Goal: Task Accomplishment & Management: Complete application form

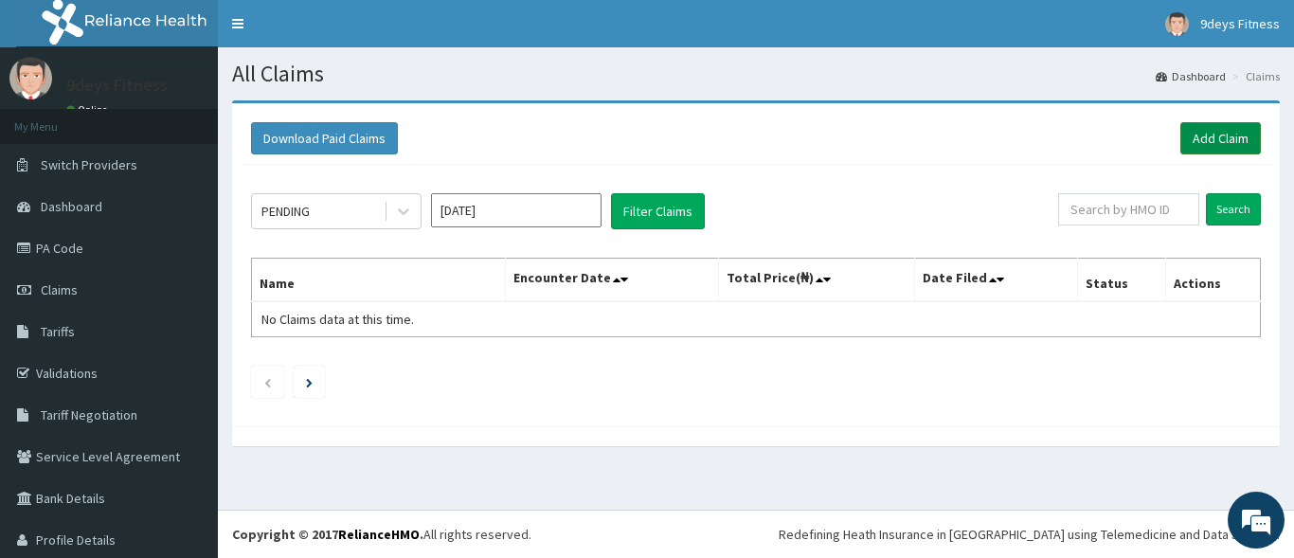
click at [1216, 123] on link "Add Claim" at bounding box center [1220, 138] width 81 height 32
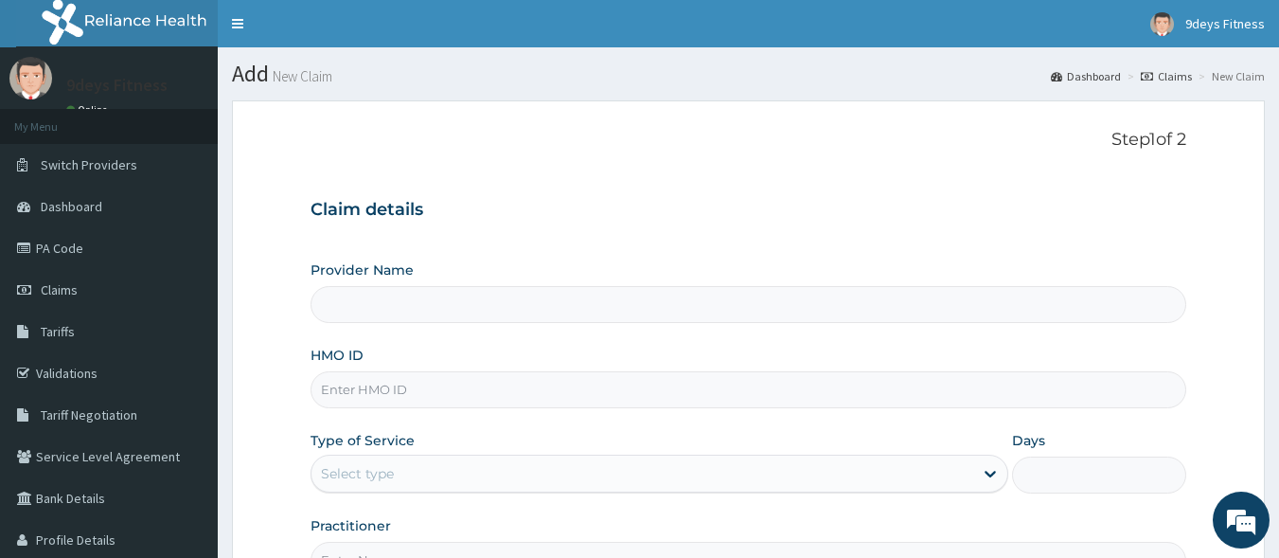
type input "9deys Fitness"
type input "1"
paste input "Obayuwana Ftp/10044/a"
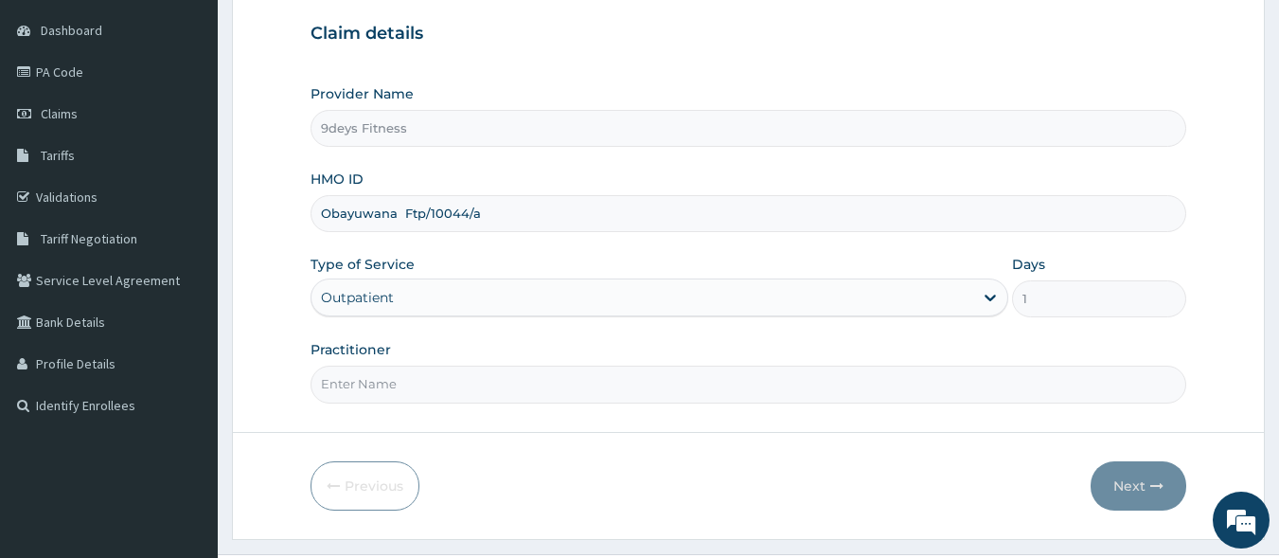
scroll to position [221, 0]
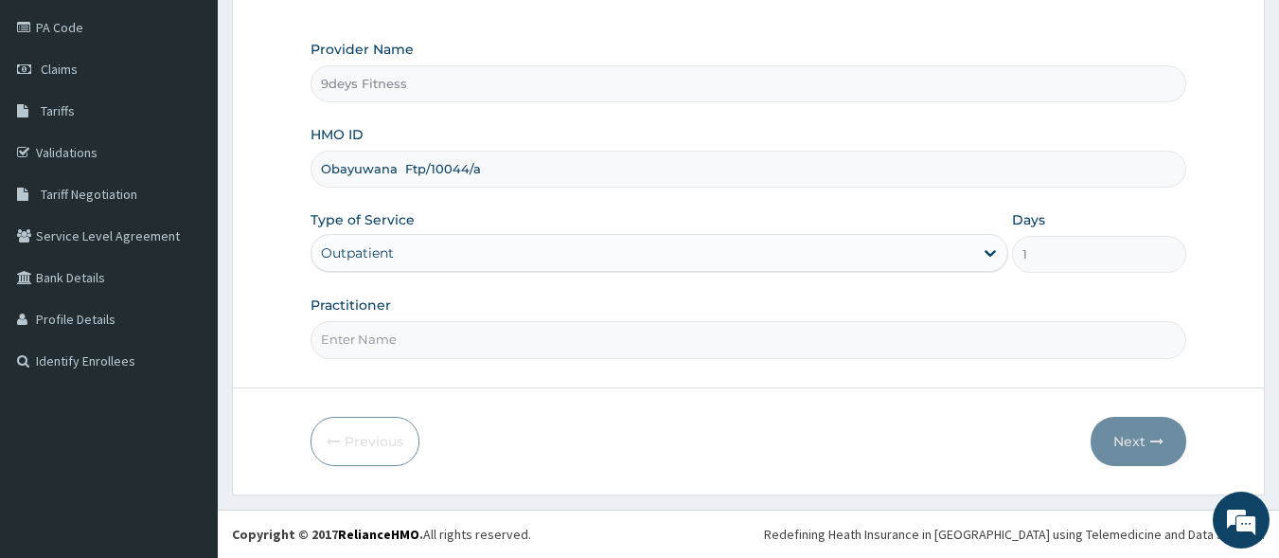
click at [406, 173] on input "Obayuwana Ftp/10044/a" at bounding box center [749, 169] width 877 height 37
type input "Ftp/10044/a"
click at [429, 348] on input "Practitioner" at bounding box center [749, 339] width 877 height 37
type input "mr ninedeys"
click at [1143, 425] on button "Next" at bounding box center [1139, 441] width 96 height 49
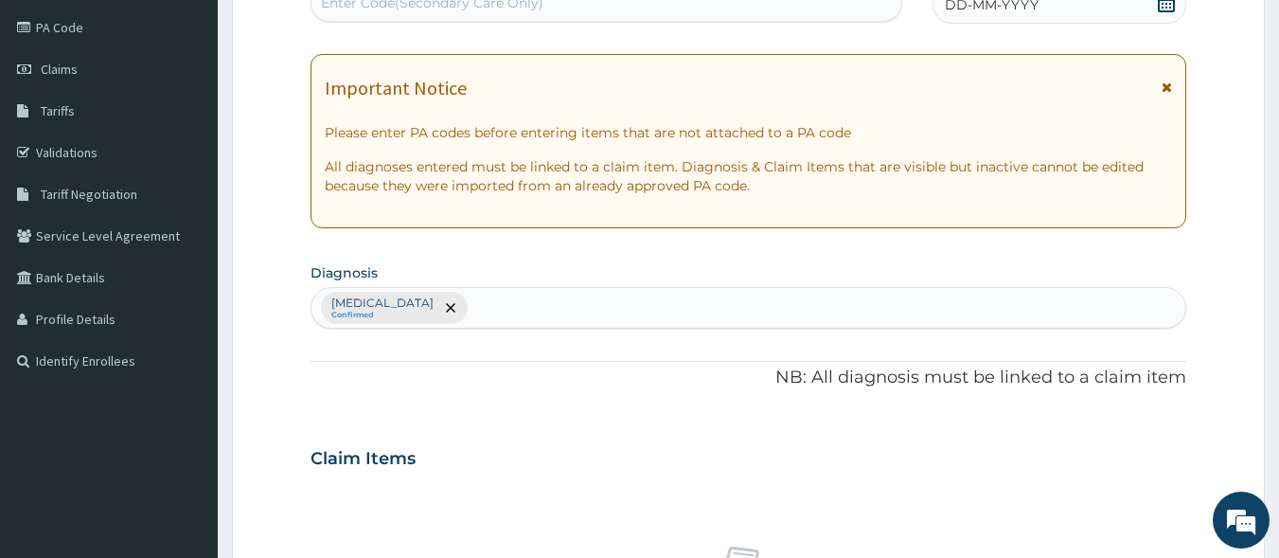
scroll to position [214, 0]
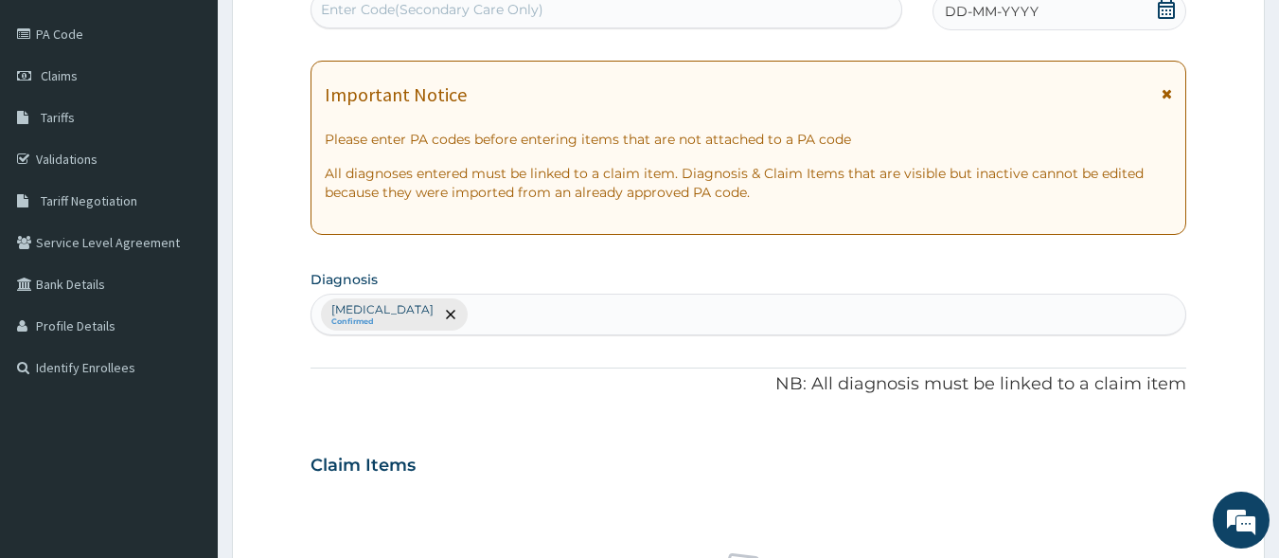
drag, startPoint x: 461, startPoint y: 10, endPoint x: 403, endPoint y: 12, distance: 58.7
click at [403, 12] on div "Enter Code(Secondary Care Only)" at bounding box center [432, 9] width 223 height 19
paste input "PA/863003"
type input "PA/863003"
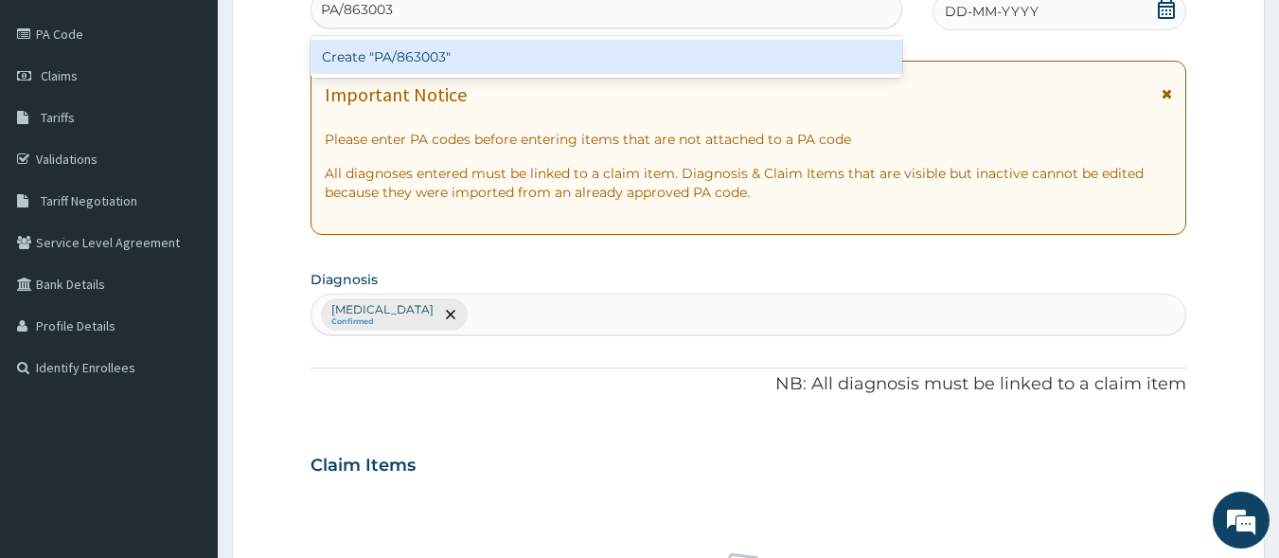
click at [408, 70] on div "Create "PA/863003"" at bounding box center [607, 57] width 593 height 34
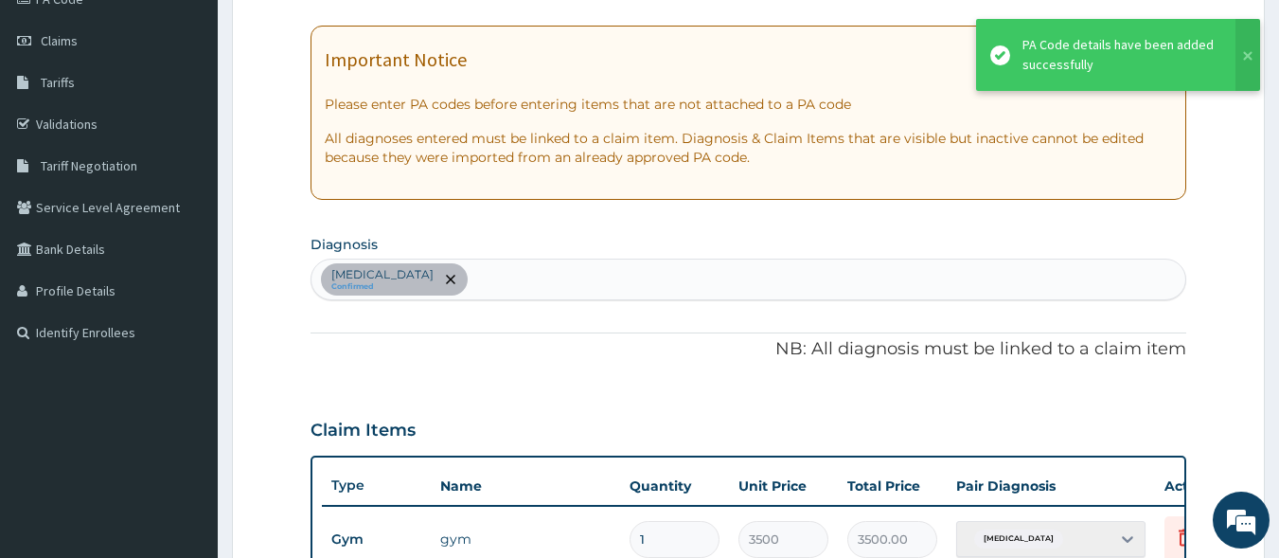
scroll to position [732, 0]
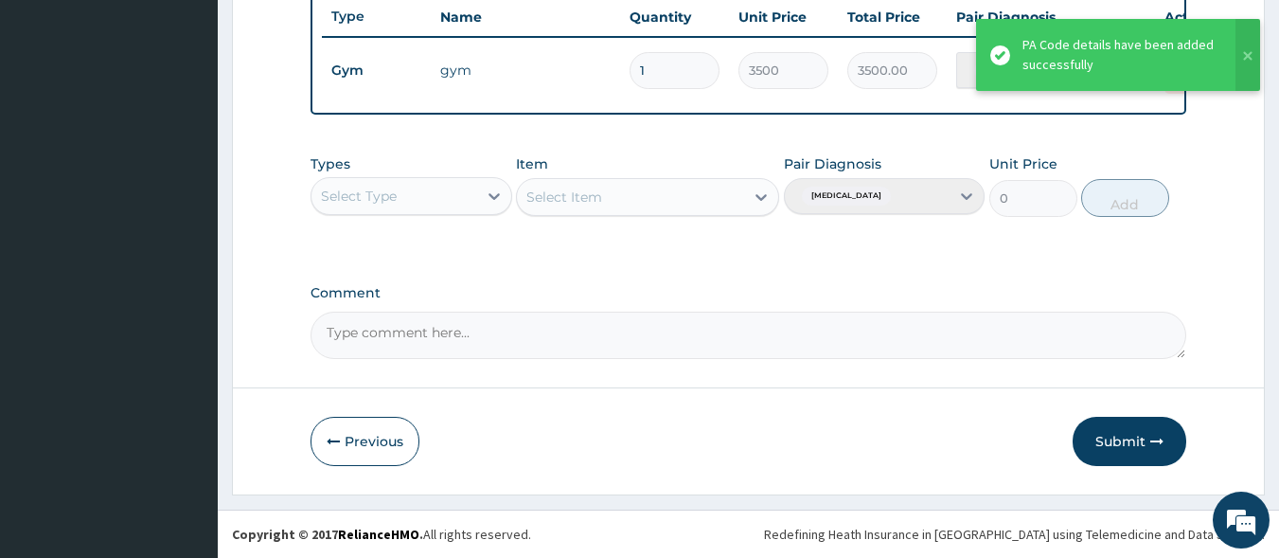
drag, startPoint x: 1140, startPoint y: 449, endPoint x: 742, endPoint y: 16, distance: 588.5
click at [1139, 441] on button "Submit" at bounding box center [1130, 441] width 114 height 49
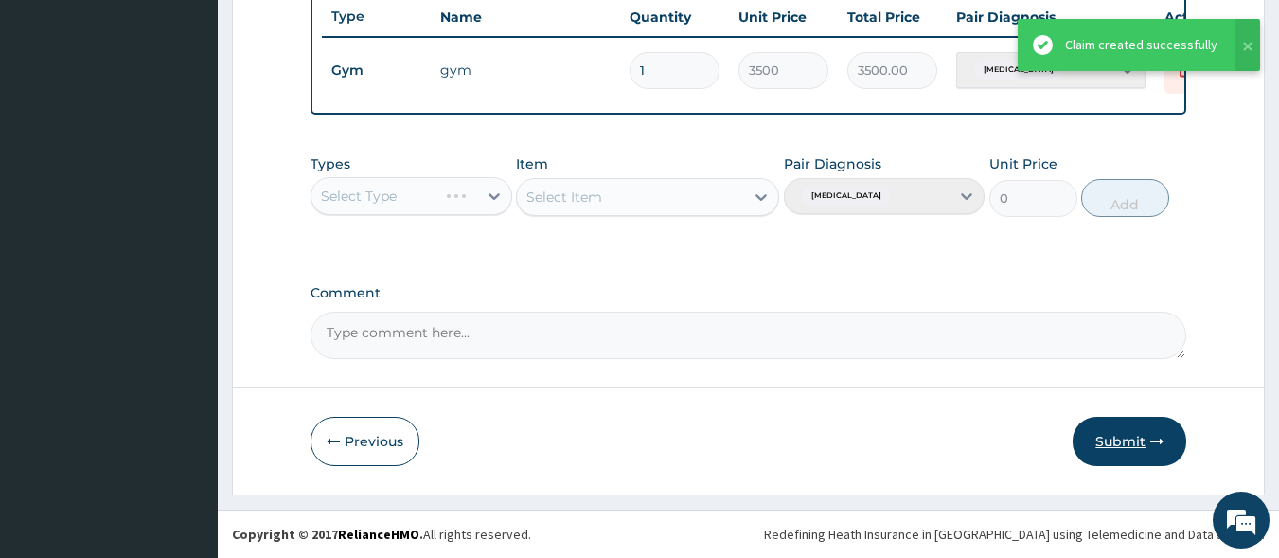
click at [1138, 439] on button "Submit" at bounding box center [1130, 441] width 114 height 49
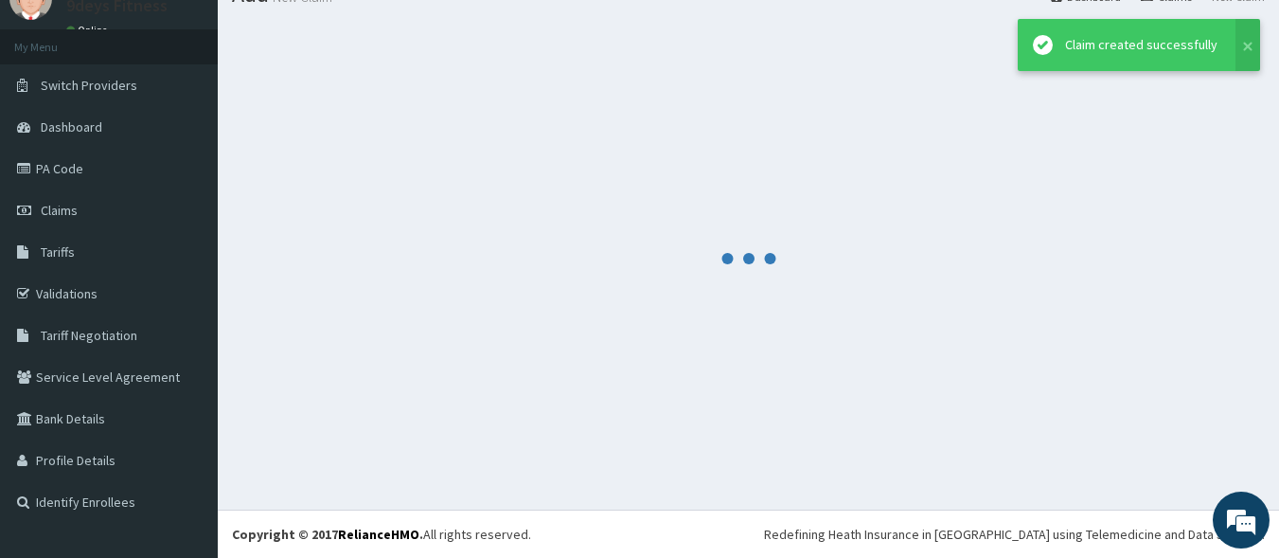
scroll to position [80, 0]
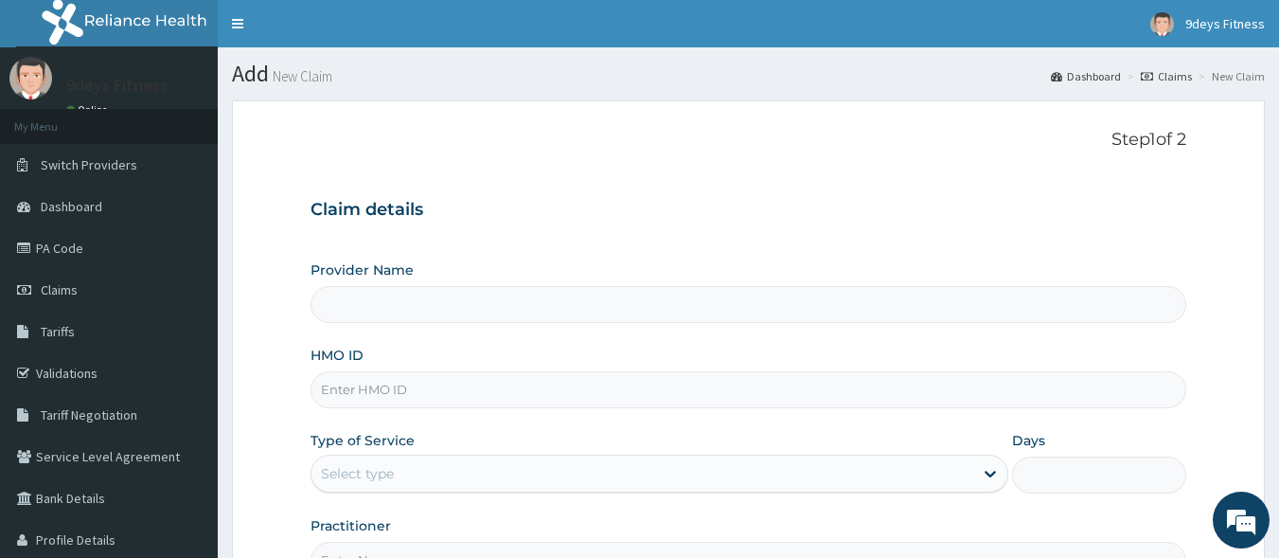
drag, startPoint x: 365, startPoint y: 398, endPoint x: 381, endPoint y: 391, distance: 17.4
paste input "MOP/10089/A"
type input "MOP/10089/A"
type input "9deys Fitness"
type input "1"
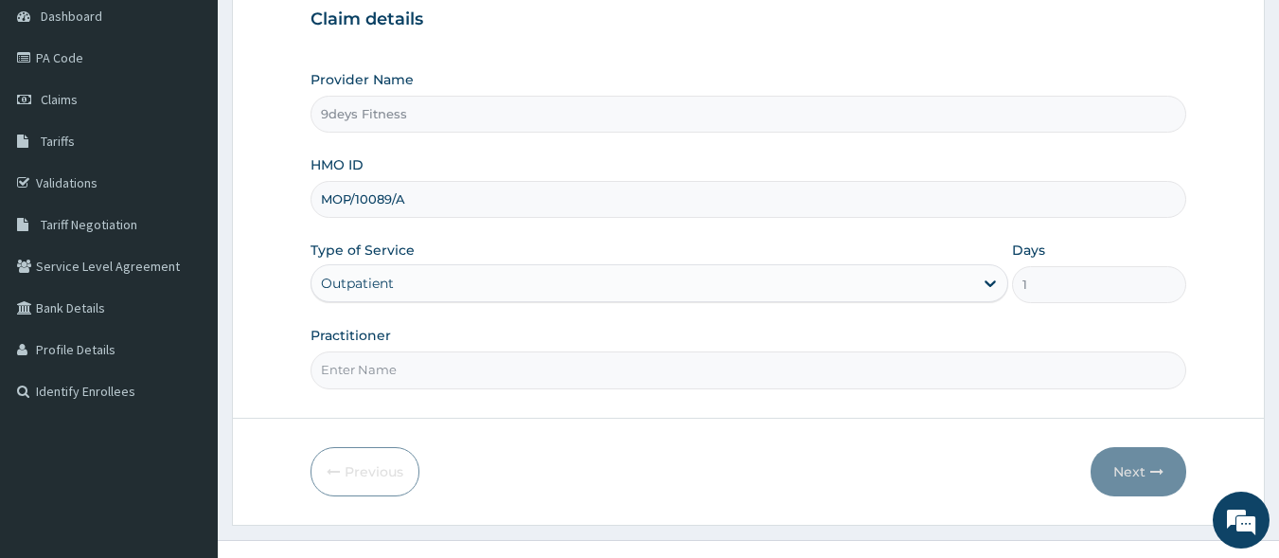
scroll to position [221, 0]
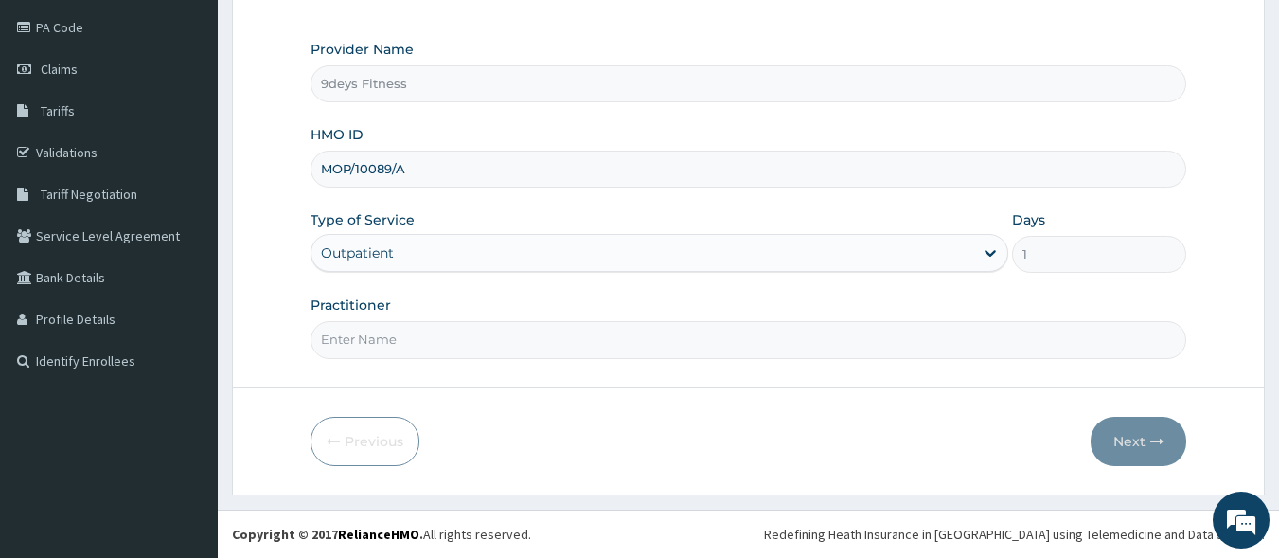
type input "MOP/10089/A"
click at [412, 348] on input "Practitioner" at bounding box center [749, 339] width 877 height 37
type input "mr [PERSON_NAME]"
click at [1151, 425] on button "Next" at bounding box center [1139, 441] width 96 height 49
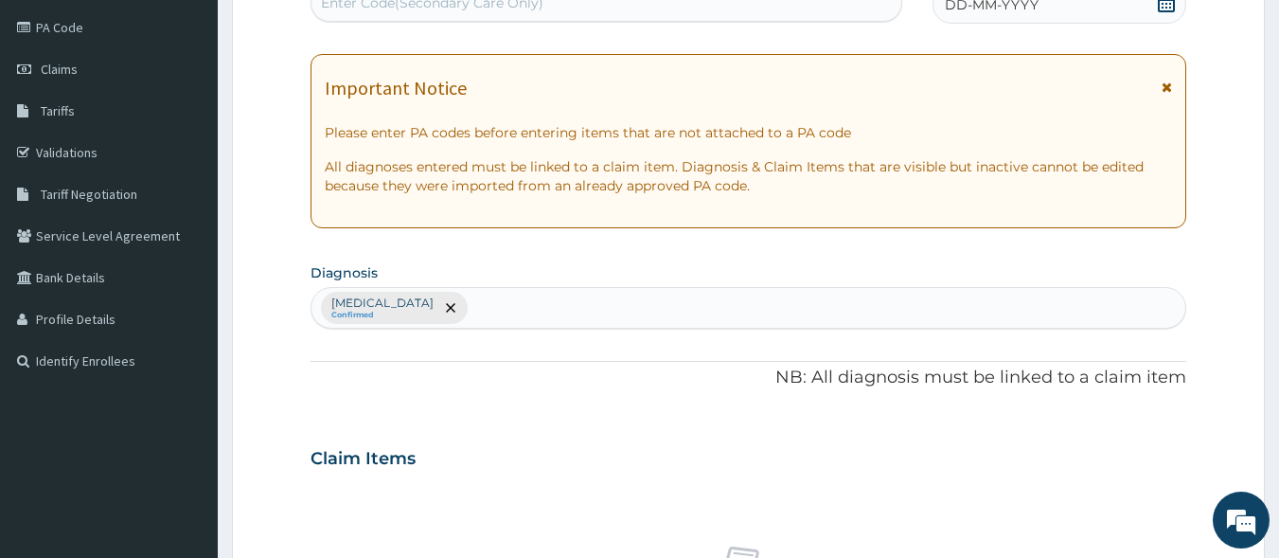
click at [403, 11] on div "Enter Code(Secondary Care Only)" at bounding box center [432, 2] width 223 height 19
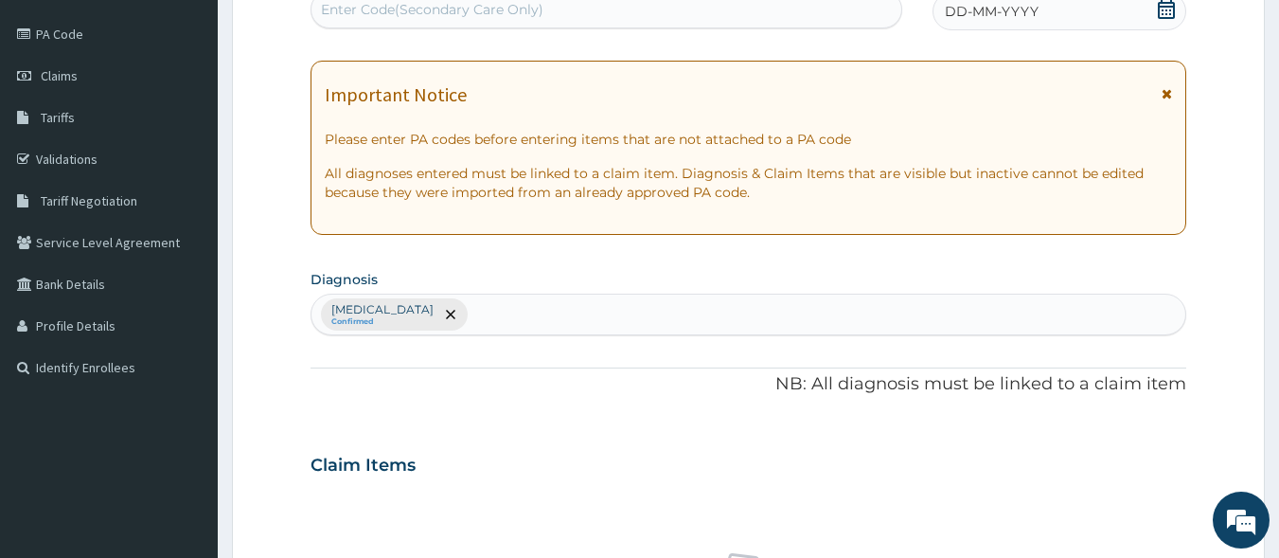
paste input "PA/1160F4"
type input "PA/1160F4"
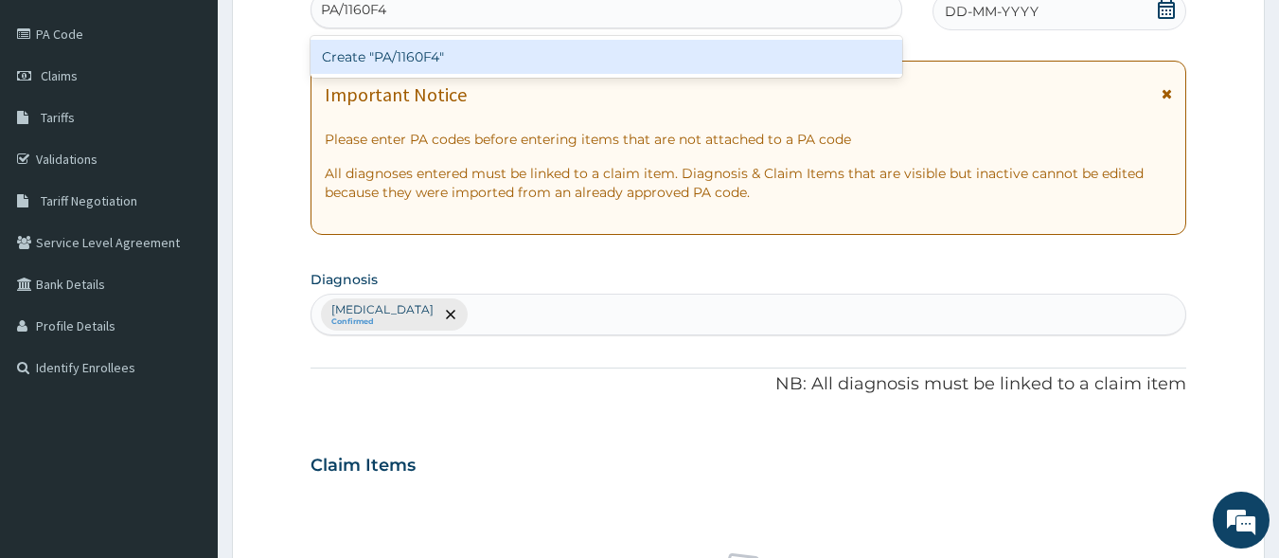
click at [443, 61] on div "Create "PA/1160F4"" at bounding box center [607, 57] width 593 height 34
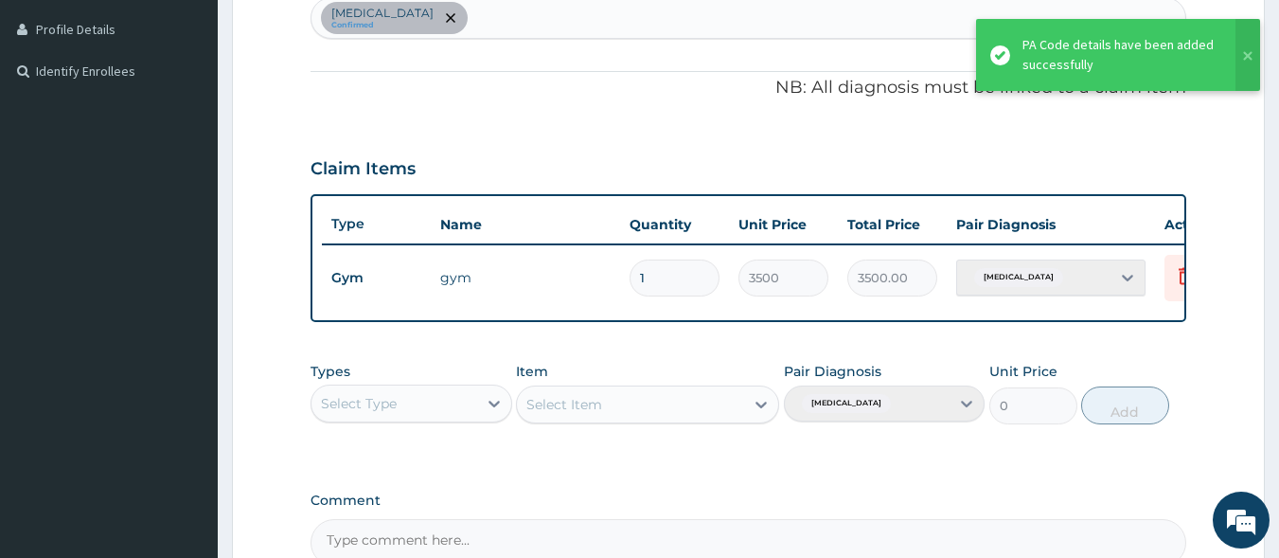
scroll to position [723, 0]
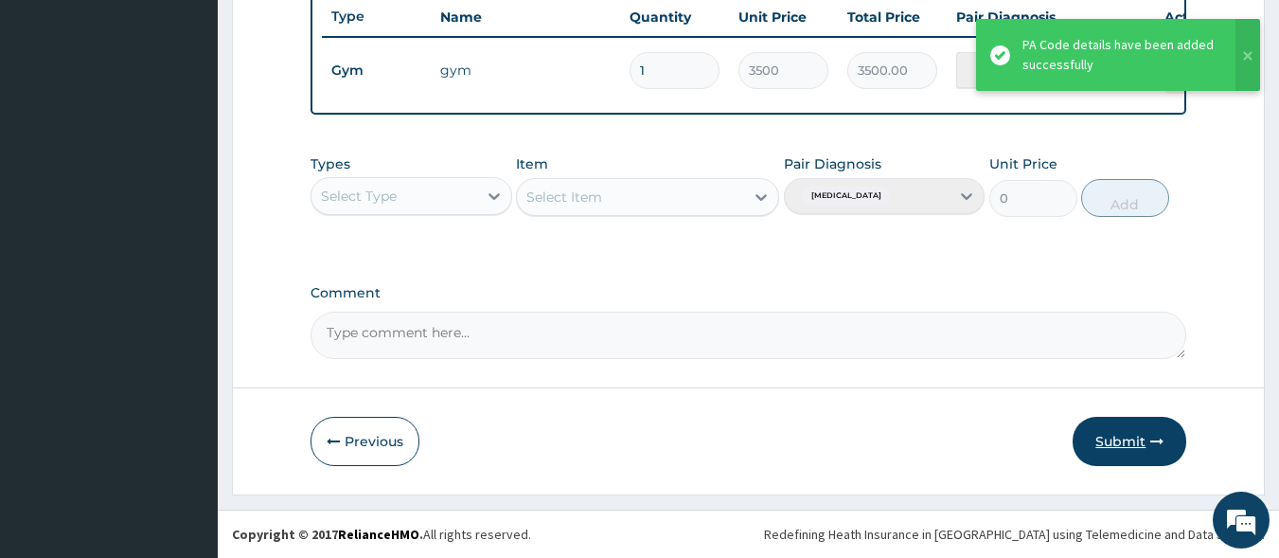
click at [1103, 441] on button "Submit" at bounding box center [1130, 441] width 114 height 49
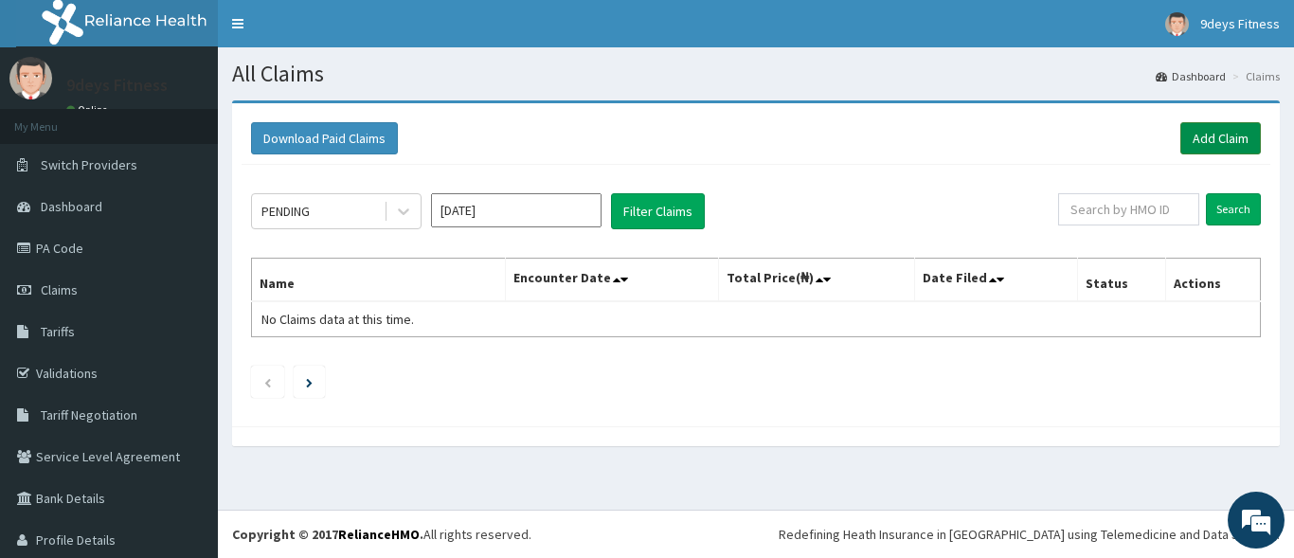
click at [1227, 140] on link "Add Claim" at bounding box center [1220, 138] width 81 height 32
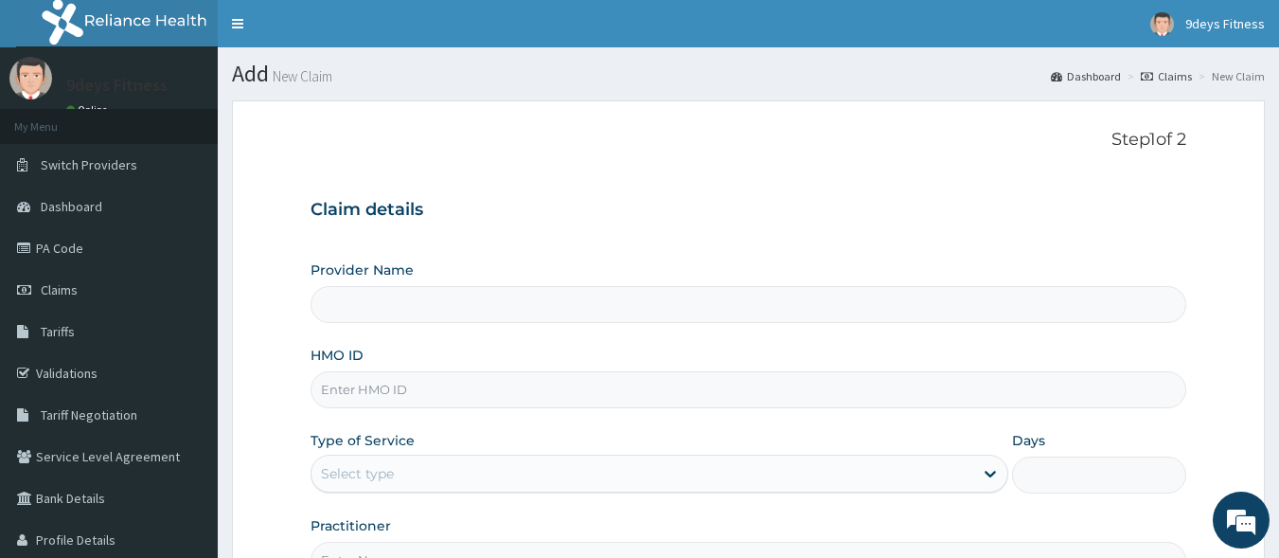
type input "9deys Fitness"
type input "1"
paste input "gbi/10009/a"
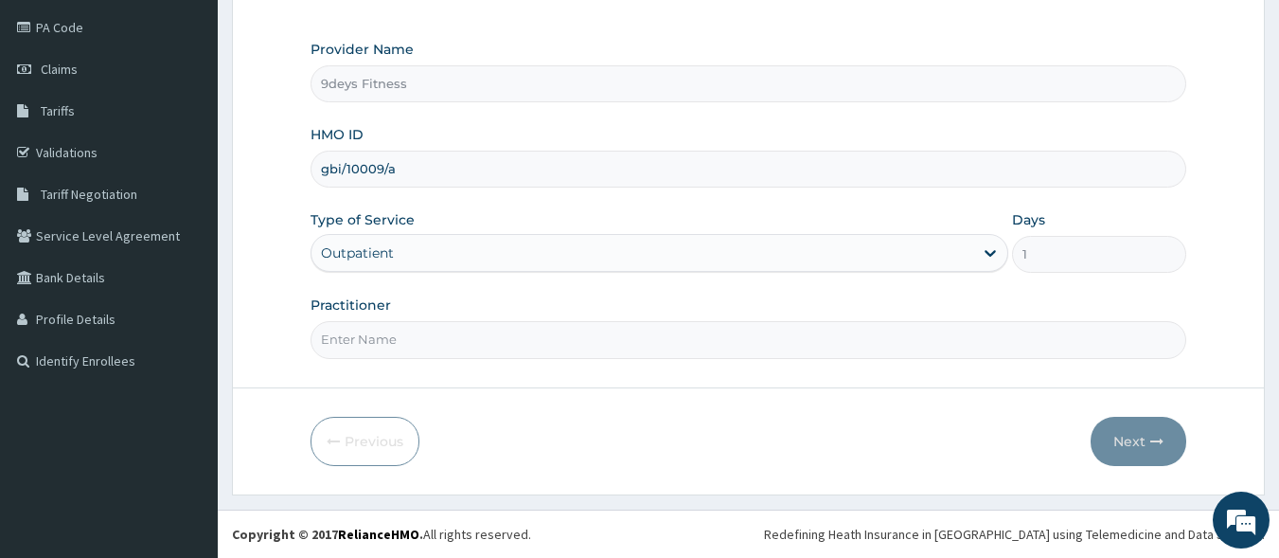
type input "gbi/10009/a"
click at [393, 347] on input "Practitioner" at bounding box center [749, 339] width 877 height 37
type input "mr [PERSON_NAME]"
click at [1136, 427] on button "Next" at bounding box center [1139, 441] width 96 height 49
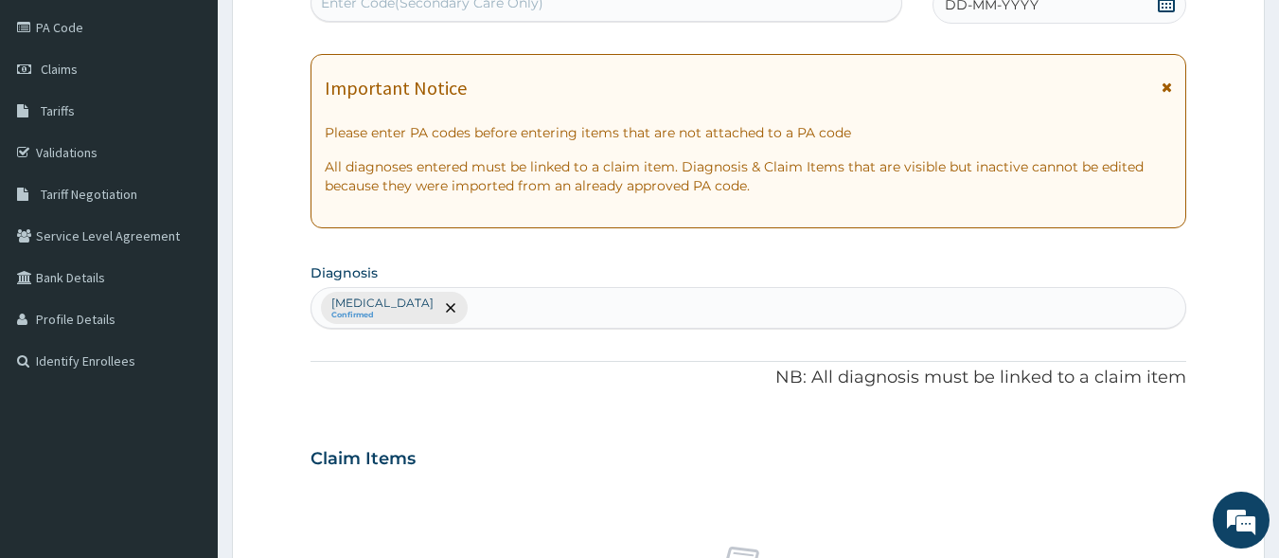
scroll to position [214, 0]
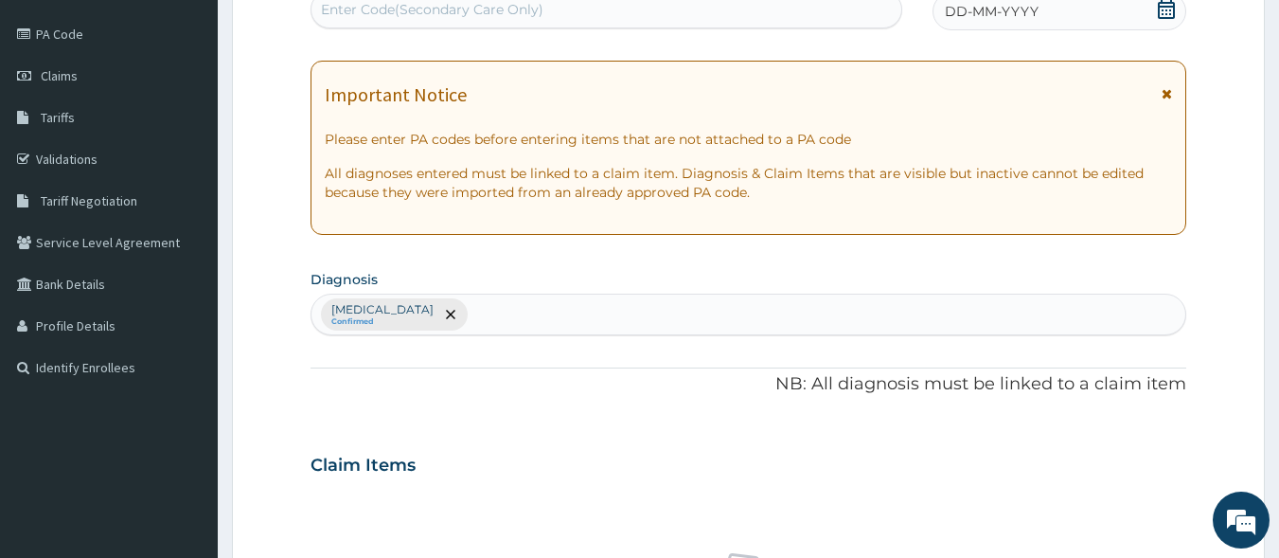
click at [475, 9] on div "Enter Code(Secondary Care Only)" at bounding box center [432, 9] width 223 height 19
paste input "PA/D78752"
type input "PA/D78752"
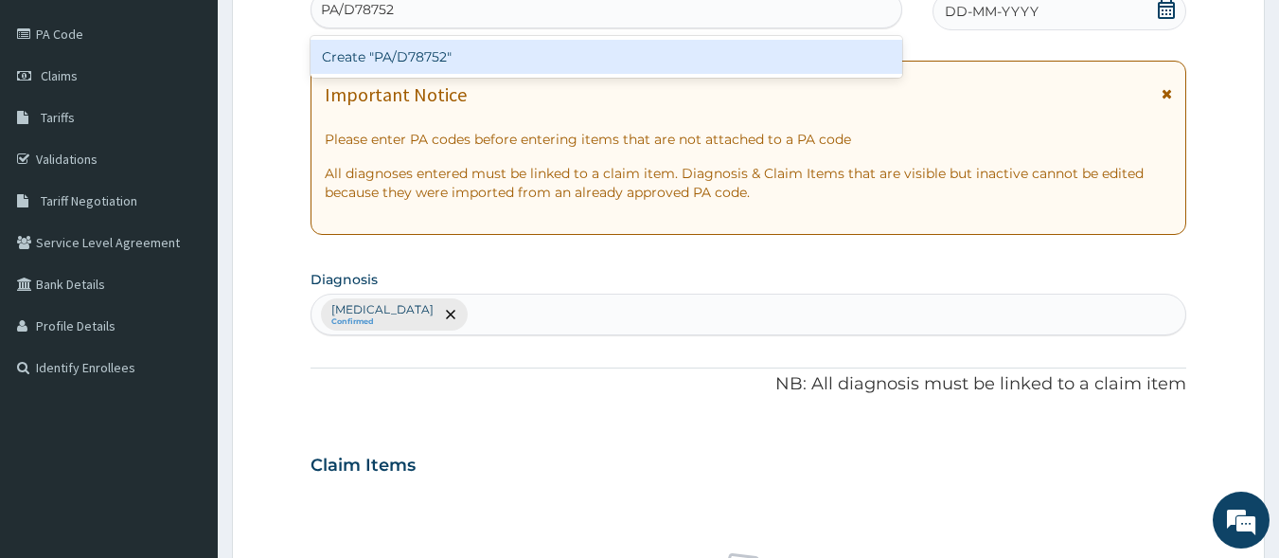
click at [502, 67] on div "Create "PA/D78752"" at bounding box center [607, 57] width 593 height 34
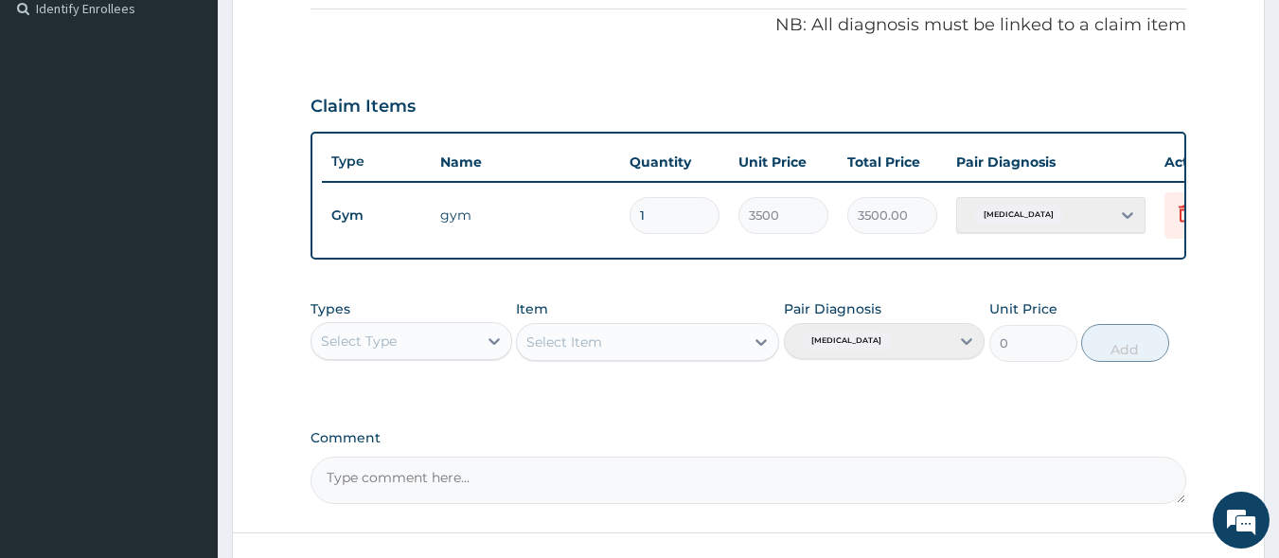
scroll to position [628, 0]
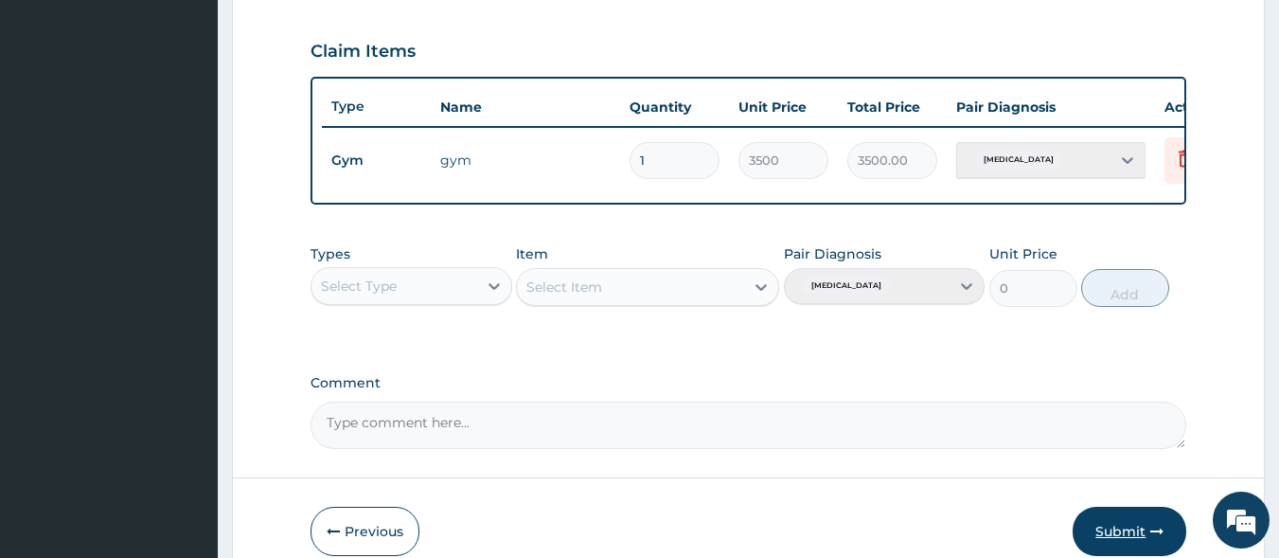
click at [1144, 536] on button "Submit" at bounding box center [1130, 531] width 114 height 49
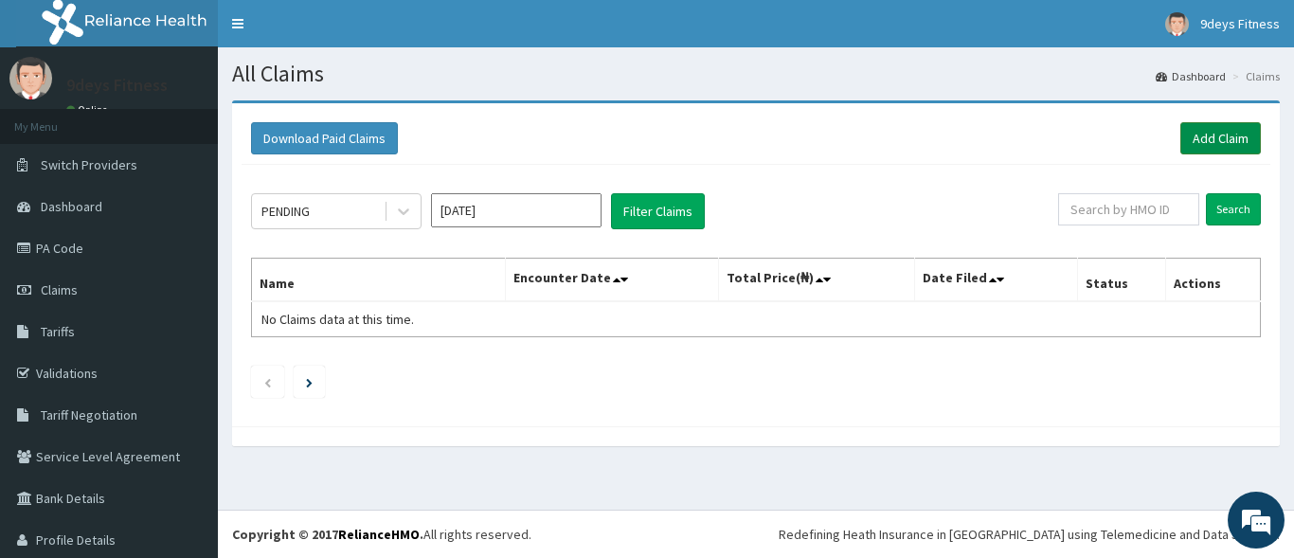
click at [1196, 126] on link "Add Claim" at bounding box center [1220, 138] width 81 height 32
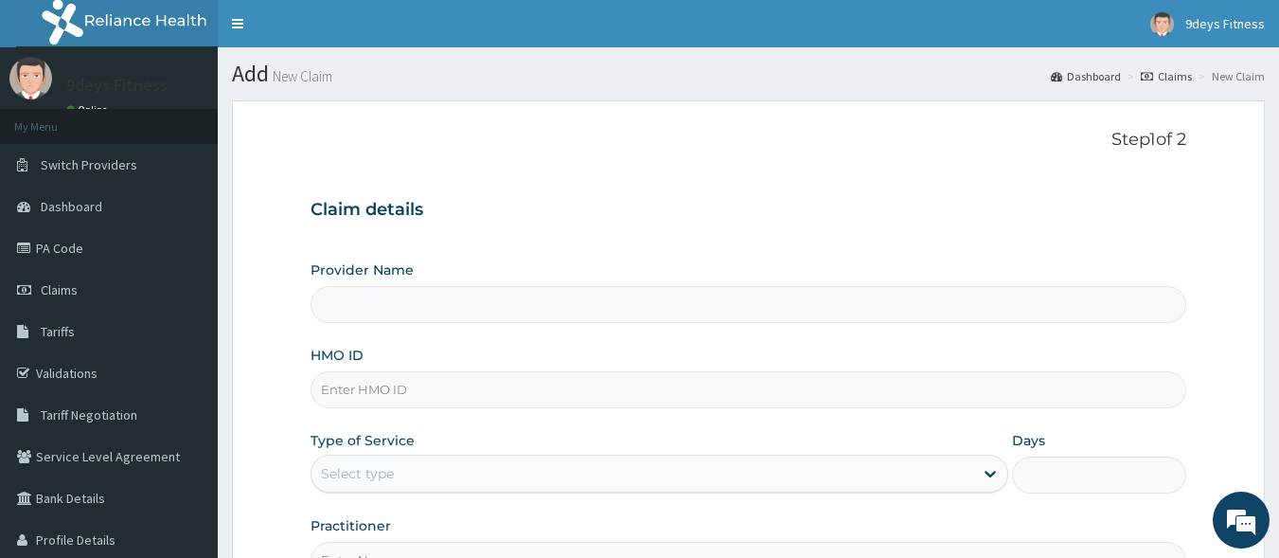
type input "9deys Fitness"
type input "1"
drag, startPoint x: 389, startPoint y: 391, endPoint x: 395, endPoint y: 368, distance: 23.4
paste input "enp/10698/a"
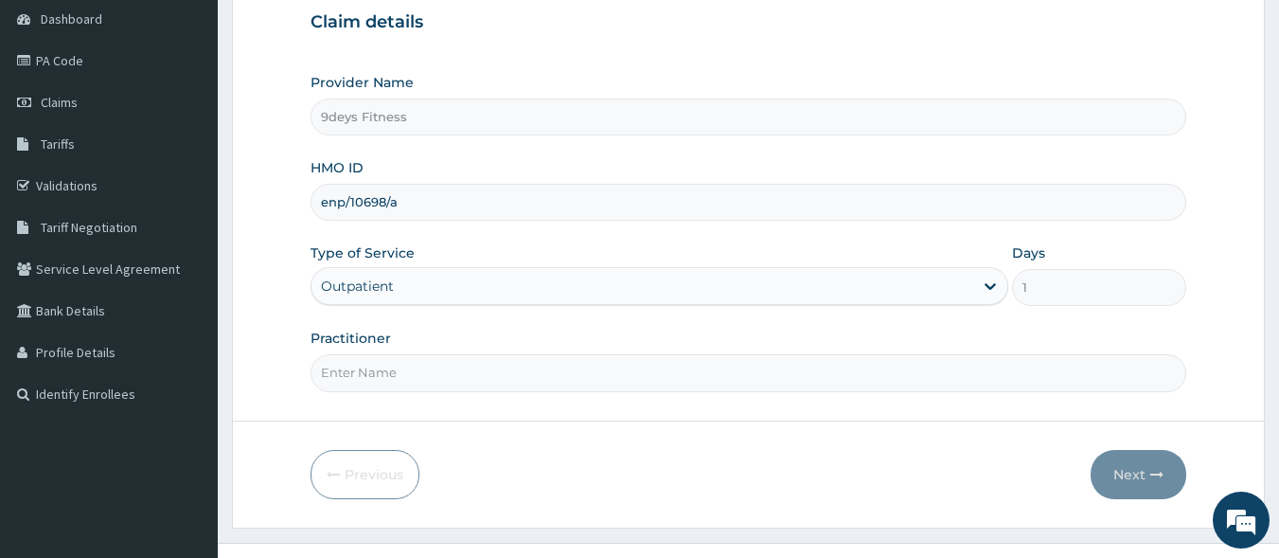
scroll to position [221, 0]
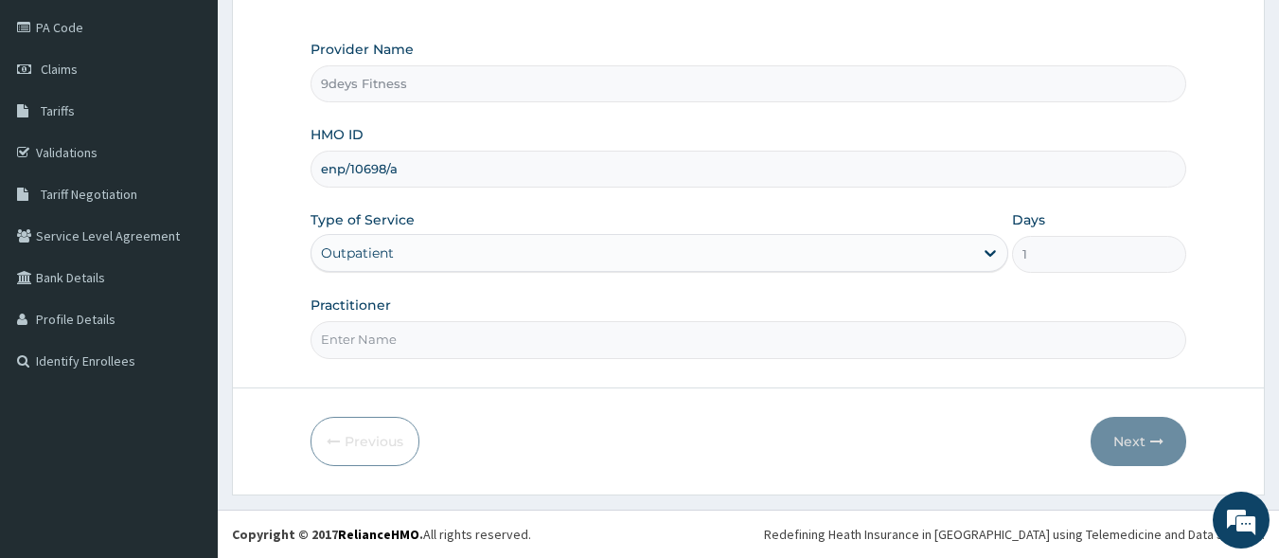
type input "enp/10698/a"
click at [391, 354] on input "Practitioner" at bounding box center [749, 339] width 877 height 37
type input "mr [PERSON_NAME]"
click at [1148, 425] on button "Next" at bounding box center [1139, 441] width 96 height 49
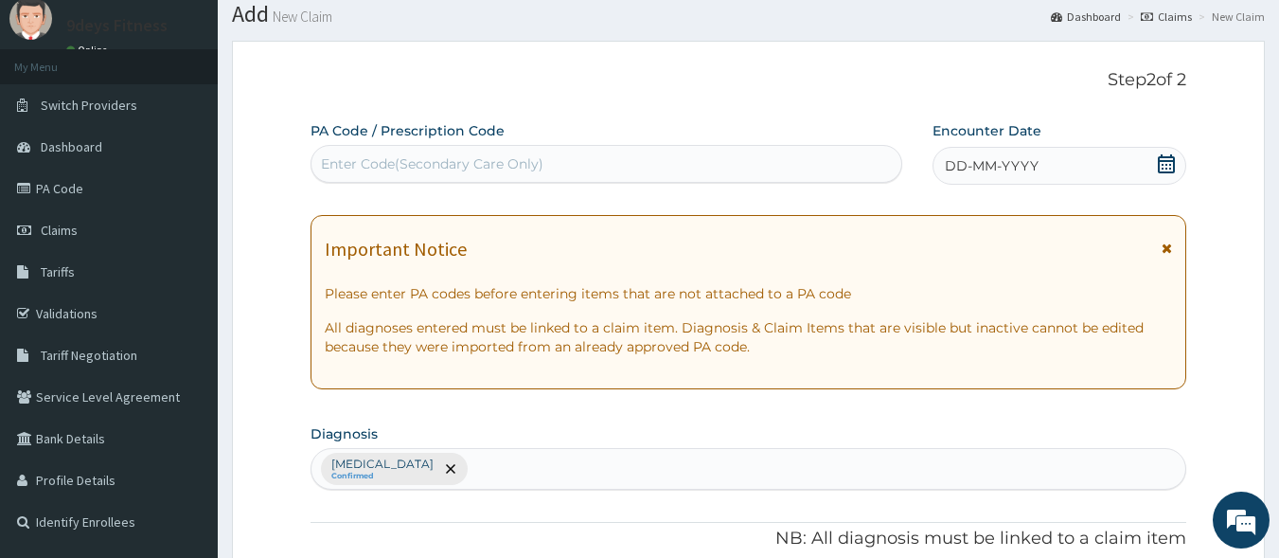
scroll to position [31, 0]
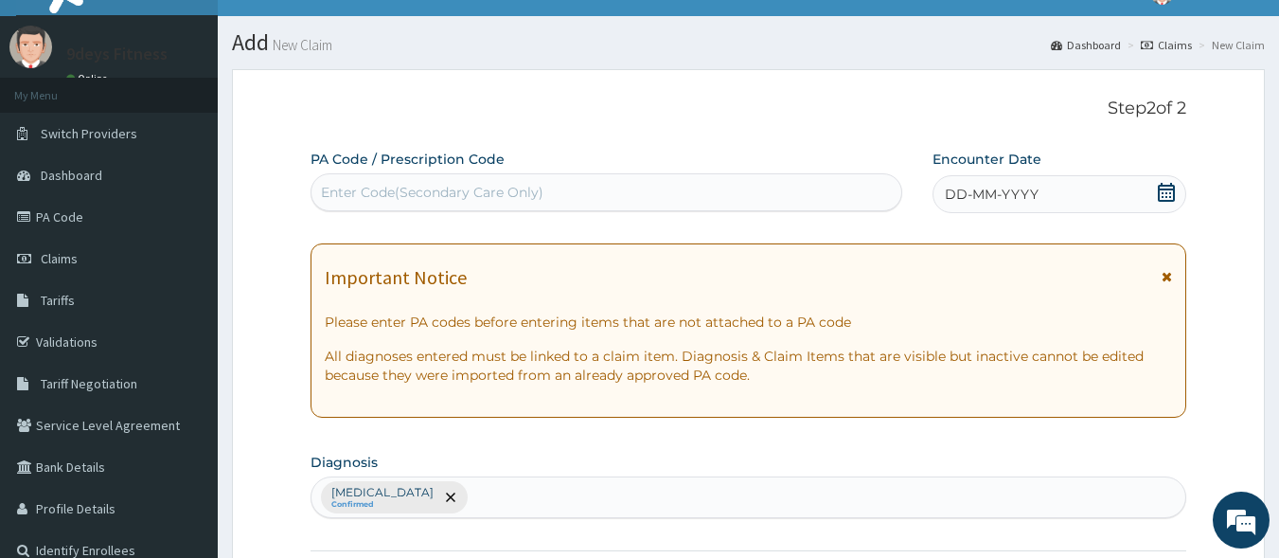
click at [451, 196] on div "Enter Code(Secondary Care Only)" at bounding box center [432, 192] width 223 height 19
paste input "PA/BE4C1A"
type input "PA/BE4C1A"
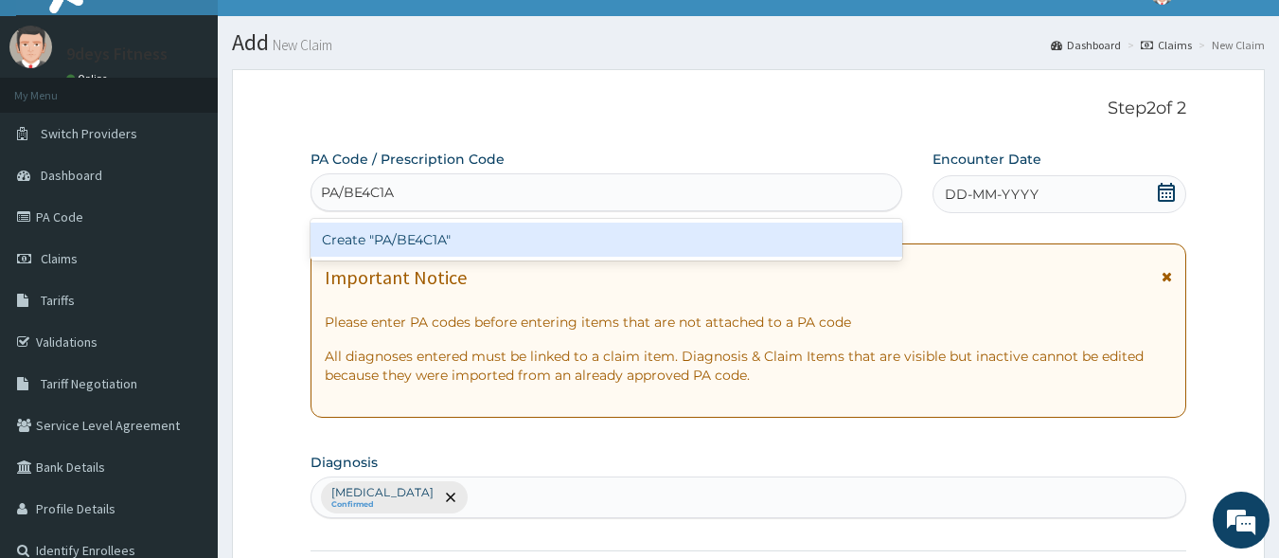
click at [443, 239] on div "Create "PA/BE4C1A"" at bounding box center [607, 240] width 593 height 34
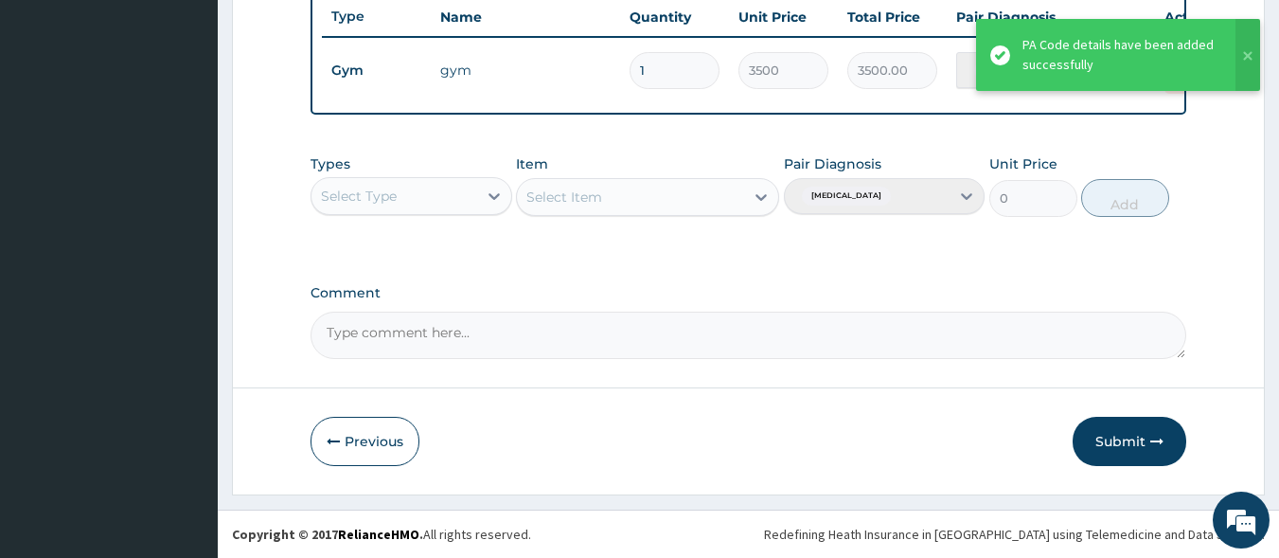
drag, startPoint x: 1108, startPoint y: 444, endPoint x: 756, endPoint y: 205, distance: 426.1
click at [1107, 443] on button "Submit" at bounding box center [1130, 441] width 114 height 49
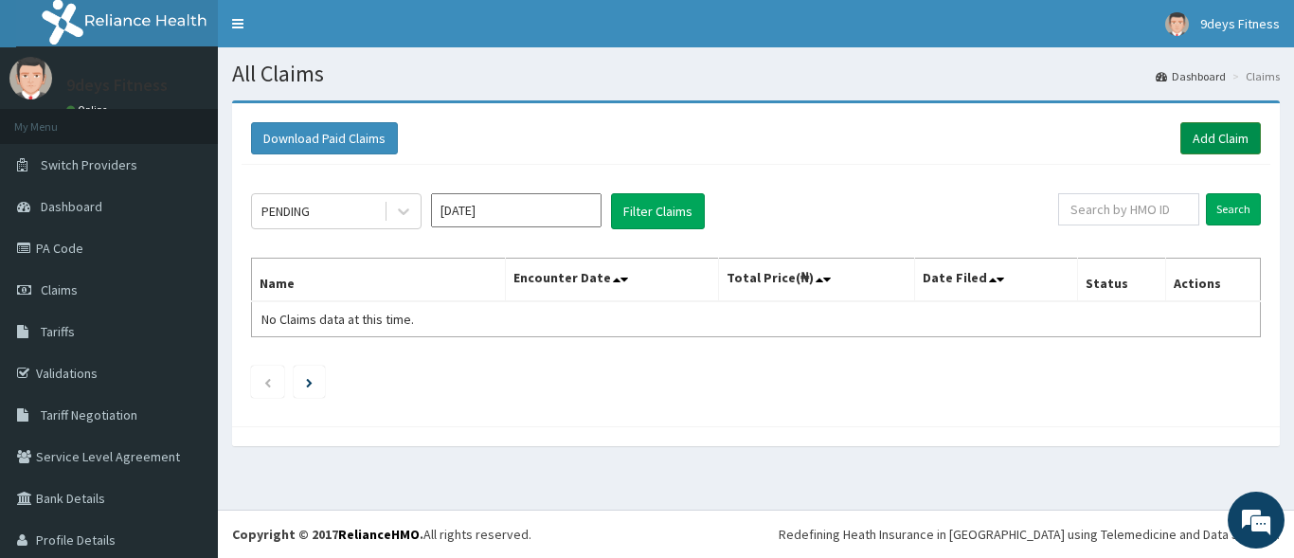
click at [1200, 137] on link "Add Claim" at bounding box center [1220, 138] width 81 height 32
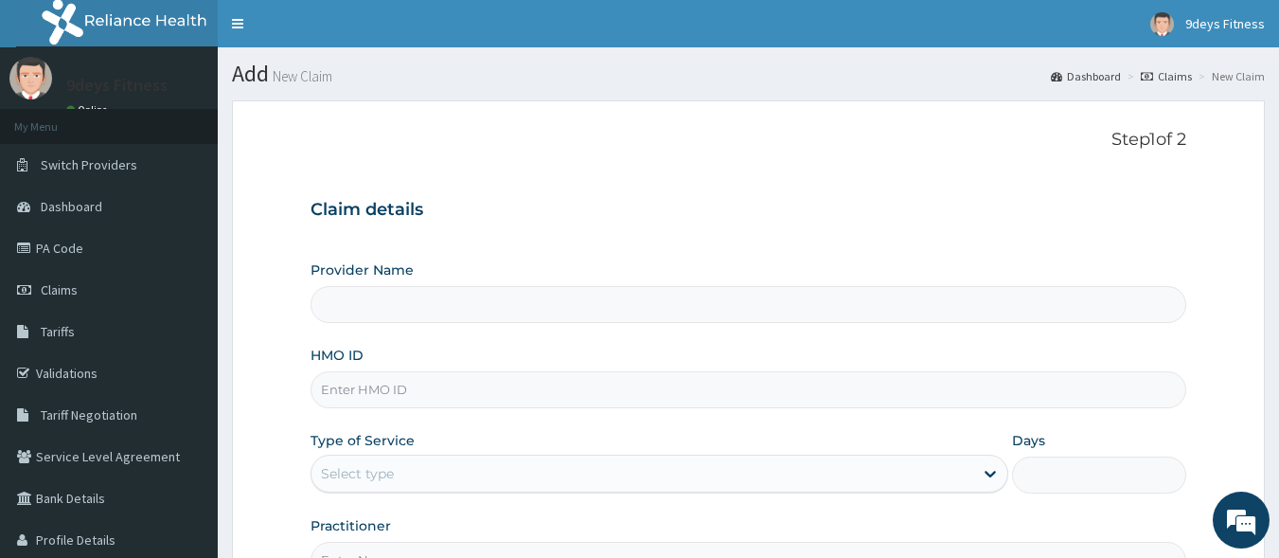
click at [395, 385] on input "HMO ID" at bounding box center [749, 389] width 877 height 37
type input "9deys Fitness"
type input "1"
paste input "PA/BE4C1A"
type input "PA/BE4C1A"
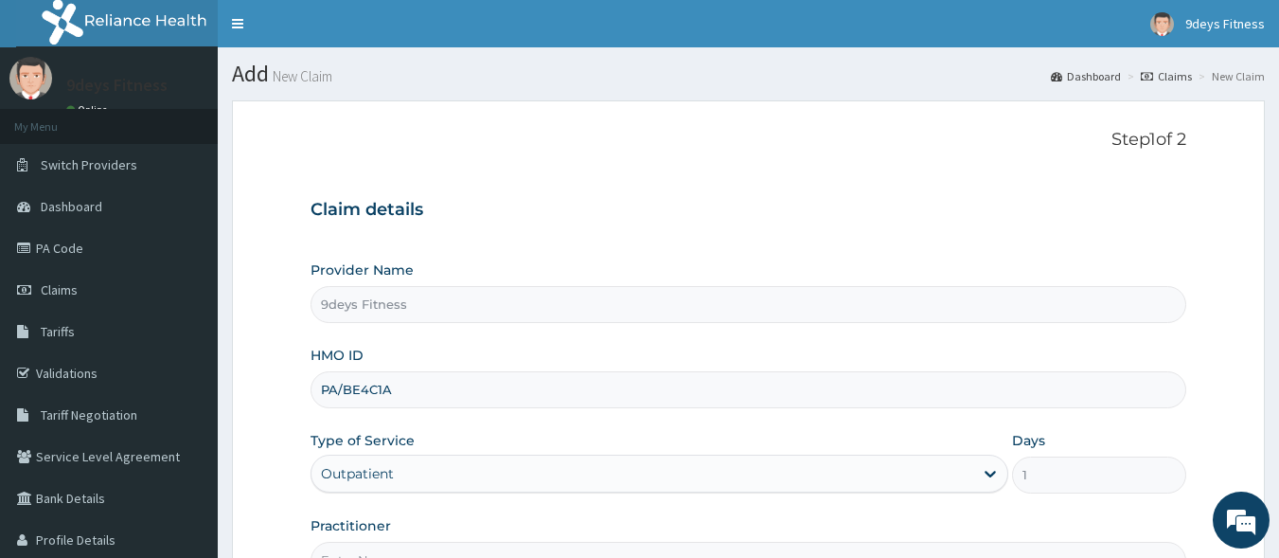
drag, startPoint x: 409, startPoint y: 383, endPoint x: 312, endPoint y: 395, distance: 98.3
click at [312, 395] on input "PA/BE4C1A" at bounding box center [749, 389] width 877 height 37
paste input "Wkp/10076/a"
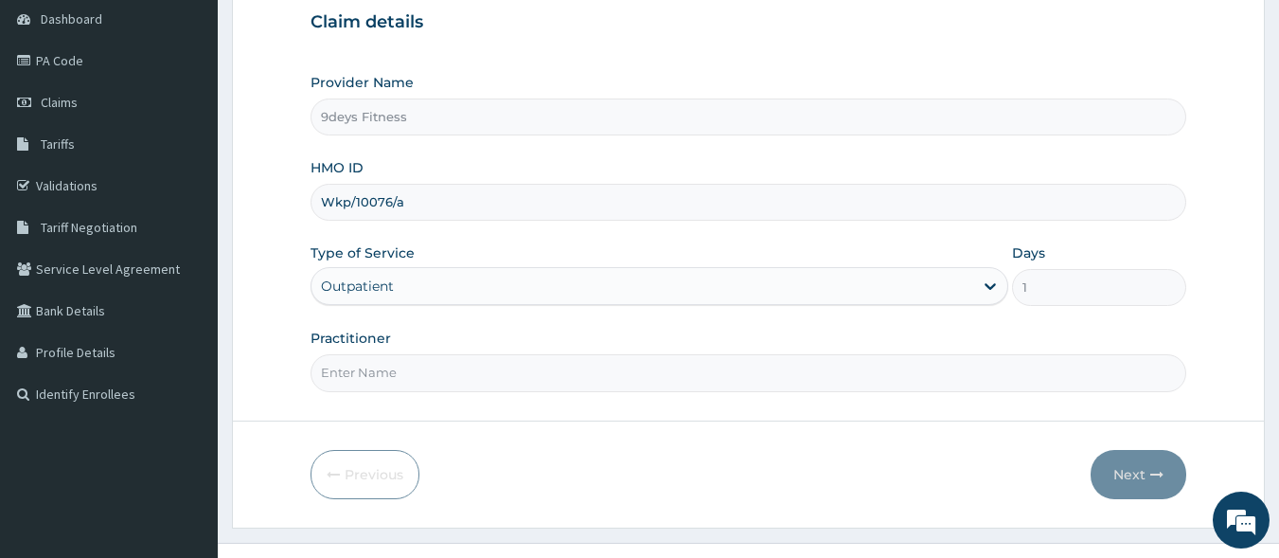
scroll to position [221, 0]
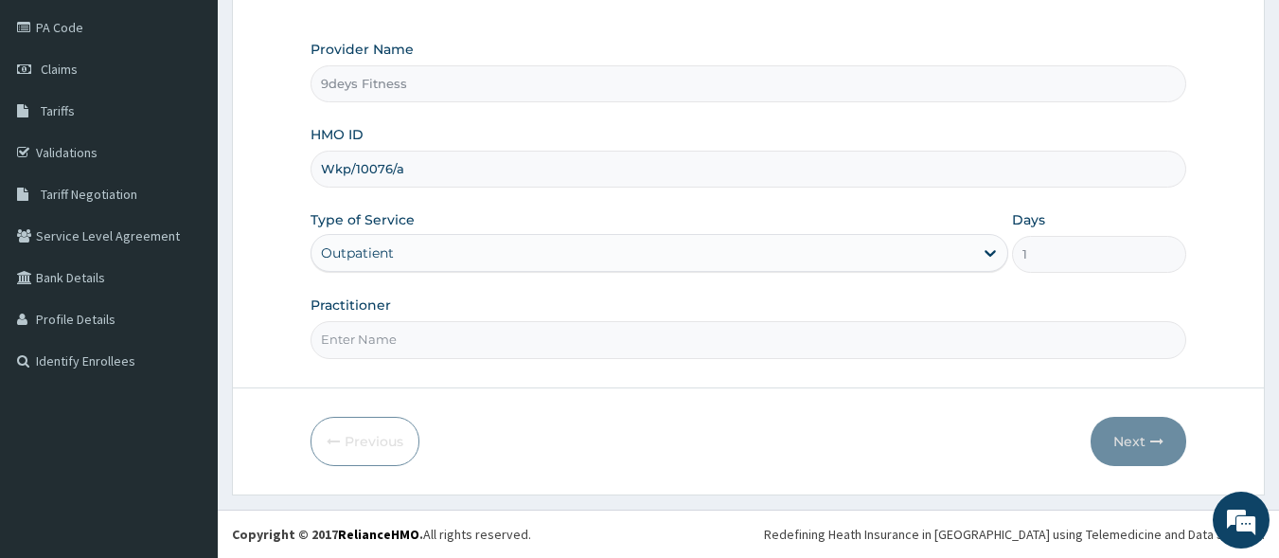
type input "Wkp/10076/a"
click at [427, 342] on input "Practitioner" at bounding box center [749, 339] width 877 height 37
type input "mr [PERSON_NAME]"
click at [1154, 444] on icon "button" at bounding box center [1157, 441] width 13 height 13
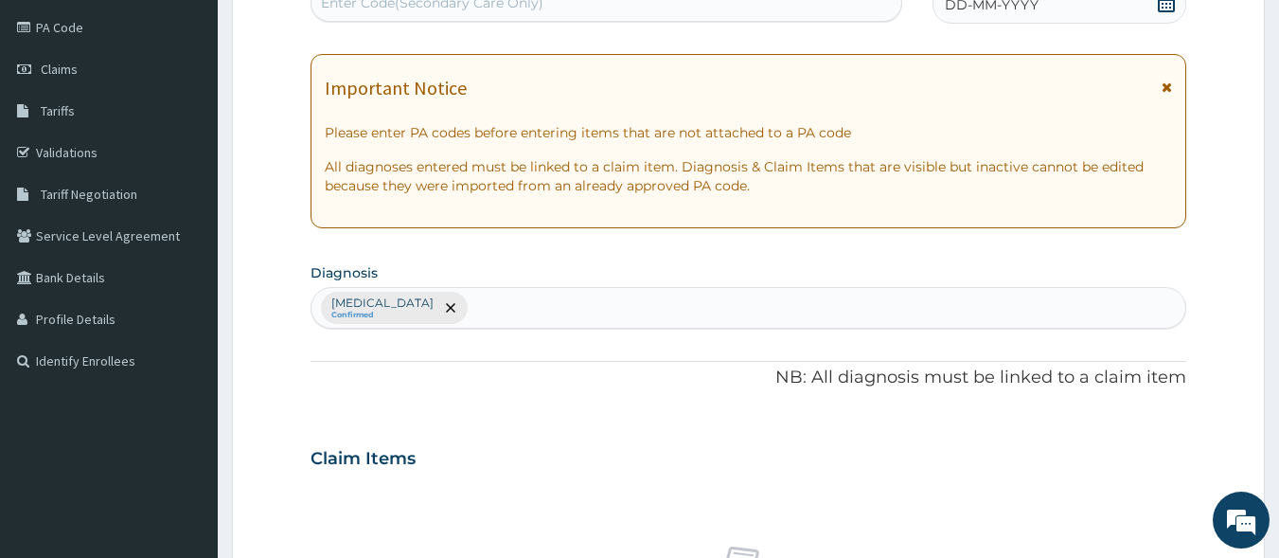
scroll to position [214, 0]
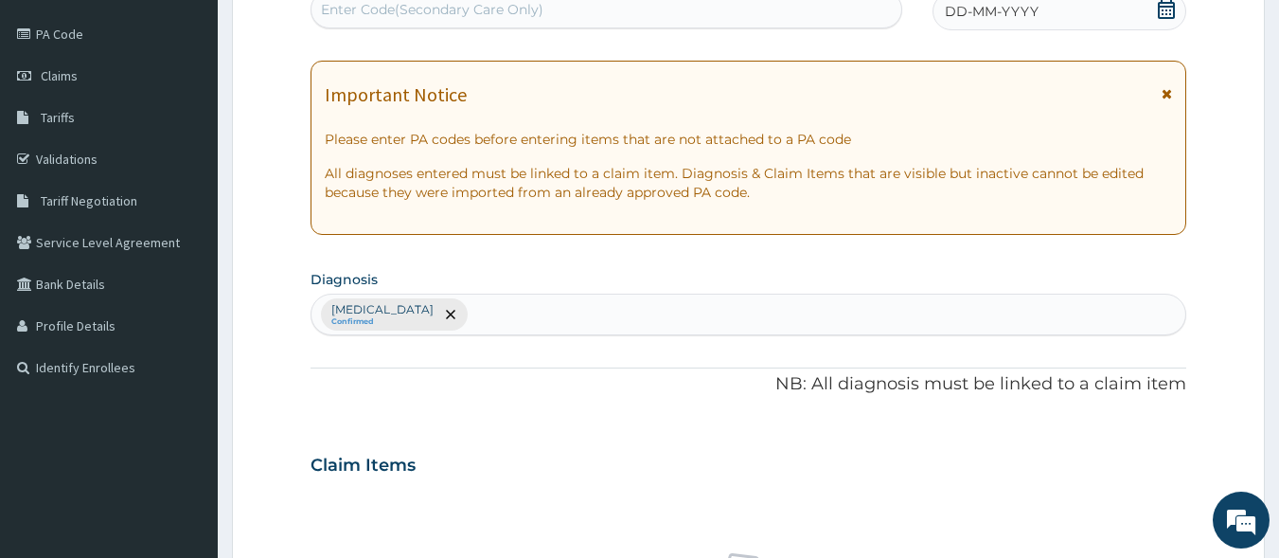
click at [403, 10] on div "Enter Code(Secondary Care Only)" at bounding box center [432, 9] width 223 height 19
drag, startPoint x: 403, startPoint y: 19, endPoint x: 362, endPoint y: 9, distance: 41.8
click at [362, 9] on div "Enter Code(Secondary Care Only)" at bounding box center [432, 9] width 223 height 19
paste input "PA/84CCB6"
type input "PA/84CCB6"
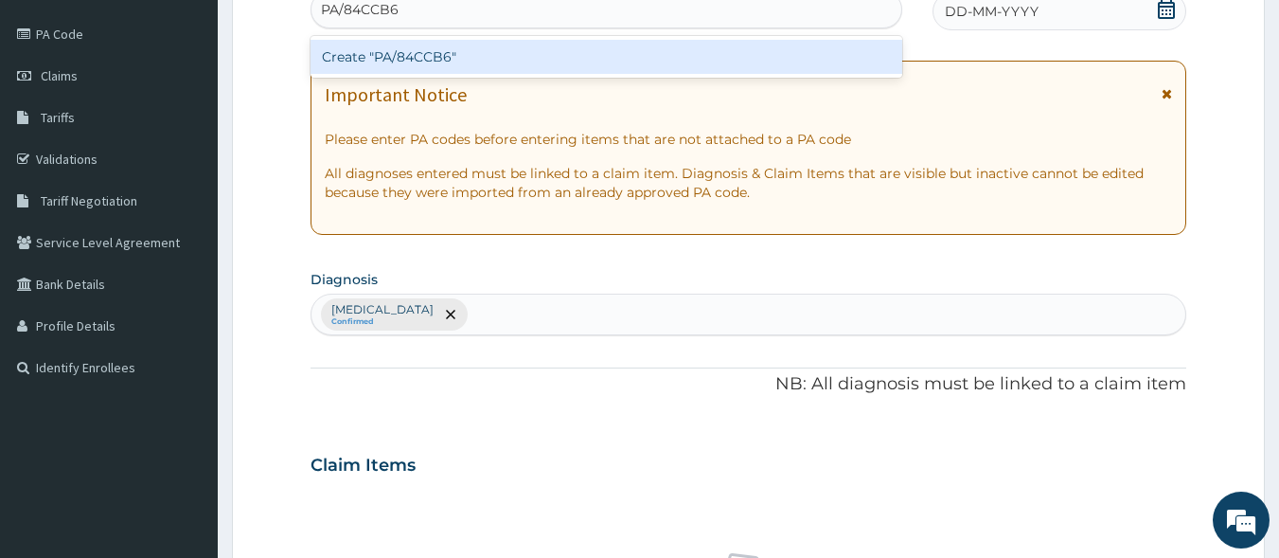
click at [564, 59] on div "Create "PA/84CCB6"" at bounding box center [607, 57] width 593 height 34
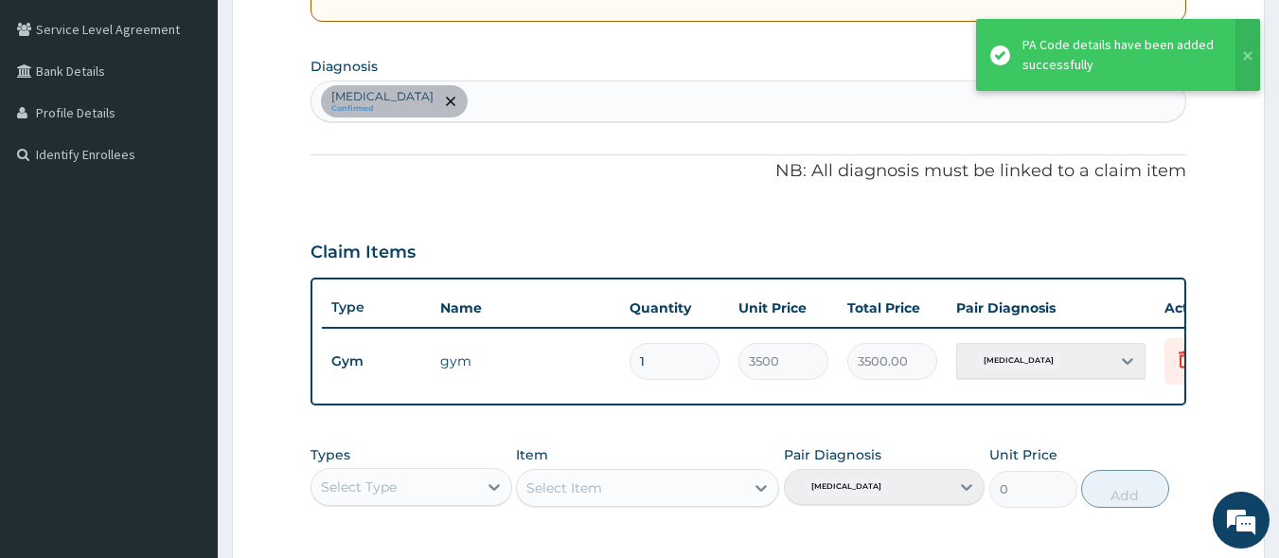
scroll to position [628, 0]
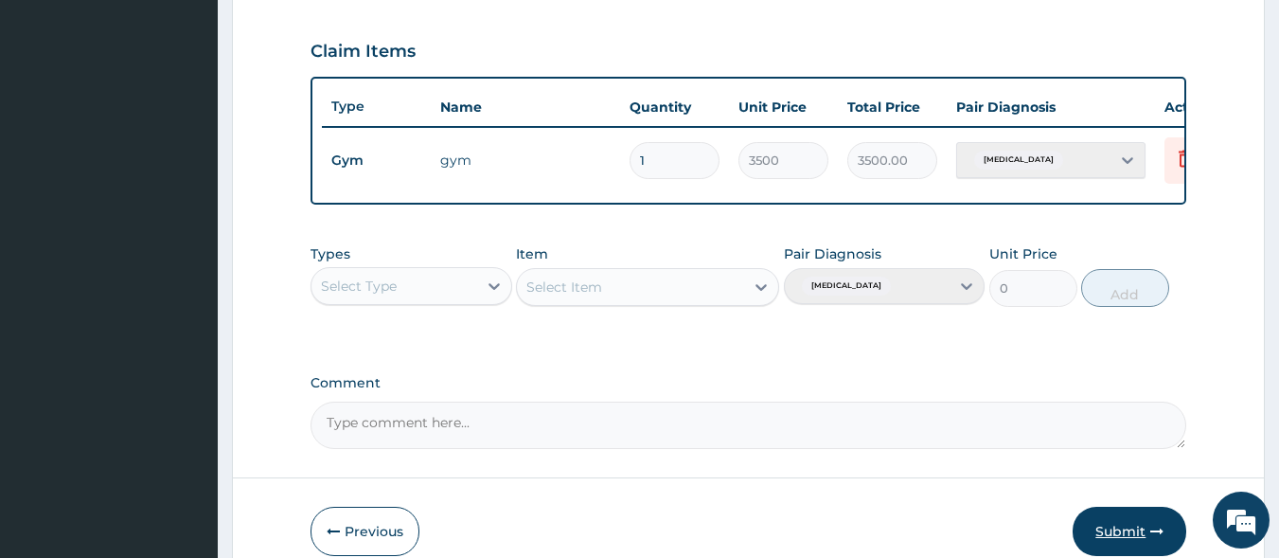
click at [1139, 544] on button "Submit" at bounding box center [1130, 531] width 114 height 49
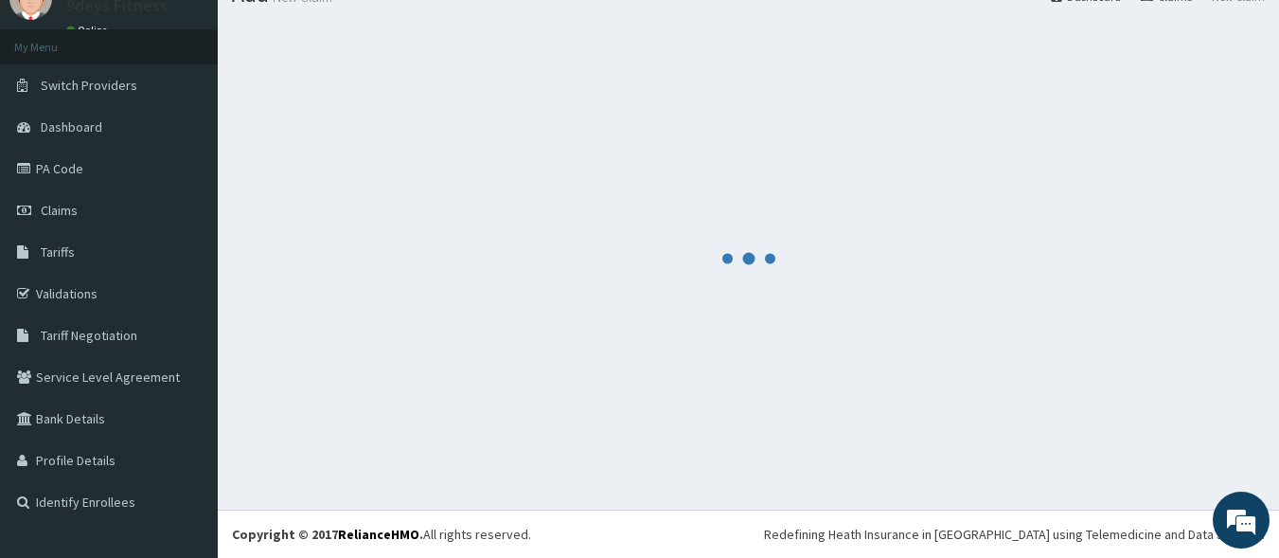
scroll to position [80, 0]
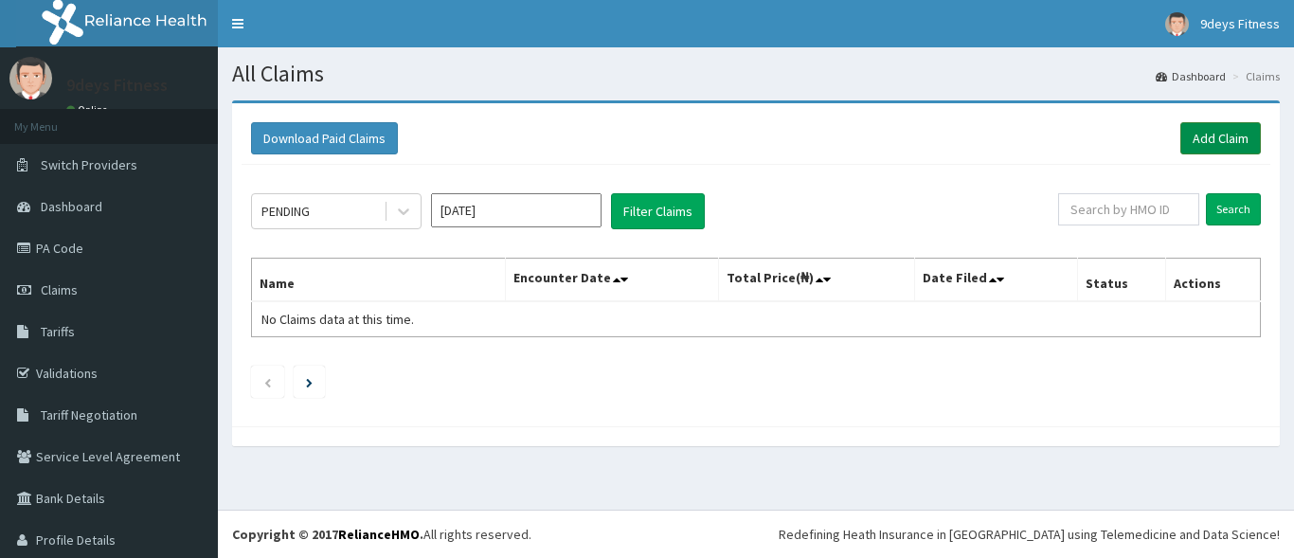
click at [1211, 143] on link "Add Claim" at bounding box center [1220, 138] width 81 height 32
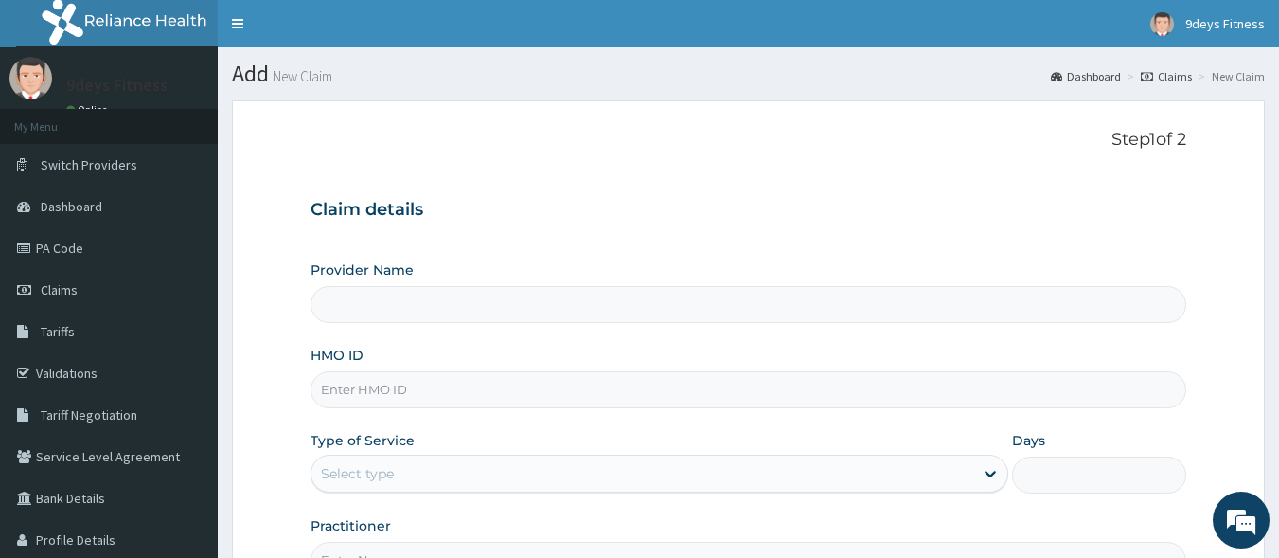
paste input "shC/10016/c"
type input "shC/10016/c"
type input "9deys Fitness"
type input "1"
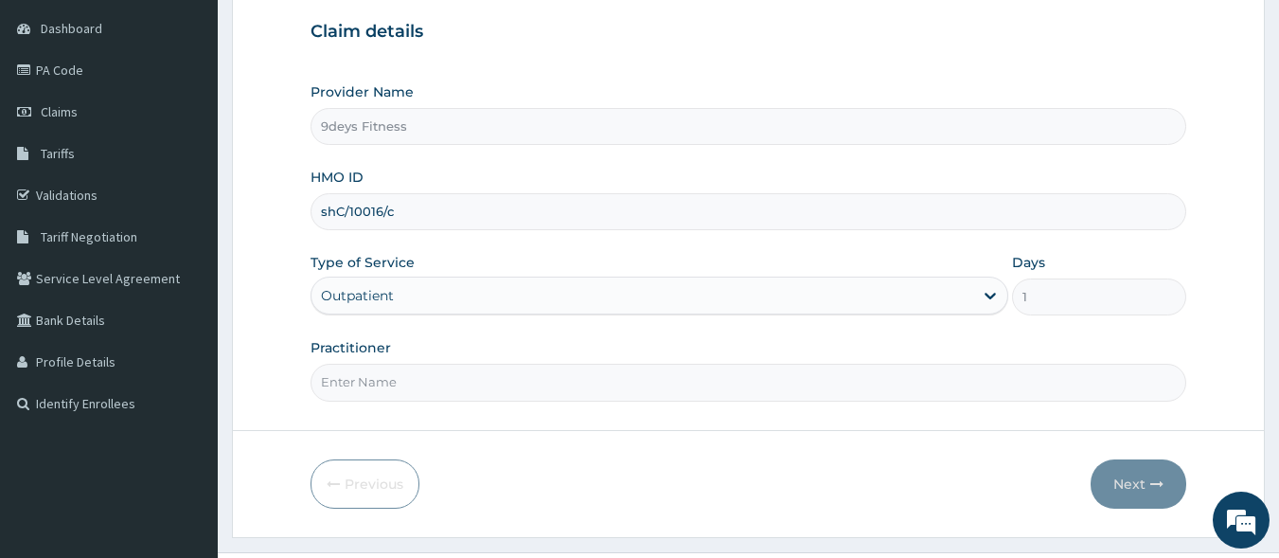
scroll to position [221, 0]
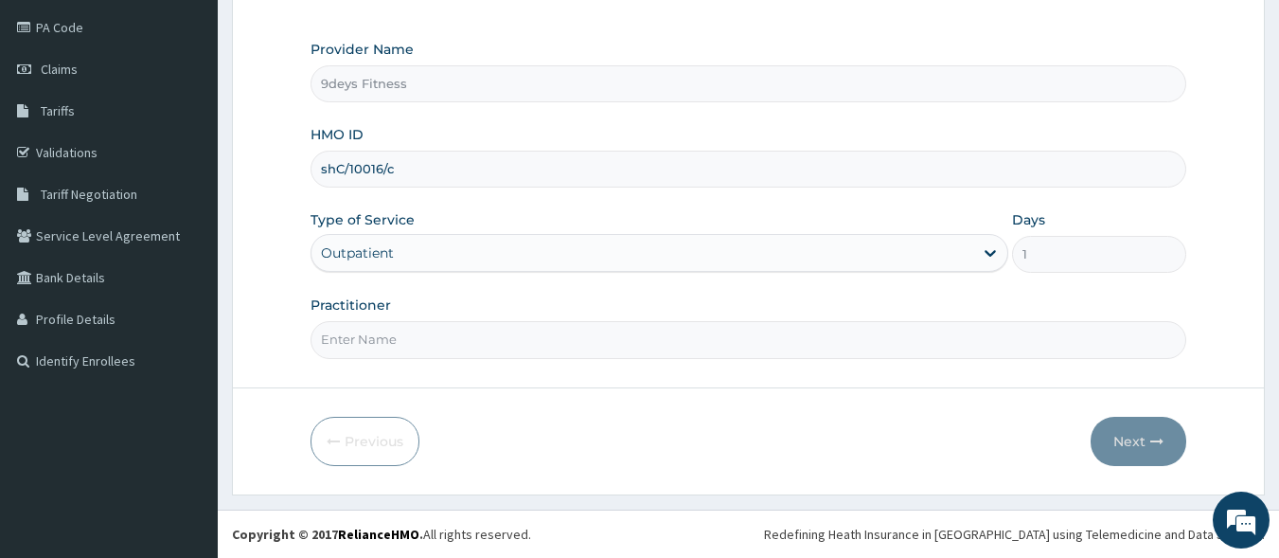
click at [434, 349] on input "Practitioner" at bounding box center [749, 339] width 877 height 37
type input "mr [PERSON_NAME]"
click at [1140, 440] on button "Next" at bounding box center [1139, 441] width 96 height 49
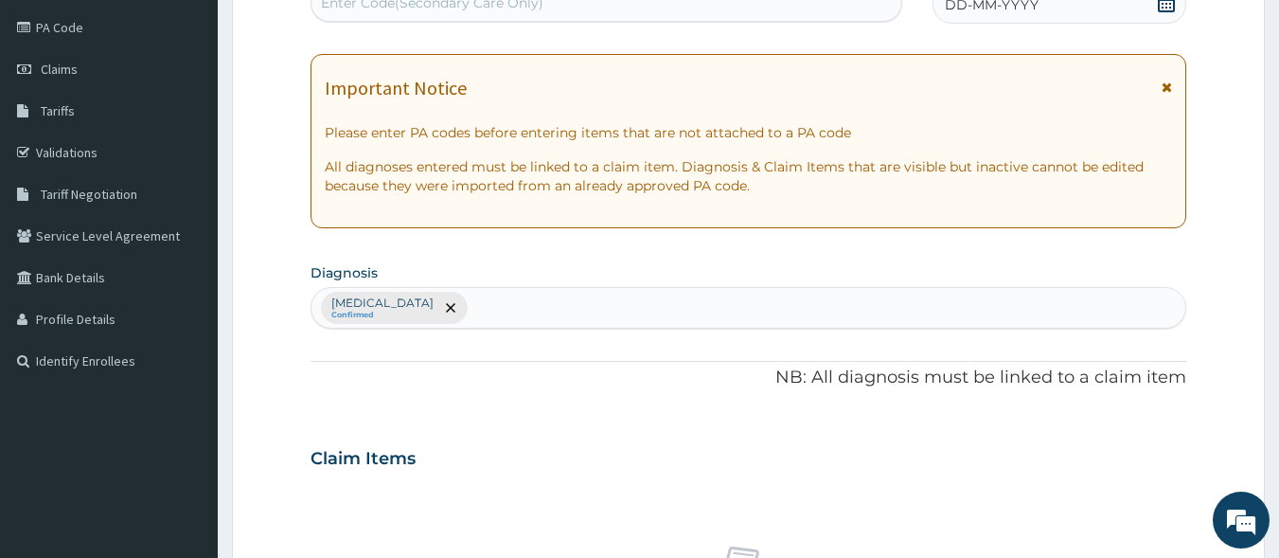
scroll to position [126, 0]
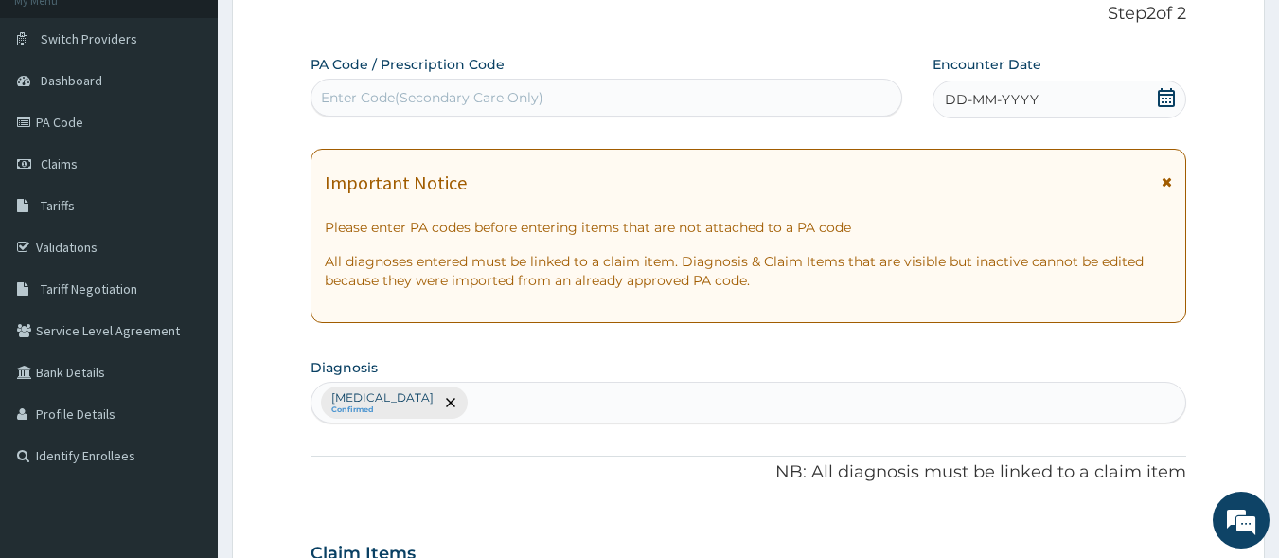
click at [484, 102] on div "Enter Code(Secondary Care Only)" at bounding box center [432, 97] width 223 height 19
paste input "PA/491B28"
type input "PA/491B28"
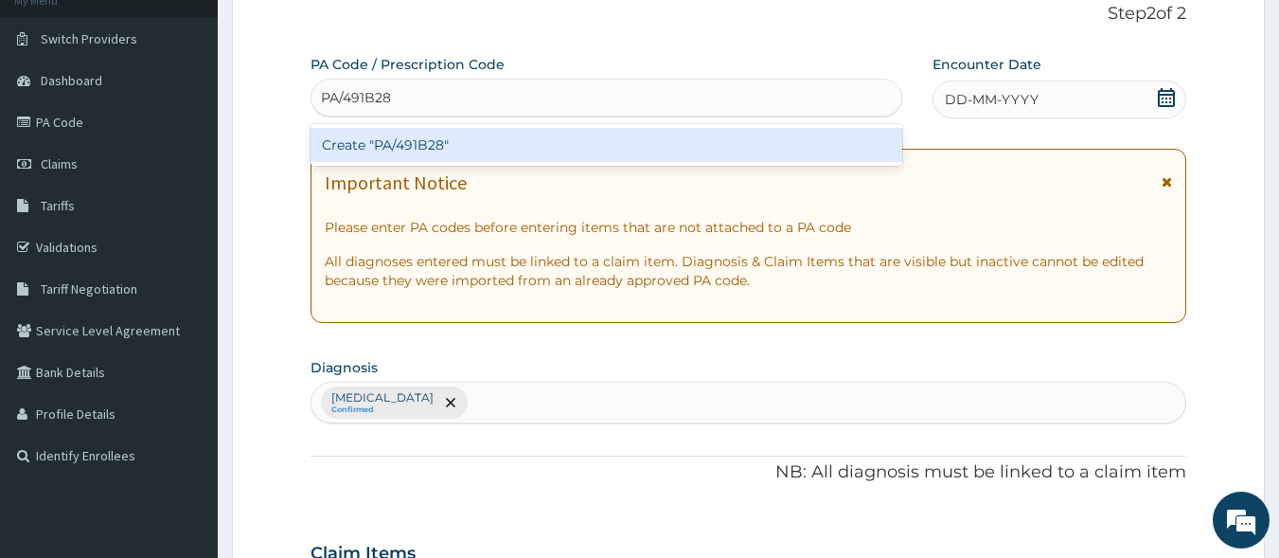
drag, startPoint x: 392, startPoint y: 93, endPoint x: 502, endPoint y: 88, distance: 110.0
click at [511, 155] on div "Create "PA/491B28"" at bounding box center [607, 145] width 593 height 34
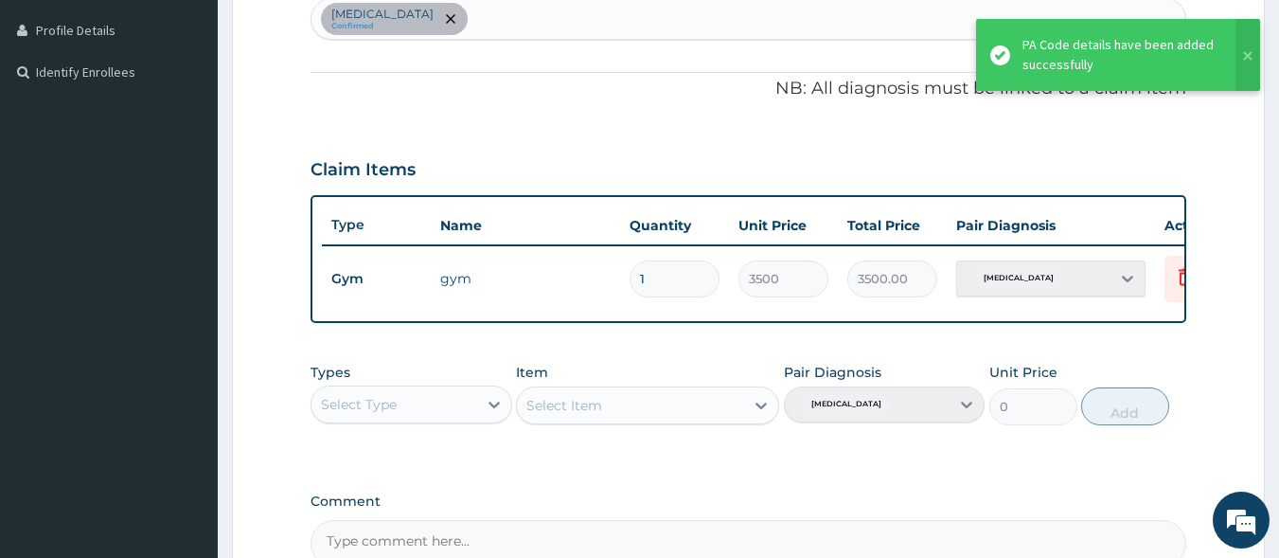
scroll to position [732, 0]
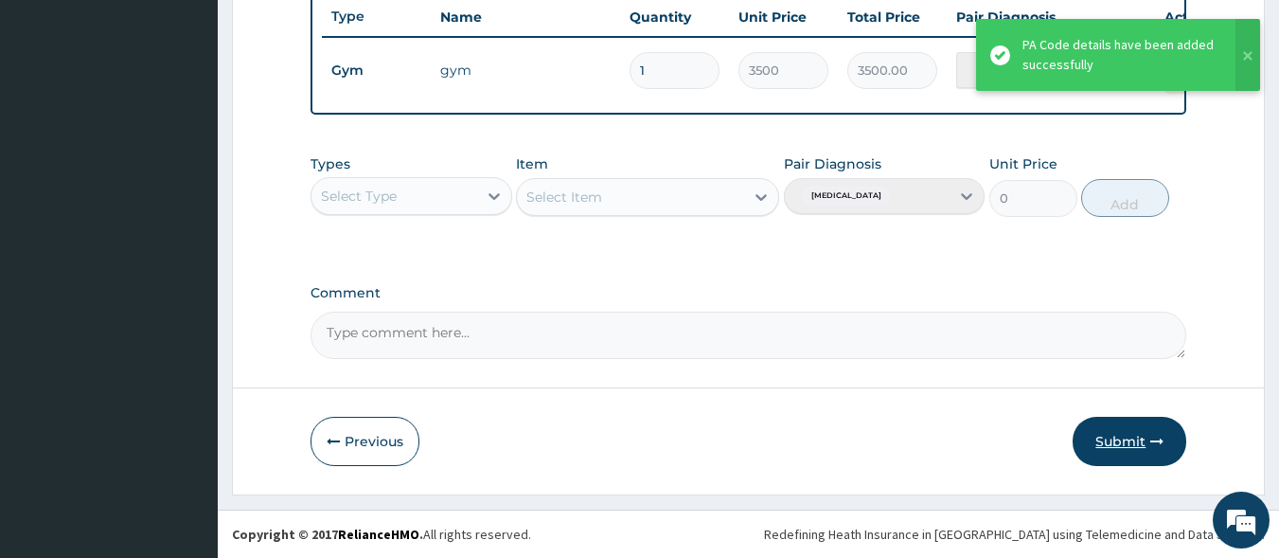
click at [1136, 456] on button "Submit" at bounding box center [1130, 441] width 114 height 49
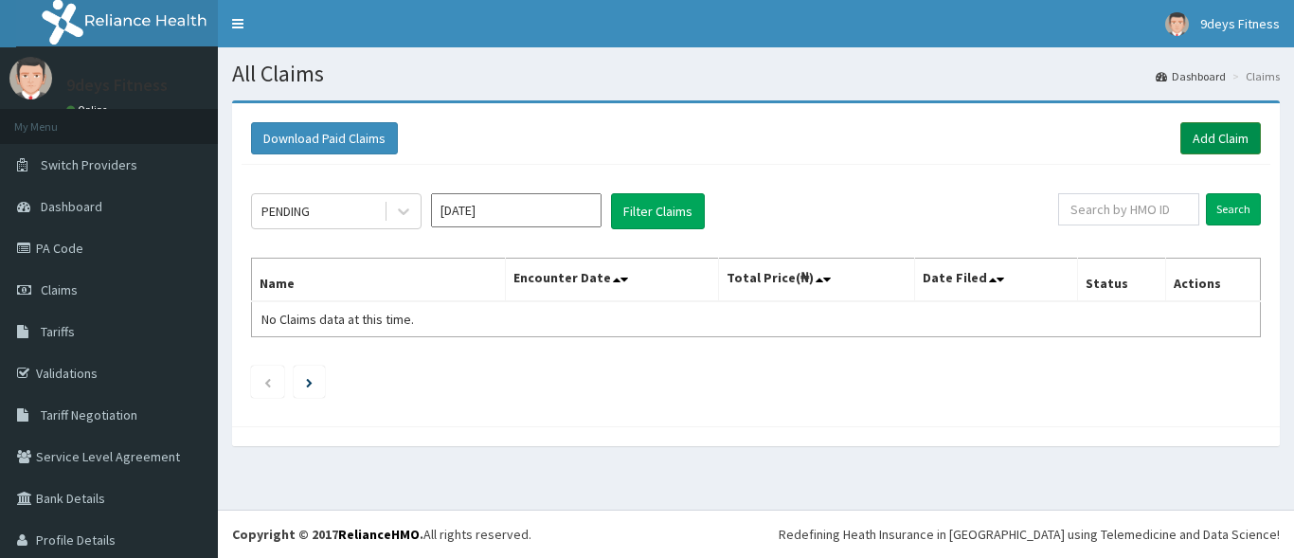
click at [1233, 138] on link "Add Claim" at bounding box center [1220, 138] width 81 height 32
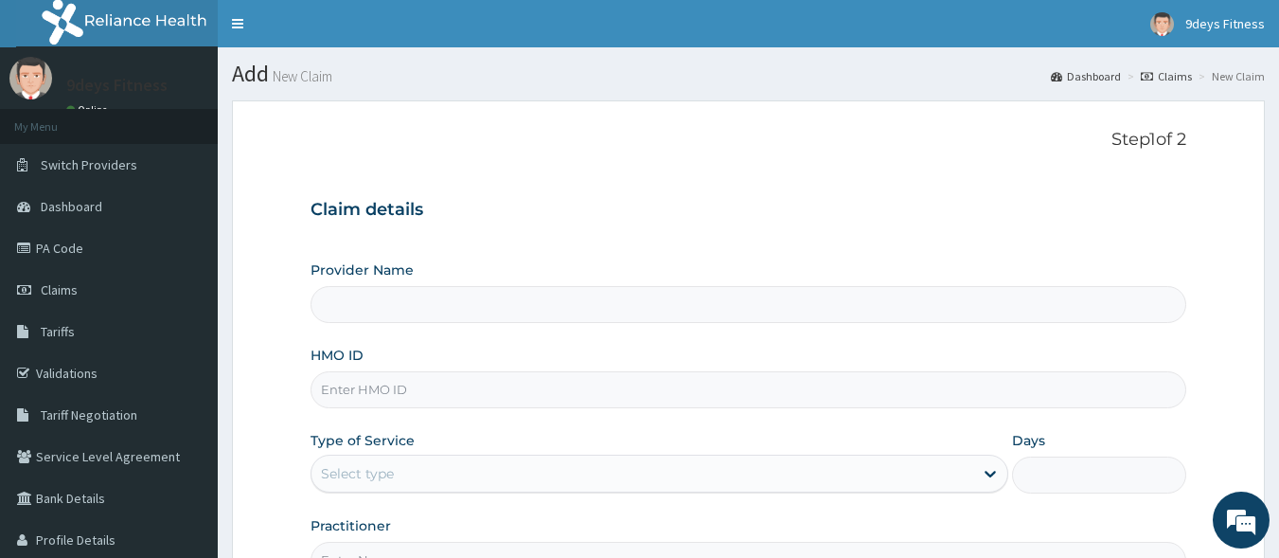
type input "9deys Fitness"
type input "1"
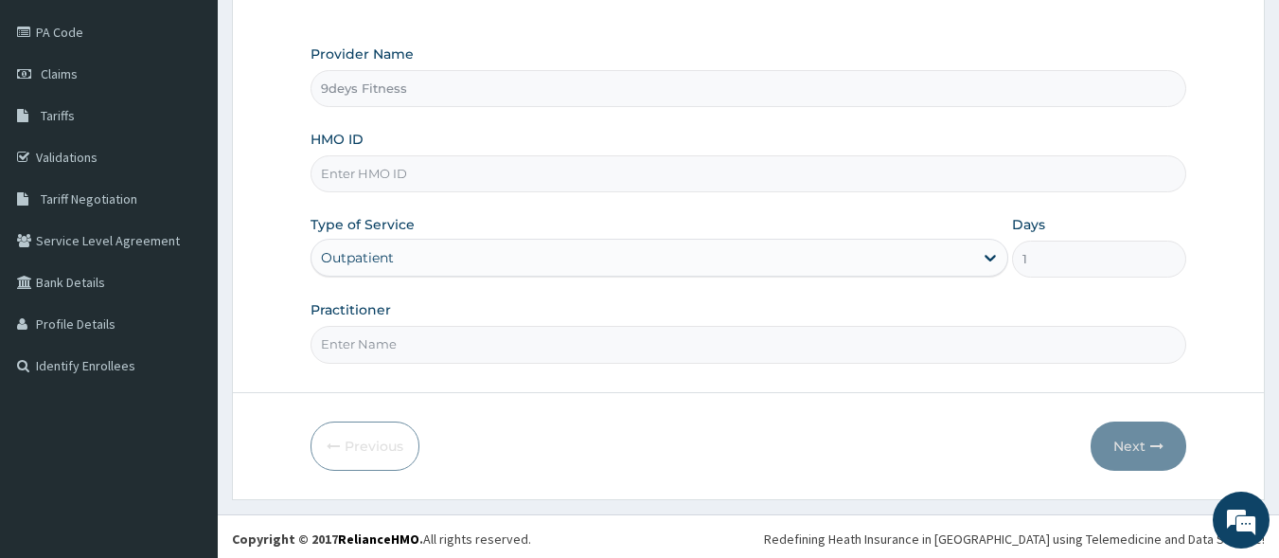
scroll to position [221, 0]
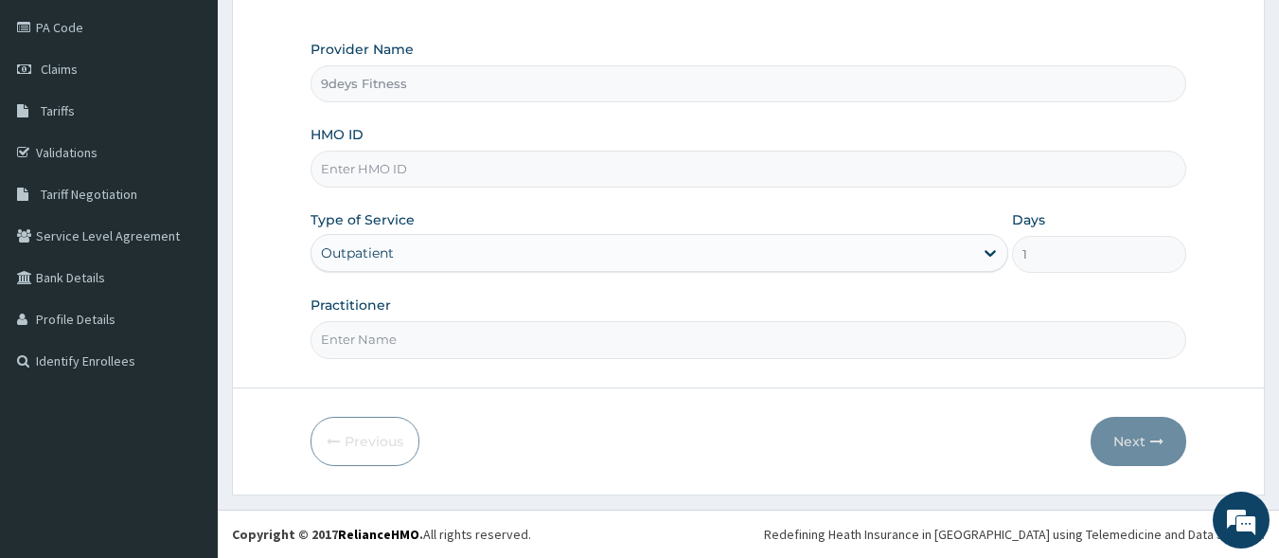
click at [428, 351] on input "Practitioner" at bounding box center [749, 339] width 877 height 37
paste input "PA/491B28"
type input "P"
paste input "shC/10016/a"
type input "shC/10016/a"
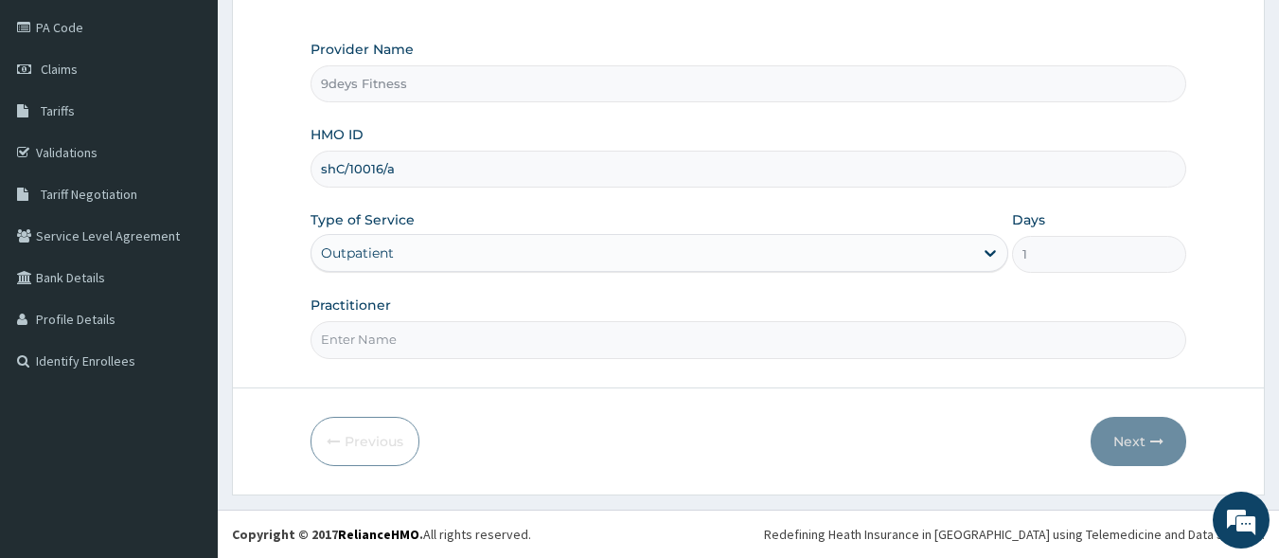
drag, startPoint x: 440, startPoint y: 345, endPoint x: 440, endPoint y: 358, distance: 13.3
click at [440, 345] on input "Practitioner" at bounding box center [749, 339] width 877 height 37
type input "mr [PERSON_NAME]"
click at [1111, 435] on button "Next" at bounding box center [1139, 441] width 96 height 49
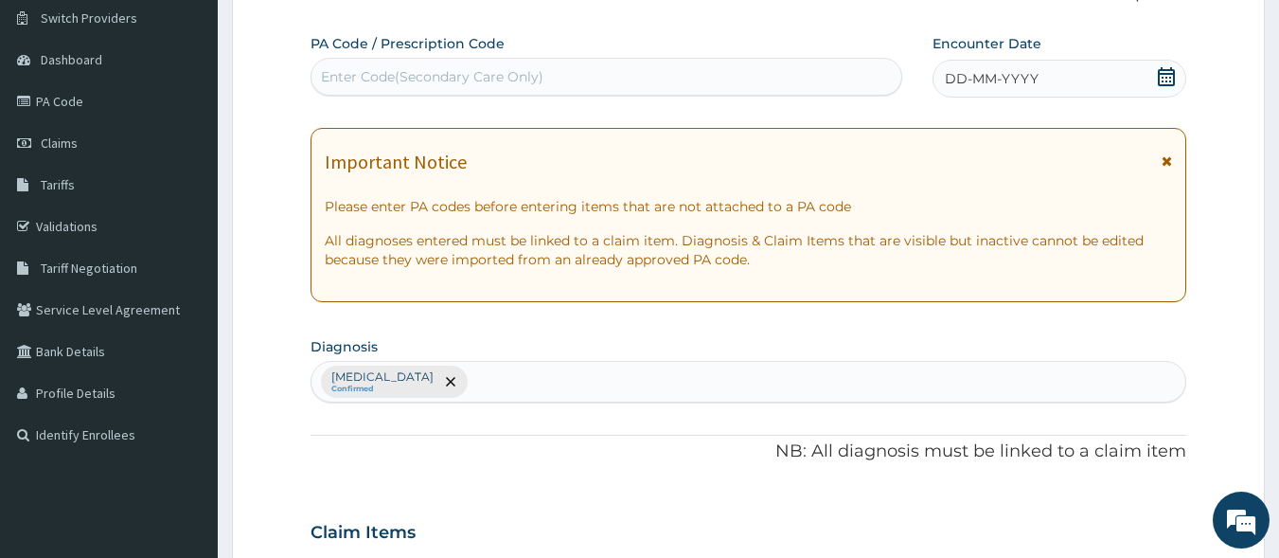
scroll to position [126, 0]
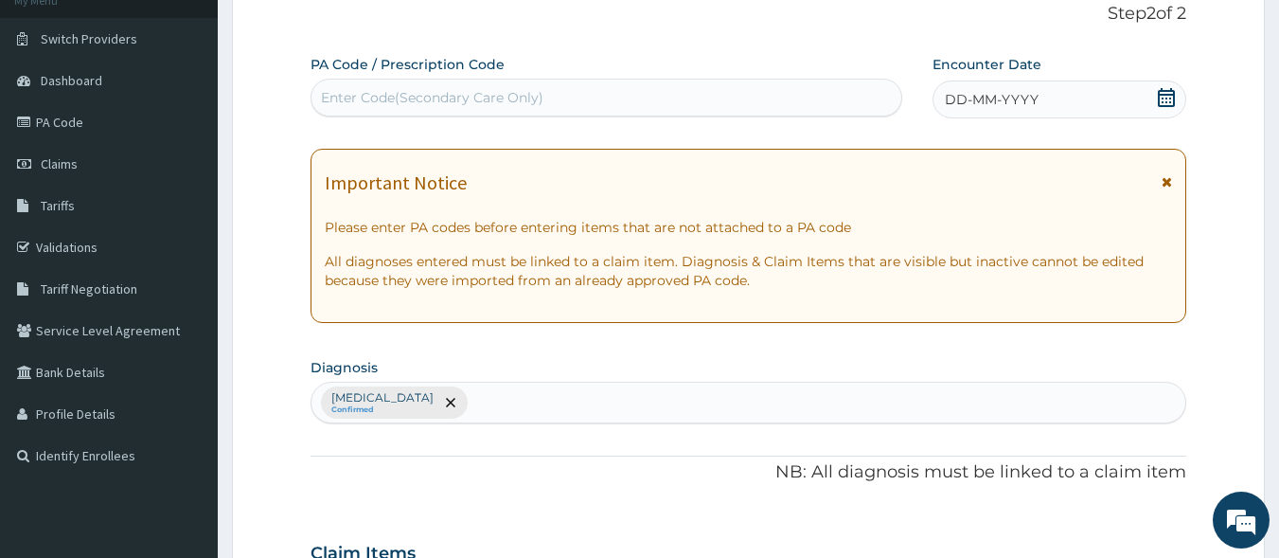
drag, startPoint x: 431, startPoint y: 90, endPoint x: 397, endPoint y: 95, distance: 34.4
click at [396, 95] on div "Enter Code(Secondary Care Only)" at bounding box center [432, 97] width 223 height 19
paste input "PA/84661D"
type input "PA/84661D"
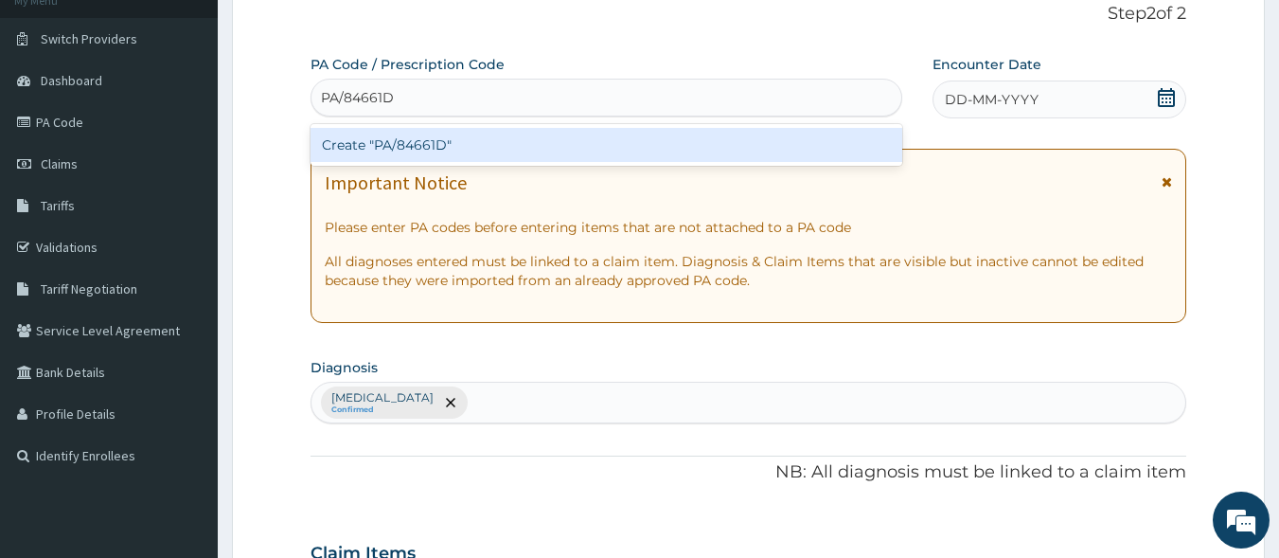
click at [403, 135] on div "Create "PA/84661D"" at bounding box center [607, 145] width 593 height 34
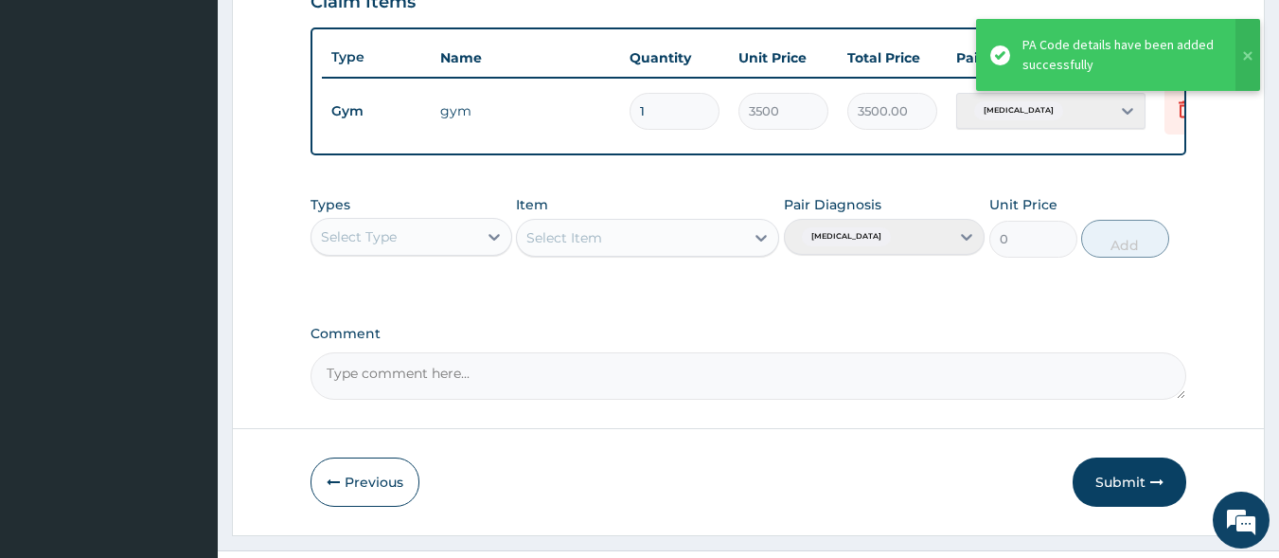
scroll to position [694, 0]
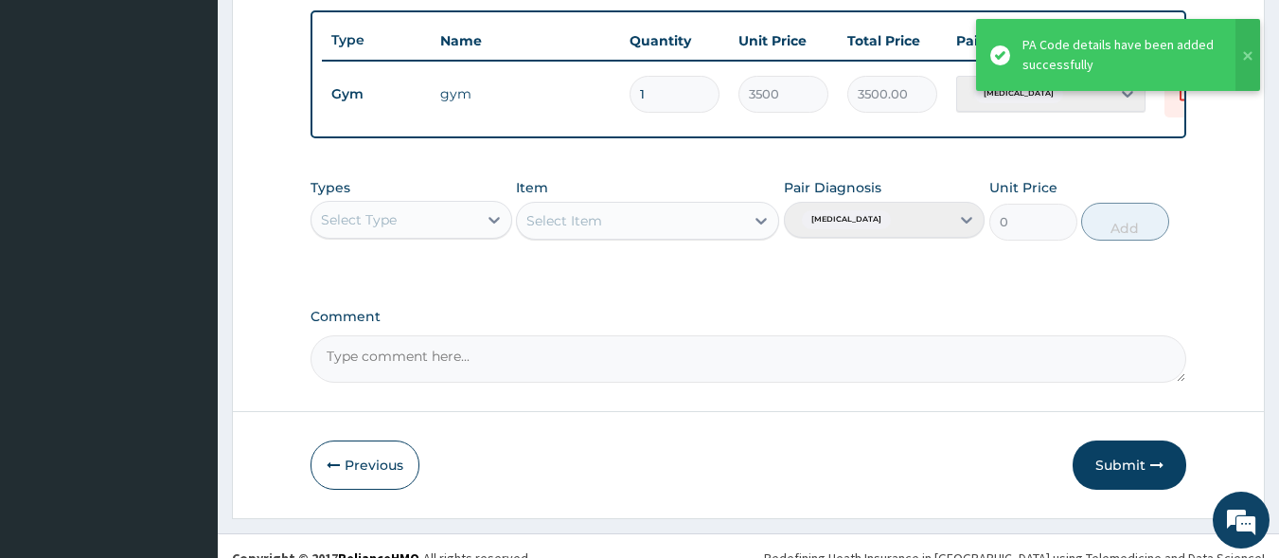
drag, startPoint x: 1123, startPoint y: 484, endPoint x: 574, endPoint y: 18, distance: 720.3
click at [1116, 479] on button "Submit" at bounding box center [1130, 464] width 114 height 49
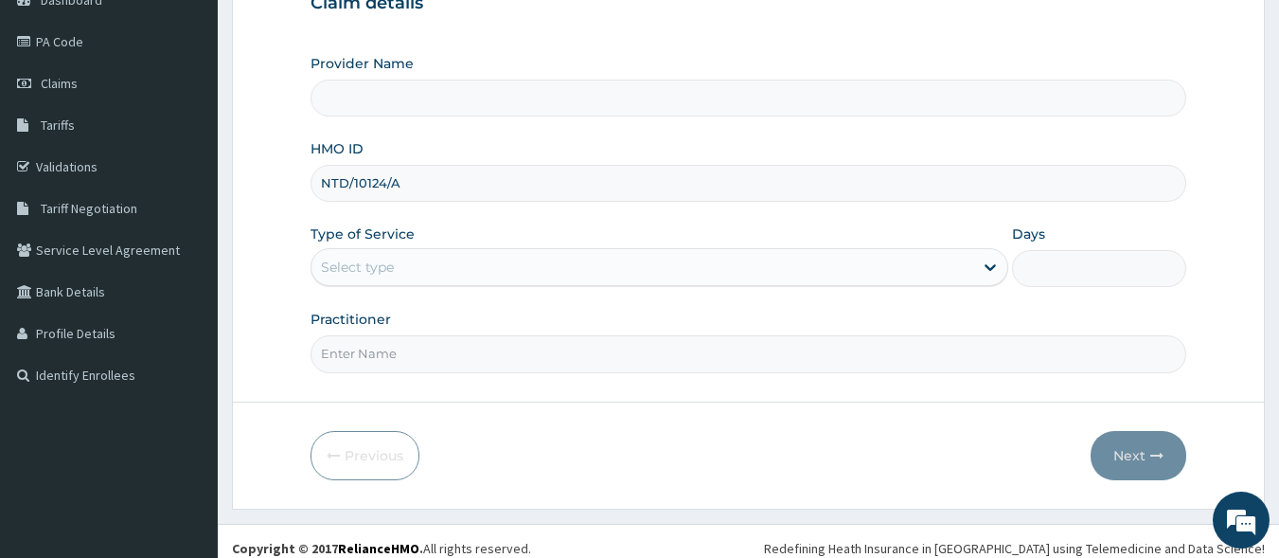
scroll to position [221, 0]
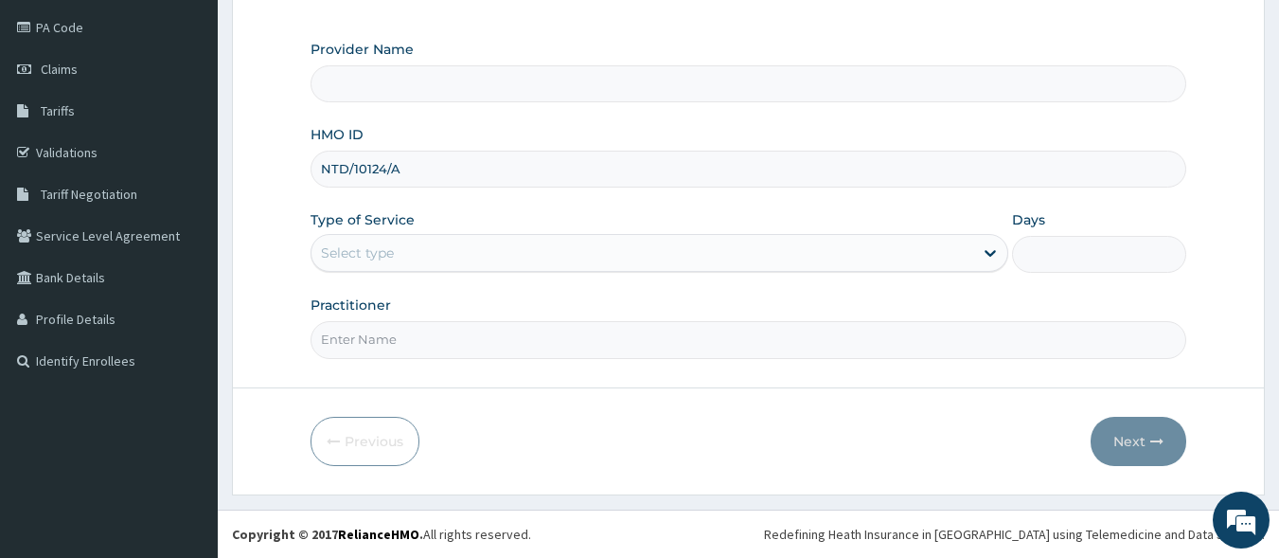
type input "NTD/10124/A"
click at [438, 343] on input "Practitioner" at bounding box center [749, 339] width 877 height 37
type input "mr [PERSON_NAME]"
type input "9deys Fitness"
type input "1"
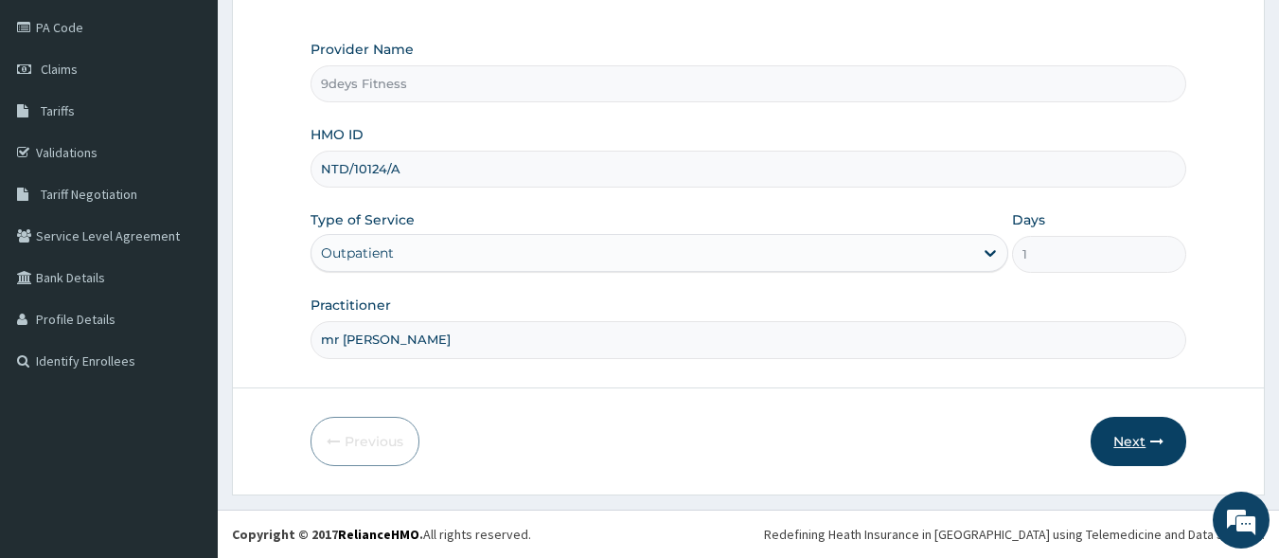
click at [1142, 429] on button "Next" at bounding box center [1139, 441] width 96 height 49
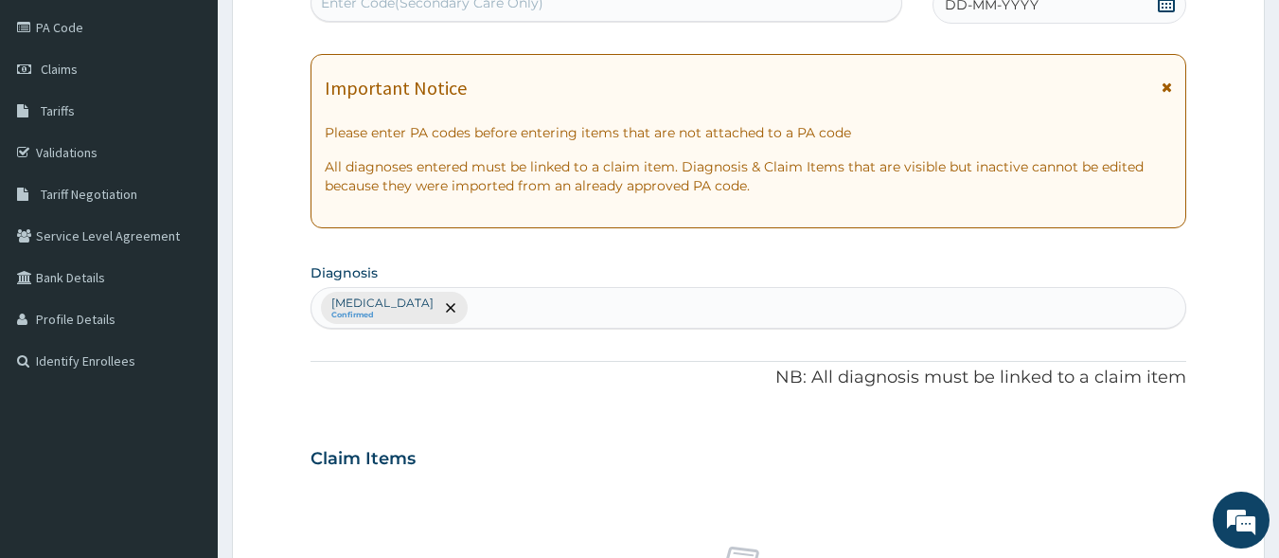
scroll to position [214, 0]
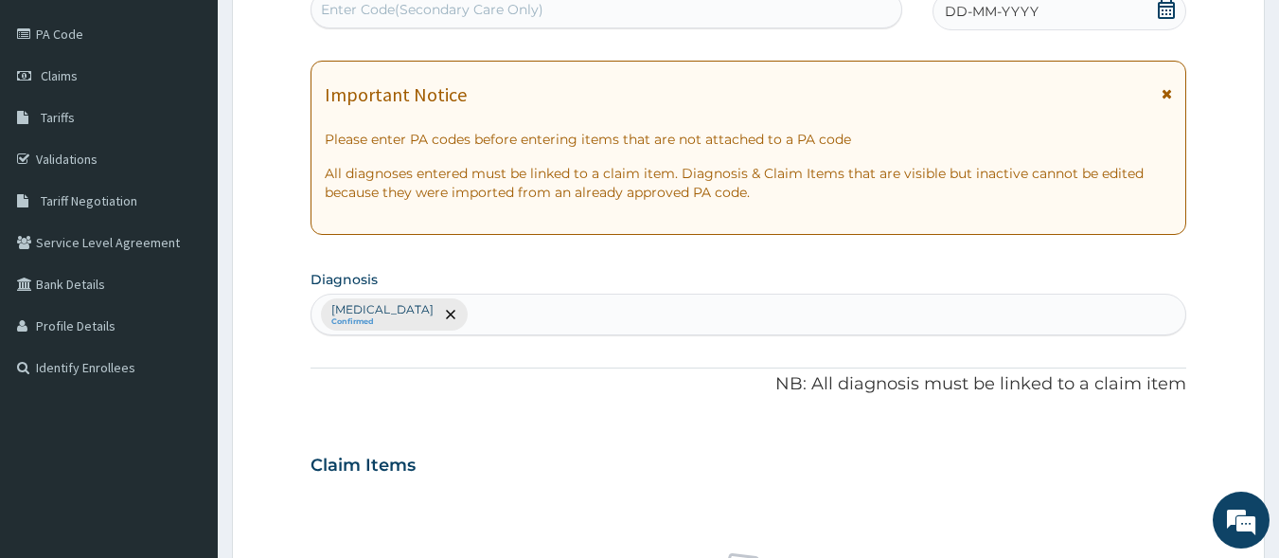
click at [399, 20] on div "Enter Code(Secondary Care Only)" at bounding box center [607, 10] width 593 height 38
paste input "PA/155BCD"
type input "PA/155BCD"
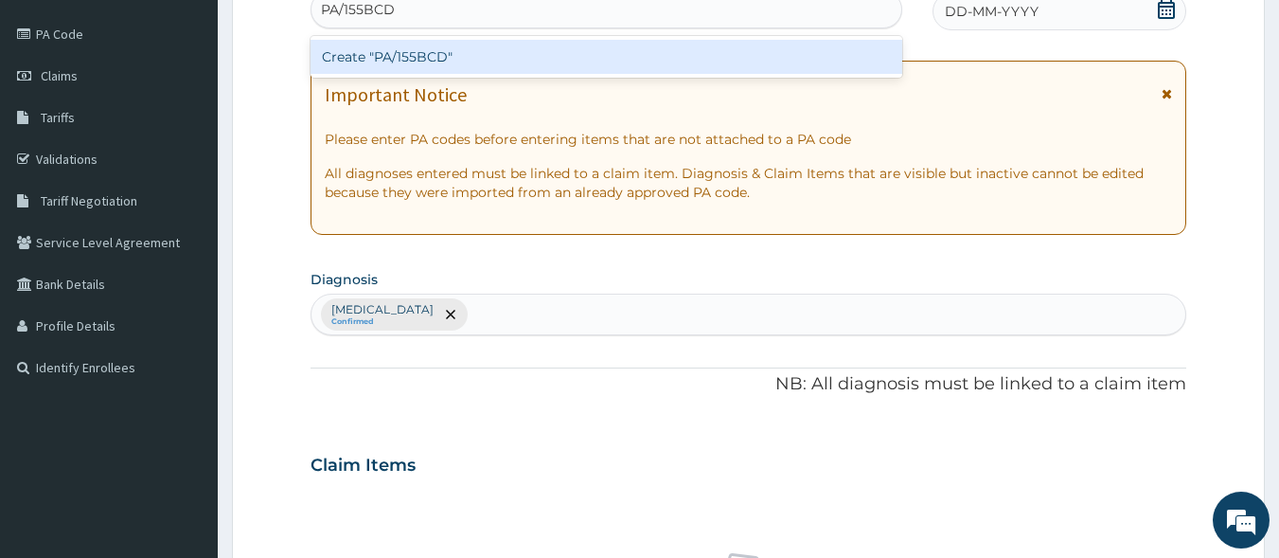
click at [447, 51] on div "Create "PA/155BCD"" at bounding box center [607, 57] width 593 height 34
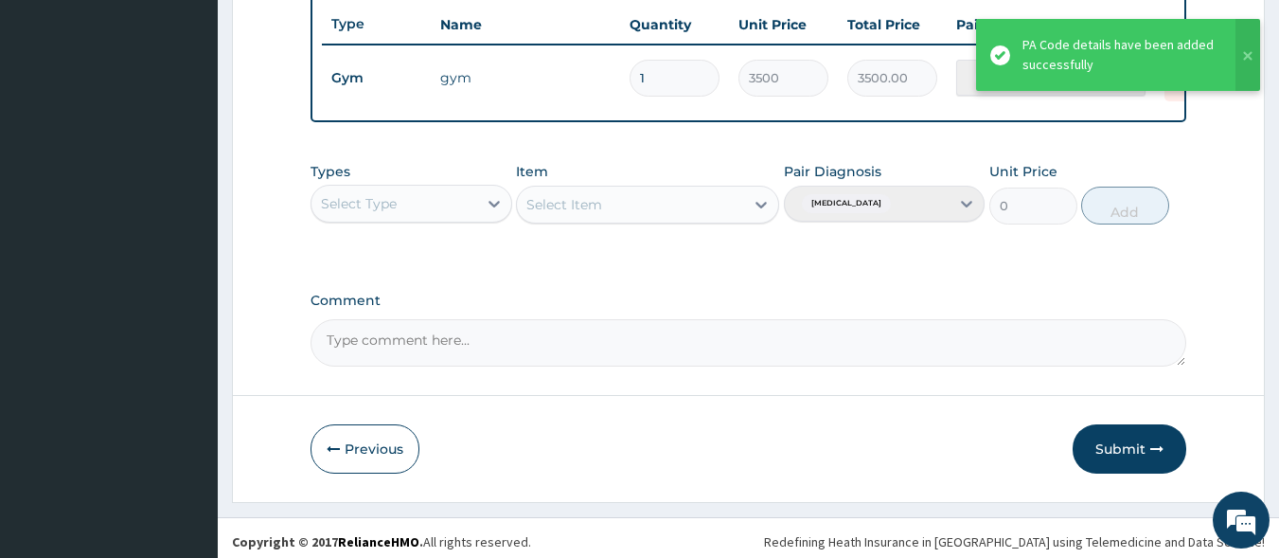
scroll to position [732, 0]
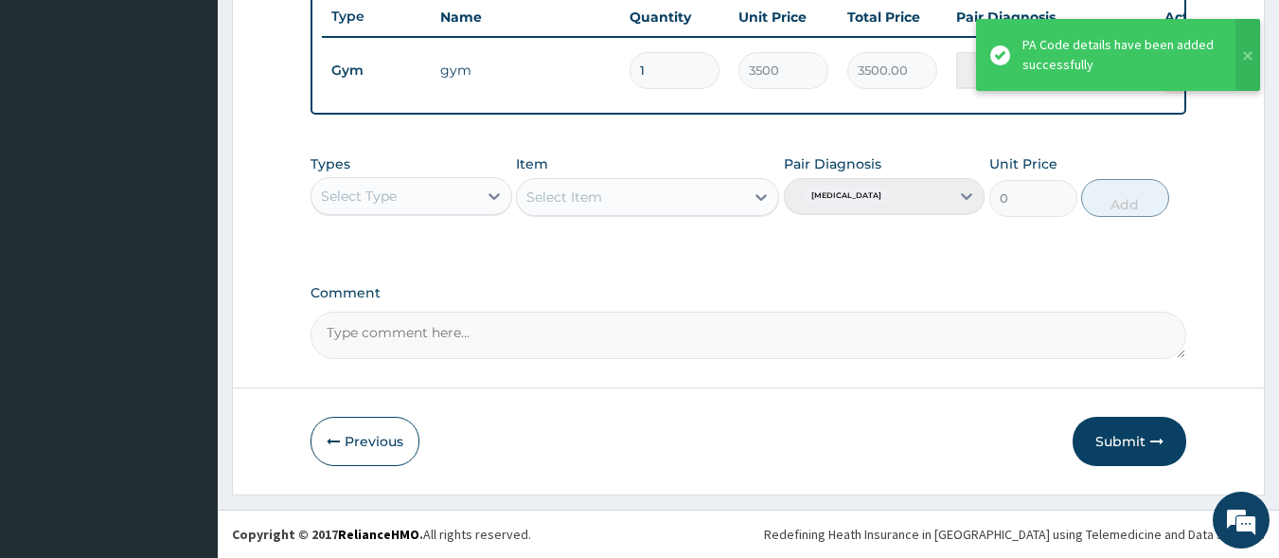
drag, startPoint x: 1097, startPoint y: 439, endPoint x: 905, endPoint y: 264, distance: 259.4
click at [1097, 438] on button "Submit" at bounding box center [1130, 441] width 114 height 49
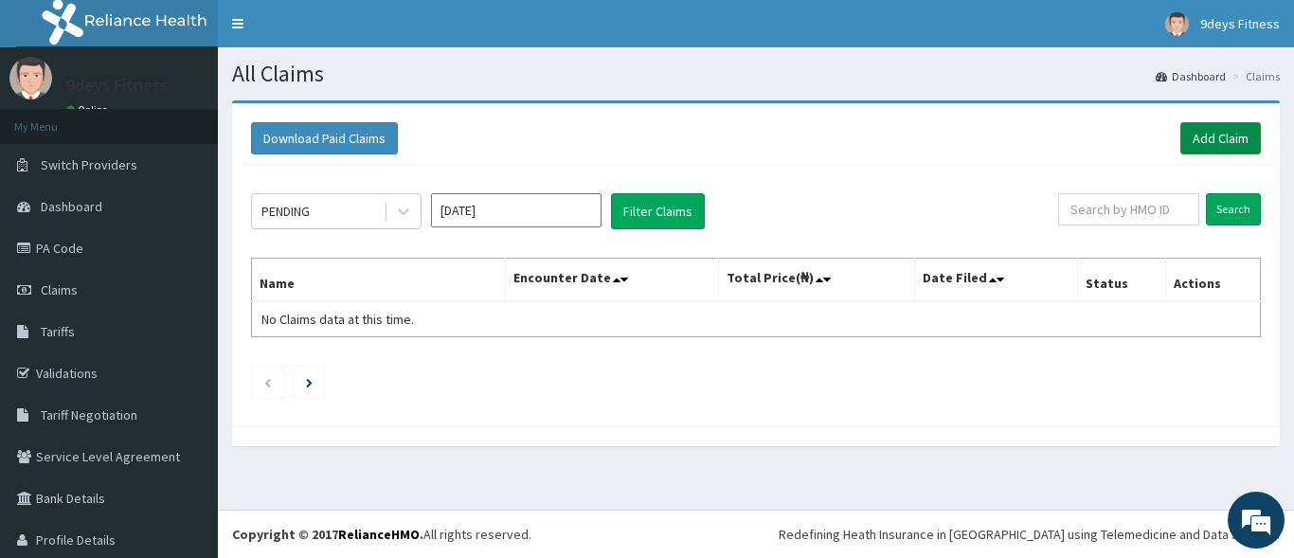
click at [1218, 137] on link "Add Claim" at bounding box center [1220, 138] width 81 height 32
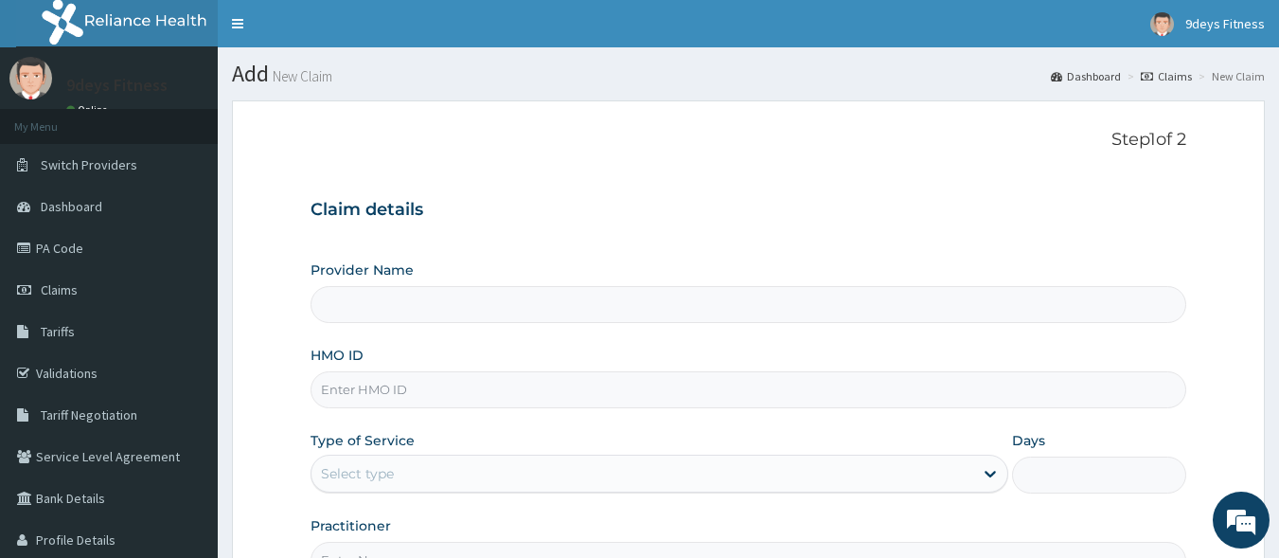
type input "9deys Fitness"
type input "1"
drag, startPoint x: 1253, startPoint y: 185, endPoint x: 363, endPoint y: 395, distance: 914.7
click at [357, 395] on input "HMO ID" at bounding box center [749, 389] width 877 height 37
paste input "Vdn/10015/a"
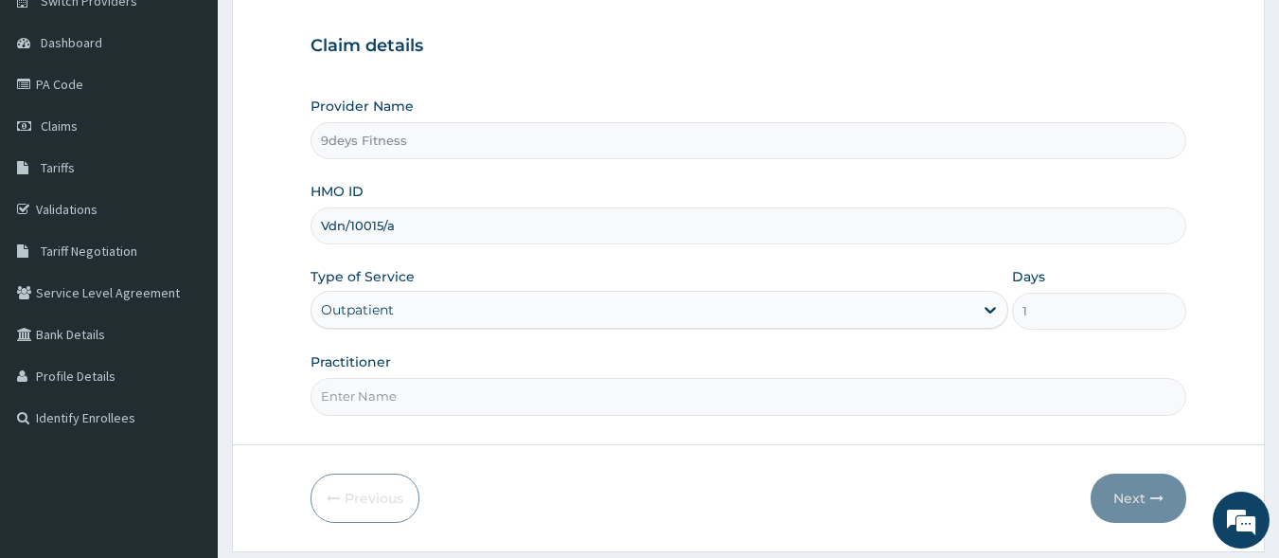
scroll to position [221, 0]
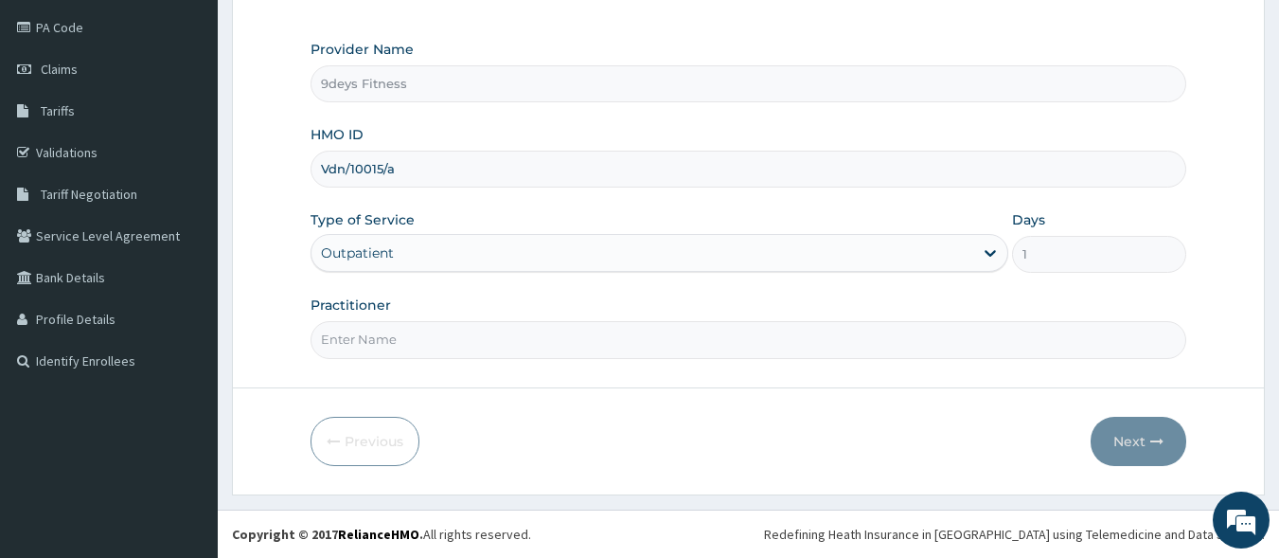
type input "Vdn/10015/a"
click at [387, 345] on input "Practitioner" at bounding box center [749, 339] width 877 height 37
type input "mr [PERSON_NAME]"
click at [1135, 428] on button "Next" at bounding box center [1139, 441] width 96 height 49
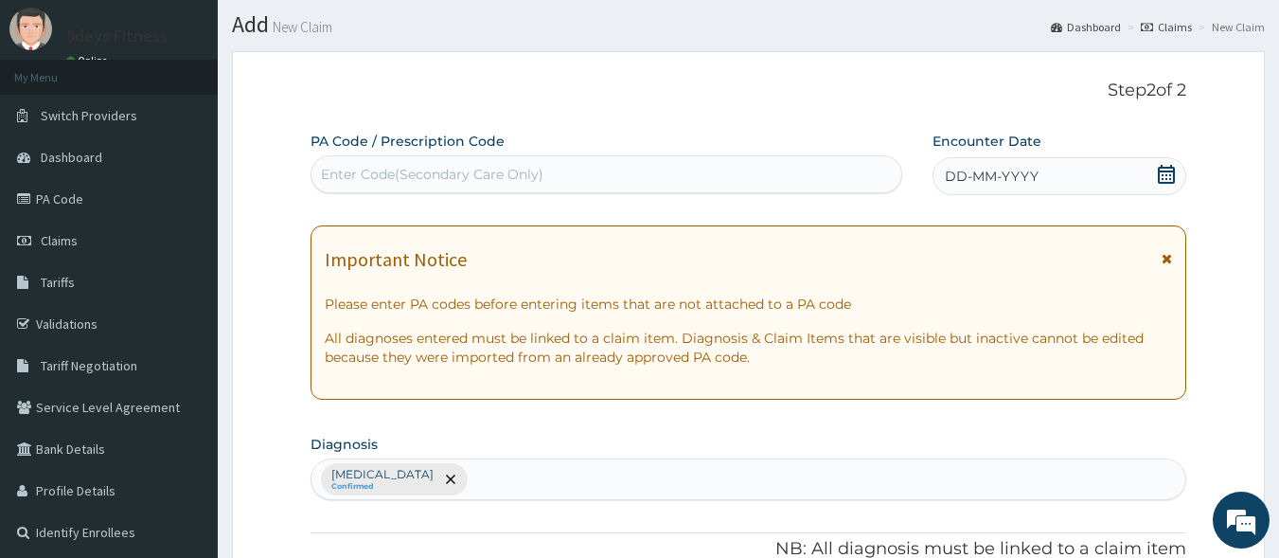
scroll to position [0, 0]
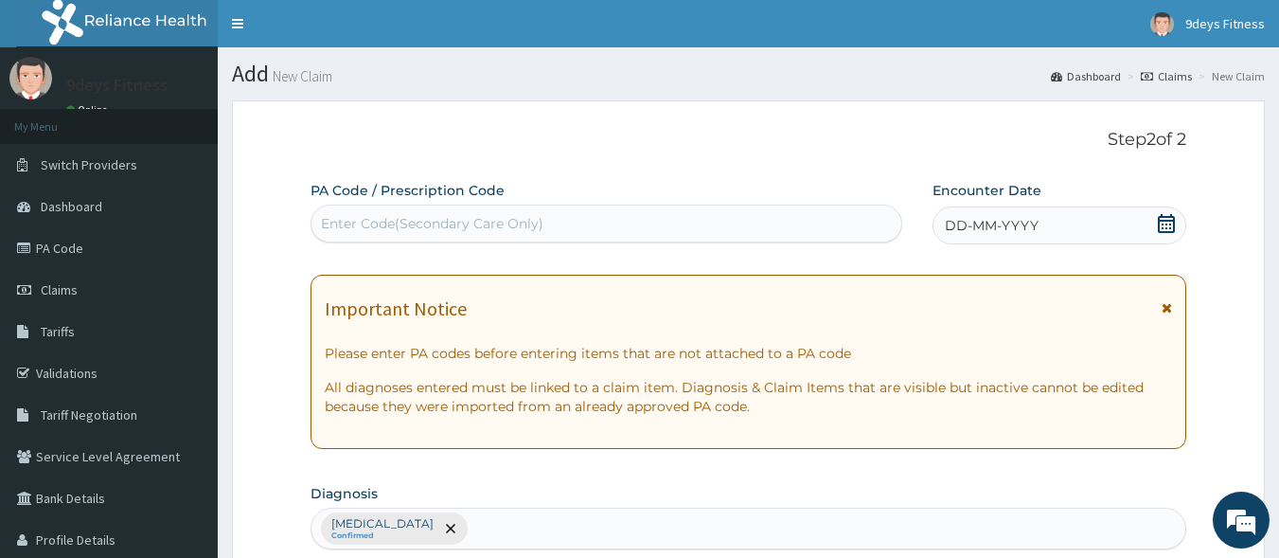
click at [408, 230] on div "Enter Code(Secondary Care Only)" at bounding box center [432, 223] width 223 height 19
paste input "PA/2A8425"
type input "PA/2A8425"
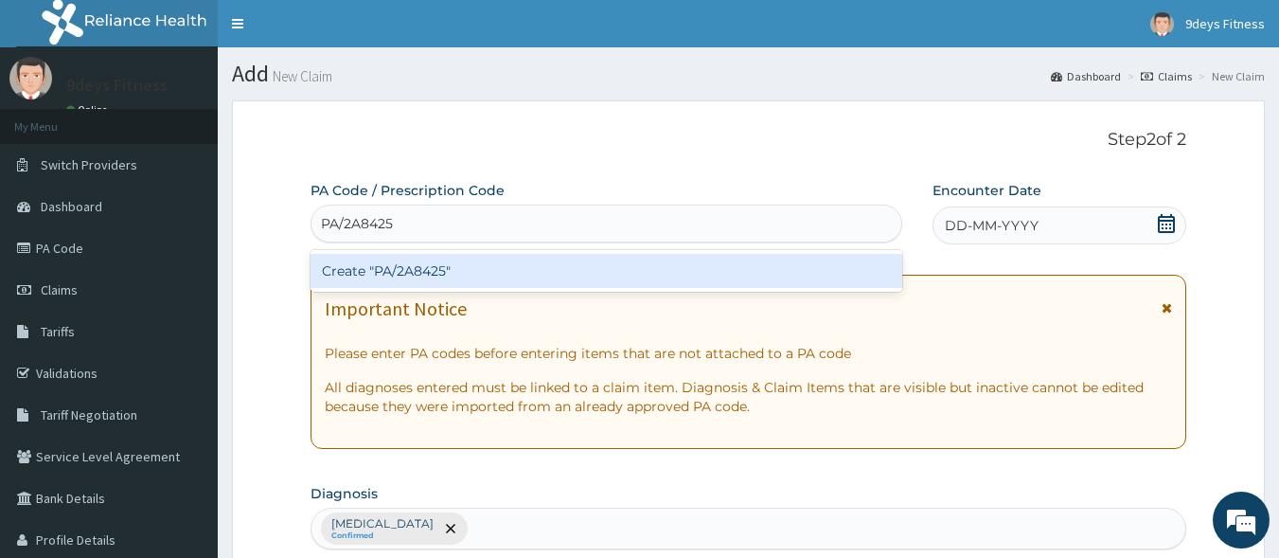
click at [462, 261] on div "Create "PA/2A8425"" at bounding box center [607, 271] width 593 height 34
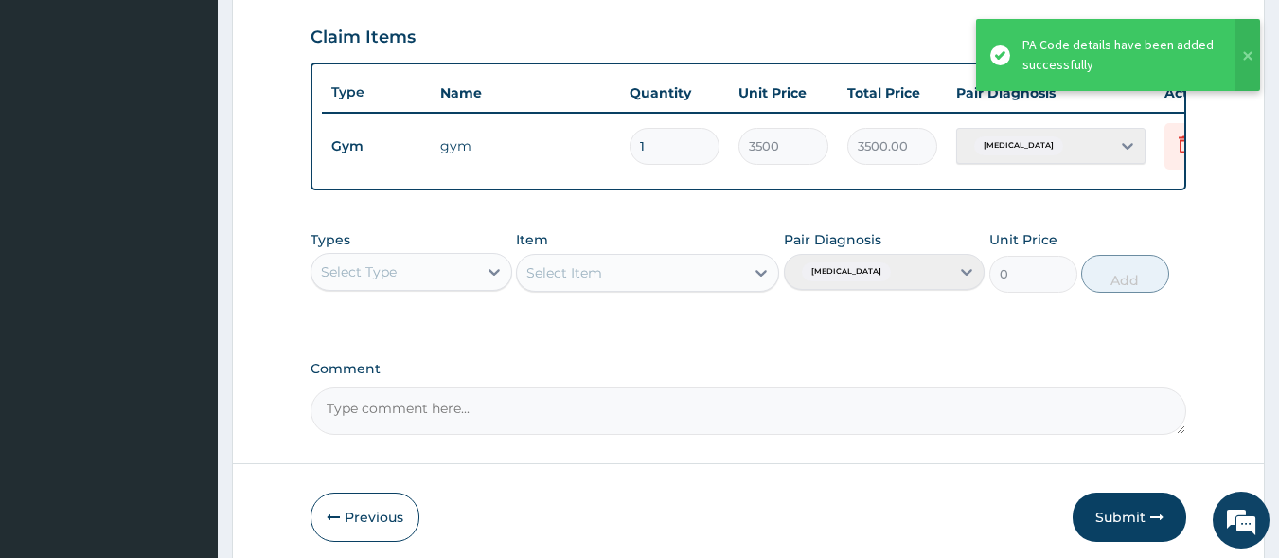
scroll to position [732, 0]
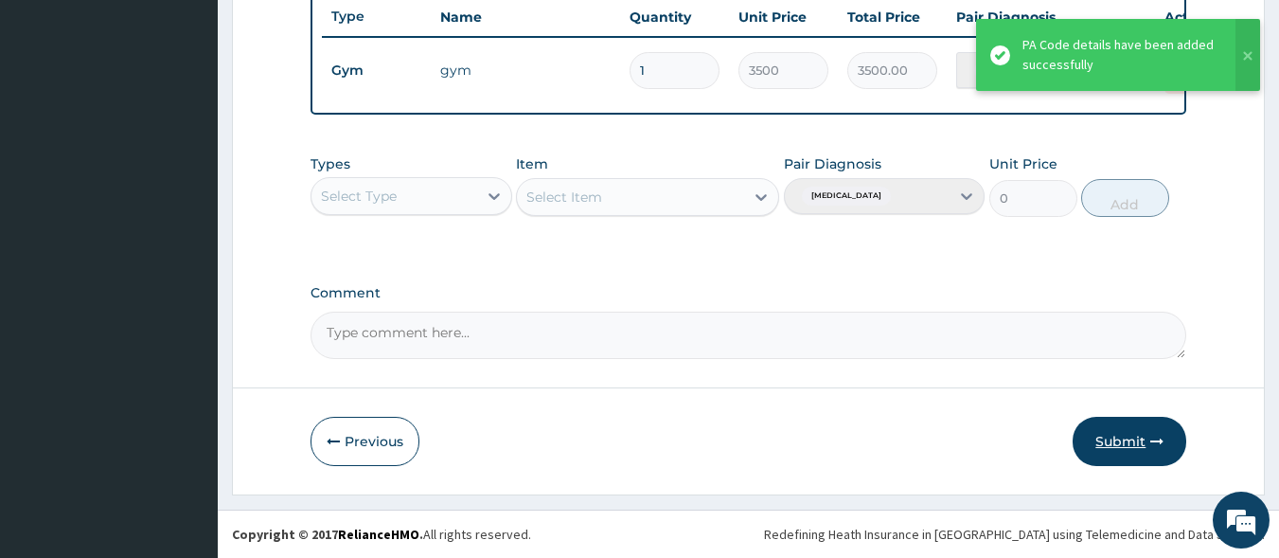
click at [1134, 437] on button "Submit" at bounding box center [1130, 441] width 114 height 49
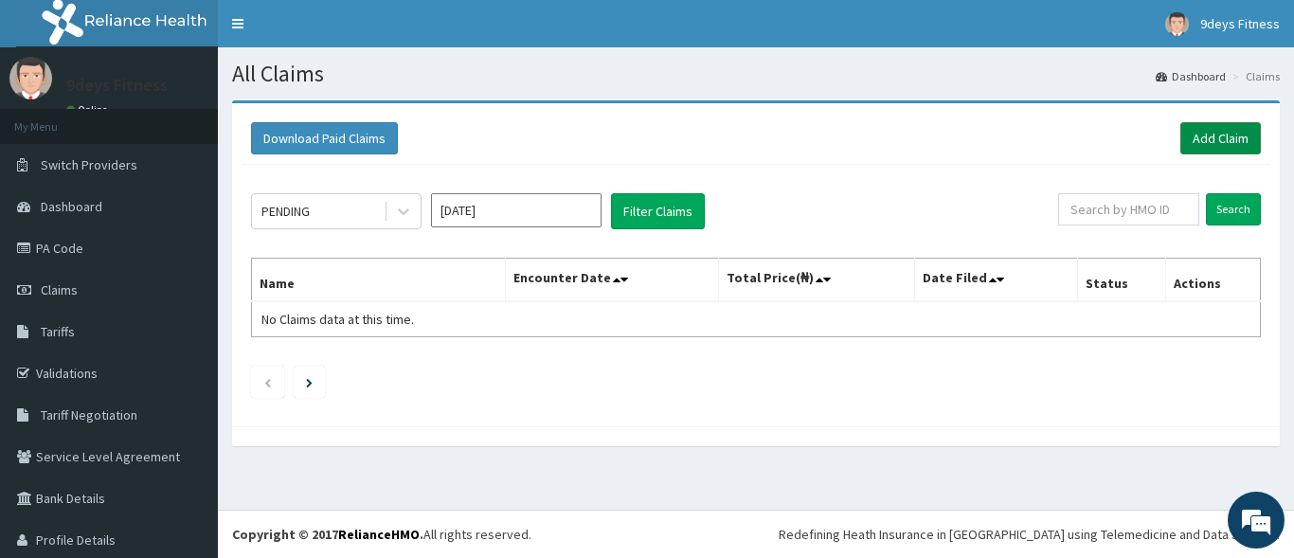
click at [1208, 143] on link "Add Claim" at bounding box center [1220, 138] width 81 height 32
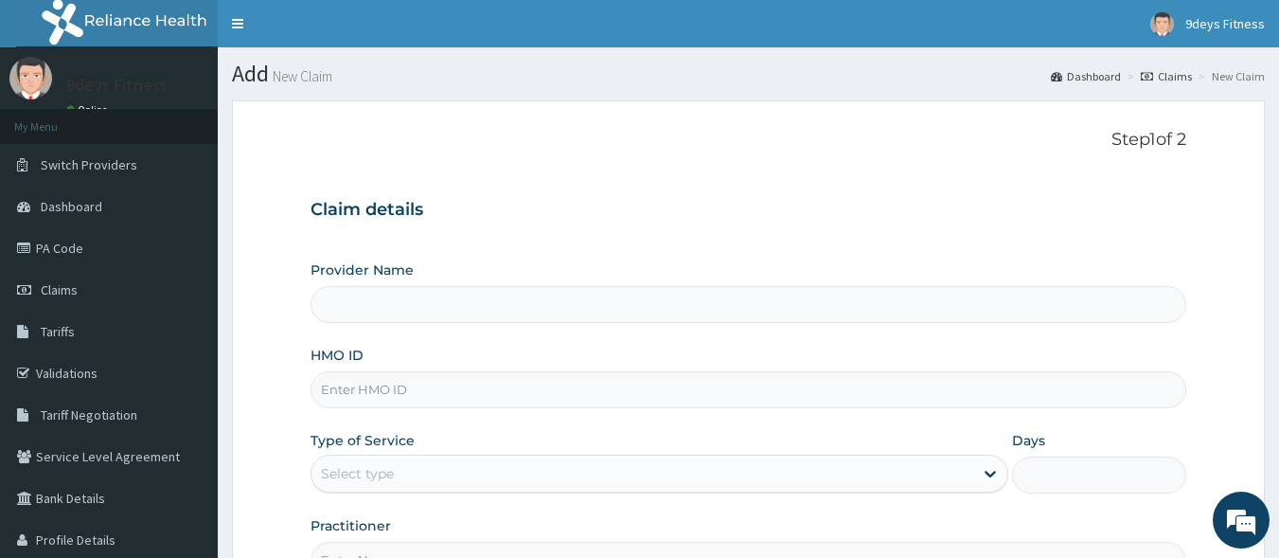
type input "9deys Fitness"
type input "1"
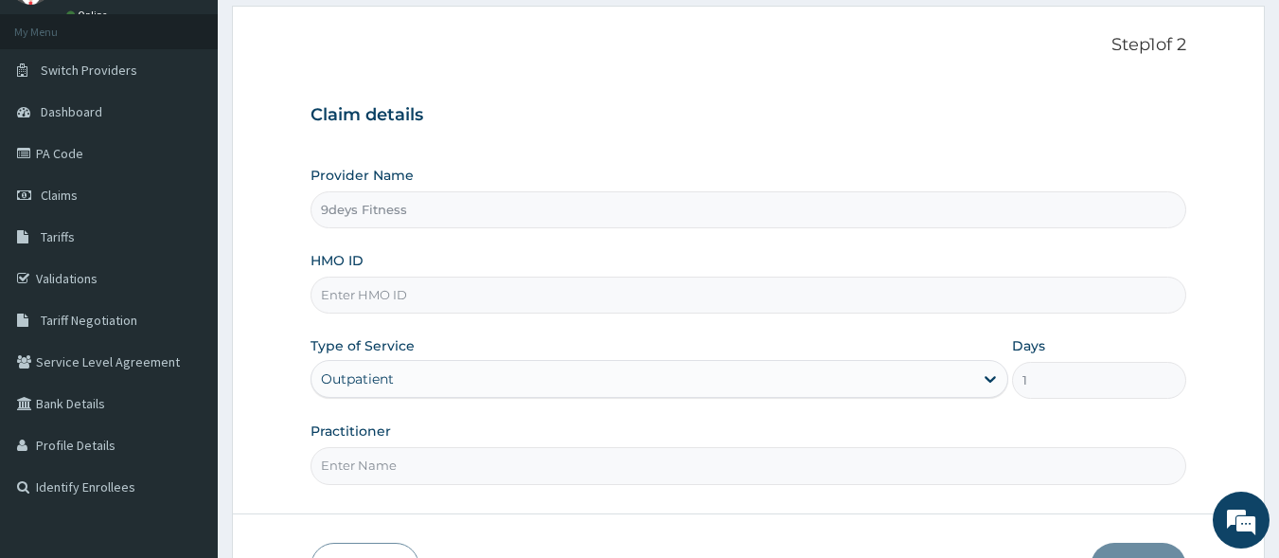
click at [370, 214] on input "9deys Fitness" at bounding box center [749, 209] width 877 height 37
paste input "ssv/10149/a"
type input "ssv/10149/a"
click at [368, 474] on input "Practitioner" at bounding box center [749, 465] width 877 height 37
type input "mr [PERSON_NAME]"
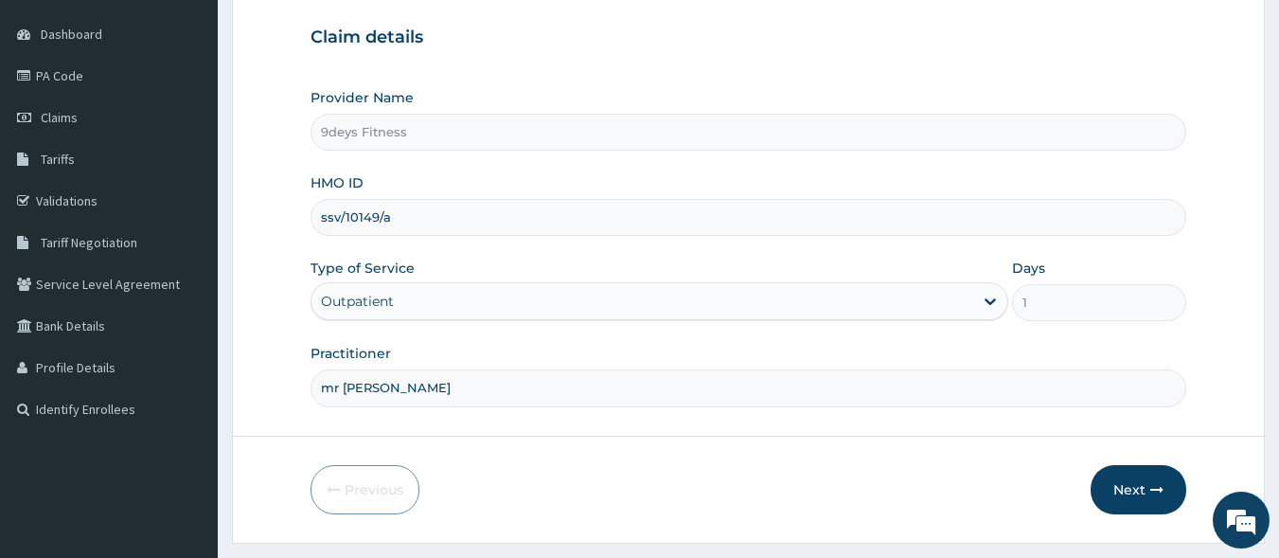
scroll to position [221, 0]
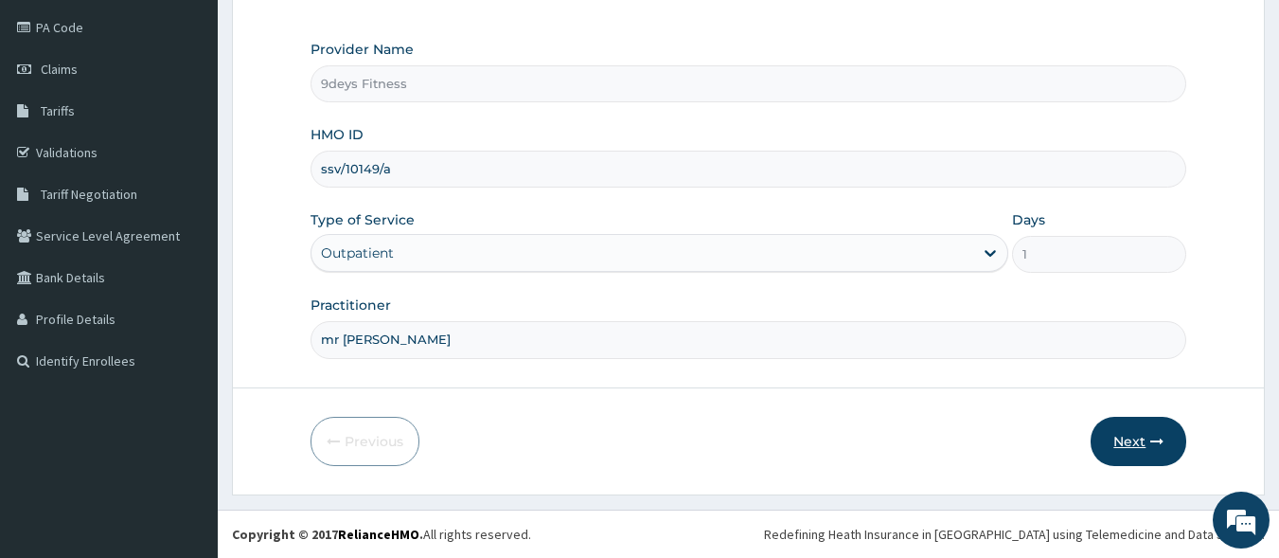
click at [1172, 455] on button "Next" at bounding box center [1139, 441] width 96 height 49
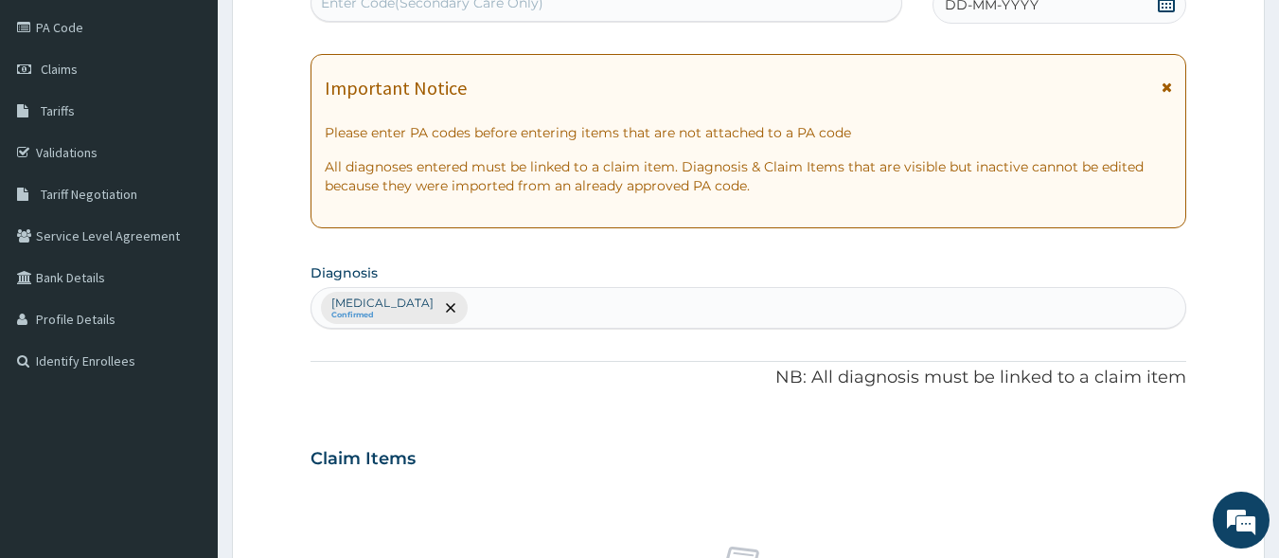
scroll to position [214, 0]
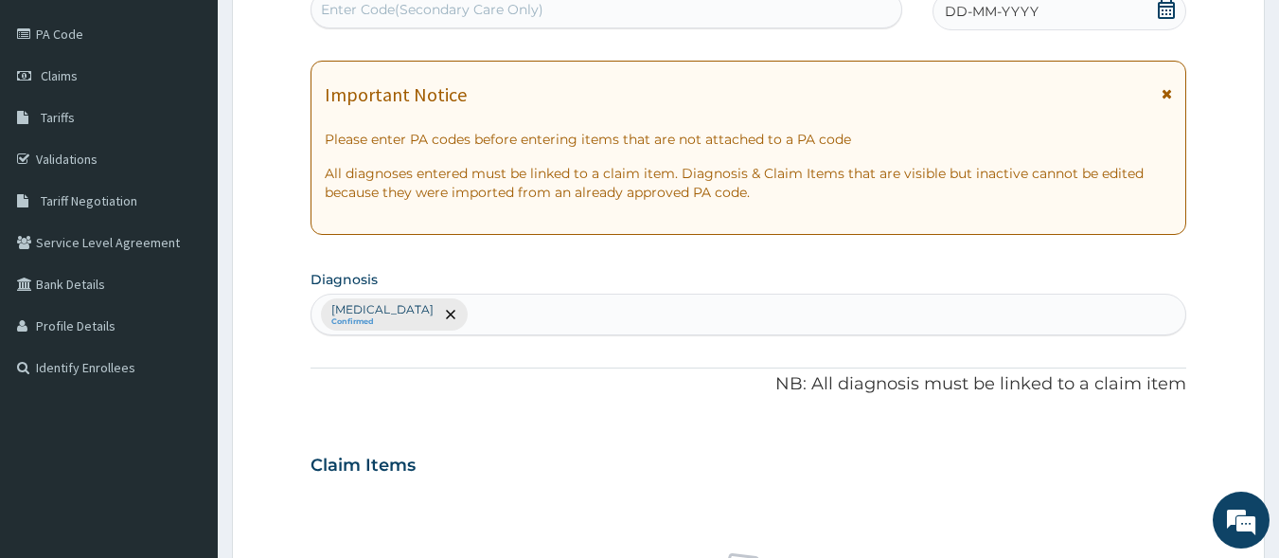
click at [412, 12] on div "Enter Code(Secondary Care Only)" at bounding box center [607, 9] width 591 height 30
paste input "PA/2BA062"
type input "PA/2BA062"
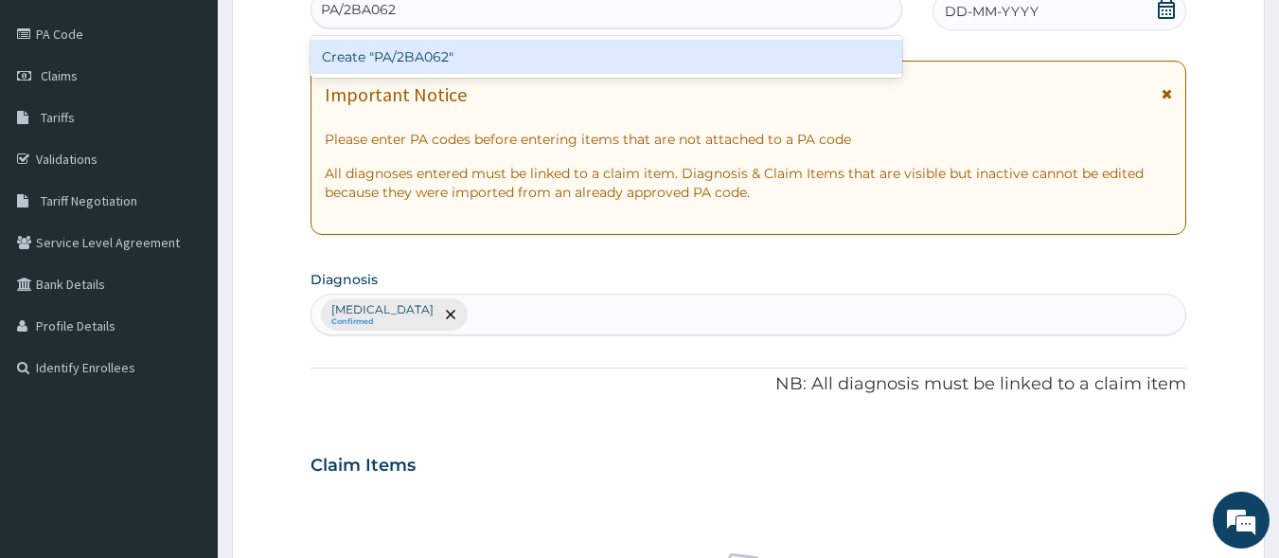
click at [422, 58] on div "Create "PA/2BA062"" at bounding box center [607, 57] width 593 height 34
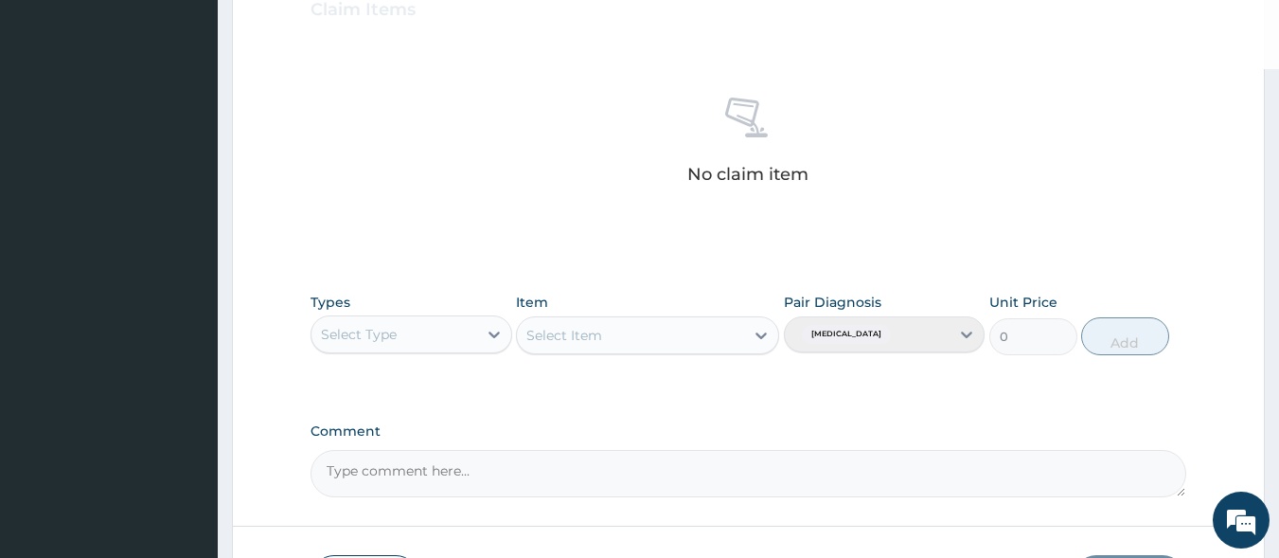
scroll to position [688, 0]
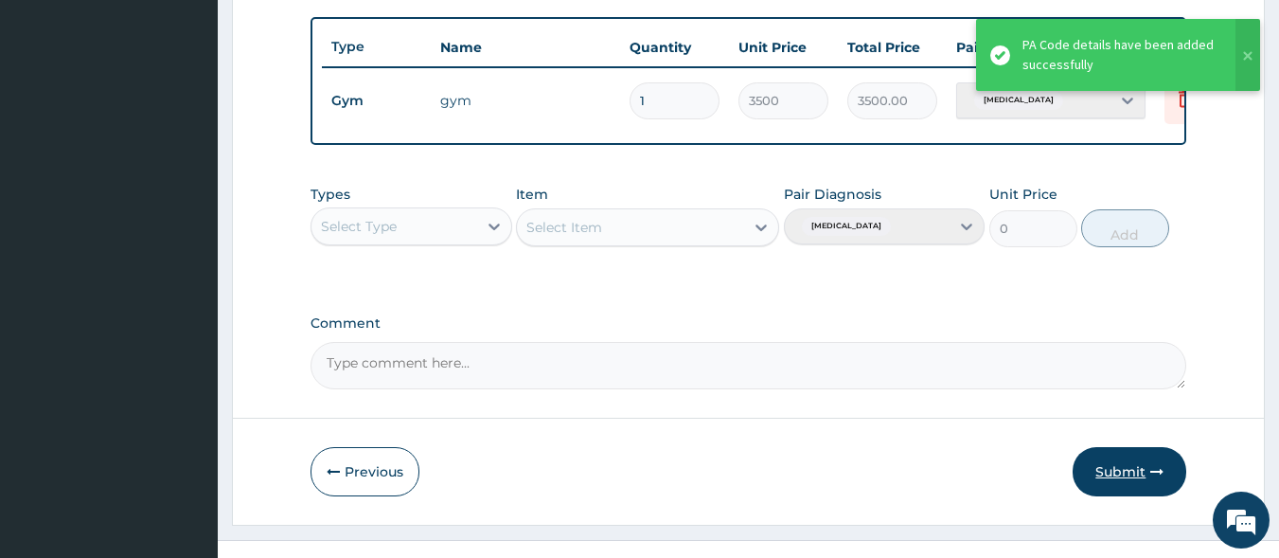
click at [1132, 493] on button "Submit" at bounding box center [1130, 471] width 114 height 49
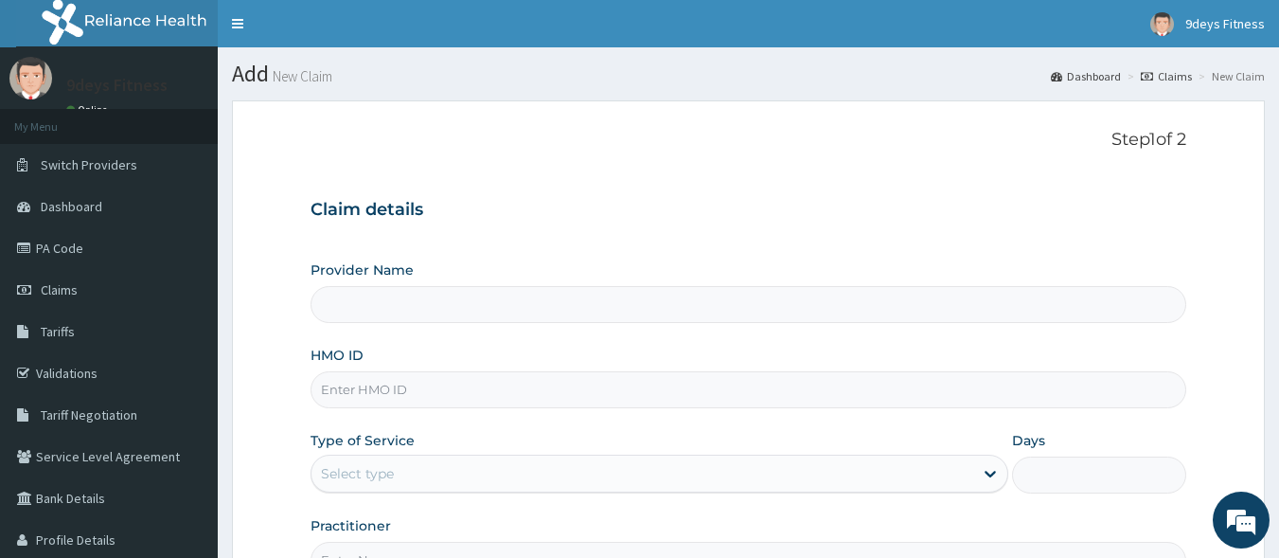
type input "9deys Fitness"
type input "1"
click at [378, 385] on input "HMO ID" at bounding box center [749, 389] width 877 height 37
paste input "ssv/10149/a"
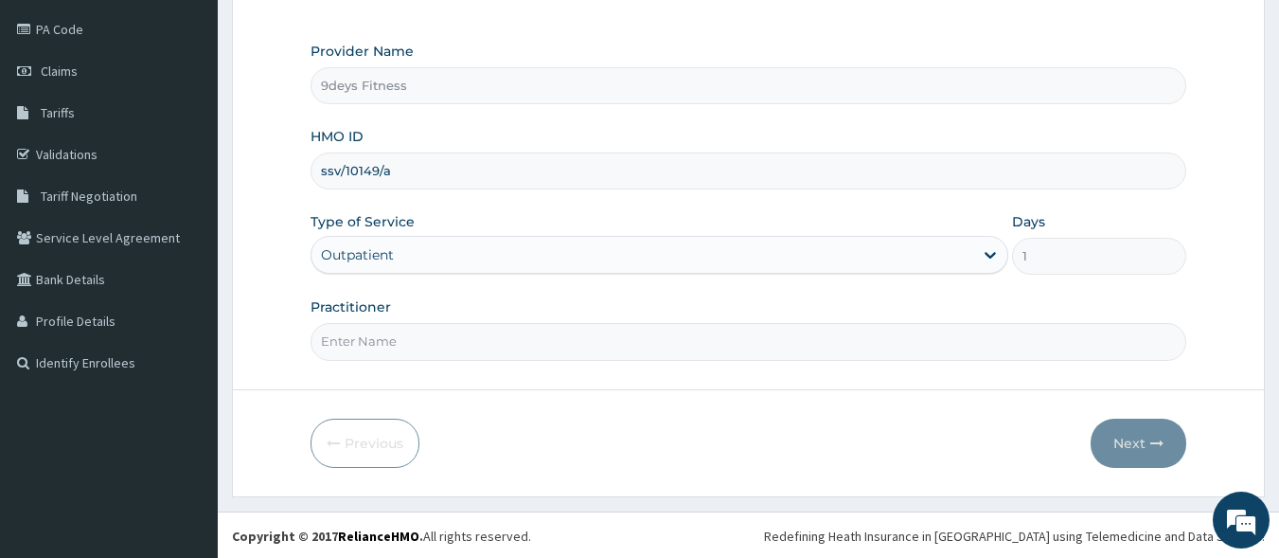
scroll to position [221, 0]
type input "ssv/10149/a"
click at [416, 335] on input "Practitioner" at bounding box center [749, 339] width 877 height 37
type input "mr [PERSON_NAME]"
drag, startPoint x: 1146, startPoint y: 425, endPoint x: 537, endPoint y: 186, distance: 654.4
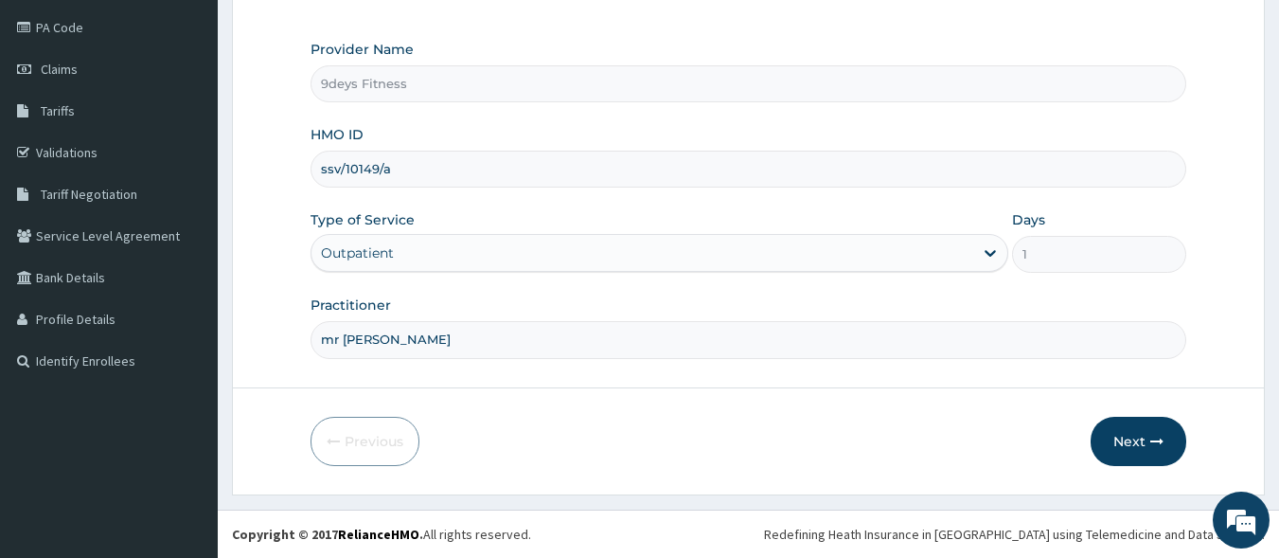
click at [1117, 403] on form "Step 1 of 2 Claim details Provider Name 9deys Fitness HMO ID ssv/10149/a Type o…" at bounding box center [748, 187] width 1033 height 615
click at [1147, 445] on button "Next" at bounding box center [1139, 441] width 96 height 49
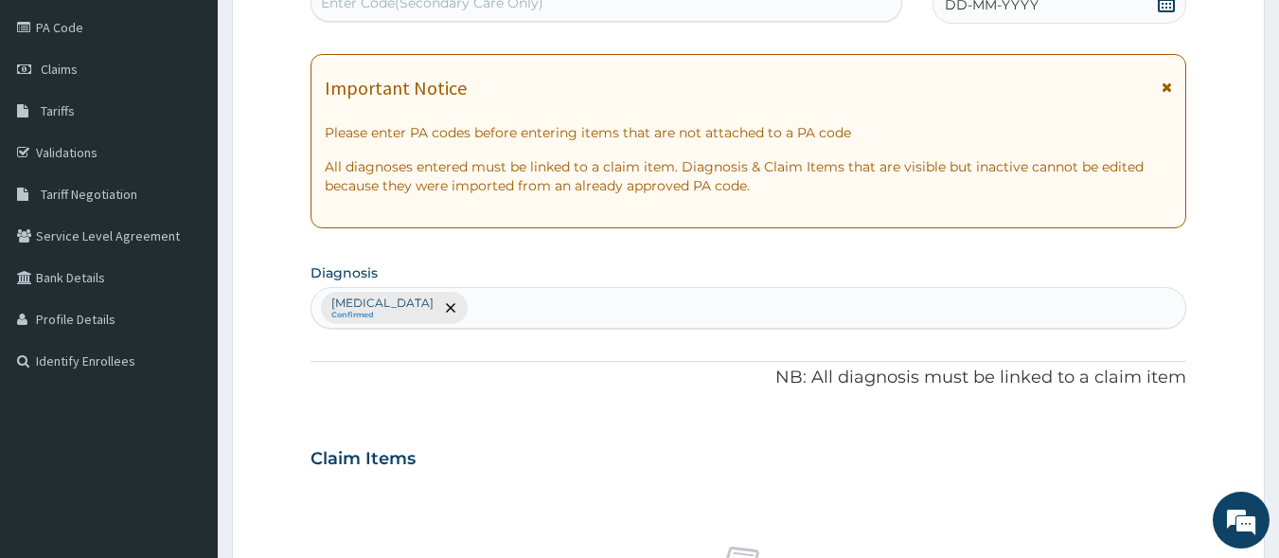
click at [492, 17] on div "Enter Code(Secondary Care Only)" at bounding box center [607, 3] width 591 height 30
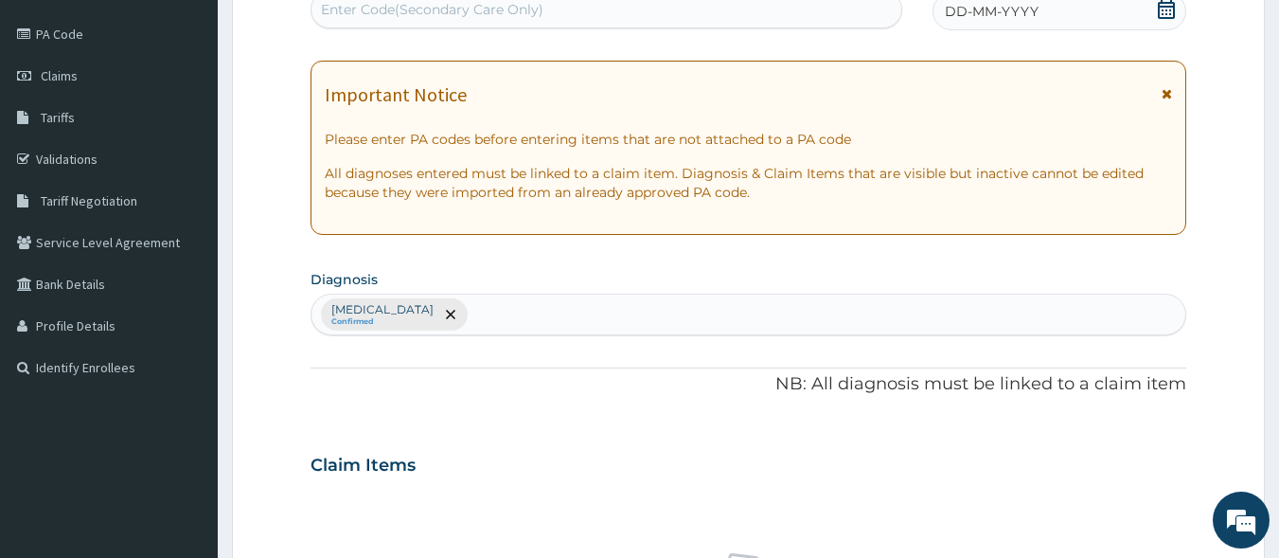
paste input "PA/50D630"
type input "PA/50D630"
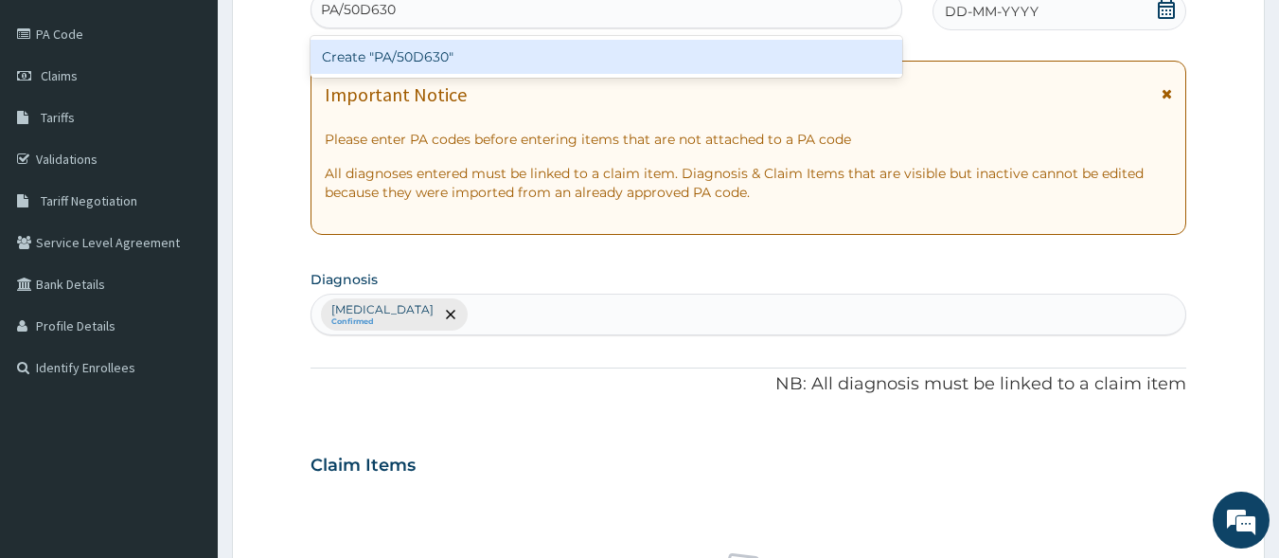
click at [494, 42] on div "Create "PA/50D630"" at bounding box center [607, 57] width 593 height 34
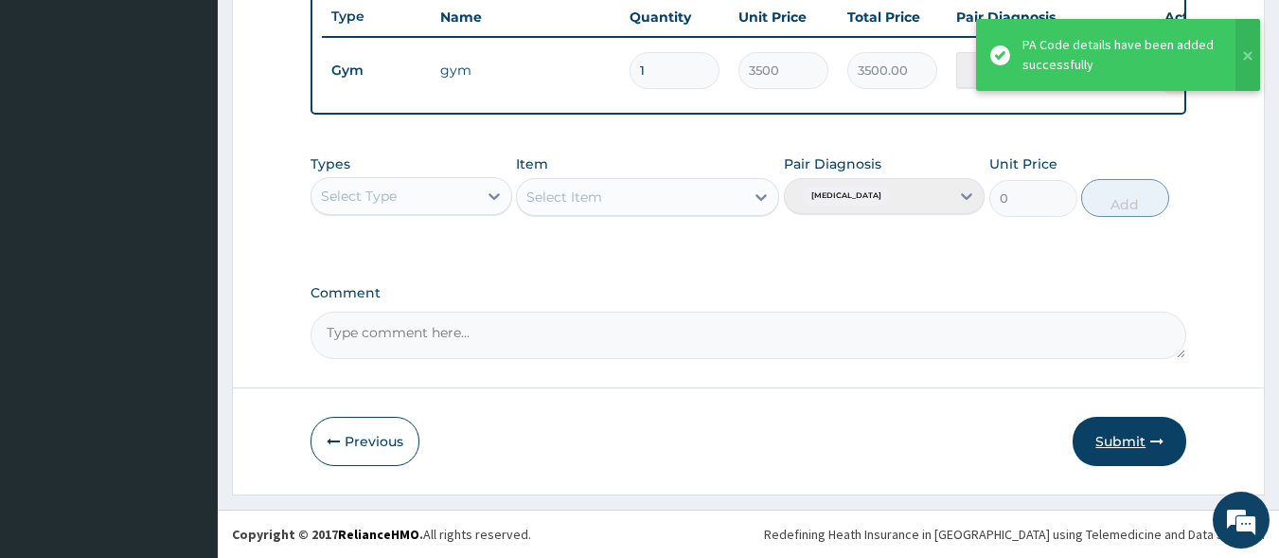
scroll to position [732, 0]
click at [1106, 459] on button "Submit" at bounding box center [1130, 441] width 114 height 49
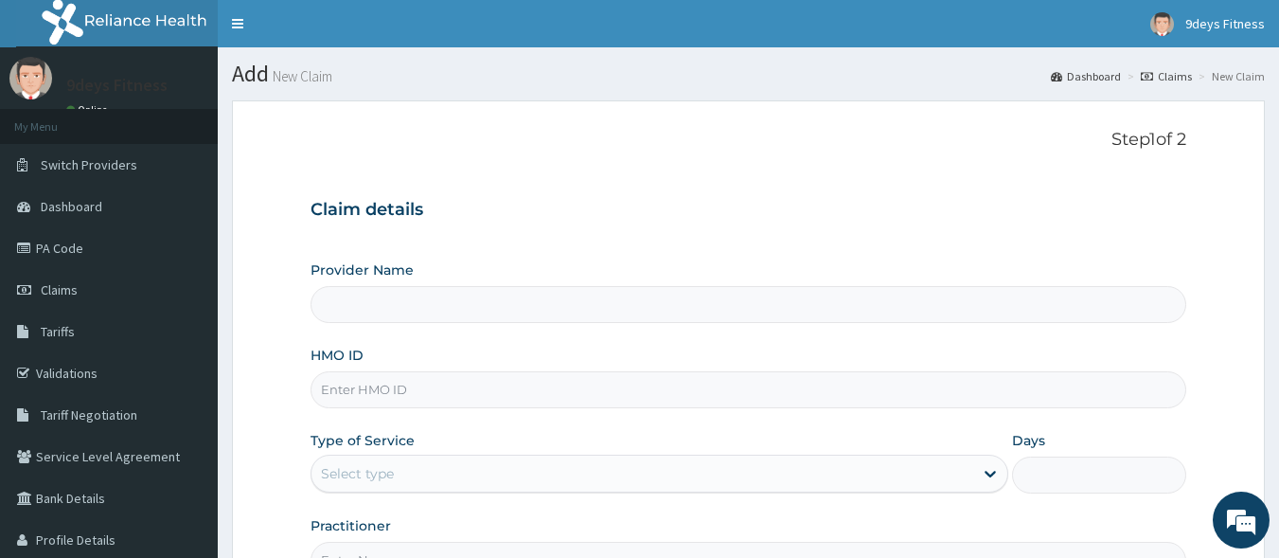
click at [469, 400] on input "HMO ID" at bounding box center [749, 389] width 877 height 37
paste input "Vdn/10015/a"
type input "Vdn/10015/a"
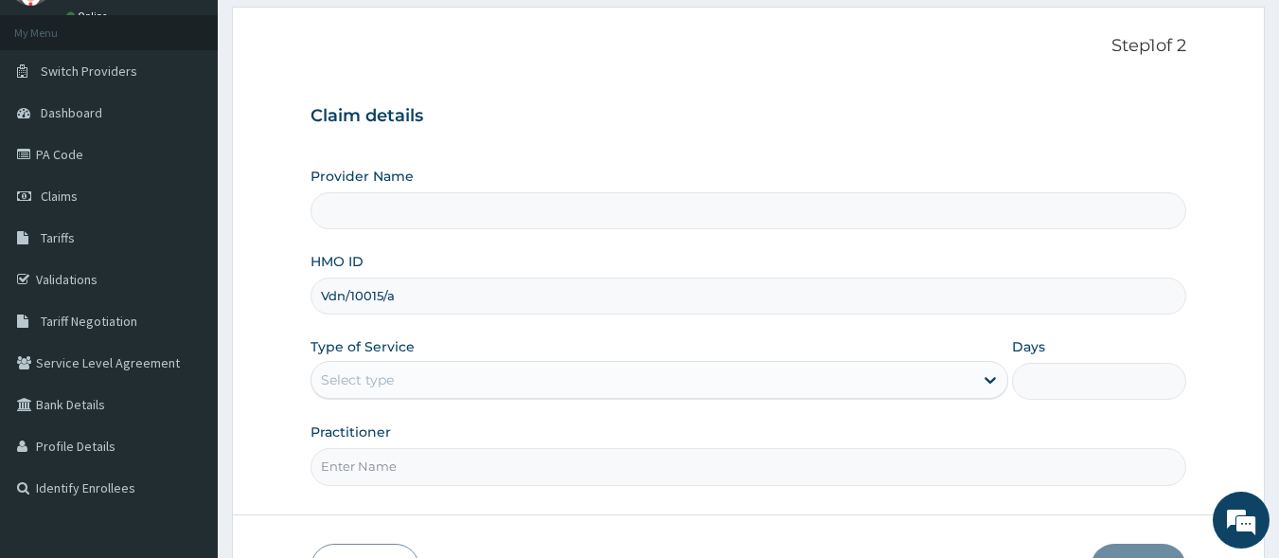
scroll to position [221, 0]
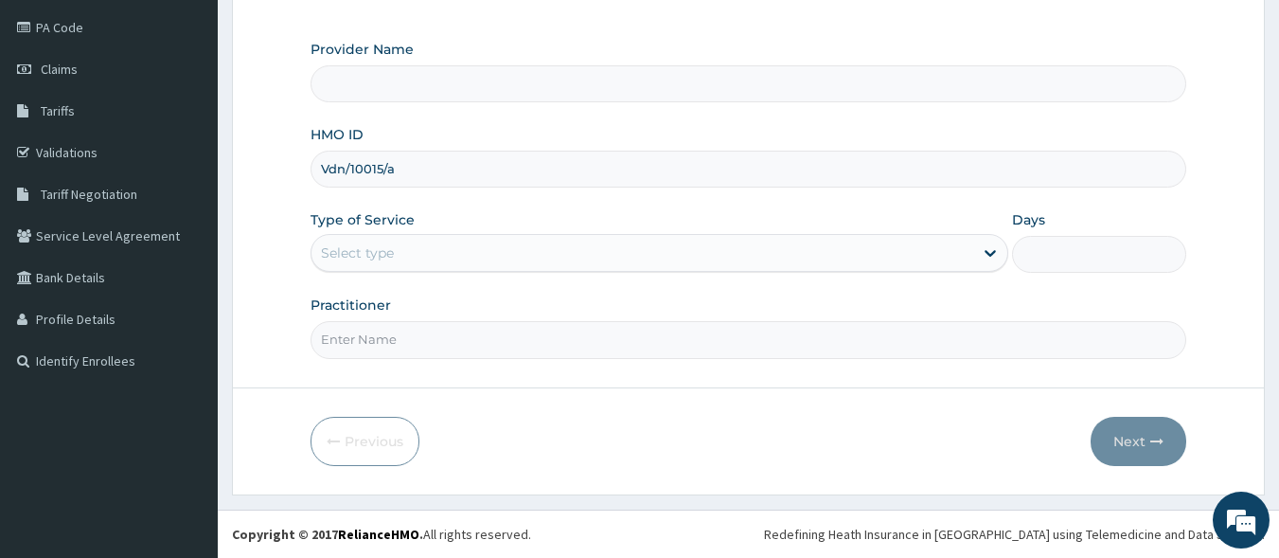
type input "9deys Fitness"
type input "1"
type input "Vdn/10015/a"
drag, startPoint x: 434, startPoint y: 336, endPoint x: 435, endPoint y: 354, distance: 18.0
click at [434, 336] on input "Practitioner" at bounding box center [749, 339] width 877 height 37
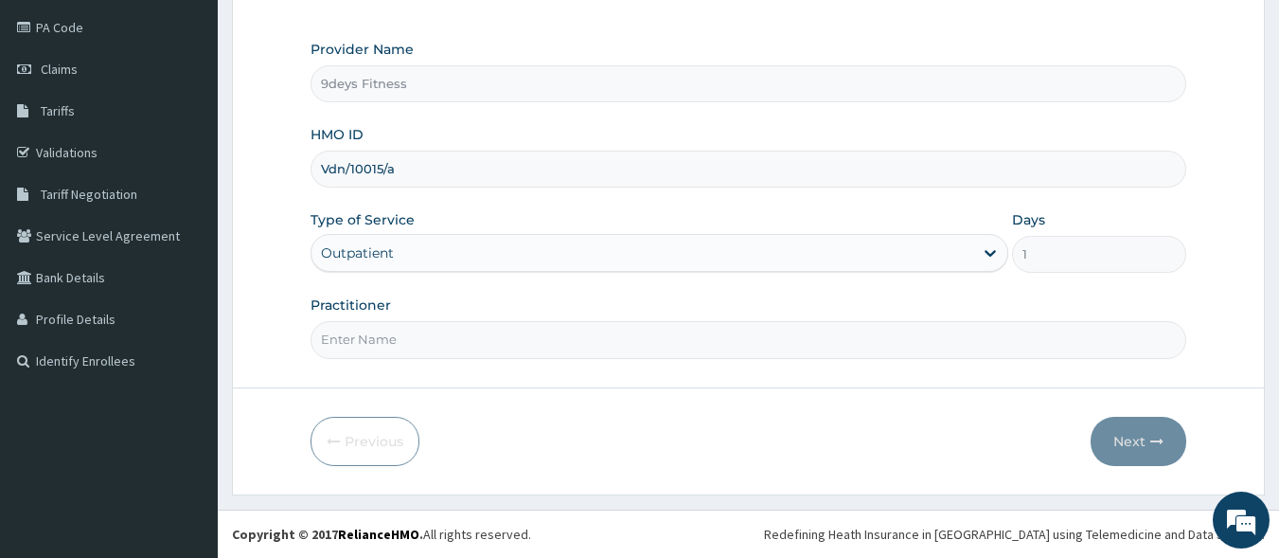
type input "mr [PERSON_NAME]"
click at [1097, 450] on button "Next" at bounding box center [1139, 441] width 96 height 49
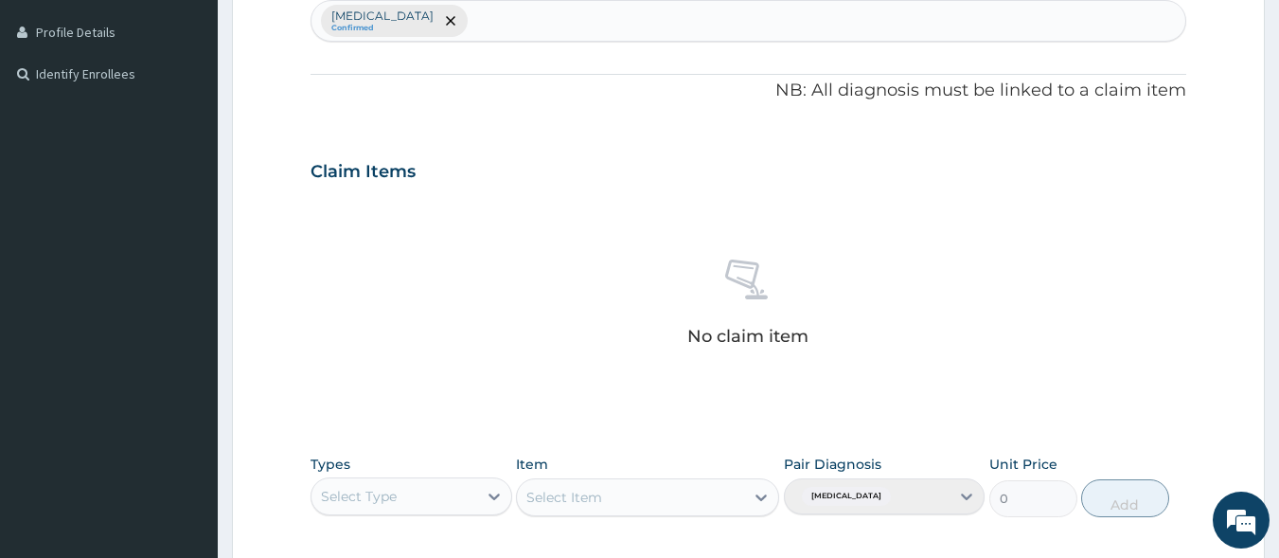
scroll to position [145, 0]
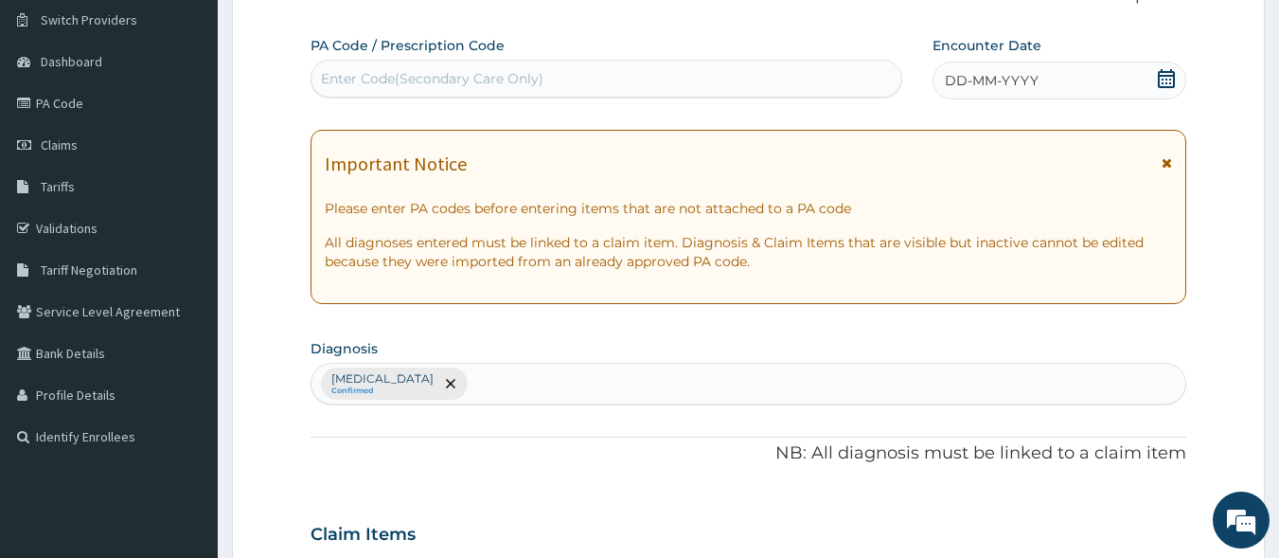
click at [513, 93] on div "Enter Code(Secondary Care Only)" at bounding box center [607, 78] width 591 height 30
paste input "PA/F5B58F"
type input "PA/F5B58F"
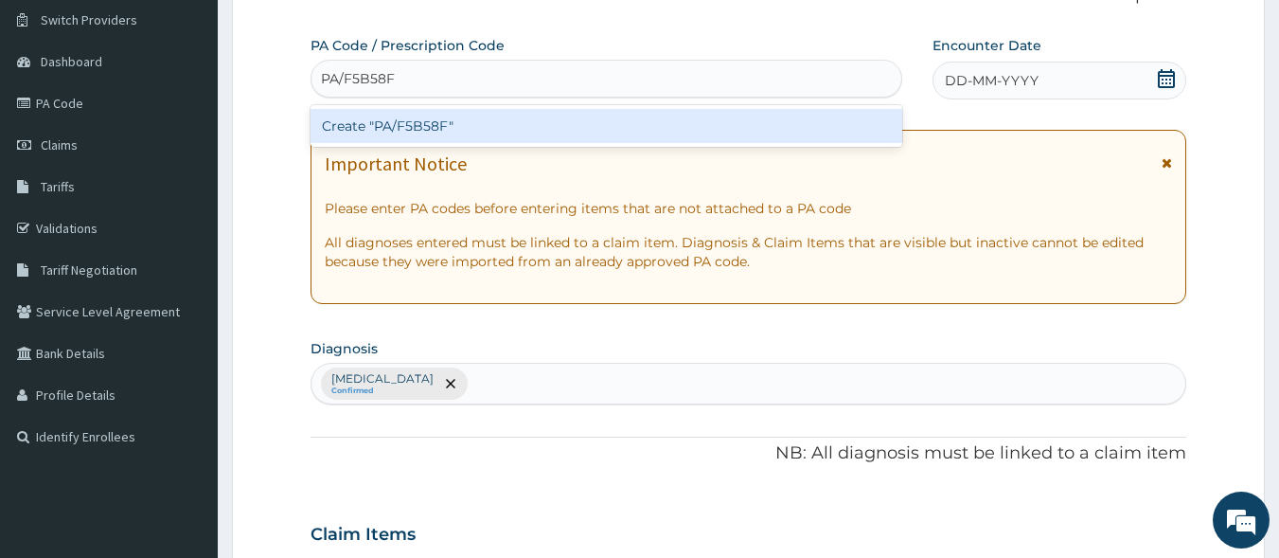
click at [533, 132] on div "Create "PA/F5B58F"" at bounding box center [607, 126] width 593 height 34
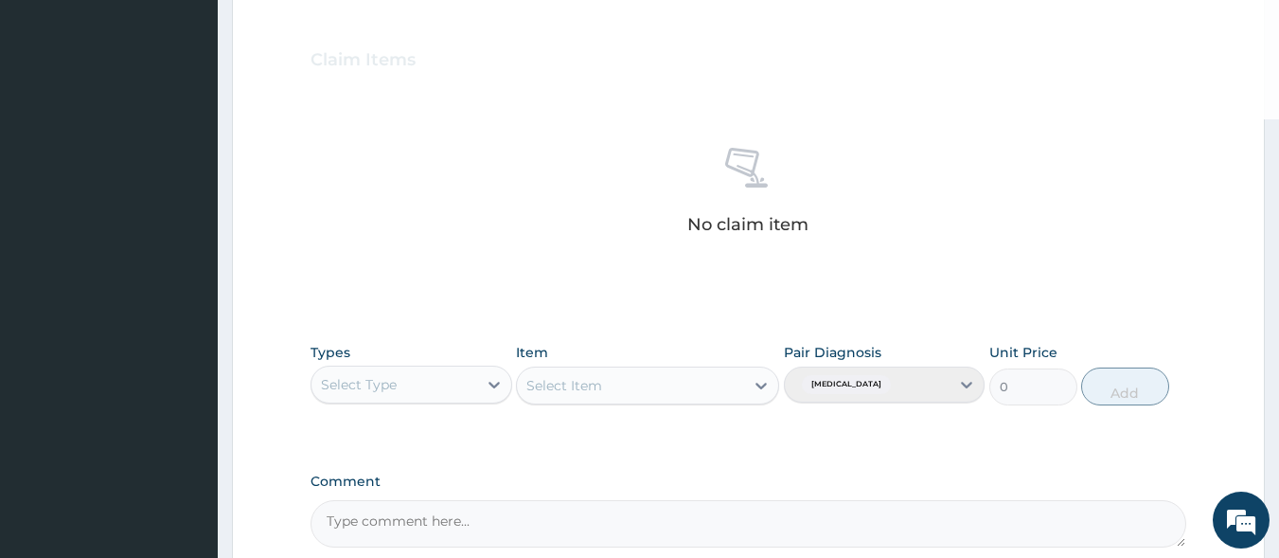
scroll to position [808, 0]
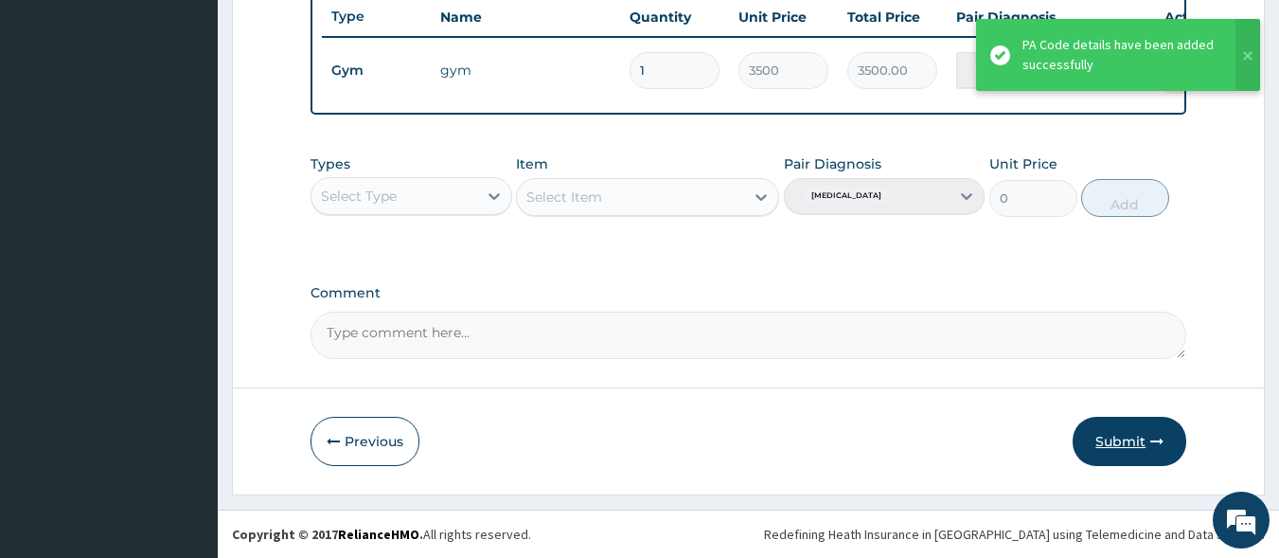
click at [1134, 456] on button "Submit" at bounding box center [1130, 441] width 114 height 49
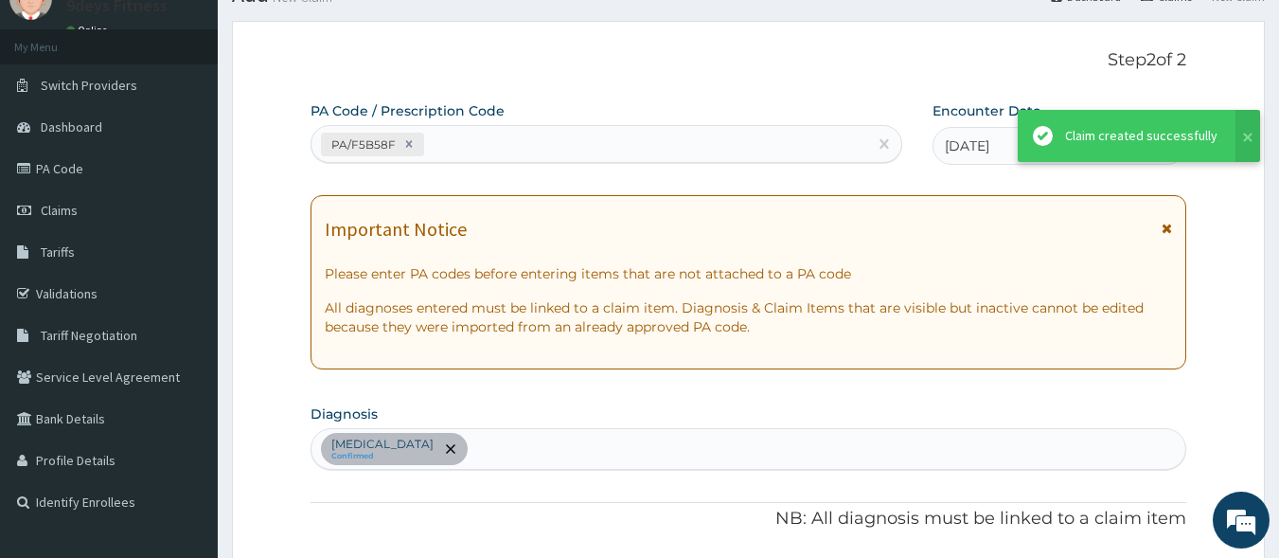
scroll to position [732, 0]
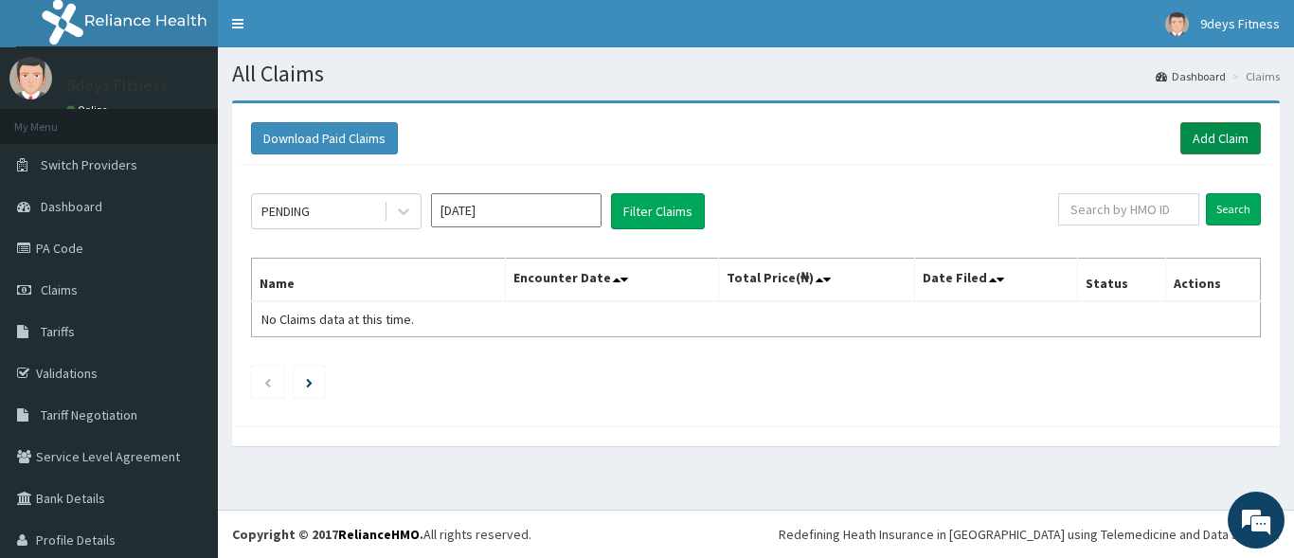
click at [1204, 134] on link "Add Claim" at bounding box center [1220, 138] width 81 height 32
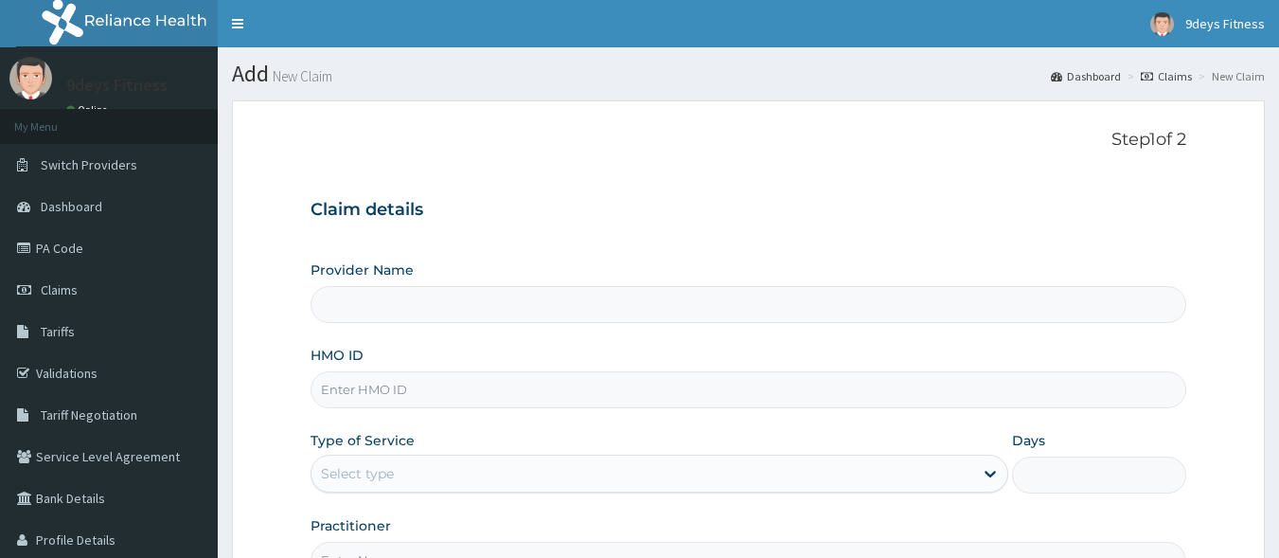
click at [408, 392] on input "HMO ID" at bounding box center [749, 389] width 877 height 37
paste input "NTD/10124/A"
type input "NTD/10124/A"
type input "9deys Fitness"
type input "1"
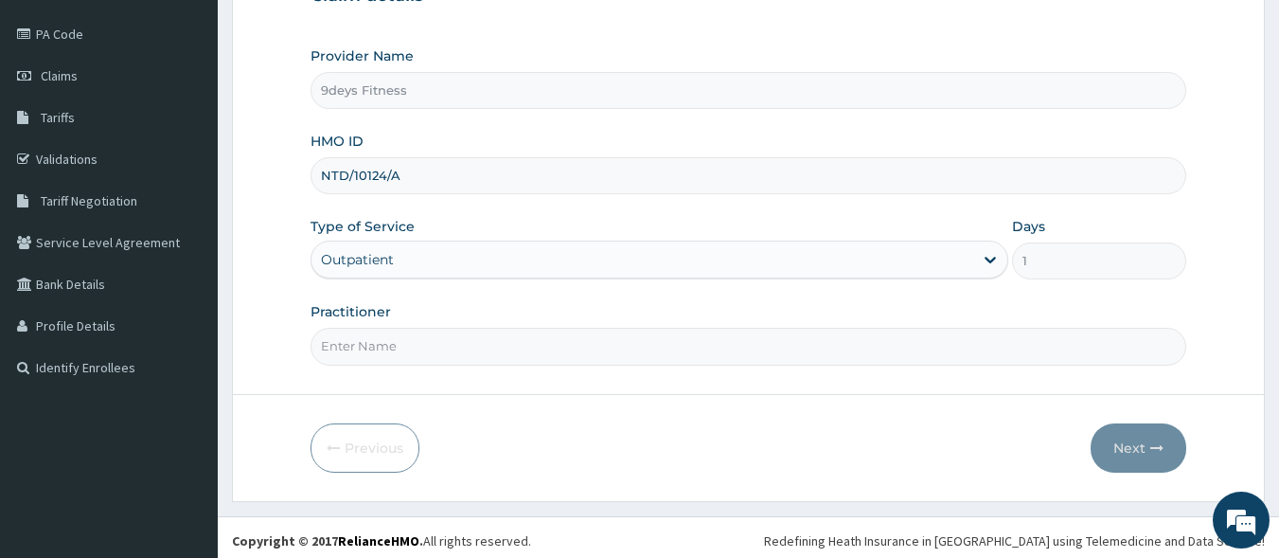
scroll to position [221, 0]
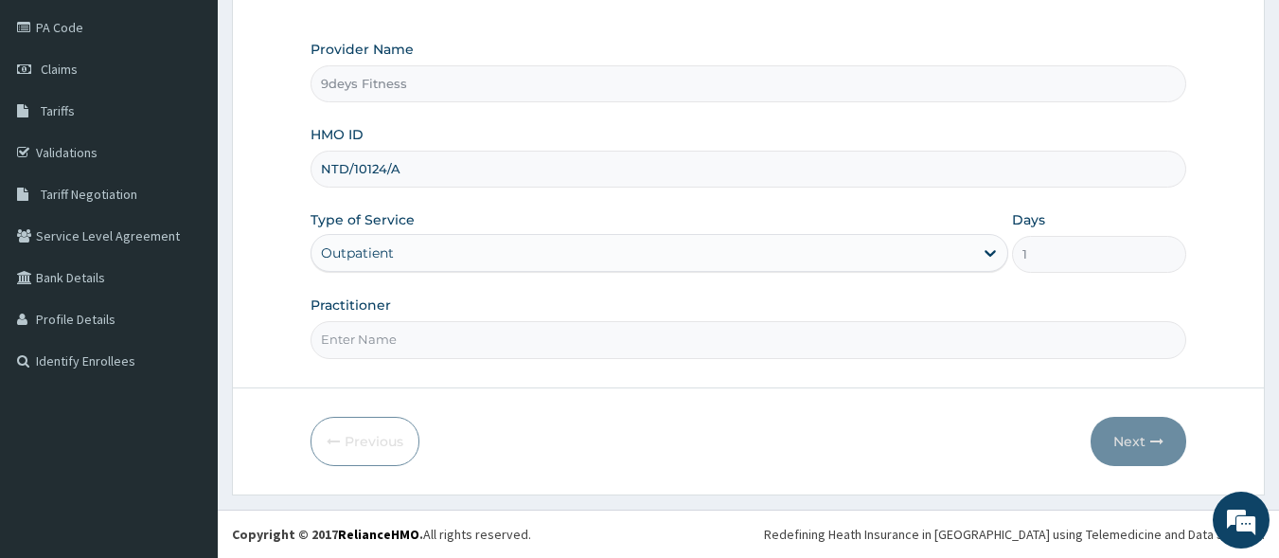
type input "NTD/10124/A"
click at [426, 349] on input "Practitioner" at bounding box center [749, 339] width 877 height 37
type input "mr [PERSON_NAME]"
click at [1140, 433] on button "Next" at bounding box center [1139, 441] width 96 height 49
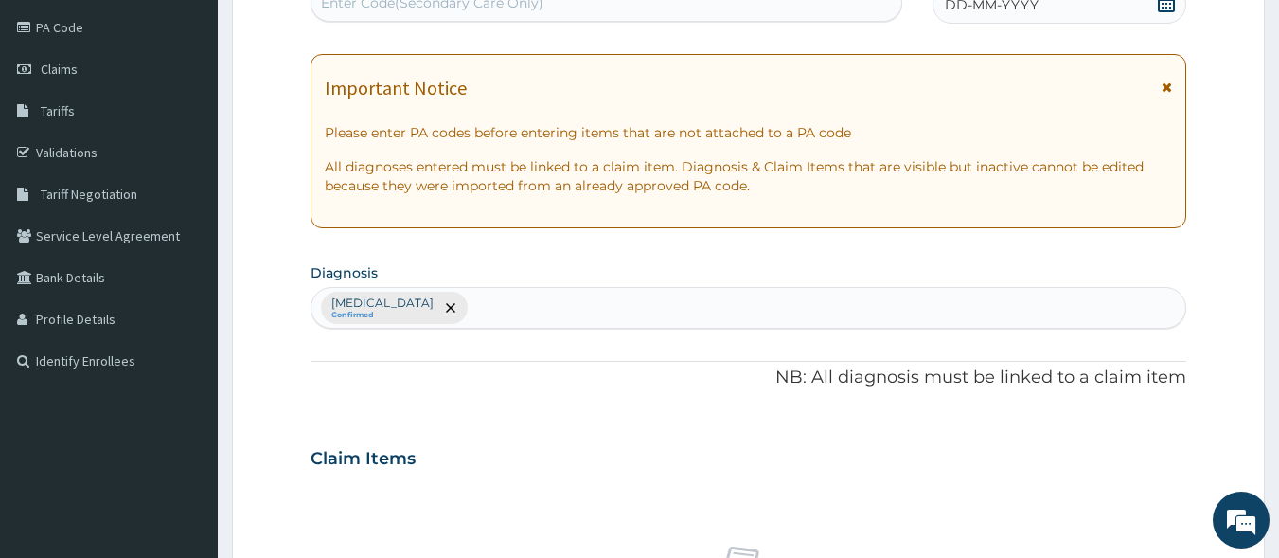
scroll to position [214, 0]
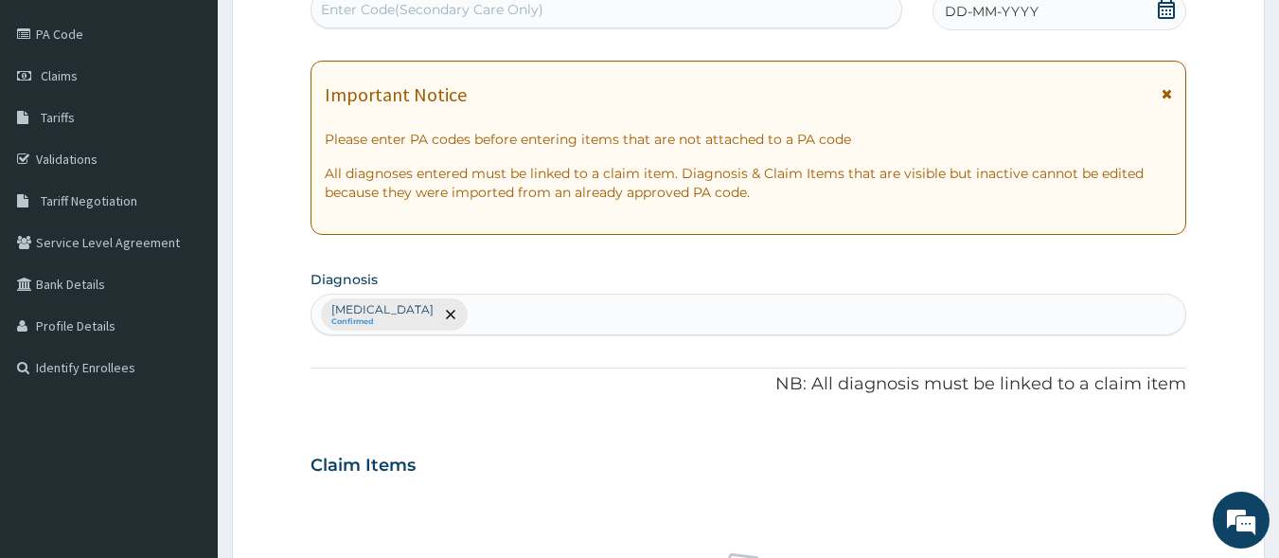
click at [480, 2] on div "Enter Code(Secondary Care Only)" at bounding box center [432, 9] width 223 height 19
click at [546, 18] on div "Enter Code(Secondary Care Only)" at bounding box center [607, 9] width 591 height 30
paste input "PA/F1280C"
type input "PA/F1280C"
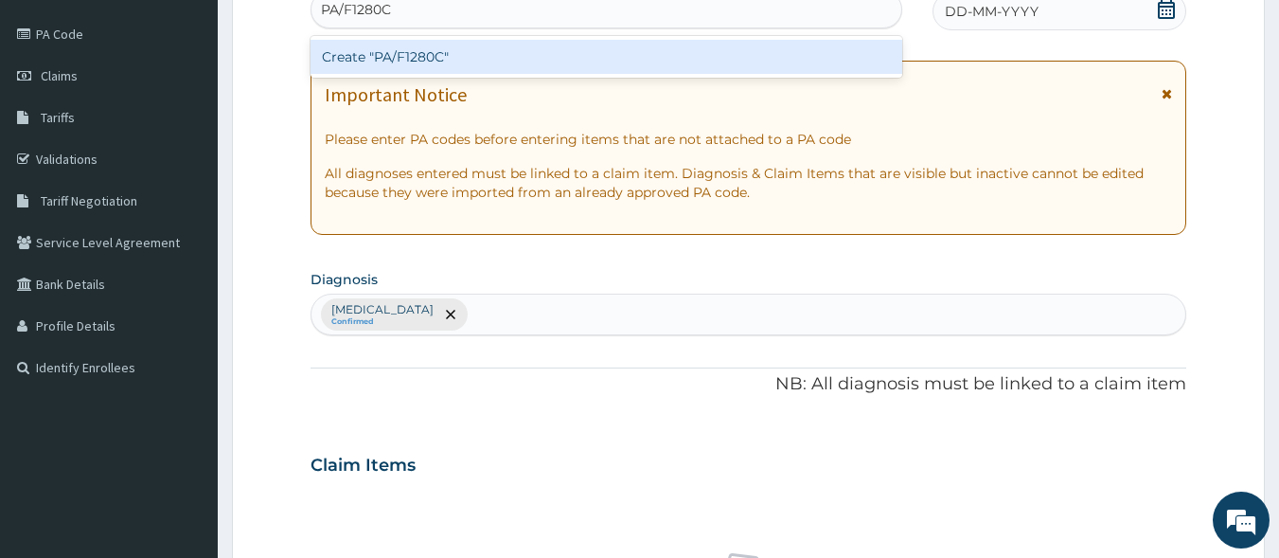
click at [571, 56] on div "Create "PA/F1280C"" at bounding box center [607, 57] width 593 height 34
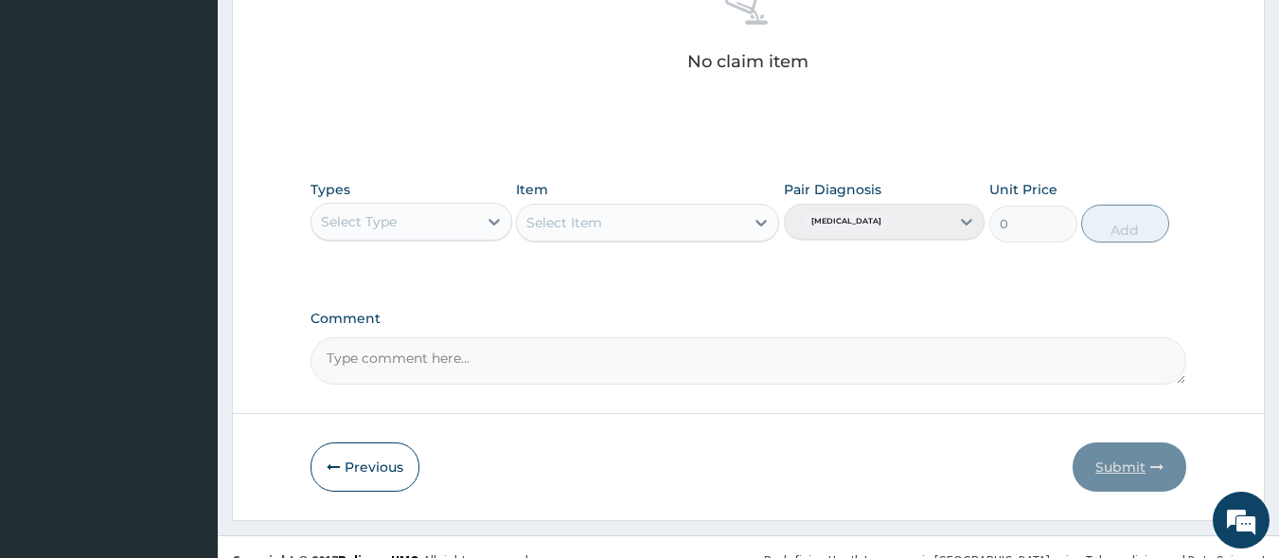
scroll to position [732, 0]
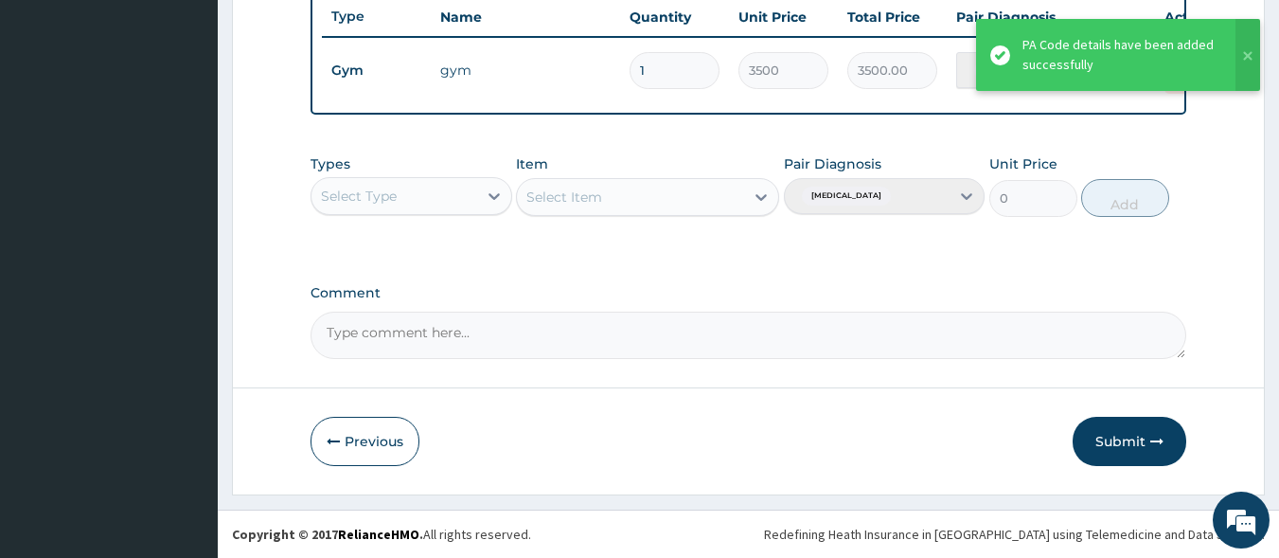
drag, startPoint x: 1131, startPoint y: 430, endPoint x: 708, endPoint y: 165, distance: 498.7
click at [1114, 420] on button "Submit" at bounding box center [1130, 441] width 114 height 49
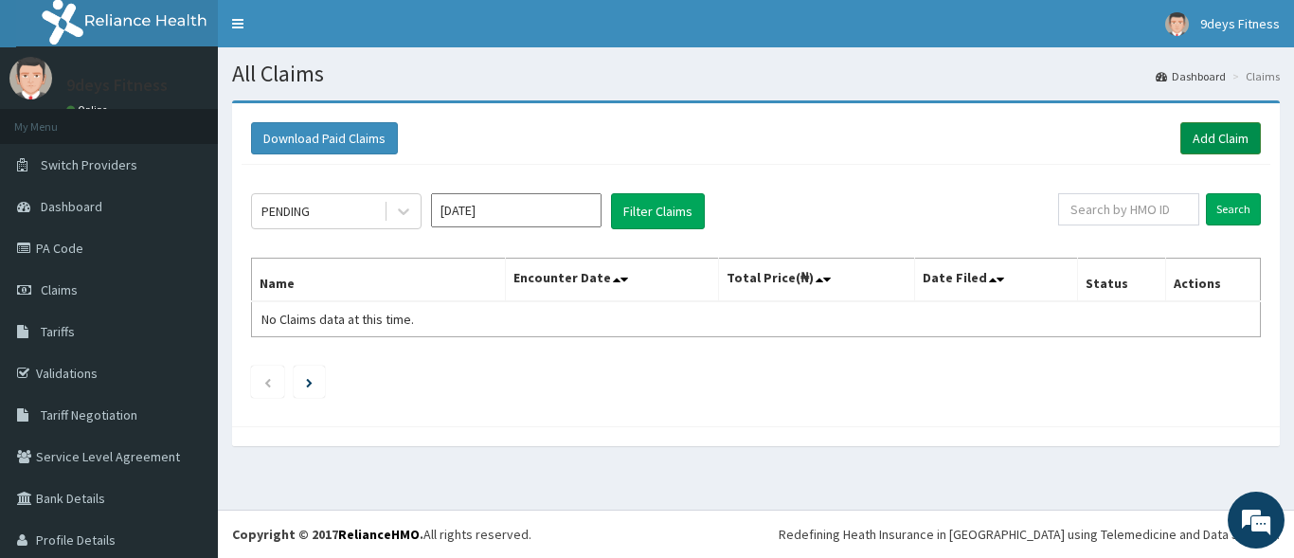
click at [1195, 141] on link "Add Claim" at bounding box center [1220, 138] width 81 height 32
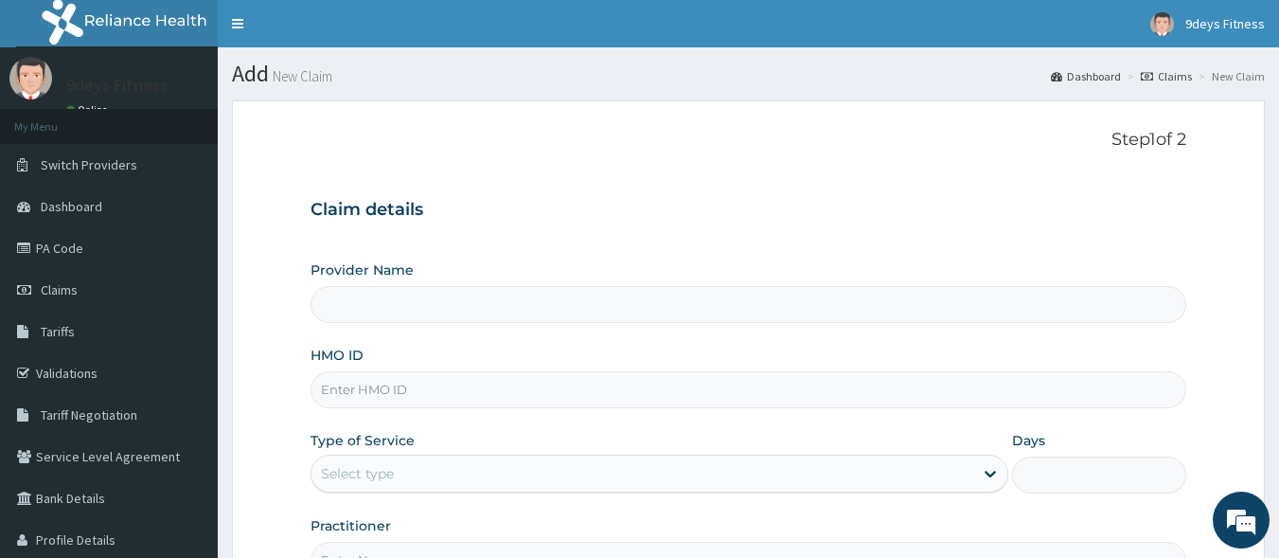
paste input "shC/10016/a"
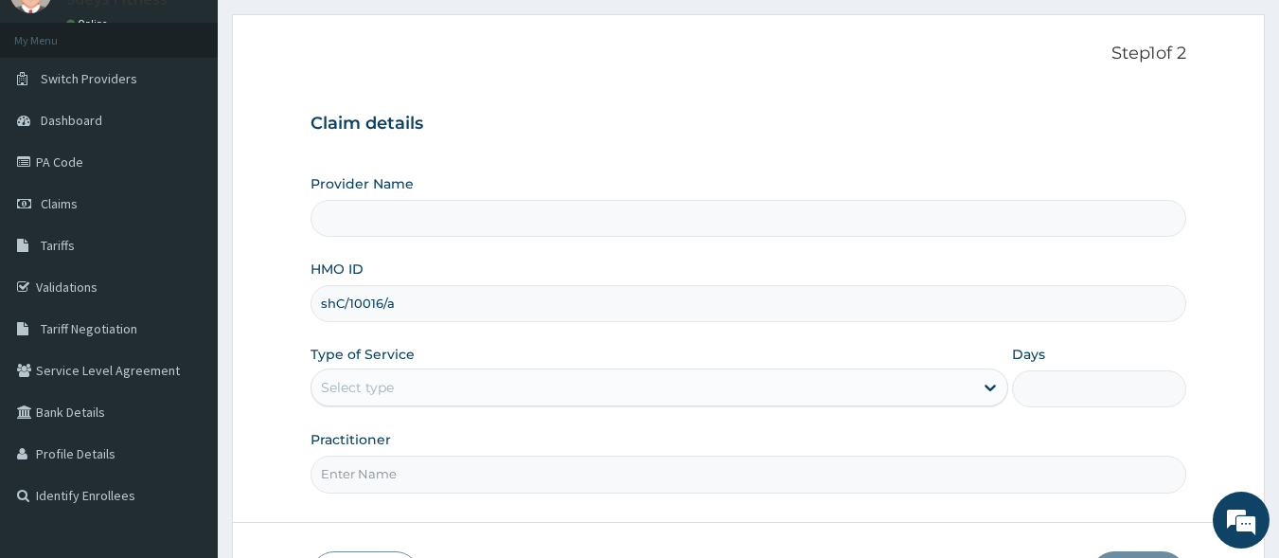
scroll to position [221, 0]
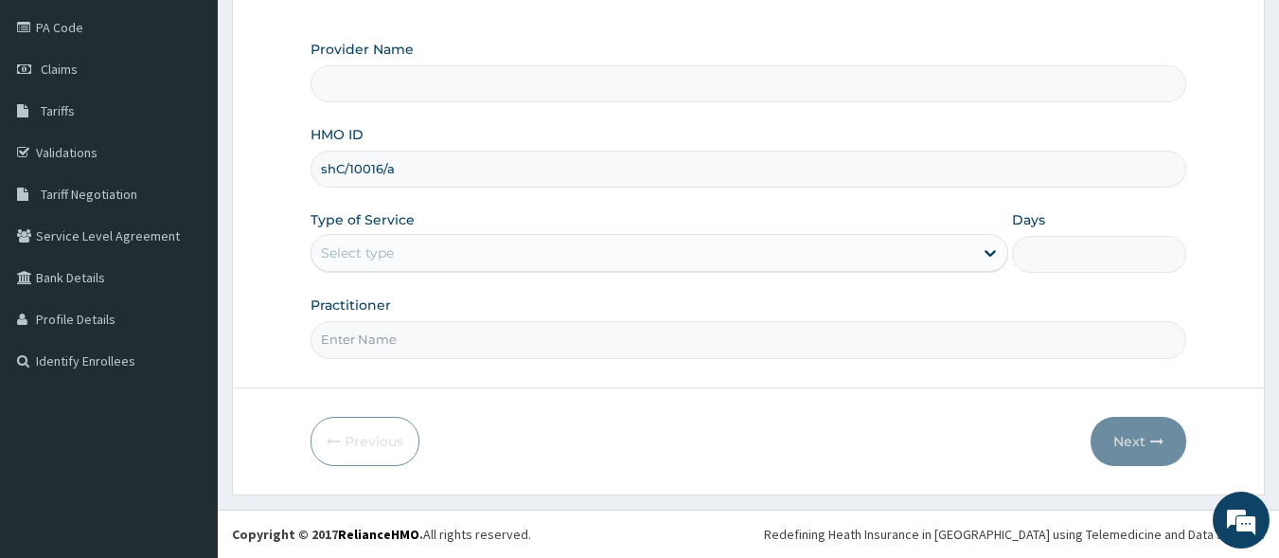
type input "shC/10016/a"
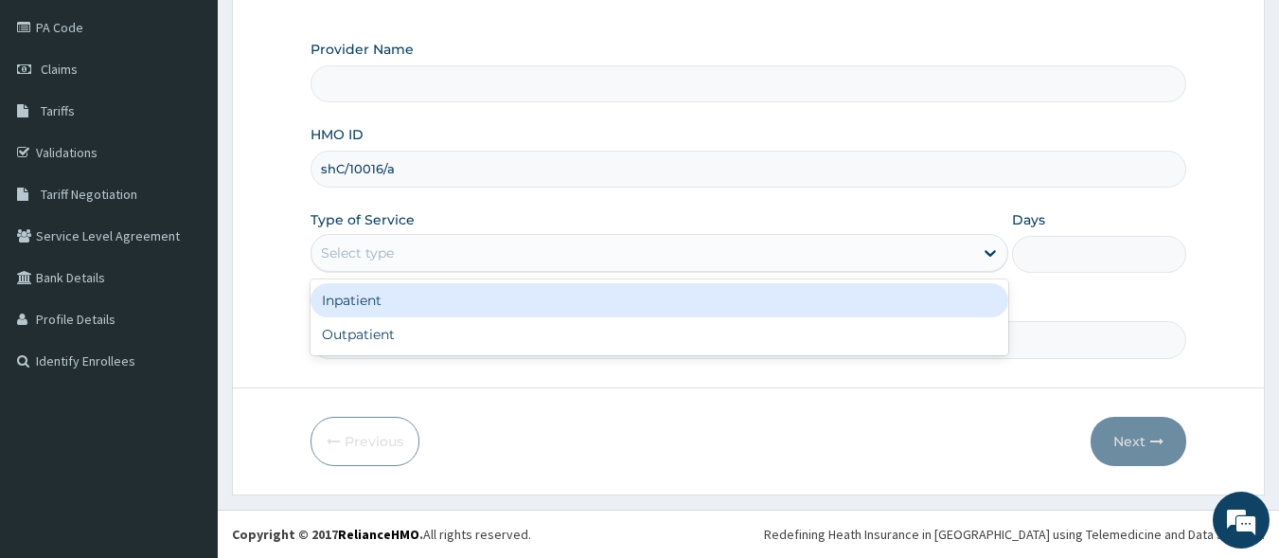
click at [387, 245] on div "Select type" at bounding box center [357, 252] width 73 height 19
type input "9deys Fitness"
type input "1"
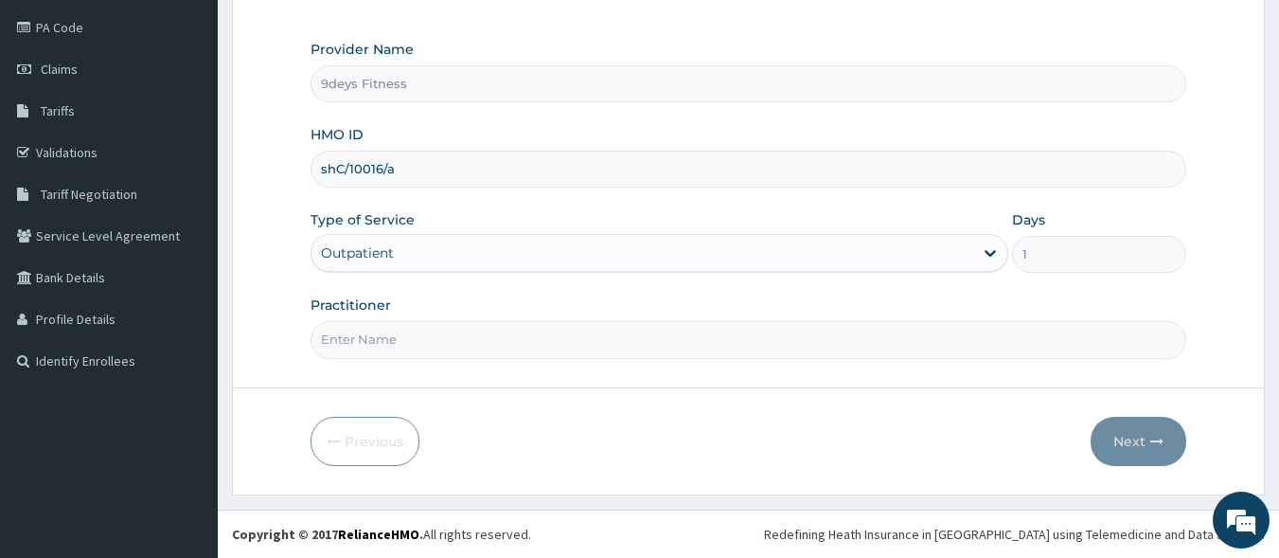
click at [397, 340] on input "Practitioner" at bounding box center [749, 339] width 877 height 37
type input "mr ninedeys"
click at [1122, 423] on button "Next" at bounding box center [1139, 441] width 96 height 49
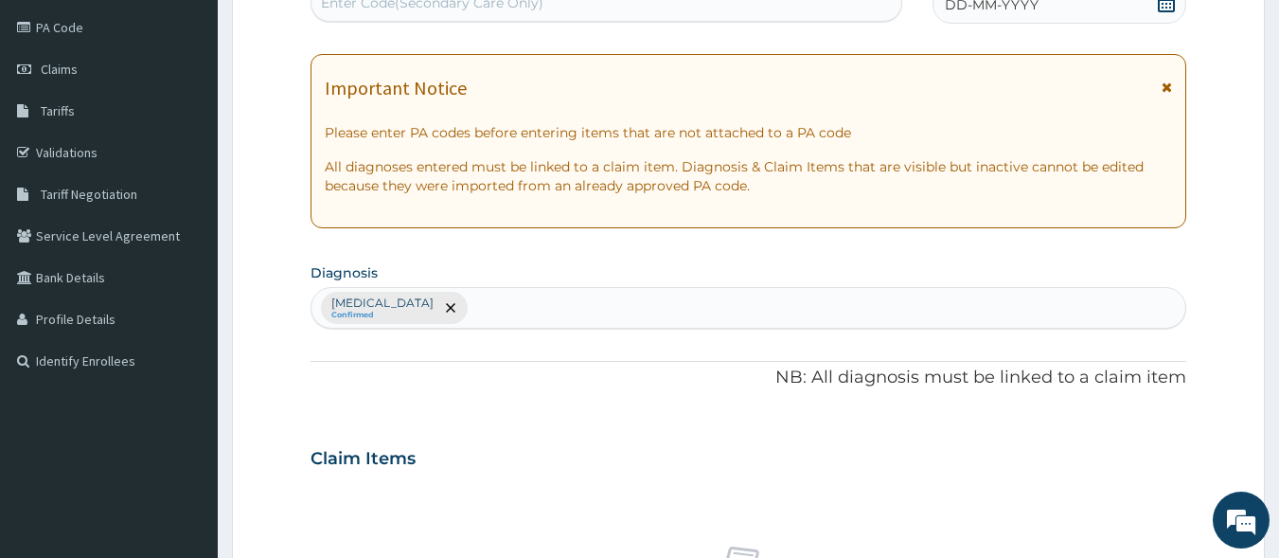
click at [439, 15] on div "Enter Code(Secondary Care Only)" at bounding box center [607, 3] width 591 height 30
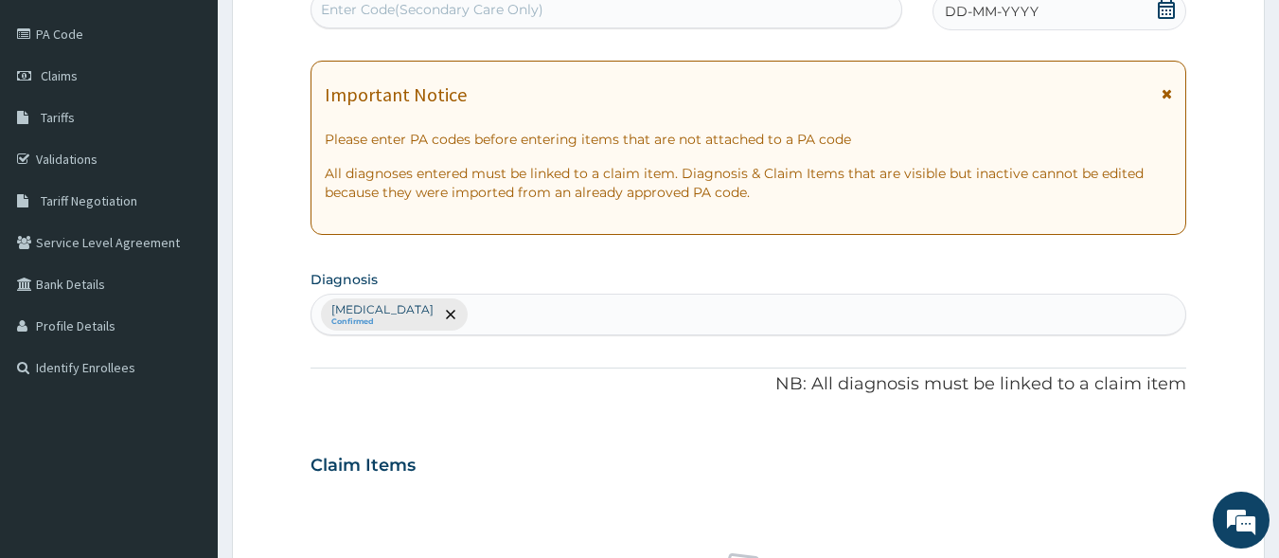
scroll to position [0, 0]
click at [466, 17] on div "Enter Code(Secondary Care Only)" at bounding box center [432, 9] width 223 height 19
paste input "PA/DE75E1"
type input "PA/DE75E1"
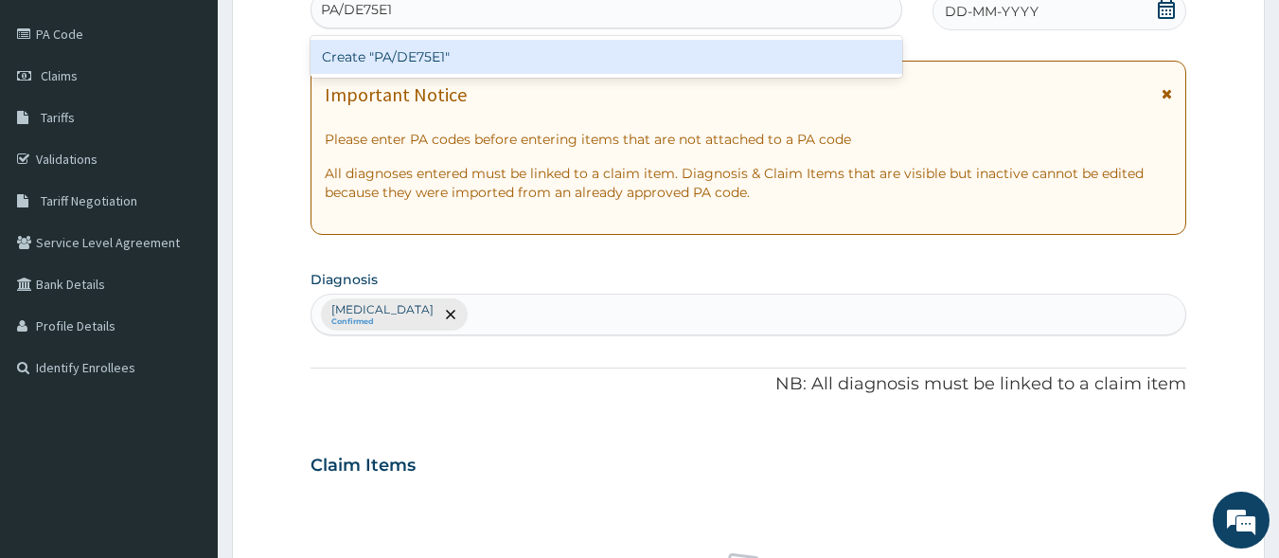
click at [455, 68] on div "Create "PA/DE75E1"" at bounding box center [607, 57] width 593 height 34
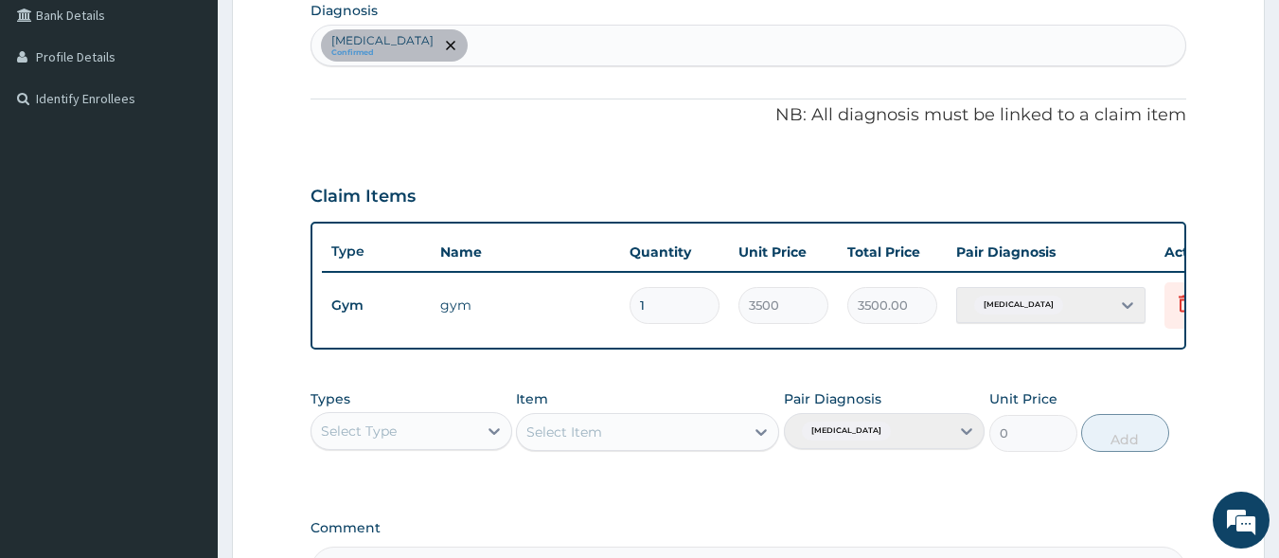
scroll to position [723, 0]
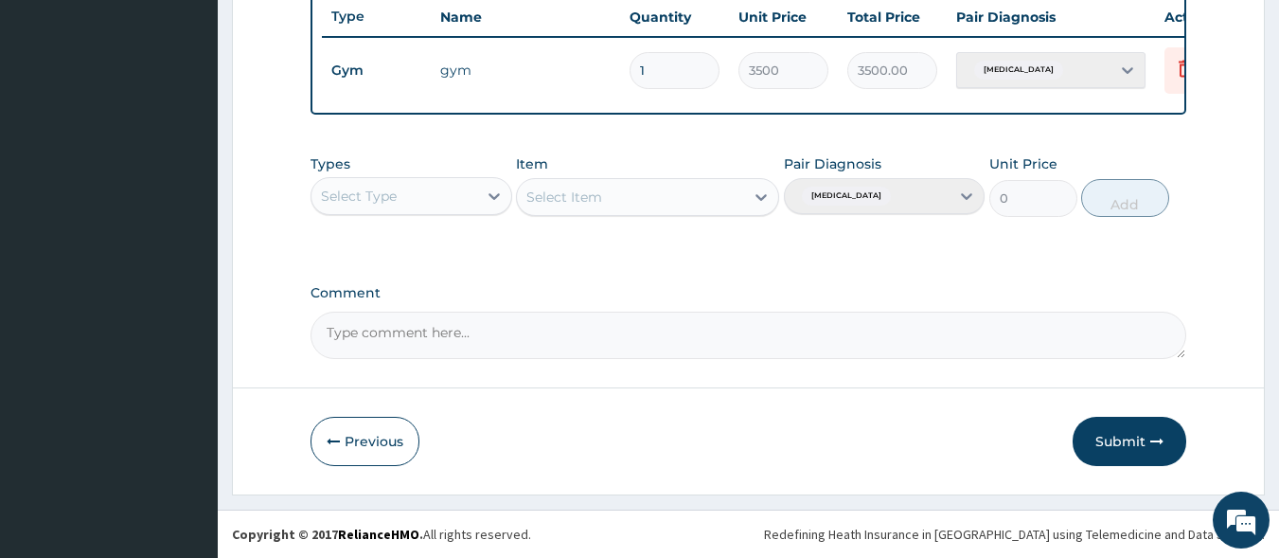
drag, startPoint x: 1124, startPoint y: 450, endPoint x: 551, endPoint y: 26, distance: 713.0
click at [1103, 446] on button "Submit" at bounding box center [1130, 441] width 114 height 49
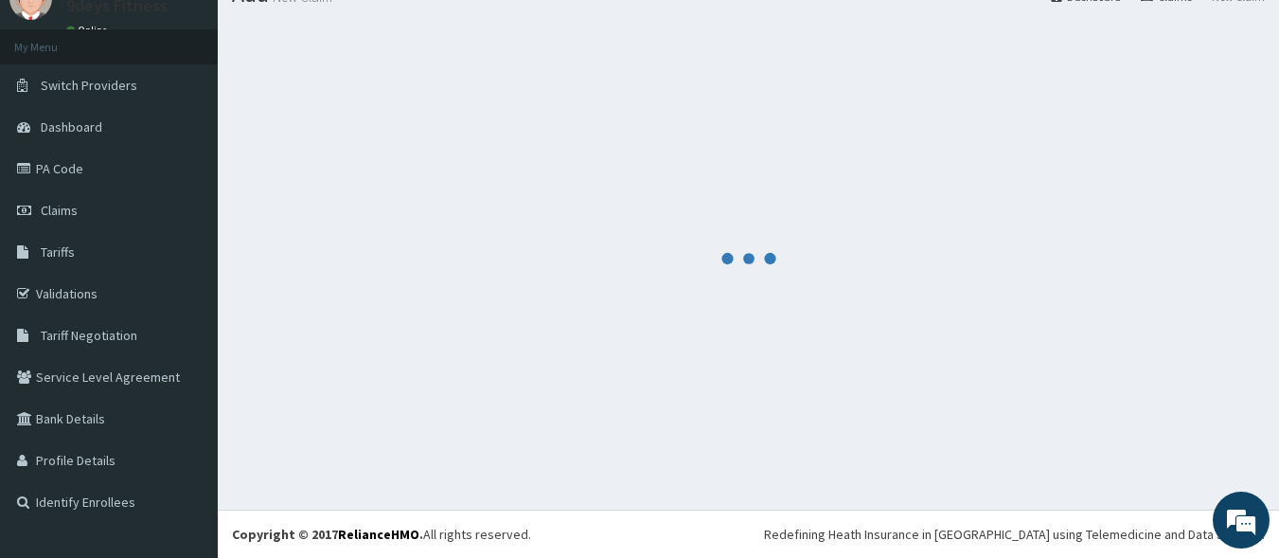
scroll to position [80, 0]
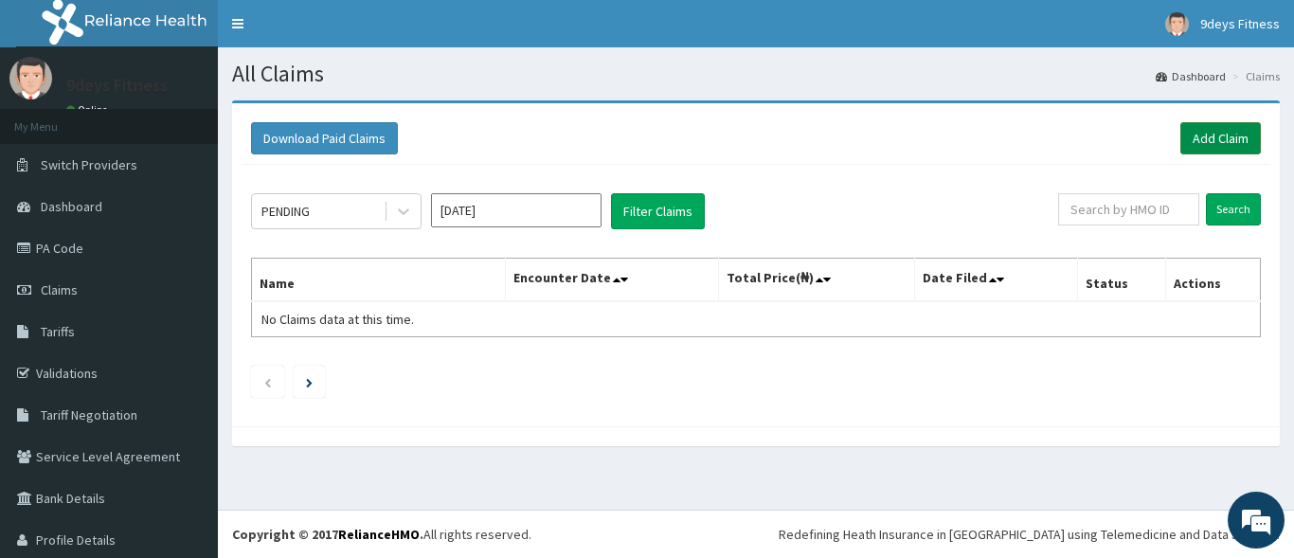
click at [1217, 135] on link "Add Claim" at bounding box center [1220, 138] width 81 height 32
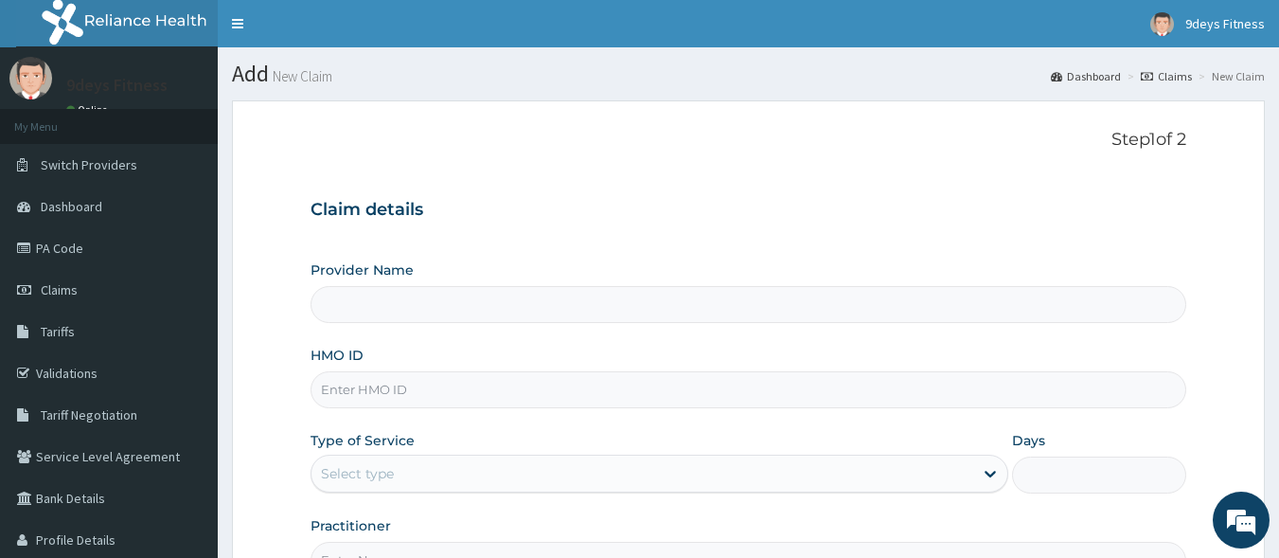
click at [596, 395] on input "HMO ID" at bounding box center [749, 389] width 877 height 37
type input "9deys Fitness"
type input "1"
paste input "shC/10016/c"
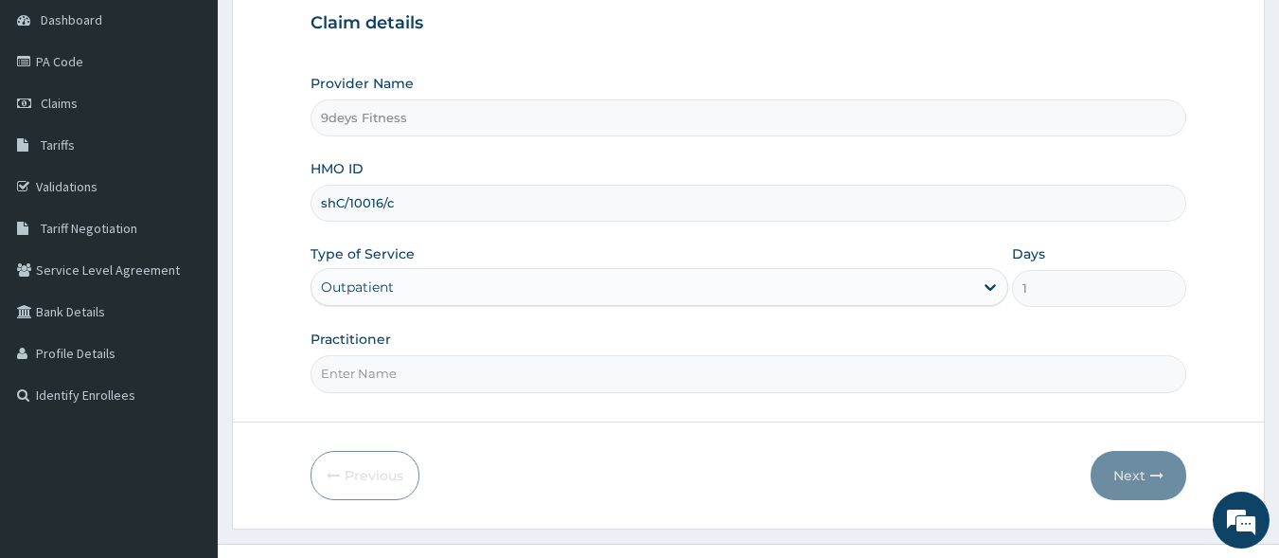
scroll to position [189, 0]
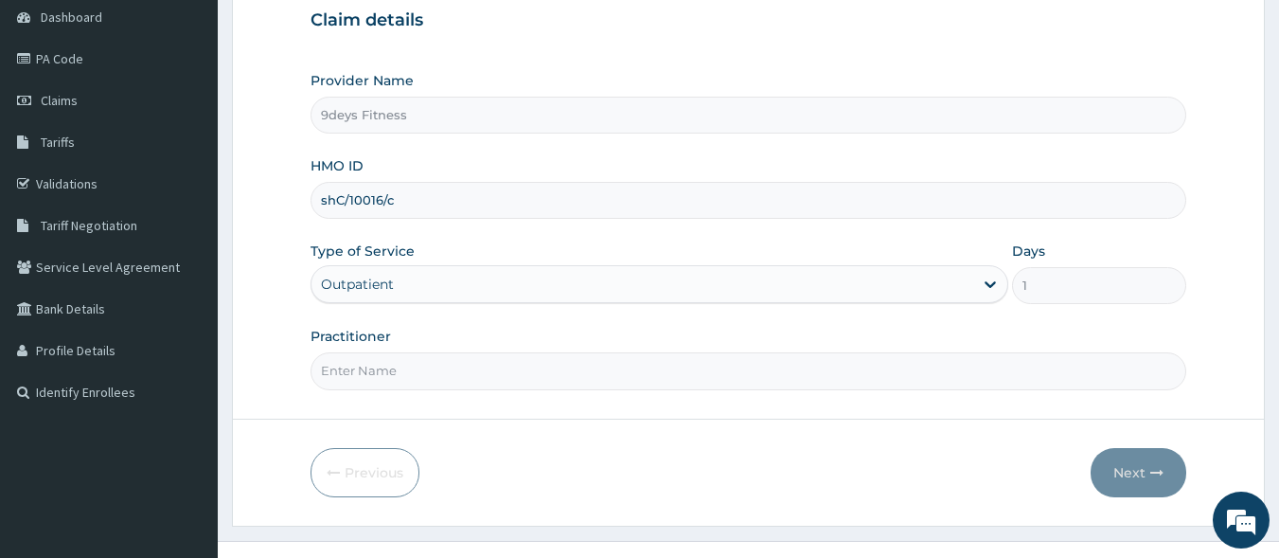
type input "shC/10016/c"
click at [479, 390] on form "Step 1 of 2 Claim details Provider Name 9deys Fitness HMO ID shC/10016/c Type o…" at bounding box center [748, 218] width 1033 height 615
click at [491, 380] on input "Practitioner" at bounding box center [749, 370] width 877 height 37
type input "mr ninedeys"
click at [1099, 480] on button "Next" at bounding box center [1139, 472] width 96 height 49
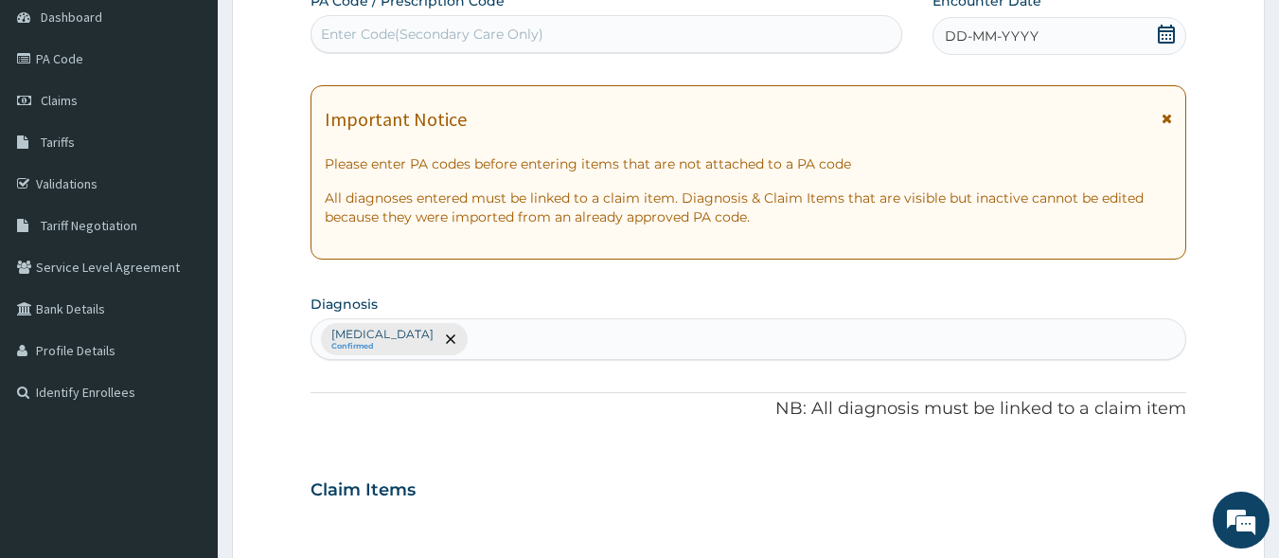
scroll to position [0, 0]
click at [799, 33] on div "Enter Code(Secondary Care Only)" at bounding box center [607, 34] width 591 height 30
paste input "PA/1C54C1"
type input "PA/1C54C1"
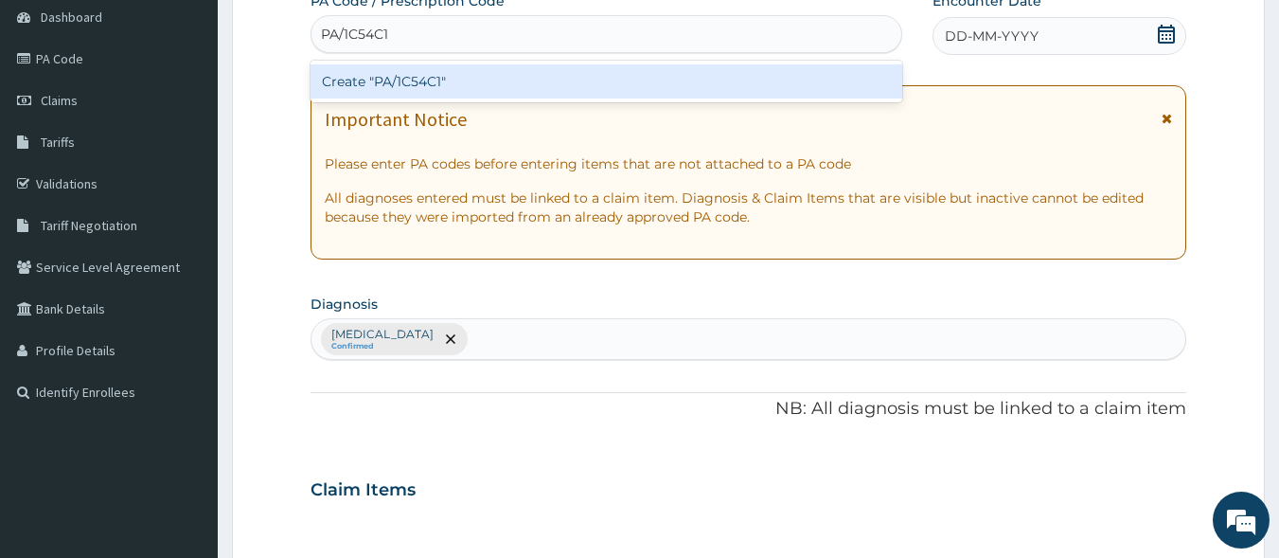
click at [772, 78] on div "Create "PA/1C54C1"" at bounding box center [607, 81] width 593 height 34
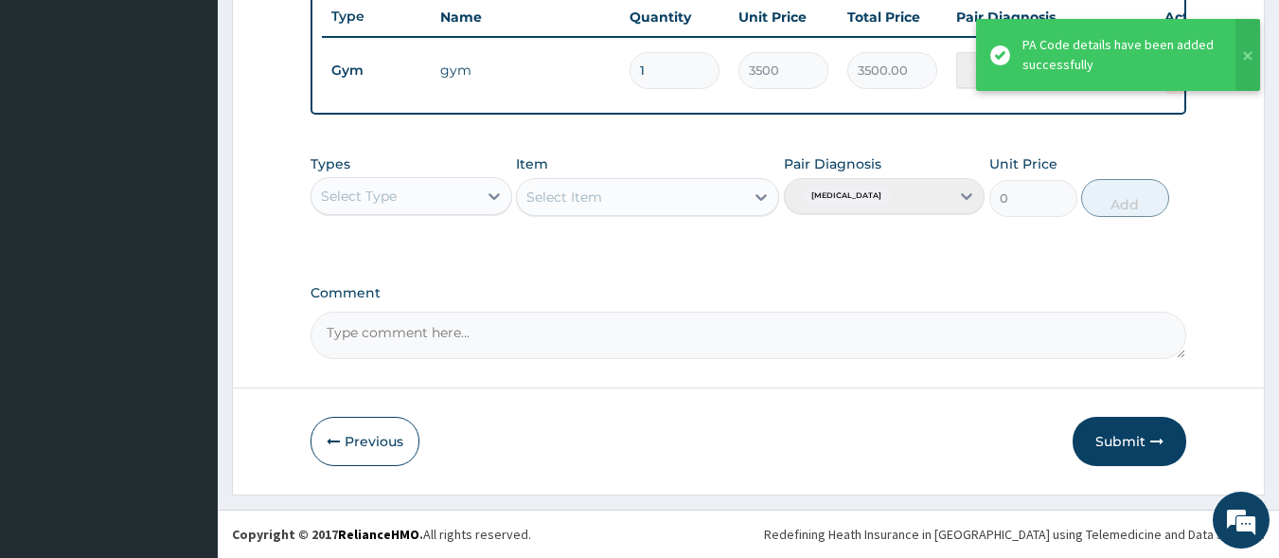
scroll to position [732, 0]
click at [1139, 437] on button "Submit" at bounding box center [1130, 441] width 114 height 49
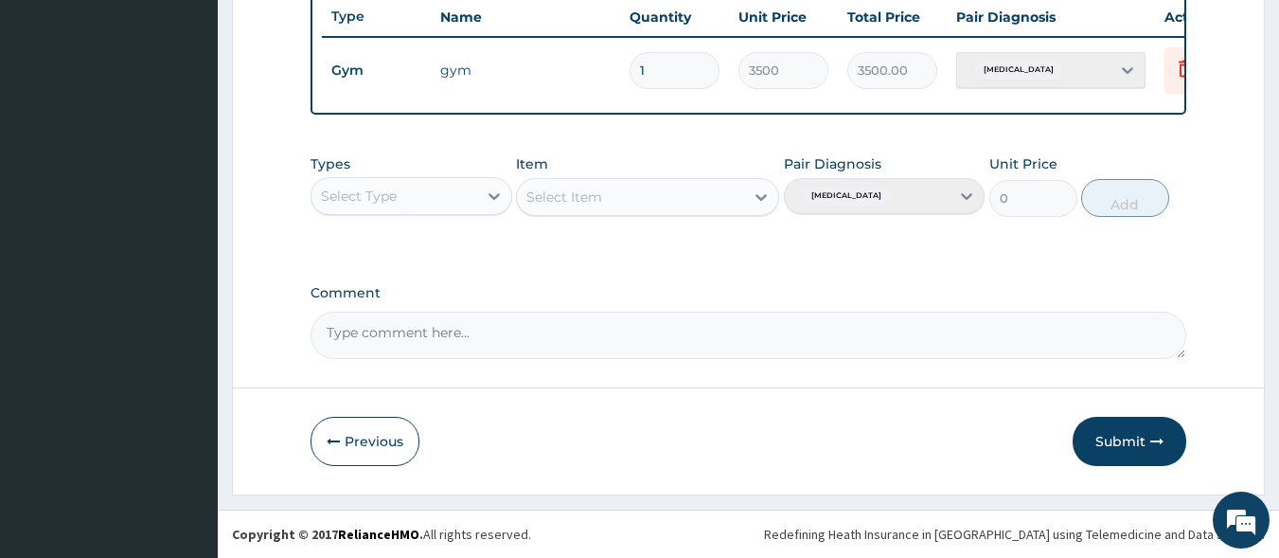
drag, startPoint x: 1117, startPoint y: 444, endPoint x: 1016, endPoint y: 321, distance: 158.9
click at [1117, 441] on button "Submit" at bounding box center [1130, 441] width 114 height 49
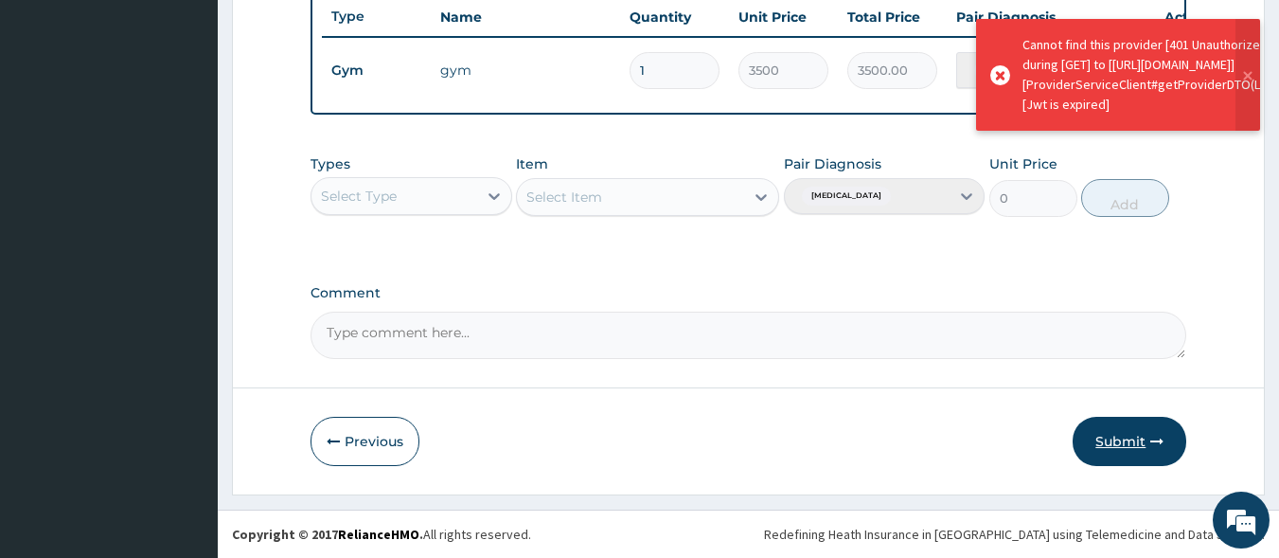
click at [1142, 447] on button "Submit" at bounding box center [1130, 441] width 114 height 49
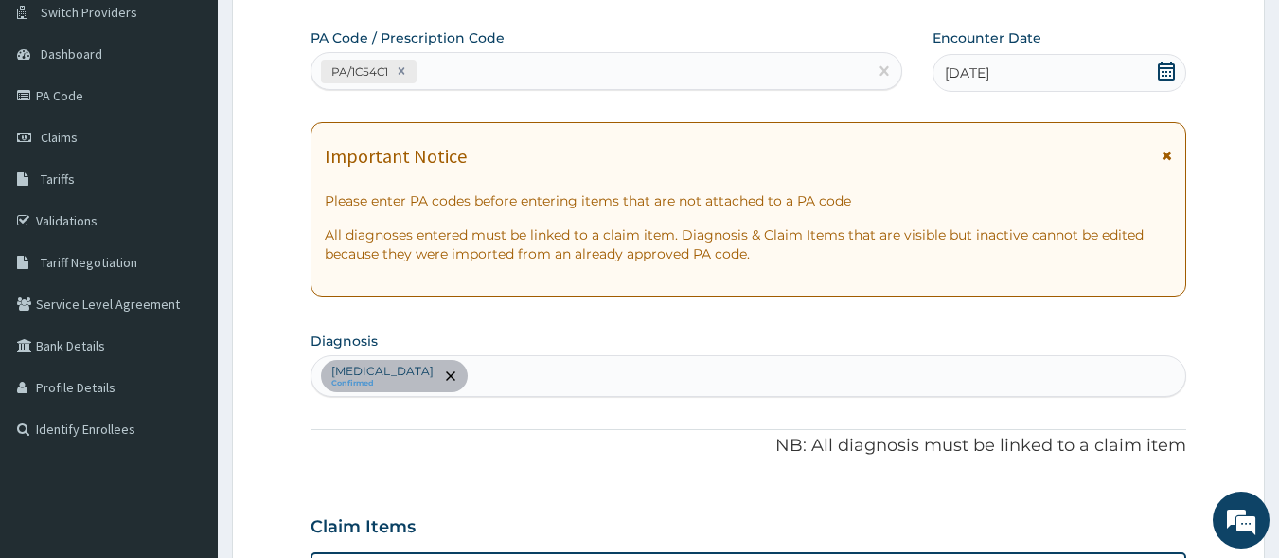
scroll to position [69, 0]
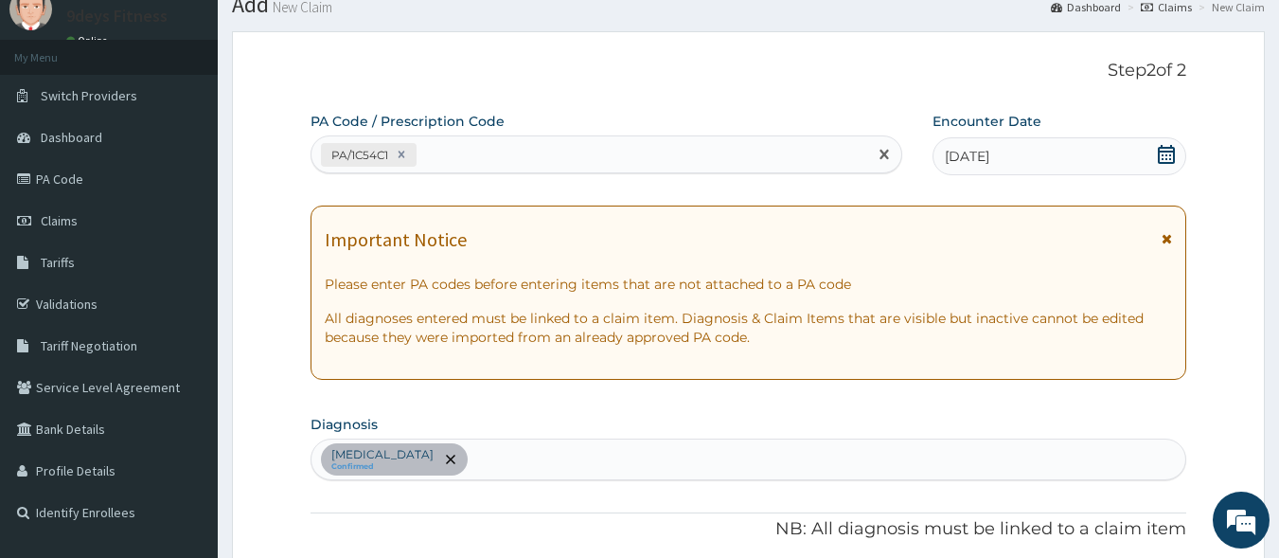
drag, startPoint x: 391, startPoint y: 163, endPoint x: 351, endPoint y: 148, distance: 42.6
click at [351, 148] on div "PA/1C54C1" at bounding box center [358, 155] width 65 height 22
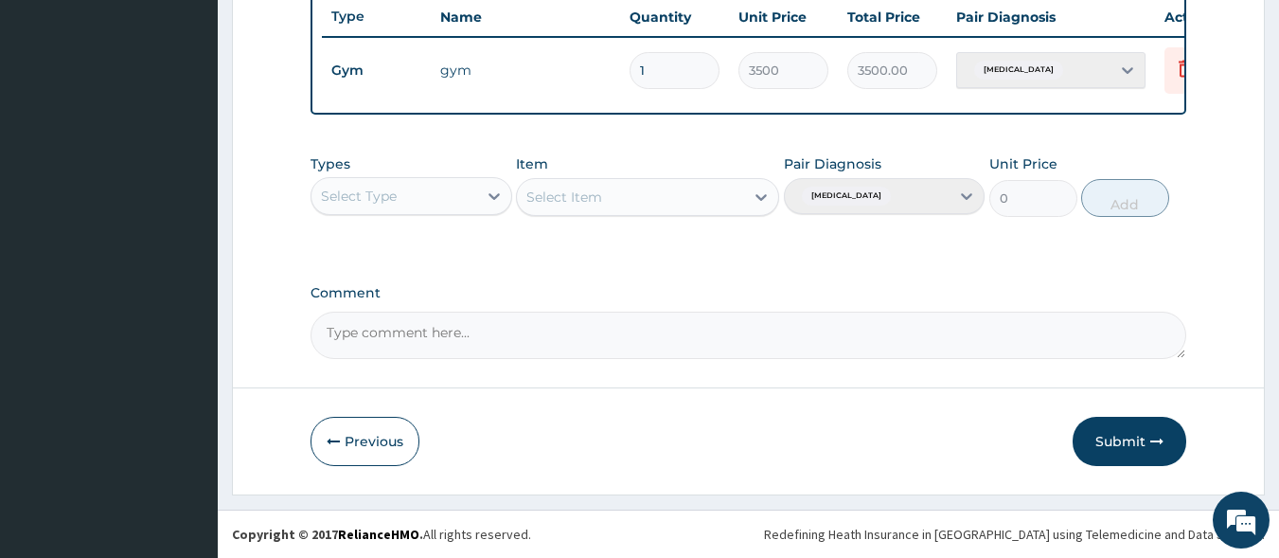
scroll to position [732, 0]
click at [366, 451] on button "Previous" at bounding box center [365, 441] width 109 height 49
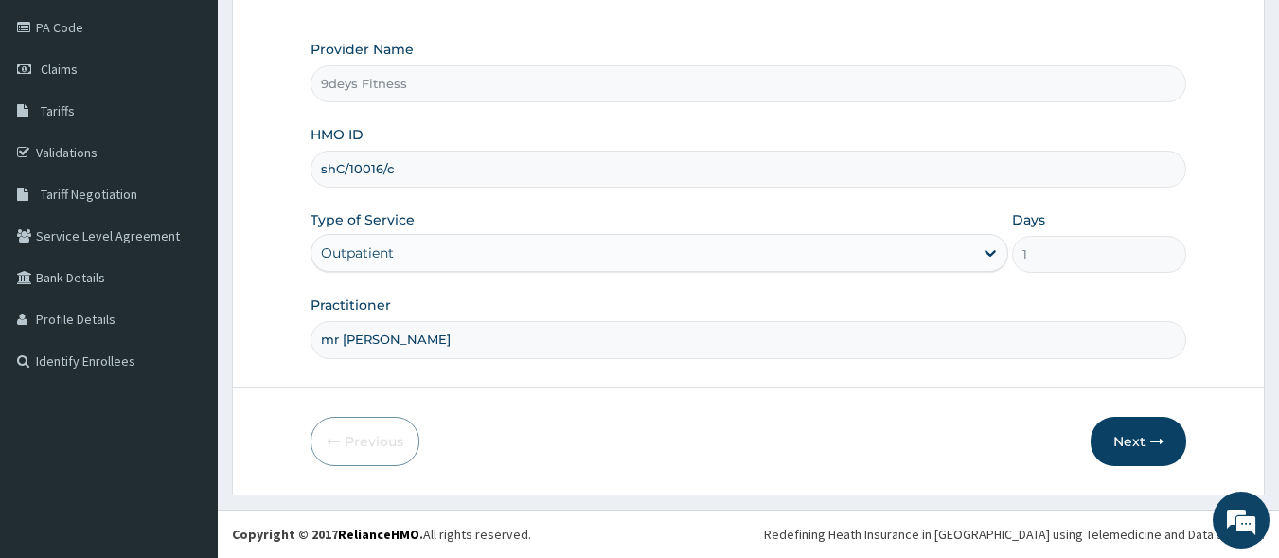
scroll to position [221, 0]
drag, startPoint x: 1129, startPoint y: 448, endPoint x: 1118, endPoint y: 436, distance: 16.1
click at [1118, 436] on button "Next" at bounding box center [1139, 441] width 96 height 49
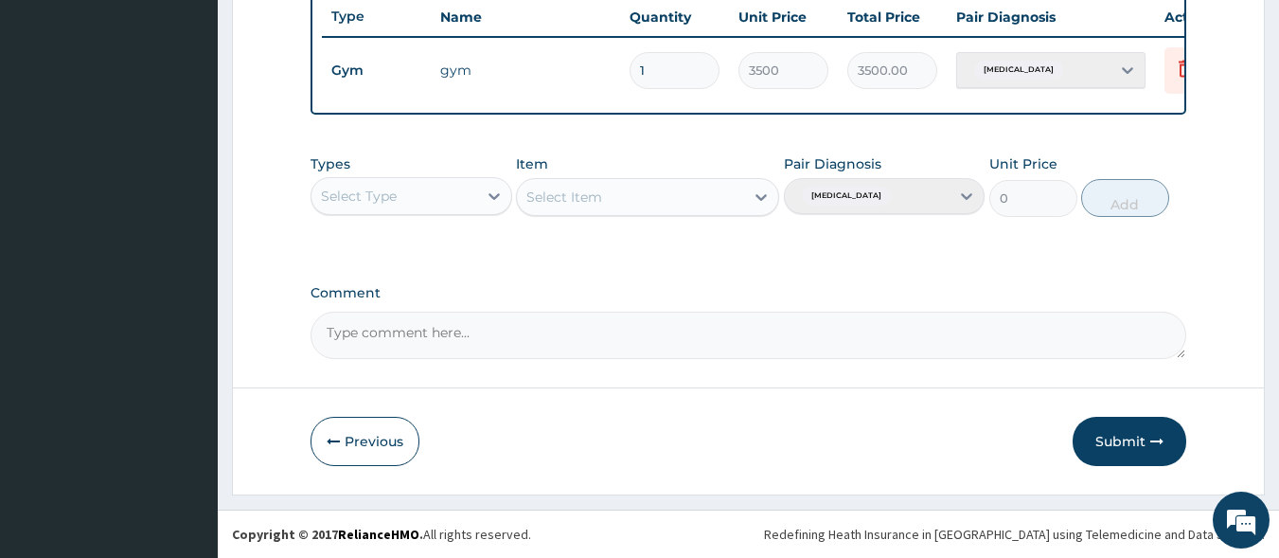
scroll to position [732, 0]
click at [1112, 431] on button "Submit" at bounding box center [1130, 441] width 114 height 49
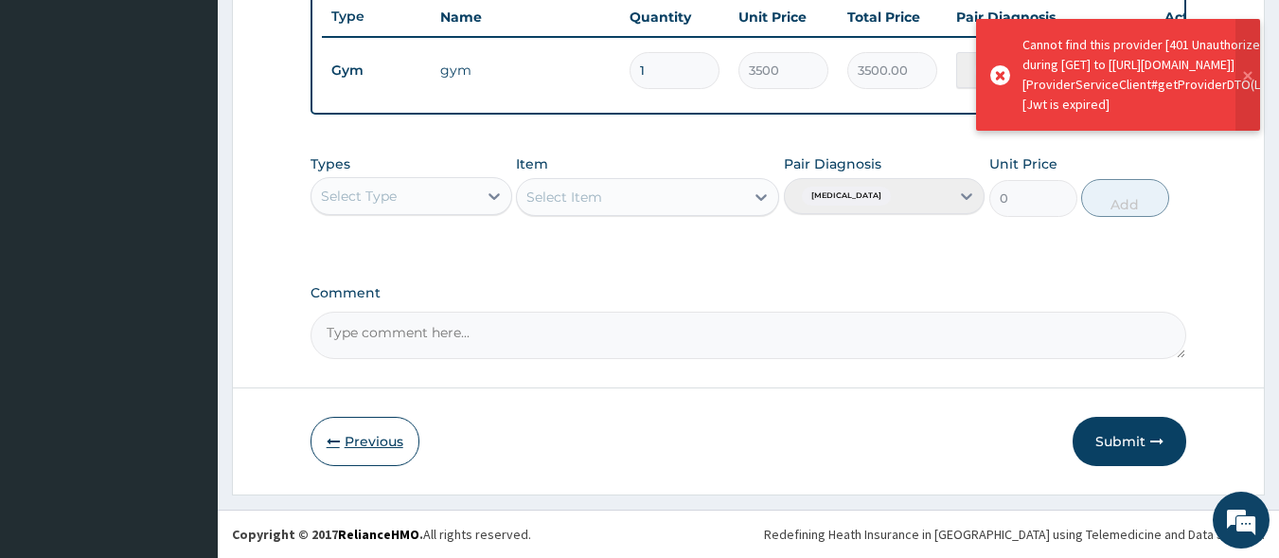
click at [372, 450] on button "Previous" at bounding box center [365, 441] width 109 height 49
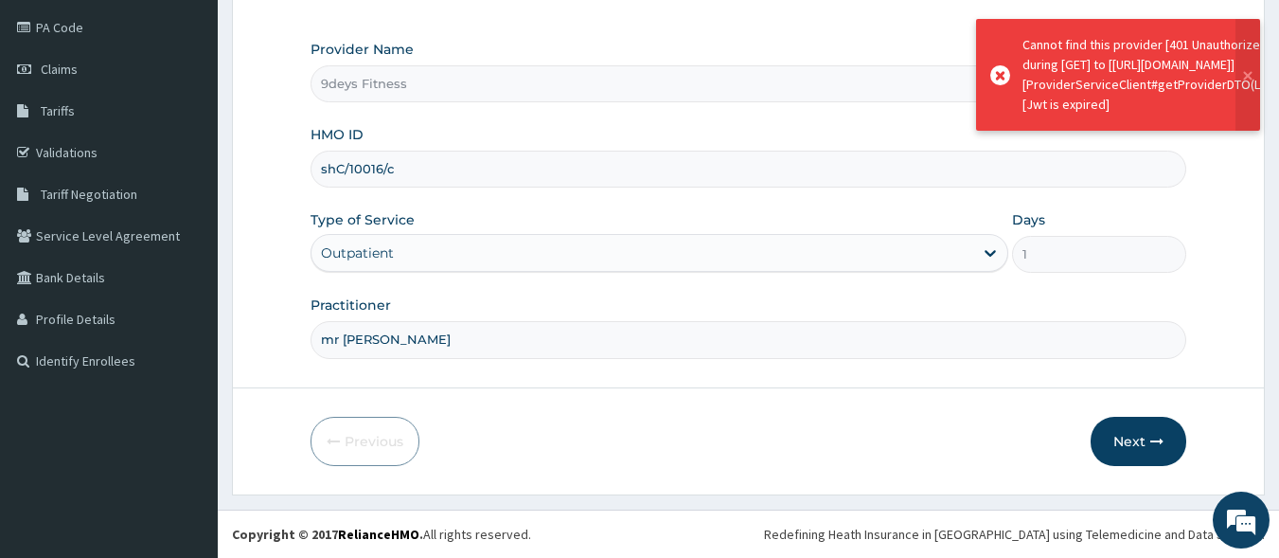
scroll to position [221, 0]
drag, startPoint x: 1141, startPoint y: 448, endPoint x: 1132, endPoint y: 449, distance: 9.5
click at [1132, 449] on button "Next" at bounding box center [1139, 441] width 96 height 49
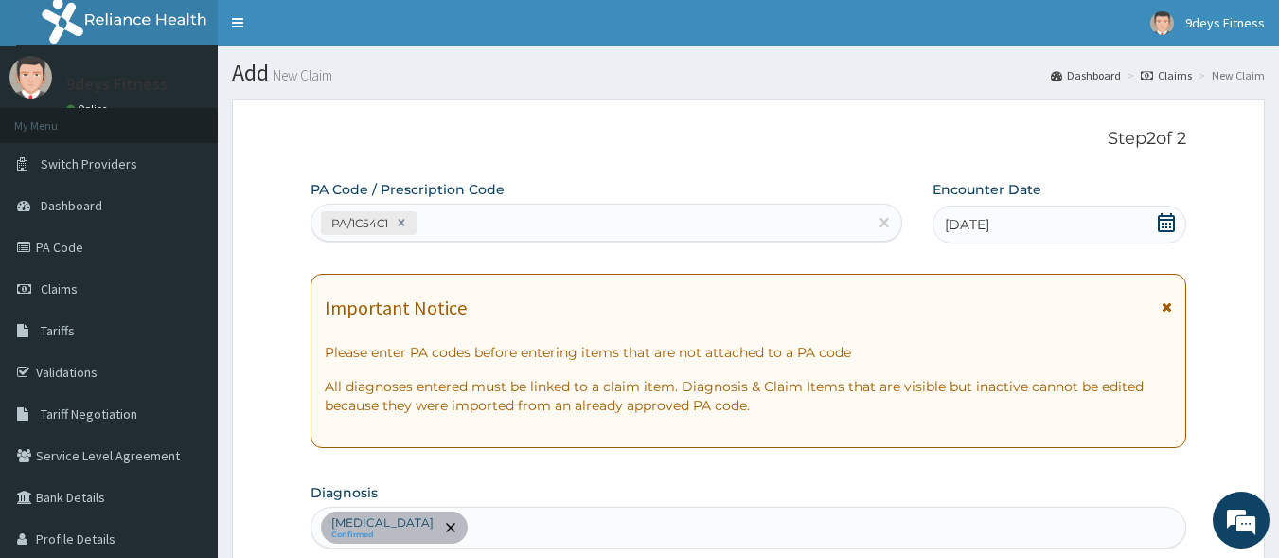
scroll to position [0, 0]
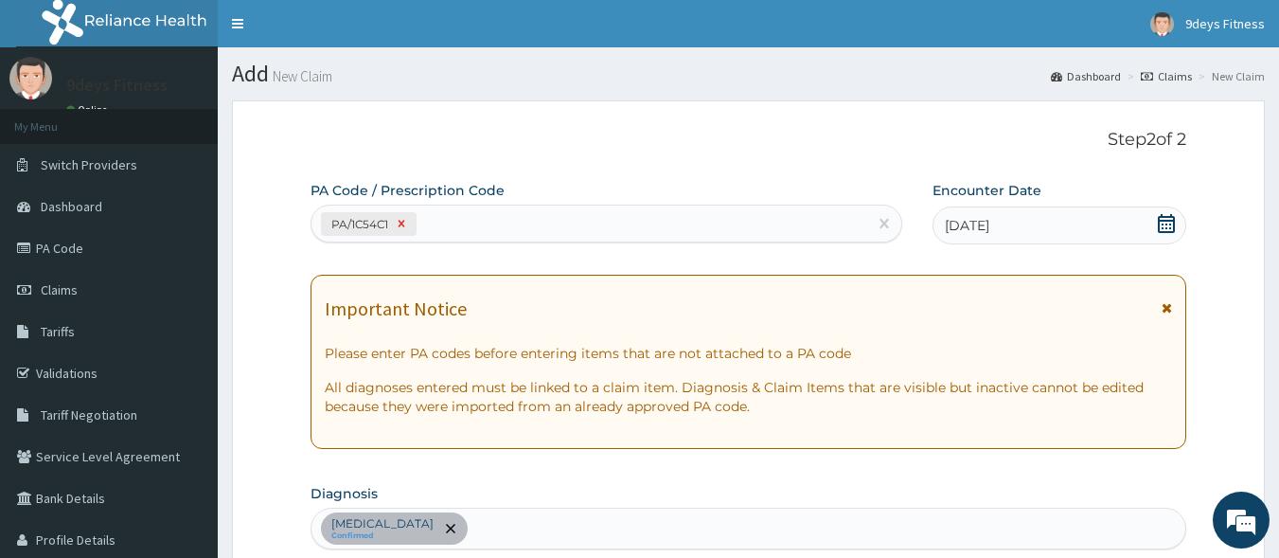
click at [402, 228] on icon at bounding box center [401, 223] width 13 height 13
drag, startPoint x: 402, startPoint y: 228, endPoint x: 391, endPoint y: 222, distance: 12.3
click at [391, 222] on div "Enter Code(Secondary Care Only)" at bounding box center [432, 223] width 223 height 19
paste input "PA/1C54C1"
type input "PA/1C54C1"
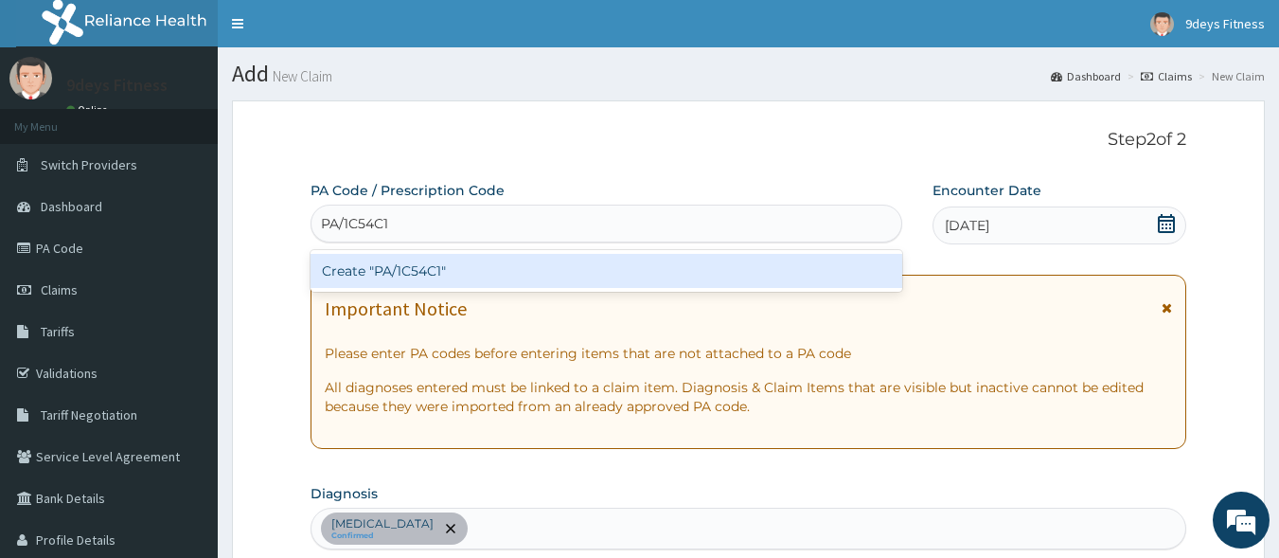
click at [401, 265] on div "Create "PA/1C54C1"" at bounding box center [607, 271] width 593 height 34
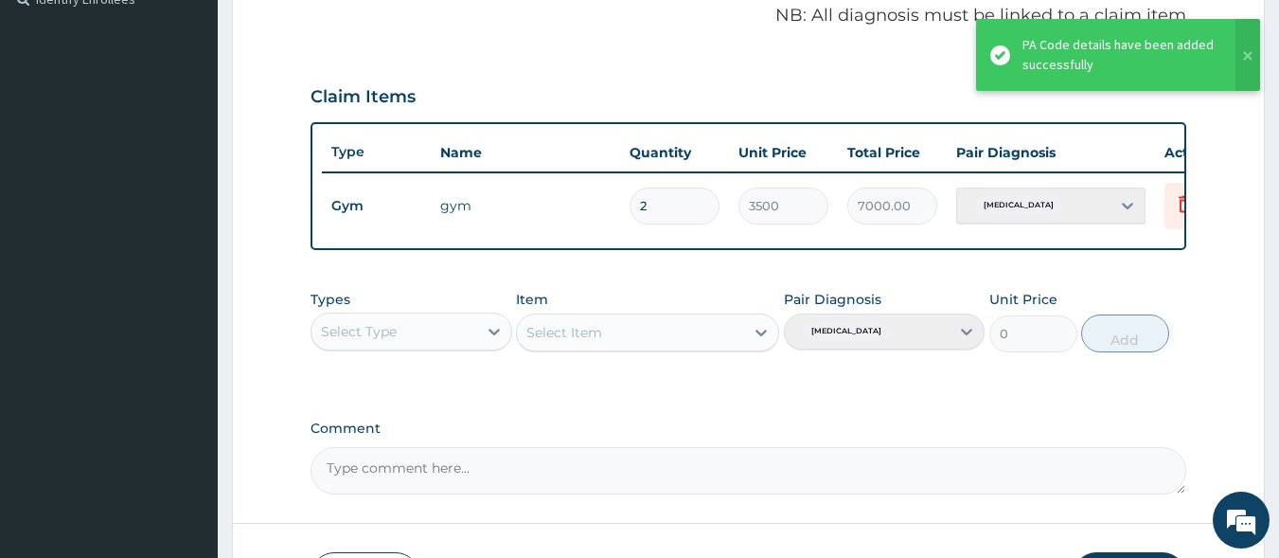
scroll to position [732, 0]
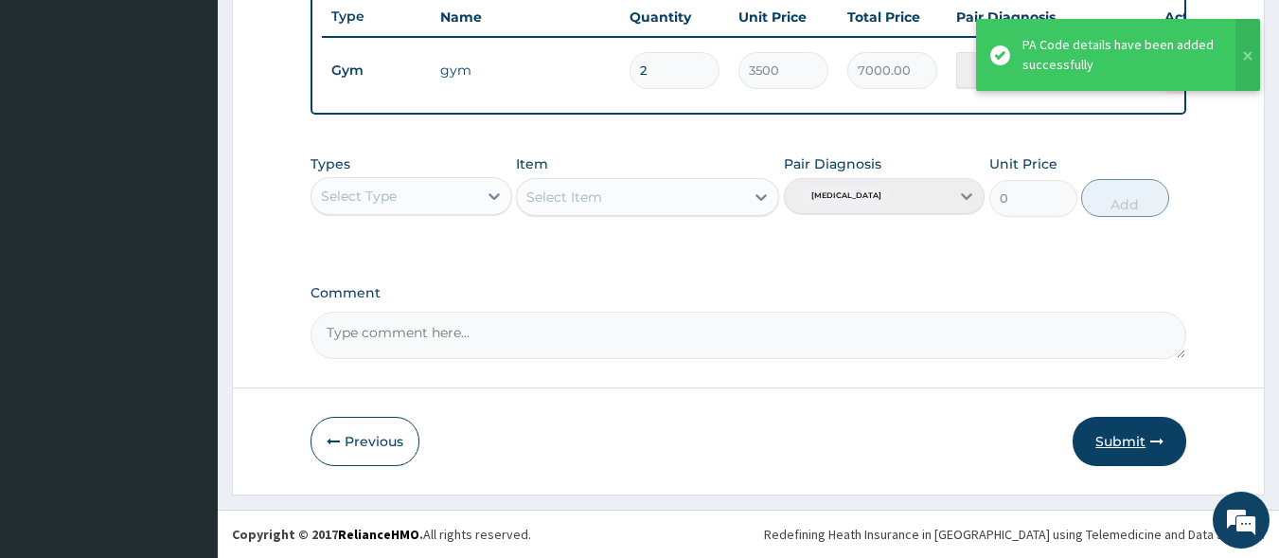
click at [1143, 443] on button "Submit" at bounding box center [1130, 441] width 114 height 49
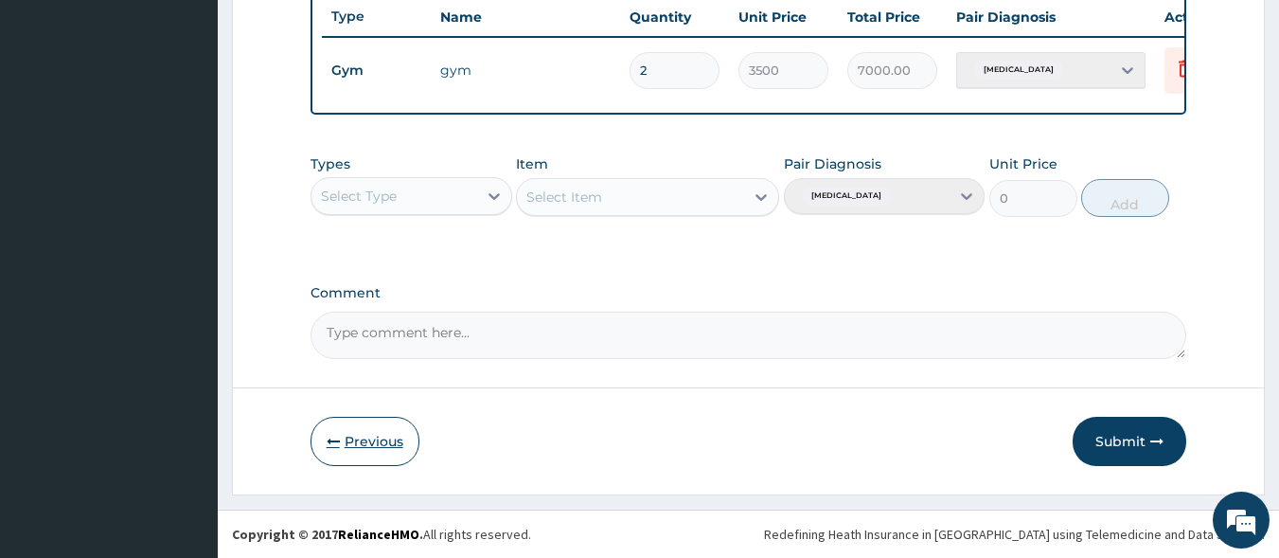
click at [354, 440] on button "Previous" at bounding box center [365, 441] width 109 height 49
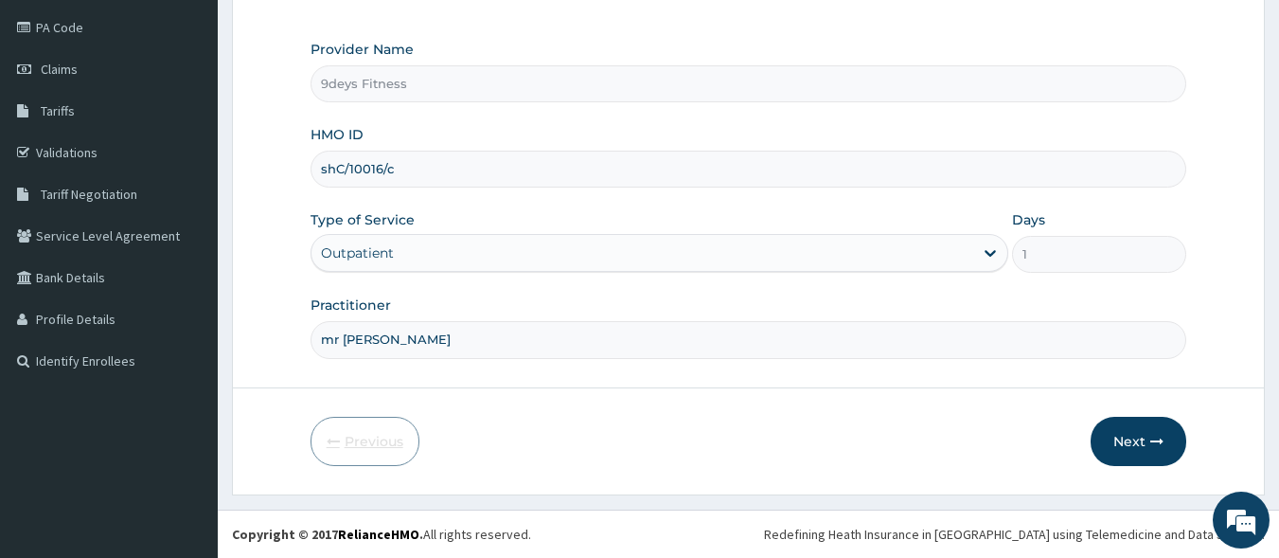
scroll to position [221, 0]
click at [351, 179] on input "shC/10016/c" at bounding box center [749, 169] width 877 height 37
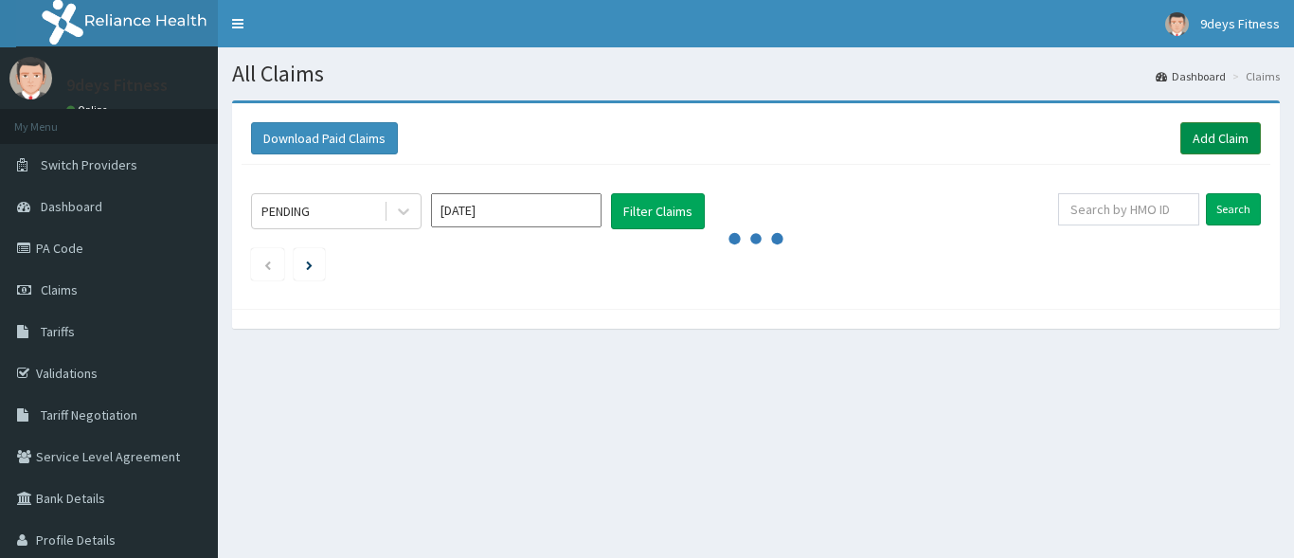
click at [1181, 147] on link "Add Claim" at bounding box center [1220, 138] width 81 height 32
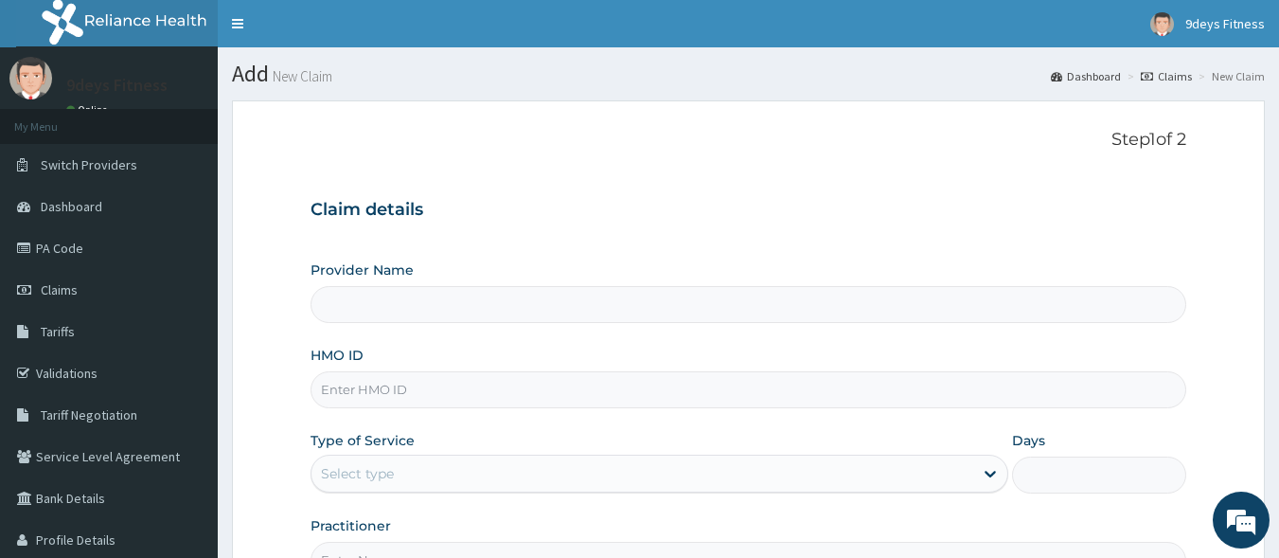
type input "9deys Fitness"
type input "1"
click at [412, 399] on input "HMO ID" at bounding box center [749, 389] width 877 height 37
paste input "shC/10016/c"
click at [349, 388] on input "shC/10016/c" at bounding box center [749, 389] width 877 height 37
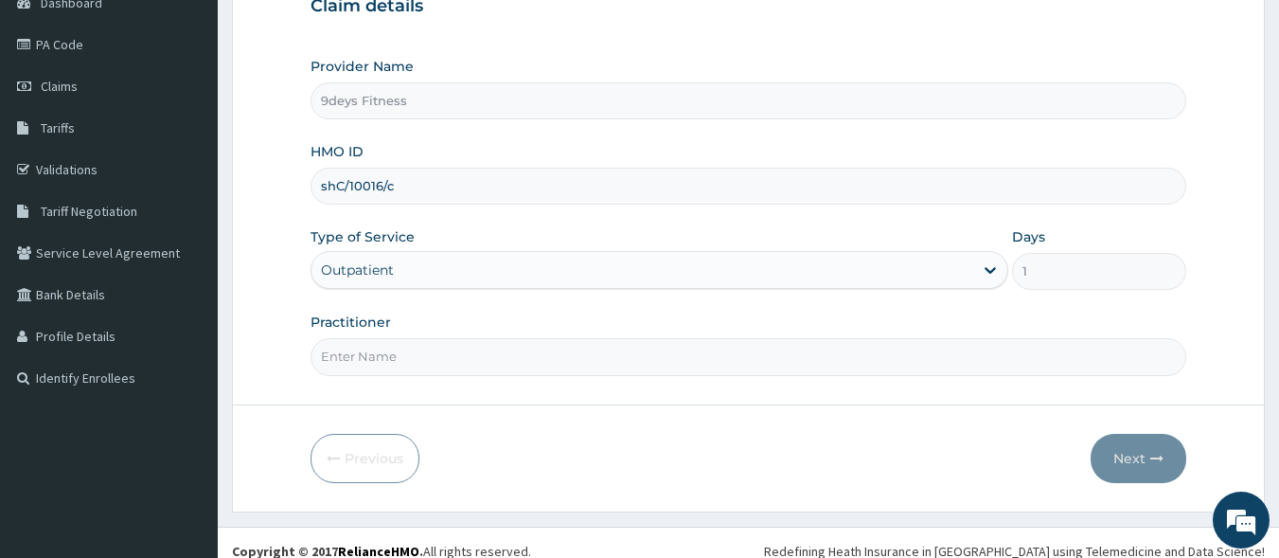
scroll to position [221, 0]
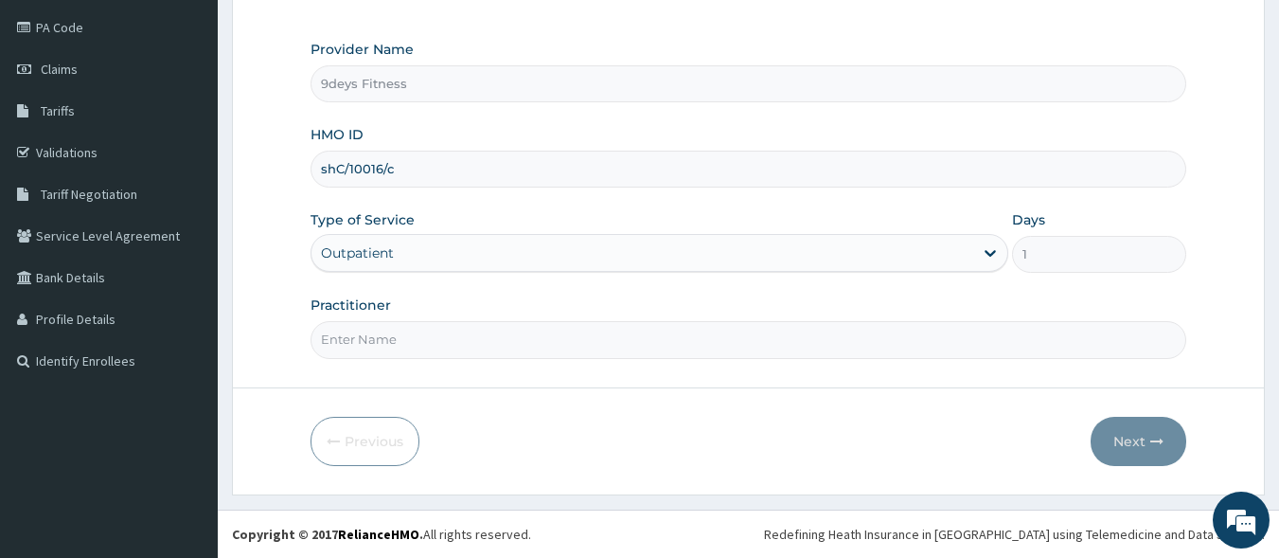
type input "shC/10016/c"
click at [417, 346] on input "Practitioner" at bounding box center [749, 339] width 877 height 37
type input "mr [PERSON_NAME]"
drag, startPoint x: 1129, startPoint y: 456, endPoint x: 1108, endPoint y: 453, distance: 21.2
click at [1108, 453] on button "Next" at bounding box center [1139, 441] width 96 height 49
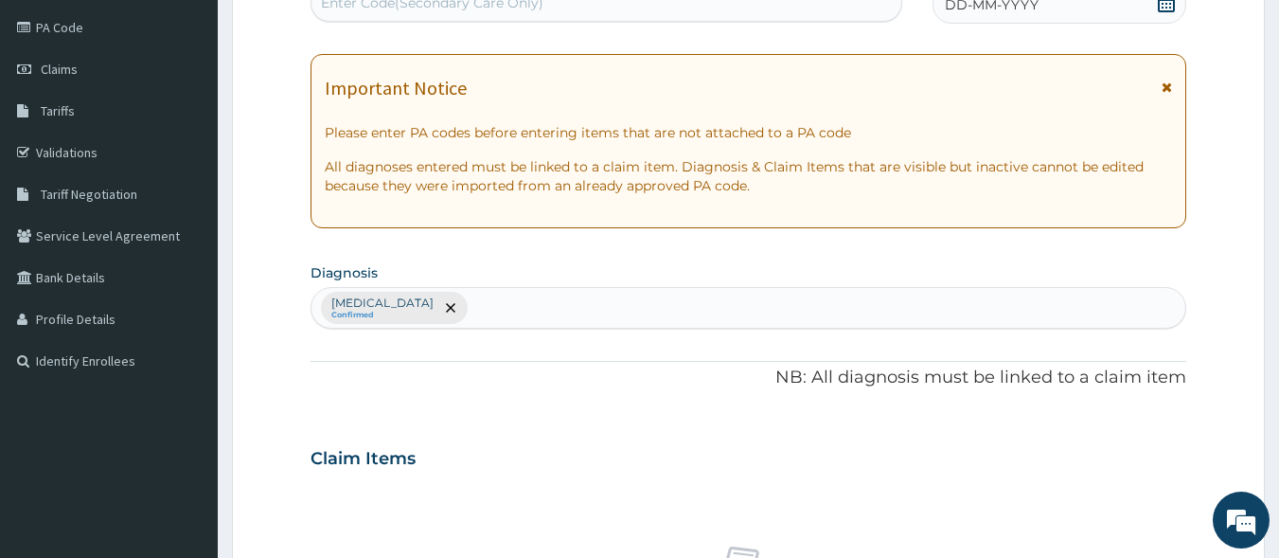
click at [557, 14] on div "Enter Code(Secondary Care Only)" at bounding box center [607, 3] width 591 height 30
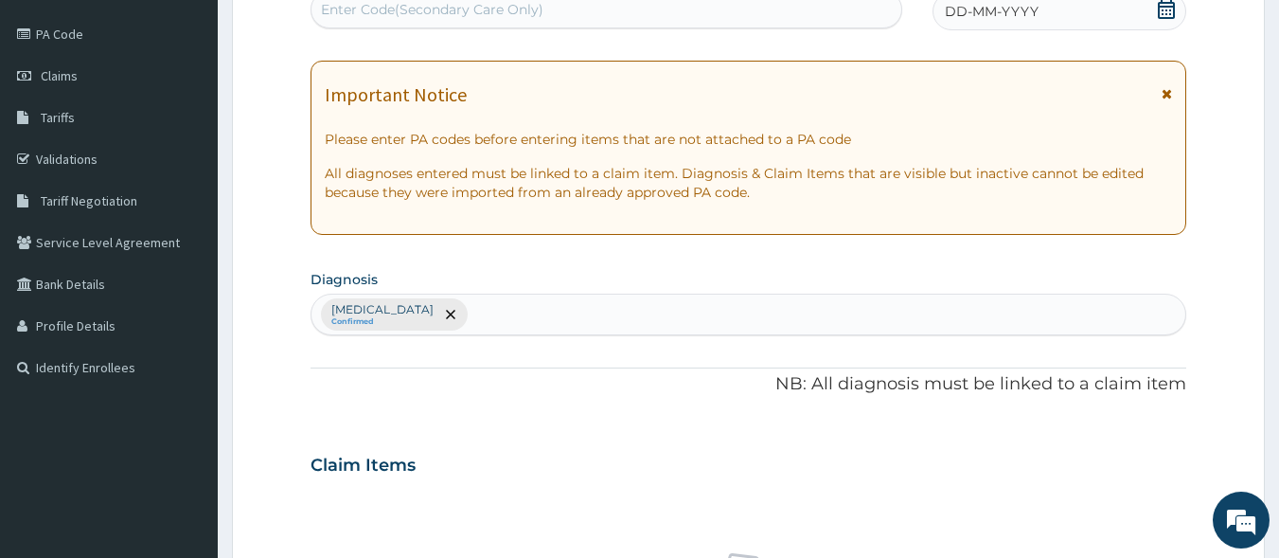
paste input "PA/1C54C1"
type input "PA/1C54C1"
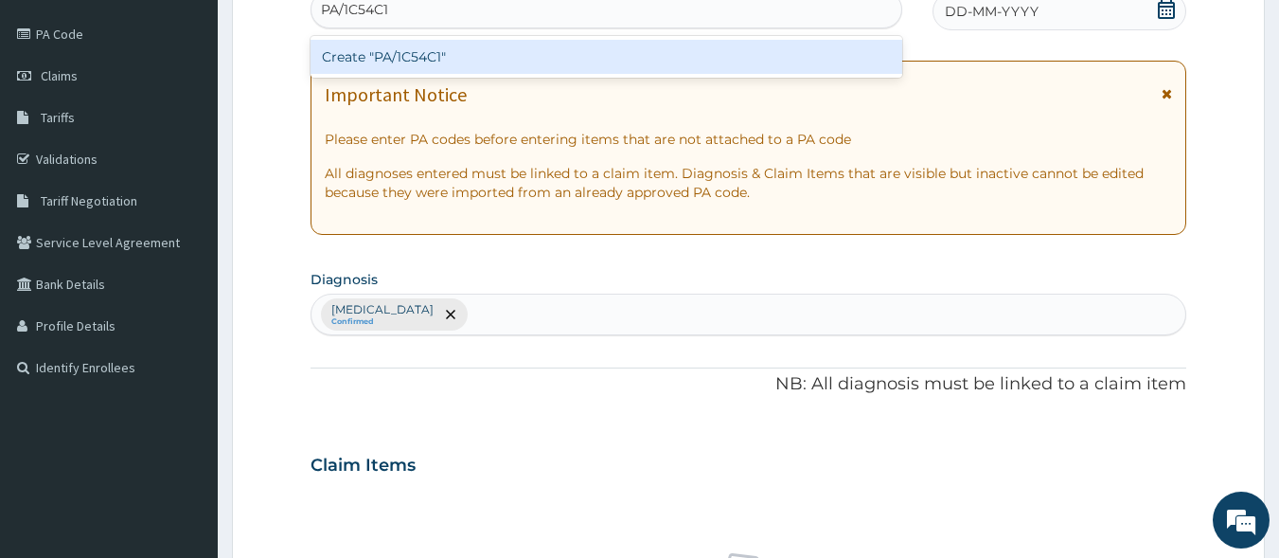
click at [574, 59] on div "Create "PA/1C54C1"" at bounding box center [607, 57] width 593 height 34
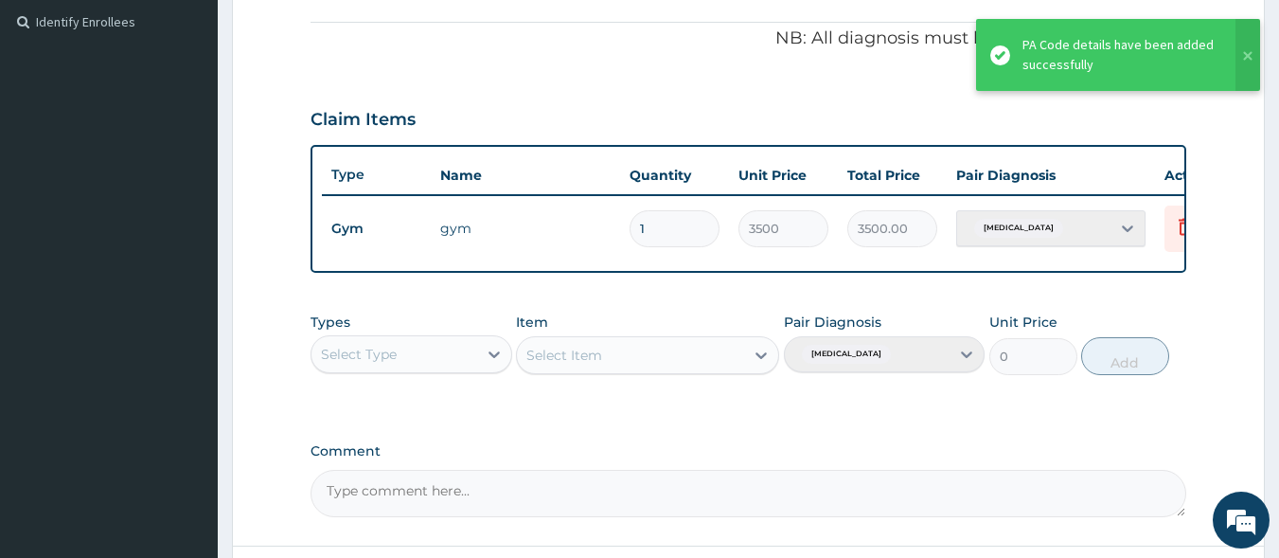
scroll to position [732, 0]
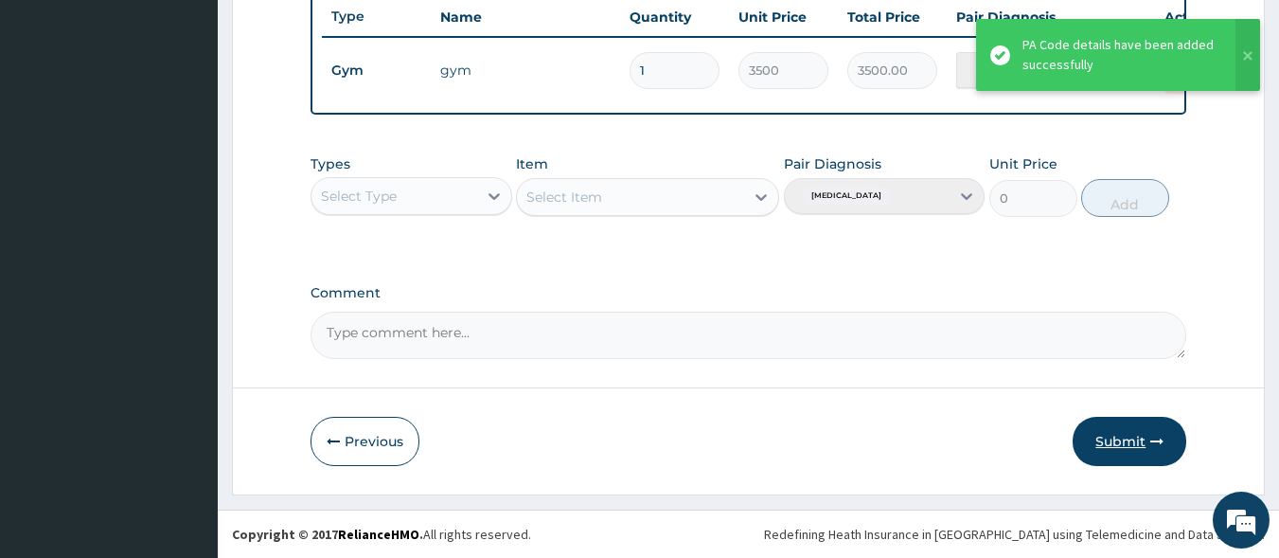
click at [1141, 449] on button "Submit" at bounding box center [1130, 441] width 114 height 49
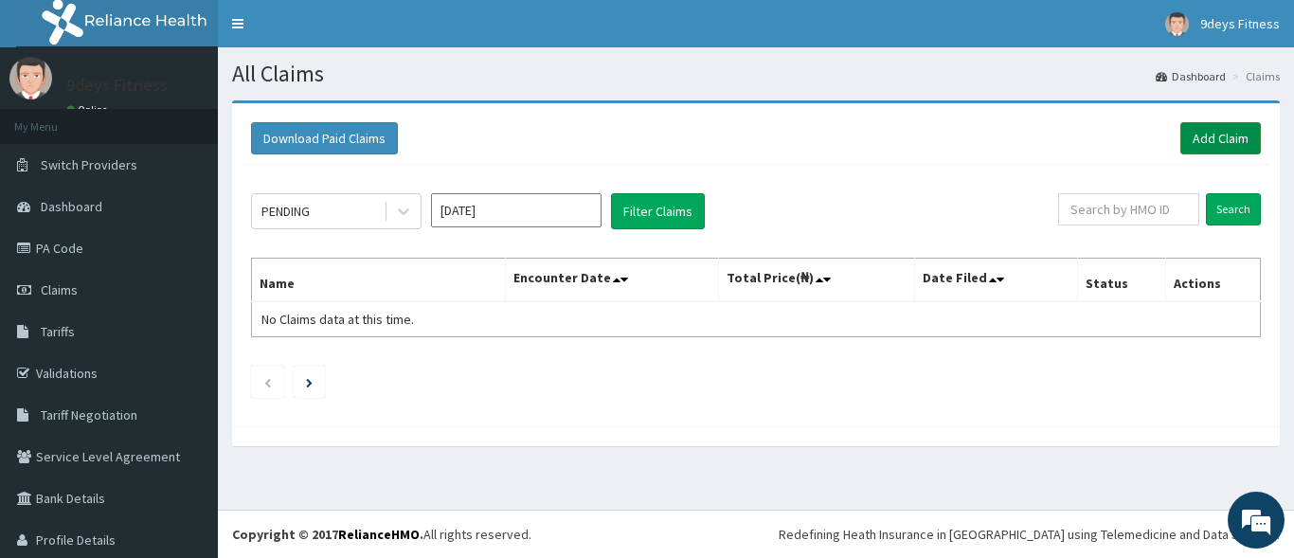
click at [1193, 134] on link "Add Claim" at bounding box center [1220, 138] width 81 height 32
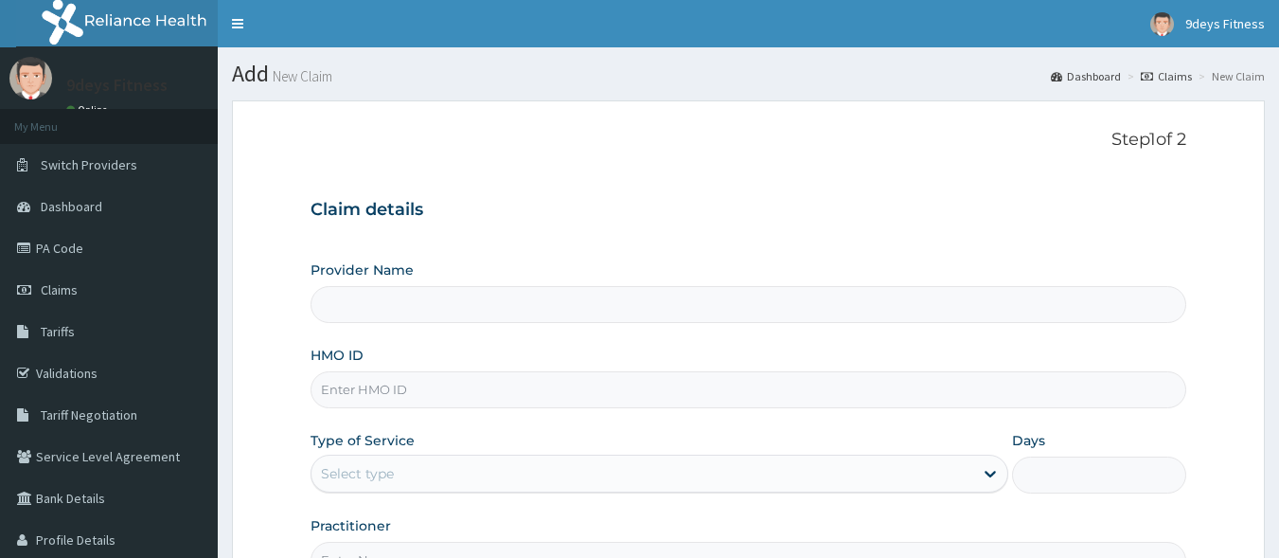
click at [437, 386] on input "HMO ID" at bounding box center [749, 389] width 877 height 37
paste input "shC/10016/d"
type input "shC/10016/d"
type input "9deys Fitness"
type input "1"
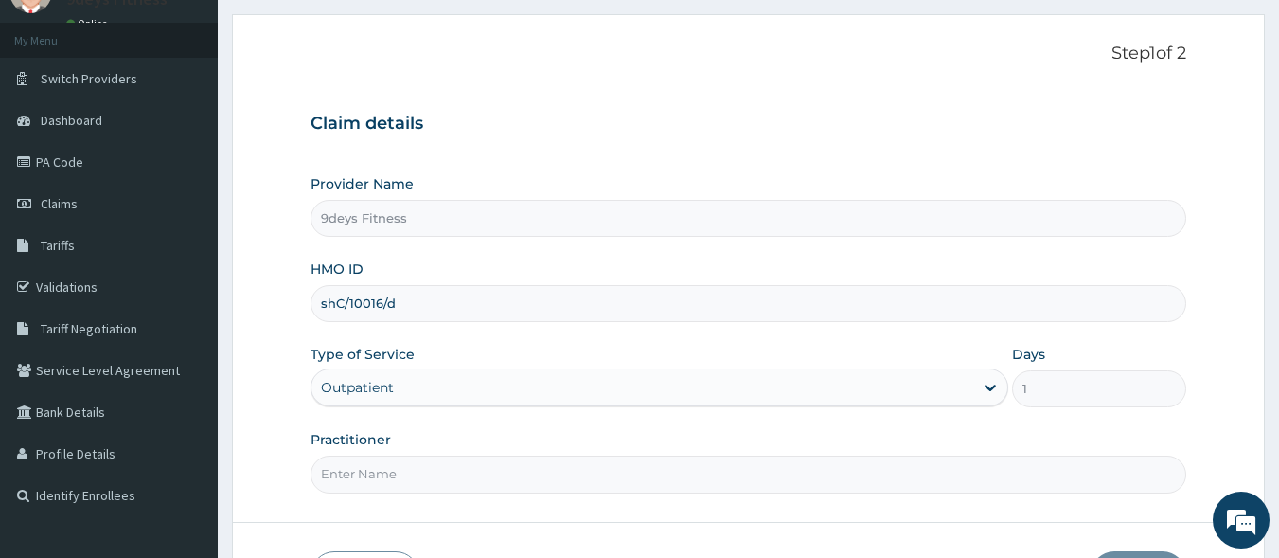
scroll to position [221, 0]
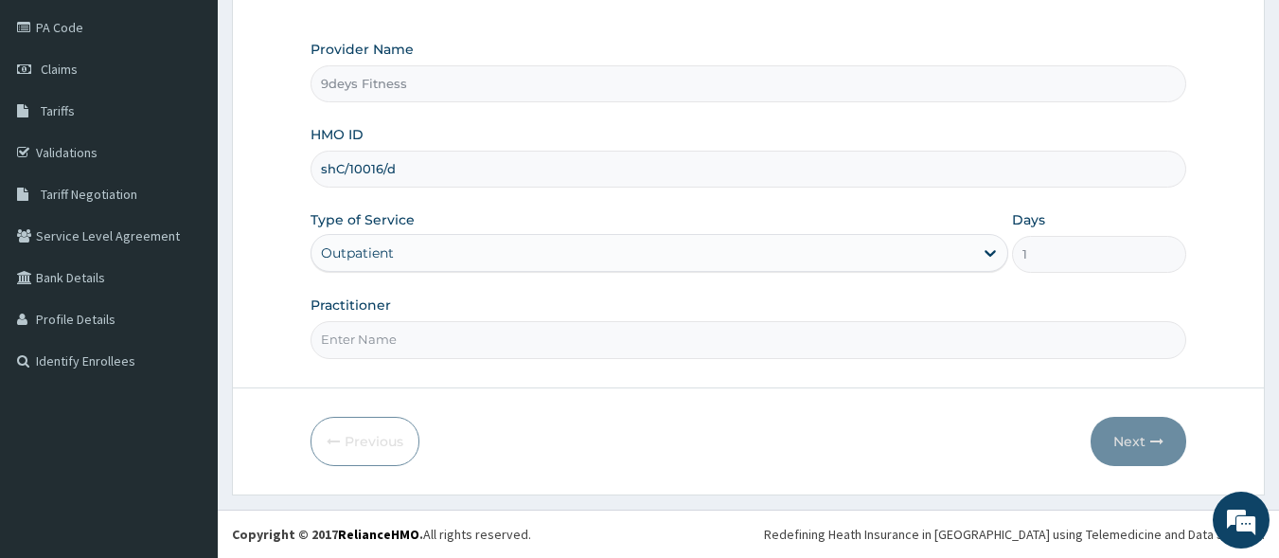
type input "shC/10016/d"
click at [467, 342] on input "Practitioner" at bounding box center [749, 339] width 877 height 37
type input "mr [PERSON_NAME]"
click at [1115, 430] on button "Next" at bounding box center [1139, 441] width 96 height 49
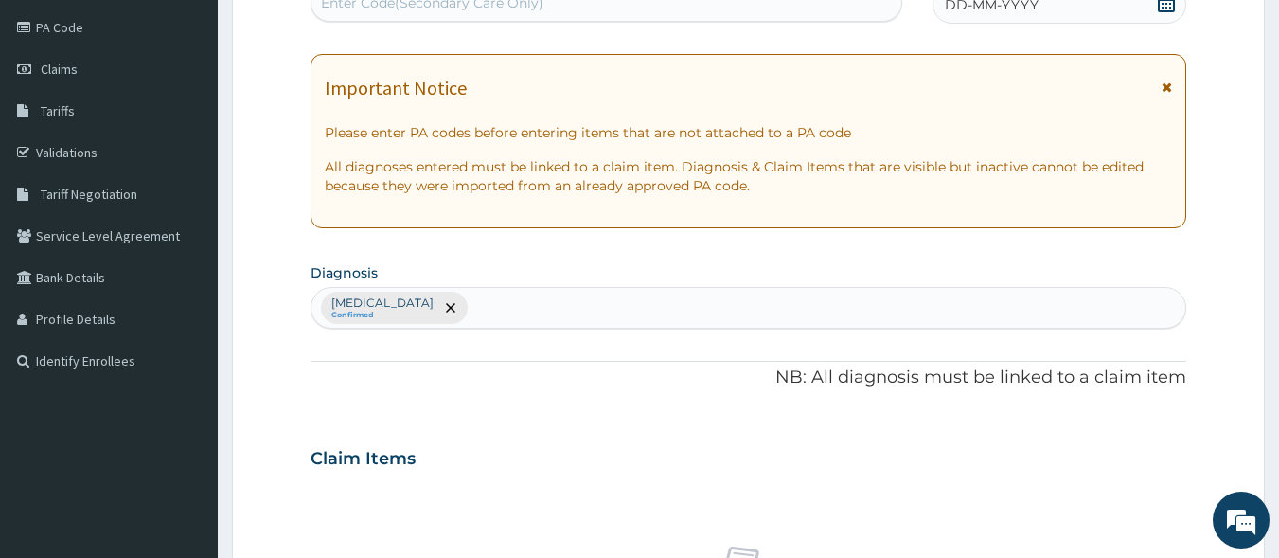
scroll to position [0, 0]
click at [412, 11] on div "Enter Code(Secondary Care Only)" at bounding box center [432, 2] width 223 height 19
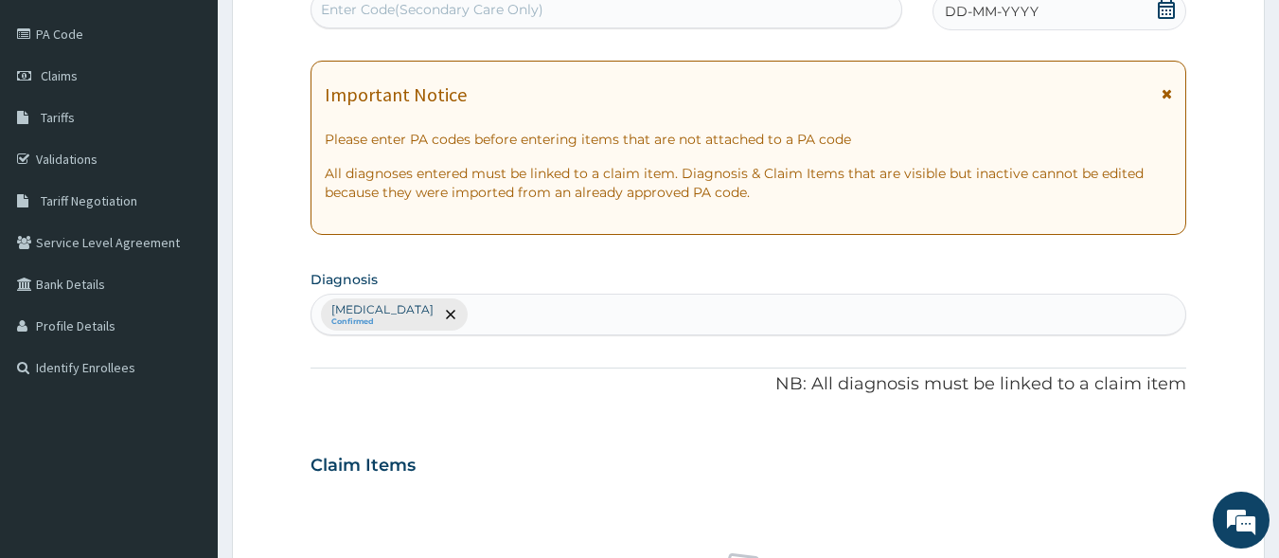
paste input "PA/B855BF"
type input "PA/B855BF"
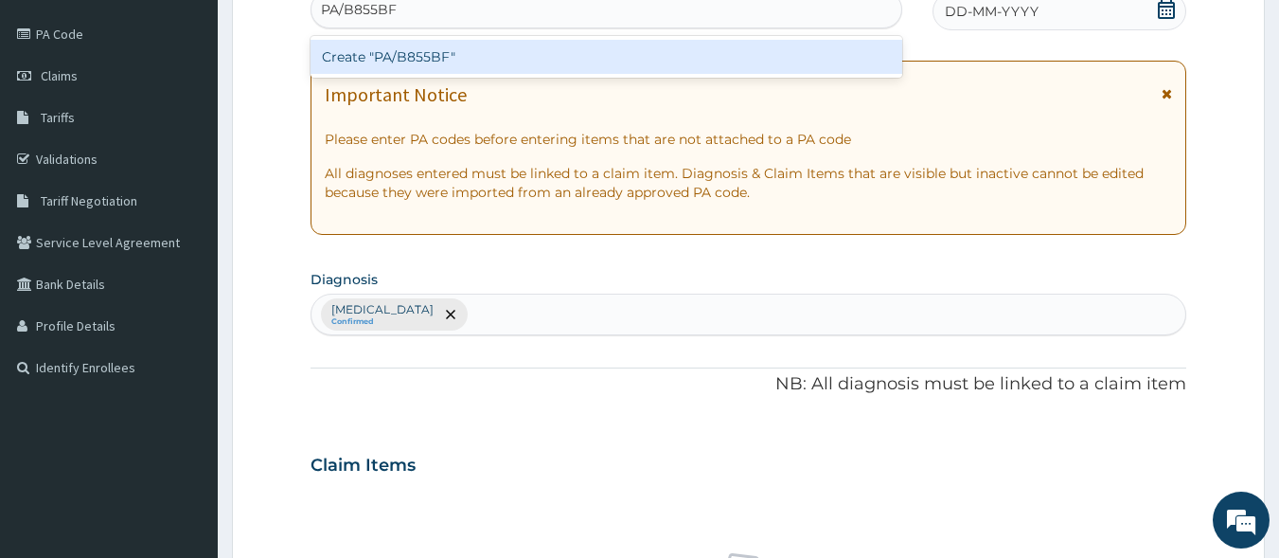
click at [459, 70] on div "Create "PA/B855BF"" at bounding box center [607, 57] width 593 height 34
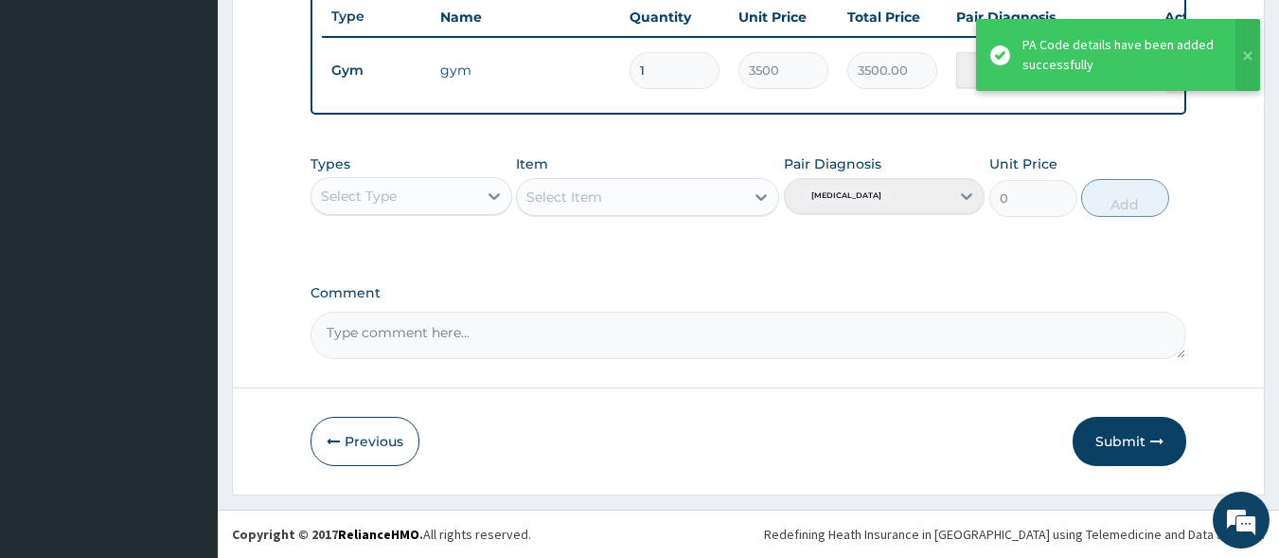
scroll to position [732, 0]
click at [1132, 429] on button "Submit" at bounding box center [1130, 441] width 114 height 49
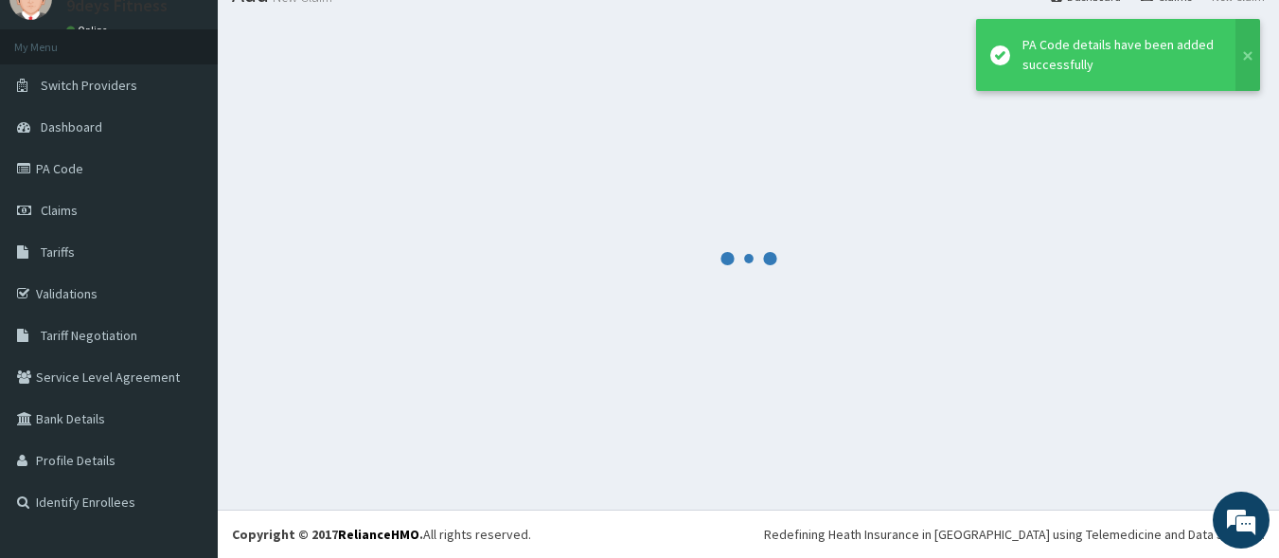
scroll to position [80, 0]
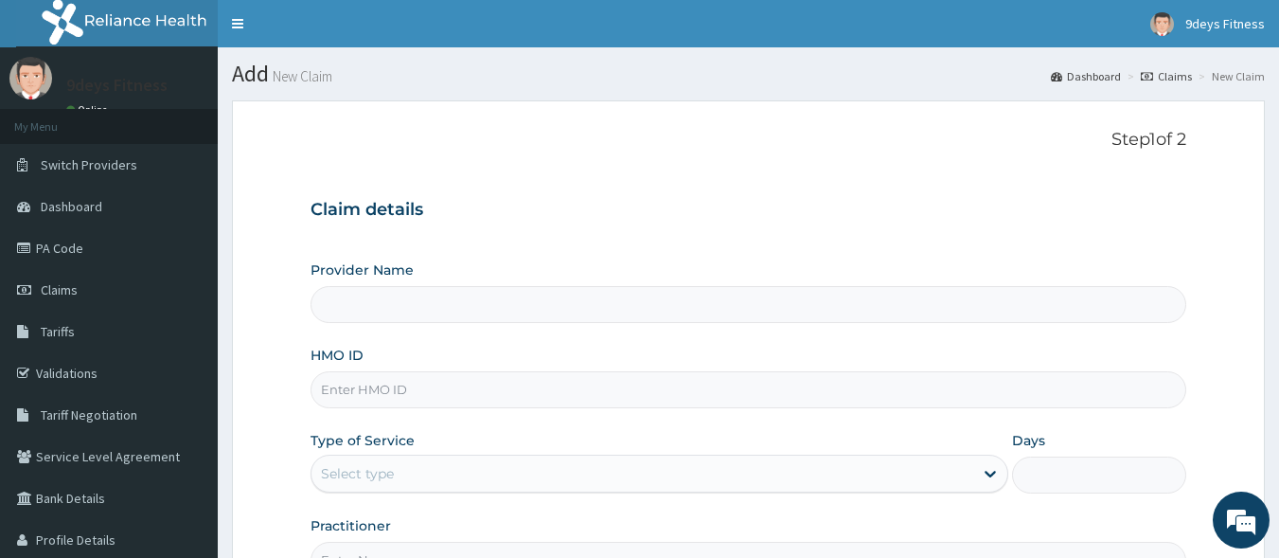
paste input "shC/10016/e"
type input "shC/10016/e"
drag, startPoint x: 408, startPoint y: 398, endPoint x: 416, endPoint y: 382, distance: 17.8
click at [408, 397] on input "shC/10016/e" at bounding box center [749, 389] width 877 height 37
type input "9deys Fitness"
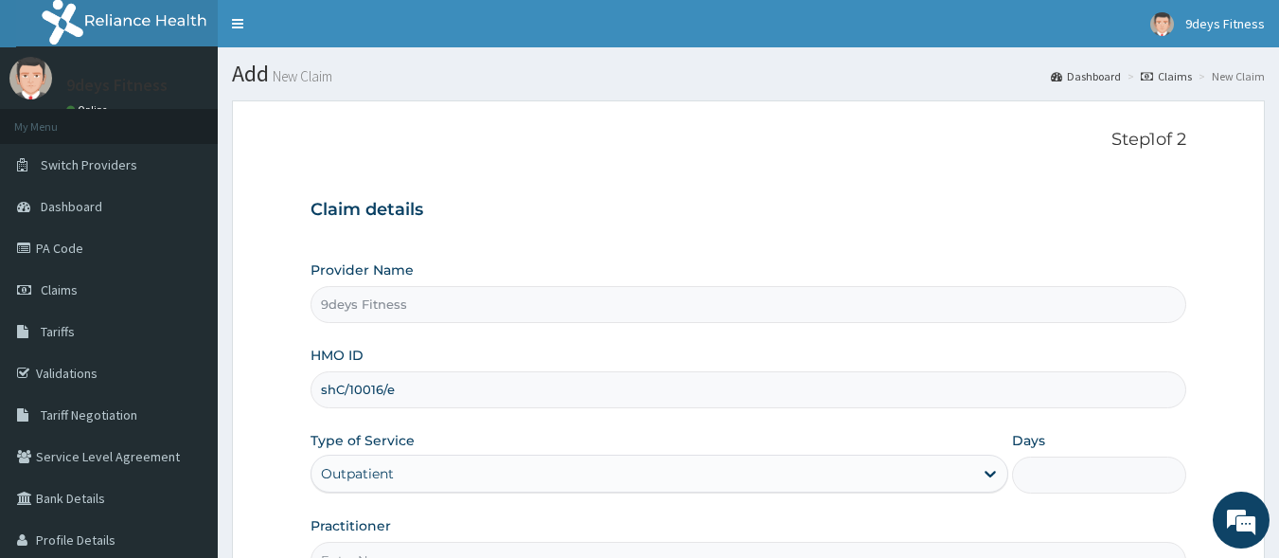
type input "1"
type input "shc/10016/e"
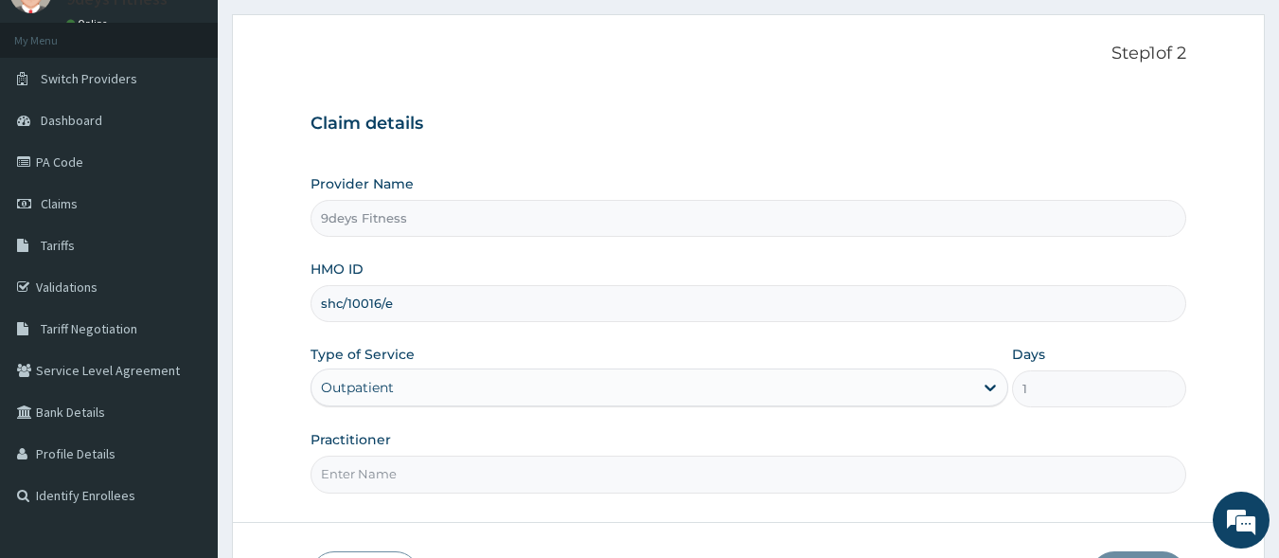
scroll to position [221, 0]
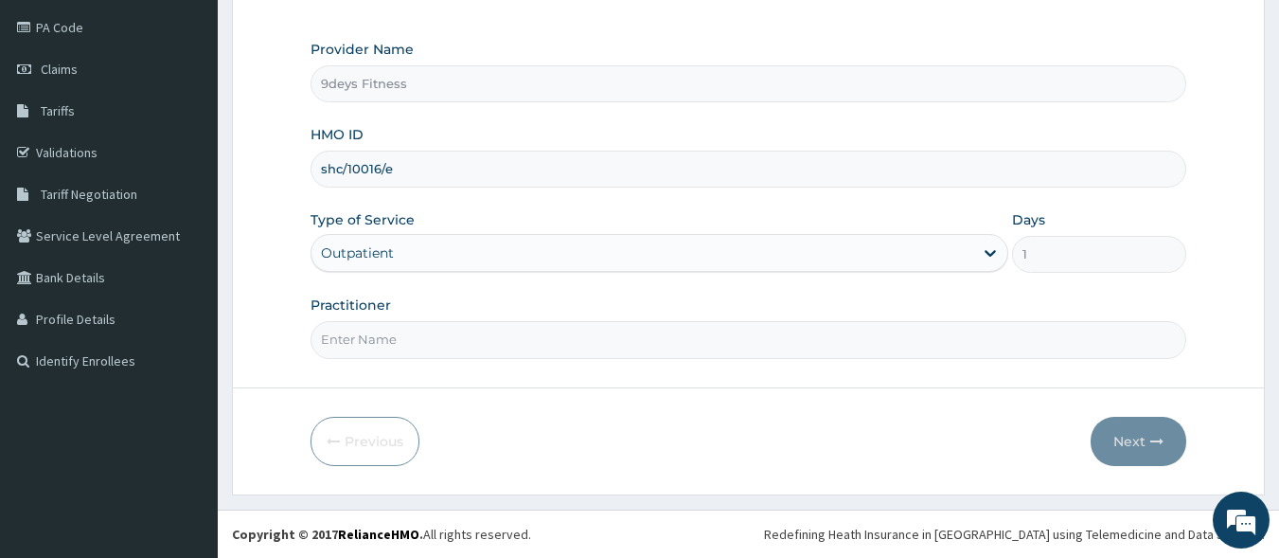
click at [439, 344] on input "Practitioner" at bounding box center [749, 339] width 877 height 37
type input "mr [PERSON_NAME]"
click at [1100, 427] on button "Next" at bounding box center [1139, 441] width 96 height 49
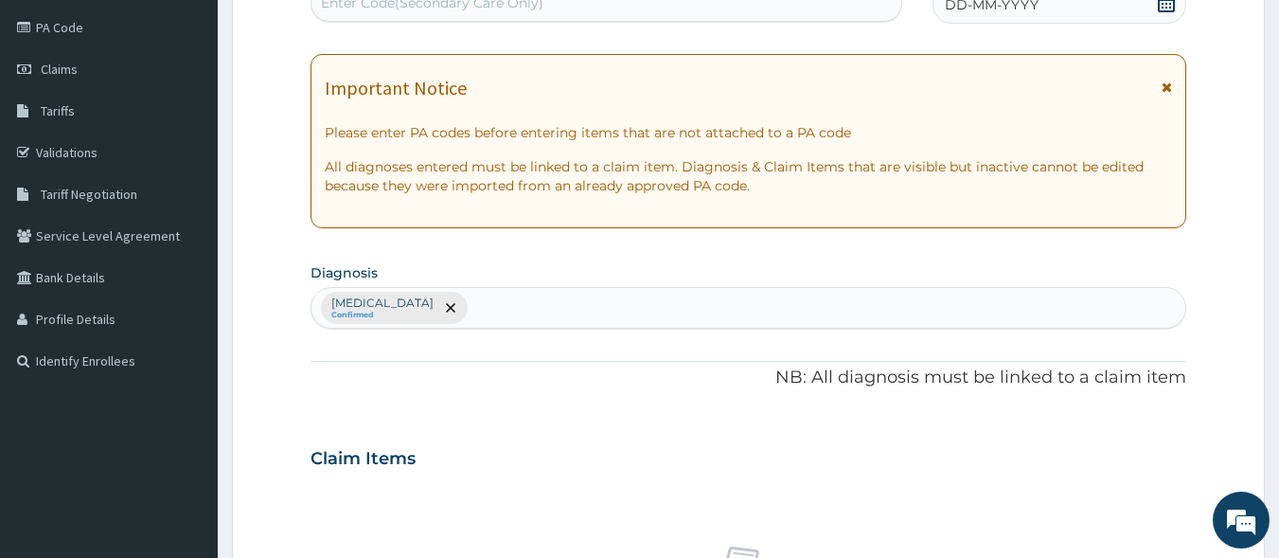
scroll to position [214, 0]
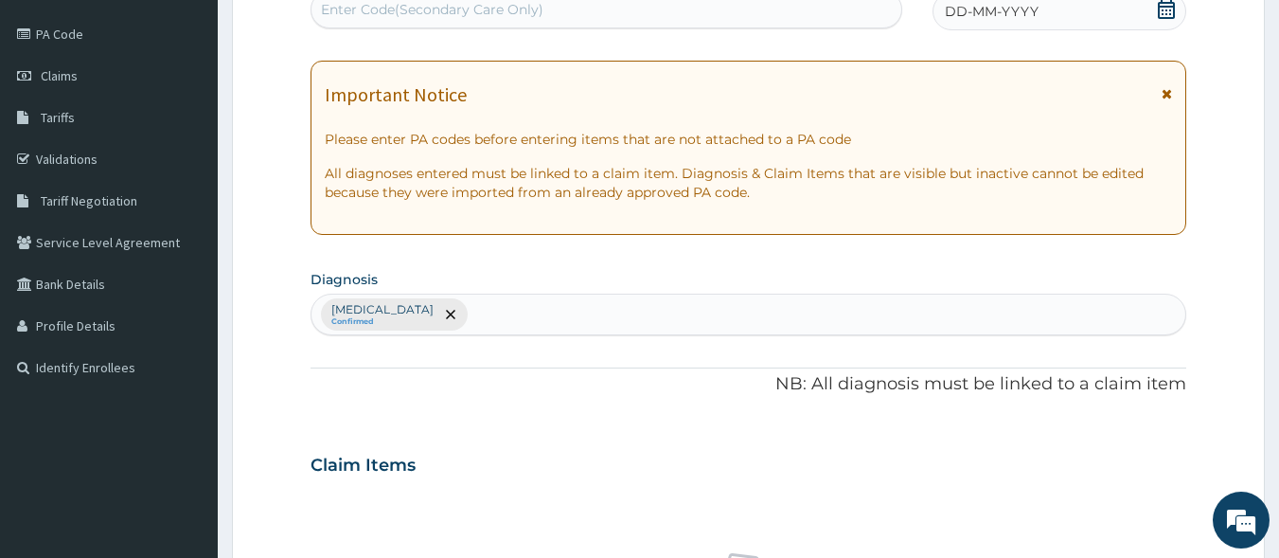
click at [484, 5] on div "Enter Code(Secondary Care Only)" at bounding box center [432, 9] width 223 height 19
paste input "PA/3DF283"
type input "PA/3DF283"
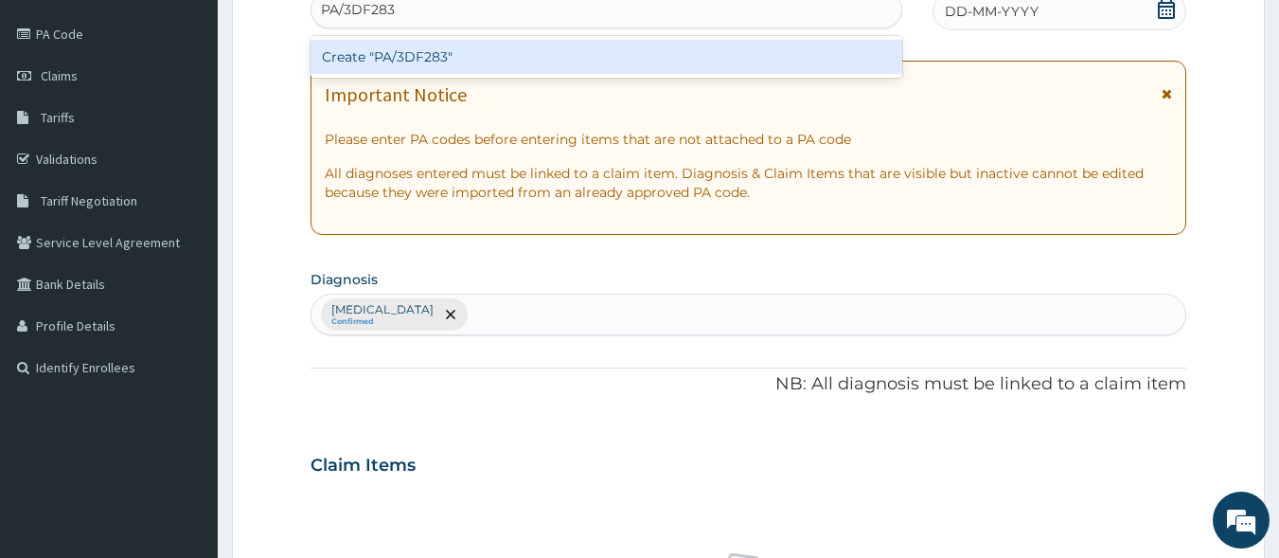
click at [477, 62] on div "Create "PA/3DF283"" at bounding box center [607, 57] width 593 height 34
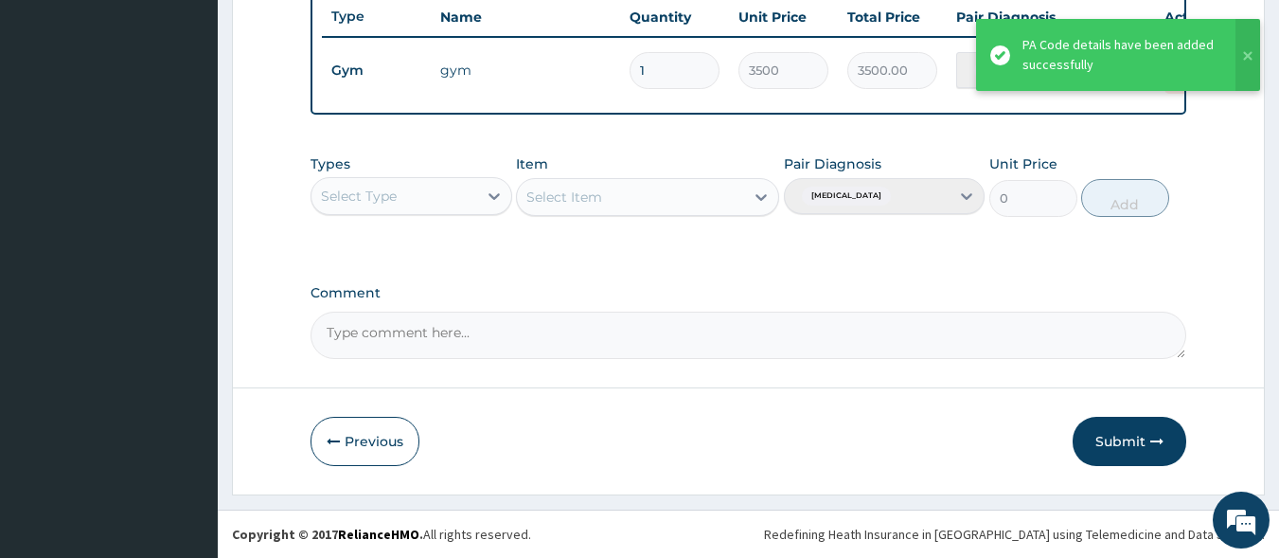
scroll to position [732, 0]
drag, startPoint x: 1101, startPoint y: 446, endPoint x: 367, endPoint y: 23, distance: 848.1
click at [1101, 445] on button "Submit" at bounding box center [1130, 441] width 114 height 49
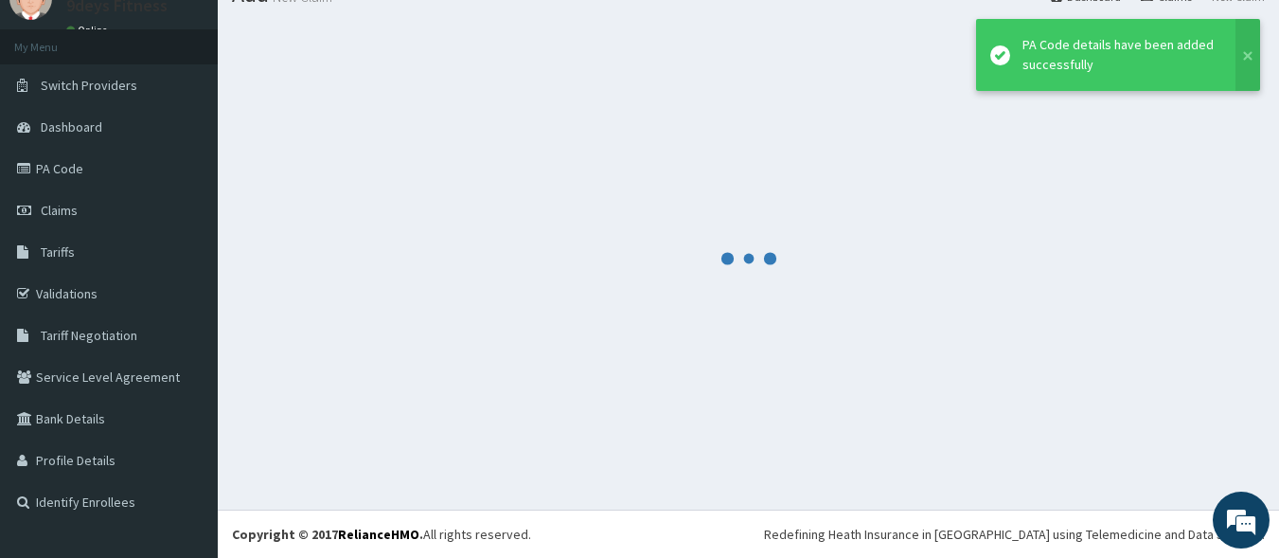
scroll to position [80, 0]
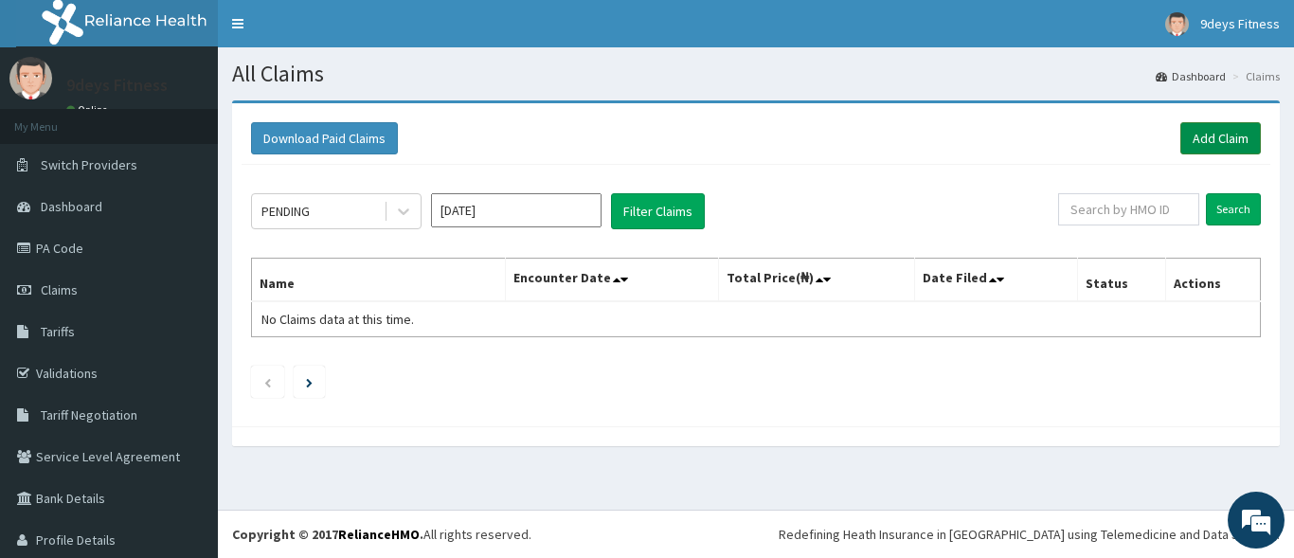
click at [1221, 143] on link "Add Claim" at bounding box center [1220, 138] width 81 height 32
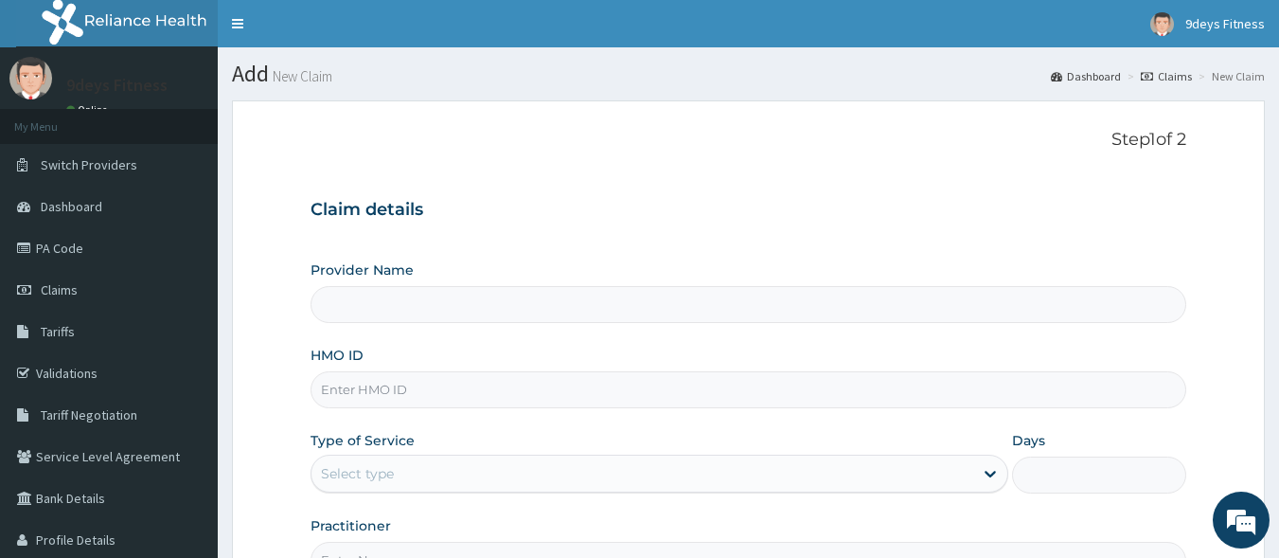
click at [360, 392] on input "HMO ID" at bounding box center [749, 389] width 877 height 37
type input "9deys Fitness"
type input "1"
paste input "Wkp/10076/a"
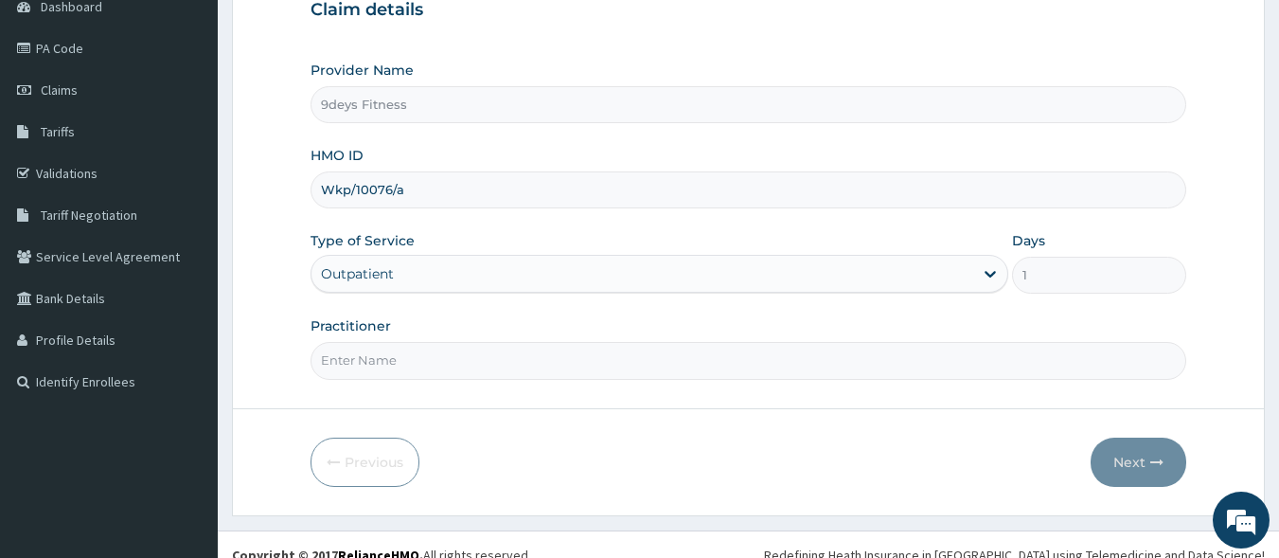
scroll to position [221, 0]
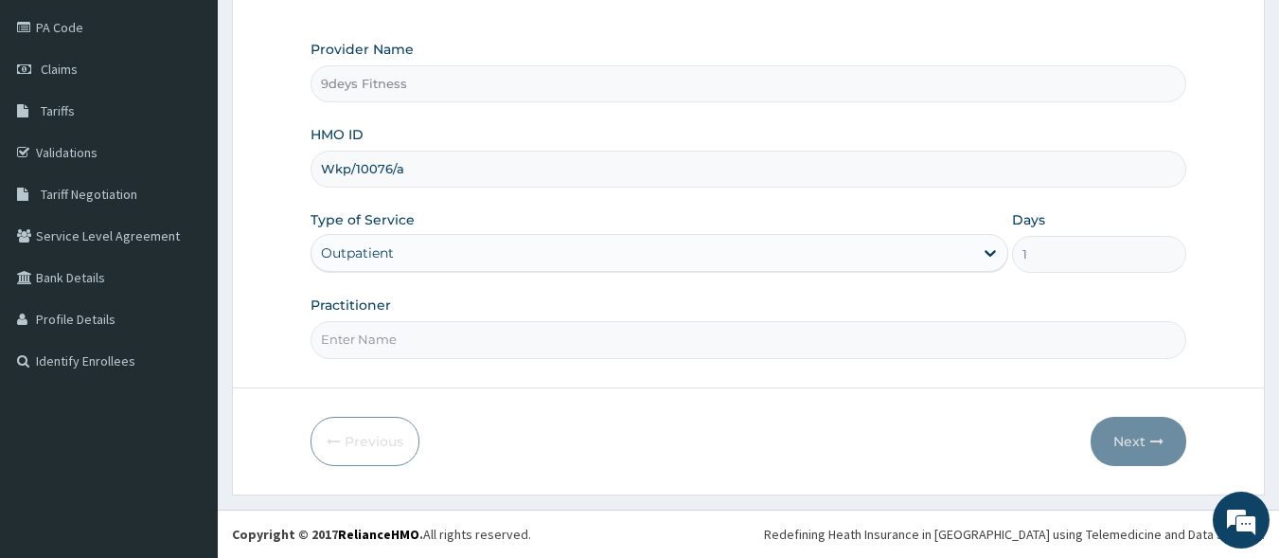
type input "Wkp/10076/a"
click at [417, 354] on input "Practitioner" at bounding box center [749, 339] width 877 height 37
type input "mr ninedeys"
click at [1142, 433] on button "Next" at bounding box center [1139, 441] width 96 height 49
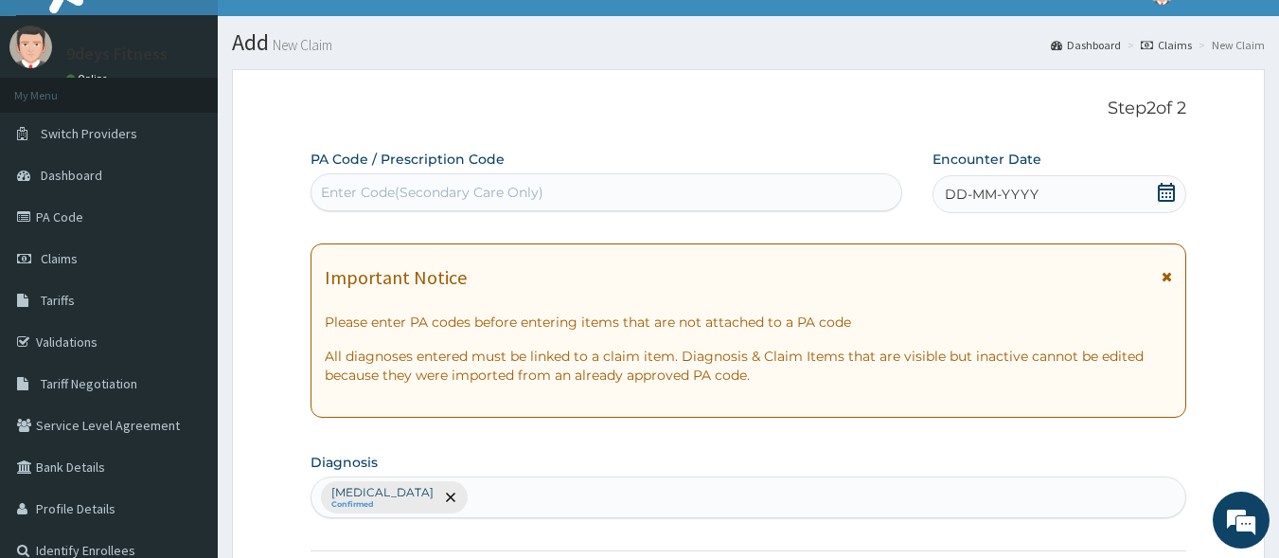
scroll to position [0, 0]
click at [569, 204] on div "Enter Code(Secondary Care Only)" at bounding box center [607, 192] width 591 height 30
paste input "PA/775958"
type input "PA/775958"
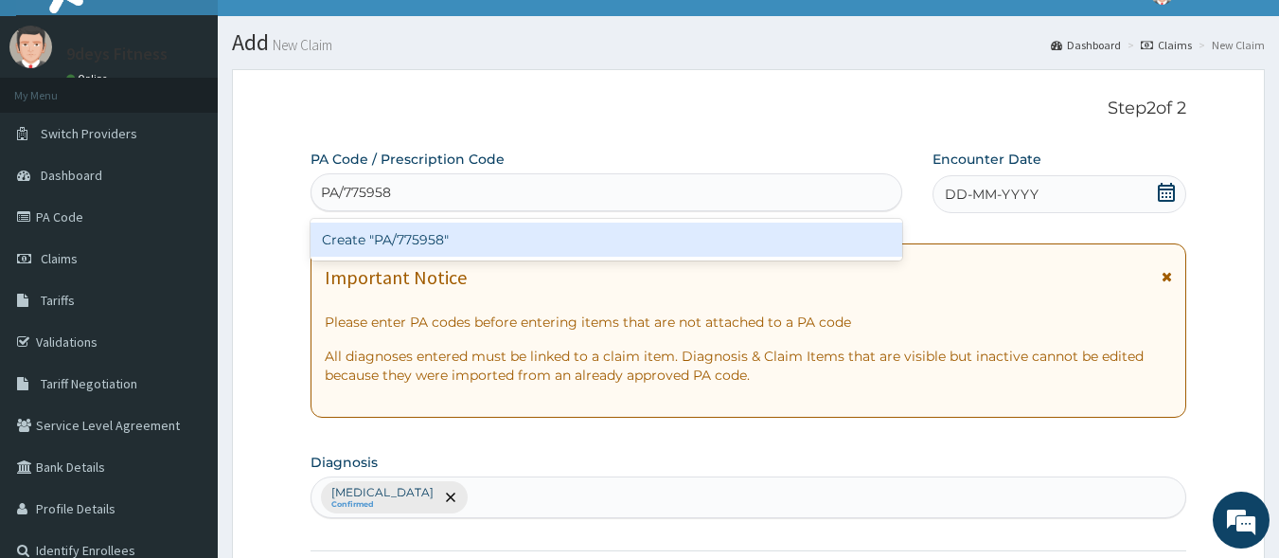
click at [536, 233] on div "Create "PA/775958"" at bounding box center [607, 240] width 593 height 34
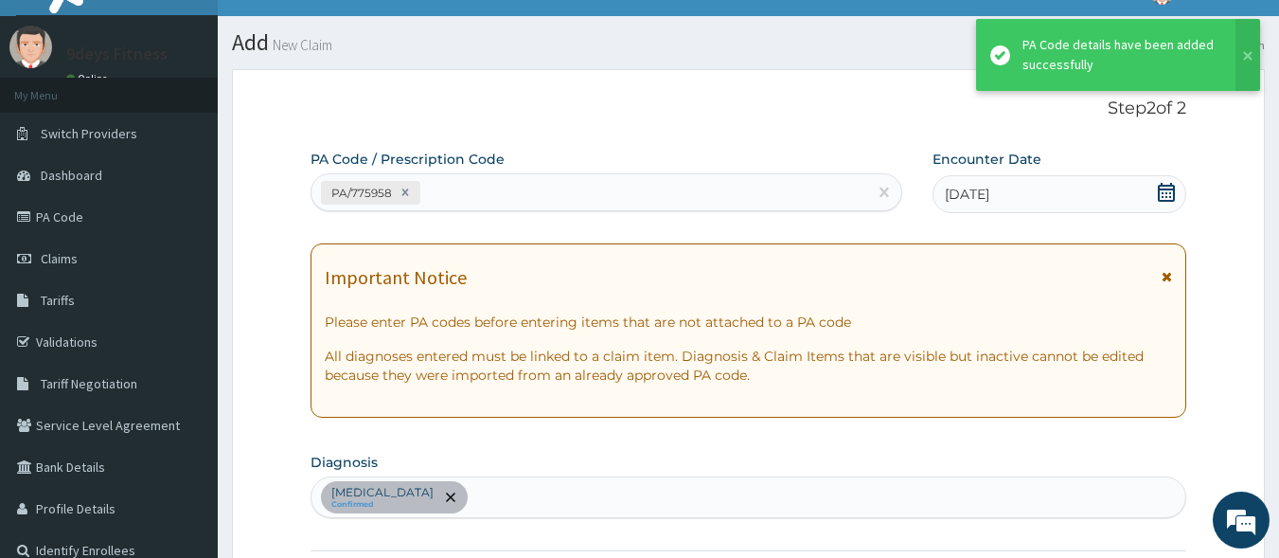
scroll to position [732, 0]
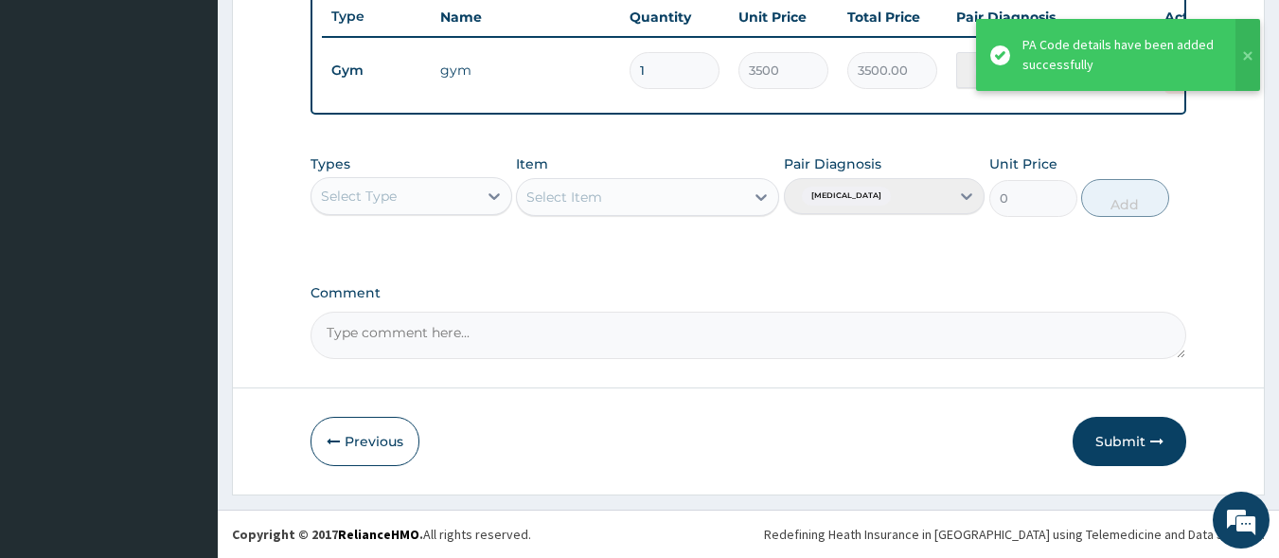
drag, startPoint x: 1116, startPoint y: 434, endPoint x: 1037, endPoint y: 390, distance: 89.9
click at [1116, 435] on button "Submit" at bounding box center [1130, 441] width 114 height 49
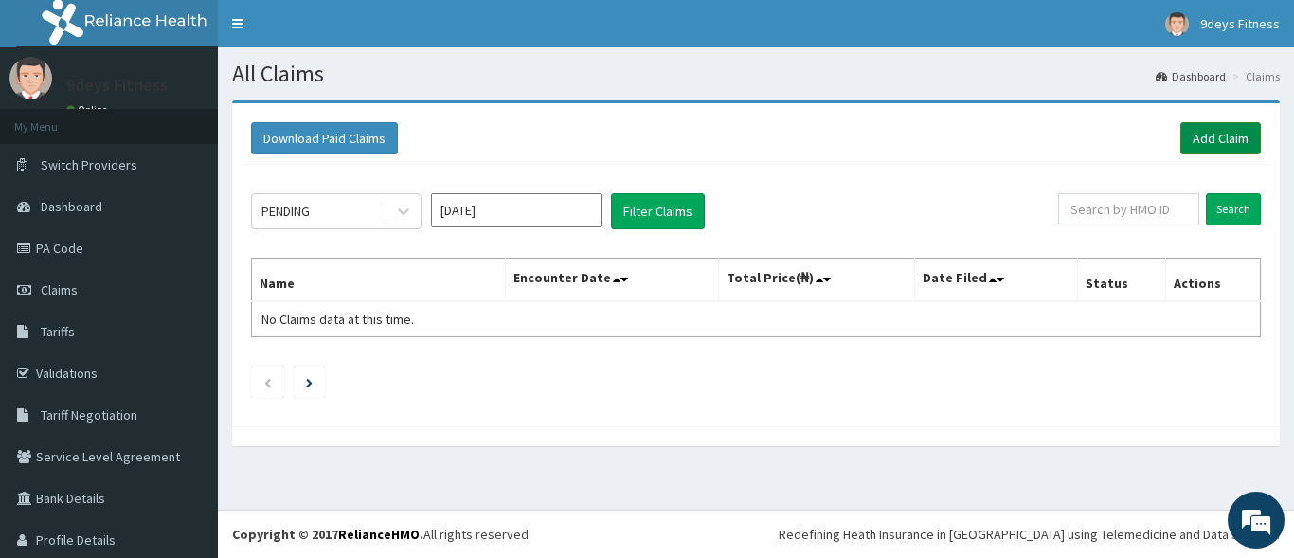
click at [1206, 152] on link "Add Claim" at bounding box center [1220, 138] width 81 height 32
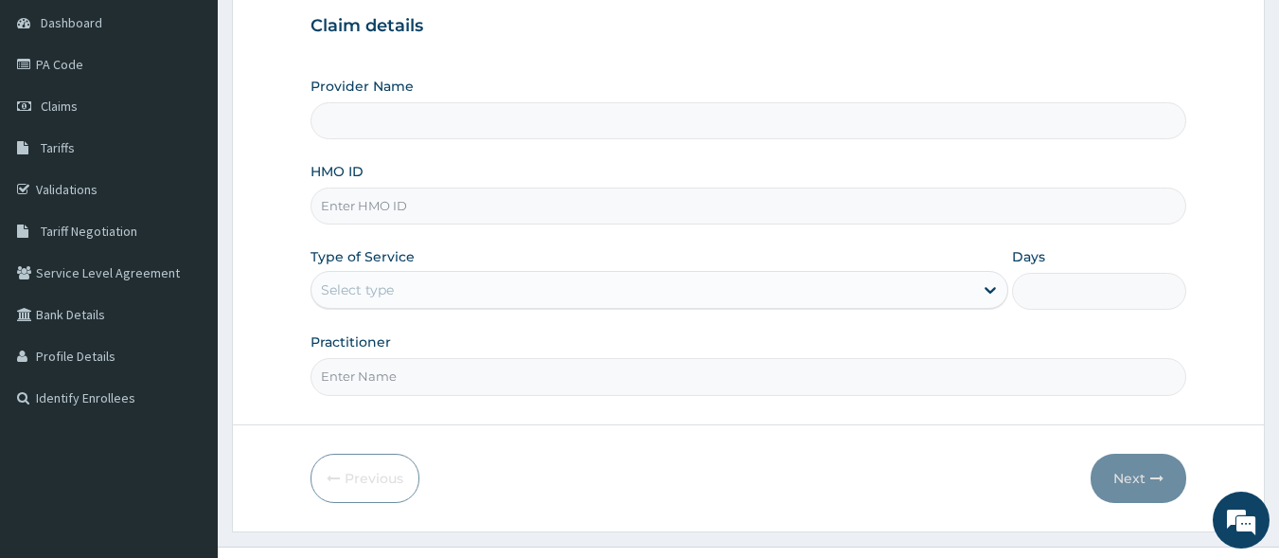
scroll to position [189, 0]
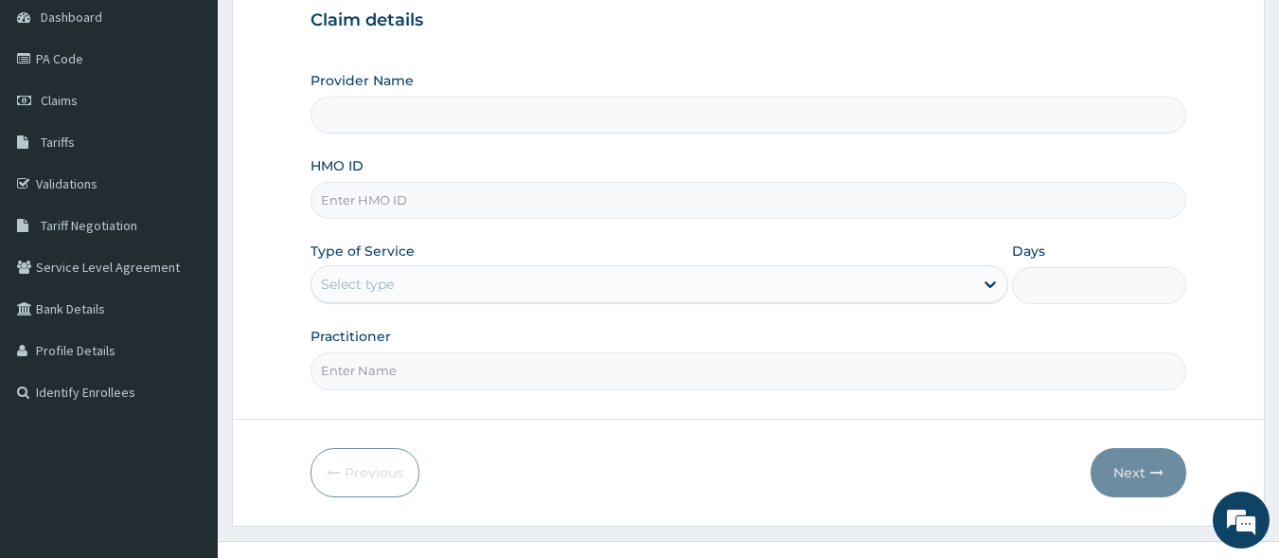
click at [417, 200] on input "HMO ID" at bounding box center [749, 200] width 877 height 37
type input "9deys Fitness"
type input "1"
paste input "enp/10698/a"
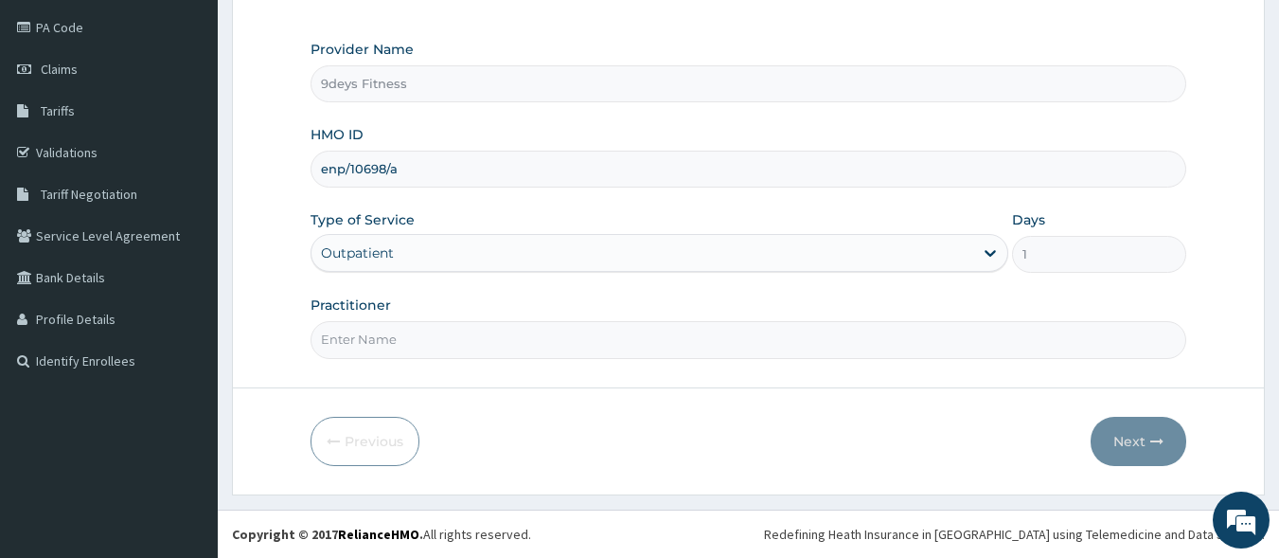
type input "enp/10698/a"
click at [443, 343] on input "Practitioner" at bounding box center [749, 339] width 877 height 37
type input "mr ninedeys"
click at [1127, 442] on button "Next" at bounding box center [1139, 441] width 96 height 49
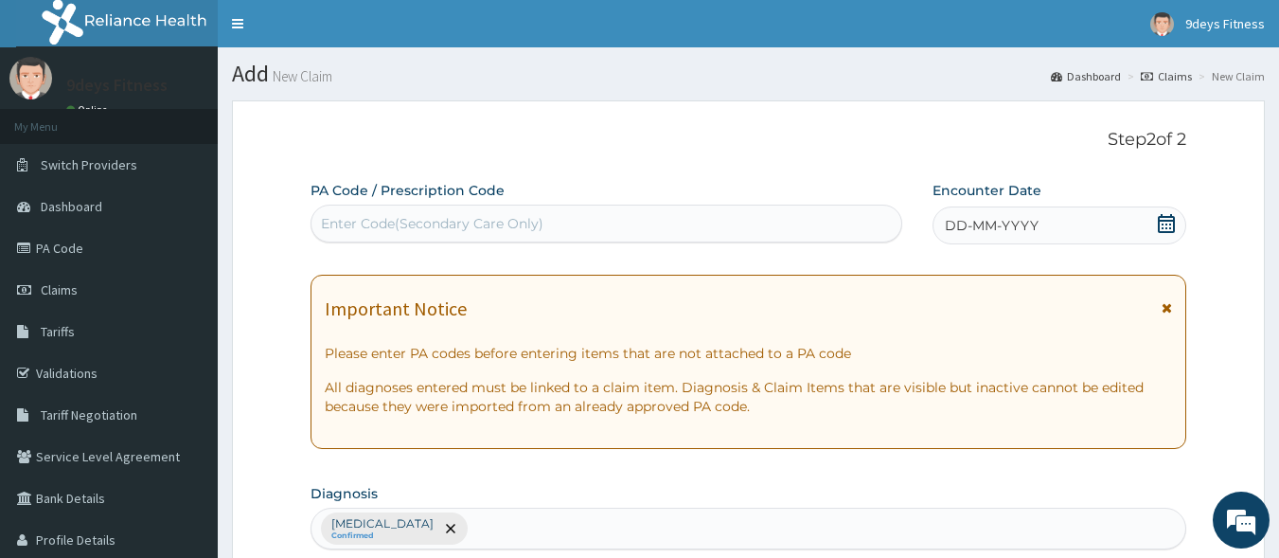
click at [473, 225] on div "Enter Code(Secondary Care Only)" at bounding box center [432, 223] width 223 height 19
drag, startPoint x: 473, startPoint y: 225, endPoint x: 338, endPoint y: 254, distance: 137.5
click at [450, 224] on div "Enter Code(Secondary Care Only)" at bounding box center [432, 223] width 223 height 19
paste input "PA/8E6A77"
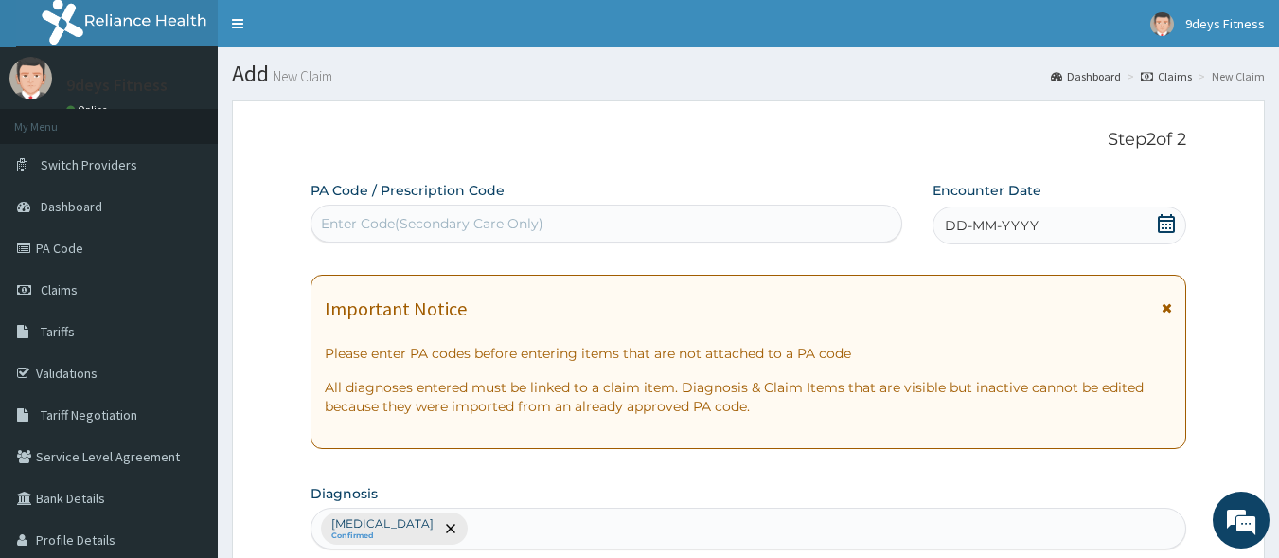
type input "PA/8E6A77"
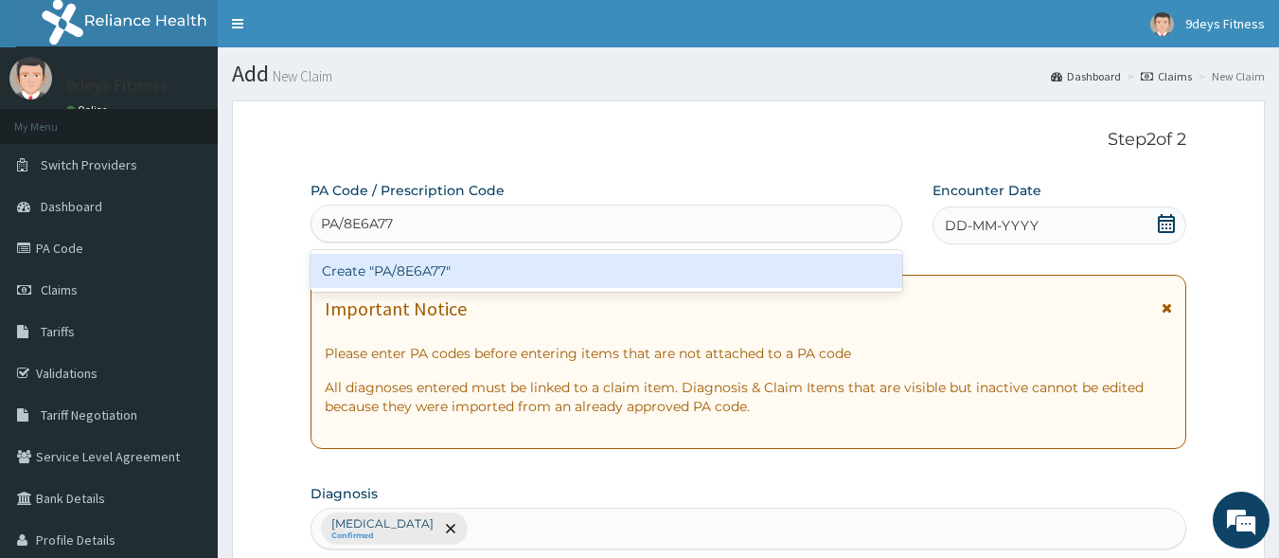
click at [457, 255] on div "Create "PA/8E6A77"" at bounding box center [607, 271] width 593 height 34
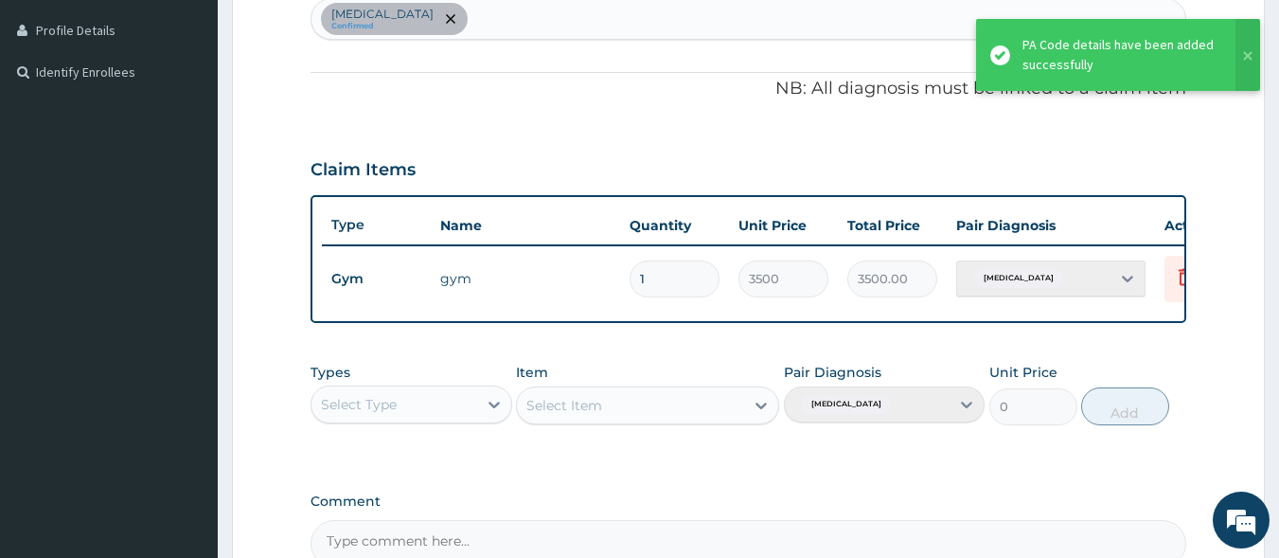
scroll to position [732, 0]
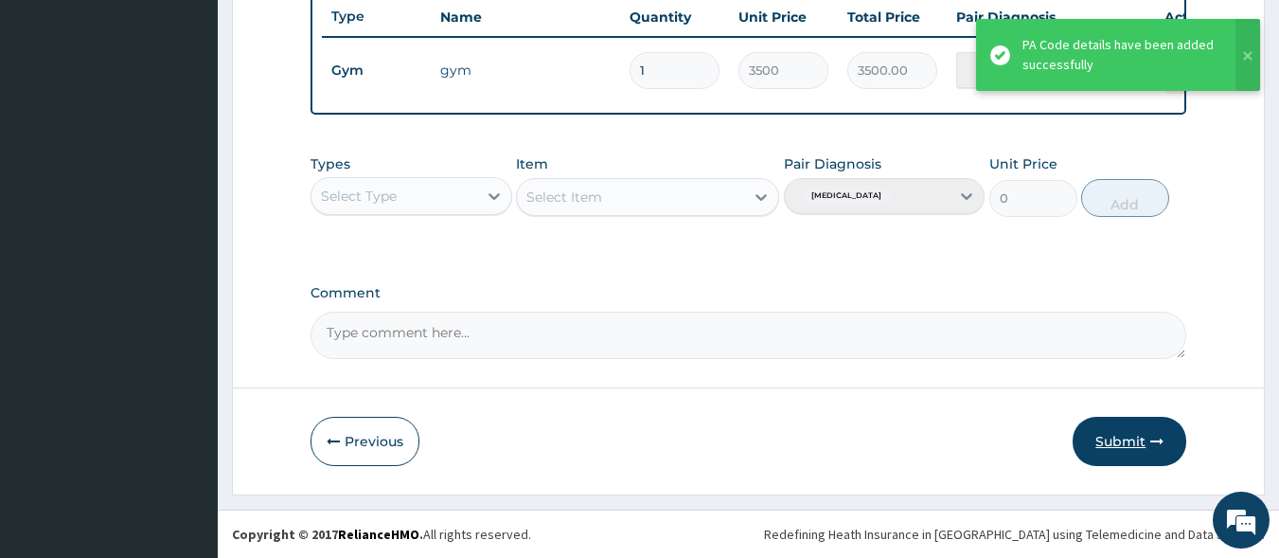
click at [1122, 433] on button "Submit" at bounding box center [1130, 441] width 114 height 49
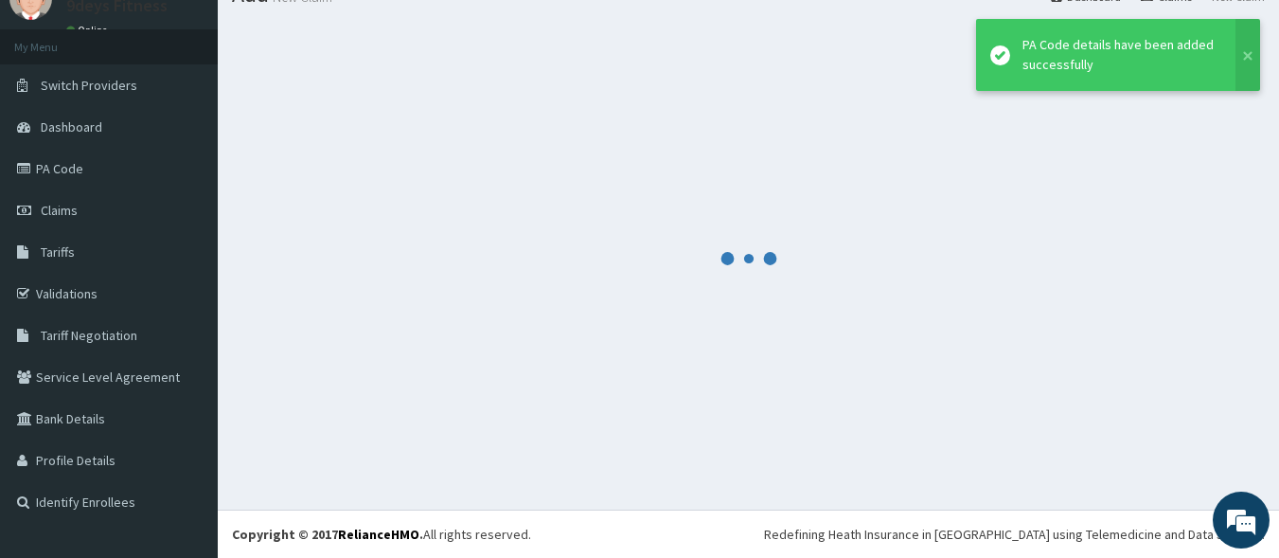
scroll to position [80, 0]
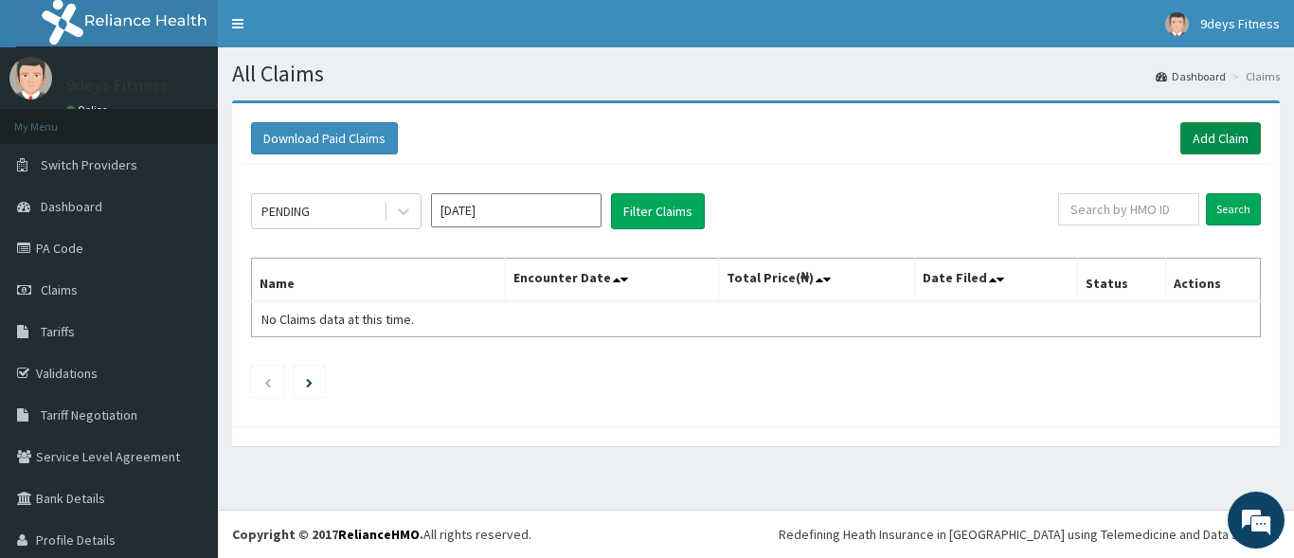
click at [1206, 138] on link "Add Claim" at bounding box center [1220, 138] width 81 height 32
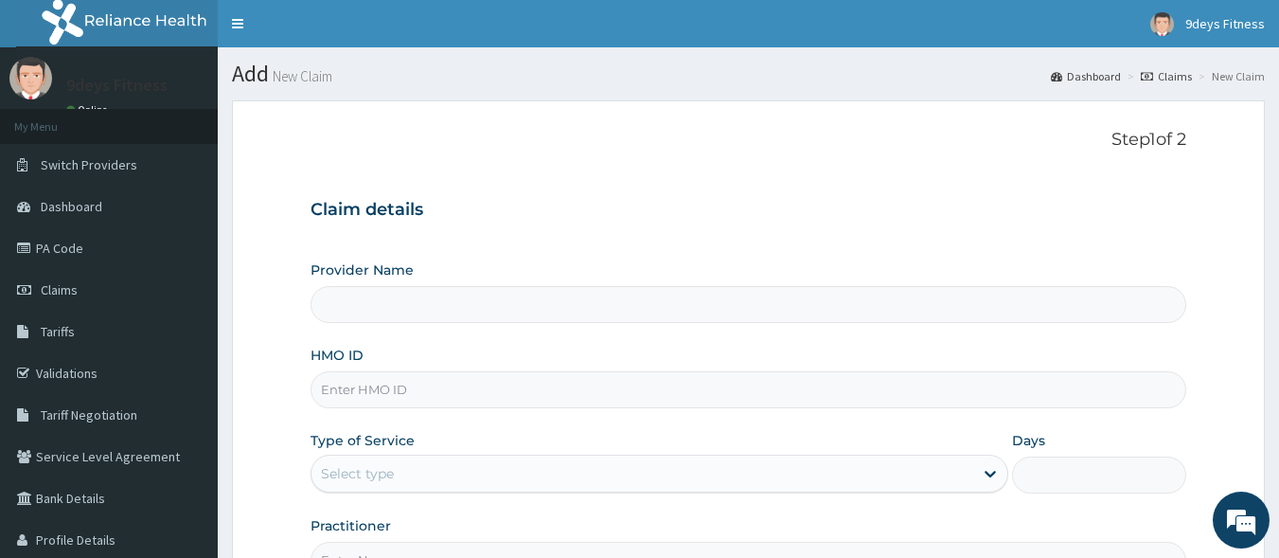
click at [421, 395] on input "HMO ID" at bounding box center [749, 389] width 877 height 37
type input "9deys Fitness"
type input "1"
paste input "ftp/10044/b"
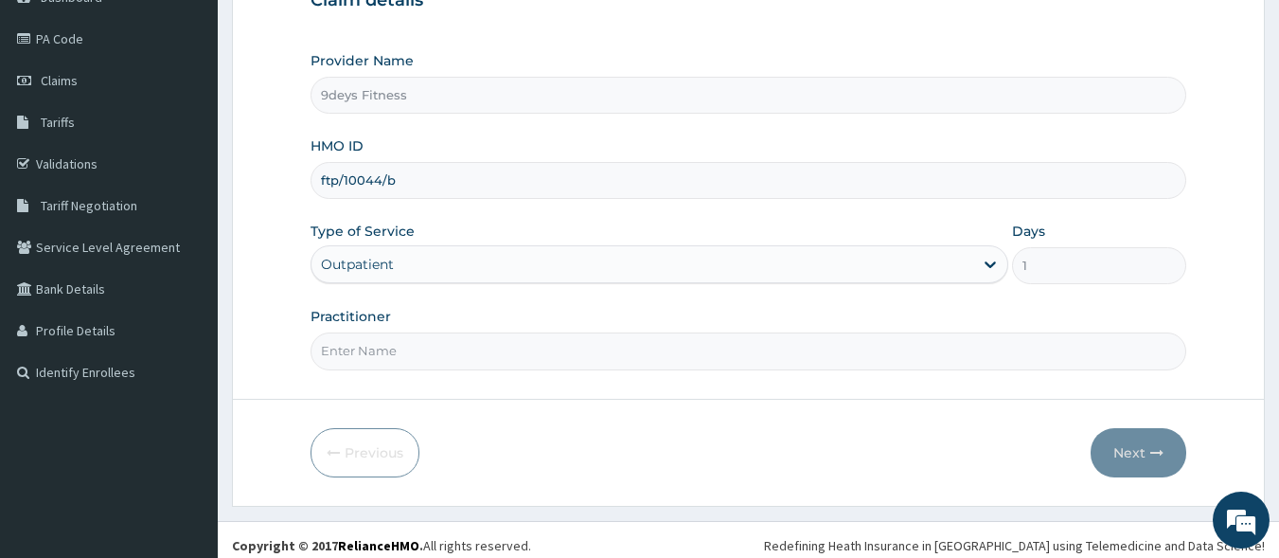
scroll to position [221, 0]
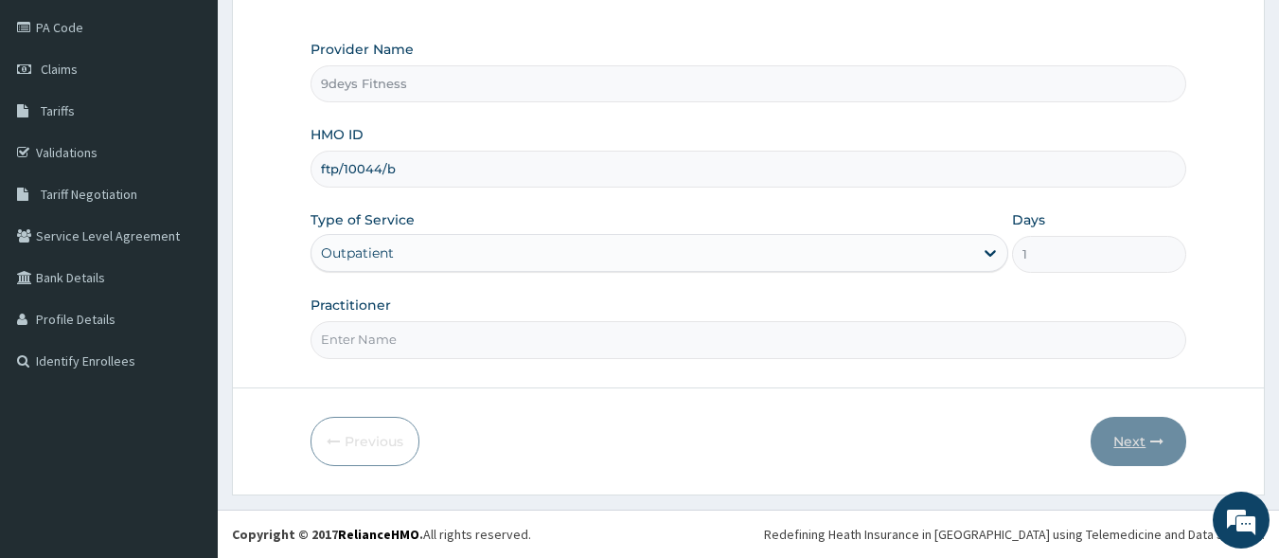
type input "ftp/10044/b"
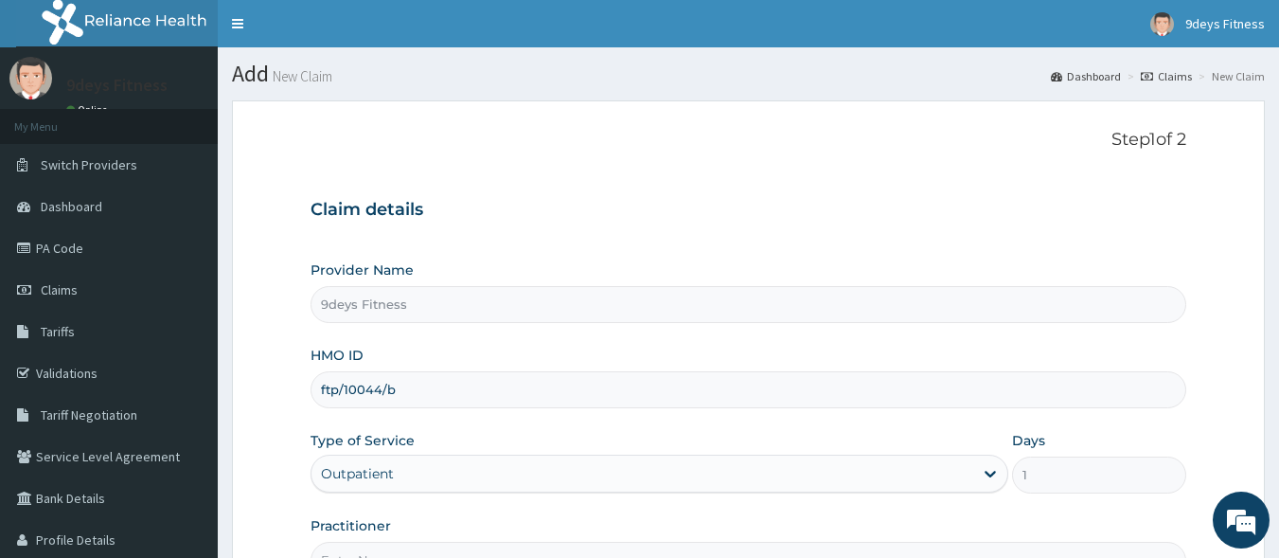
click at [511, 393] on input "ftp/10044/b" at bounding box center [749, 389] width 877 height 37
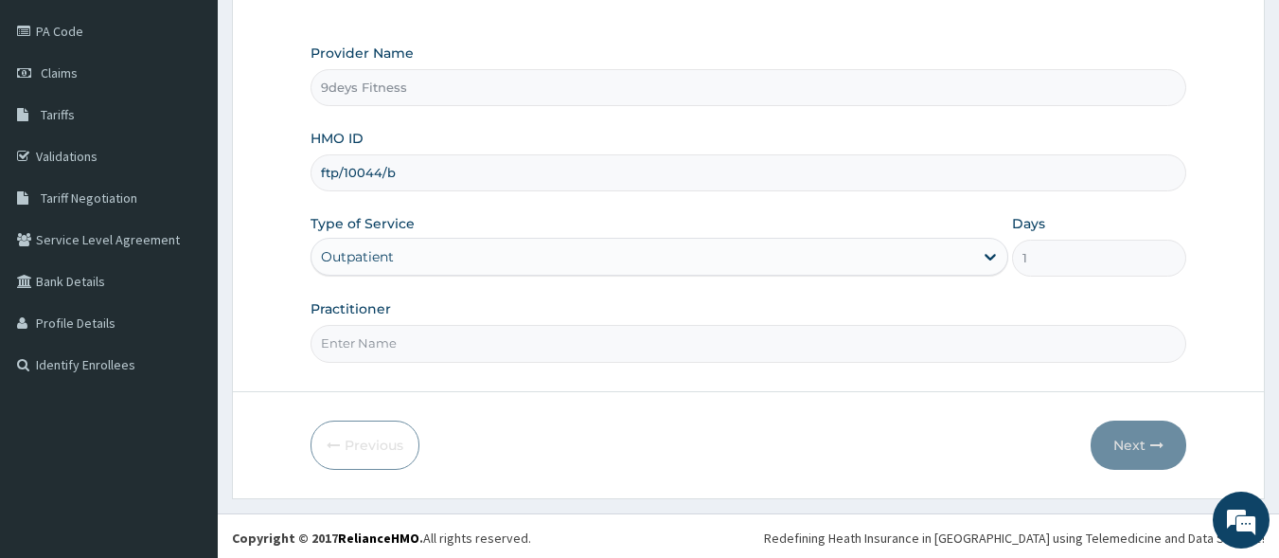
scroll to position [221, 0]
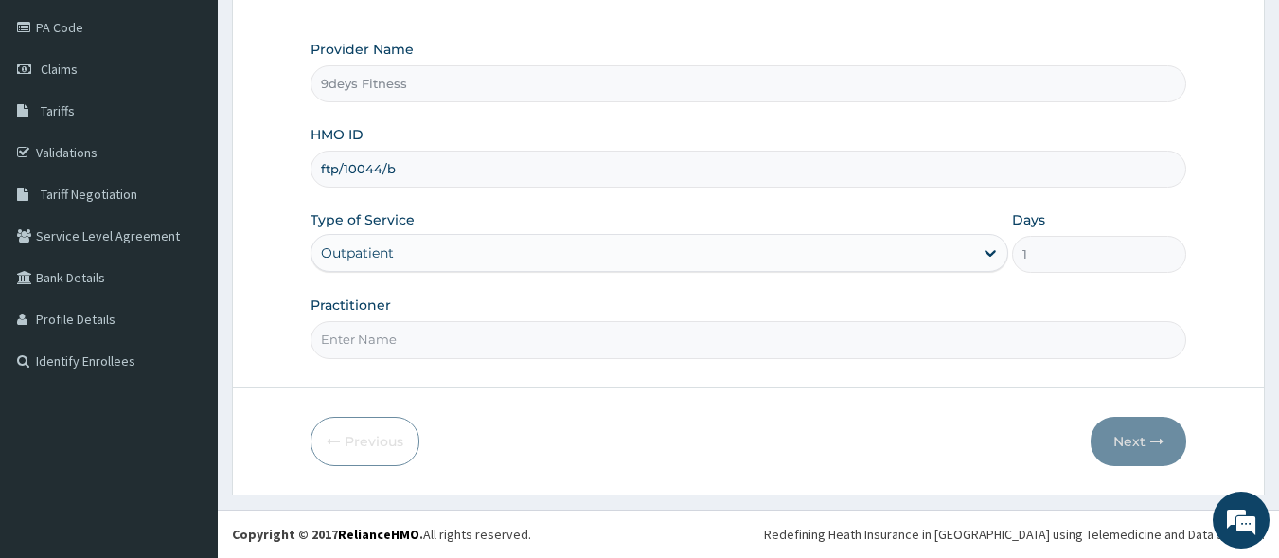
click at [404, 326] on input "Practitioner" at bounding box center [749, 339] width 877 height 37
type input "mr ninedeys"
click at [1124, 432] on button "Next" at bounding box center [1139, 441] width 96 height 49
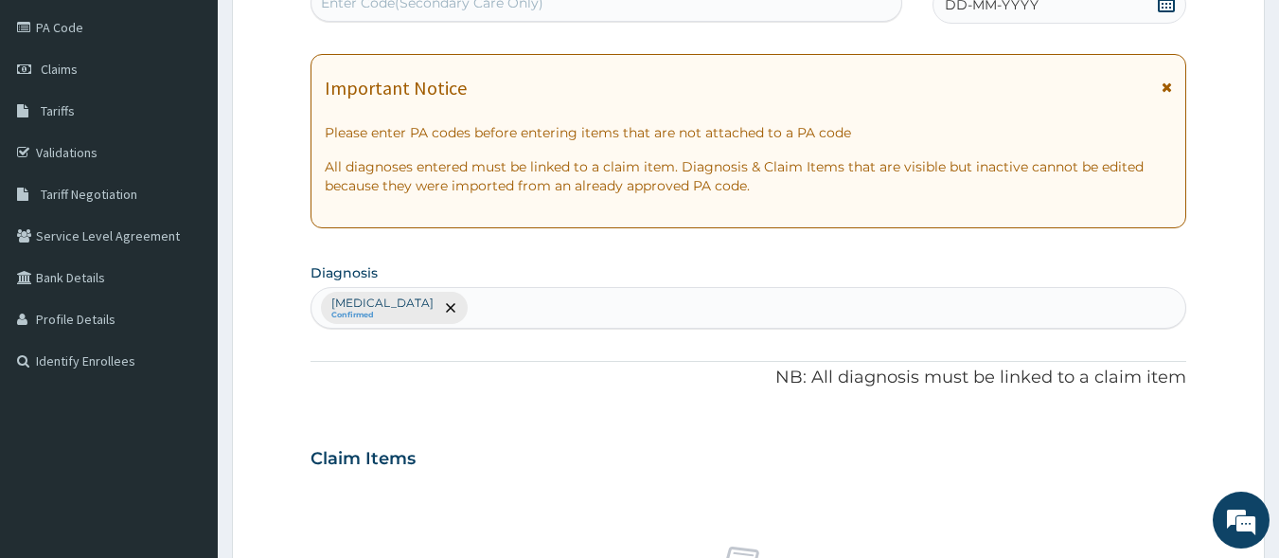
scroll to position [0, 0]
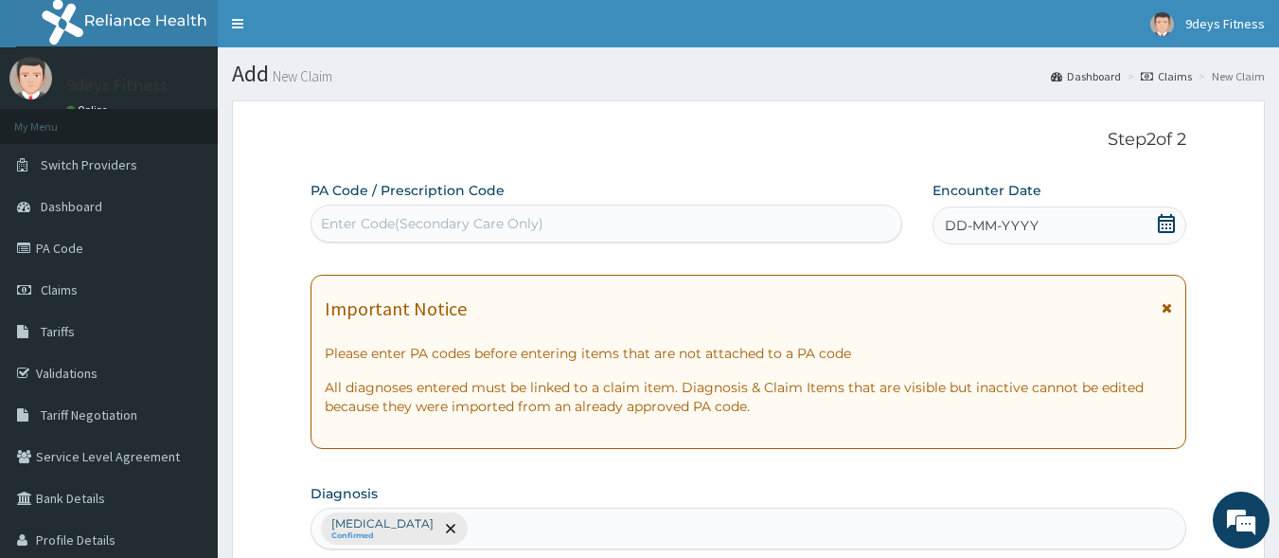
click at [473, 212] on div "Enter Code(Secondary Care Only)" at bounding box center [607, 223] width 591 height 30
paste input "PA/0C4BC3"
type input "PA/0C4BC3"
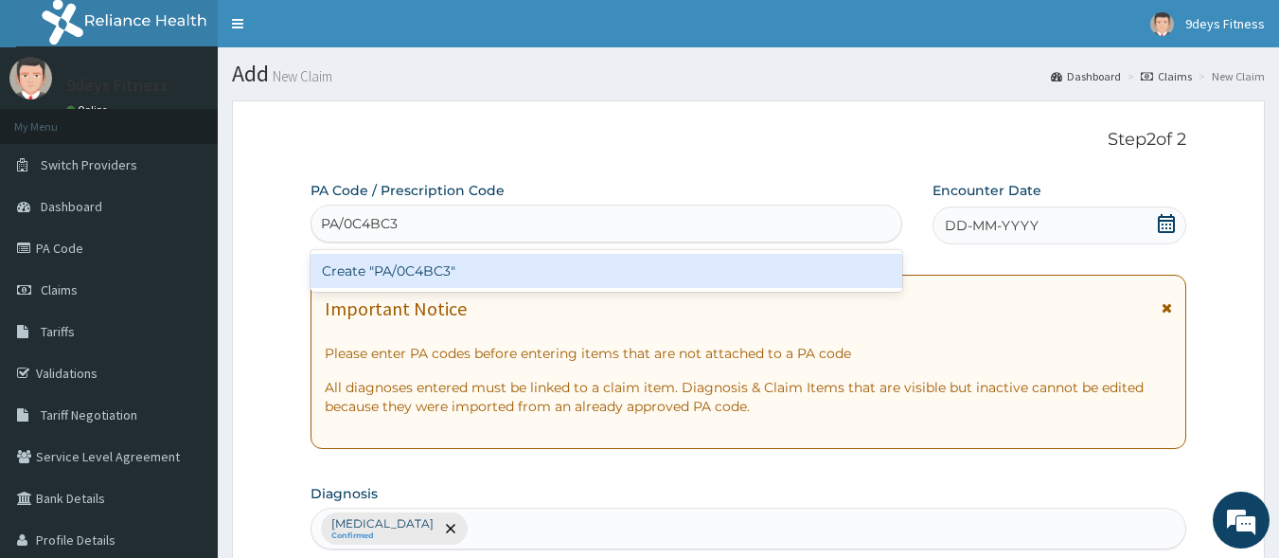
click at [539, 272] on div "Create "PA/0C4BC3"" at bounding box center [607, 271] width 593 height 34
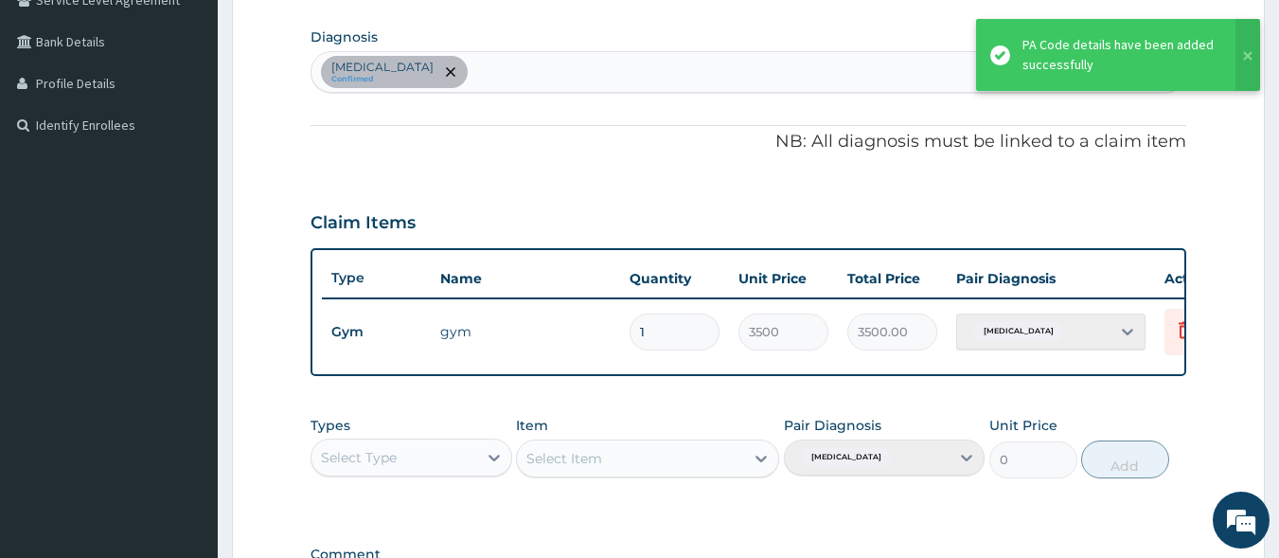
scroll to position [732, 0]
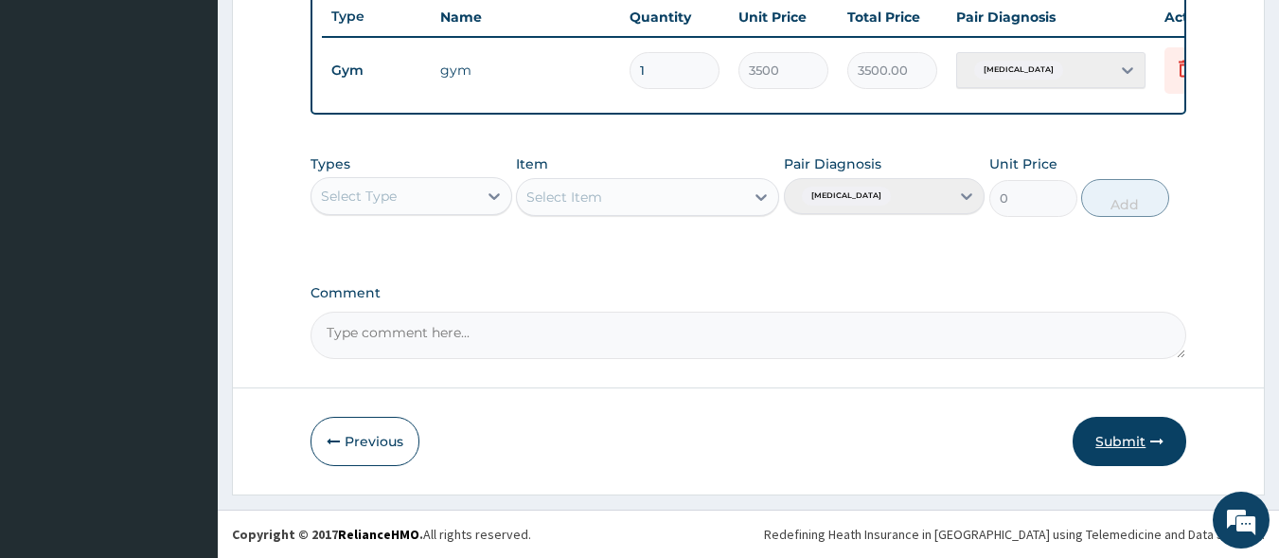
click at [1115, 436] on button "Submit" at bounding box center [1130, 441] width 114 height 49
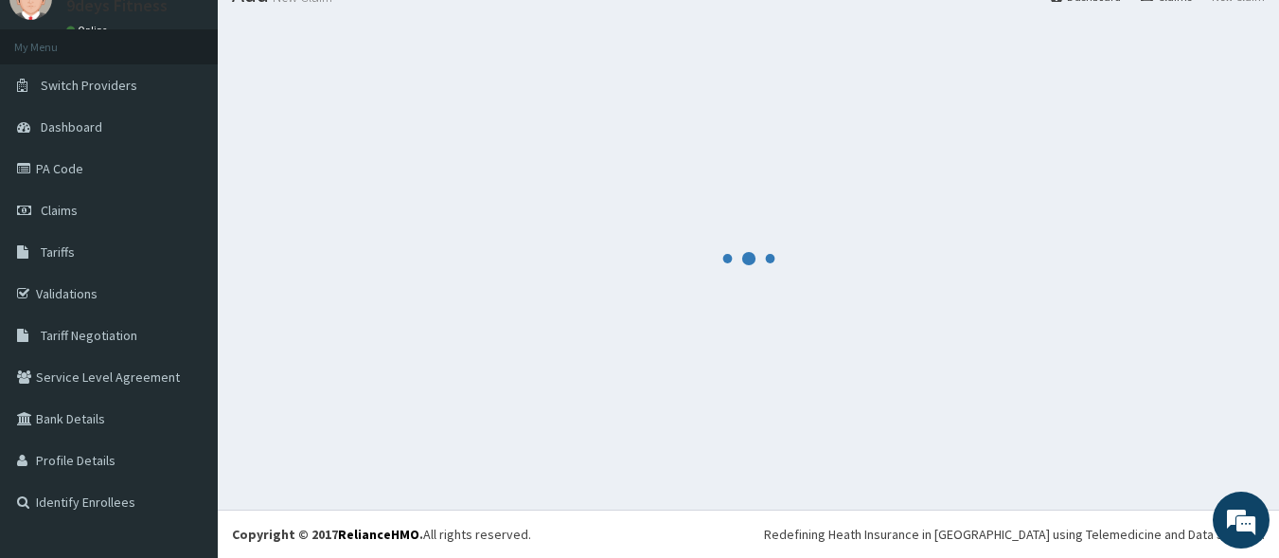
scroll to position [80, 0]
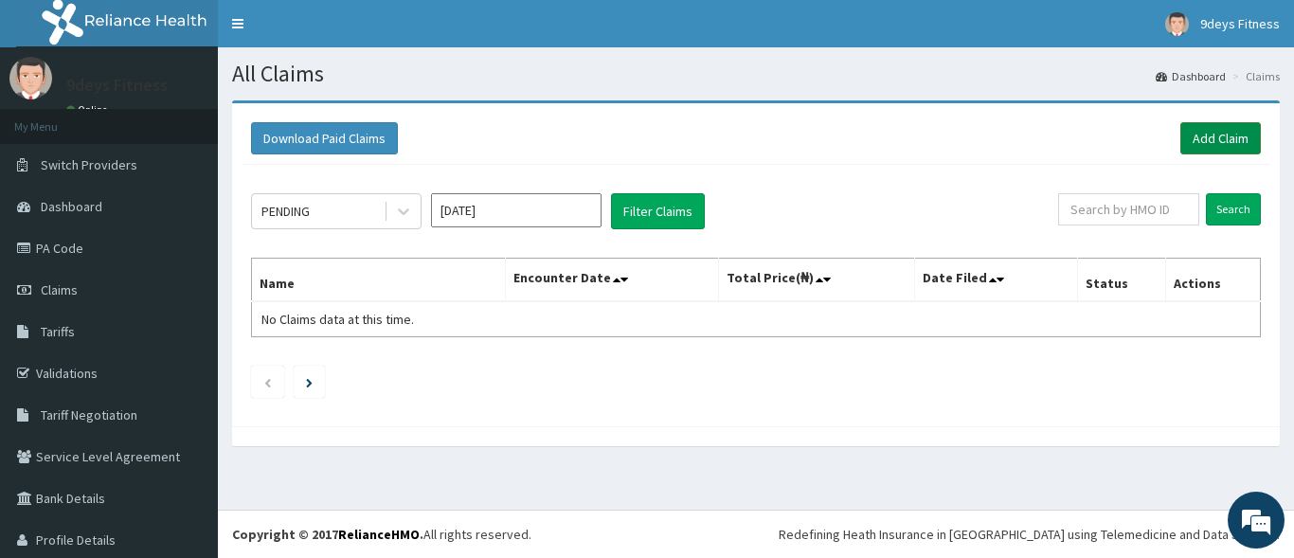
click at [1180, 136] on link "Add Claim" at bounding box center [1220, 138] width 81 height 32
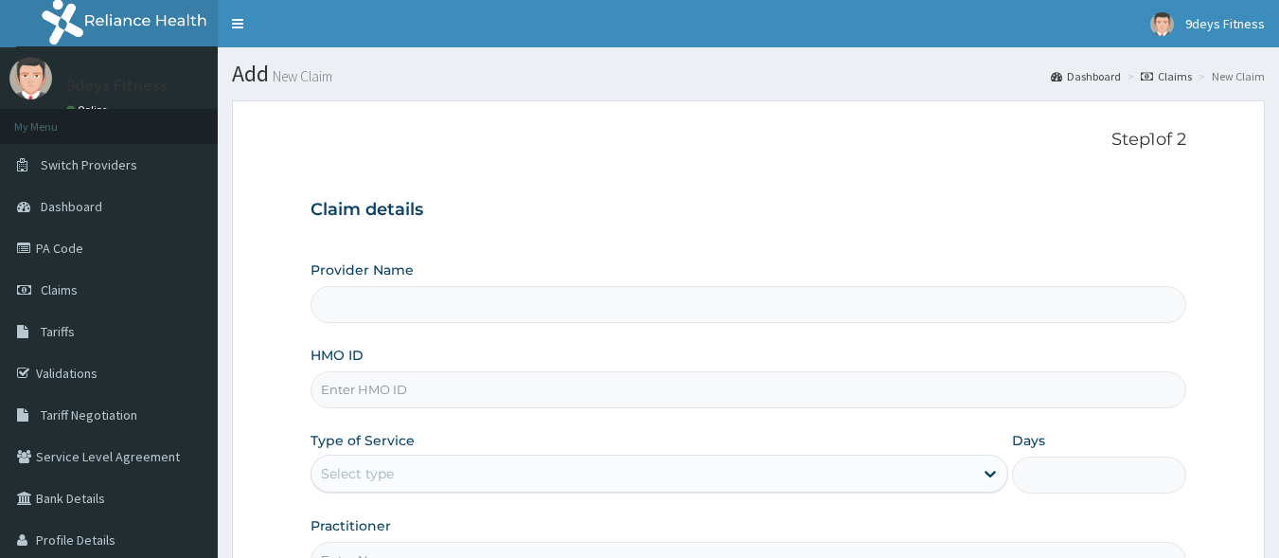
drag, startPoint x: 0, startPoint y: 0, endPoint x: 397, endPoint y: 391, distance: 557.2
click at [397, 391] on input "HMO ID" at bounding box center [749, 389] width 877 height 37
paste input "gbi/10009/a"
type input "gbi/10009/a"
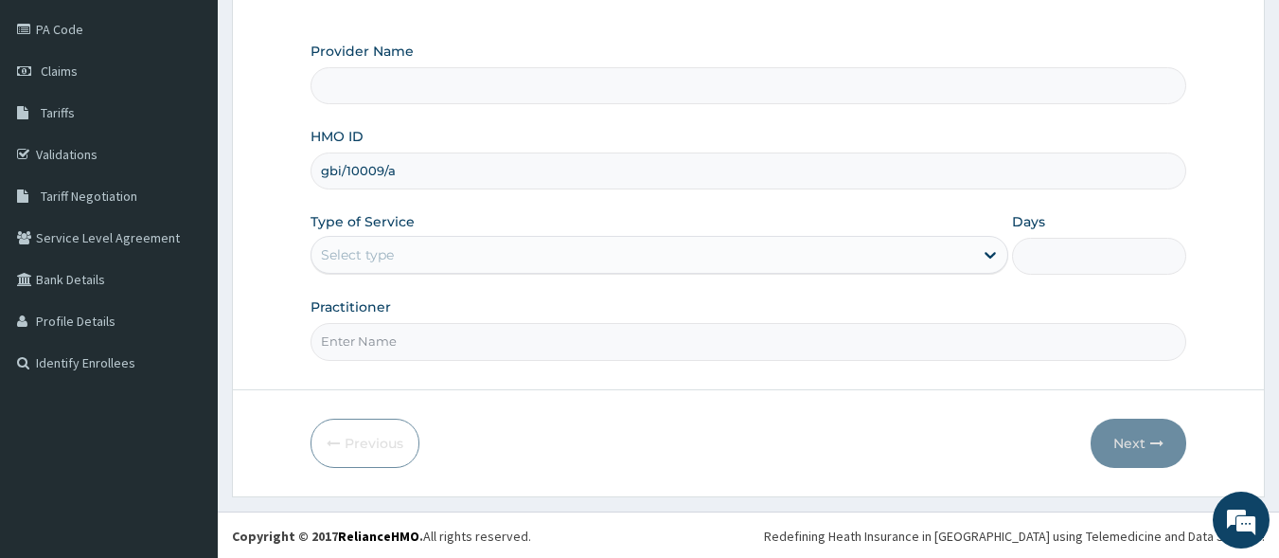
scroll to position [221, 0]
type input "9deys Fitness"
type input "1"
type input "gbi/10009/a"
click at [461, 346] on input "Practitioner" at bounding box center [749, 339] width 877 height 37
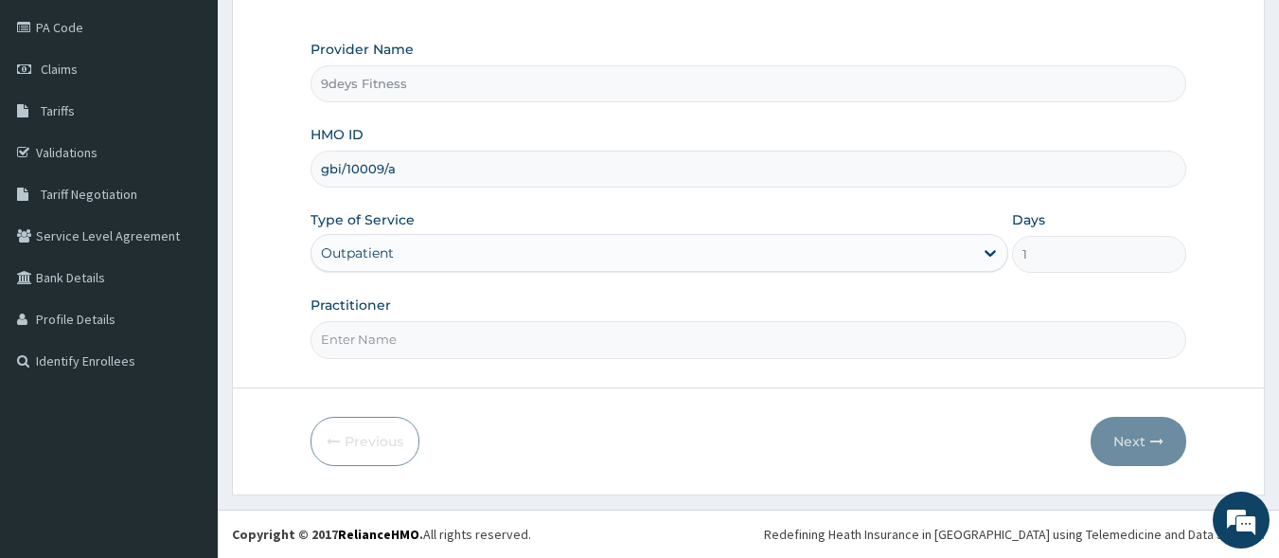
type input "mr [PERSON_NAME]"
click at [1125, 438] on button "Next" at bounding box center [1139, 441] width 96 height 49
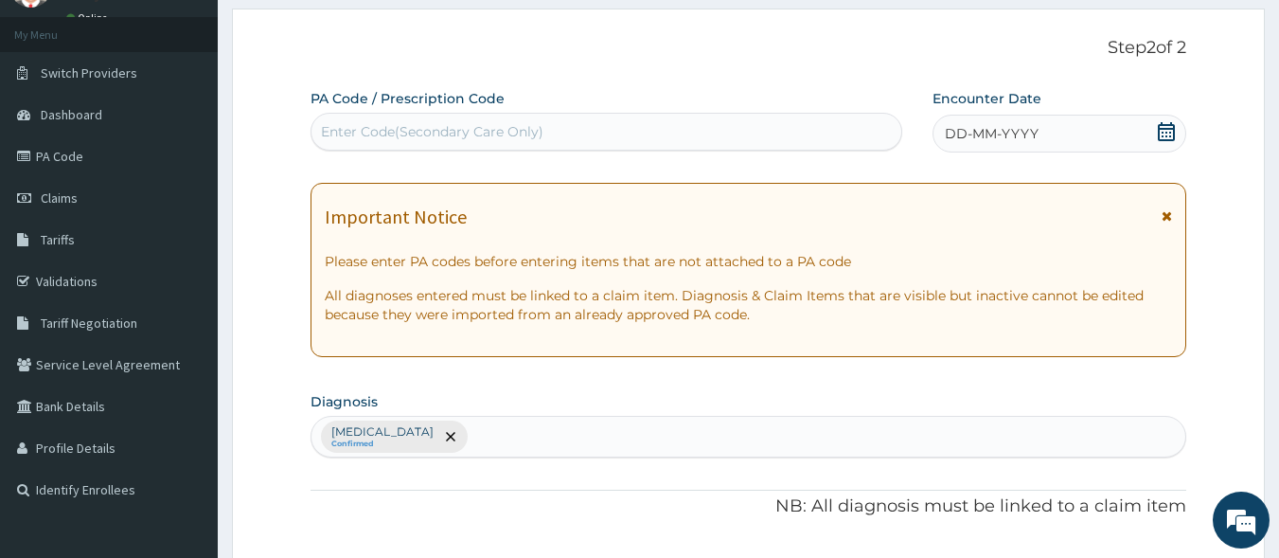
scroll to position [0, 0]
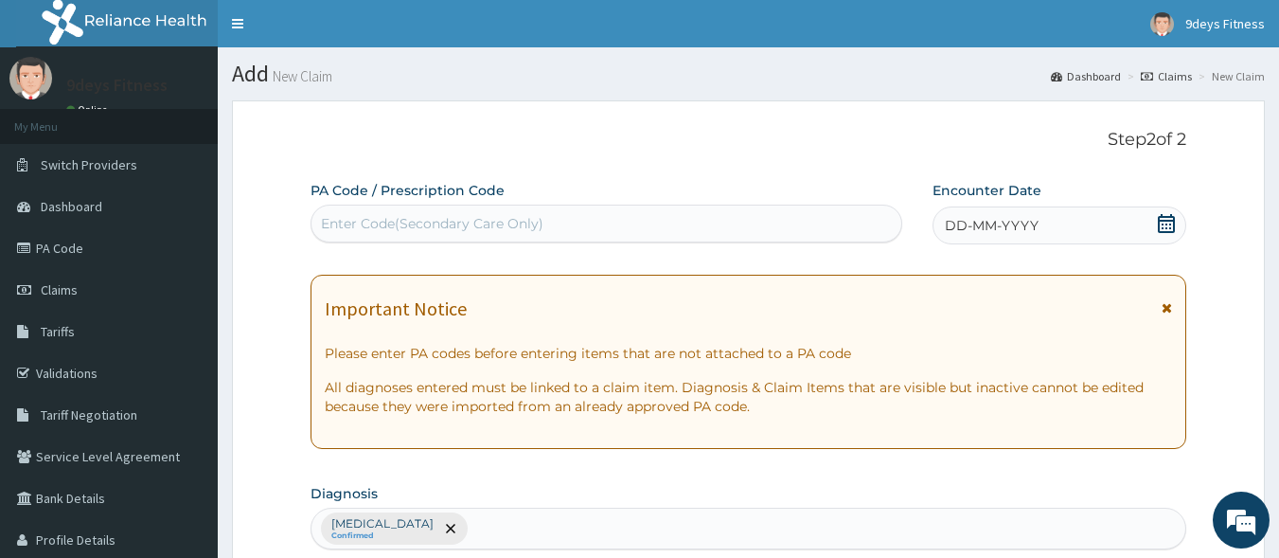
click at [493, 221] on div "Enter Code(Secondary Care Only)" at bounding box center [432, 223] width 223 height 19
paste input "PA/F1B442"
type input "PA/F1B442"
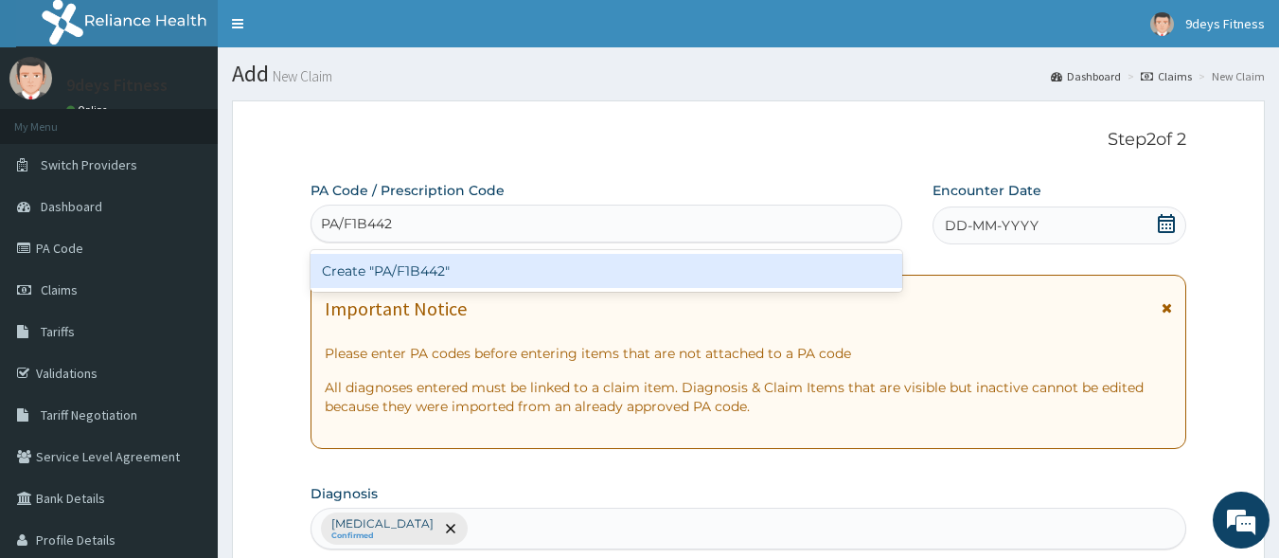
click at [500, 269] on div "Create "PA/F1B442"" at bounding box center [607, 271] width 593 height 34
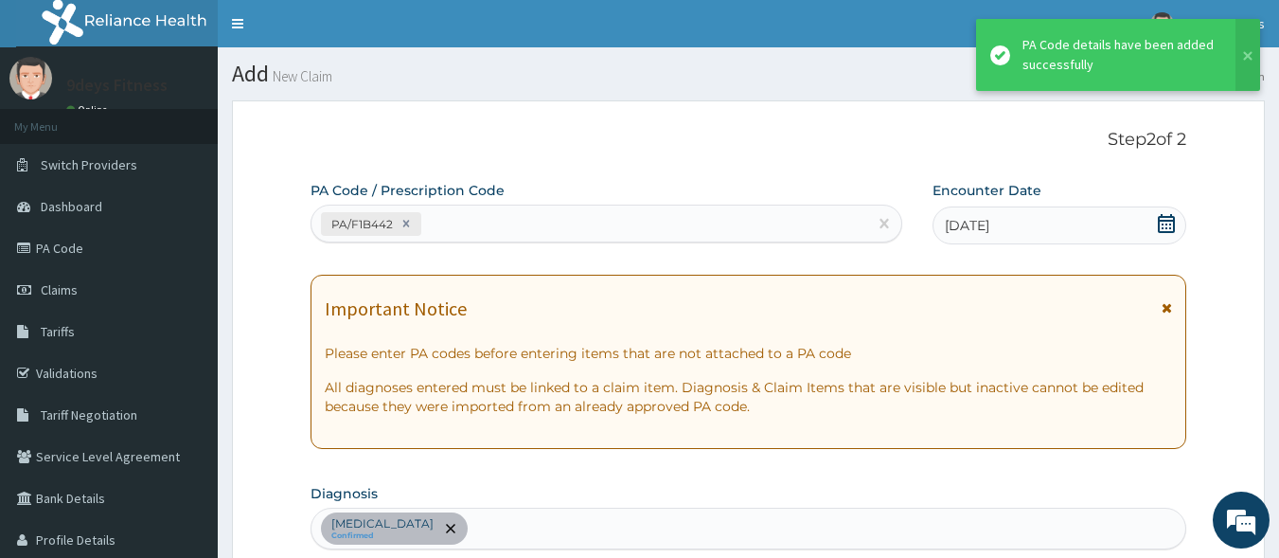
scroll to position [510, 0]
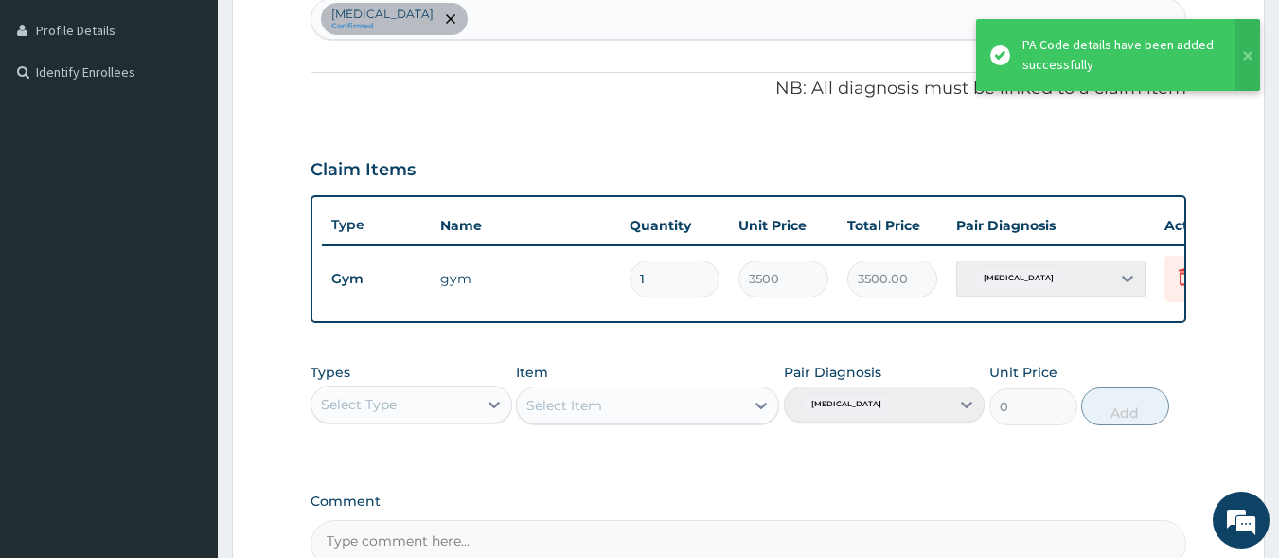
type input "1"
type input "3500.00"
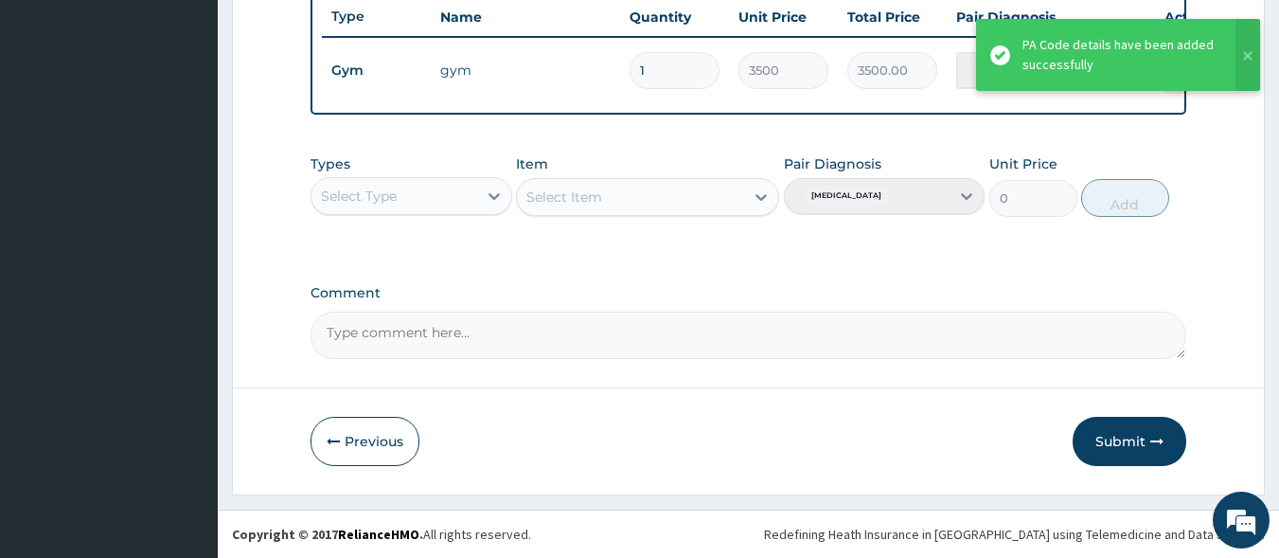
scroll to position [732, 0]
click at [1147, 442] on button "Submit" at bounding box center [1130, 441] width 114 height 49
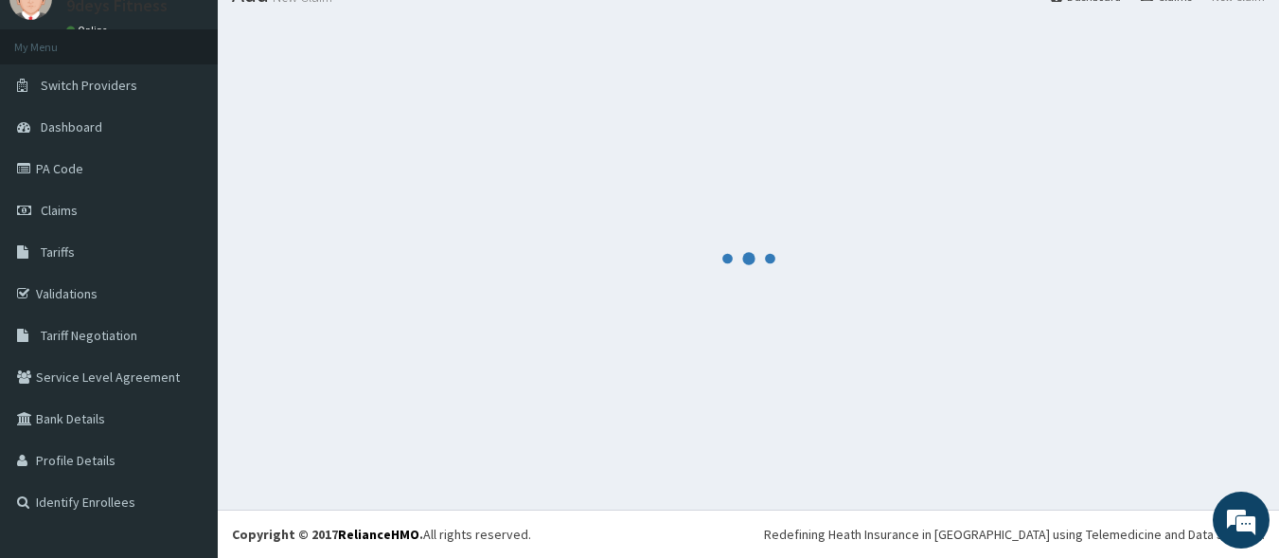
scroll to position [0, 0]
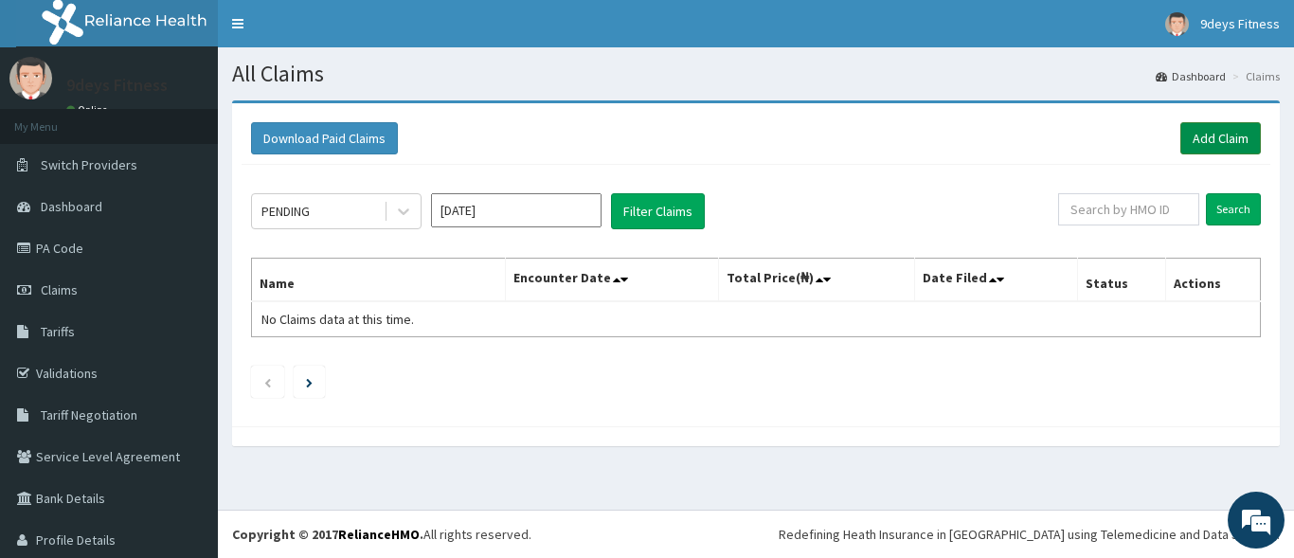
click at [1198, 136] on link "Add Claim" at bounding box center [1220, 138] width 81 height 32
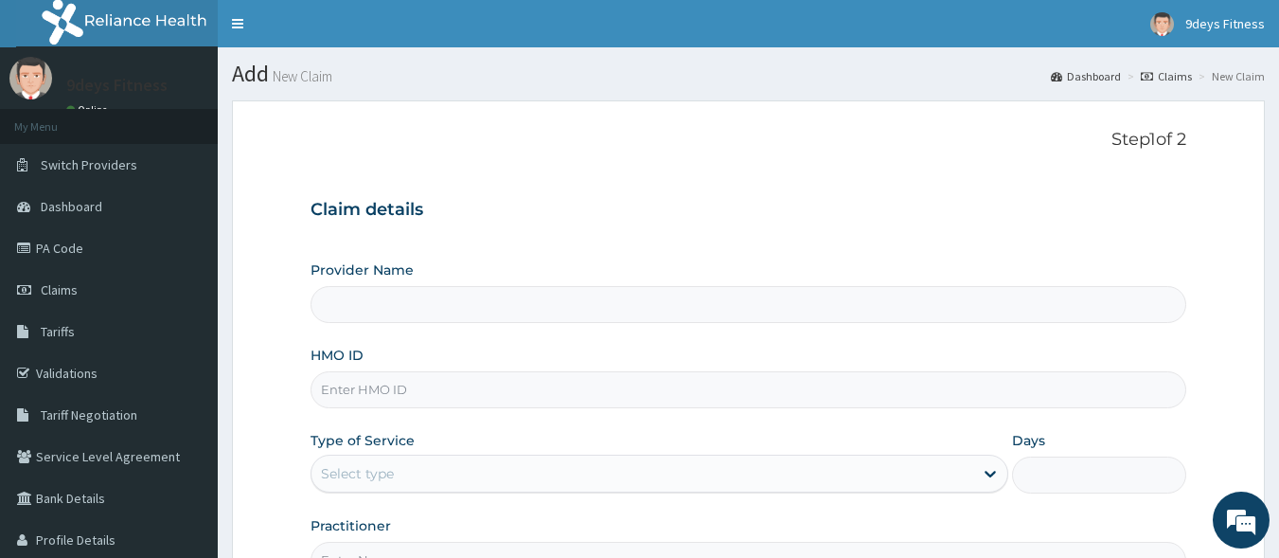
click at [424, 385] on input "HMO ID" at bounding box center [749, 389] width 877 height 37
paste input "MOP/10089/A"
type input "MOP/10089/A"
type input "9deys Fitness"
type input "1"
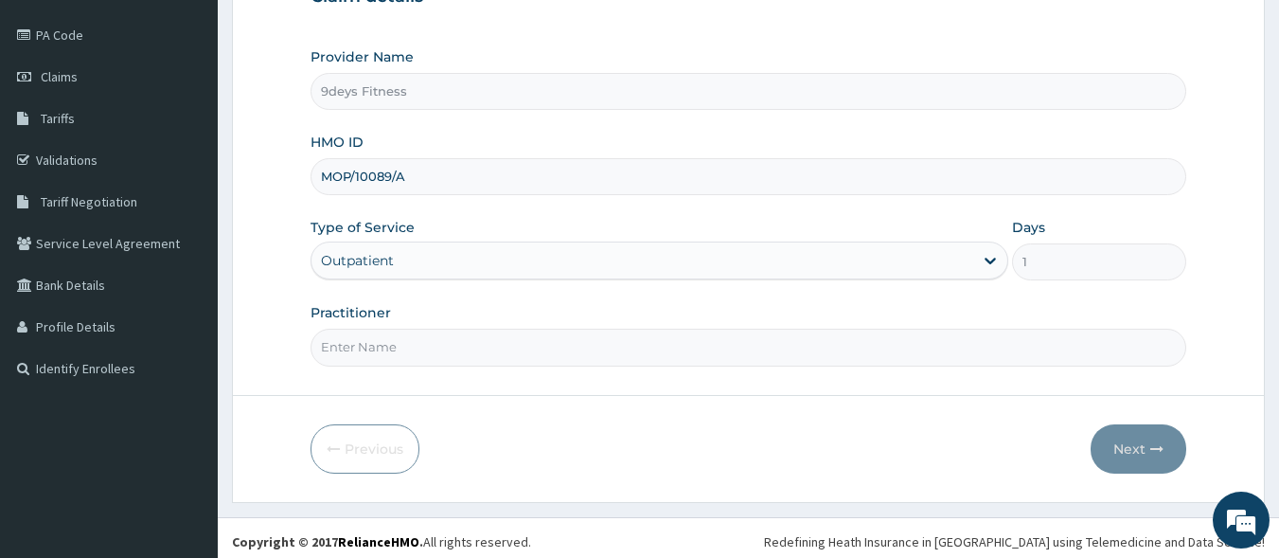
scroll to position [221, 0]
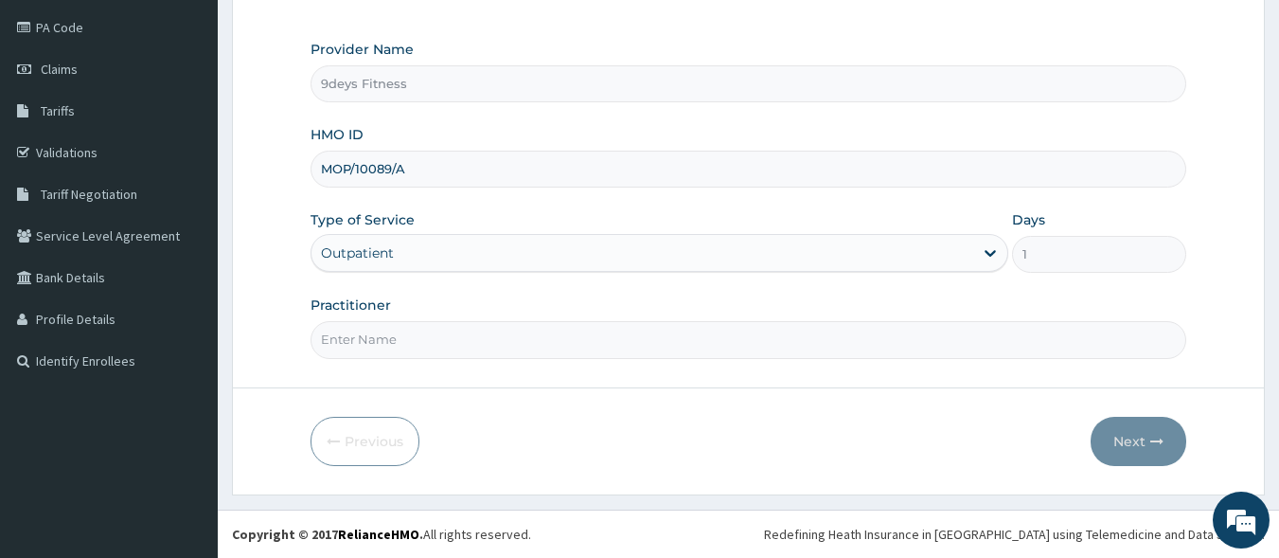
type input "MOP/10089/A"
click at [399, 347] on input "Practitioner" at bounding box center [749, 339] width 877 height 37
type input "mr [PERSON_NAME]"
click at [1119, 435] on button "Next" at bounding box center [1139, 441] width 96 height 49
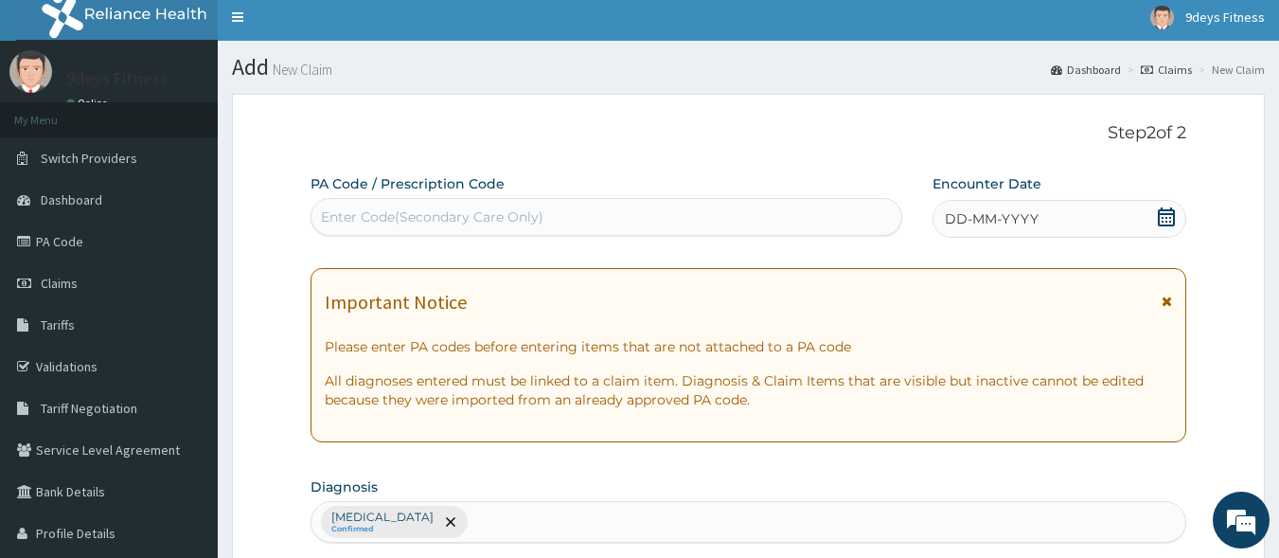
scroll to position [0, 0]
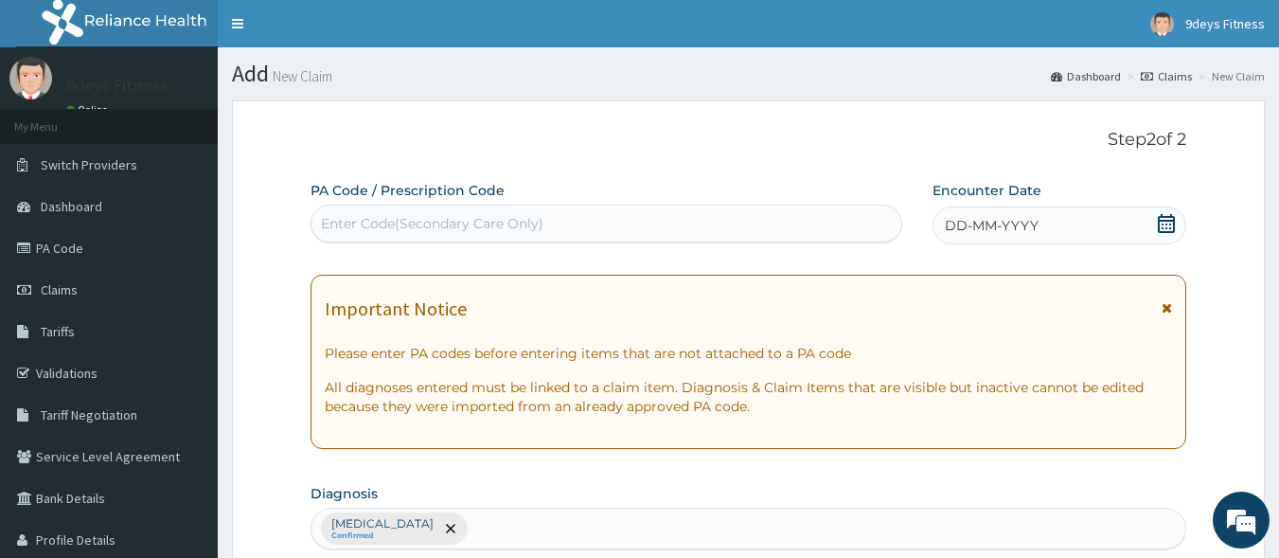
click at [567, 224] on div "Enter Code(Secondary Care Only)" at bounding box center [607, 223] width 591 height 30
drag, startPoint x: 411, startPoint y: 218, endPoint x: 357, endPoint y: 220, distance: 54.0
click at [357, 220] on div "Enter Code(Secondary Care Only)" at bounding box center [432, 223] width 223 height 19
paste input "PA/CAF3C0"
type input "PA/CAF3C0"
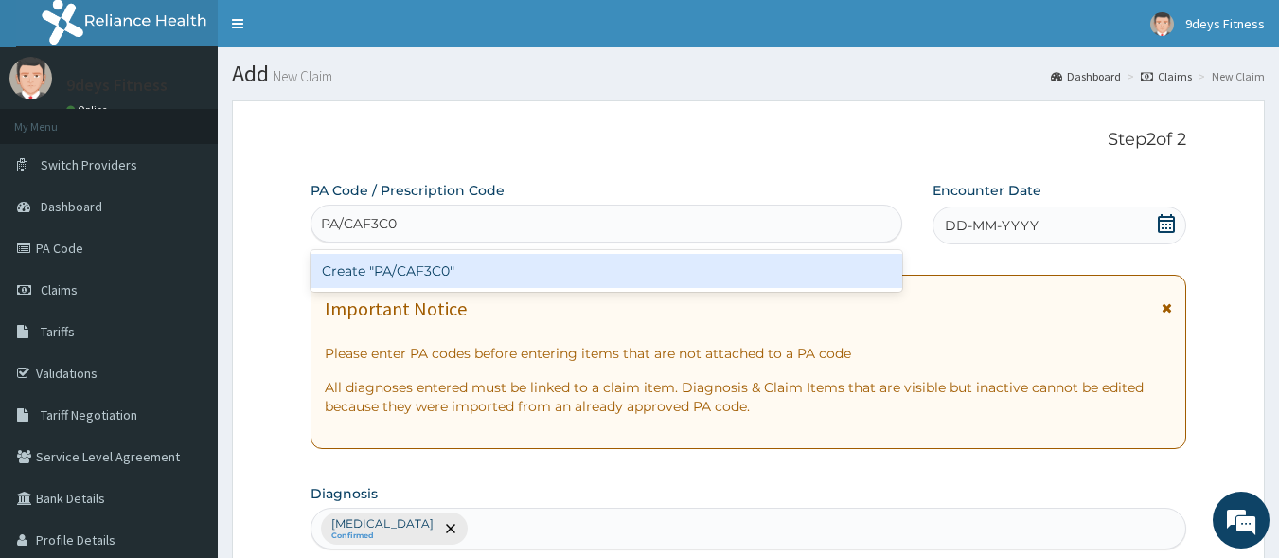
click at [532, 277] on div "Create "PA/CAF3C0"" at bounding box center [607, 271] width 593 height 34
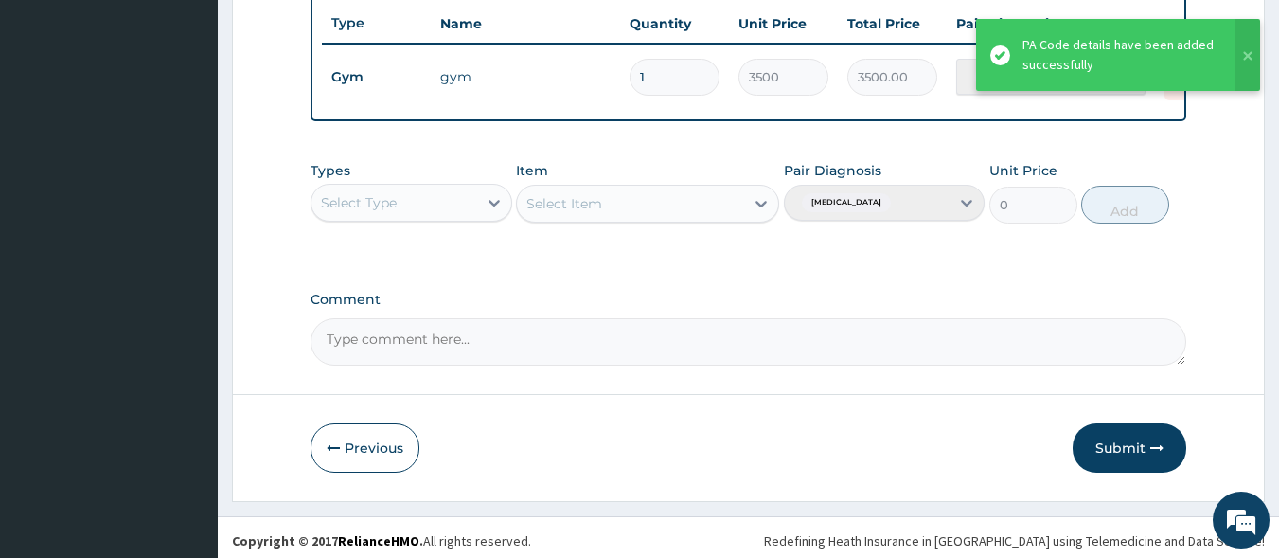
scroll to position [732, 0]
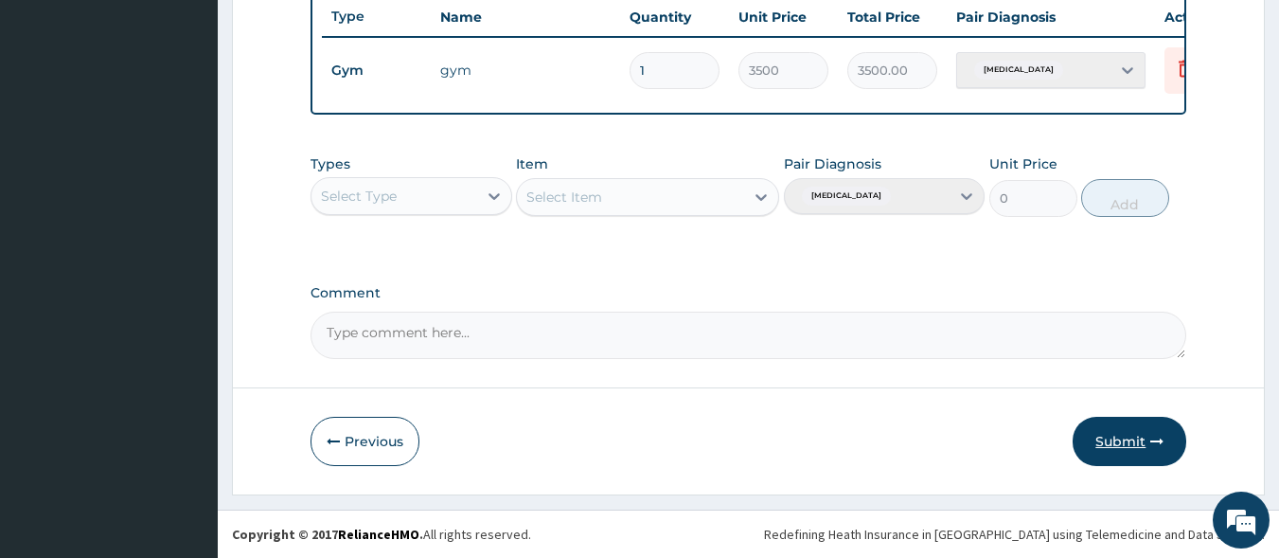
click at [1133, 440] on button "Submit" at bounding box center [1130, 441] width 114 height 49
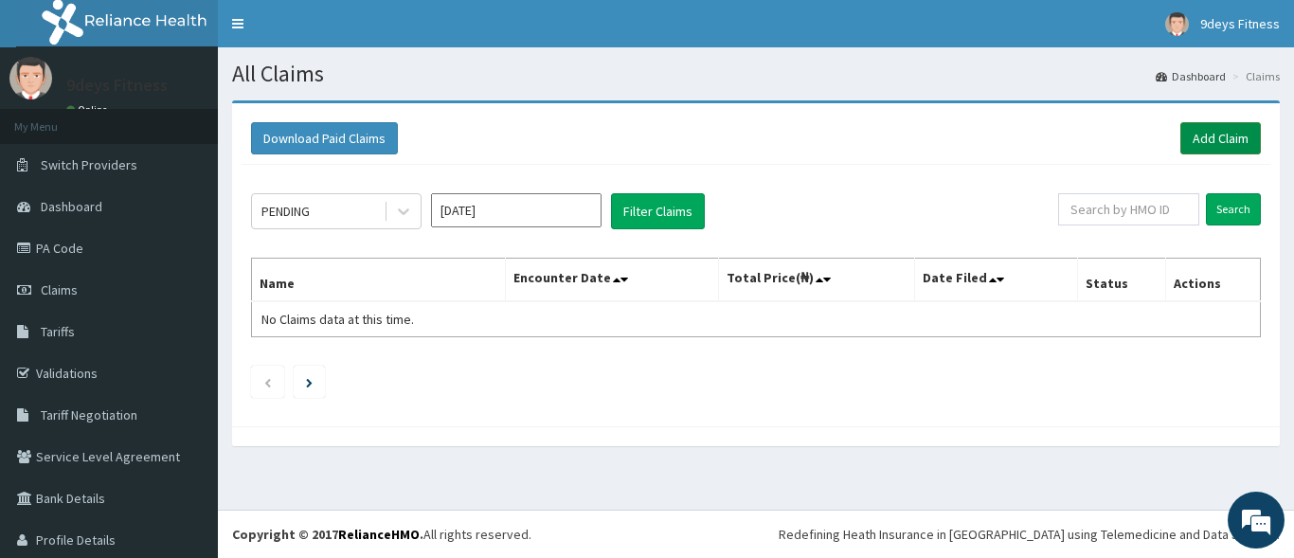
click at [1190, 133] on link "Add Claim" at bounding box center [1220, 138] width 81 height 32
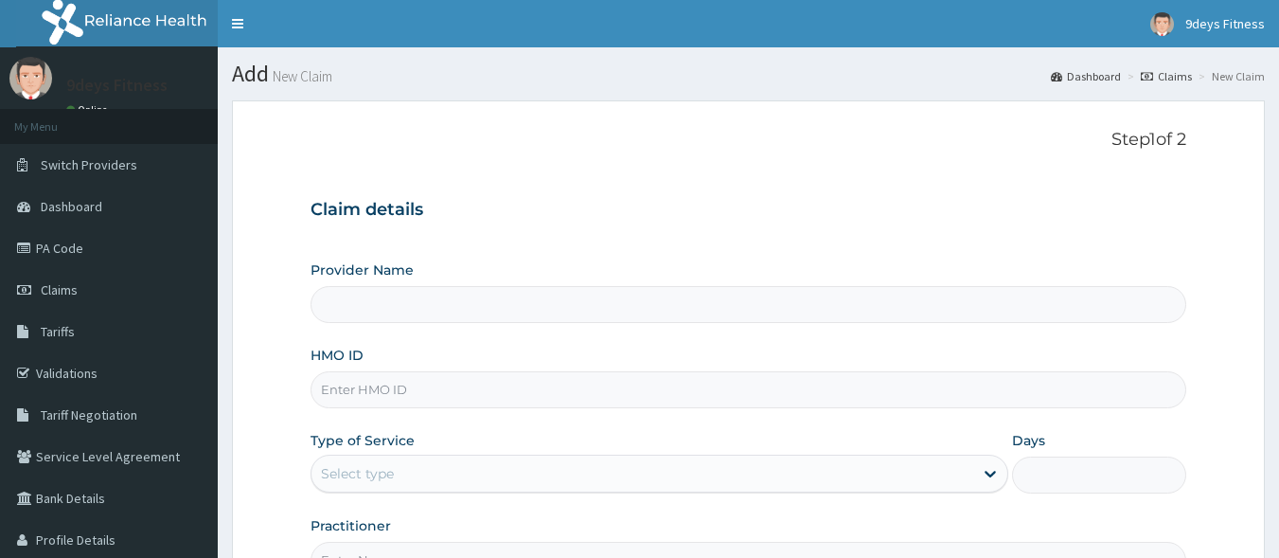
click at [393, 383] on input "HMO ID" at bounding box center [749, 389] width 877 height 37
paste input "Ftp/10044/a"
type input "9deys Fitness"
type input "Ftp/10044/a"
type input "1"
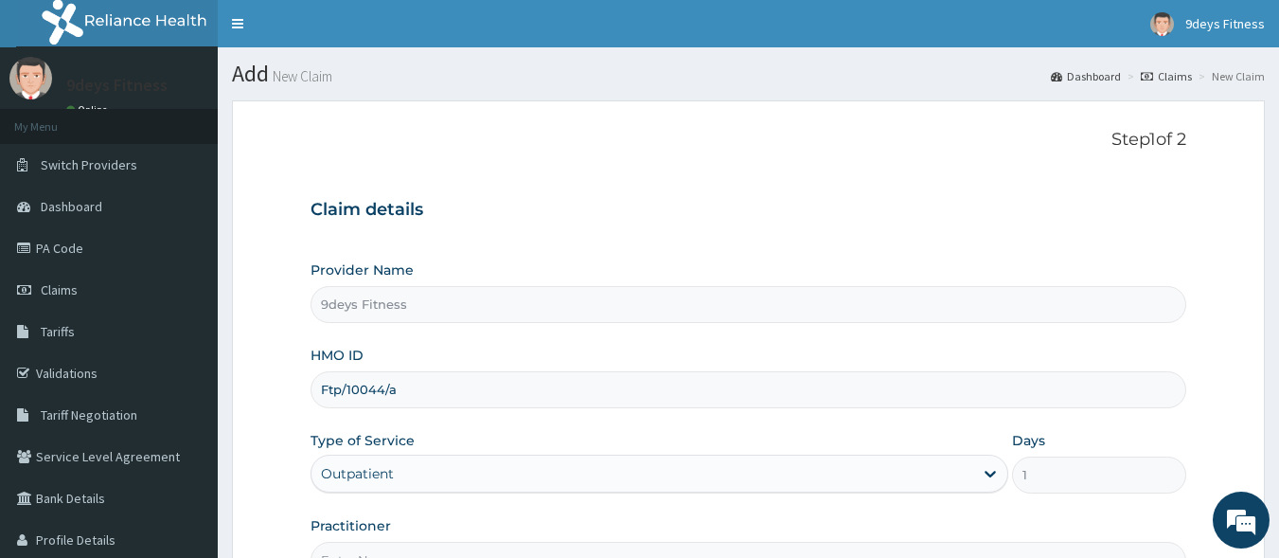
scroll to position [221, 0]
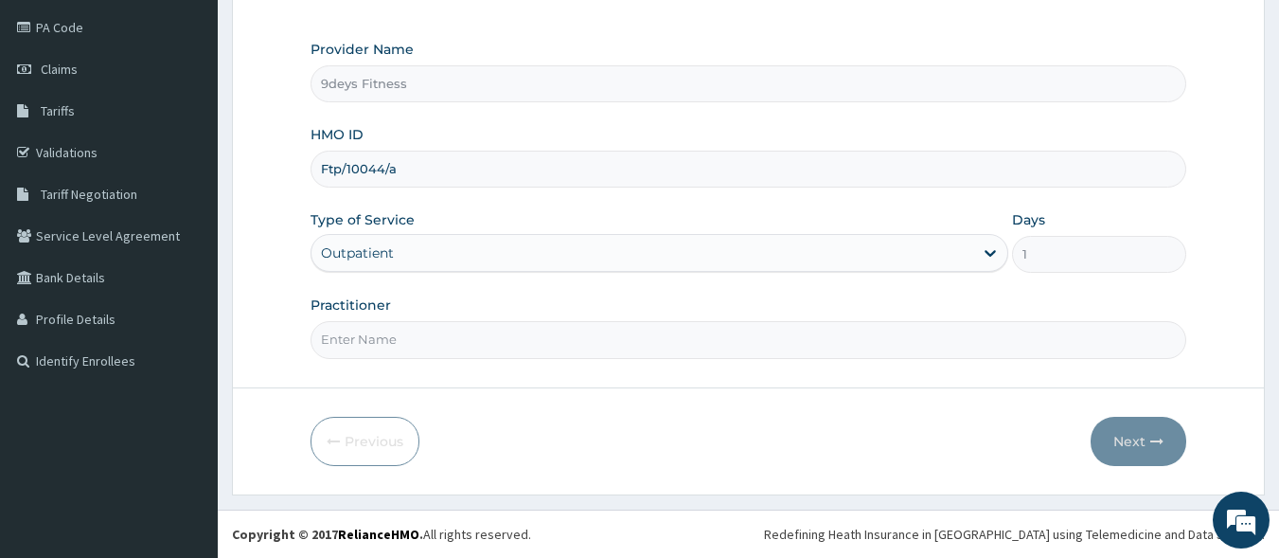
type input "Ftp/10044/a"
click at [426, 333] on input "Practitioner" at bounding box center [749, 339] width 877 height 37
type input "mr [PERSON_NAME]"
click at [1163, 443] on icon "button" at bounding box center [1157, 441] width 13 height 13
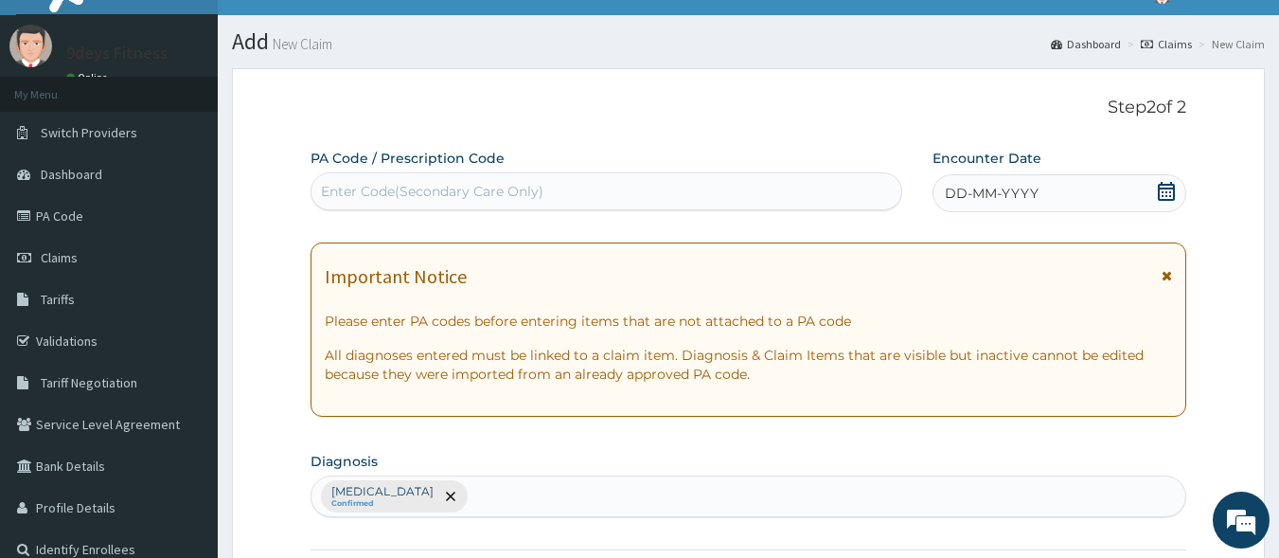
scroll to position [0, 0]
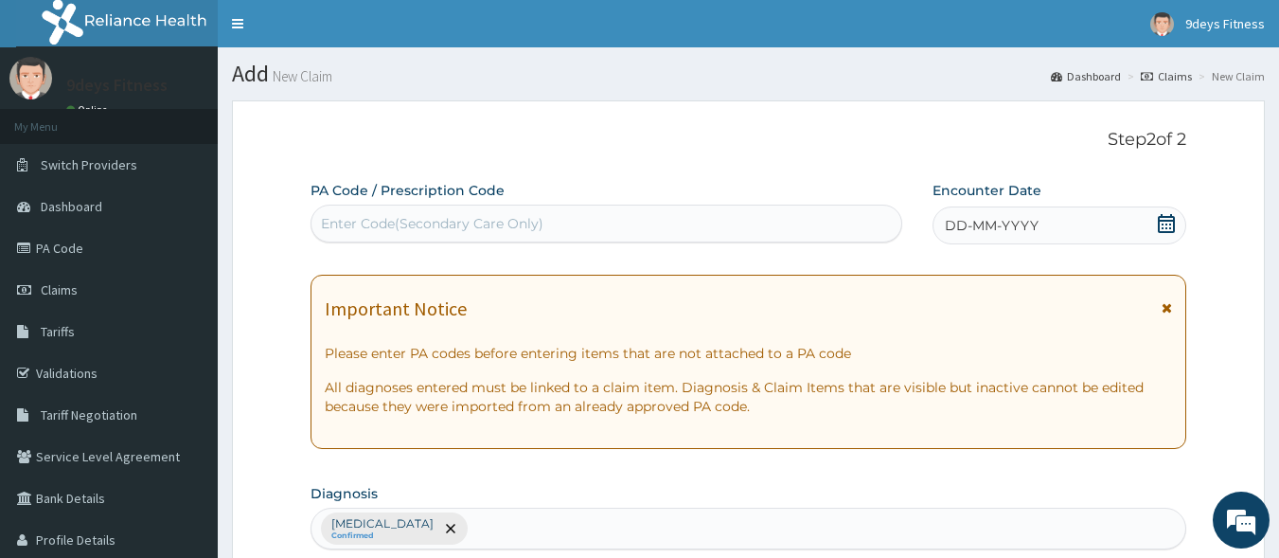
click at [437, 215] on div "Enter Code(Secondary Care Only)" at bounding box center [432, 223] width 223 height 19
paste input "PA/82F967"
type input "PA/82F967"
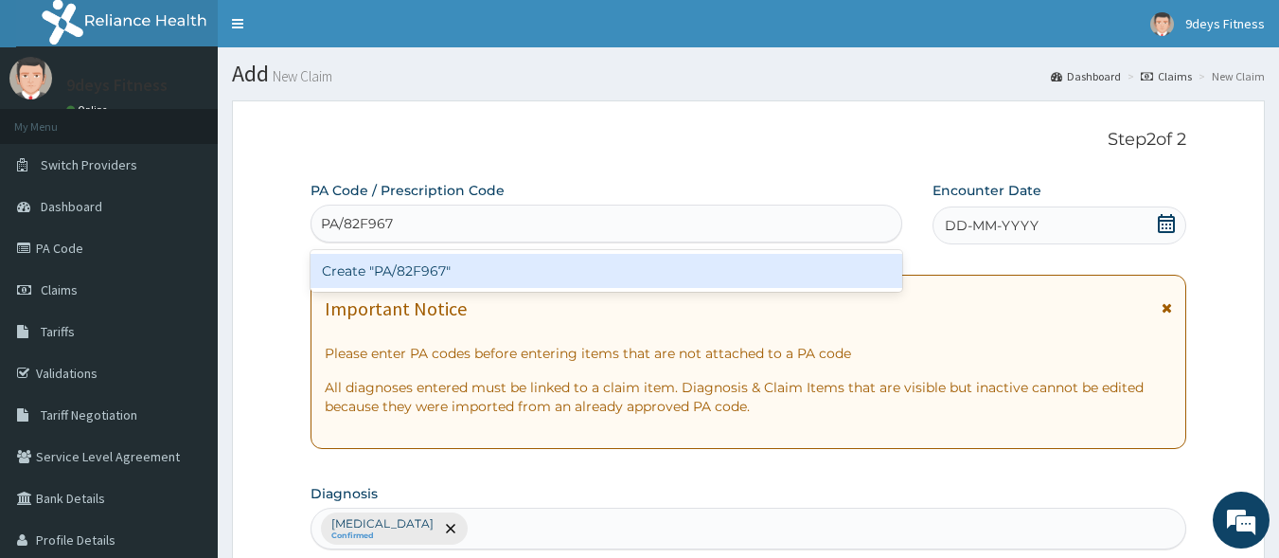
click at [457, 266] on div "Create "PA/82F967"" at bounding box center [607, 271] width 593 height 34
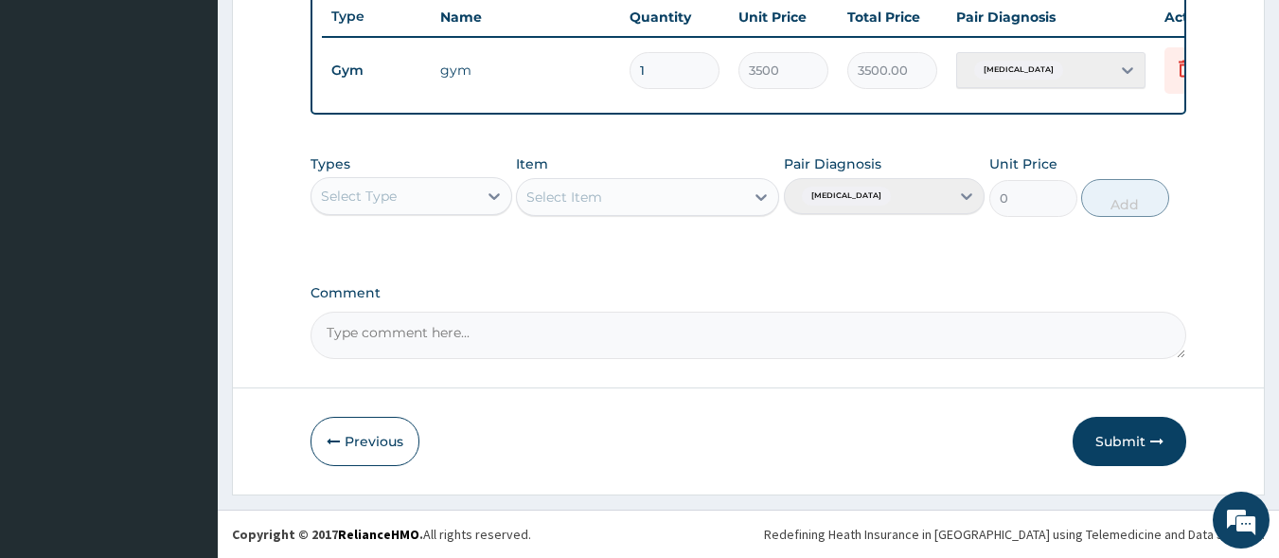
scroll to position [732, 0]
click at [1124, 432] on button "Submit" at bounding box center [1130, 441] width 114 height 49
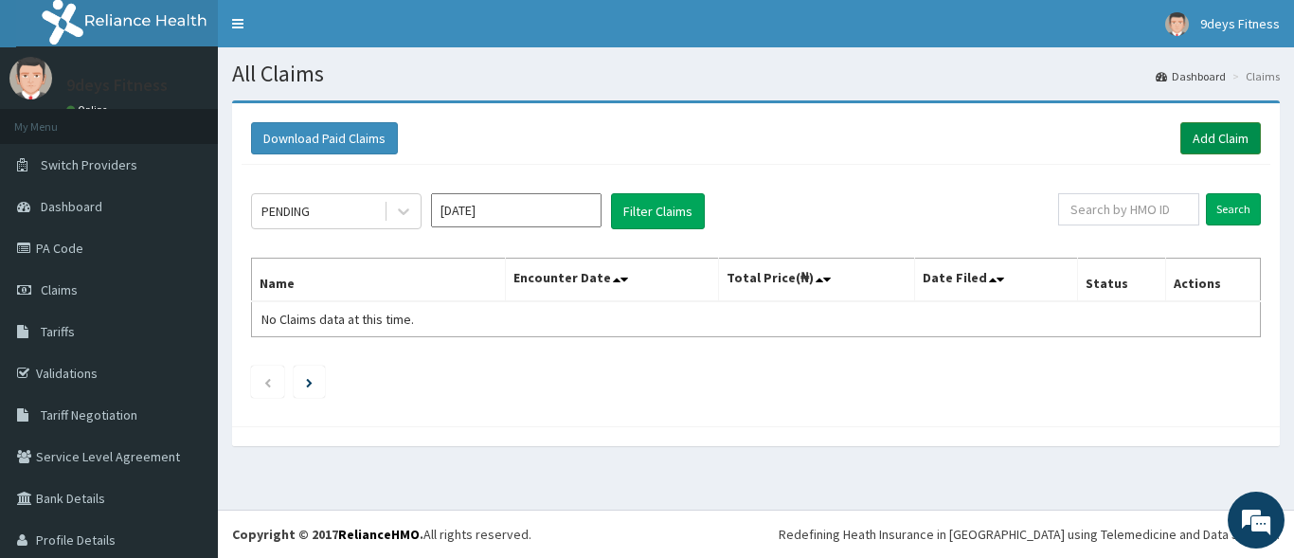
click at [1227, 131] on link "Add Claim" at bounding box center [1220, 138] width 81 height 32
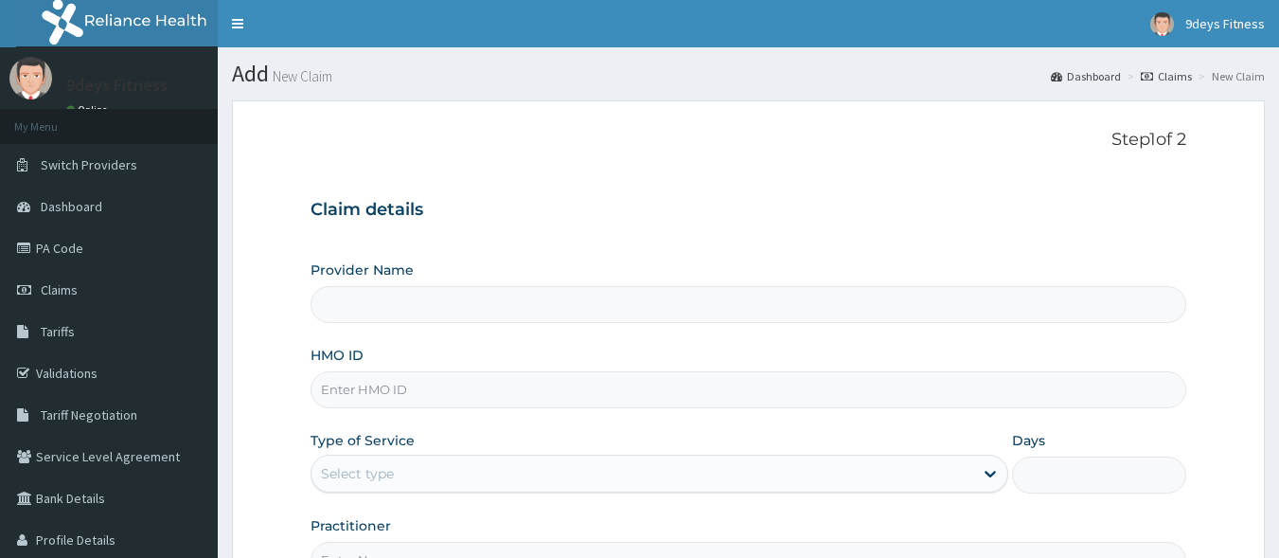
click at [422, 291] on input "Provider Name" at bounding box center [749, 304] width 877 height 37
click at [433, 311] on input "Provider Name" at bounding box center [749, 304] width 877 height 37
drag, startPoint x: 433, startPoint y: 311, endPoint x: 378, endPoint y: 391, distance: 97.5
click at [378, 391] on input "HMO ID" at bounding box center [749, 389] width 877 height 37
type input "9deys Fitness"
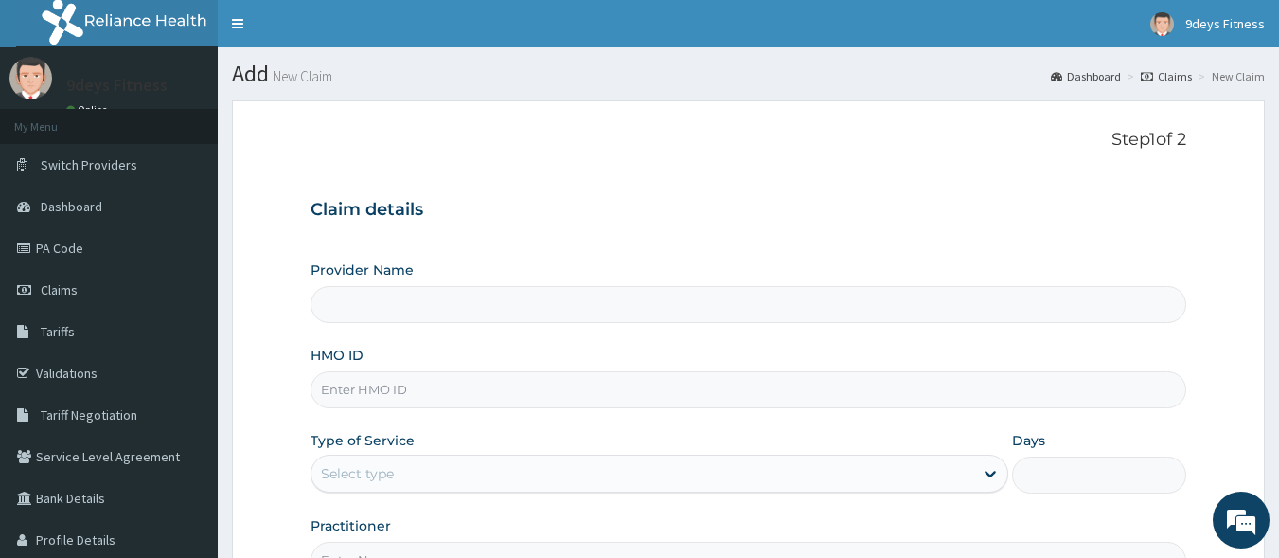
type input "1"
paste input "MOP/10089/A"
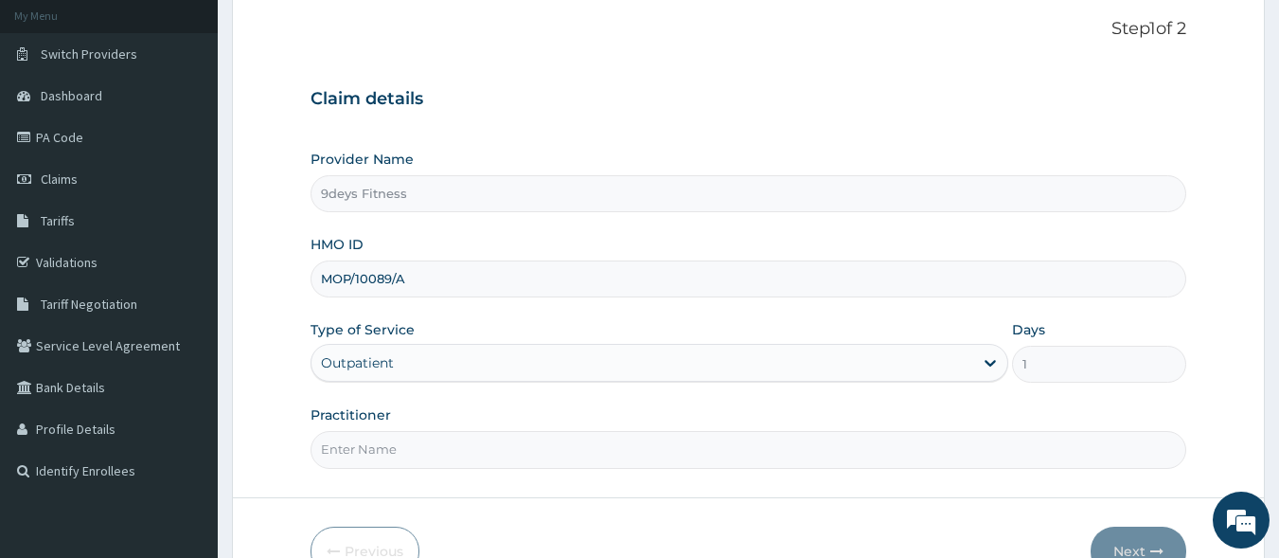
scroll to position [221, 0]
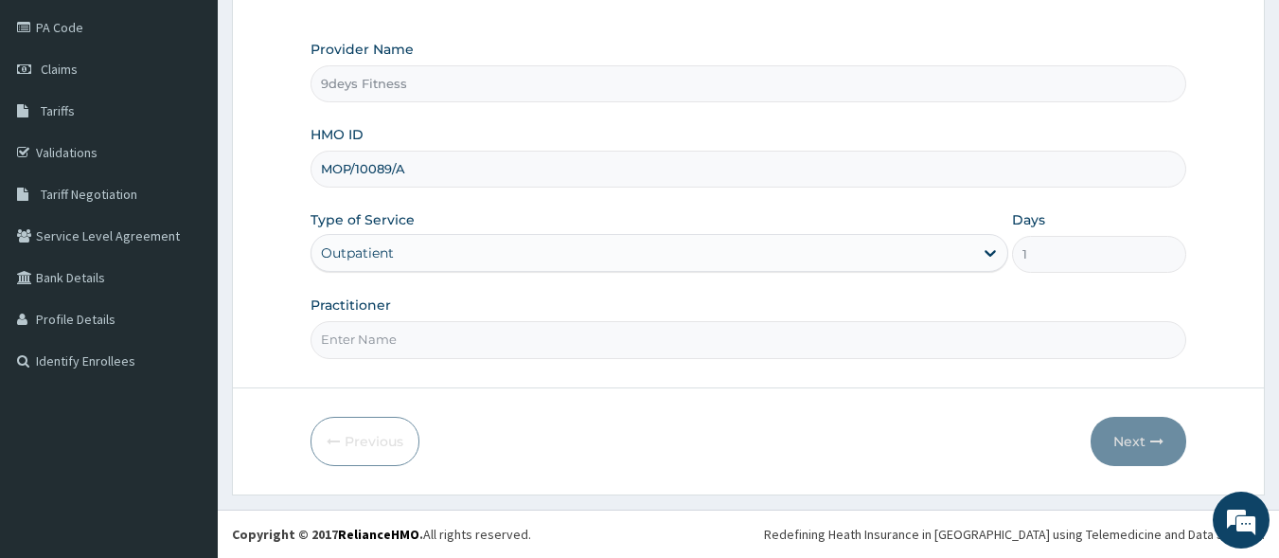
type input "MOP/10089/A"
click at [381, 336] on input "Practitioner" at bounding box center [749, 339] width 877 height 37
type input "mr [PERSON_NAME]"
click at [1111, 429] on button "Next" at bounding box center [1139, 441] width 96 height 49
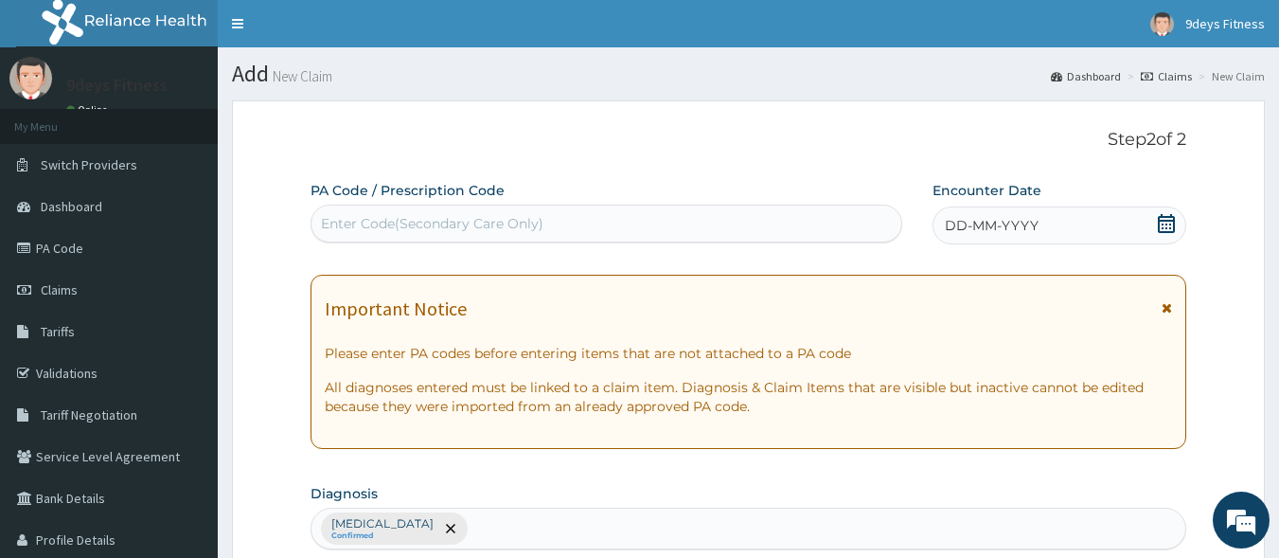
click at [420, 213] on div "Enter Code(Secondary Care Only)" at bounding box center [607, 223] width 591 height 30
paste input "PA/9B1654"
type input "PA/9B1654"
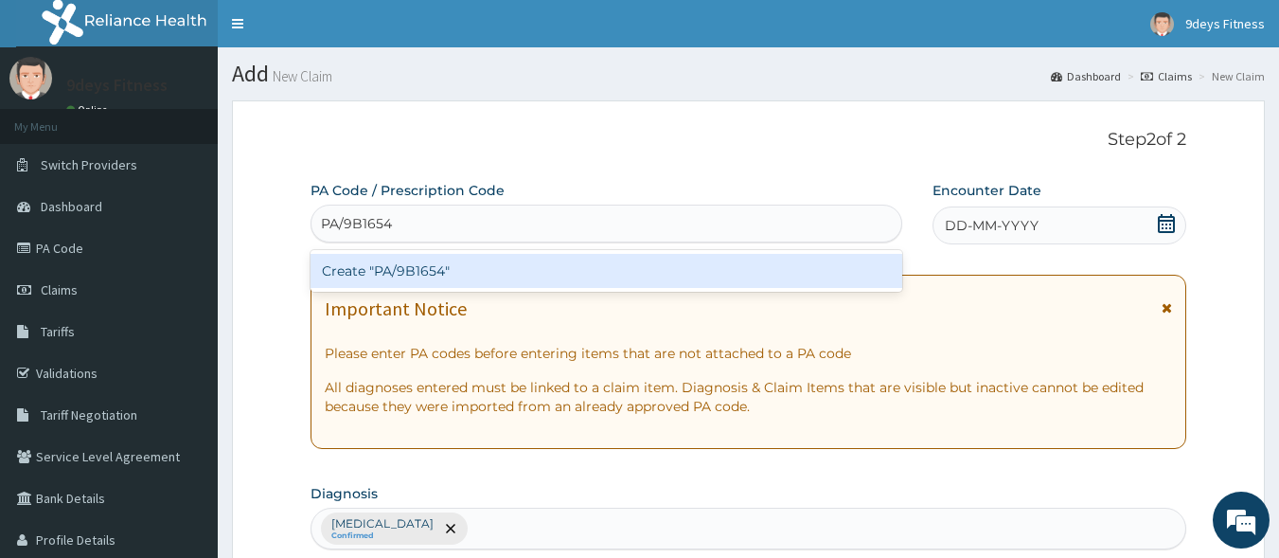
click at [602, 267] on div "Create "PA/9B1654"" at bounding box center [607, 271] width 593 height 34
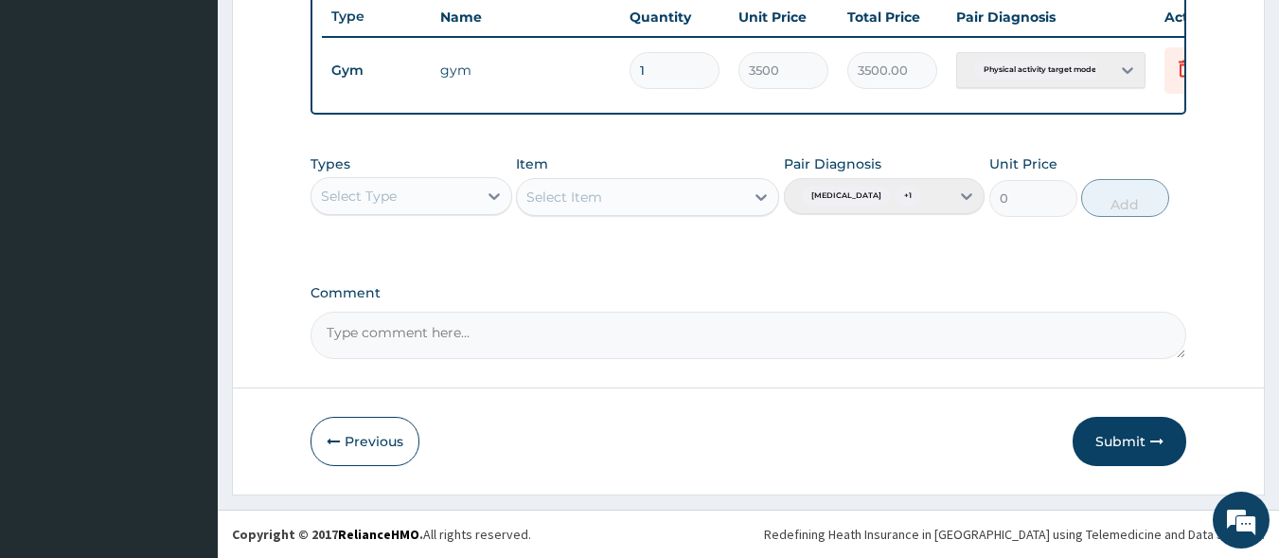
scroll to position [747, 0]
click at [1139, 439] on button "Submit" at bounding box center [1130, 441] width 114 height 49
click at [1122, 441] on button "Submit" at bounding box center [1130, 441] width 114 height 49
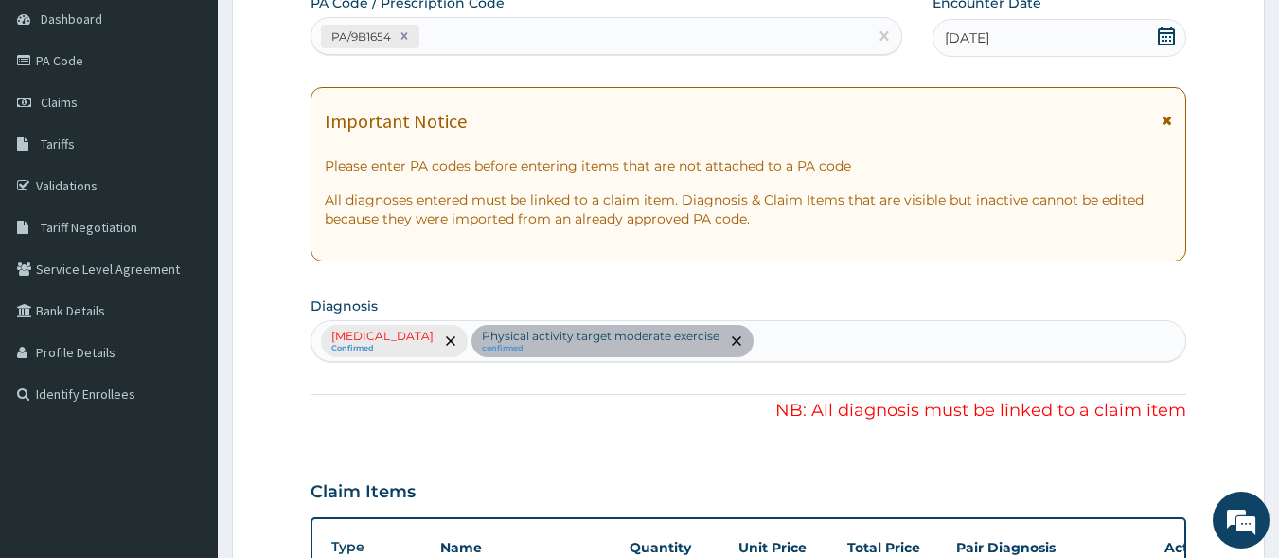
scroll to position [84, 0]
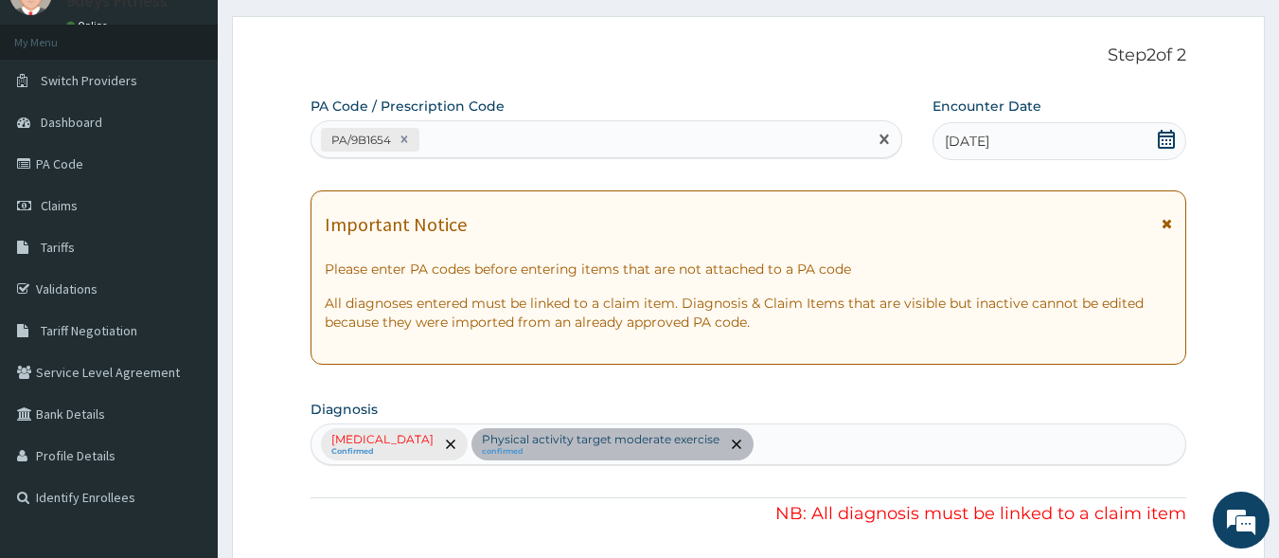
click at [478, 136] on div "PA/9B1654" at bounding box center [590, 139] width 557 height 31
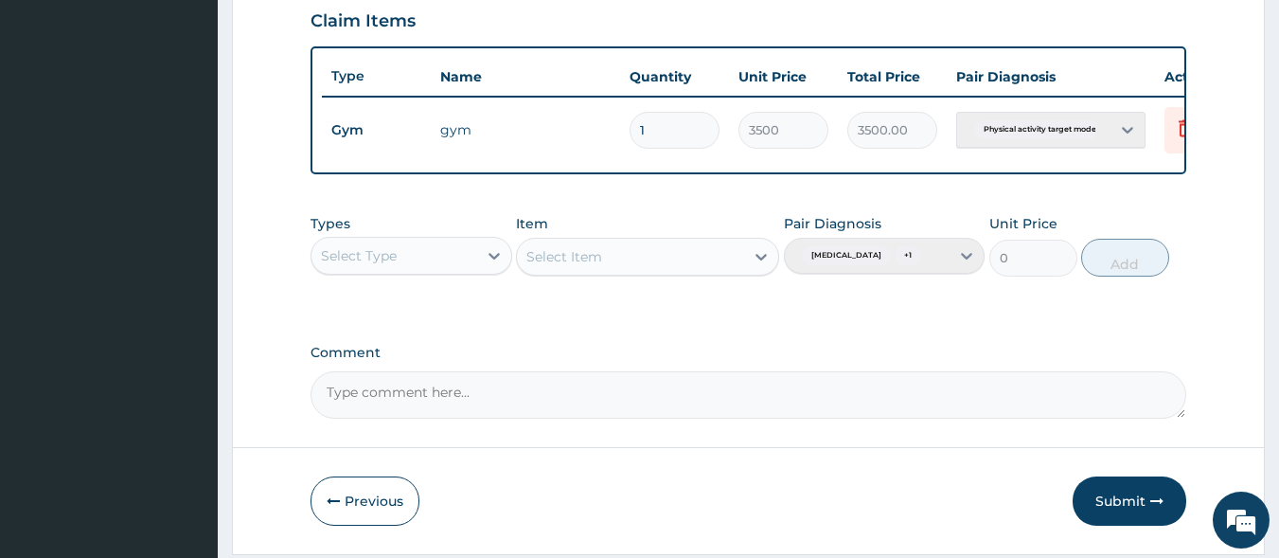
scroll to position [747, 0]
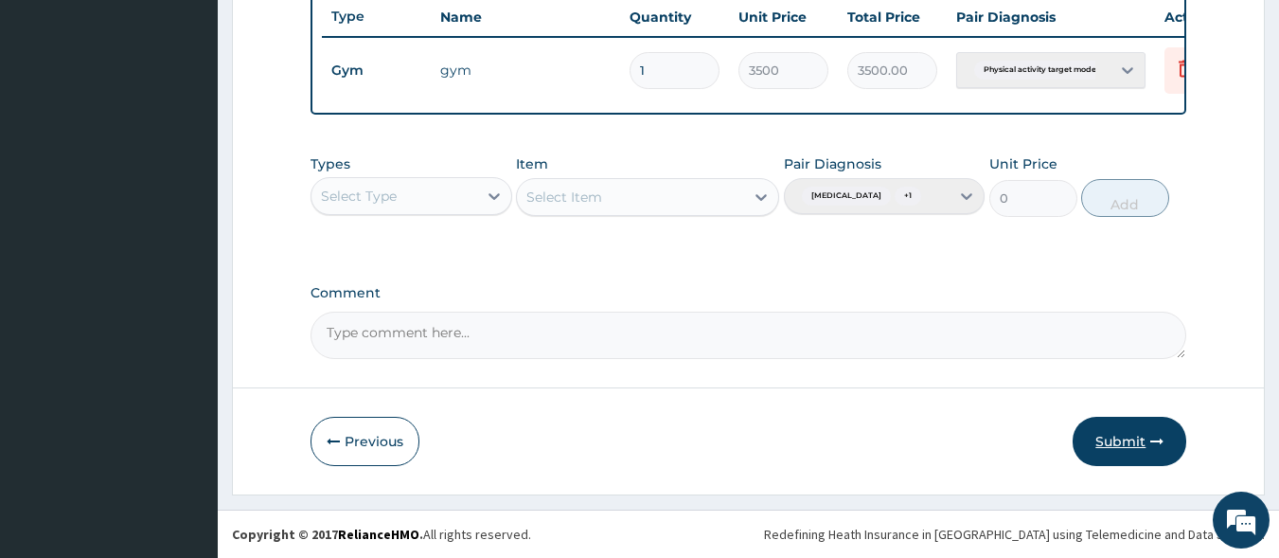
click at [1121, 438] on button "Submit" at bounding box center [1130, 441] width 114 height 49
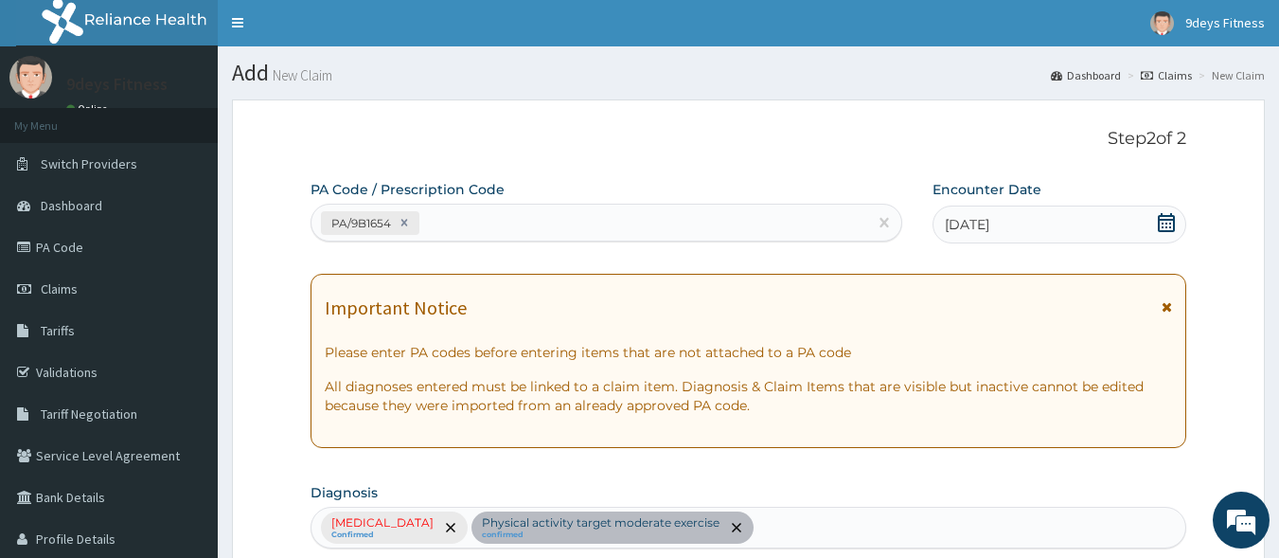
scroll to position [0, 0]
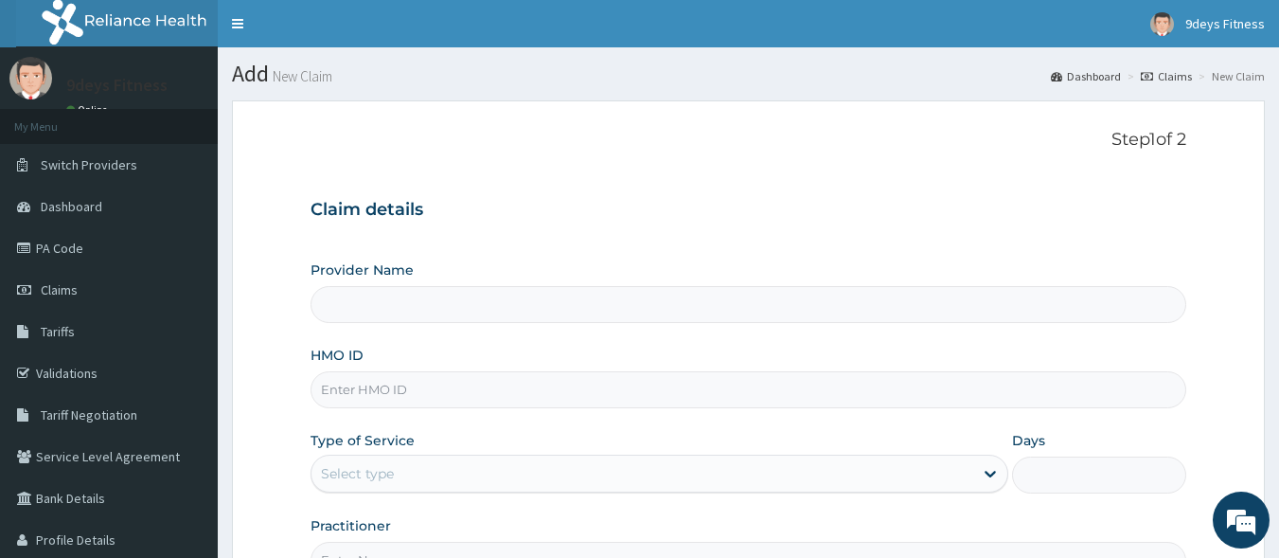
type input "9deys Fitness"
type input "1"
click at [474, 381] on input "HMO ID" at bounding box center [749, 389] width 877 height 37
paste input "gbi/10009/a"
type input "gbi/10009/a"
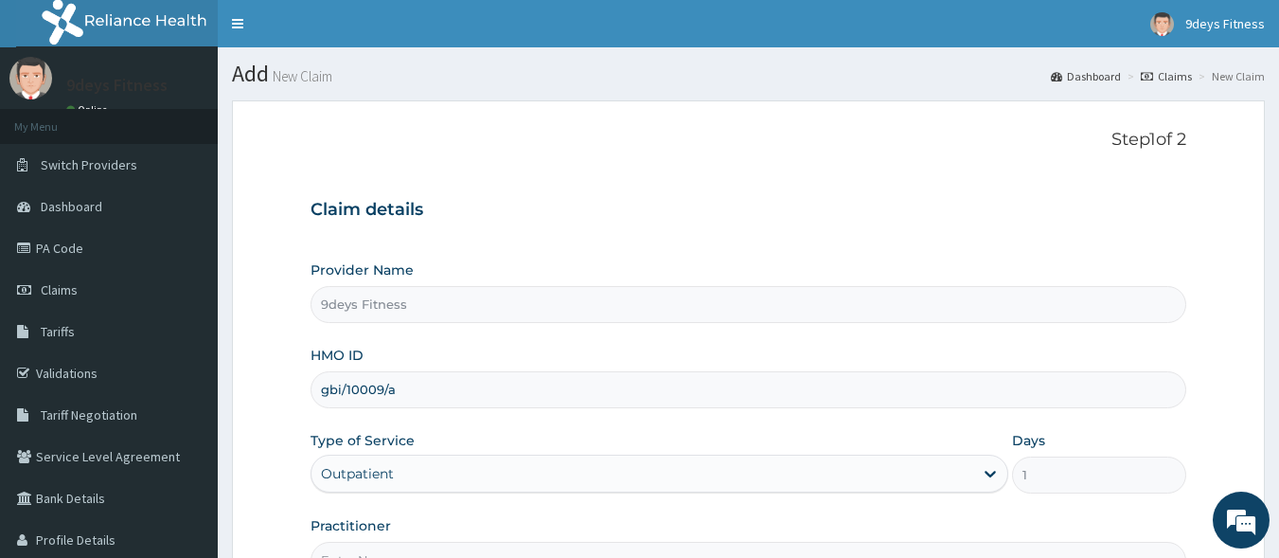
drag, startPoint x: 529, startPoint y: 168, endPoint x: 459, endPoint y: 171, distance: 70.2
click at [459, 171] on div "Step 1 of 2 Claim details Provider Name 9deys Fitness HMO ID gbi/10009/a Type o…" at bounding box center [749, 354] width 877 height 449
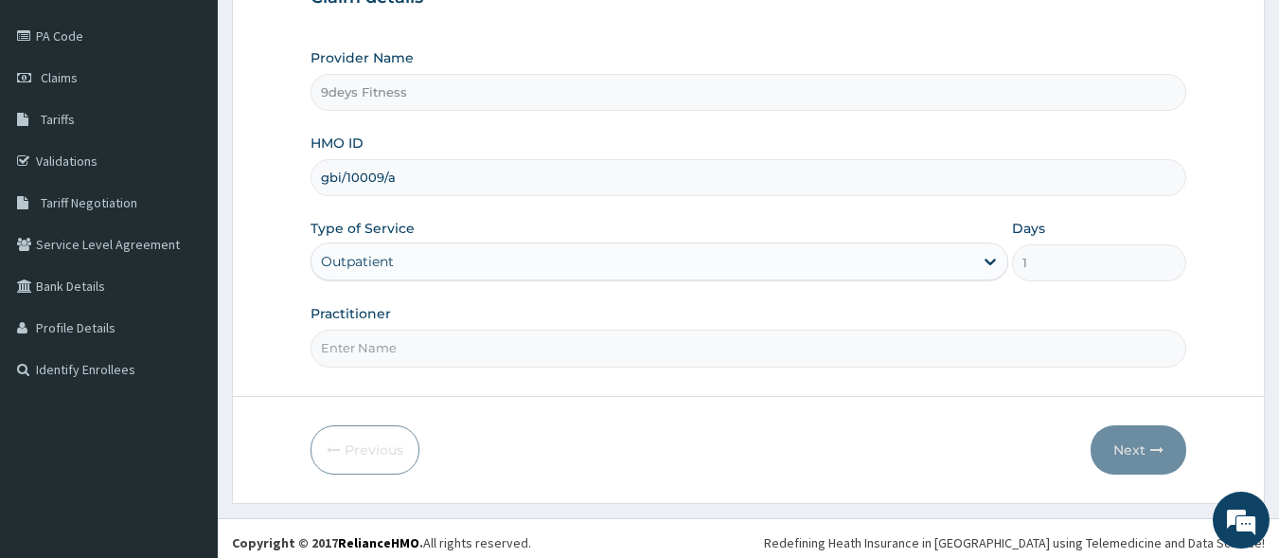
scroll to position [221, 0]
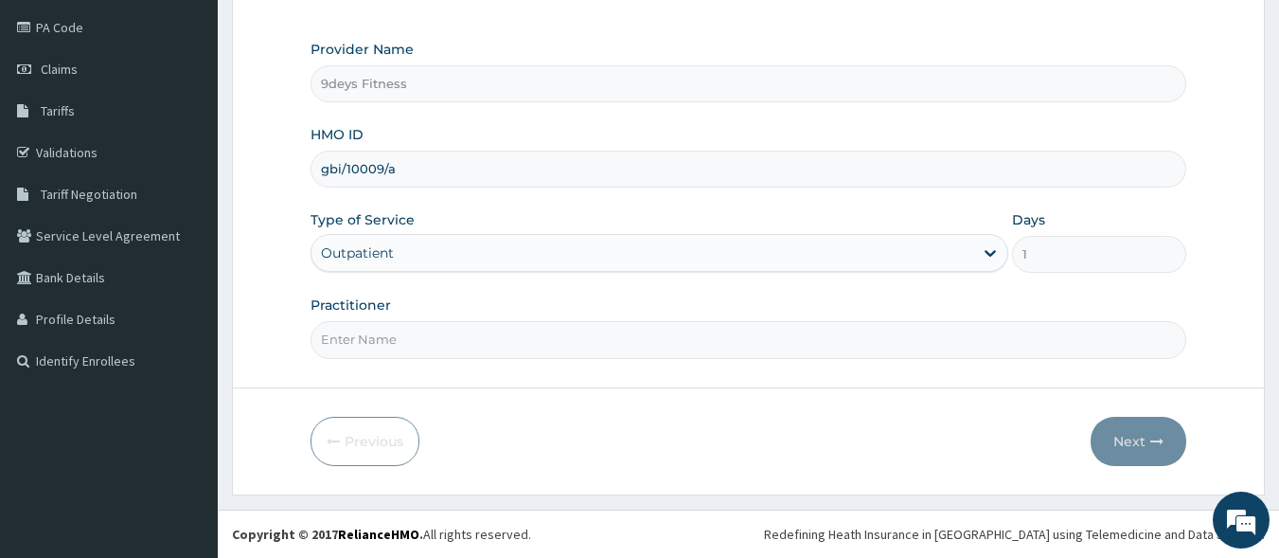
click at [412, 338] on input "Practitioner" at bounding box center [749, 339] width 877 height 37
type input "mr [PERSON_NAME]"
click at [1137, 438] on button "Next" at bounding box center [1139, 441] width 96 height 49
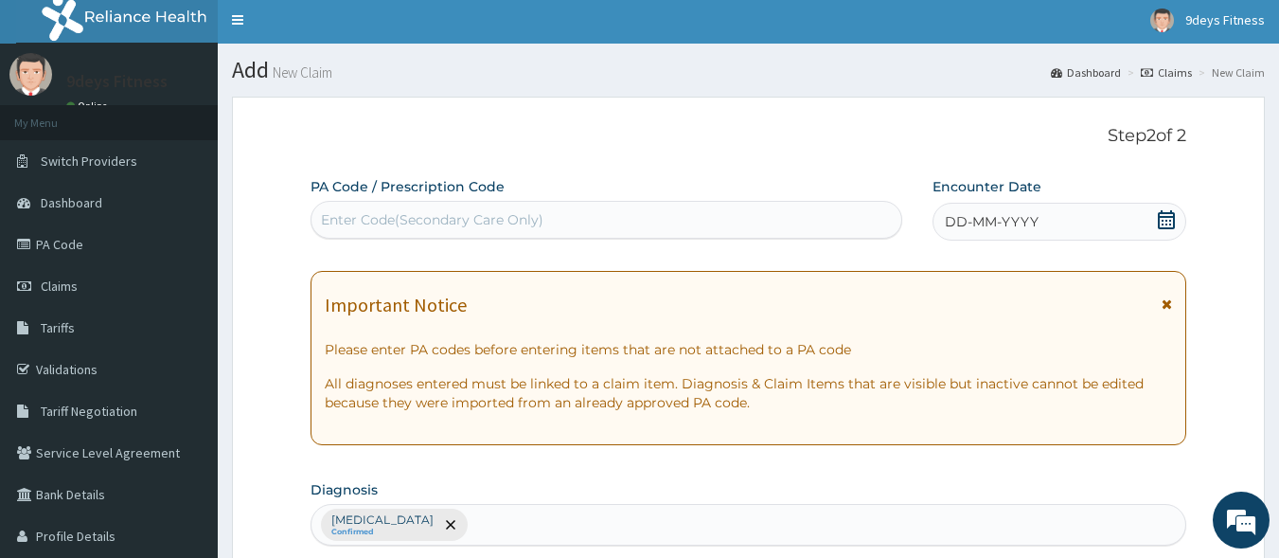
scroll to position [0, 0]
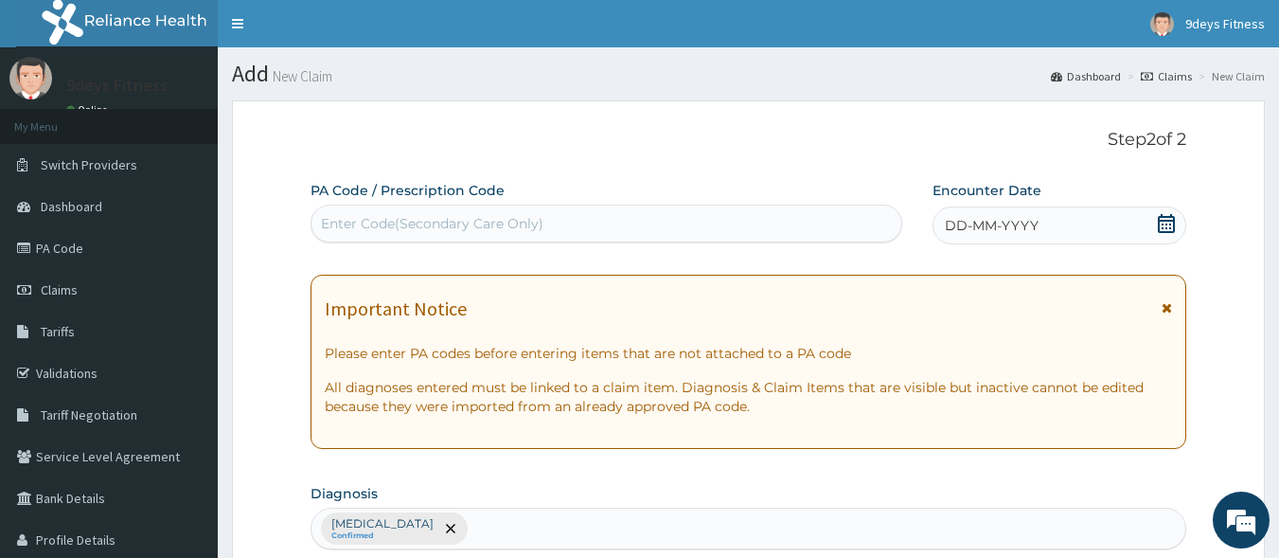
click at [541, 224] on div "Enter Code(Secondary Care Only)" at bounding box center [432, 223] width 223 height 19
paste input "PA/CEB3DA"
type input "PA/CEB3DA"
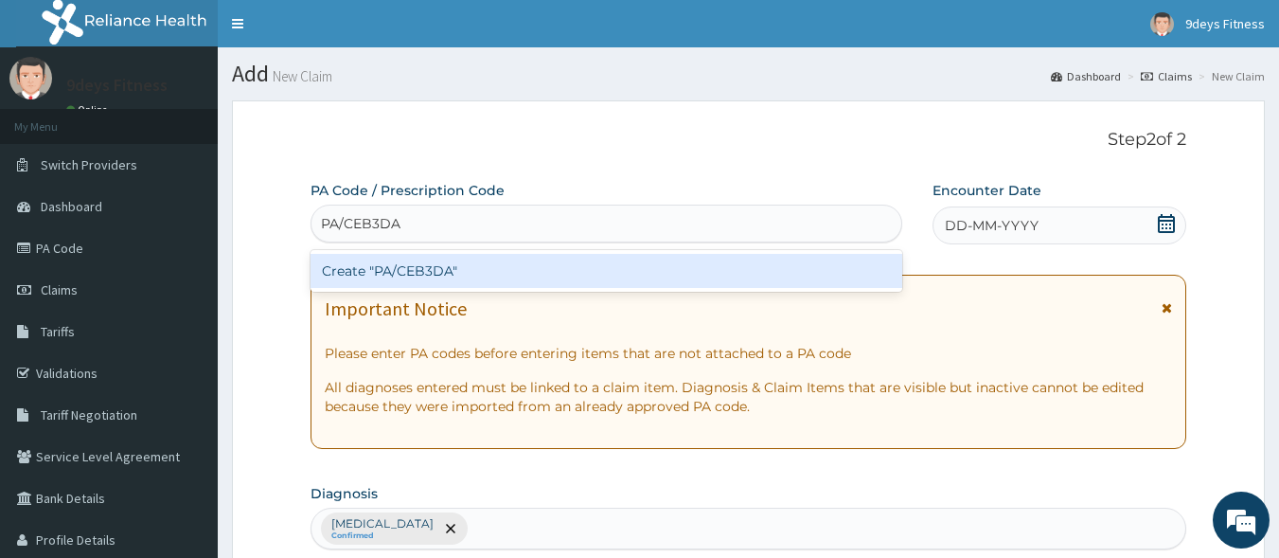
click at [466, 281] on div "Create "PA/CEB3DA"" at bounding box center [607, 271] width 593 height 34
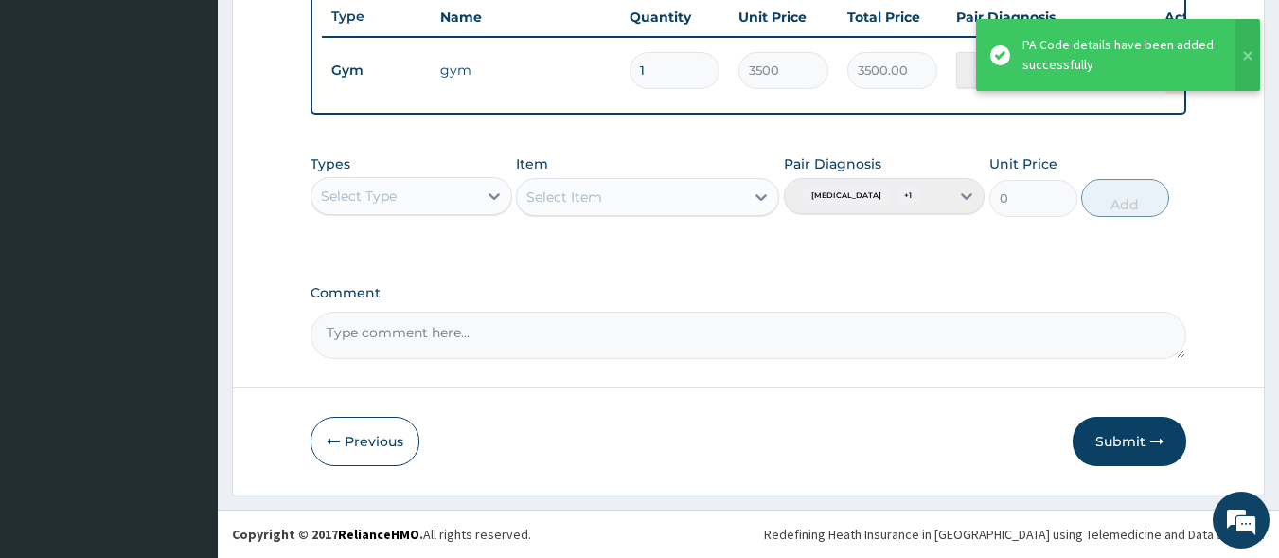
scroll to position [747, 0]
click at [1109, 439] on button "Submit" at bounding box center [1130, 441] width 114 height 49
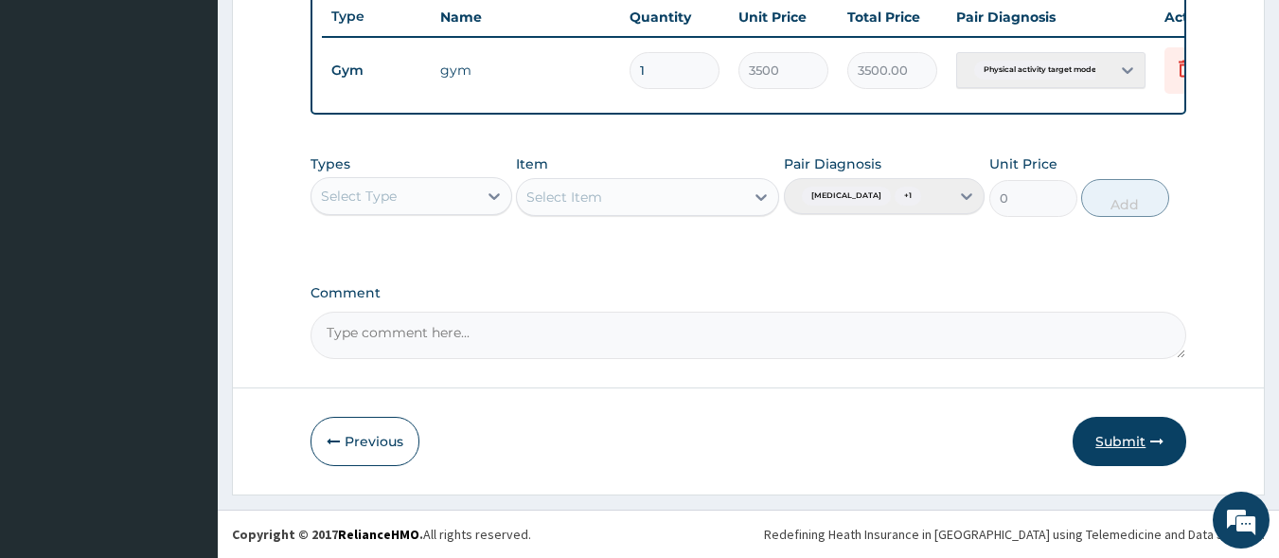
click at [1121, 437] on button "Submit" at bounding box center [1130, 441] width 114 height 49
click at [1139, 435] on button "Submit" at bounding box center [1130, 441] width 114 height 49
click at [1163, 443] on icon "button" at bounding box center [1157, 441] width 13 height 13
click at [1133, 445] on button "Submit" at bounding box center [1130, 441] width 114 height 49
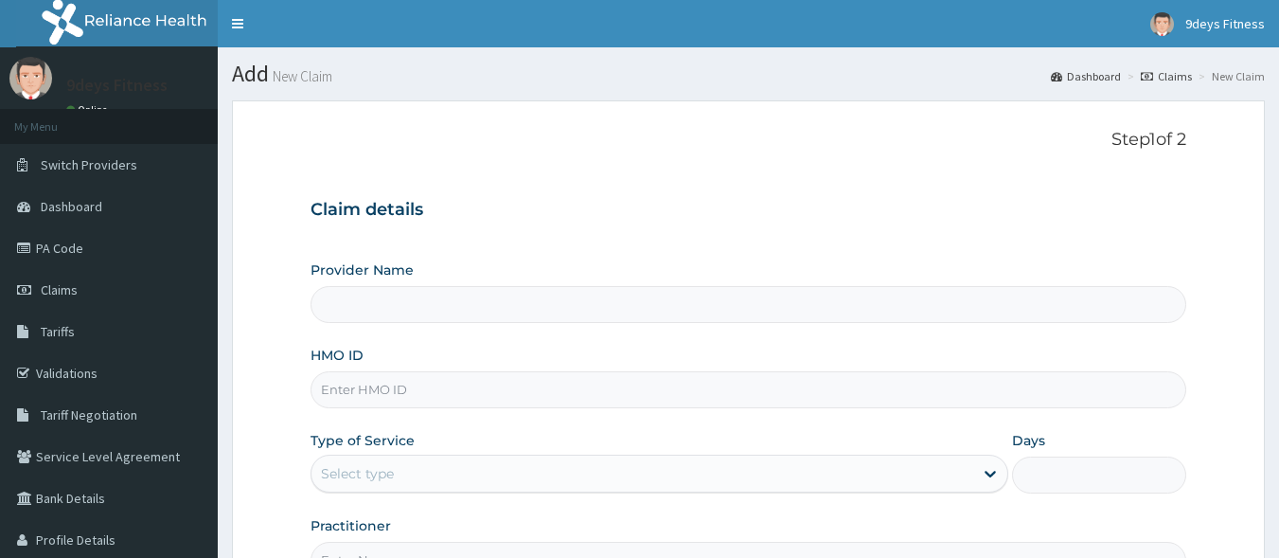
scroll to position [221, 0]
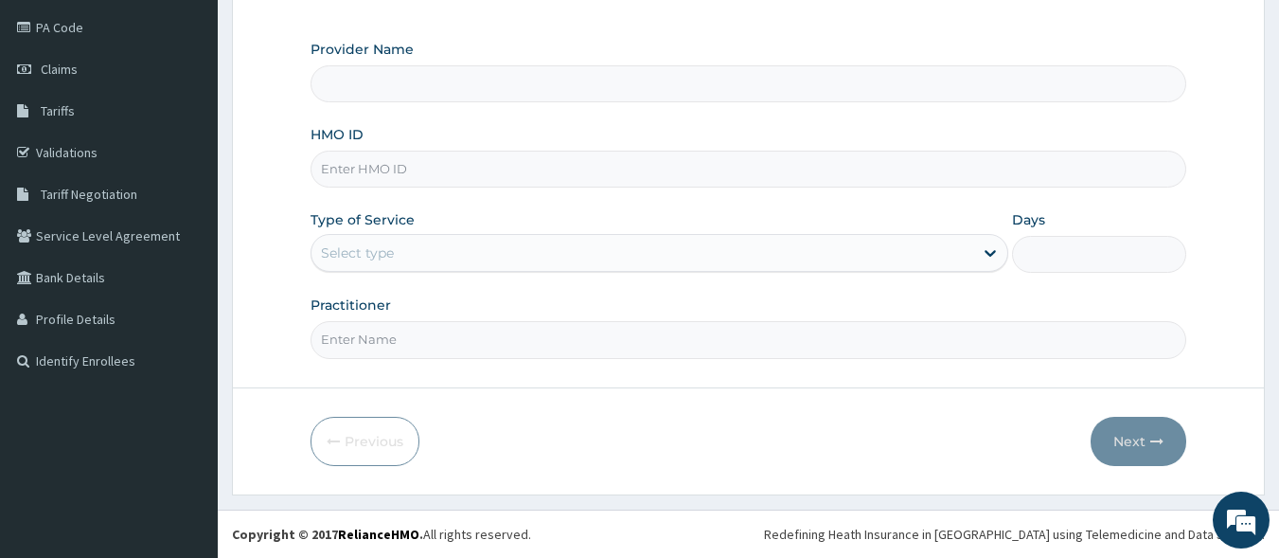
click at [350, 168] on input "HMO ID" at bounding box center [749, 169] width 877 height 37
type input "9deys Fitness"
type input "1"
paste input "ftp/10044/b"
type input "ftp/10044/b"
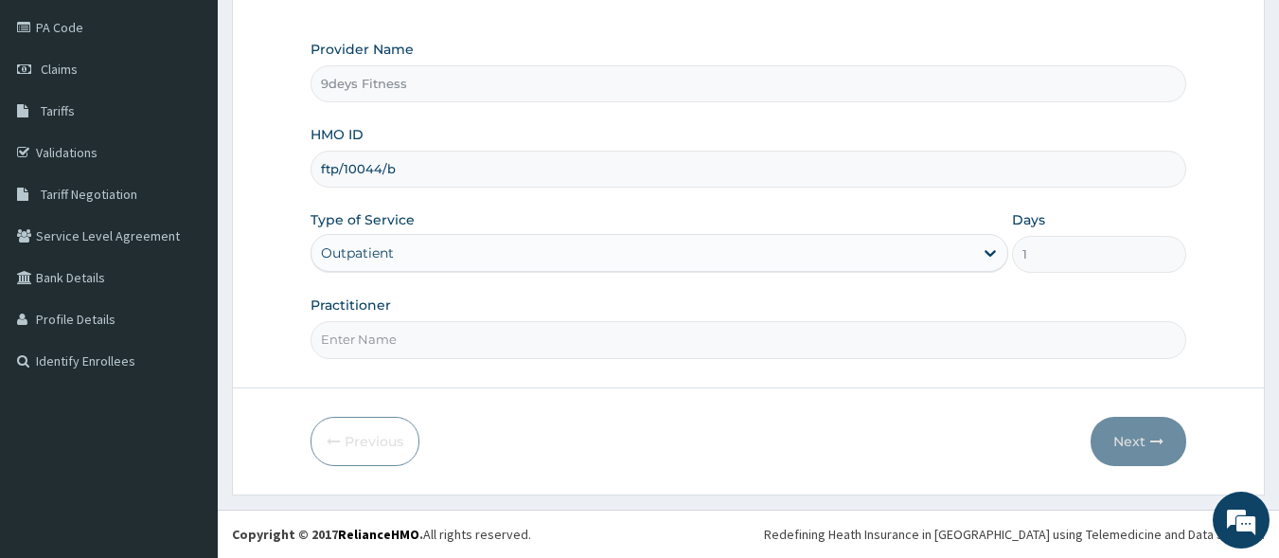
click at [411, 332] on input "Practitioner" at bounding box center [749, 339] width 877 height 37
type input "mr [PERSON_NAME]"
click at [1139, 443] on button "Next" at bounding box center [1139, 441] width 96 height 49
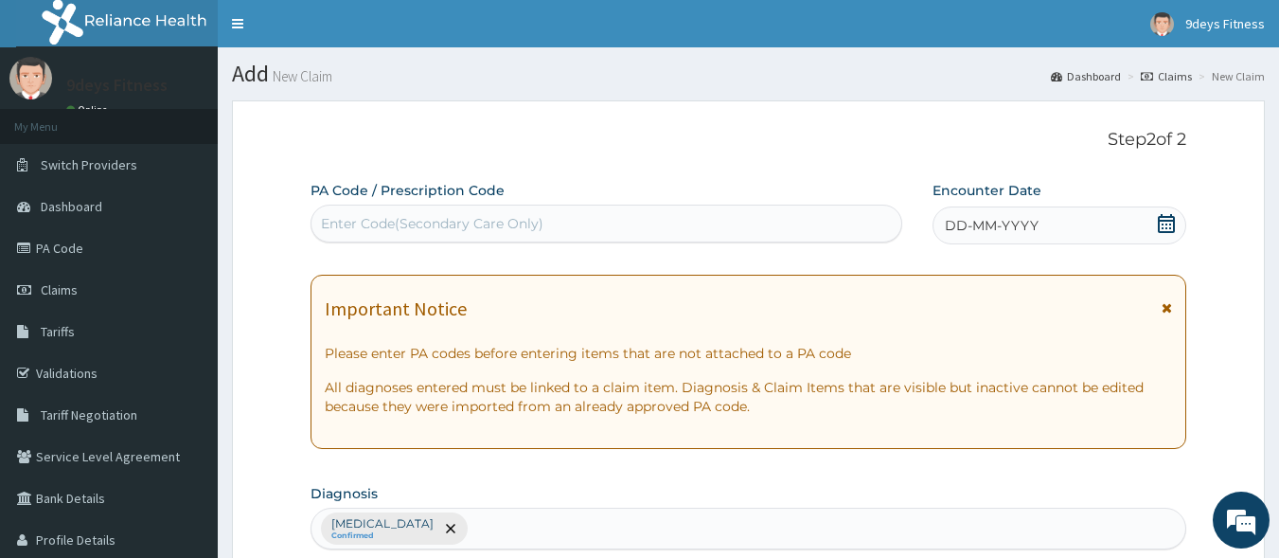
click at [437, 220] on div "Enter Code(Secondary Care Only)" at bounding box center [432, 223] width 223 height 19
paste input "PA/3276BA"
type input "PA/3276BA"
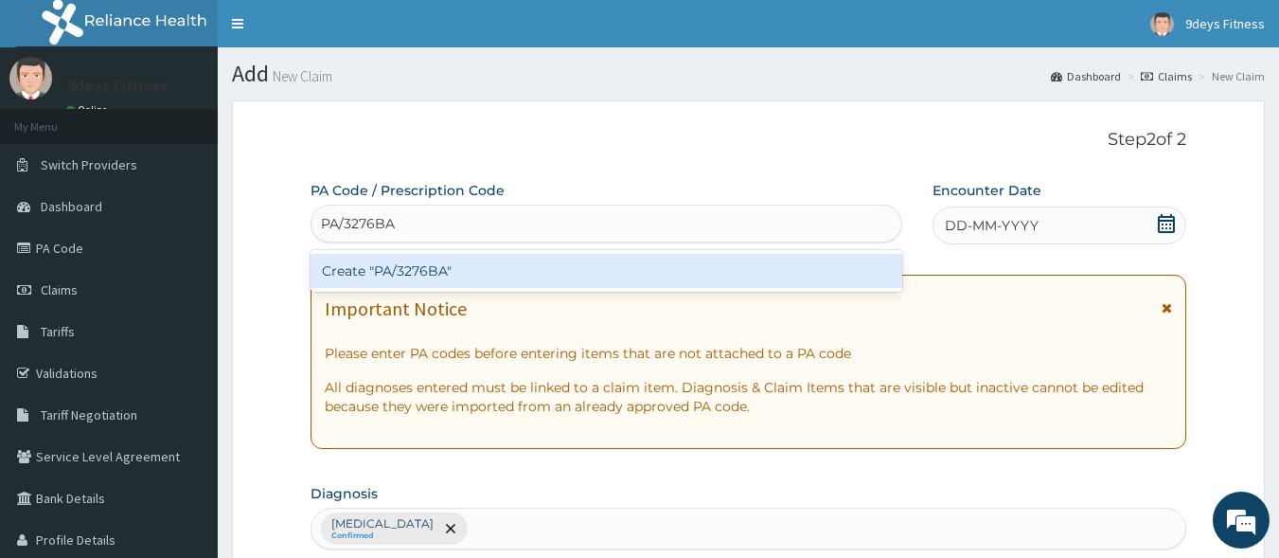
click at [506, 266] on div "Create "PA/3276BA"" at bounding box center [607, 271] width 593 height 34
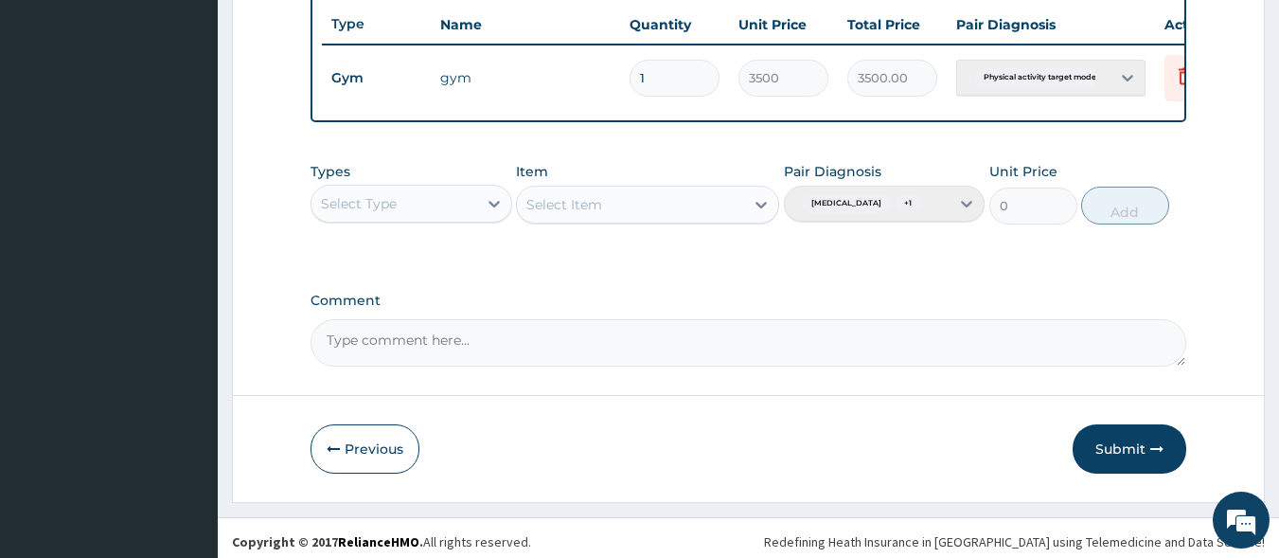
scroll to position [747, 0]
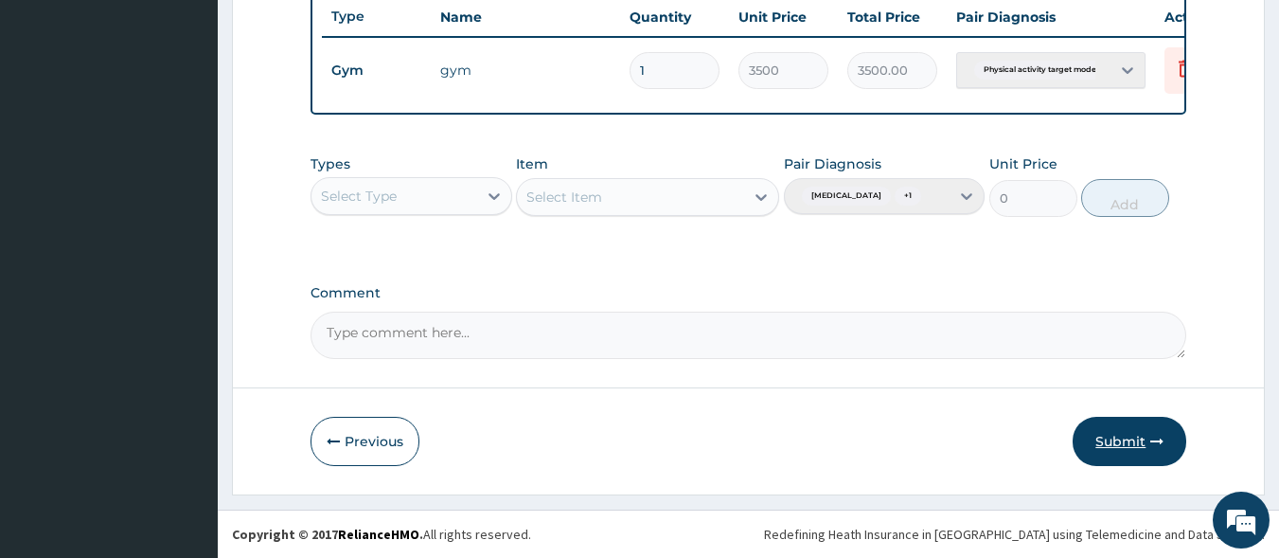
click at [1129, 429] on button "Submit" at bounding box center [1130, 441] width 114 height 49
click at [1136, 434] on button "Submit" at bounding box center [1130, 441] width 114 height 49
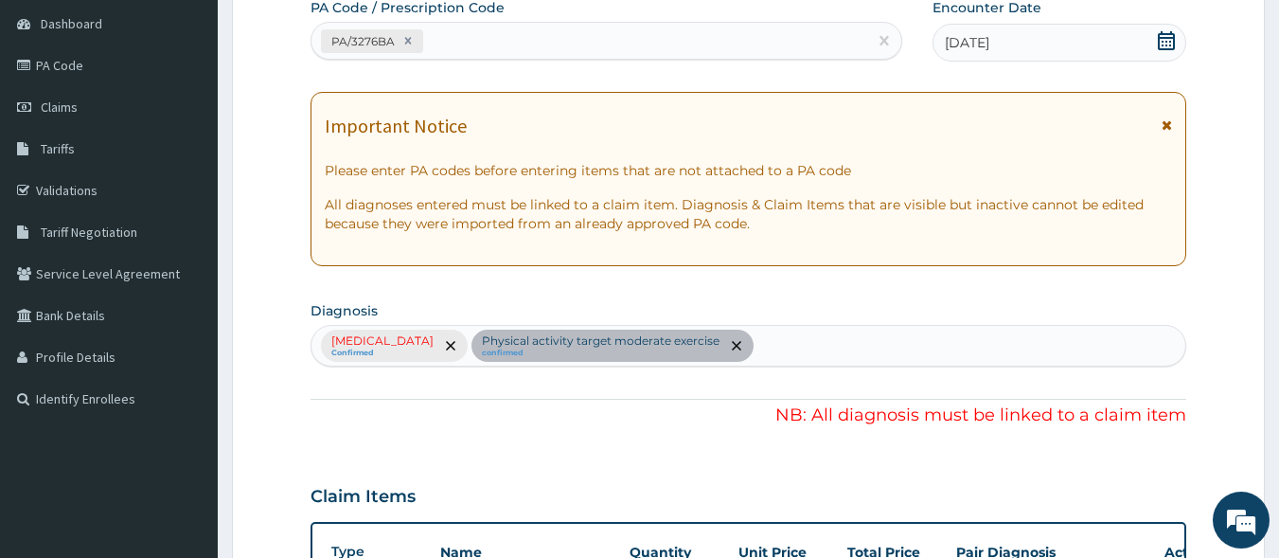
scroll to position [179, 0]
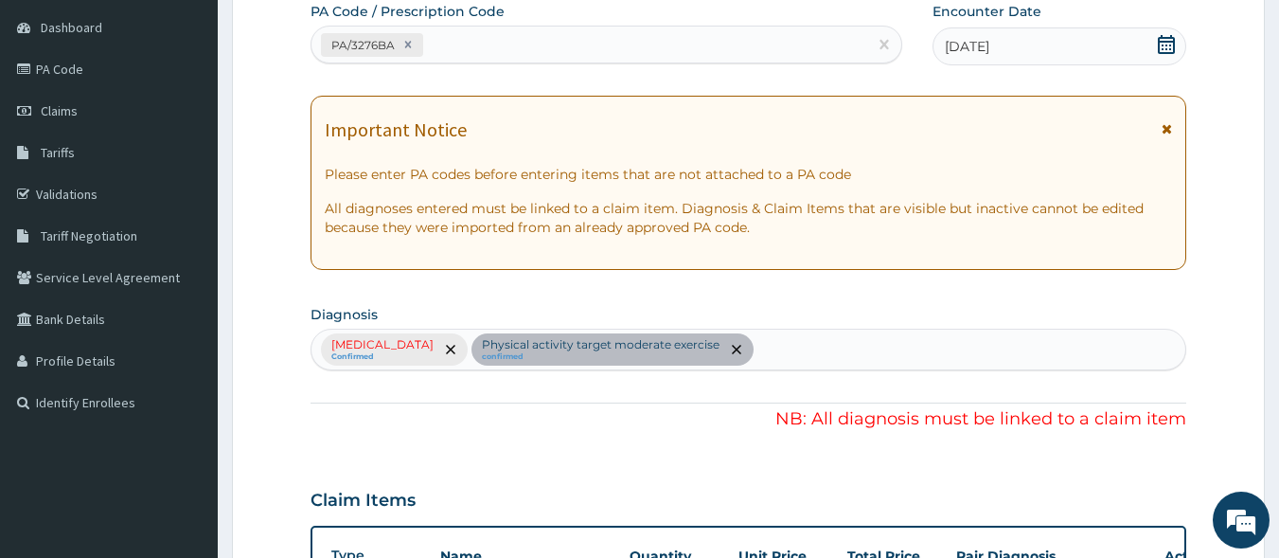
click at [443, 348] on div "[MEDICAL_DATA] Confirmed Physical activity target moderate exercise confirmed" at bounding box center [749, 350] width 877 height 42
click at [592, 350] on div "[MEDICAL_DATA] Confirmed Physical activity target moderate exercise confirmed" at bounding box center [749, 350] width 877 height 42
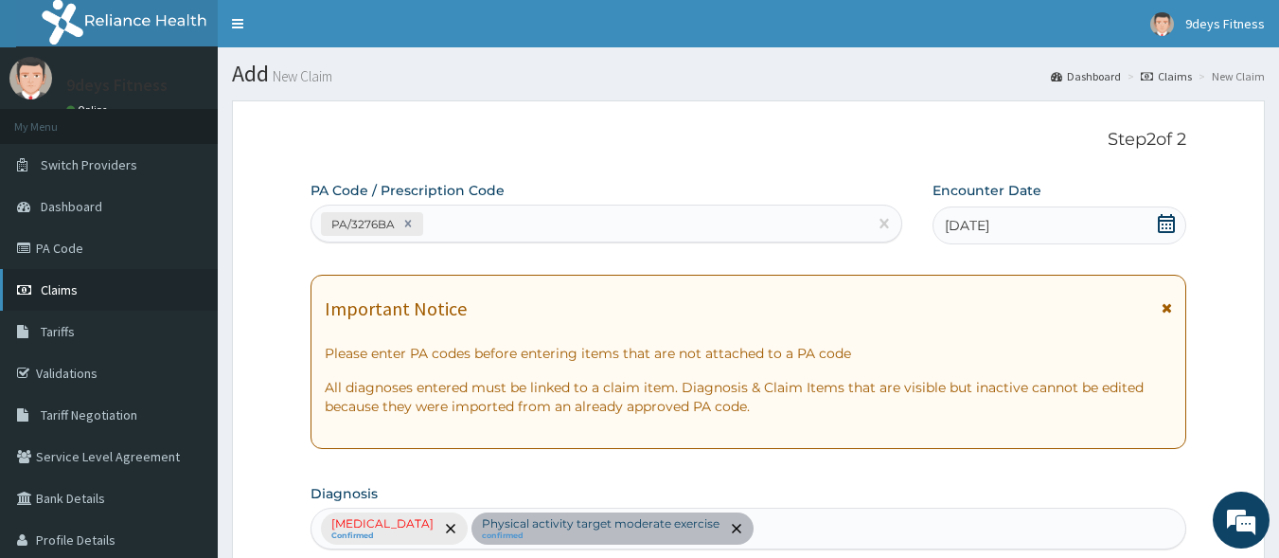
click at [62, 288] on span "Claims" at bounding box center [59, 289] width 37 height 17
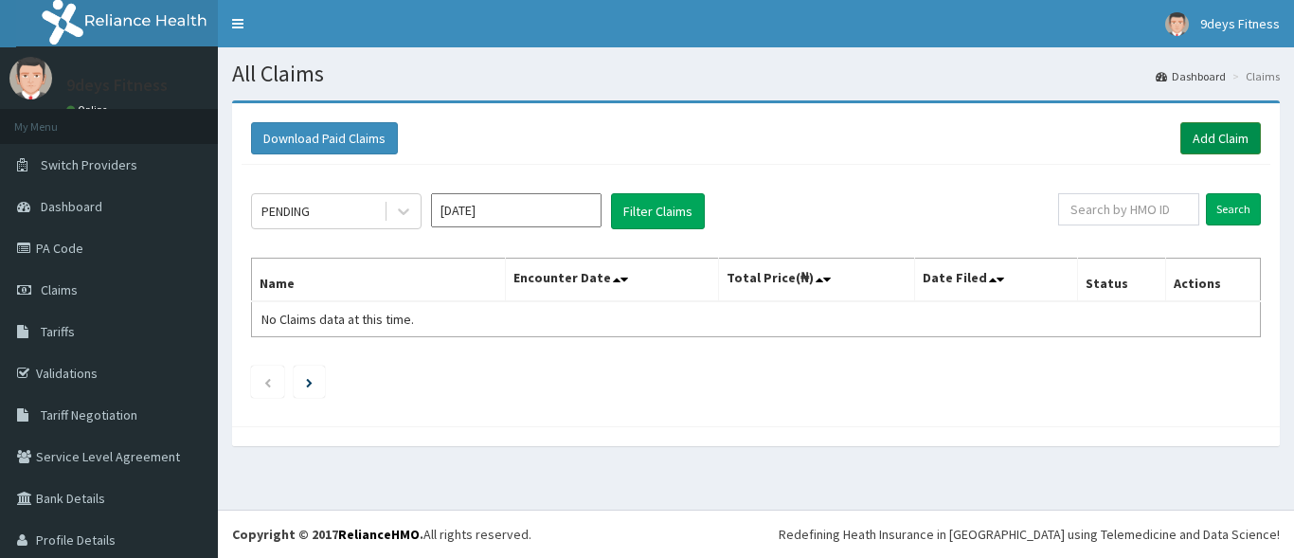
click at [1216, 139] on link "Add Claim" at bounding box center [1220, 138] width 81 height 32
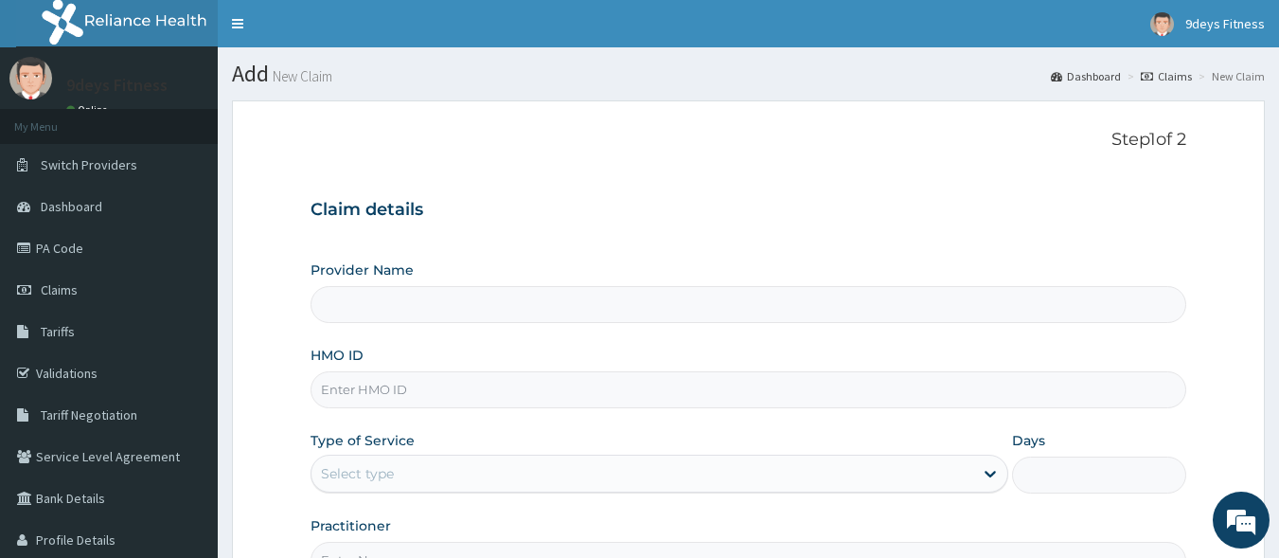
type input "9deys Fitness"
type input "1"
click at [432, 390] on input "HMO ID" at bounding box center [749, 389] width 877 height 37
paste input "ftp/10044/b"
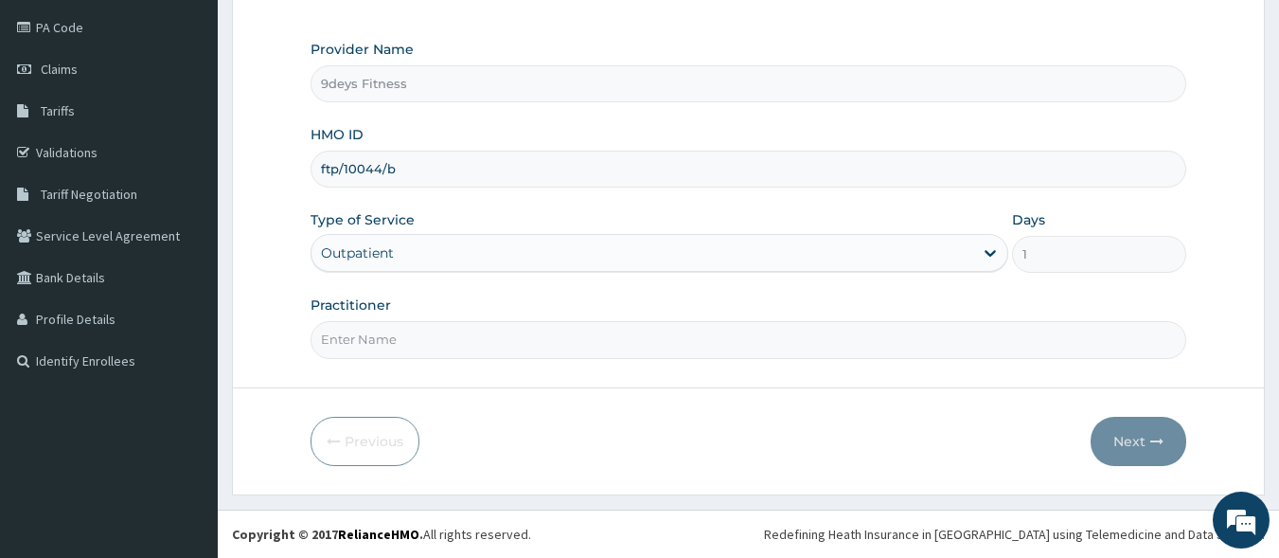
type input "ftp/10044/b"
click at [385, 343] on input "Practitioner" at bounding box center [749, 339] width 877 height 37
type input "mr [PERSON_NAME]"
click at [1143, 438] on button "Next" at bounding box center [1139, 441] width 96 height 49
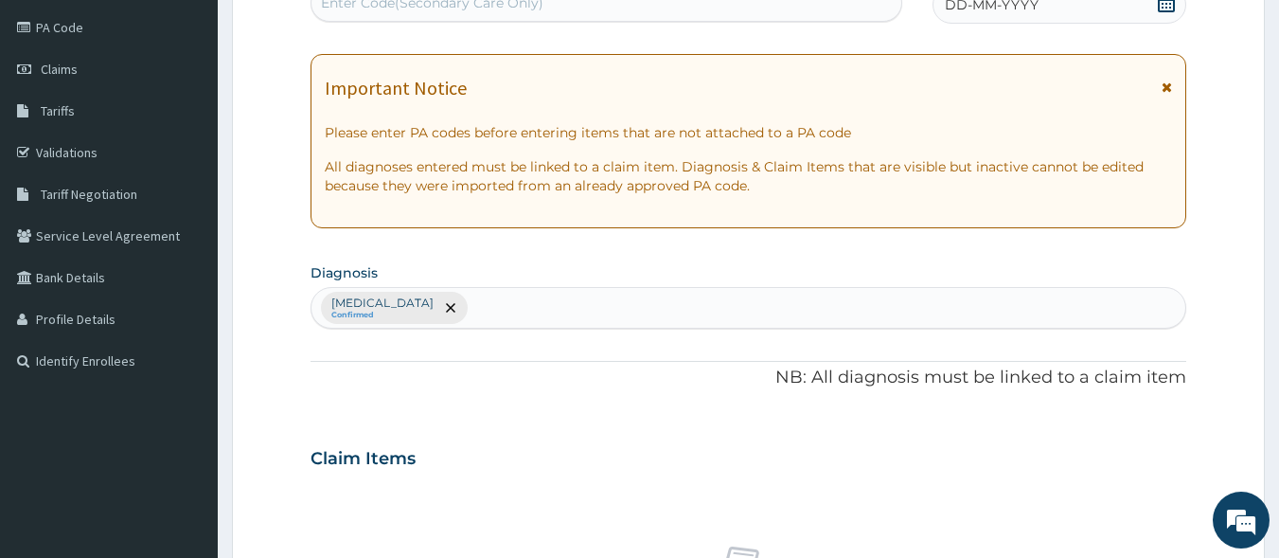
click at [459, 8] on div "Enter Code(Secondary Care Only)" at bounding box center [432, 2] width 223 height 19
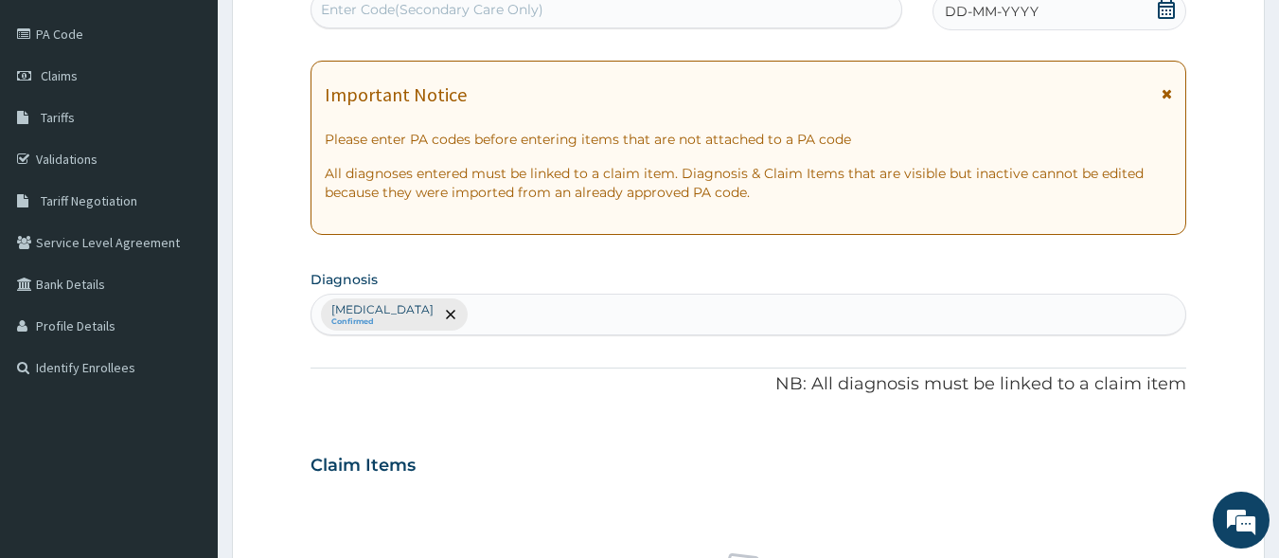
paste input "PA/3276BA"
type input "PA/3276BA"
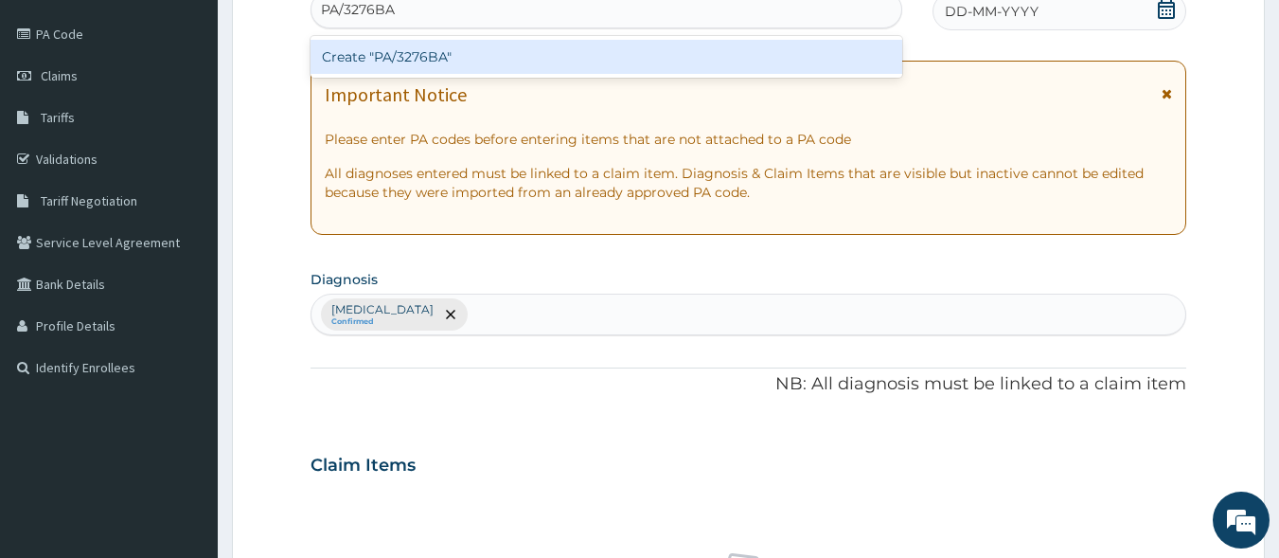
click at [492, 39] on div "Create "PA/3276BA"" at bounding box center [607, 57] width 593 height 42
click at [504, 60] on div "Create "PA/3276BA"" at bounding box center [607, 57] width 593 height 34
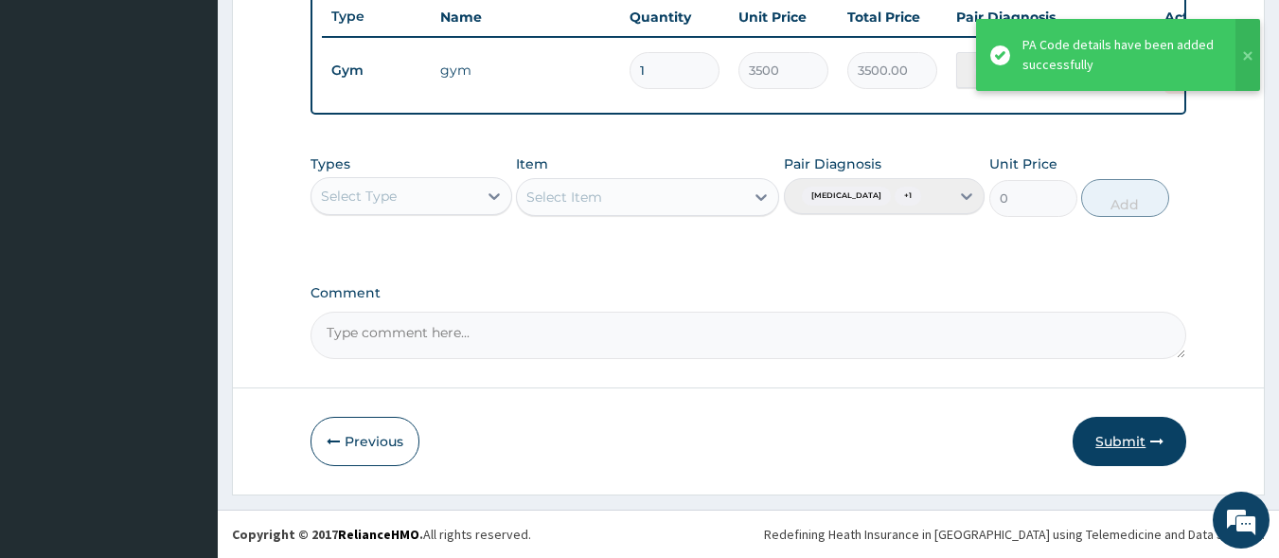
scroll to position [747, 0]
click at [1126, 444] on button "Submit" at bounding box center [1130, 441] width 114 height 49
click at [1105, 440] on button "Submit" at bounding box center [1130, 441] width 114 height 49
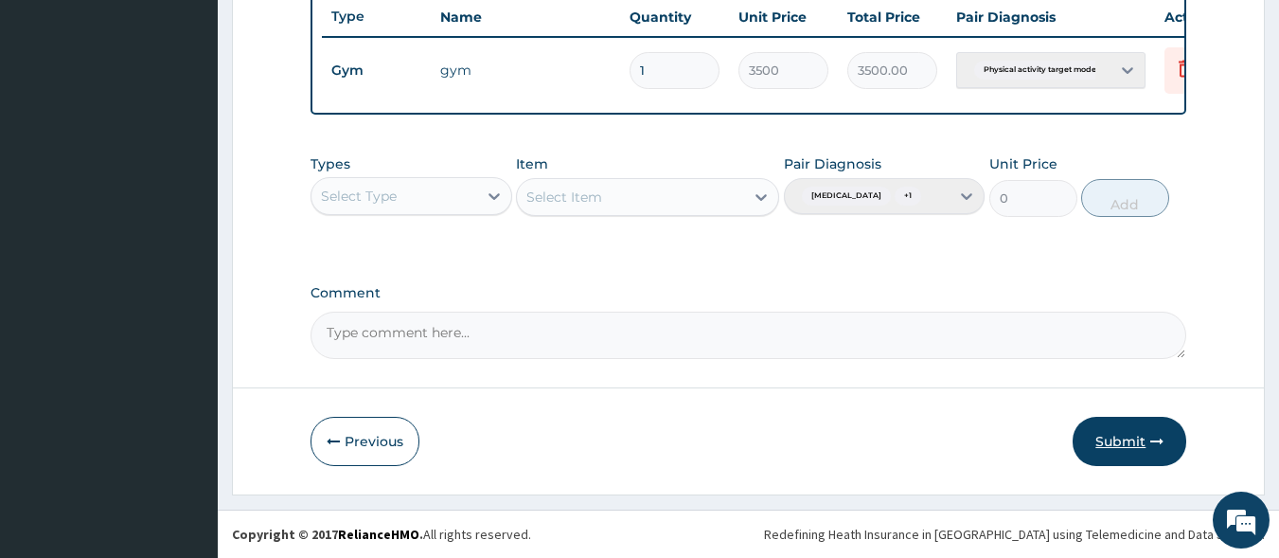
click at [1122, 438] on button "Submit" at bounding box center [1130, 441] width 114 height 49
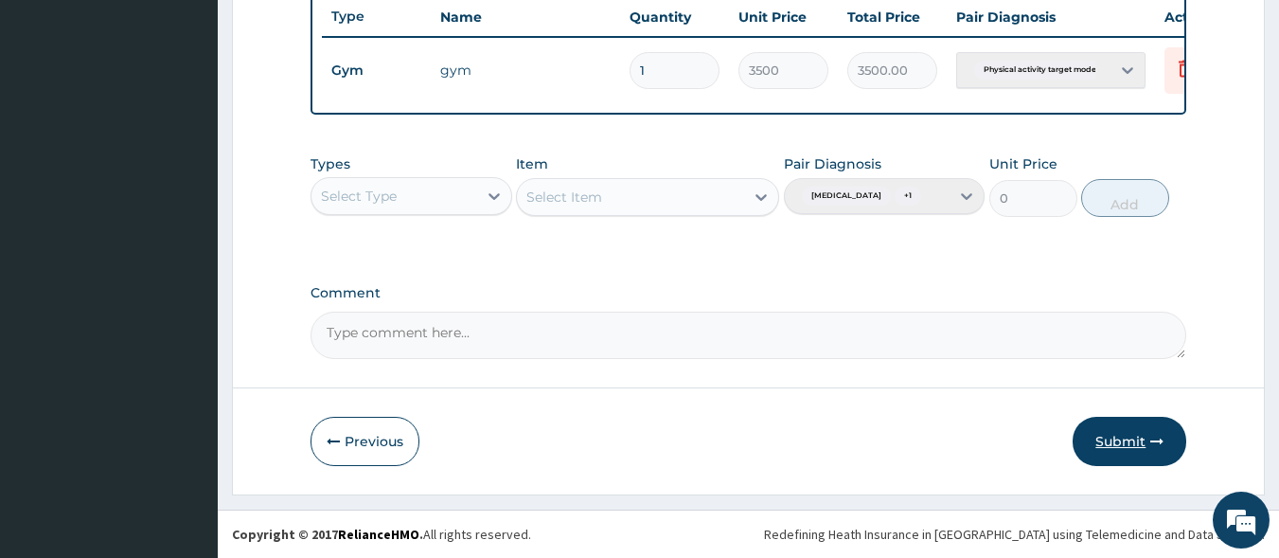
click at [1122, 438] on button "Submit" at bounding box center [1130, 441] width 114 height 49
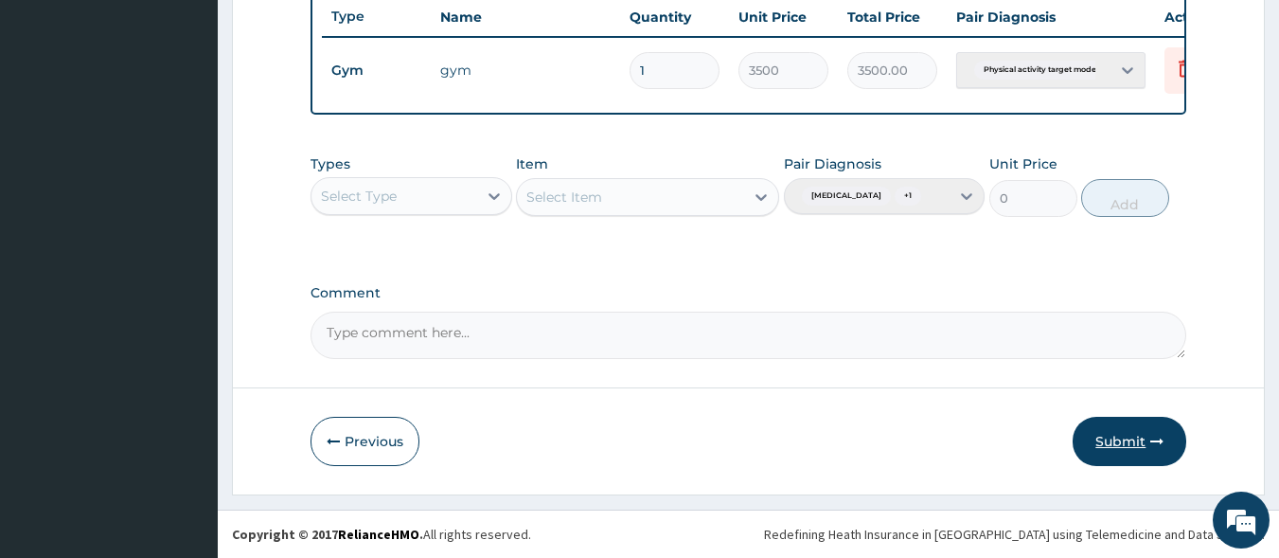
click at [1120, 439] on button "Submit" at bounding box center [1130, 441] width 114 height 49
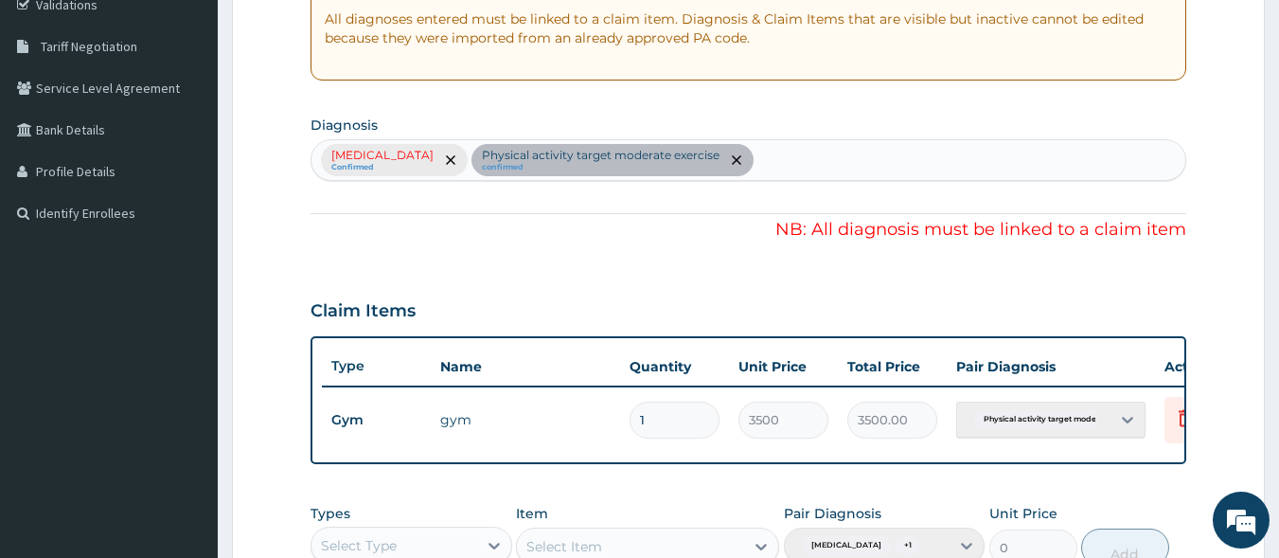
scroll to position [84, 0]
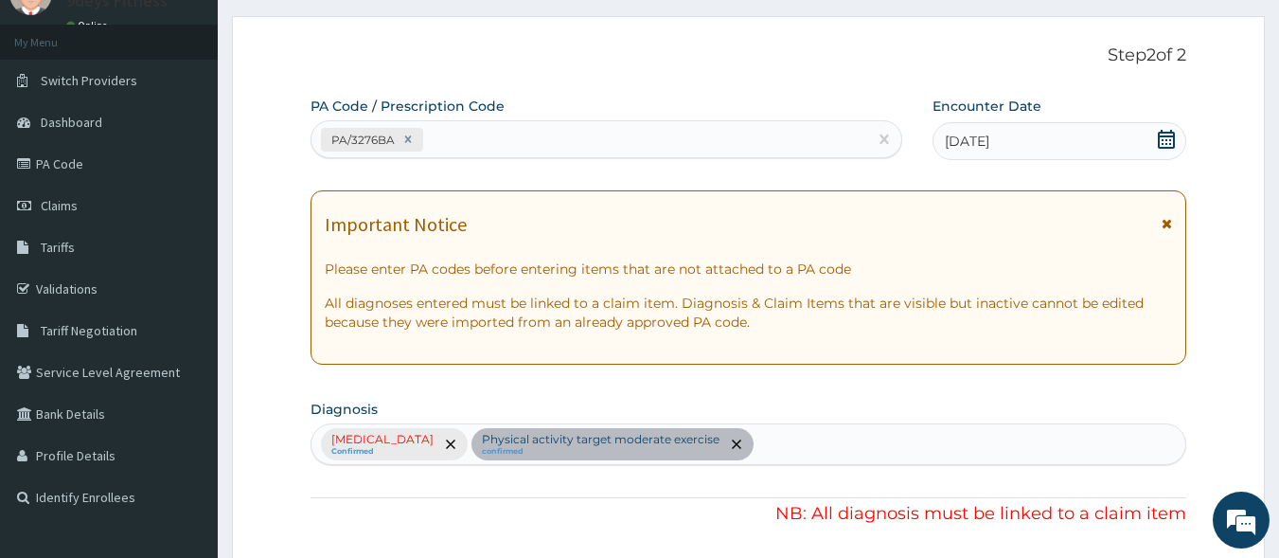
click at [573, 459] on div "[MEDICAL_DATA] Confirmed Physical activity target moderate exercise confirmed" at bounding box center [749, 444] width 877 height 42
click at [592, 437] on div "[MEDICAL_DATA] Confirmed Physical activity target moderate exercise confirmed" at bounding box center [749, 444] width 877 height 42
click at [485, 449] on div "[MEDICAL_DATA] Confirmed Physical activity target moderate exercise confirmed" at bounding box center [749, 444] width 877 height 42
click at [486, 443] on div "[MEDICAL_DATA] Confirmed Physical activity target moderate exercise confirmed" at bounding box center [749, 444] width 877 height 42
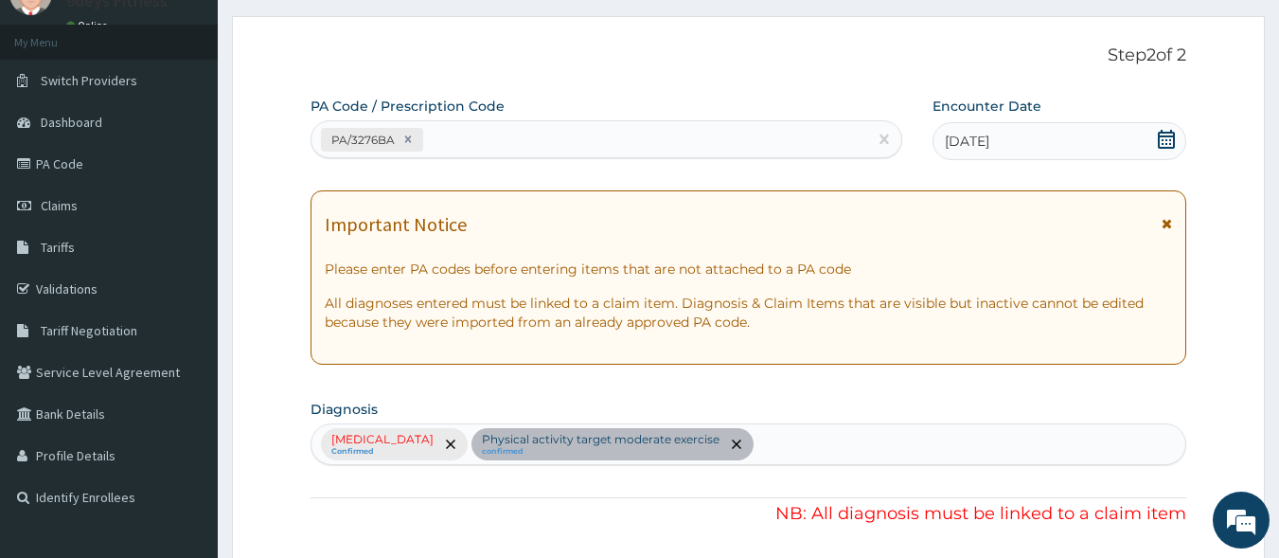
click at [486, 443] on div "[MEDICAL_DATA] Confirmed Physical activity target moderate exercise confirmed" at bounding box center [749, 444] width 877 height 42
click at [771, 444] on div "[MEDICAL_DATA] Confirmed Physical activity target moderate exercise confirmed" at bounding box center [749, 444] width 877 height 42
click at [775, 444] on div "[MEDICAL_DATA] Confirmed Physical activity target moderate exercise confirmed" at bounding box center [749, 444] width 877 height 42
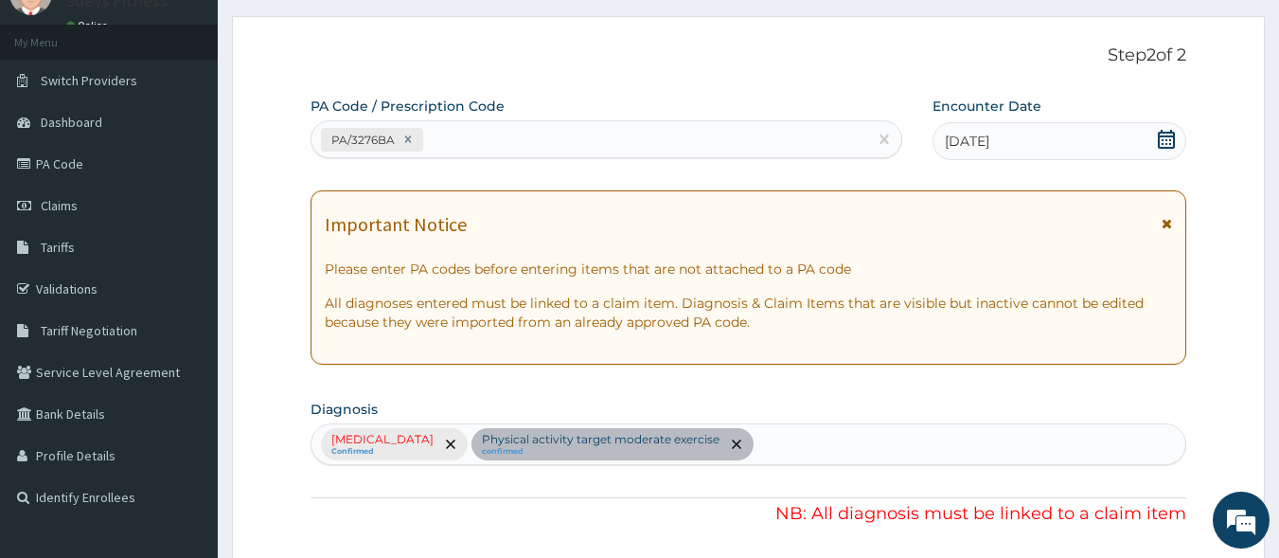
click at [775, 444] on div "[MEDICAL_DATA] Confirmed Physical activity target moderate exercise confirmed" at bounding box center [749, 444] width 877 height 42
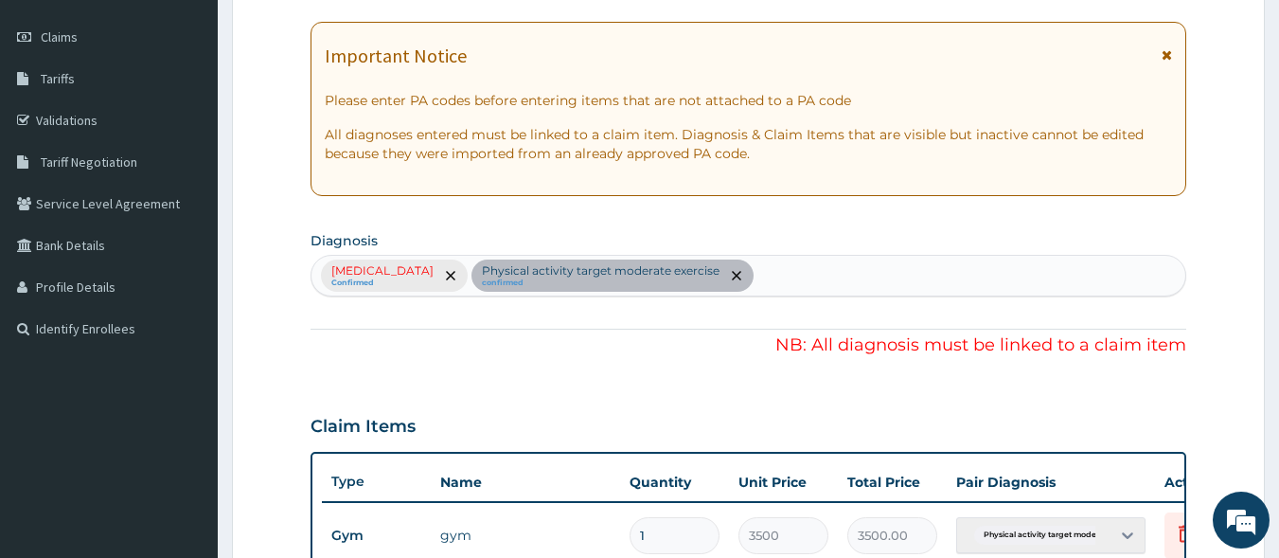
scroll to position [0, 0]
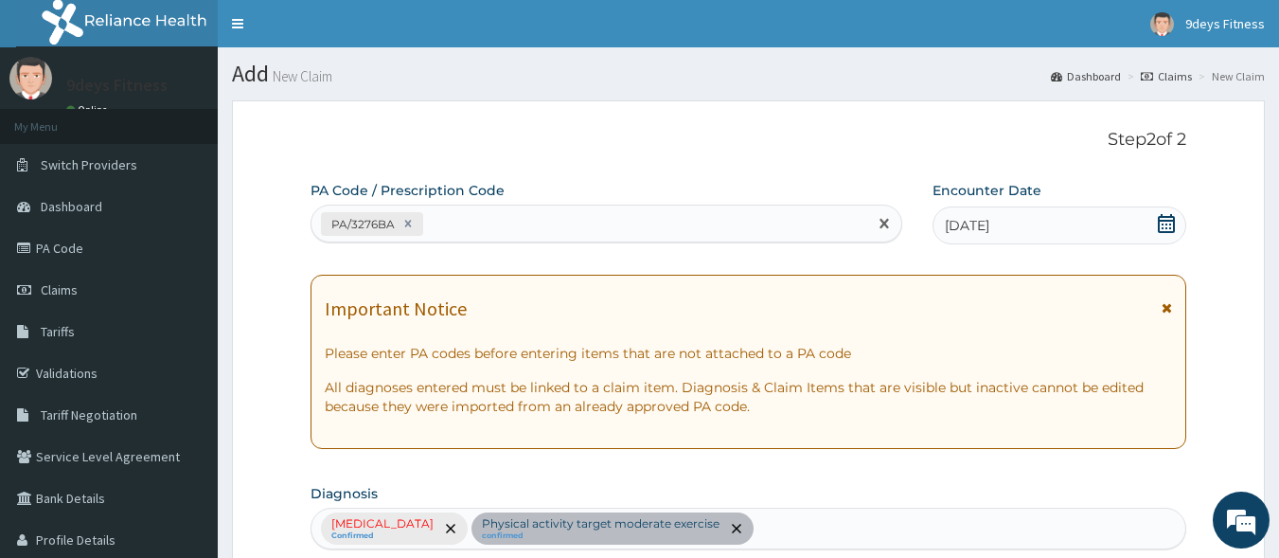
click at [475, 221] on div "PA/3276BA" at bounding box center [590, 223] width 557 height 31
paste input "PA/A49600"
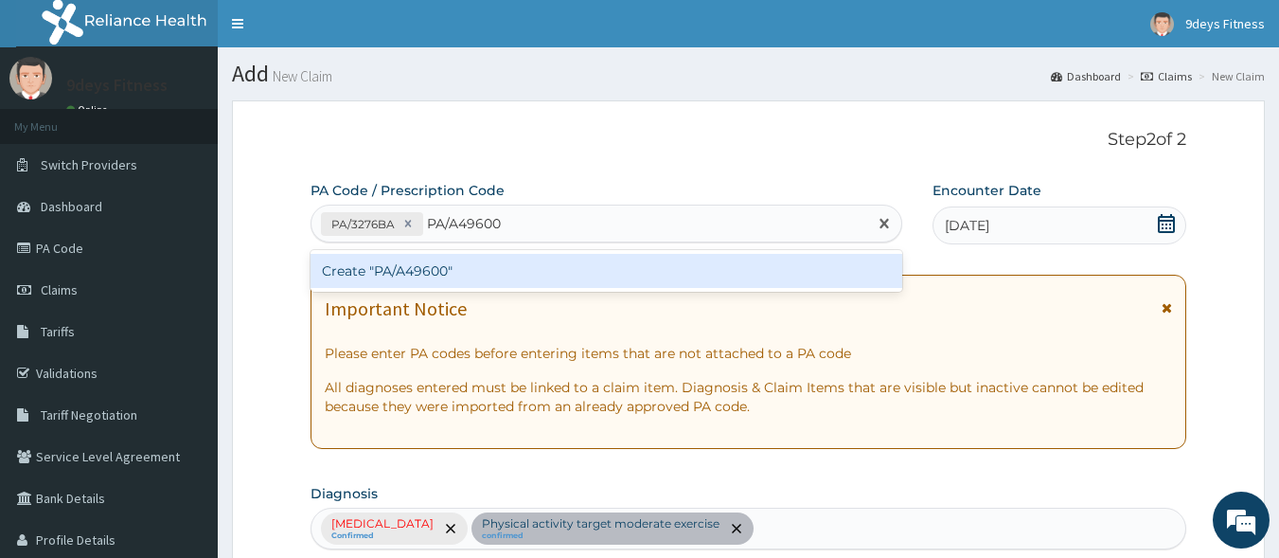
type input "PA/A49600"
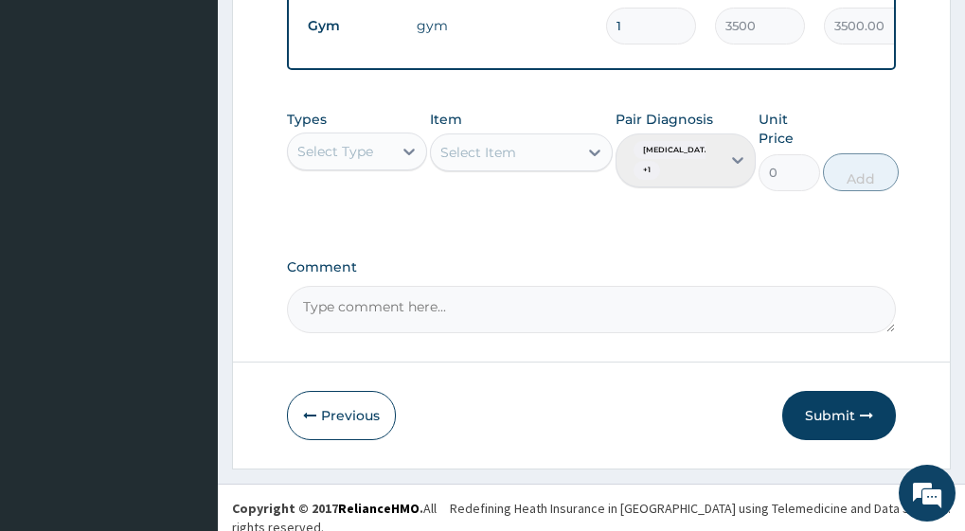
scroll to position [814, 0]
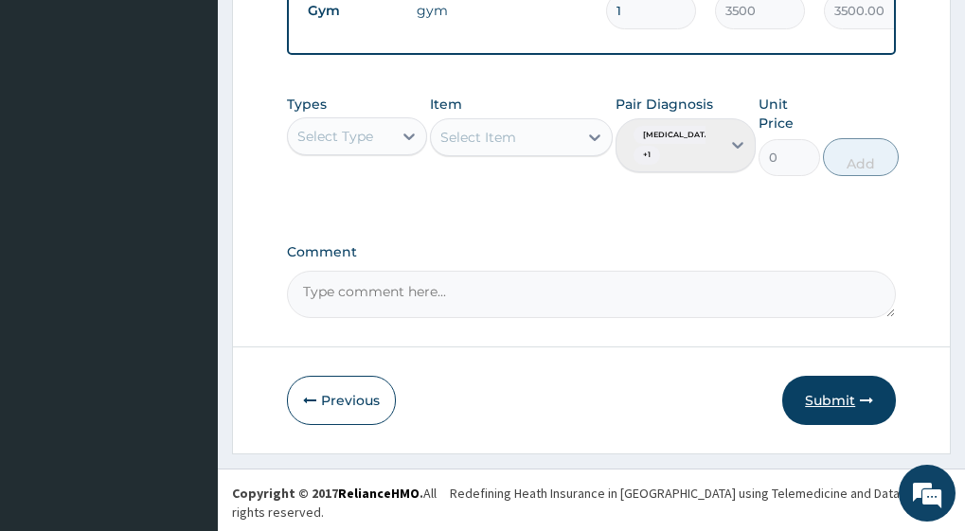
drag, startPoint x: 838, startPoint y: 436, endPoint x: 839, endPoint y: 422, distance: 13.3
click at [838, 425] on button "Submit" at bounding box center [839, 400] width 114 height 49
click at [839, 422] on button "Submit" at bounding box center [839, 400] width 114 height 49
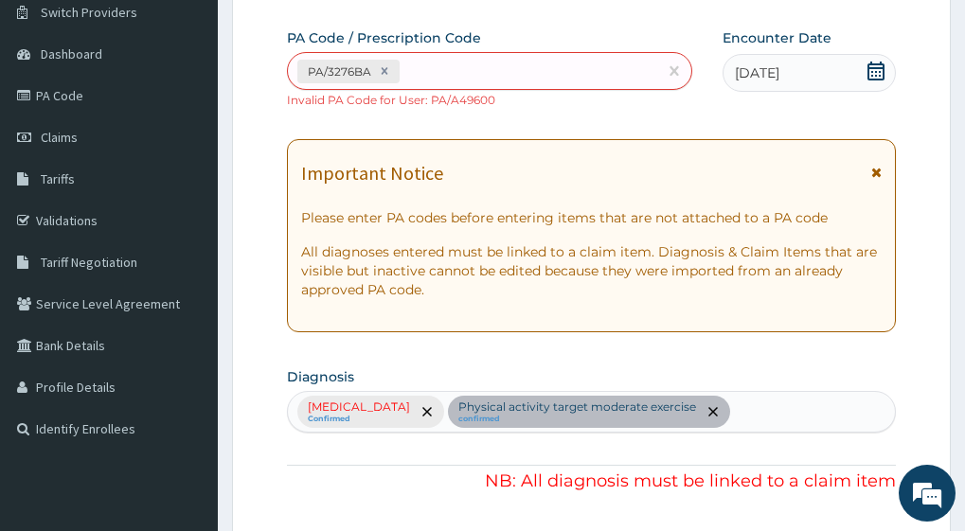
scroll to position [151, 0]
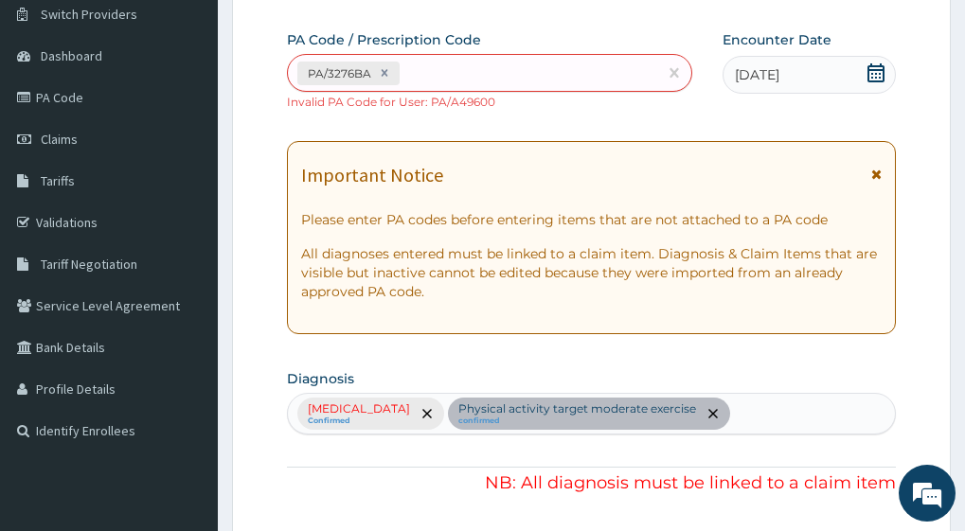
click at [874, 170] on icon at bounding box center [876, 174] width 10 height 13
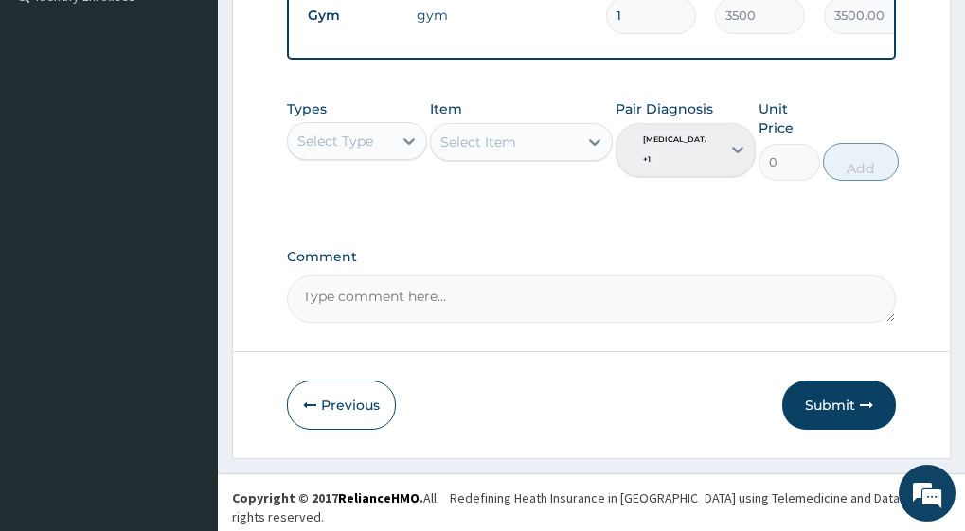
scroll to position [590, 0]
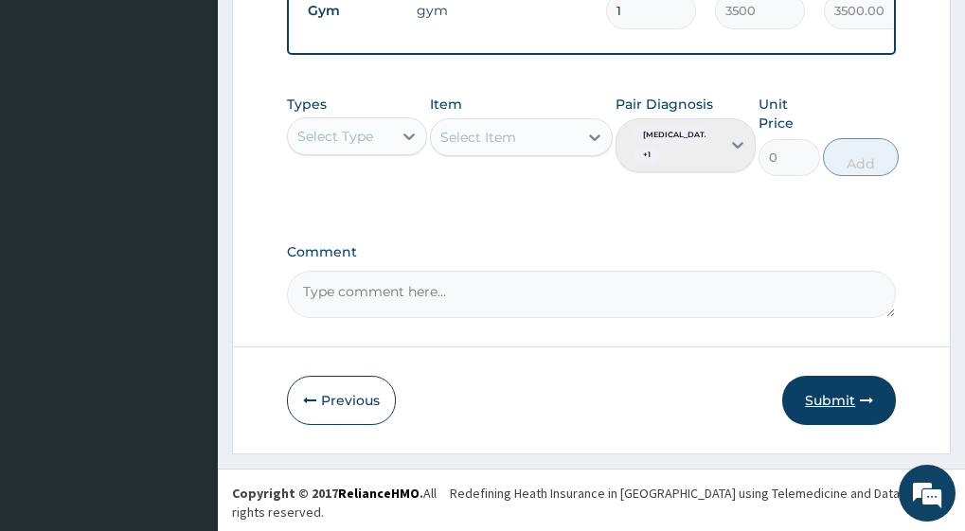
click at [836, 407] on button "Submit" at bounding box center [839, 400] width 114 height 49
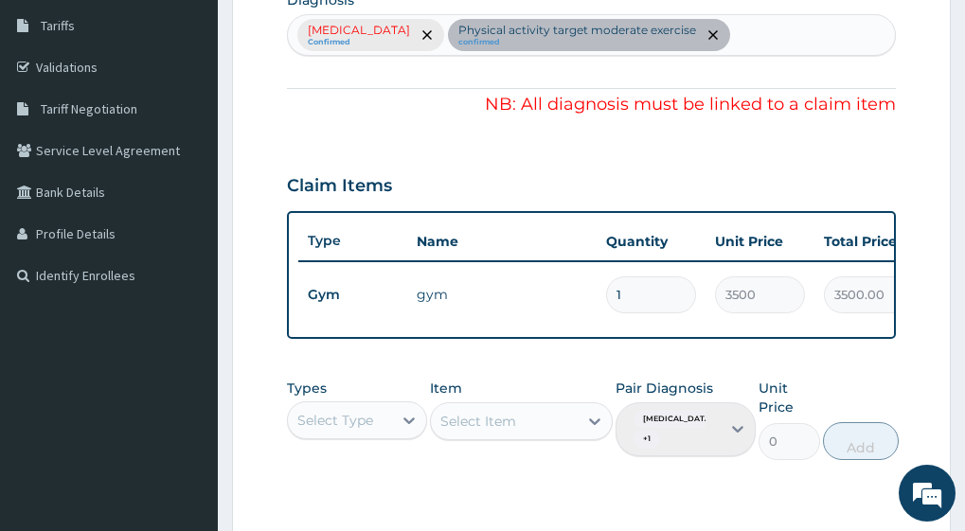
scroll to position [0, 342]
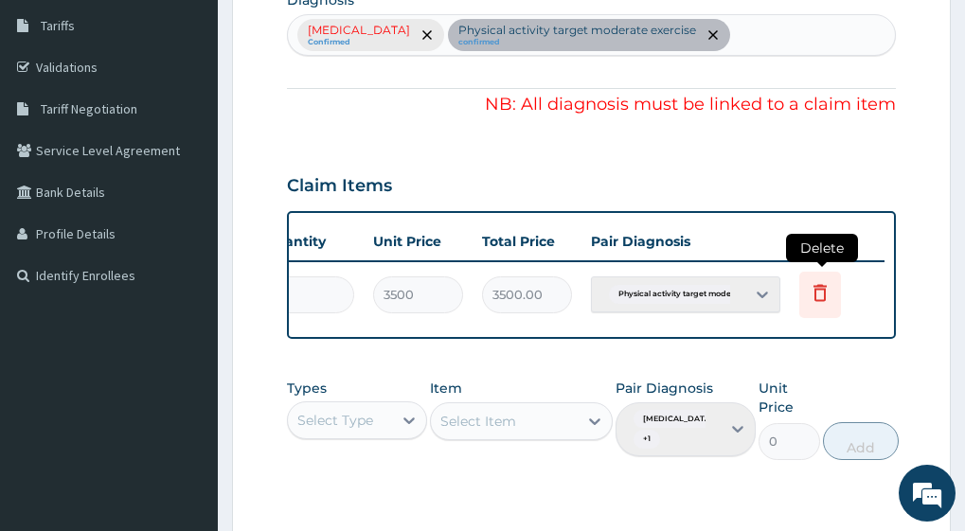
click at [829, 310] on icon at bounding box center [820, 295] width 42 height 46
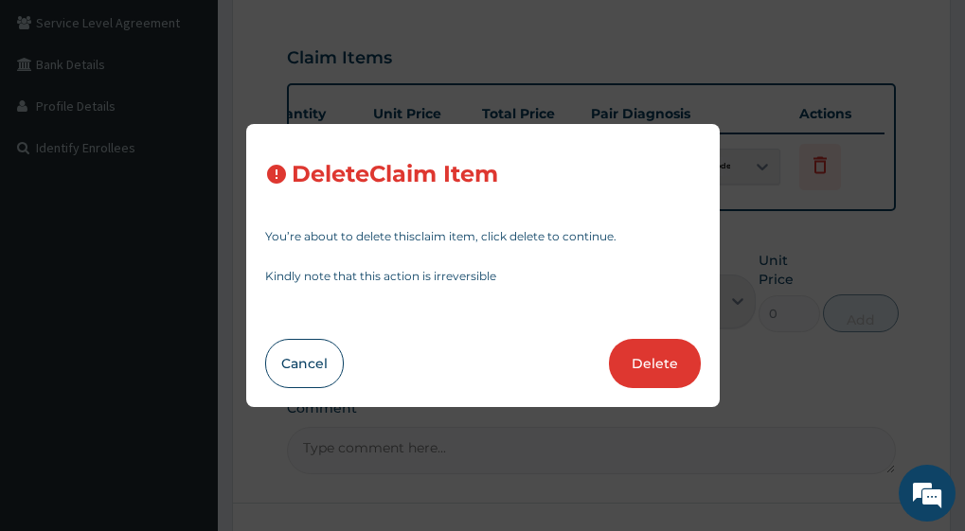
scroll to position [590, 0]
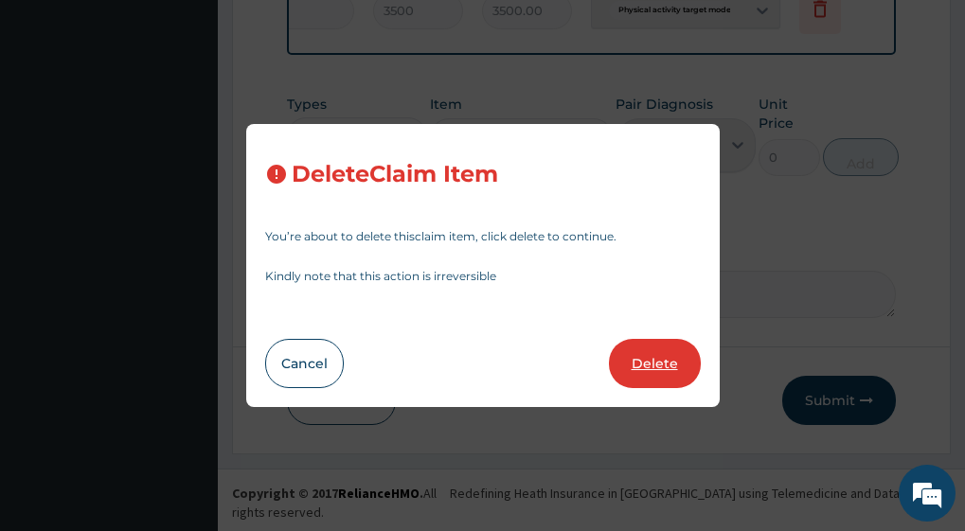
click at [686, 361] on button "Delete" at bounding box center [655, 363] width 92 height 49
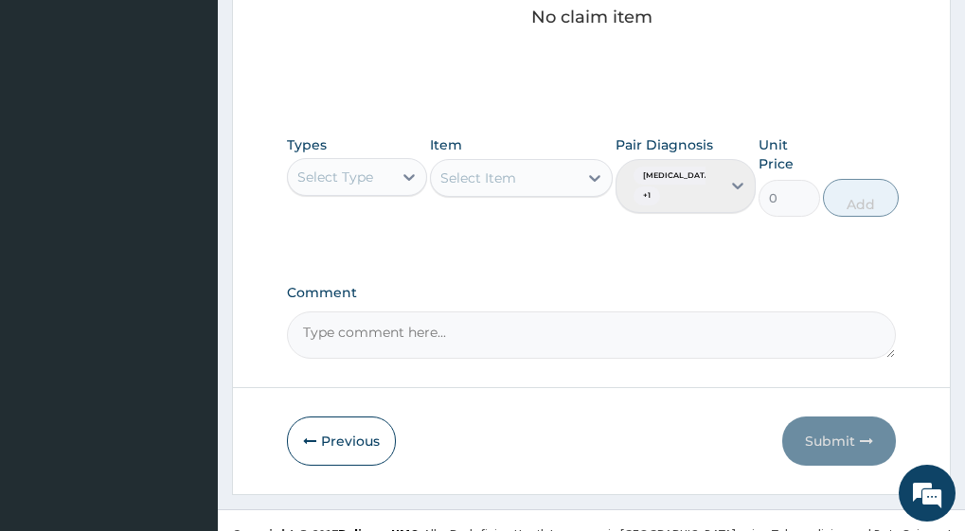
scroll to position [666, 0]
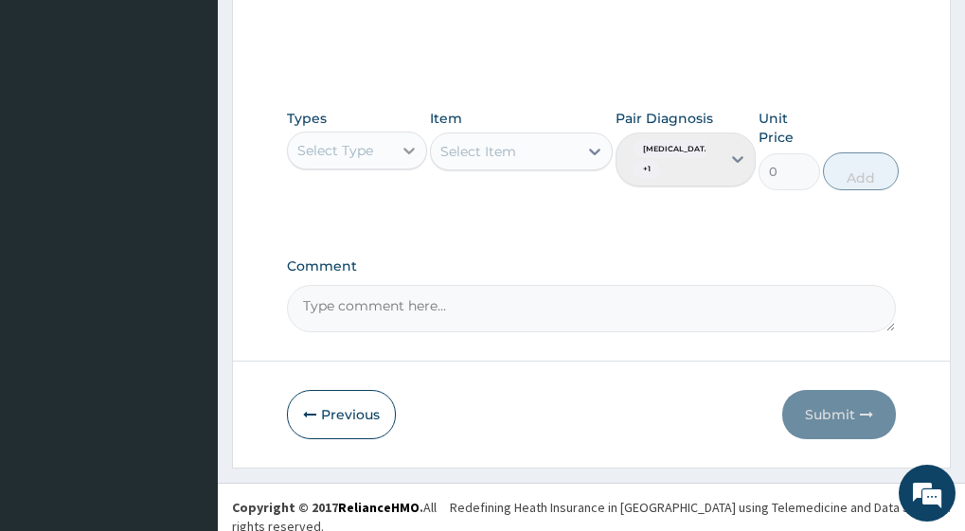
click at [403, 161] on div at bounding box center [409, 151] width 34 height 34
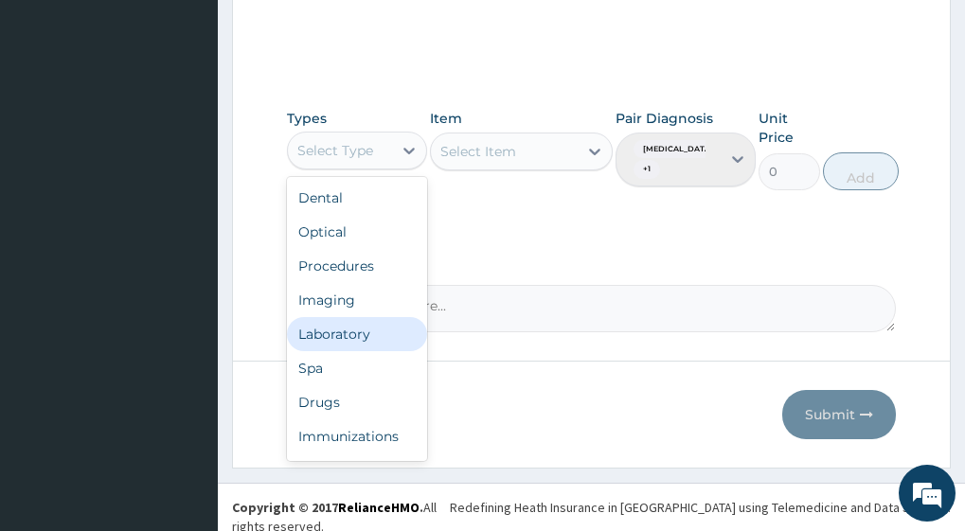
scroll to position [64, 0]
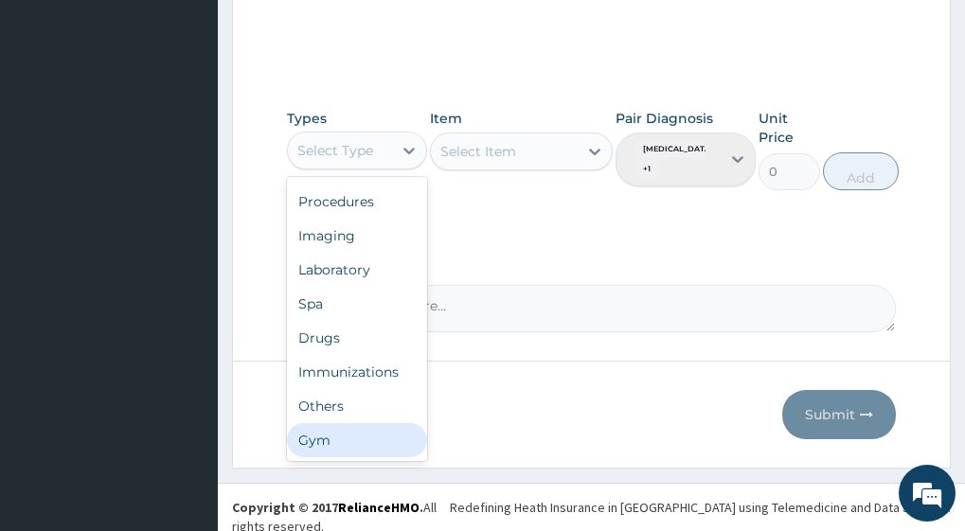
click at [350, 435] on div "Gym" at bounding box center [357, 440] width 140 height 34
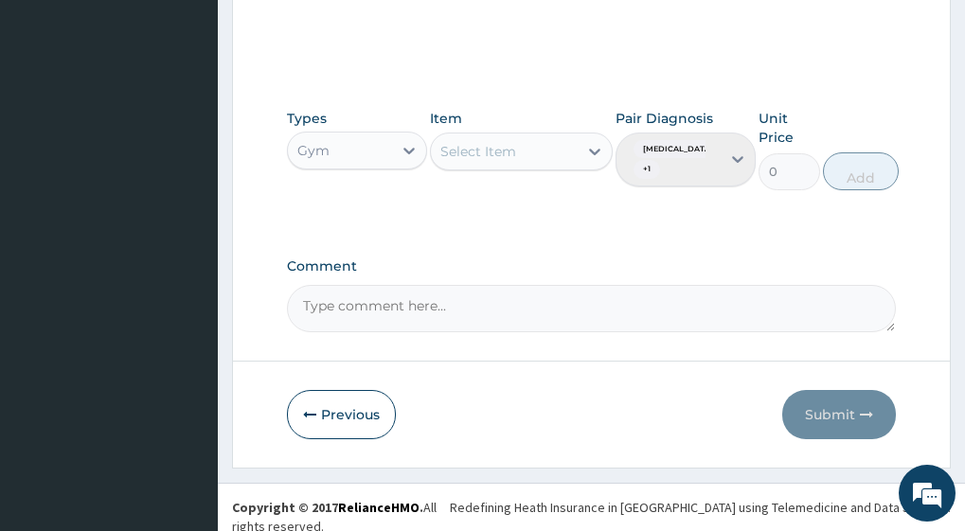
click at [575, 152] on div "Select Item" at bounding box center [504, 151] width 147 height 30
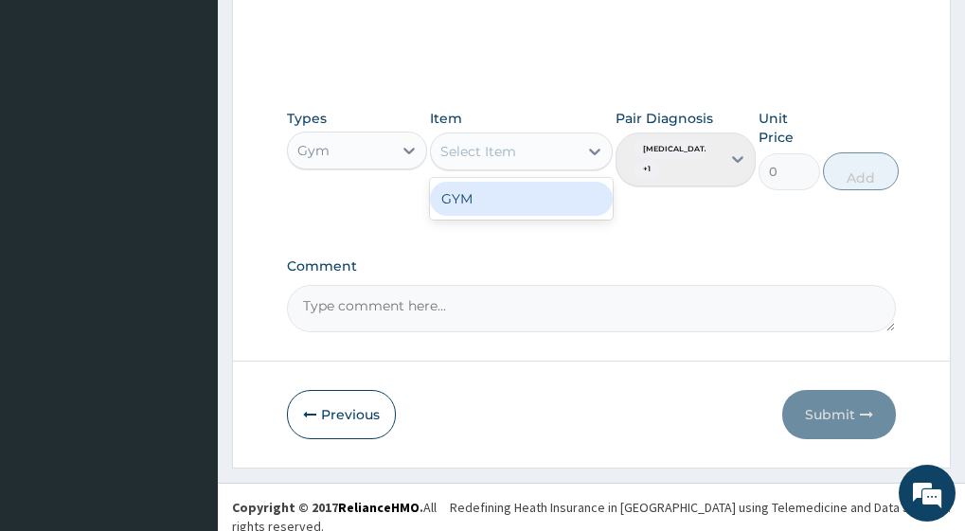
click at [556, 202] on div "GYM" at bounding box center [521, 199] width 183 height 34
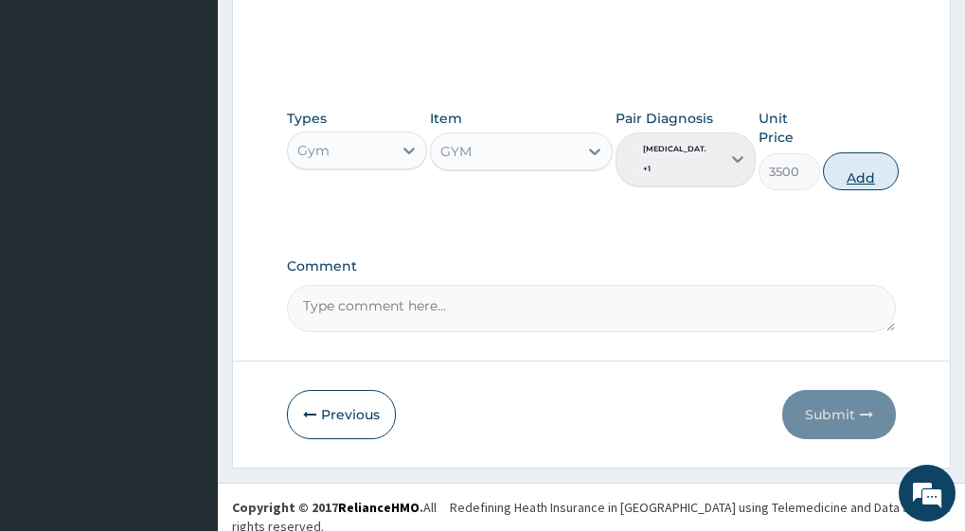
click at [886, 168] on button "Add" at bounding box center [861, 171] width 76 height 38
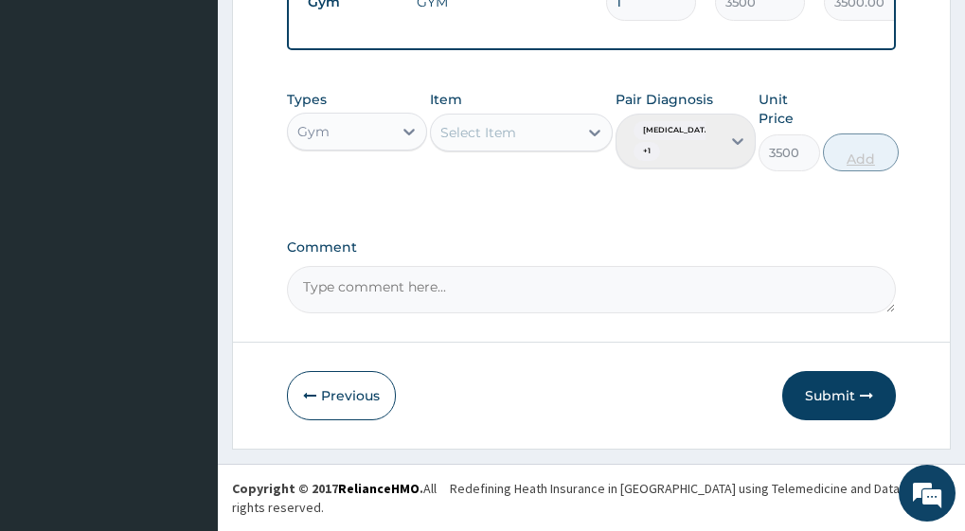
type input "0"
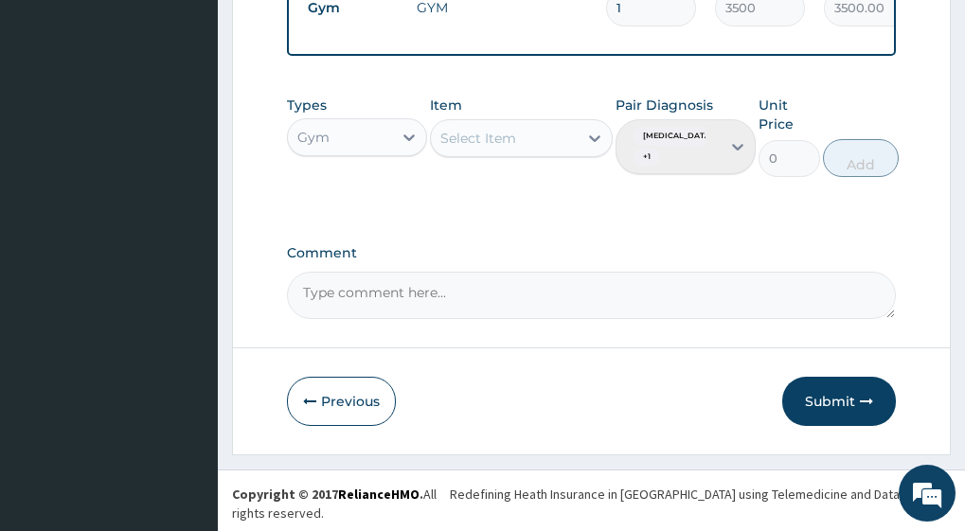
scroll to position [598, 0]
drag, startPoint x: 842, startPoint y: 410, endPoint x: 875, endPoint y: 266, distance: 147.7
click at [842, 409] on button "Submit" at bounding box center [839, 400] width 114 height 49
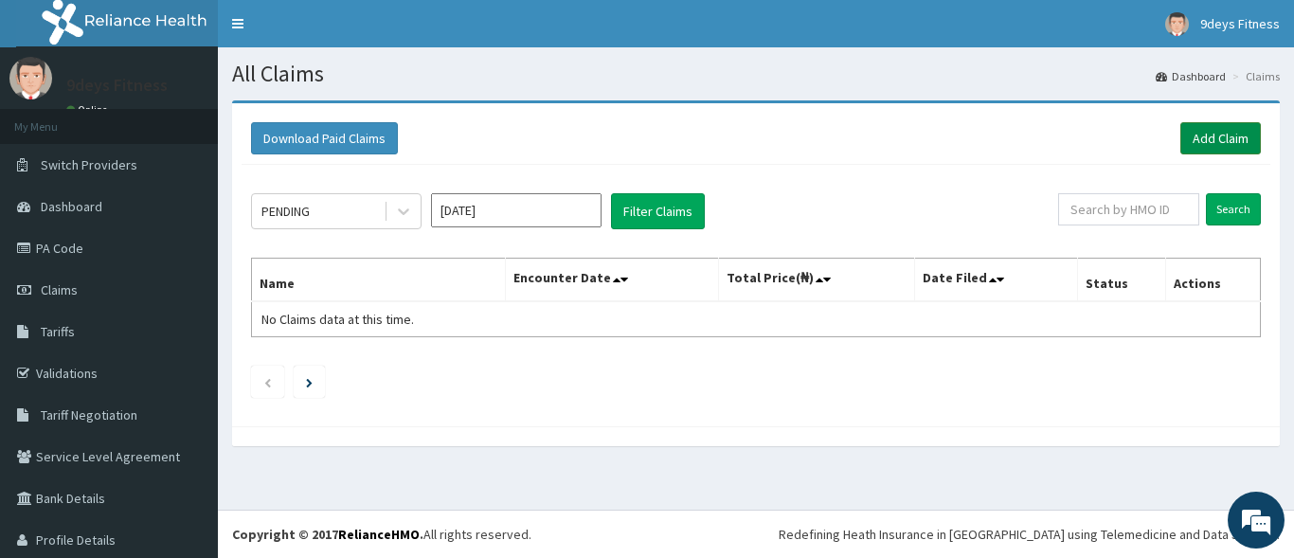
click at [1186, 137] on link "Add Claim" at bounding box center [1220, 138] width 81 height 32
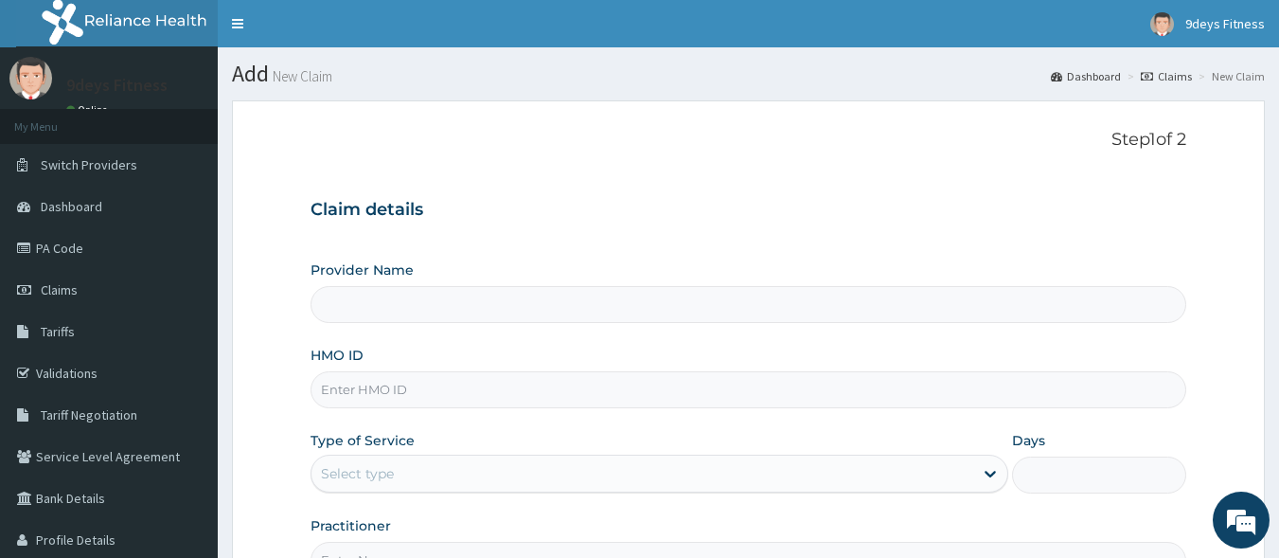
type input "9deys Fitness"
type input "1"
click at [449, 385] on input "HMO ID" at bounding box center [749, 389] width 877 height 37
paste input "enp/10698/a"
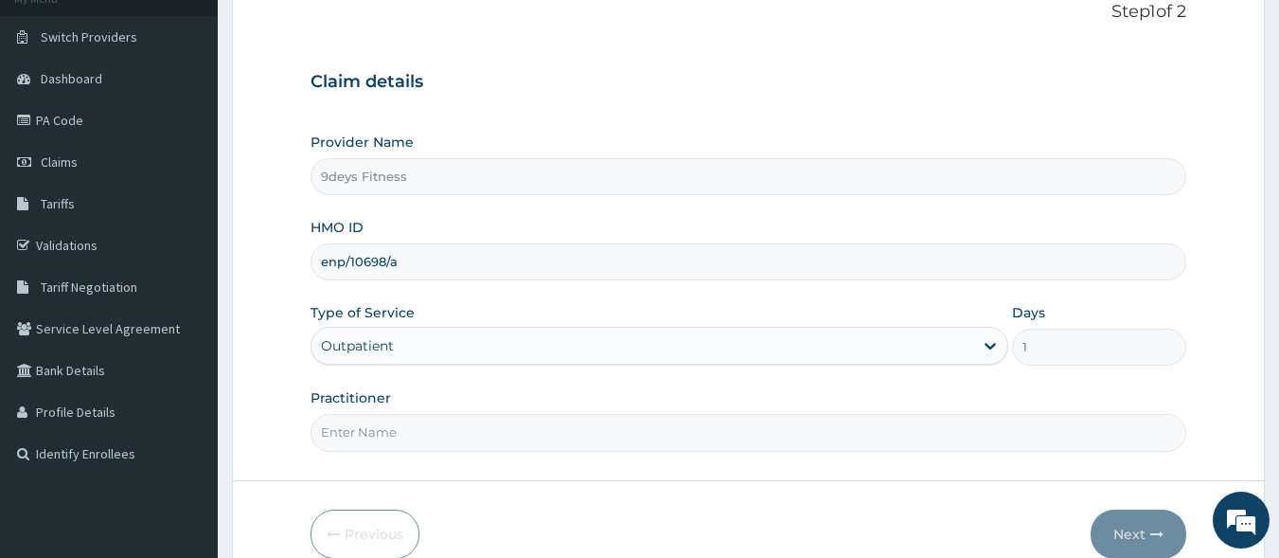
scroll to position [189, 0]
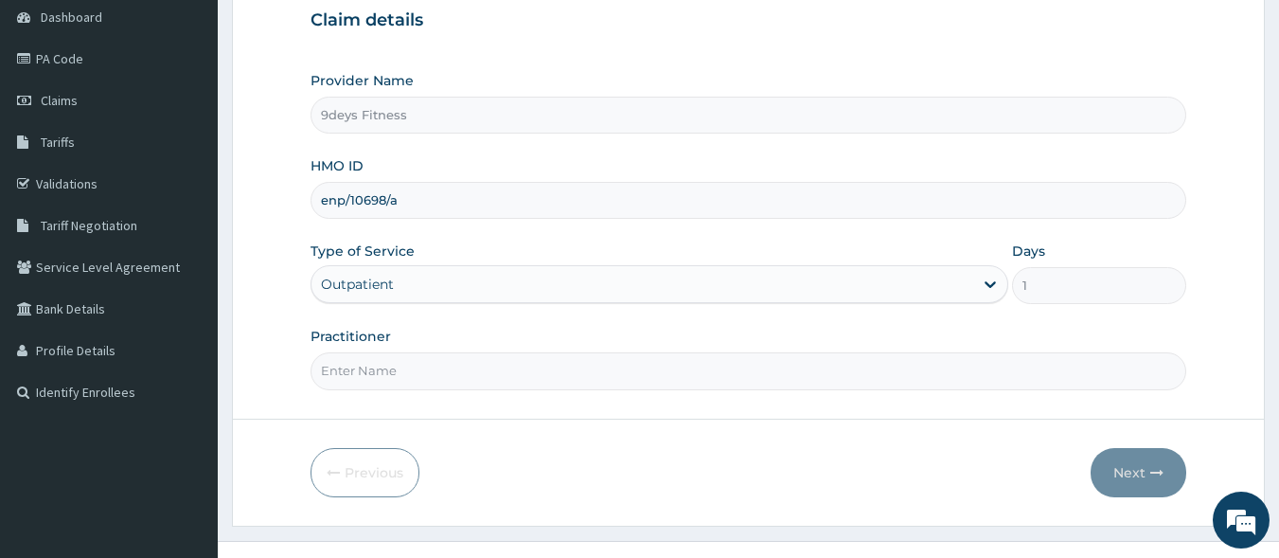
type input "enp/10698/a"
click at [507, 367] on input "Practitioner" at bounding box center [749, 370] width 877 height 37
type input "mr [PERSON_NAME]"
click at [1133, 465] on button "Next" at bounding box center [1139, 472] width 96 height 49
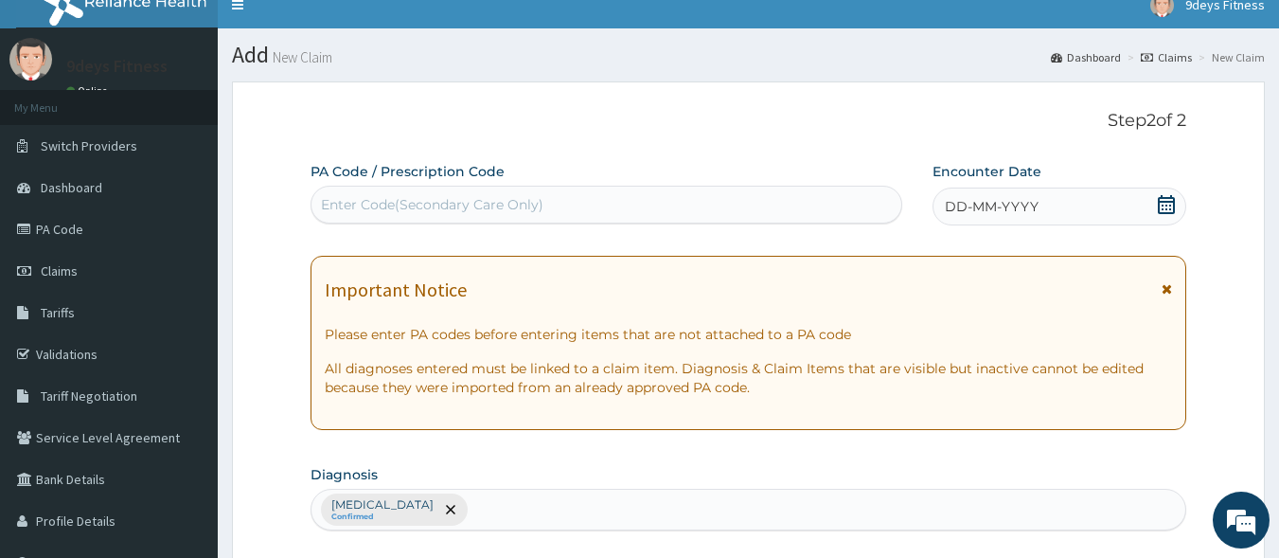
scroll to position [0, 0]
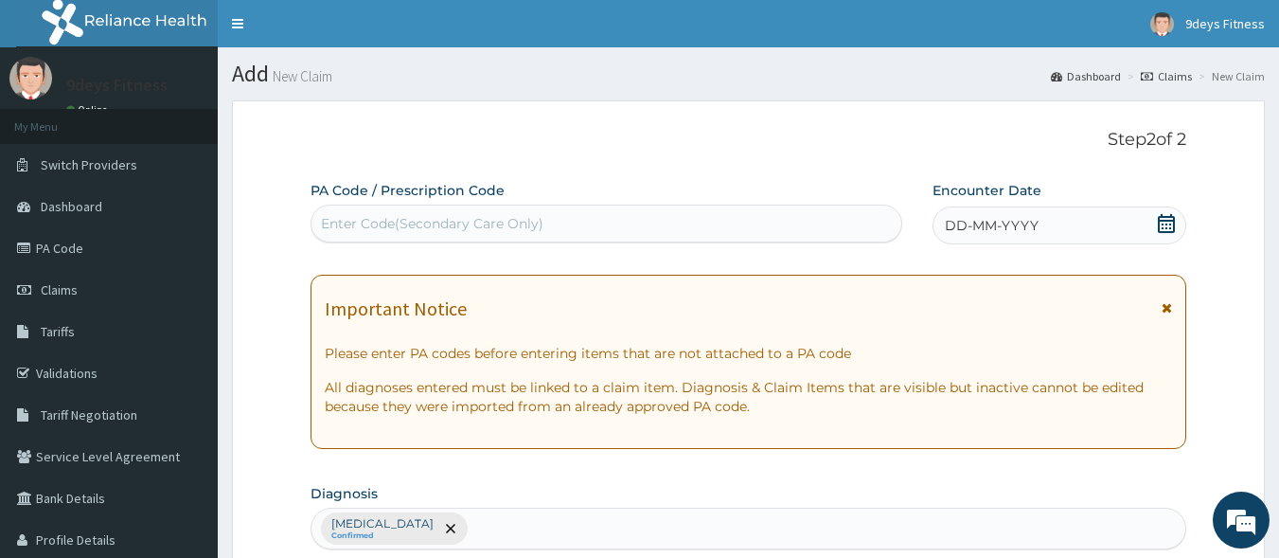
click at [454, 211] on div "Enter Code(Secondary Care Only)" at bounding box center [607, 223] width 591 height 30
paste input "PA/A49600"
type input "PA/A49600"
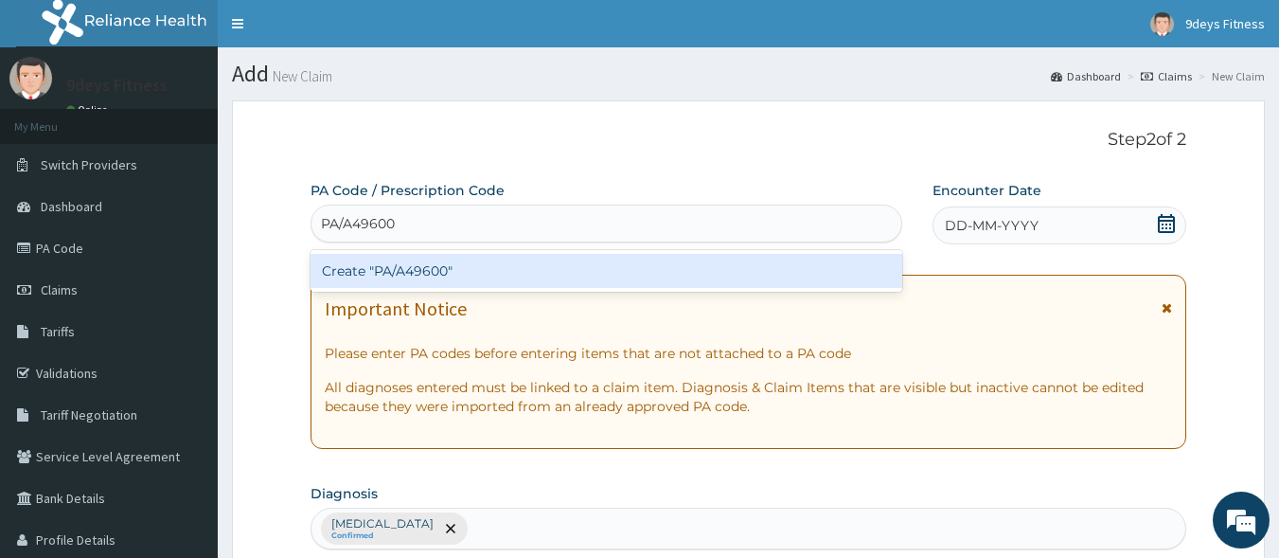
click at [552, 260] on div "Create "PA/A49600"" at bounding box center [607, 271] width 593 height 34
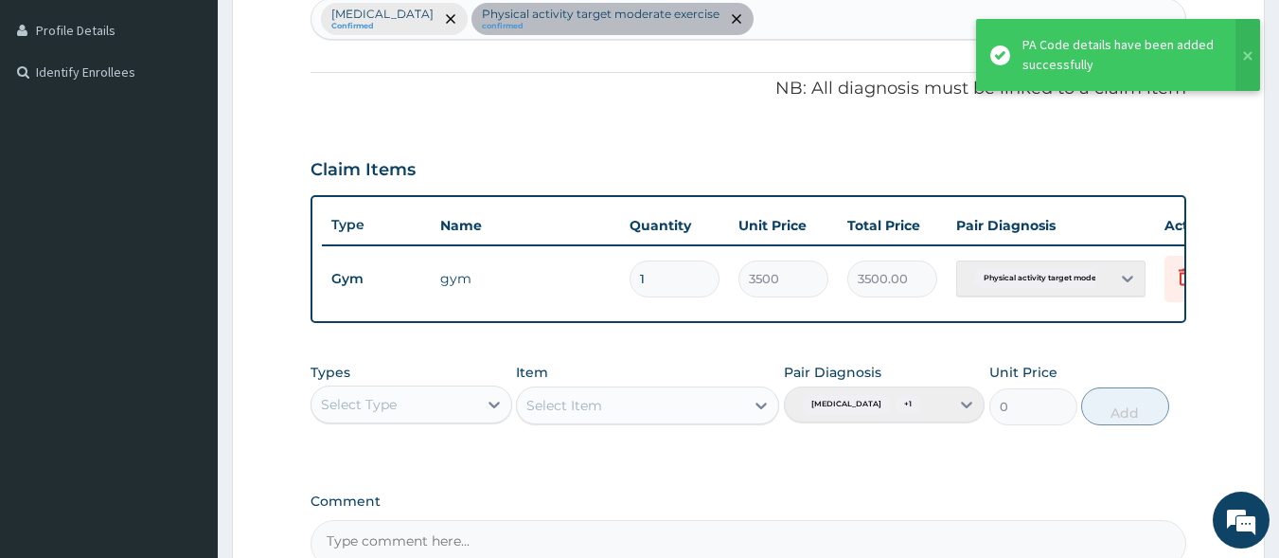
scroll to position [747, 0]
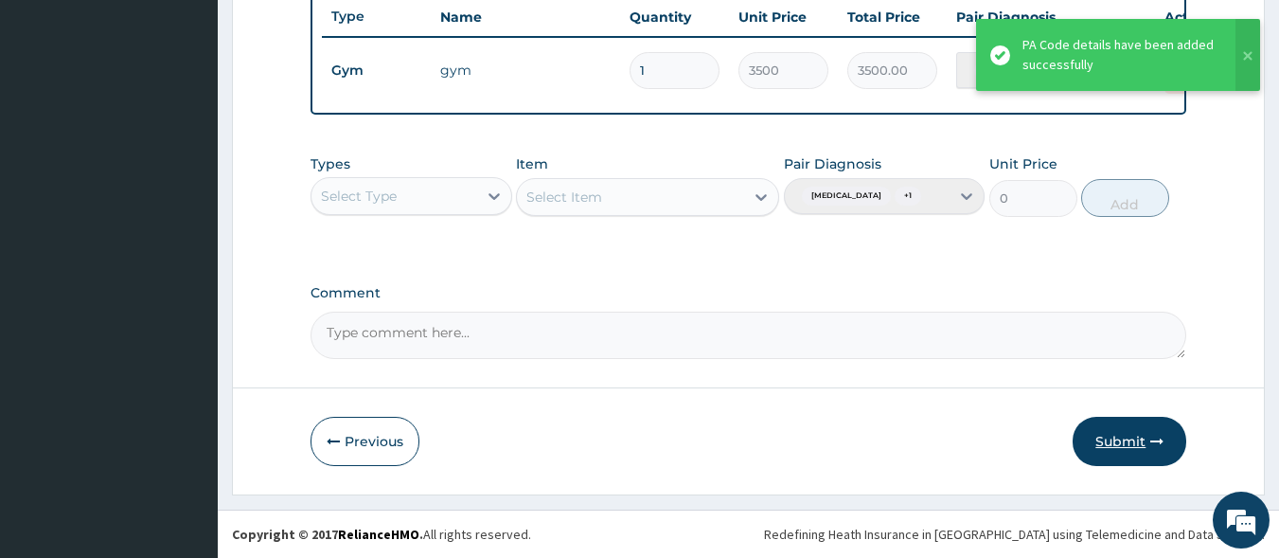
click at [1118, 443] on button "Submit" at bounding box center [1130, 441] width 114 height 49
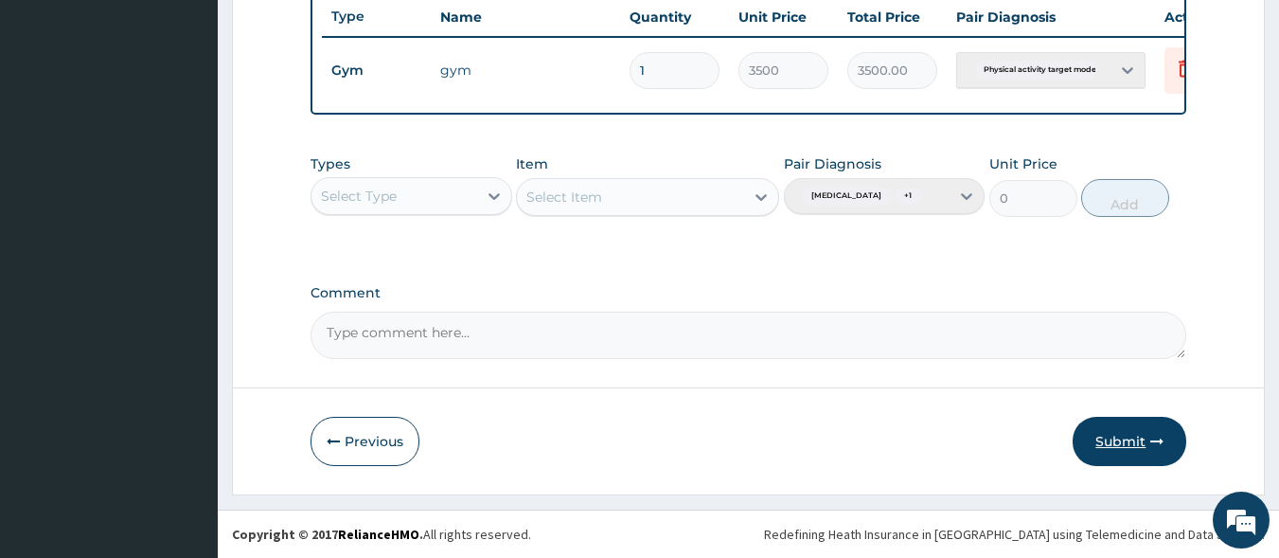
click at [1140, 448] on button "Submit" at bounding box center [1130, 441] width 114 height 49
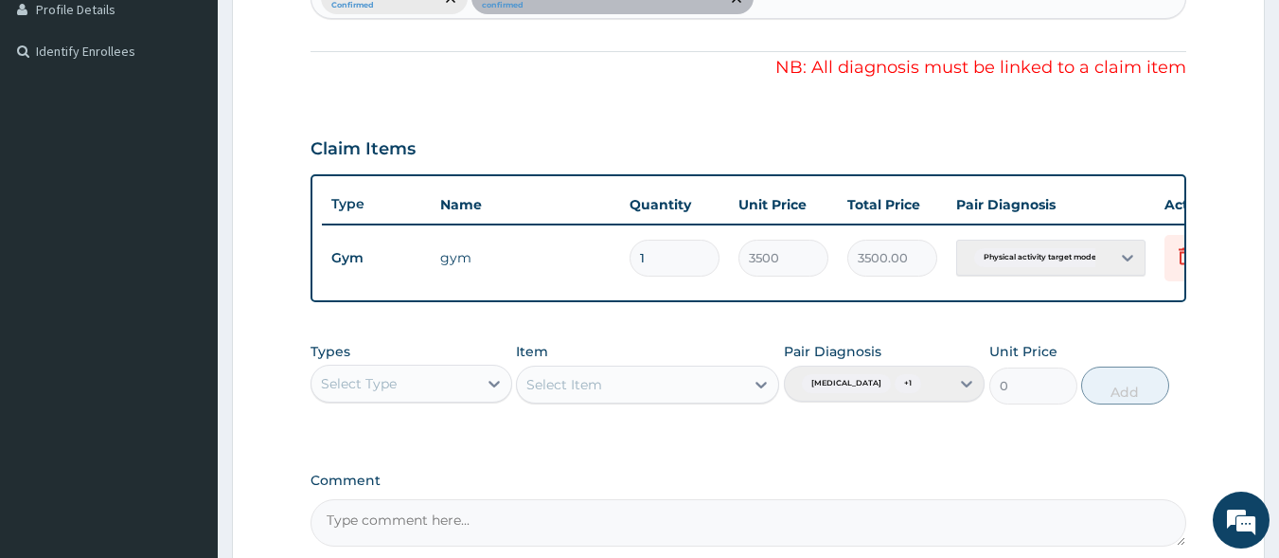
scroll to position [558, 0]
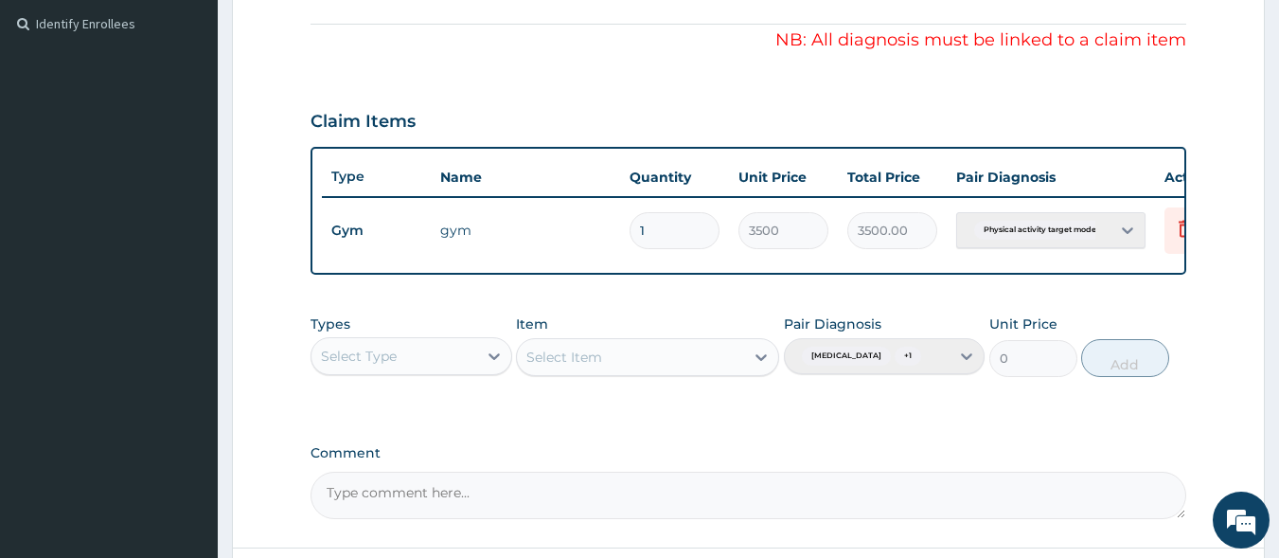
click at [973, 374] on div "Pair Diagnosis Lack of physical exercise + 1" at bounding box center [885, 345] width 202 height 63
click at [966, 377] on div "Pair Diagnosis Lack of physical exercise + 1" at bounding box center [885, 345] width 202 height 63
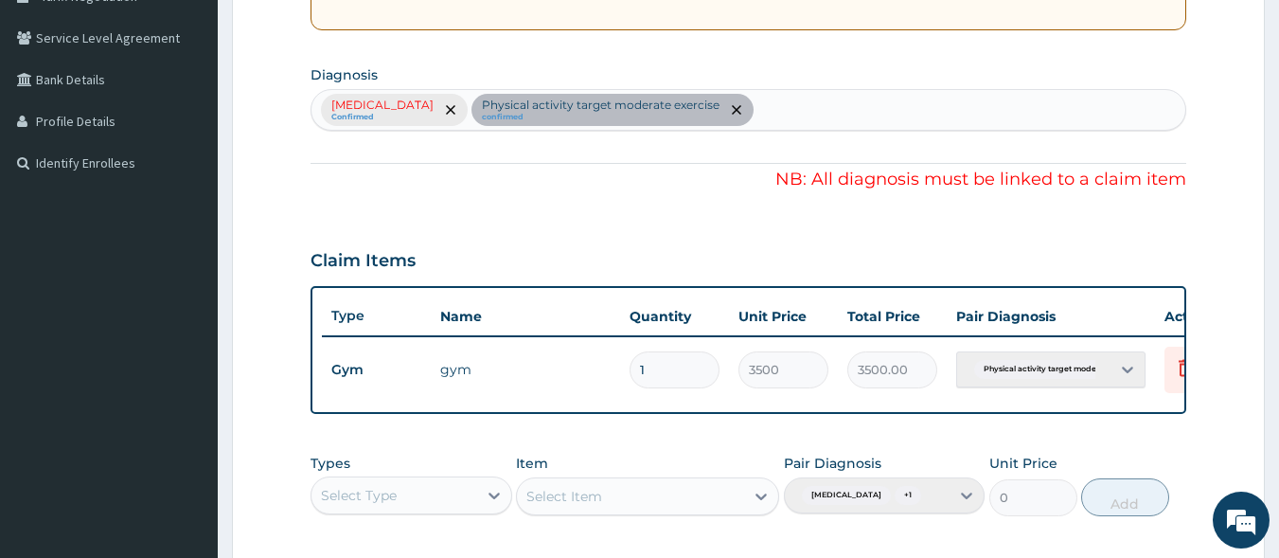
scroll to position [274, 0]
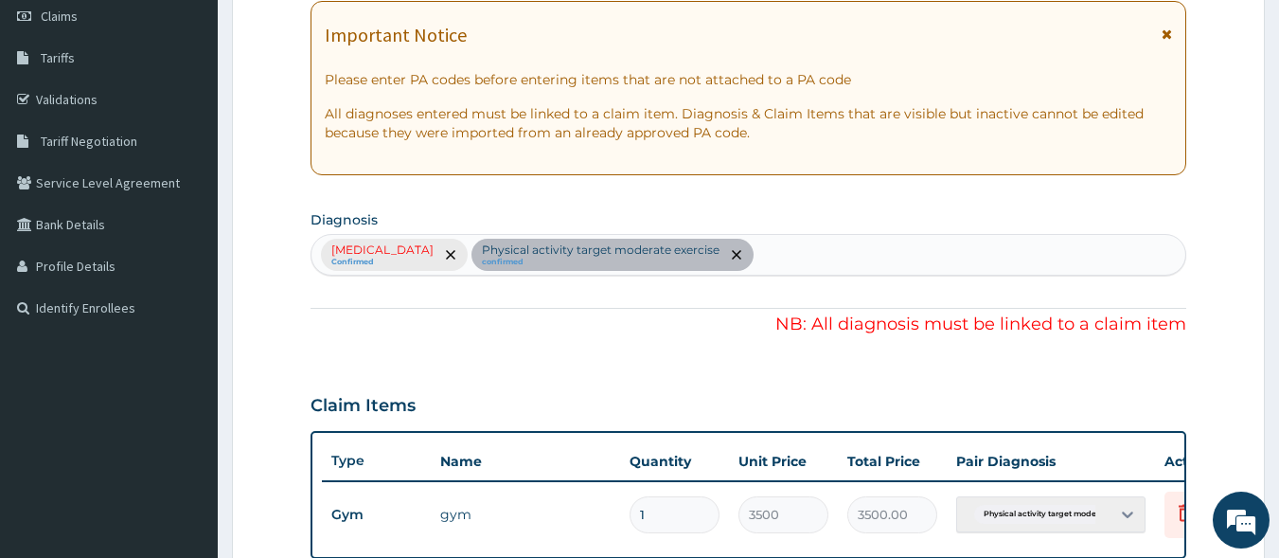
click at [770, 252] on div "Lack of physical exercise Confirmed Physical activity target moderate exercise …" at bounding box center [749, 255] width 877 height 42
click at [487, 263] on div "Lack of physical exercise Confirmed Physical activity target moderate exercise …" at bounding box center [749, 255] width 877 height 42
click at [489, 257] on div "Lack of physical exercise Confirmed Physical activity target moderate exercise …" at bounding box center [749, 255] width 877 height 42
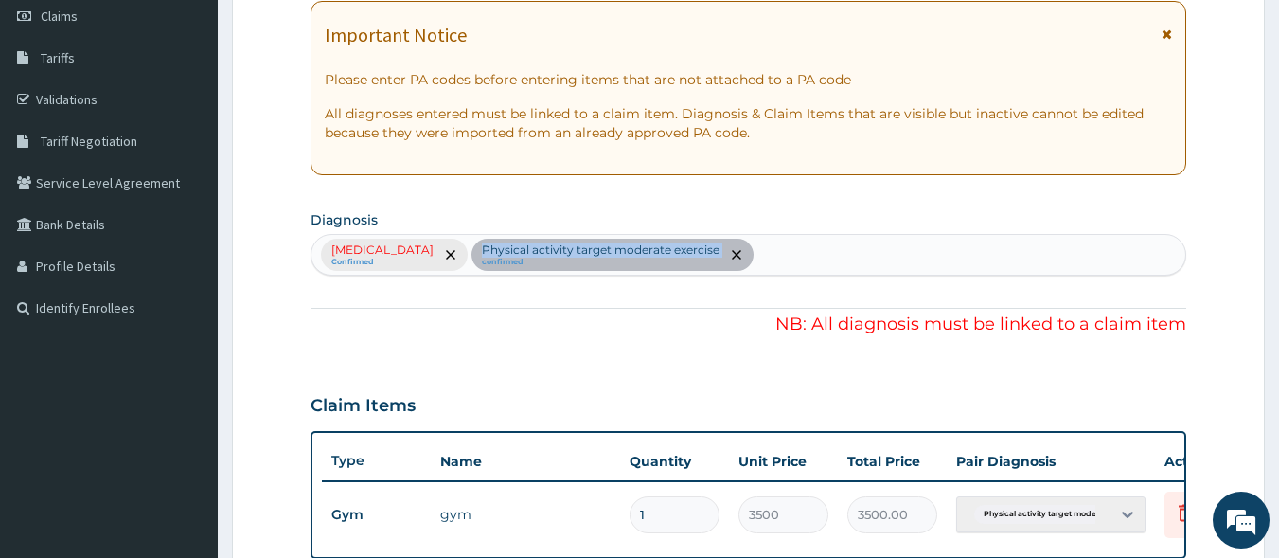
click at [489, 257] on div "Lack of physical exercise Confirmed Physical activity target moderate exercise …" at bounding box center [749, 255] width 877 height 42
click at [1166, 31] on icon at bounding box center [1167, 33] width 10 height 13
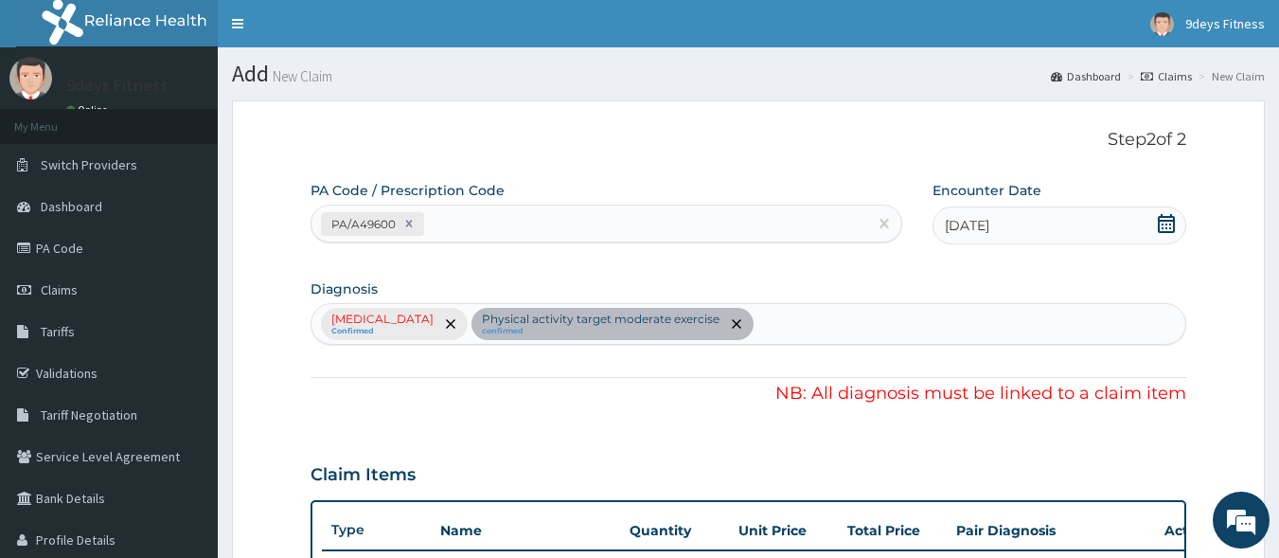
scroll to position [284, 0]
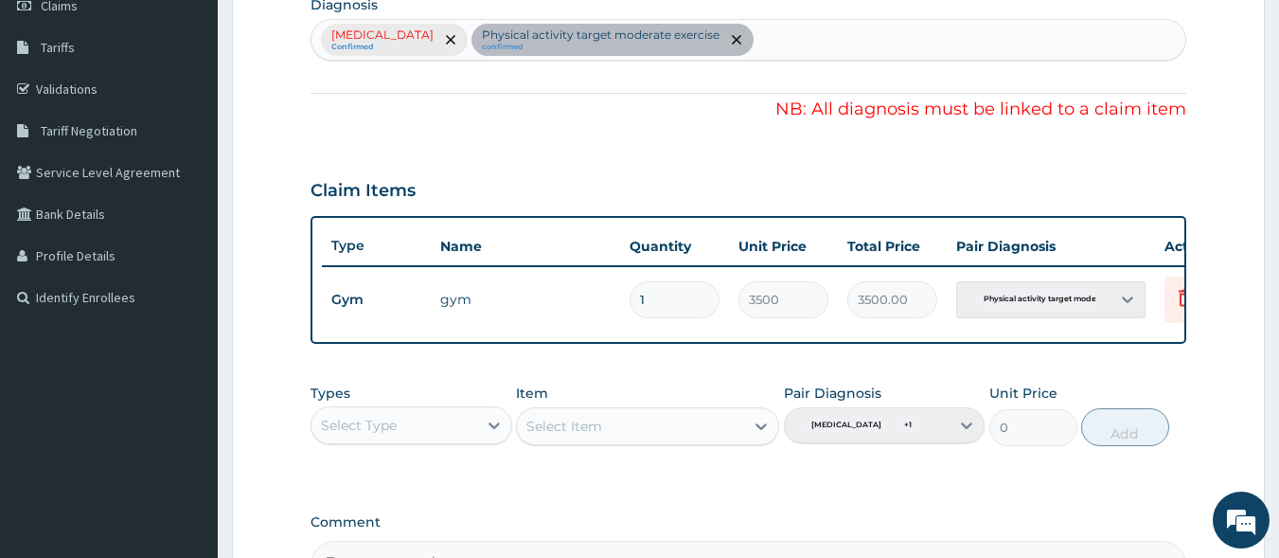
click at [962, 446] on div "Pair Diagnosis Lack of physical exercise + 1" at bounding box center [885, 415] width 202 height 63
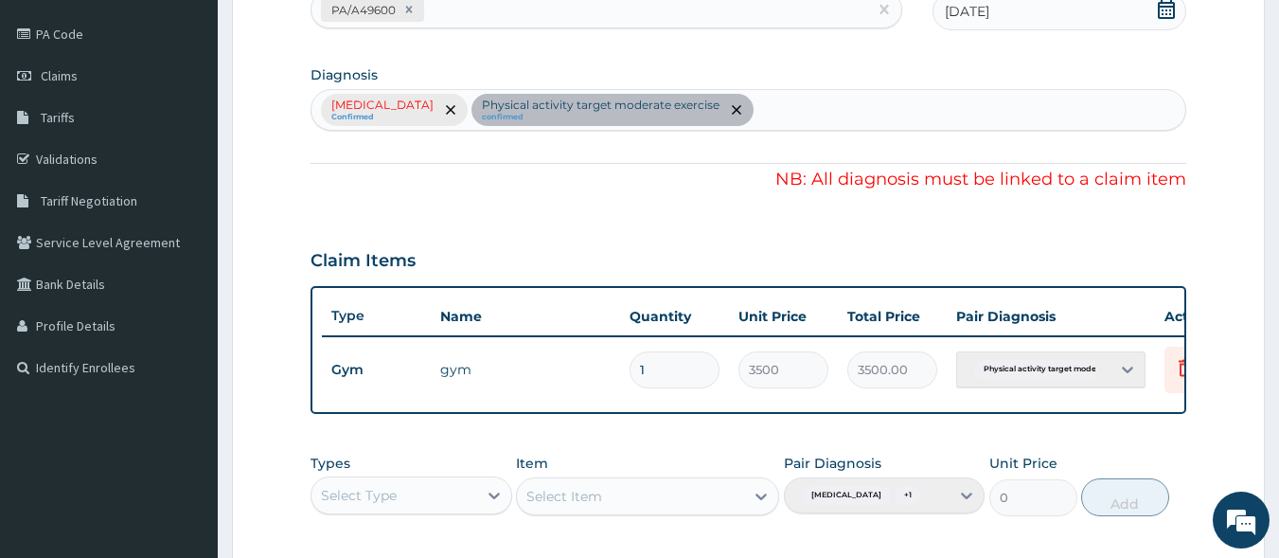
scroll to position [95, 0]
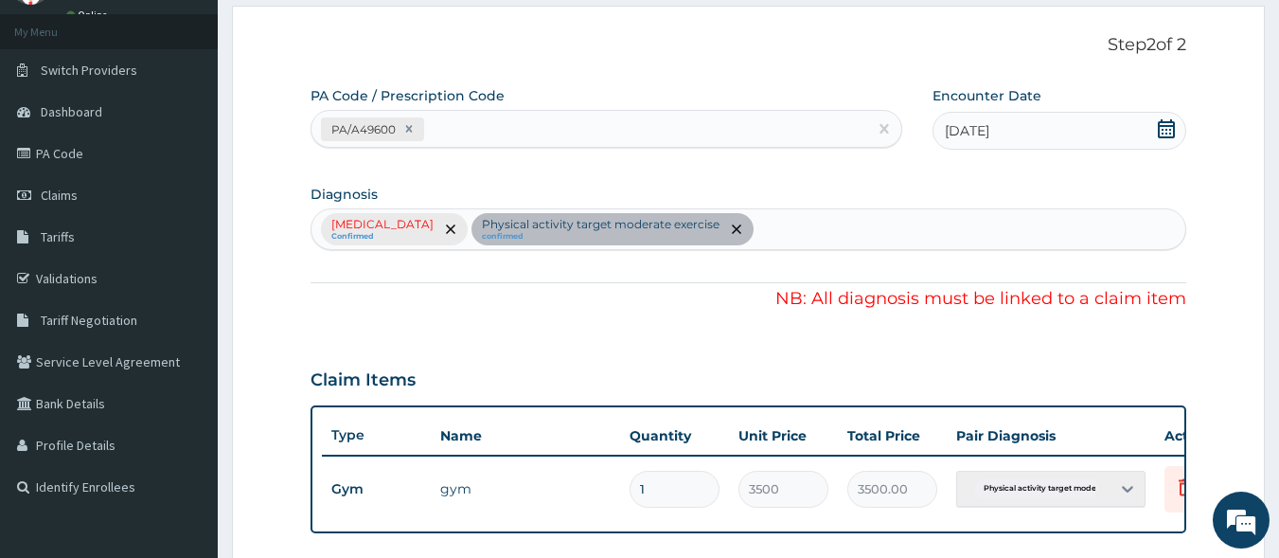
click at [772, 227] on div "Lack of physical exercise Confirmed Physical activity target moderate exercise …" at bounding box center [749, 229] width 877 height 42
click at [478, 230] on div "Lack of physical exercise Confirmed Physical activity target moderate exercise …" at bounding box center [749, 229] width 877 height 42
click at [483, 228] on div "Lack of physical exercise Confirmed Physical activity target moderate exercise …" at bounding box center [749, 229] width 877 height 42
click at [483, 227] on div "Lack of physical exercise Confirmed Physical activity target moderate exercise …" at bounding box center [749, 229] width 877 height 42
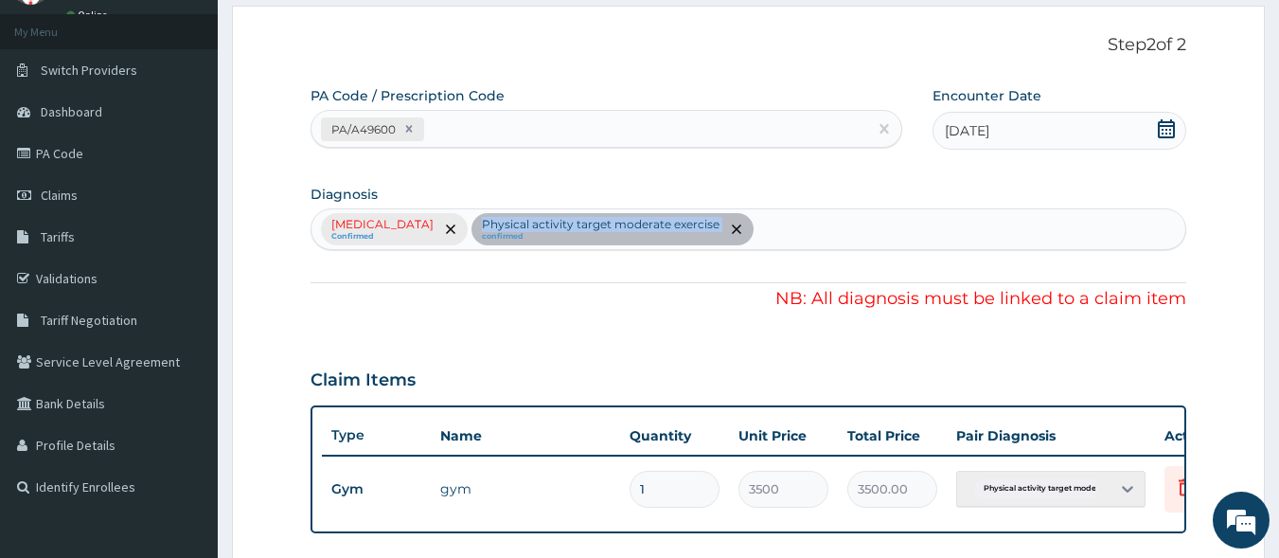
click at [483, 227] on div "Lack of physical exercise Confirmed Physical activity target moderate exercise …" at bounding box center [749, 229] width 877 height 42
click at [551, 235] on div "Lack of physical exercise Confirmed Physical activity target moderate exercise …" at bounding box center [749, 229] width 877 height 42
click at [585, 239] on div "Lack of physical exercise Confirmed Physical activity target moderate exercise …" at bounding box center [749, 229] width 877 height 42
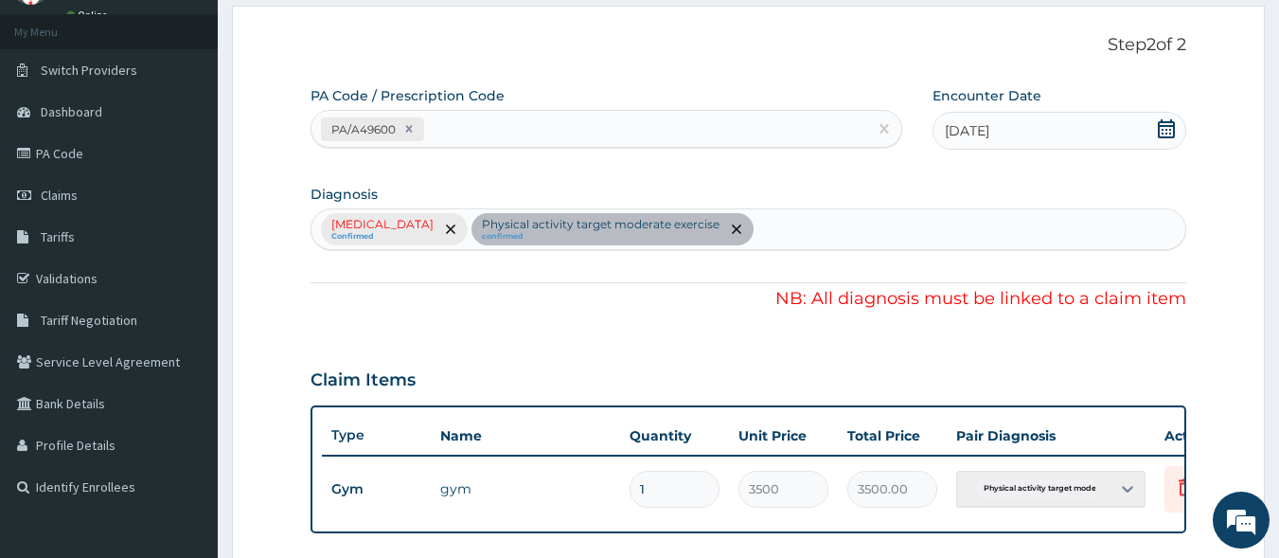
scroll to position [284, 0]
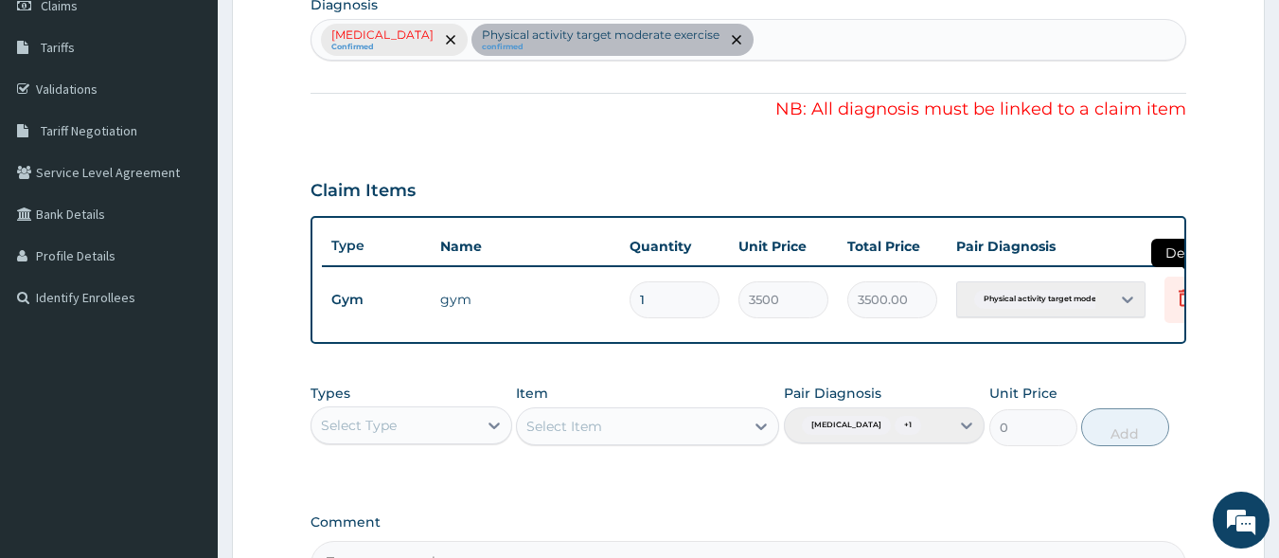
click at [1181, 297] on icon at bounding box center [1185, 297] width 13 height 17
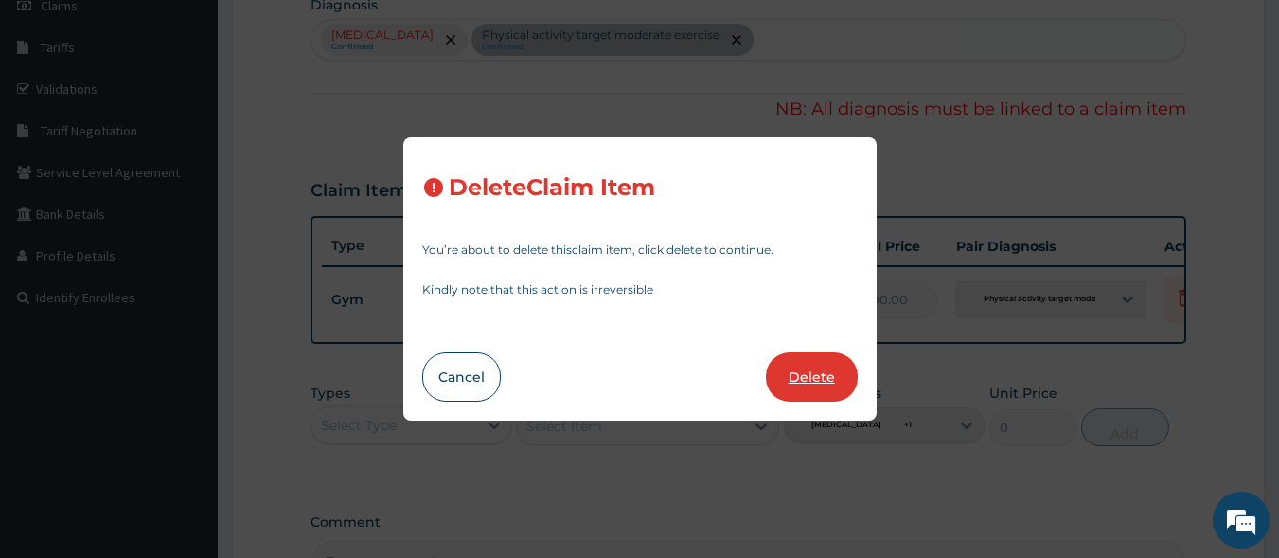
click at [820, 377] on button "Delete" at bounding box center [812, 376] width 92 height 49
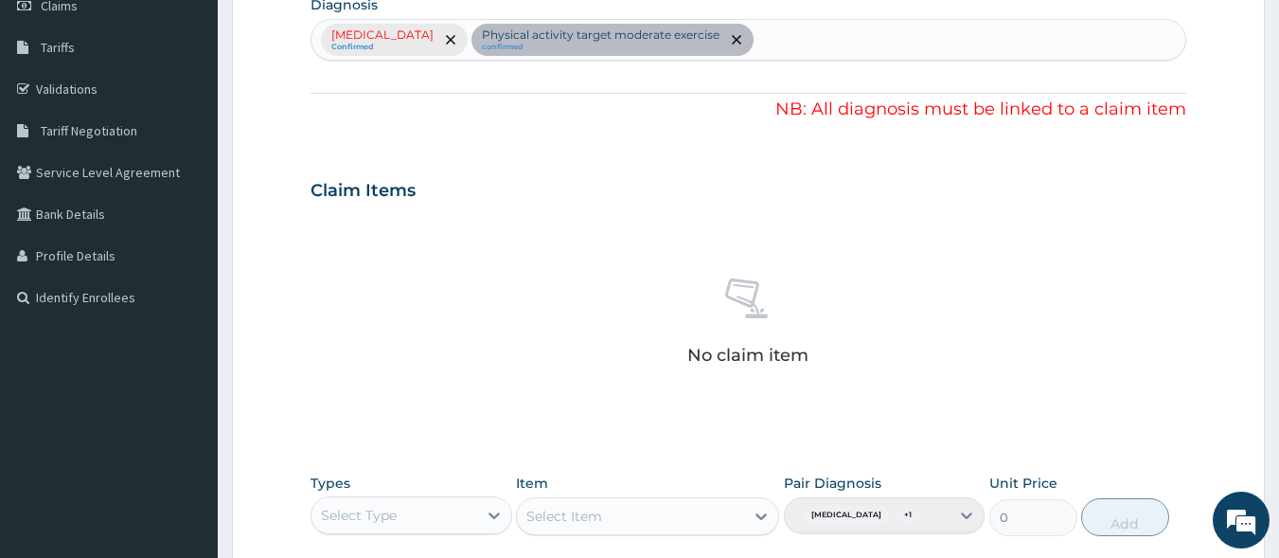
click at [767, 41] on div "Lack of physical exercise Confirmed Physical activity target moderate exercise …" at bounding box center [749, 40] width 877 height 42
click at [489, 43] on div "Lack of physical exercise Confirmed Physical activity target moderate exercise …" at bounding box center [749, 40] width 877 height 42
click at [962, 523] on div "Pair Diagnosis Lack of physical exercise + 1" at bounding box center [885, 505] width 202 height 63
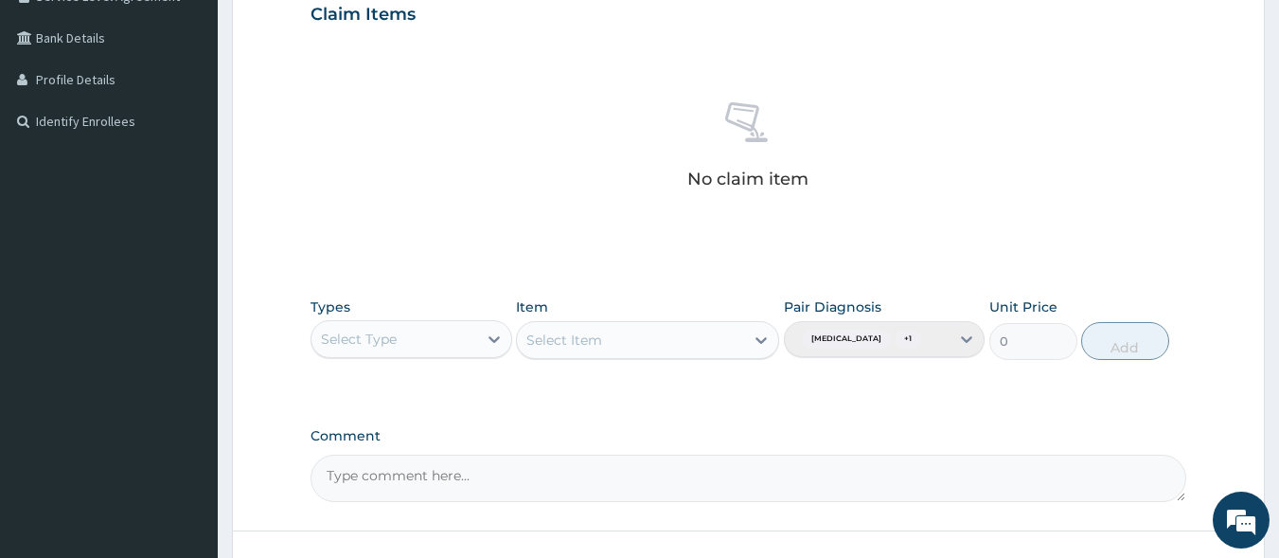
scroll to position [474, 0]
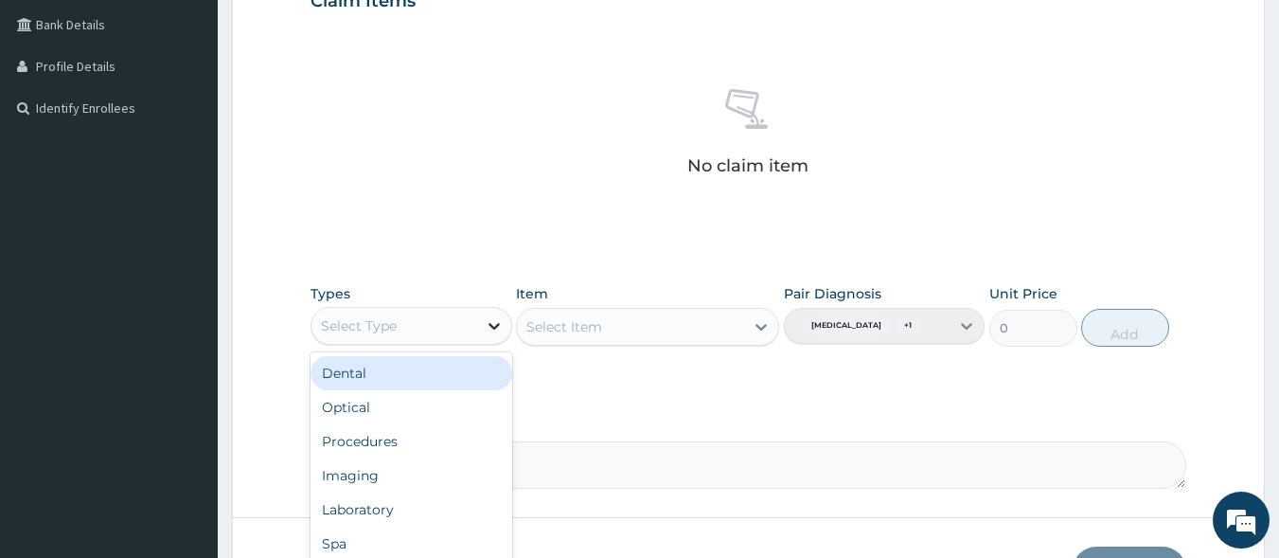
click at [489, 317] on icon at bounding box center [494, 325] width 19 height 19
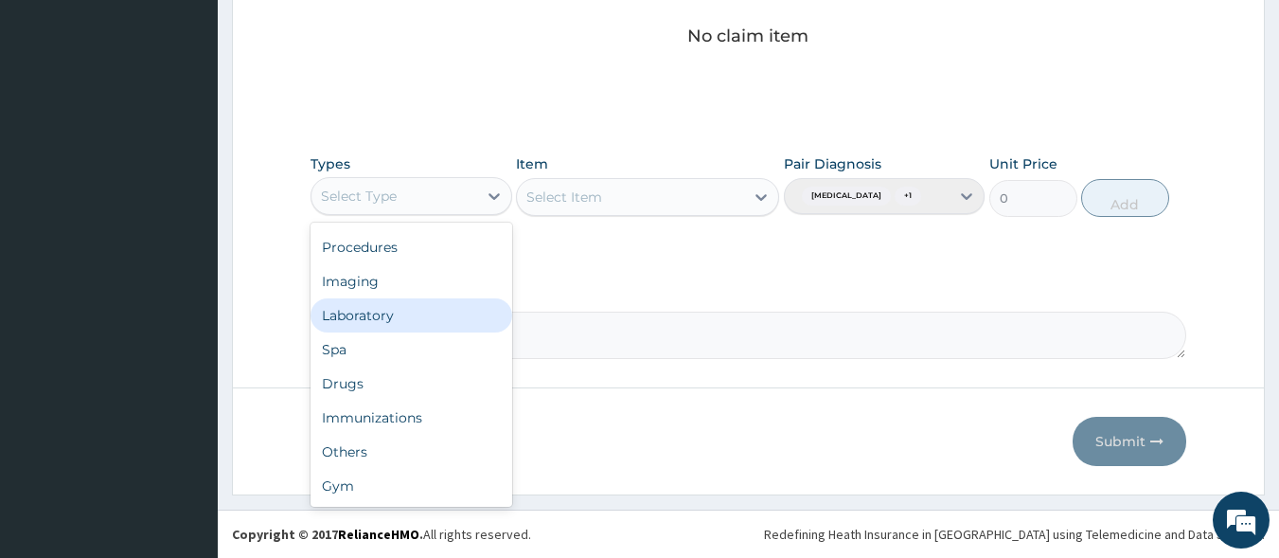
scroll to position [618, 0]
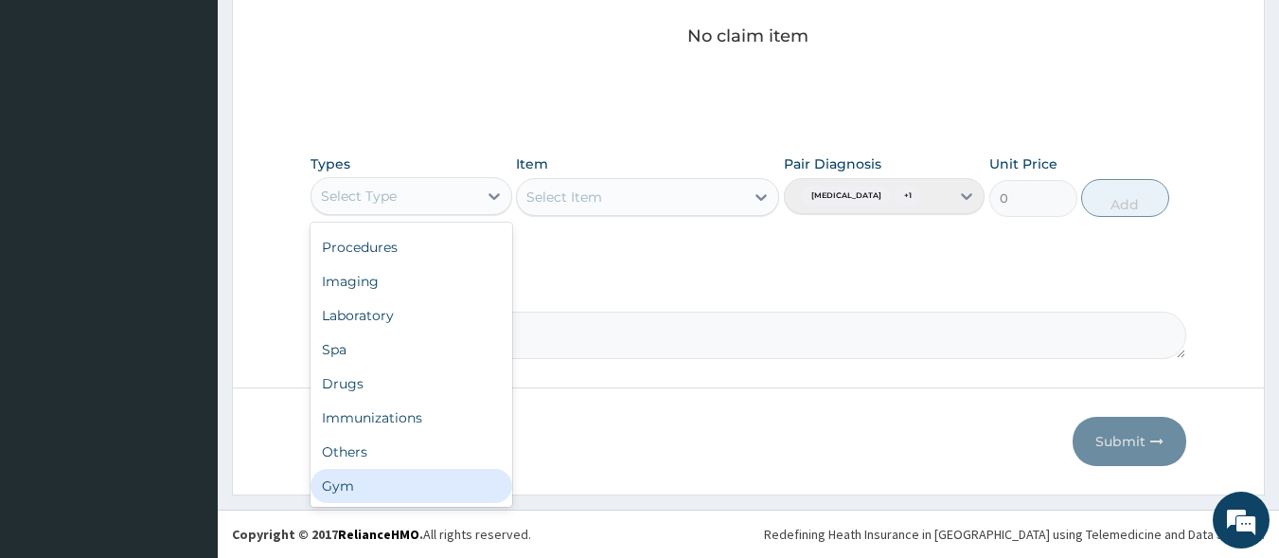
click at [337, 476] on div "Gym" at bounding box center [412, 486] width 202 height 34
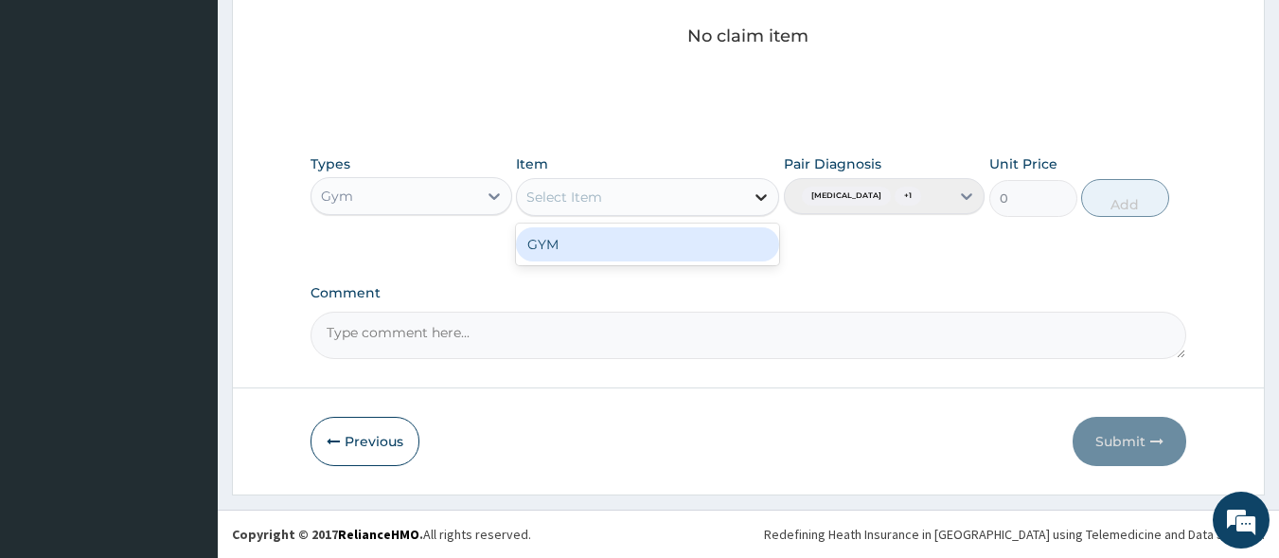
click at [761, 188] on icon at bounding box center [761, 197] width 19 height 19
click at [711, 227] on div "GYM" at bounding box center [647, 244] width 263 height 34
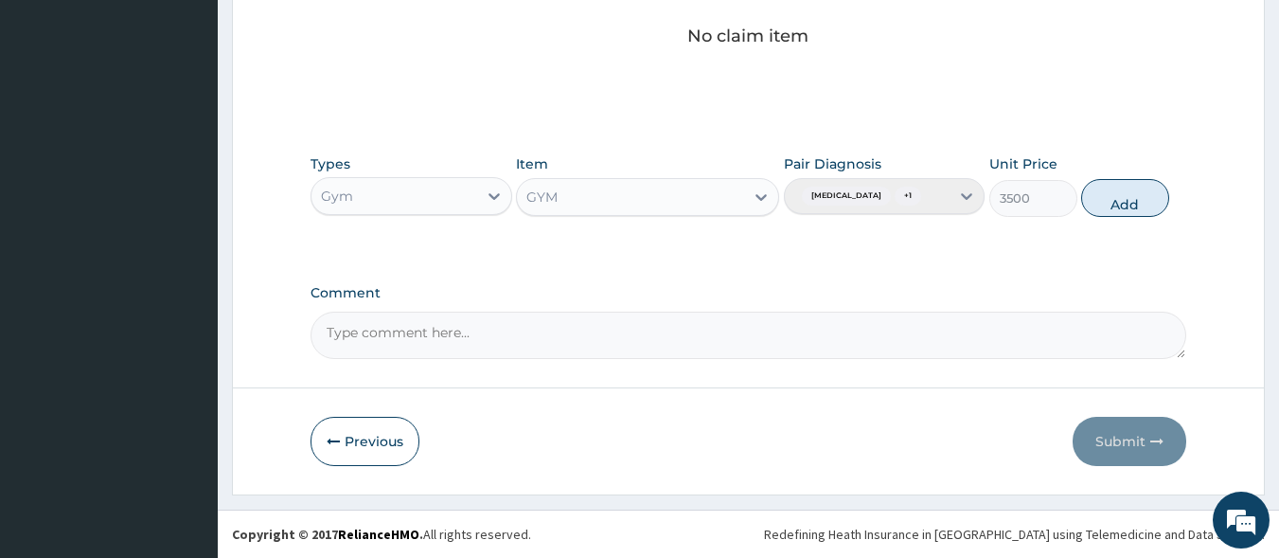
click at [970, 184] on div "Pair Diagnosis Lack of physical exercise + 1" at bounding box center [885, 185] width 202 height 63
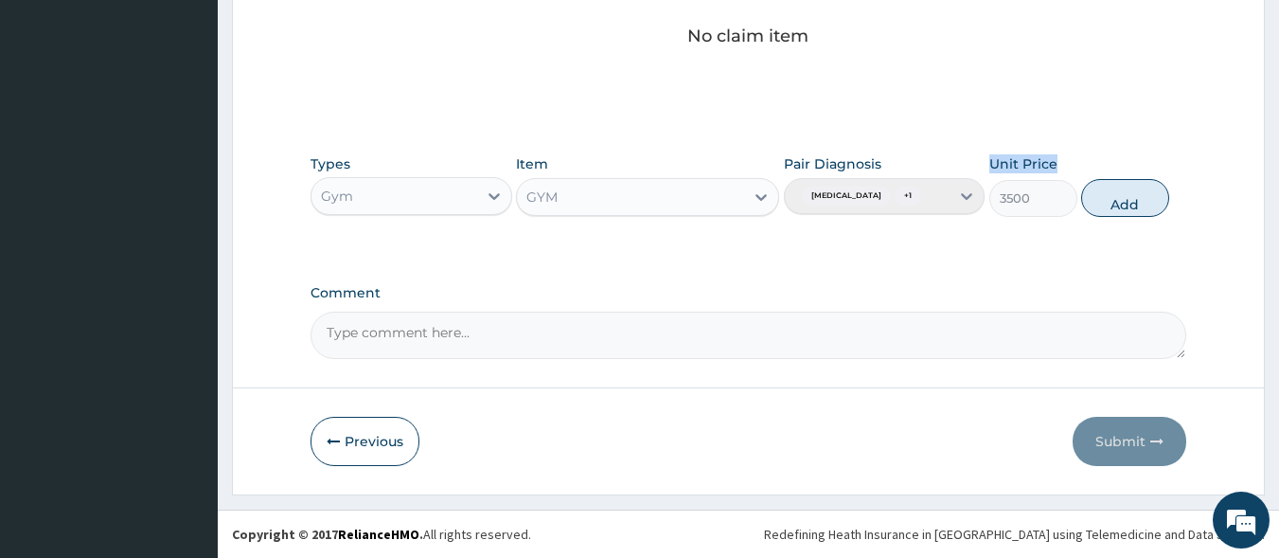
click at [970, 184] on div "Pair Diagnosis Lack of physical exercise + 1" at bounding box center [885, 185] width 202 height 63
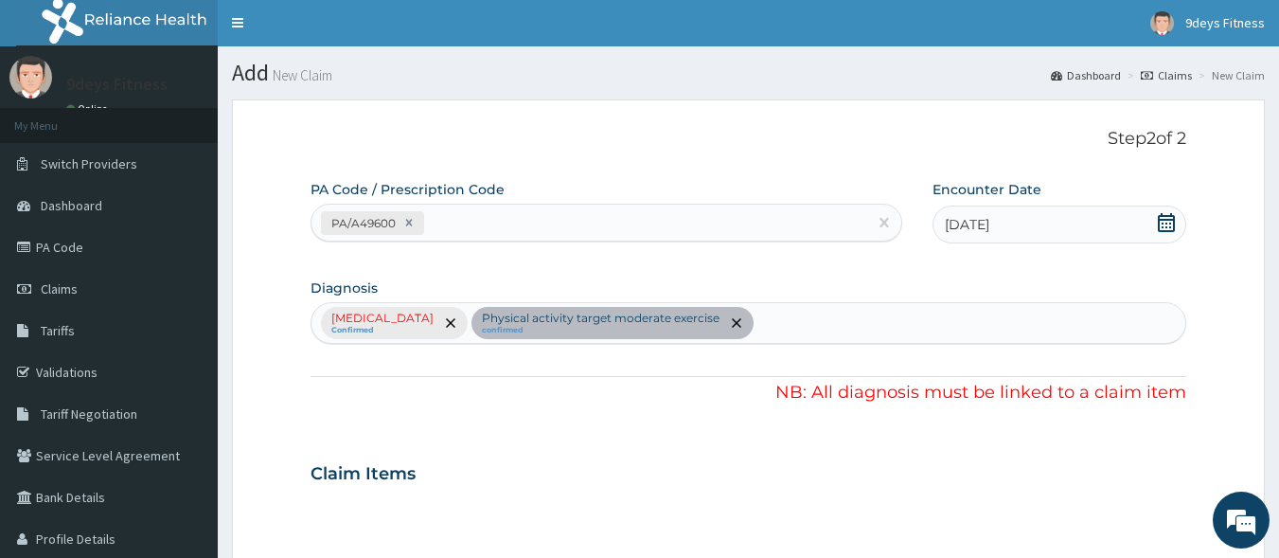
scroll to position [0, 0]
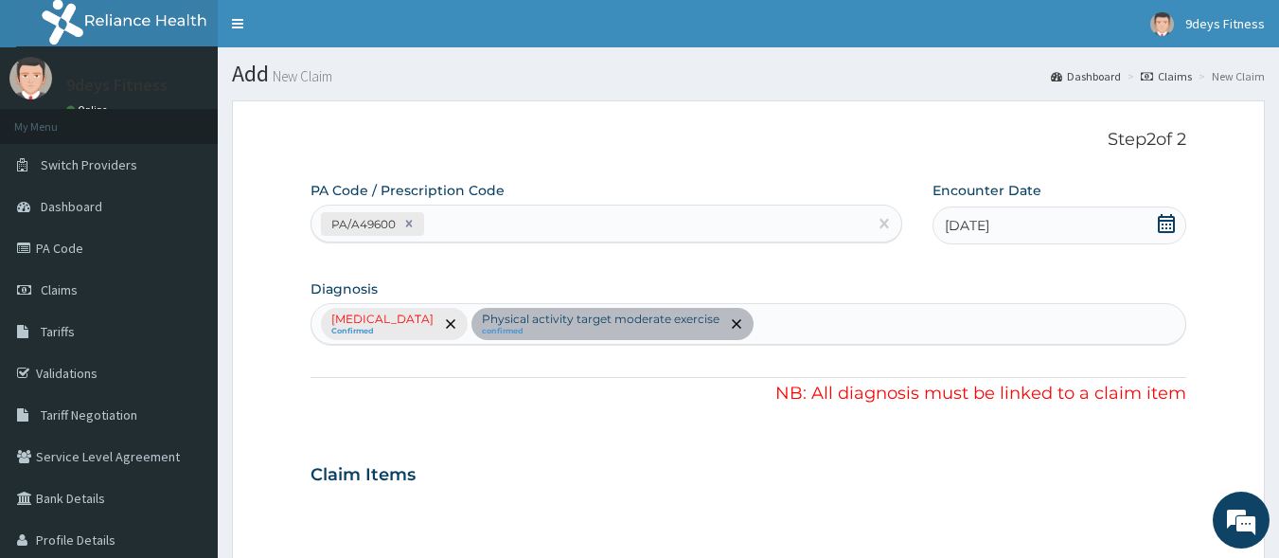
click at [773, 325] on div "Lack of physical exercise Confirmed Physical activity target moderate exercise …" at bounding box center [749, 324] width 877 height 42
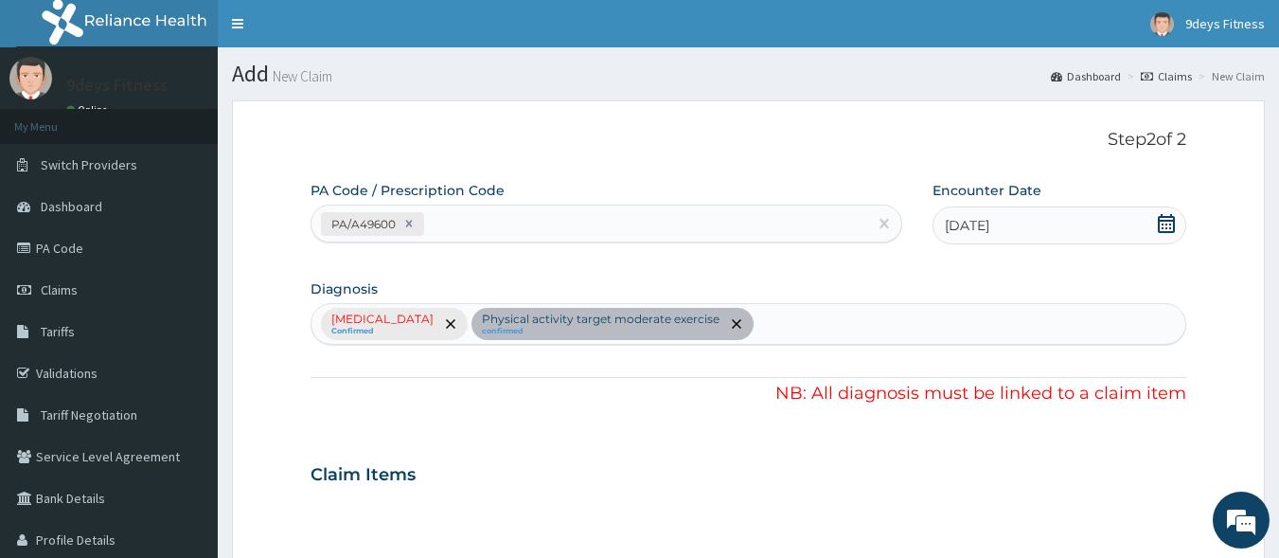
click at [492, 322] on div "Lack of physical exercise Confirmed Physical activity target moderate exercise …" at bounding box center [749, 324] width 877 height 42
click at [891, 391] on p "NB: All diagnosis must be linked to a claim item" at bounding box center [749, 394] width 877 height 25
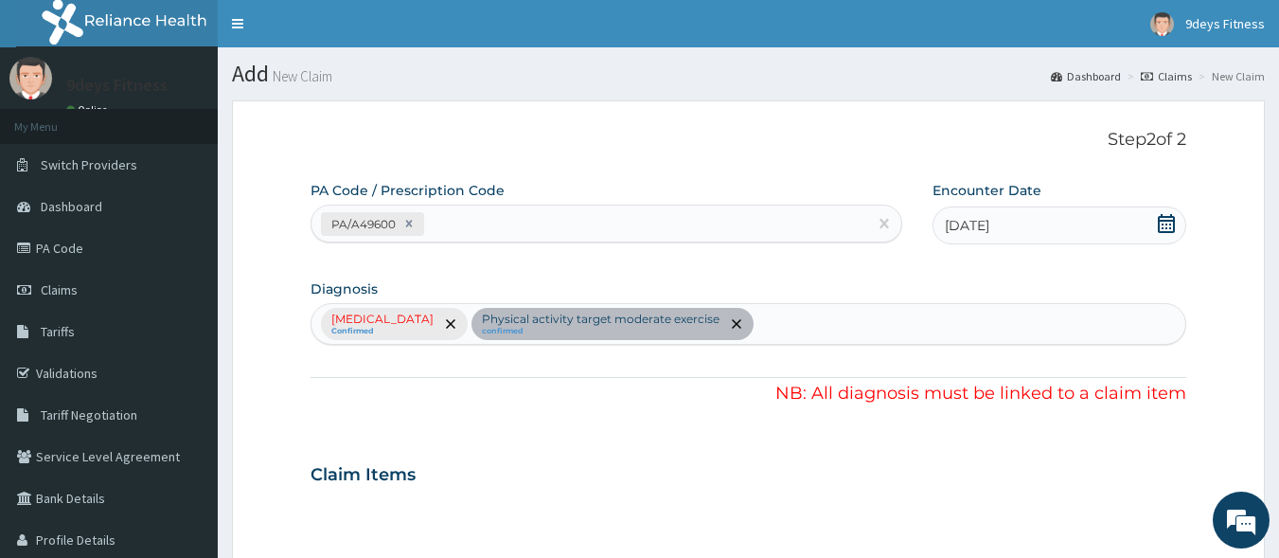
scroll to position [474, 0]
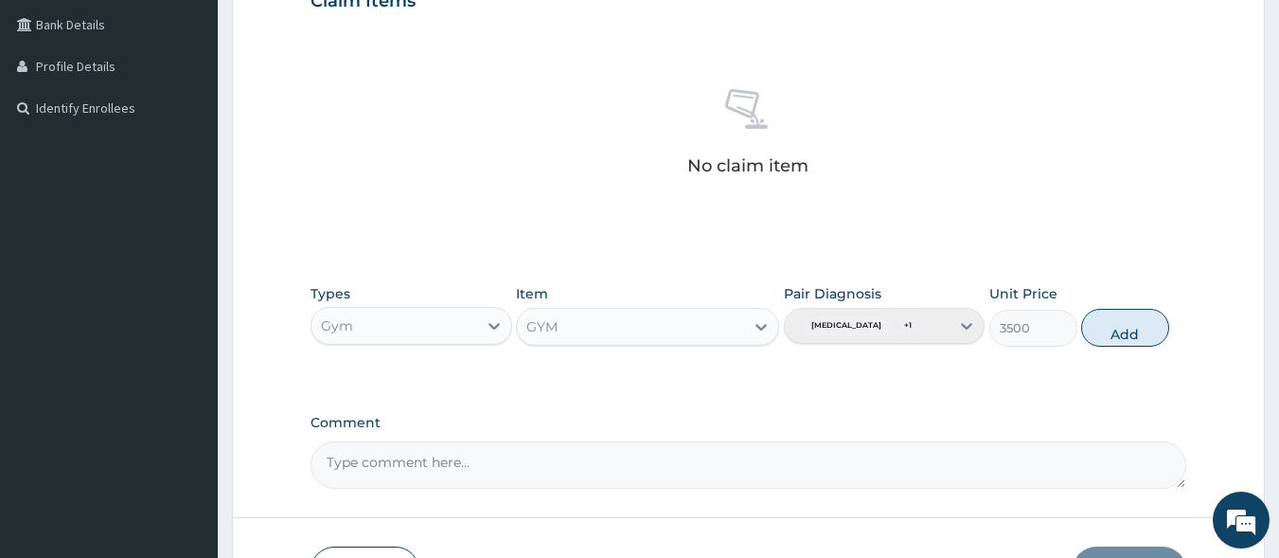
click at [955, 343] on div "Pair Diagnosis Lack of physical exercise + 1" at bounding box center [885, 315] width 202 height 63
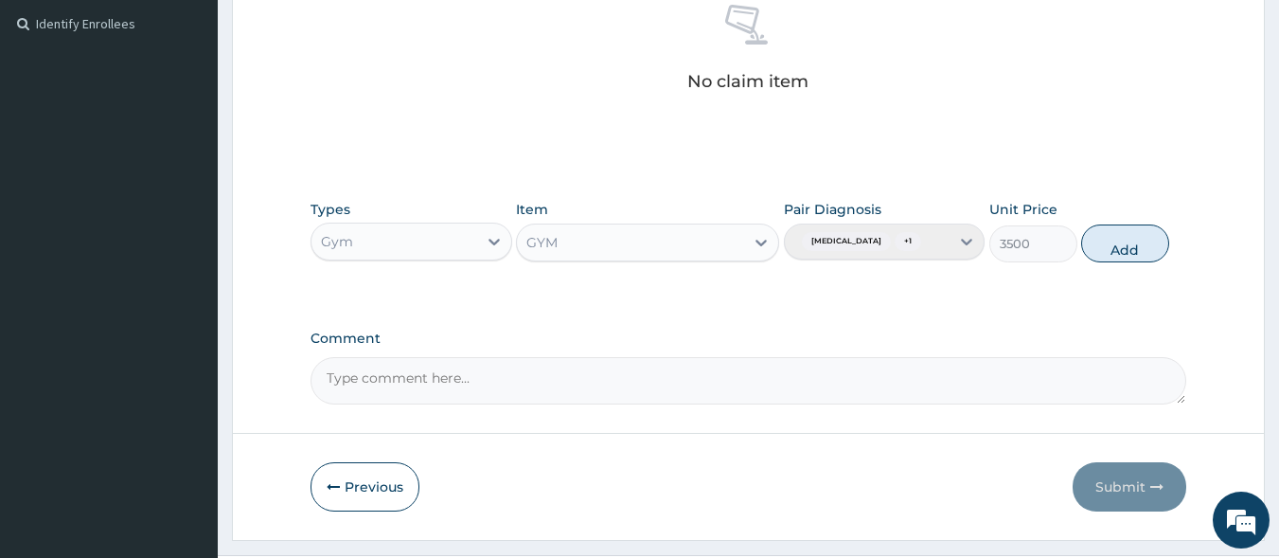
scroll to position [618, 0]
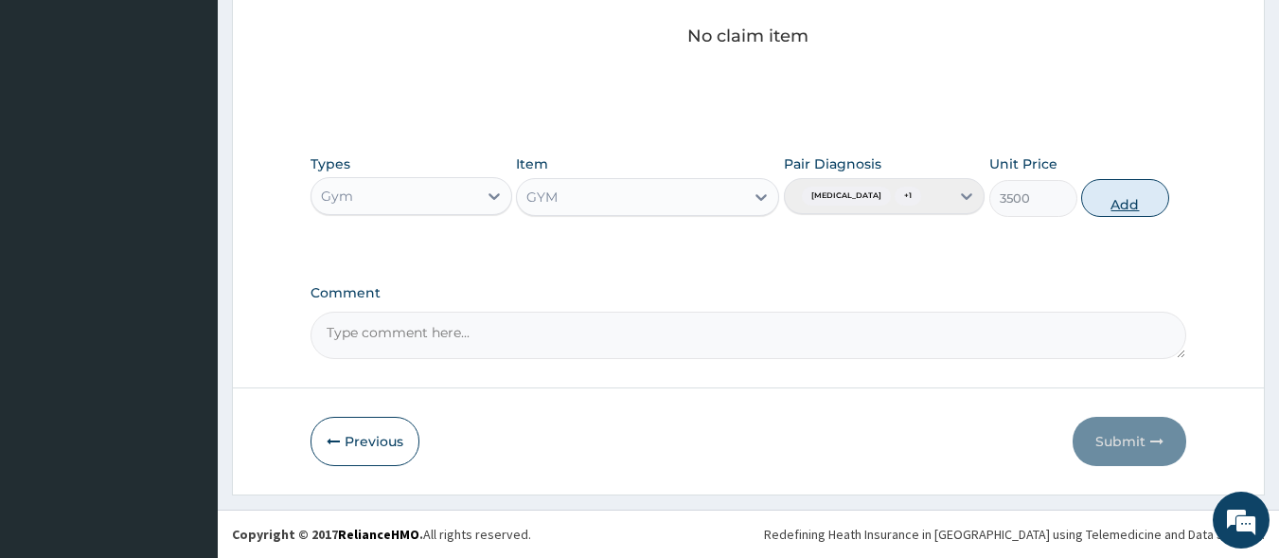
click at [1122, 194] on button "Add" at bounding box center [1126, 198] width 88 height 38
type input "0"
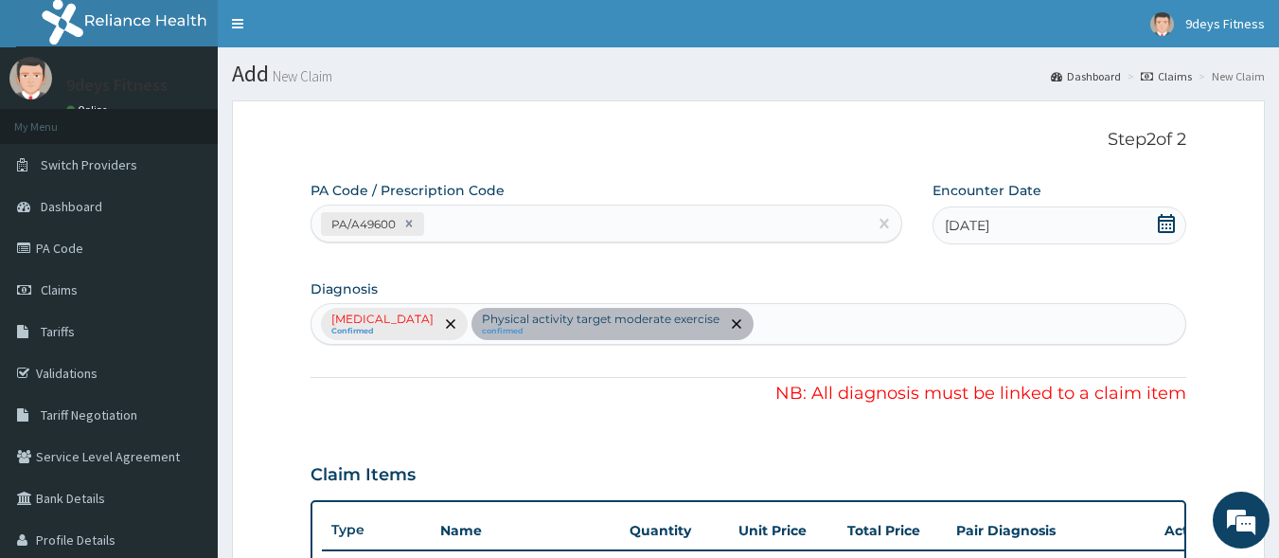
scroll to position [551, 0]
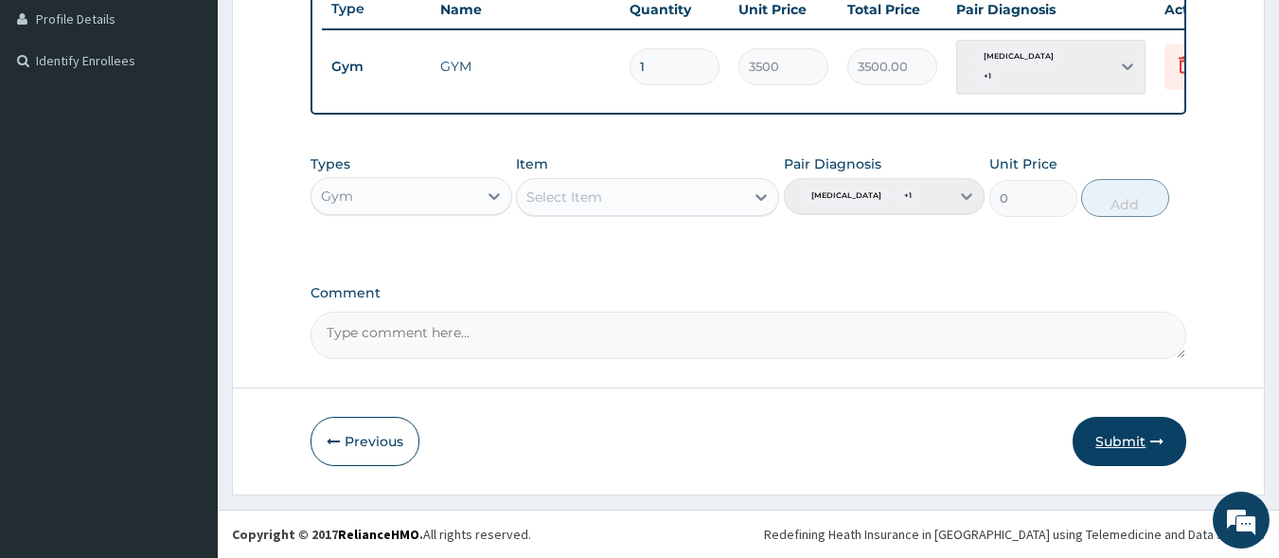
click at [1147, 449] on button "Submit" at bounding box center [1130, 441] width 114 height 49
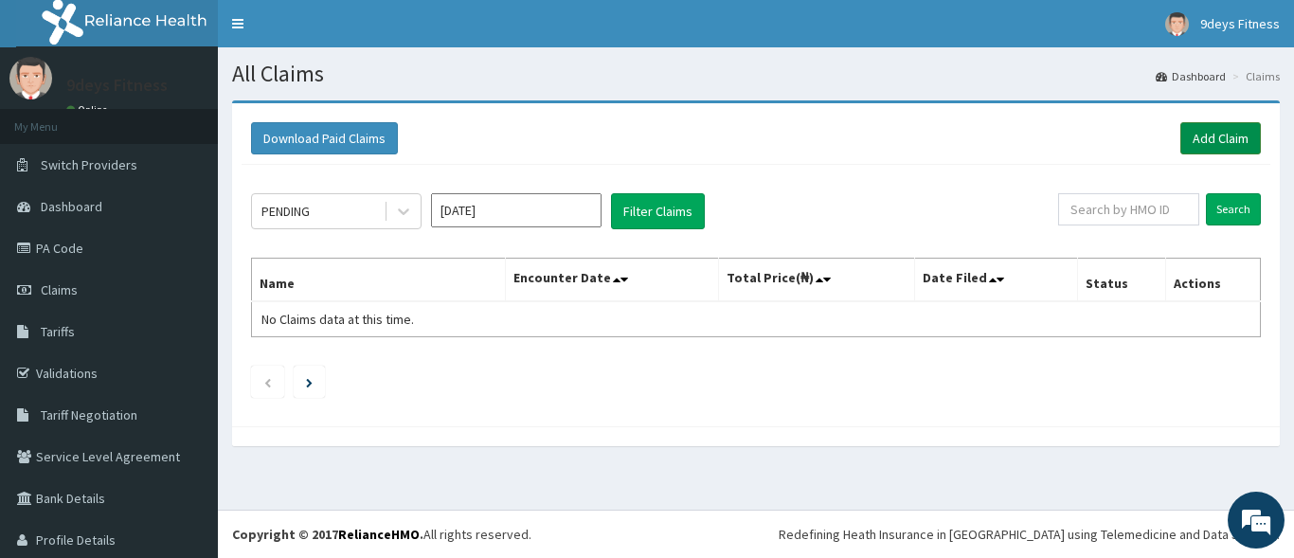
click at [1222, 150] on link "Add Claim" at bounding box center [1220, 138] width 81 height 32
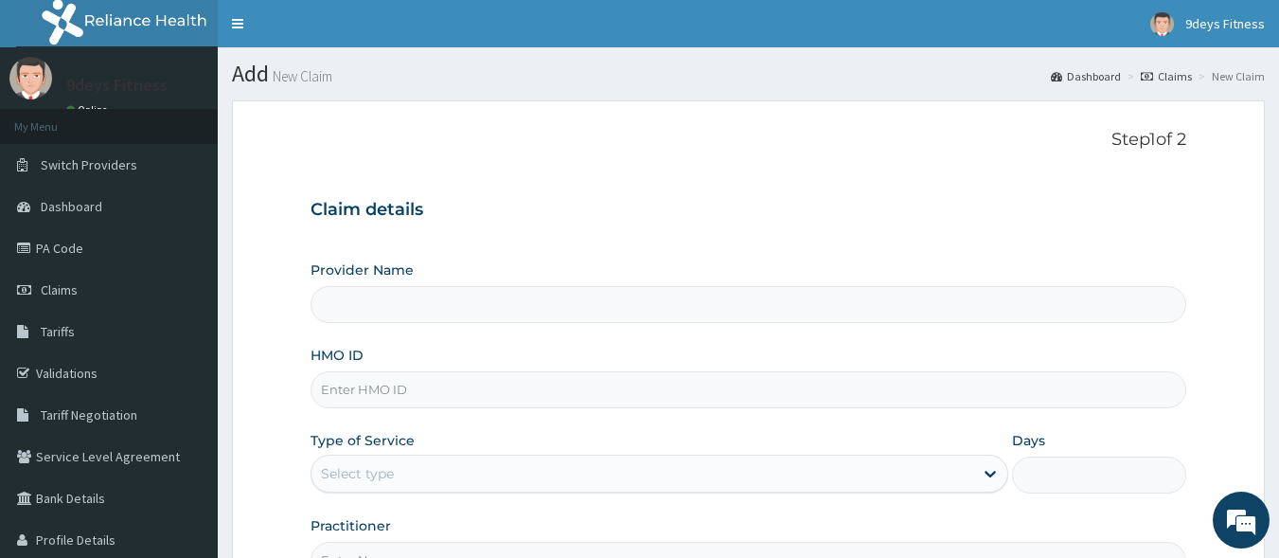
paste input "Ftp/10044/a"
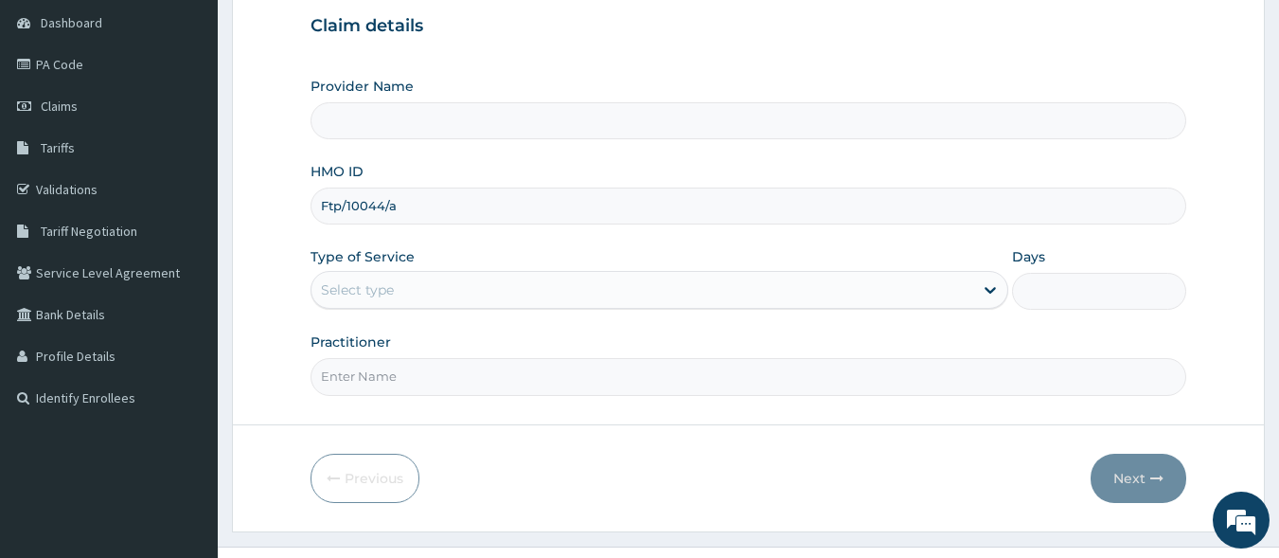
scroll to position [221, 0]
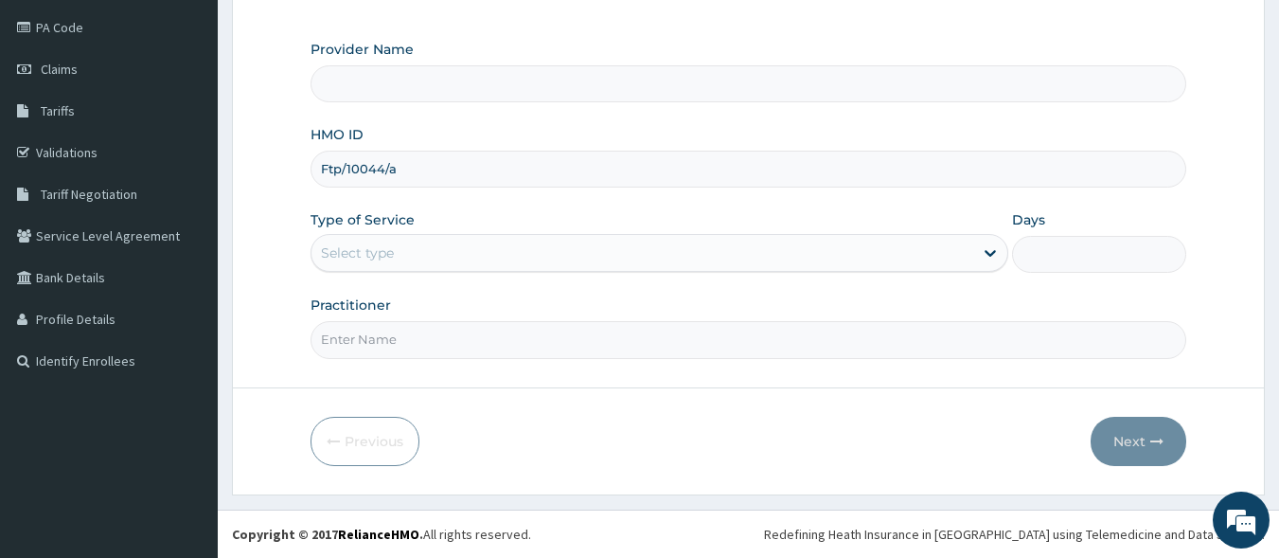
type input "Ftp/10044/a"
click at [420, 352] on input "Practitioner" at bounding box center [749, 339] width 877 height 37
type input "mr [PERSON_NAME]"
type input "9deys Fitness"
type input "1"
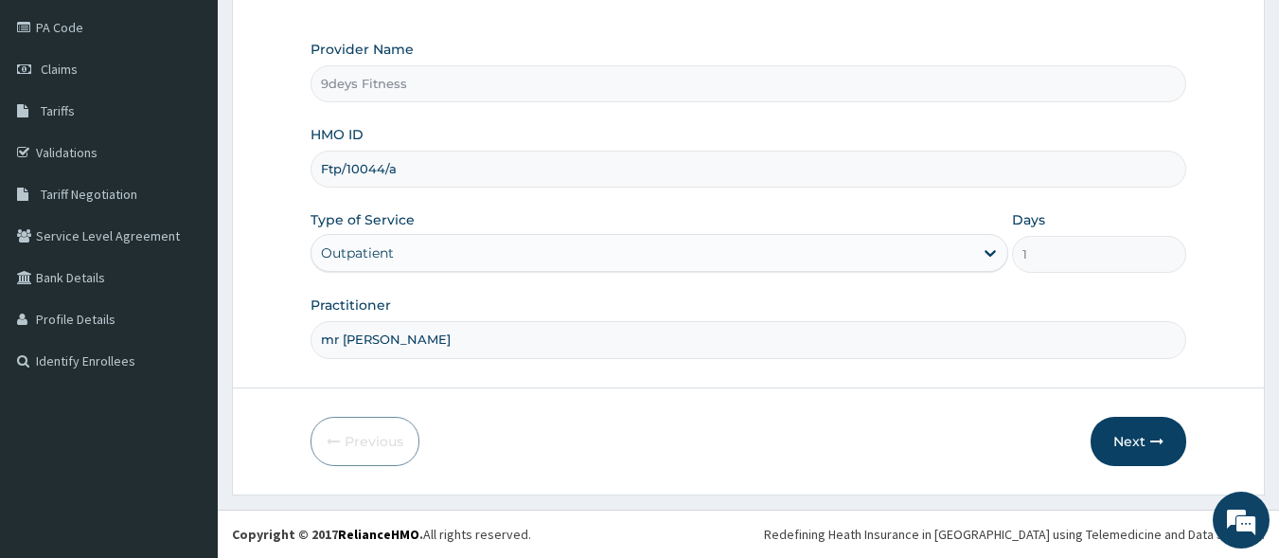
click at [585, 261] on div "Outpatient" at bounding box center [660, 253] width 698 height 38
click at [1152, 427] on button "Next" at bounding box center [1139, 441] width 96 height 49
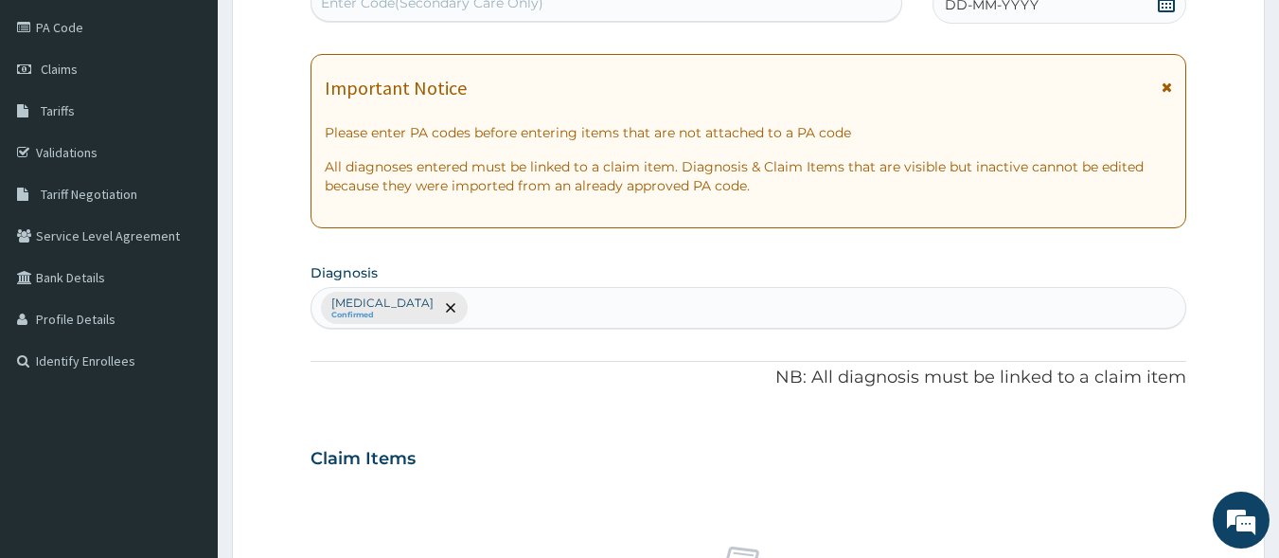
scroll to position [214, 0]
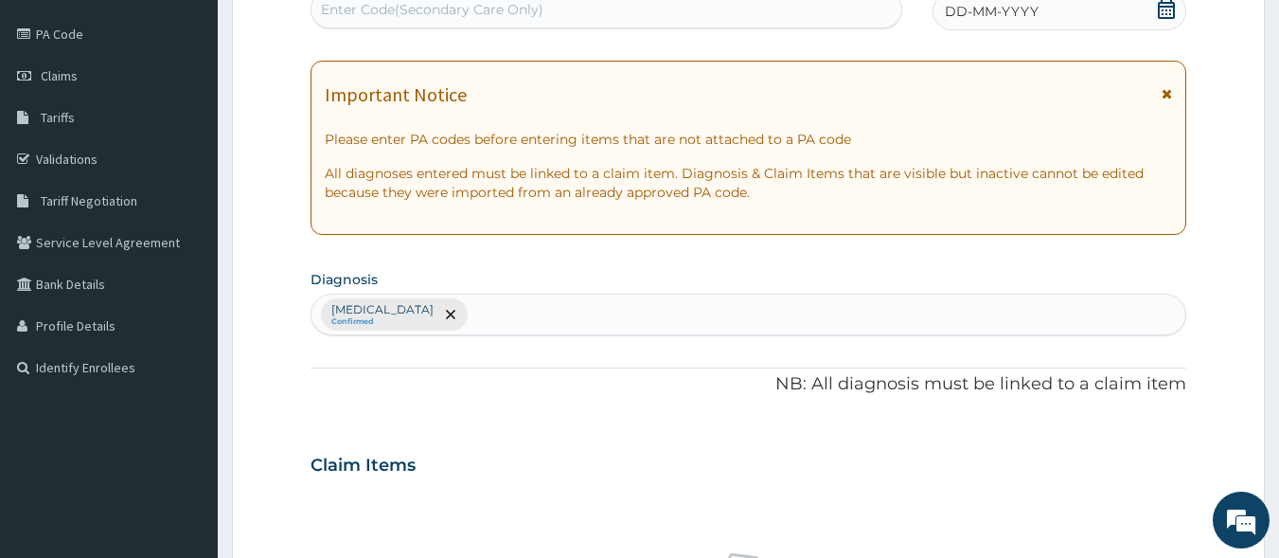
drag, startPoint x: 449, startPoint y: 9, endPoint x: 443, endPoint y: 0, distance: 11.0
click at [448, 8] on div "Enter Code(Secondary Care Only)" at bounding box center [432, 9] width 223 height 19
click at [540, 13] on div "Enter Code(Secondary Care Only)" at bounding box center [432, 9] width 223 height 19
paste input "PA/226D0B"
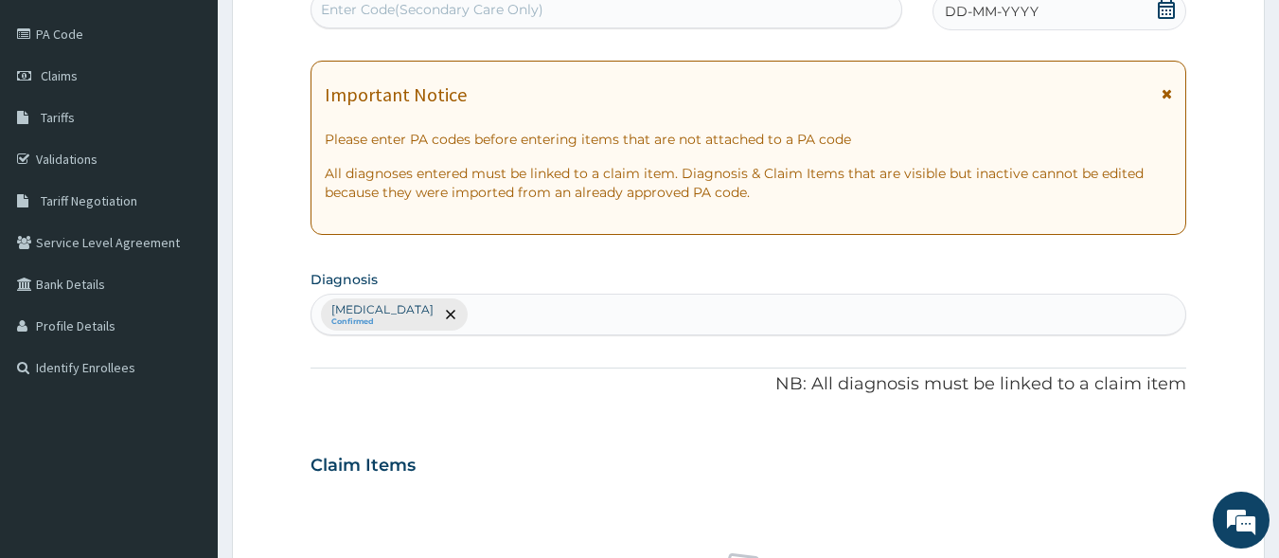
type input "PA/226D0B"
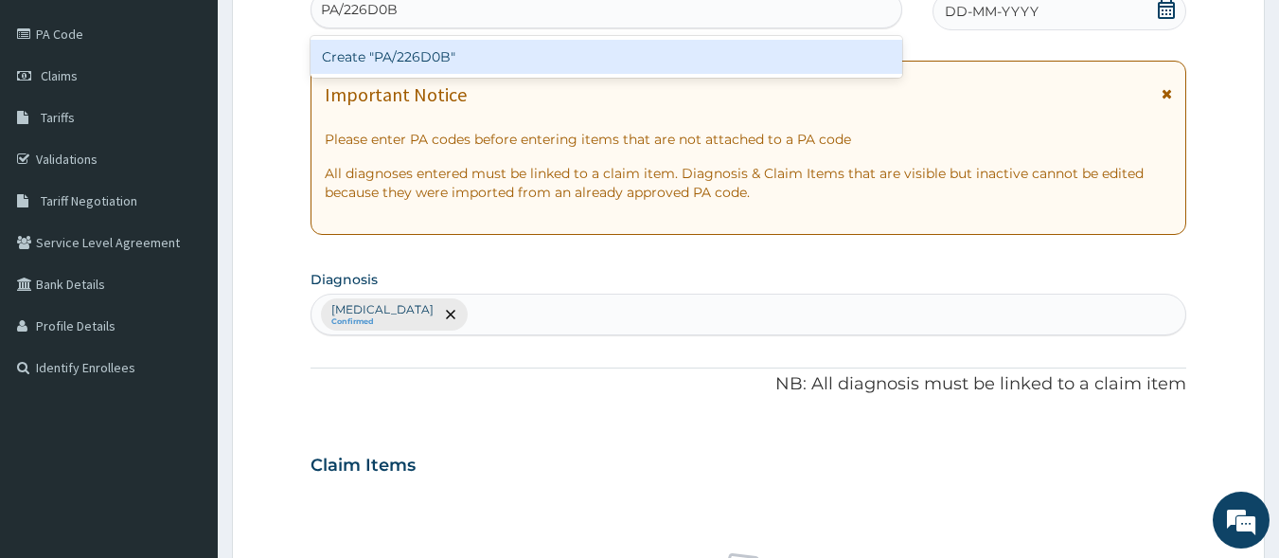
click at [558, 53] on div "Create "PA/226D0B"" at bounding box center [607, 57] width 593 height 34
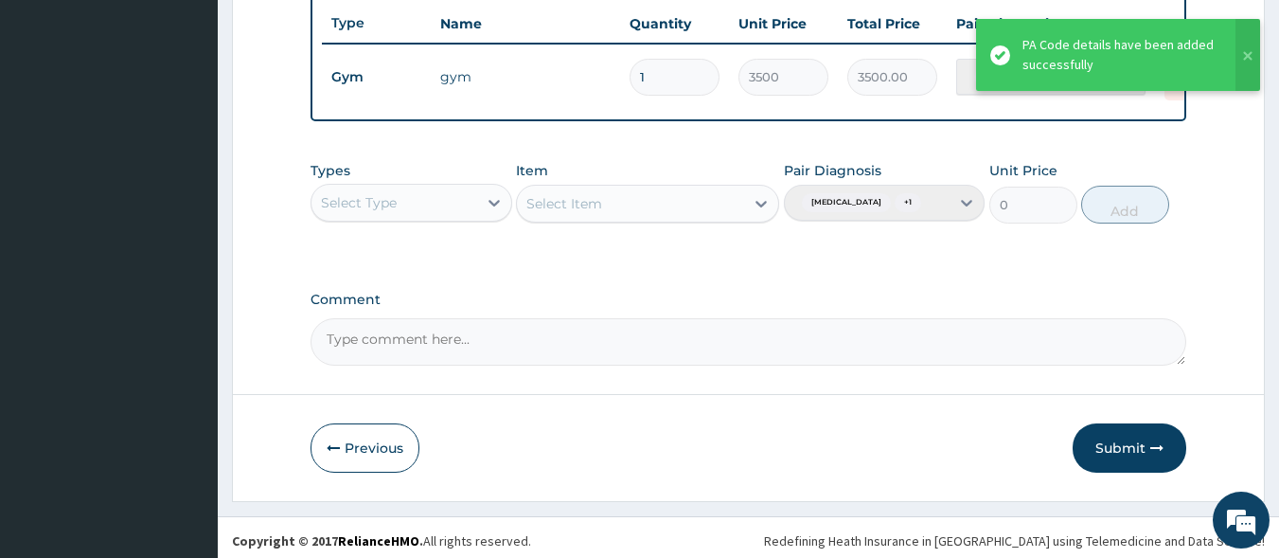
scroll to position [747, 0]
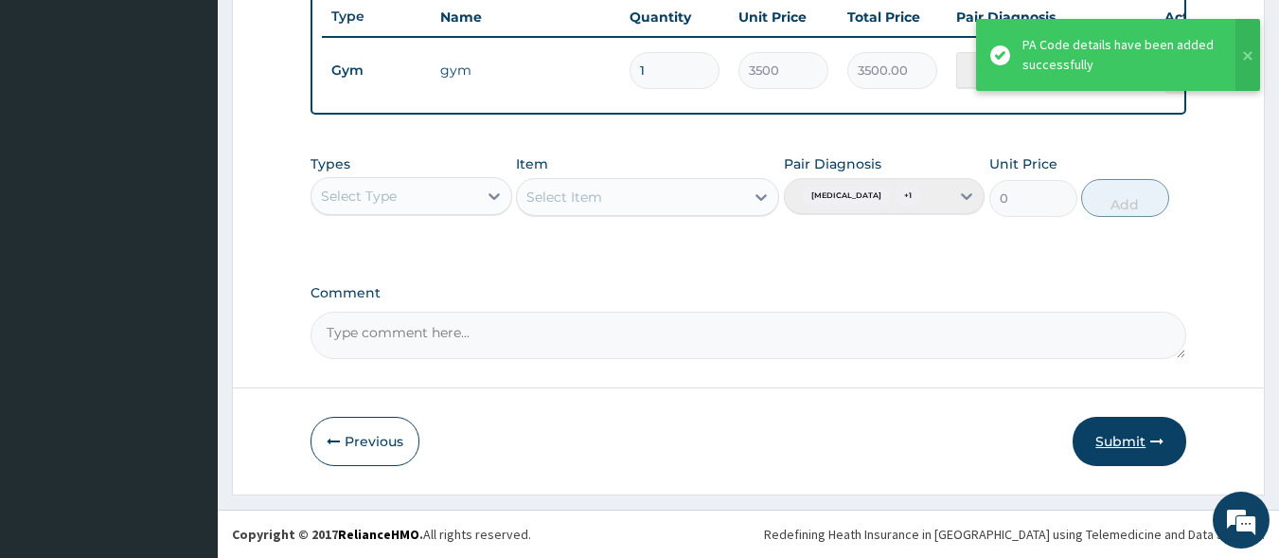
click at [1112, 432] on button "Submit" at bounding box center [1130, 441] width 114 height 49
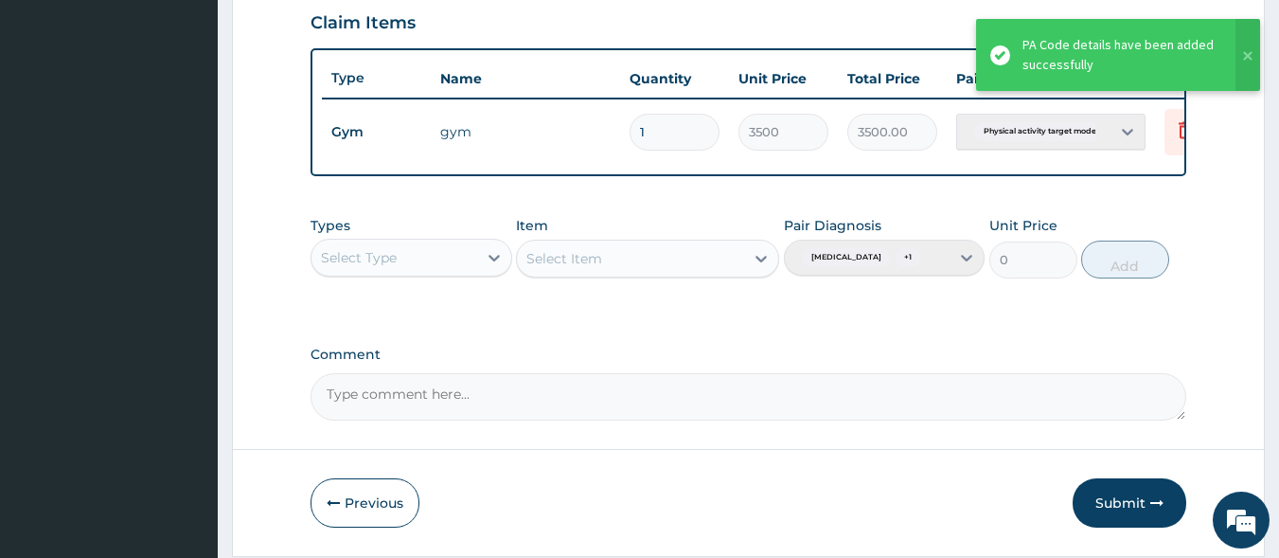
scroll to position [558, 0]
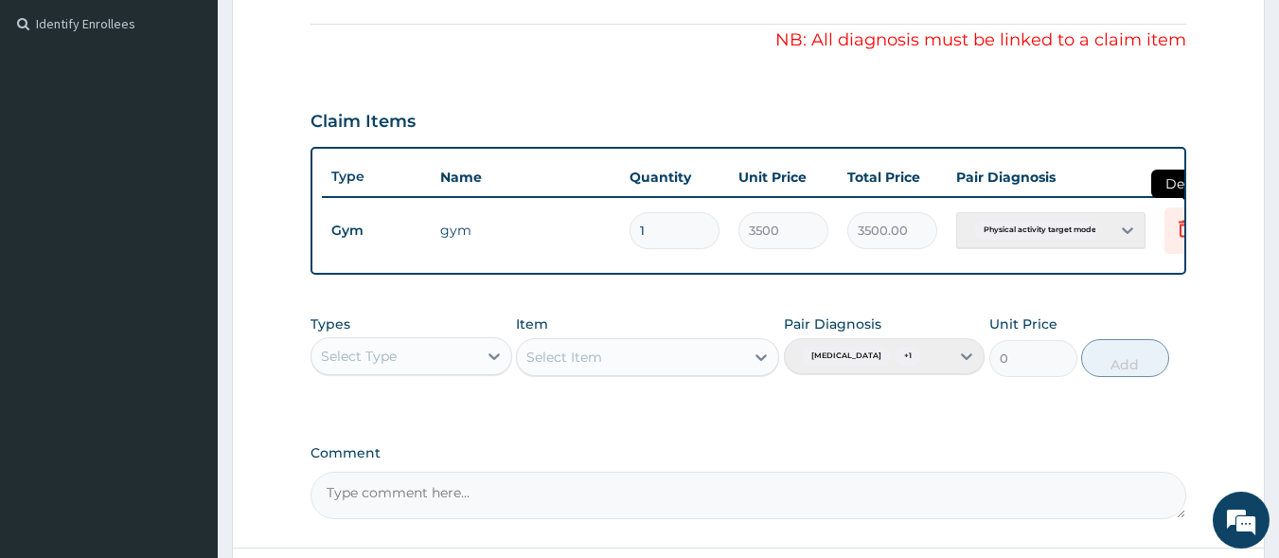
click at [1182, 233] on icon at bounding box center [1185, 228] width 23 height 23
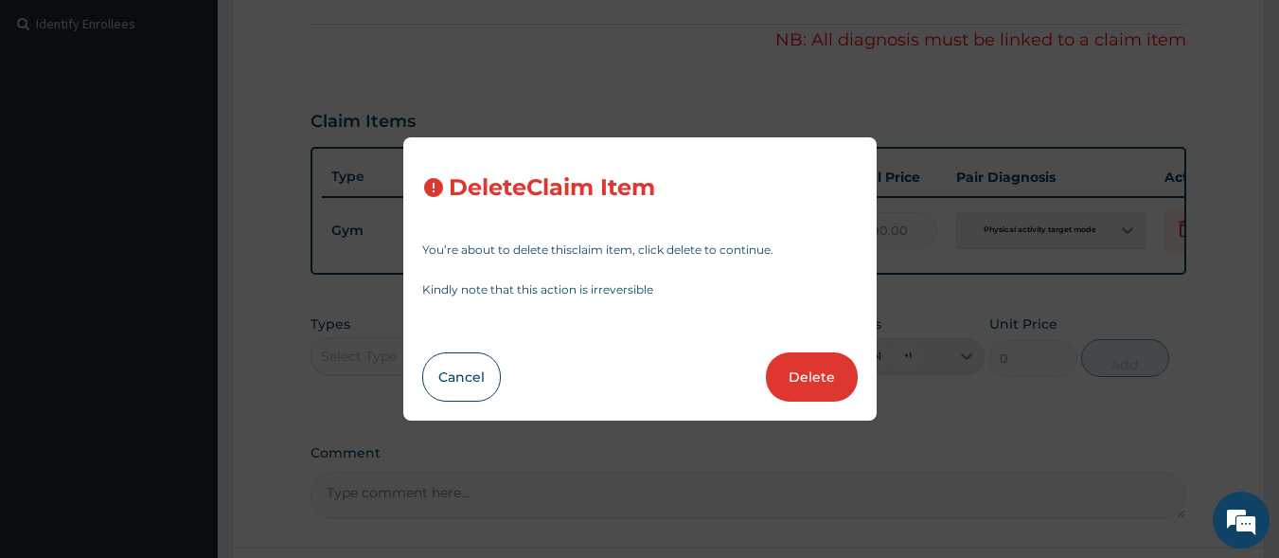
click at [810, 333] on div "Delete Claim Item You’re about to delete this claim item , click delete to cont…" at bounding box center [640, 278] width 474 height 283
click at [813, 379] on button "Delete" at bounding box center [812, 376] width 92 height 49
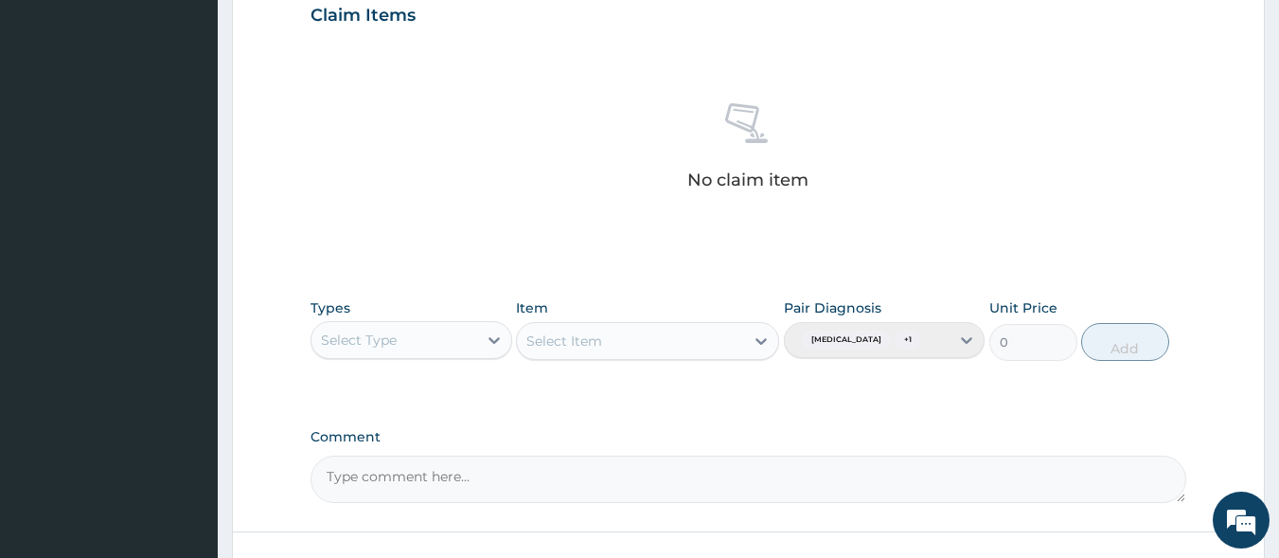
scroll to position [747, 0]
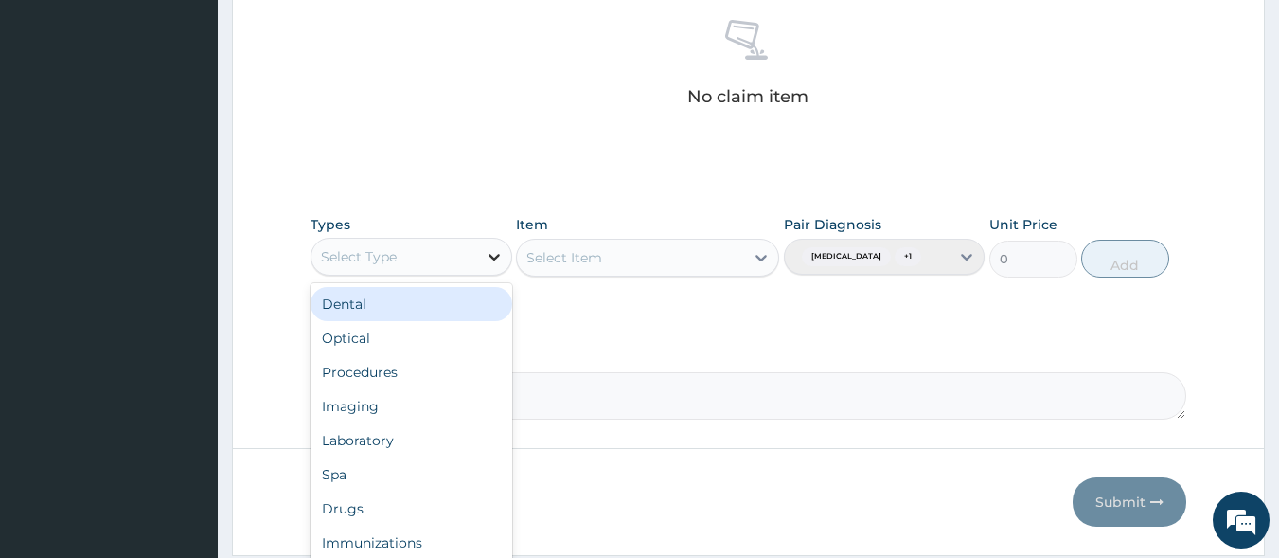
click at [489, 254] on icon at bounding box center [494, 256] width 19 height 19
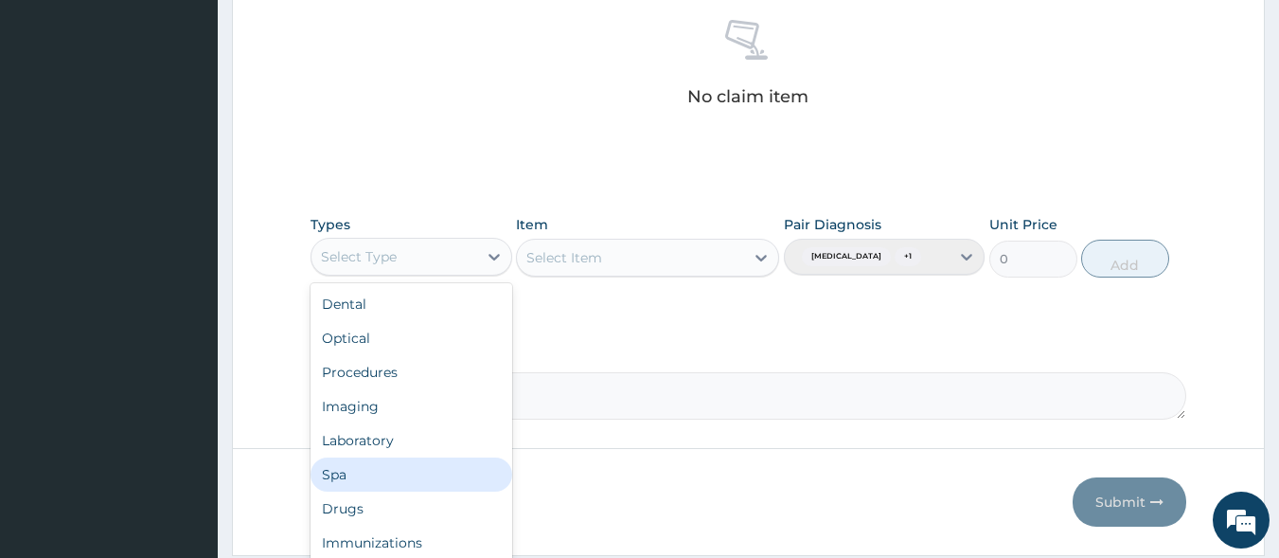
scroll to position [64, 0]
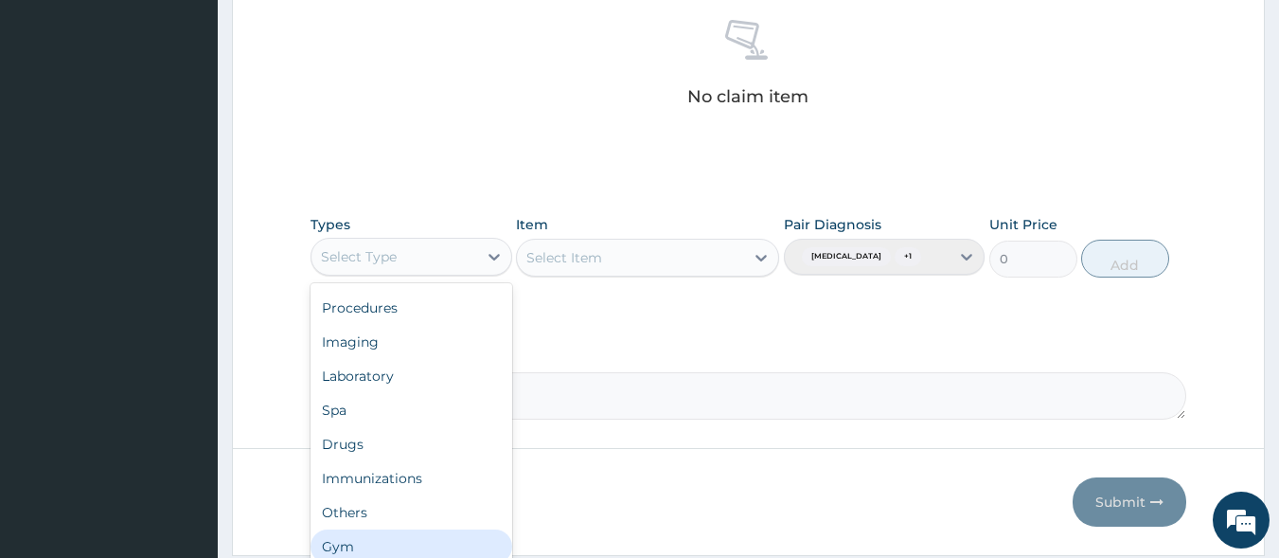
drag, startPoint x: 357, startPoint y: 546, endPoint x: 386, endPoint y: 516, distance: 42.2
click at [357, 545] on div "Gym" at bounding box center [412, 546] width 202 height 34
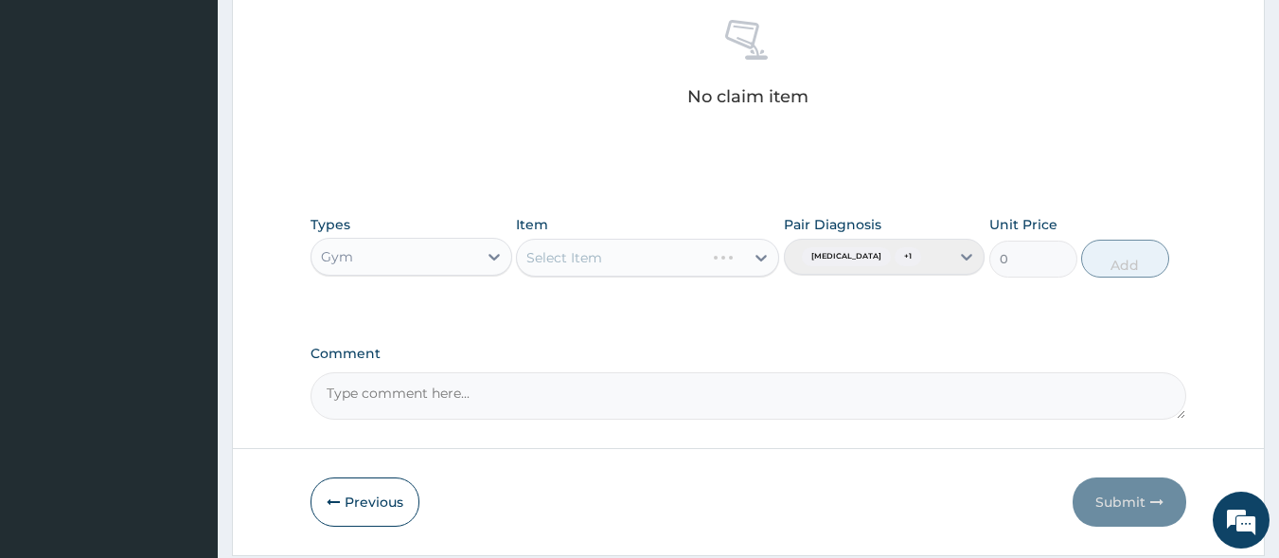
click at [746, 258] on div "Select Item" at bounding box center [647, 258] width 263 height 38
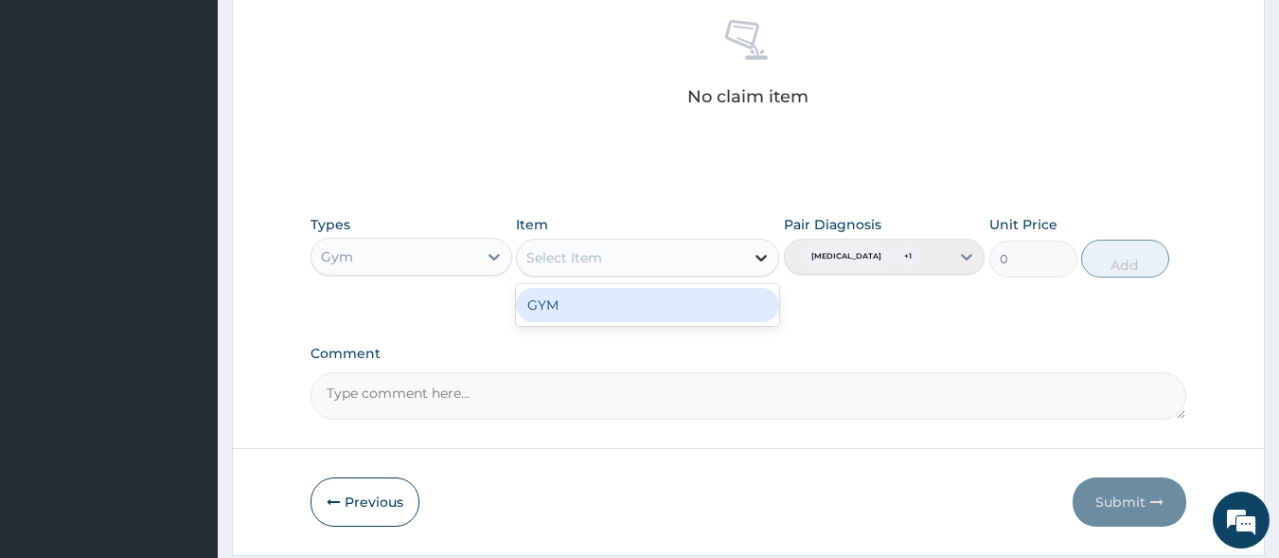
click at [755, 266] on icon at bounding box center [761, 257] width 19 height 19
click at [708, 303] on div "GYM" at bounding box center [647, 305] width 263 height 34
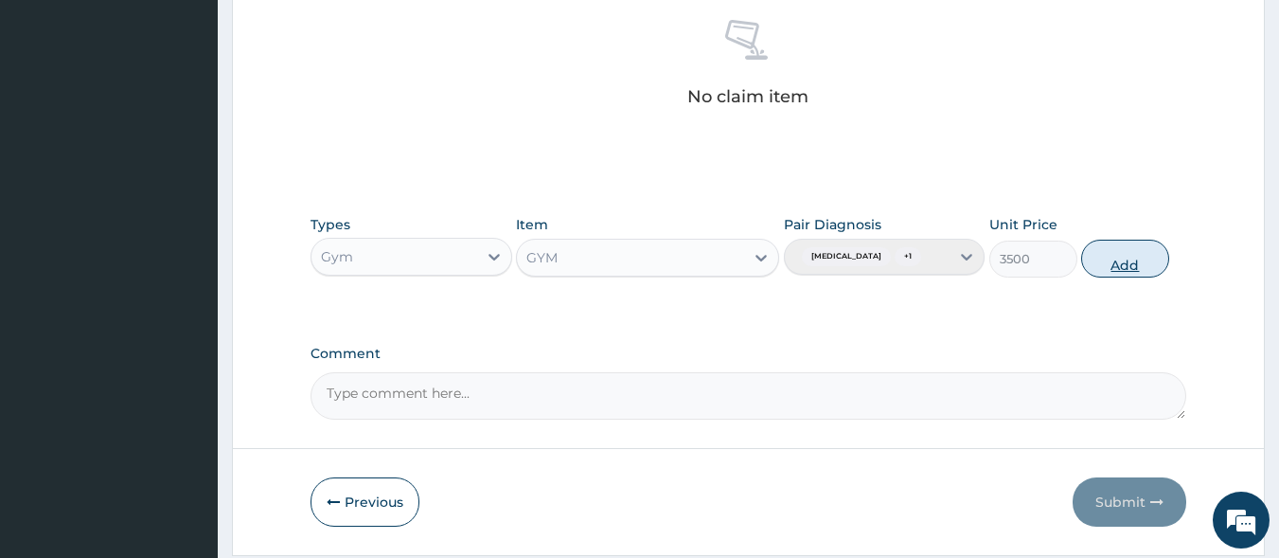
click at [1154, 277] on button "Add" at bounding box center [1126, 259] width 88 height 38
type input "0"
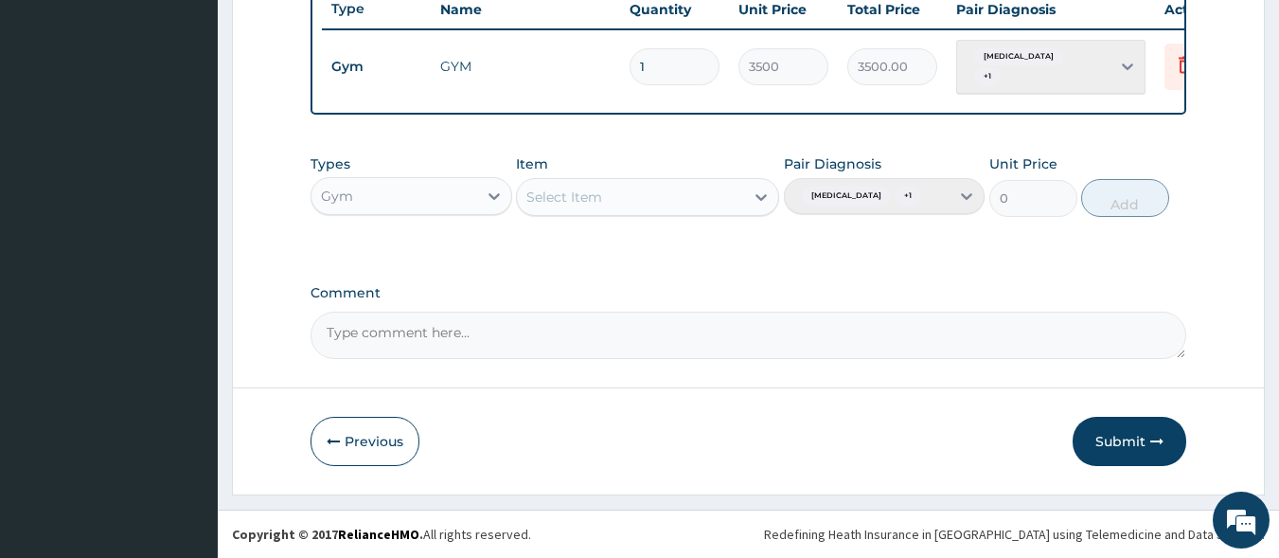
scroll to position [756, 0]
click at [1142, 431] on button "Submit" at bounding box center [1130, 441] width 114 height 49
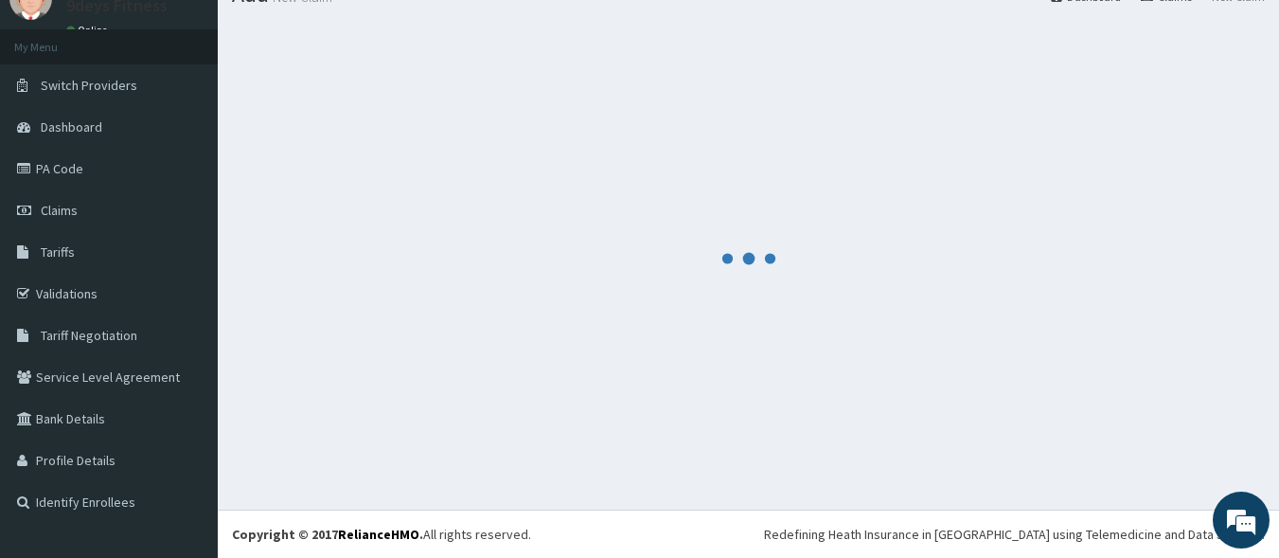
scroll to position [80, 0]
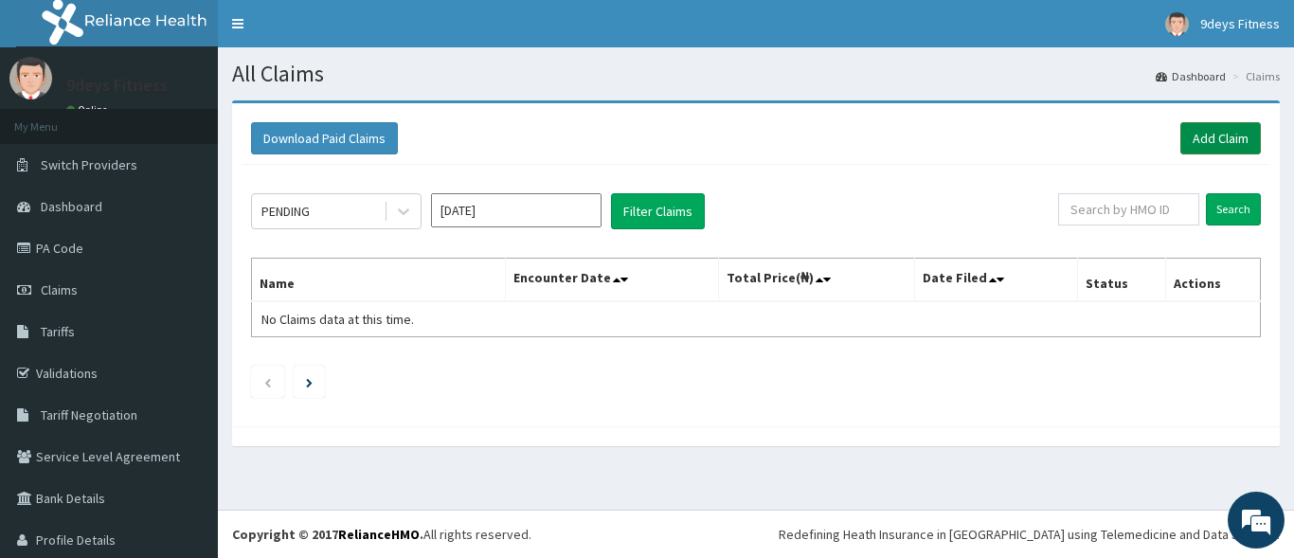
click at [1180, 123] on link "Add Claim" at bounding box center [1220, 138] width 81 height 32
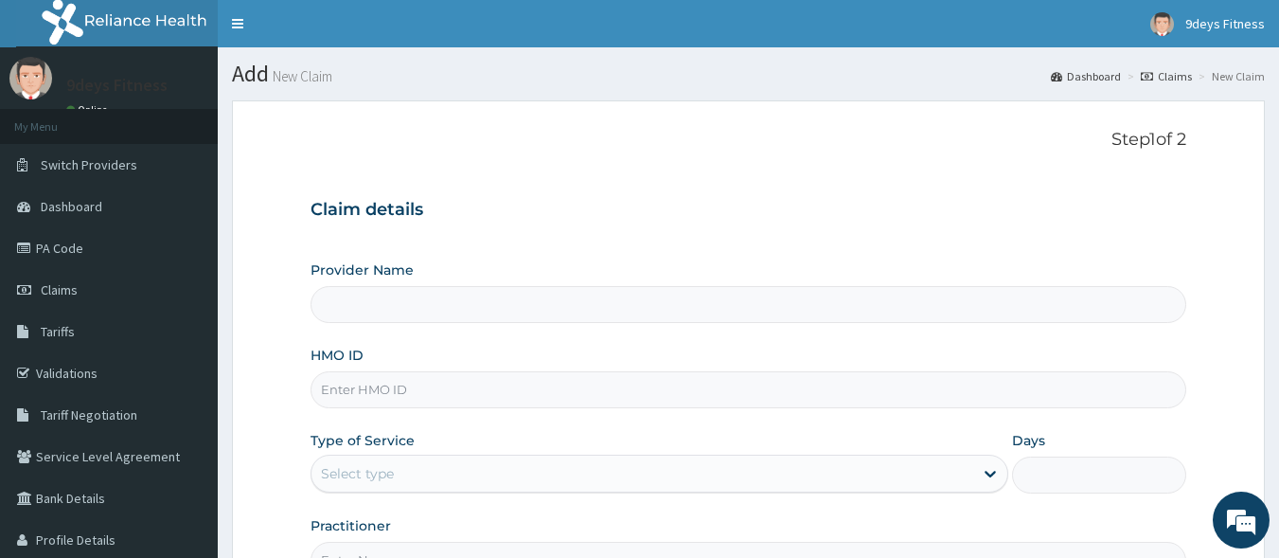
click at [363, 385] on input "HMO ID" at bounding box center [749, 389] width 877 height 37
type input "9deys Fitness"
type input "1"
paste input "Wkp/10076/a"
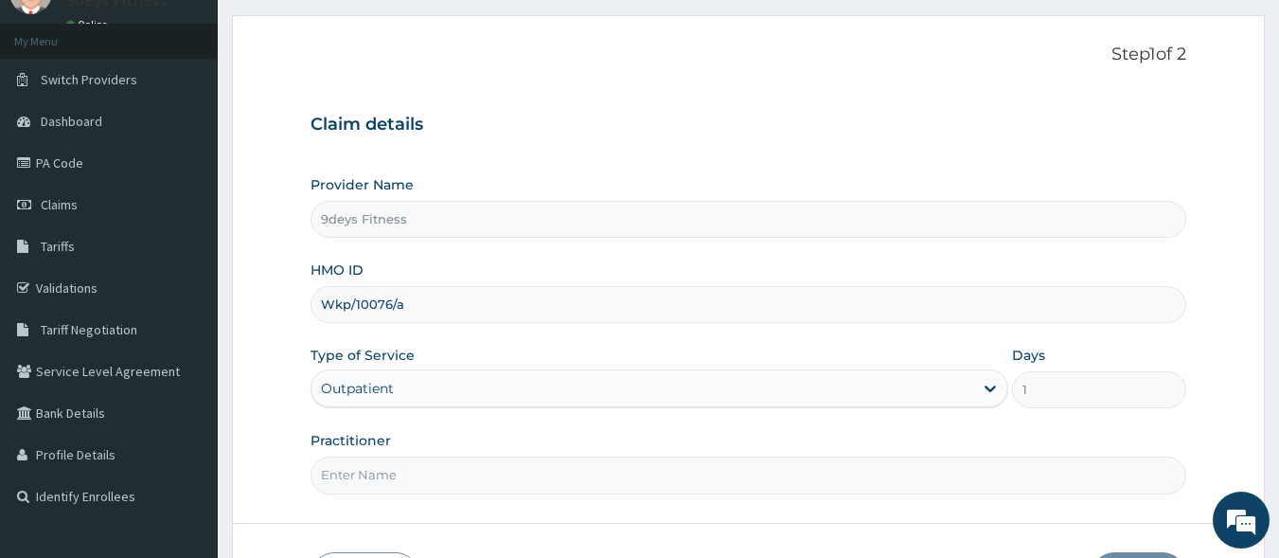
scroll to position [221, 0]
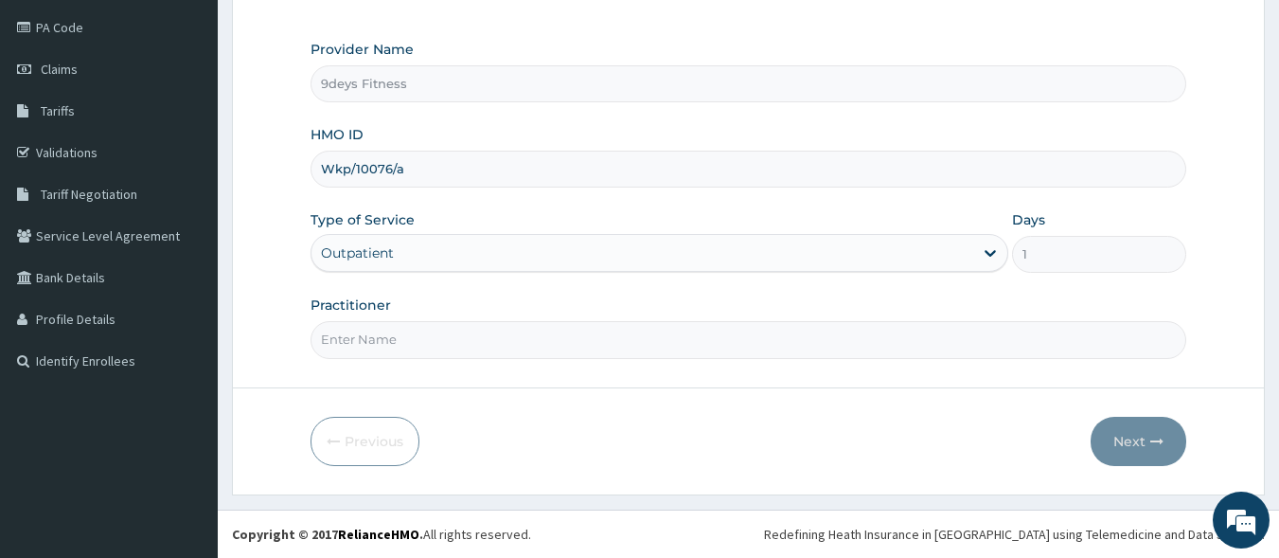
type input "Wkp/10076/a"
click at [391, 337] on input "Practitioner" at bounding box center [749, 339] width 877 height 37
type input "mr [PERSON_NAME]"
click at [1114, 441] on button "Next" at bounding box center [1139, 441] width 96 height 49
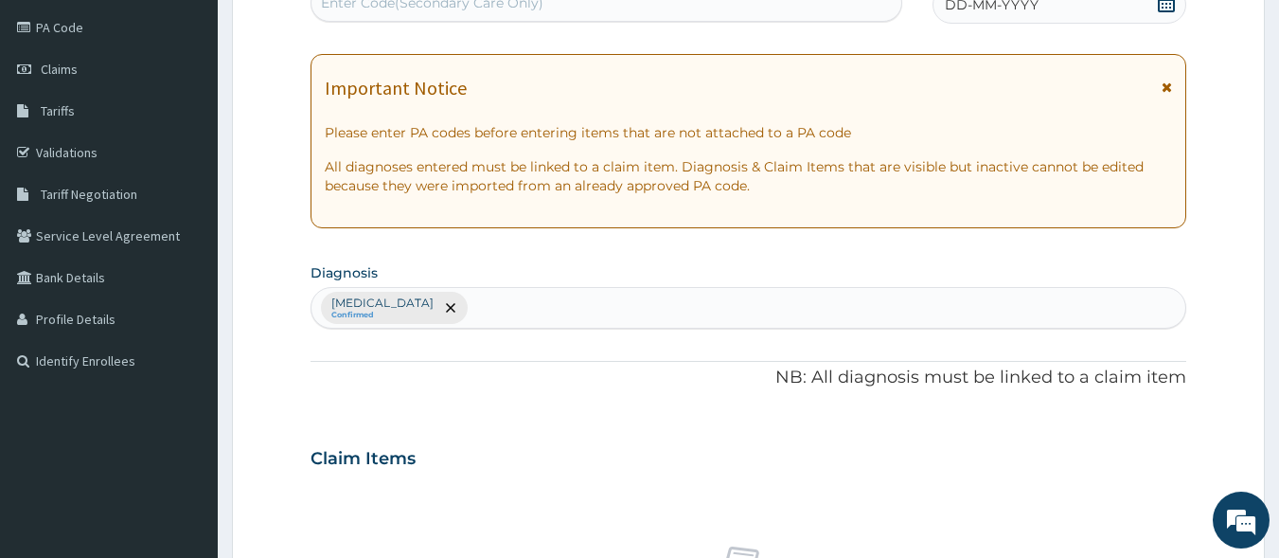
scroll to position [0, 0]
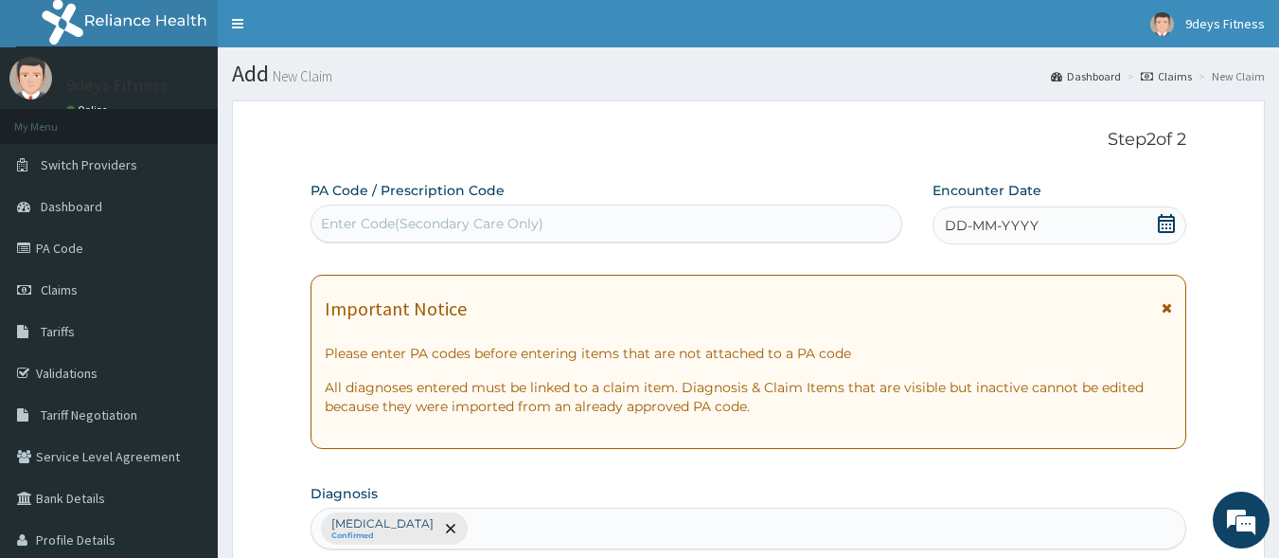
click at [523, 220] on div "Enter Code(Secondary Care Only)" at bounding box center [432, 223] width 223 height 19
paste input "PA/20C8EB"
type input "PA/20C8EB"
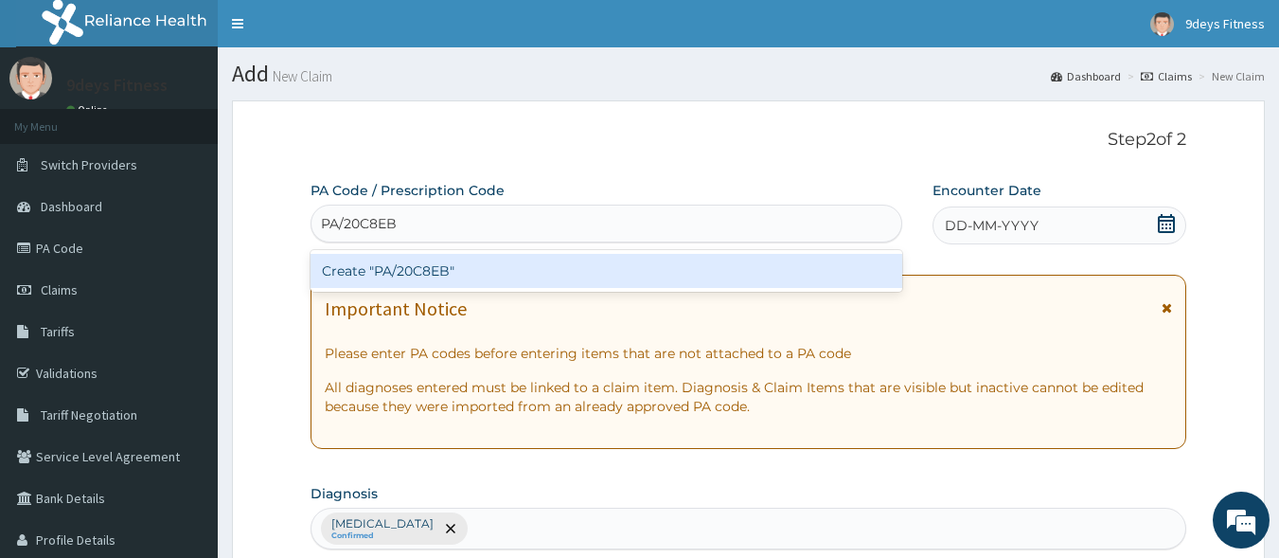
click at [502, 265] on div "Create "PA/20C8EB"" at bounding box center [607, 271] width 593 height 34
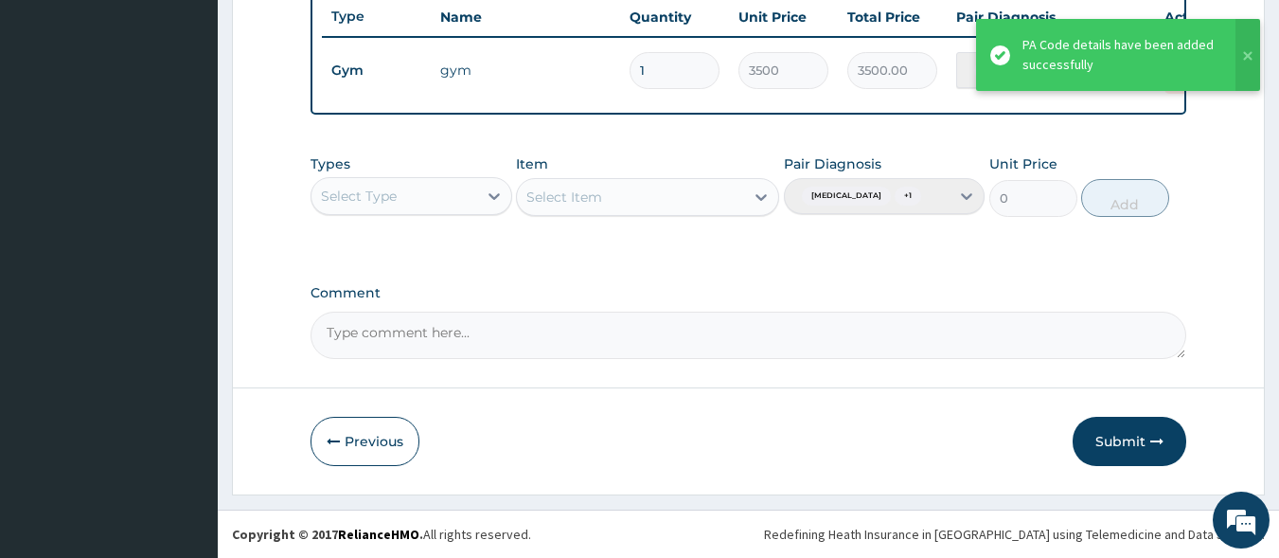
scroll to position [747, 0]
click at [1142, 444] on button "Submit" at bounding box center [1130, 441] width 114 height 49
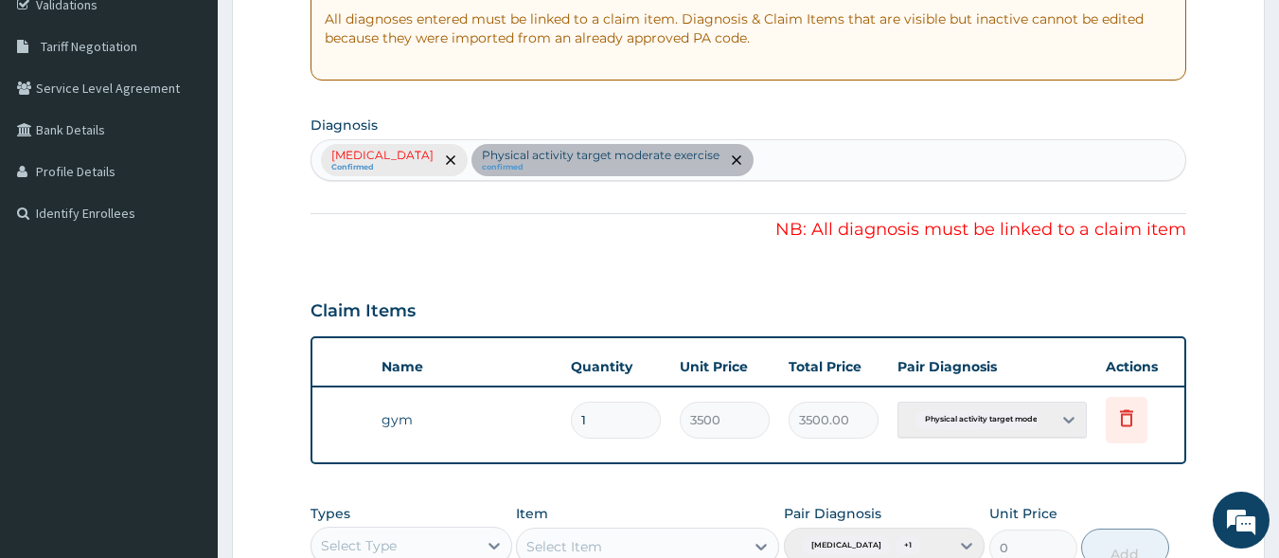
scroll to position [0, 74]
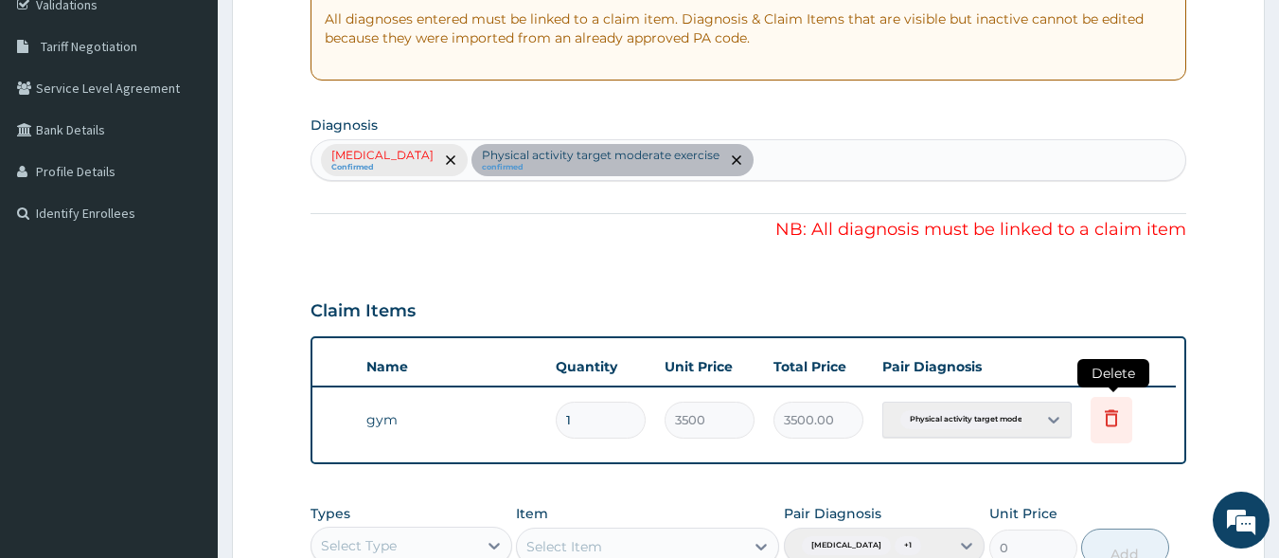
click at [1099, 415] on icon at bounding box center [1112, 420] width 42 height 46
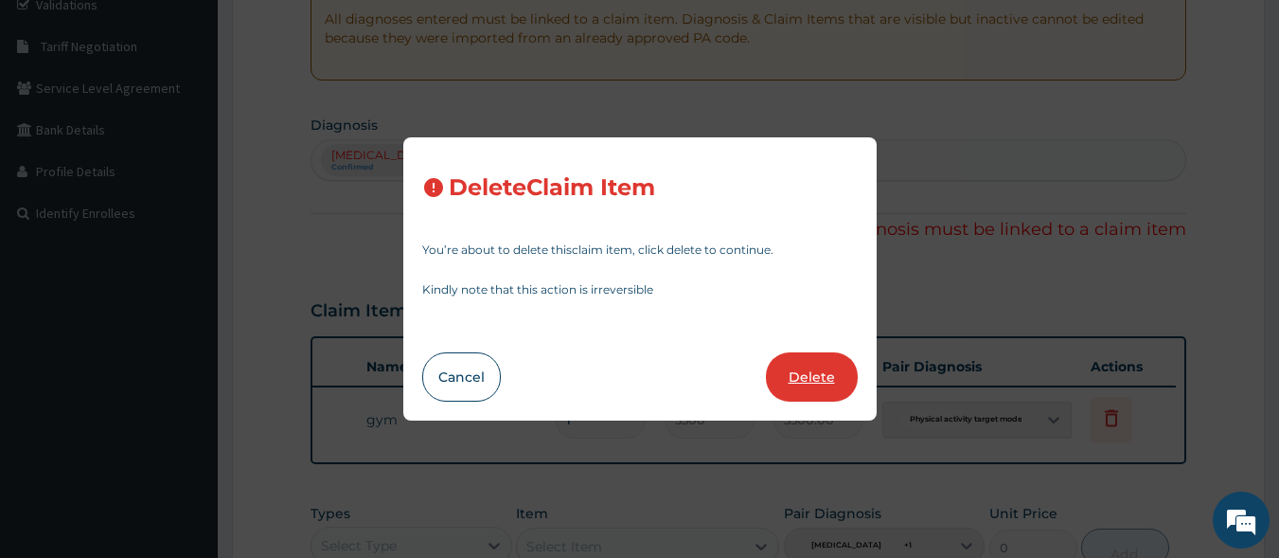
click at [829, 382] on button "Delete" at bounding box center [812, 376] width 92 height 49
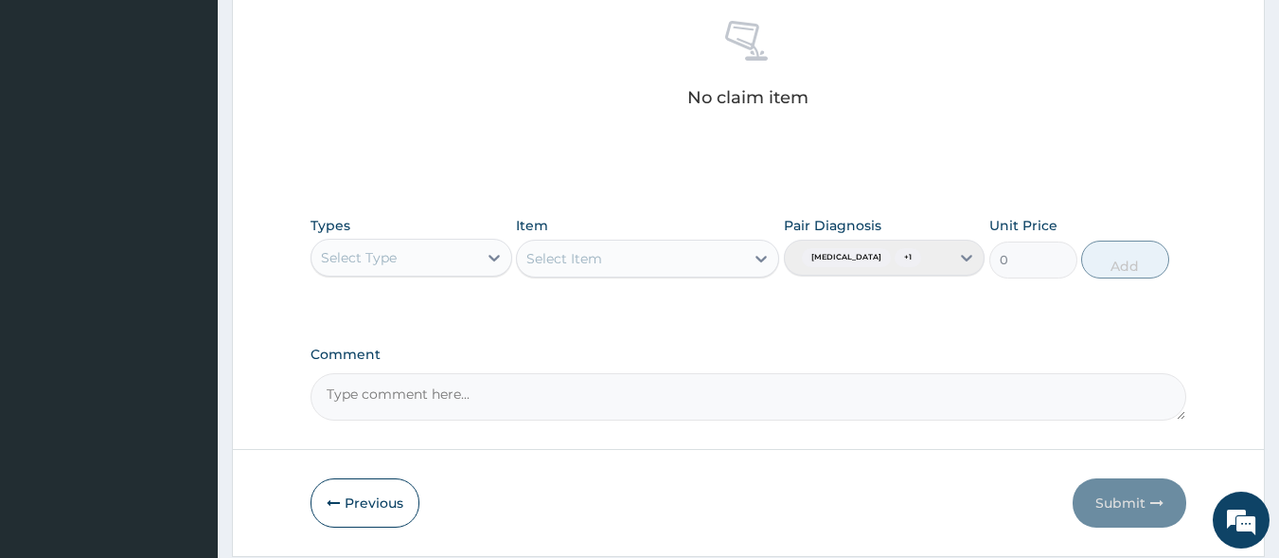
scroll to position [747, 0]
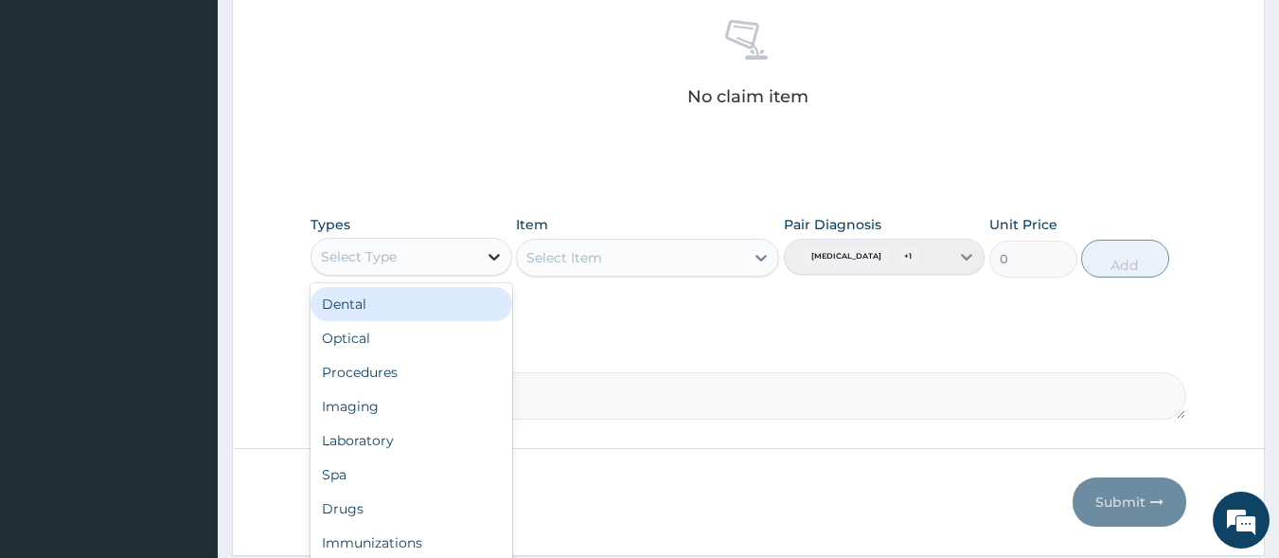
click at [497, 258] on icon at bounding box center [494, 256] width 19 height 19
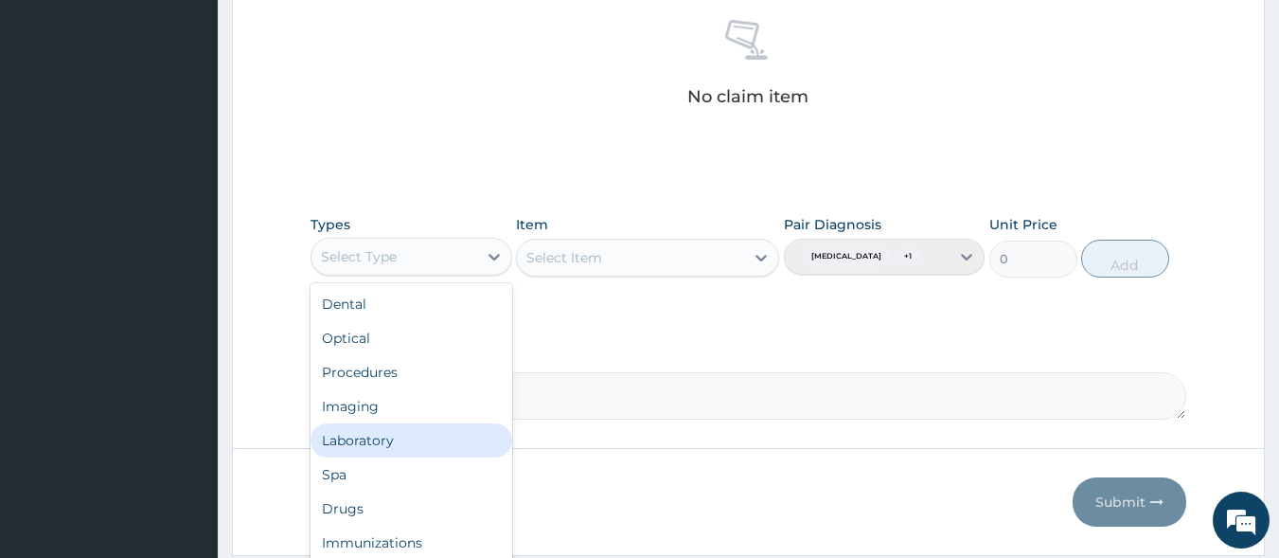
scroll to position [64, 0]
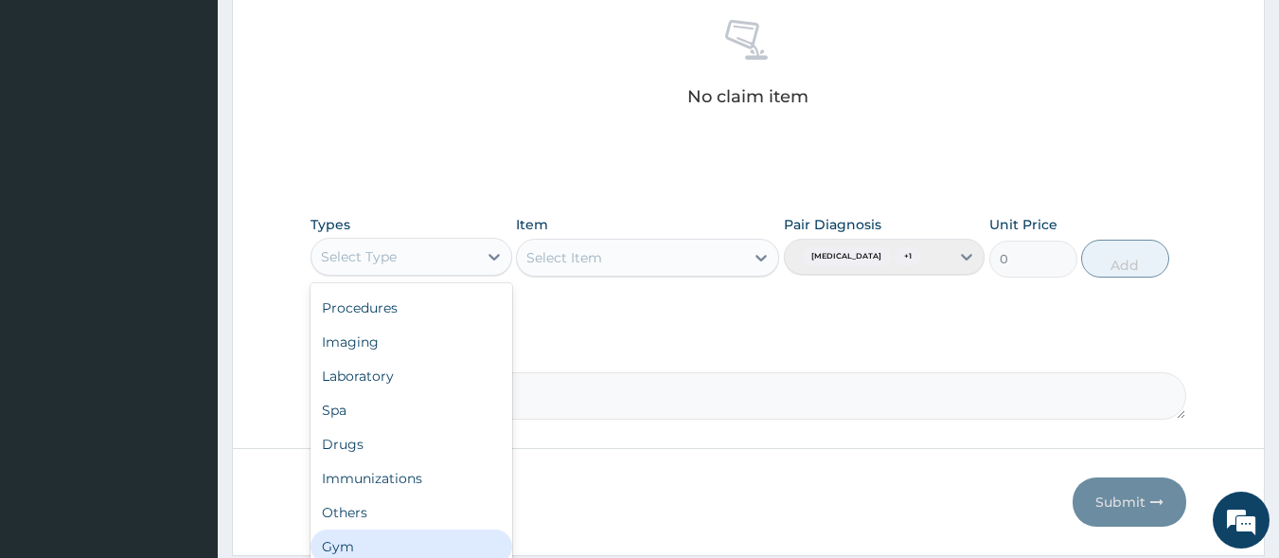
click at [358, 542] on div "Gym" at bounding box center [412, 546] width 202 height 34
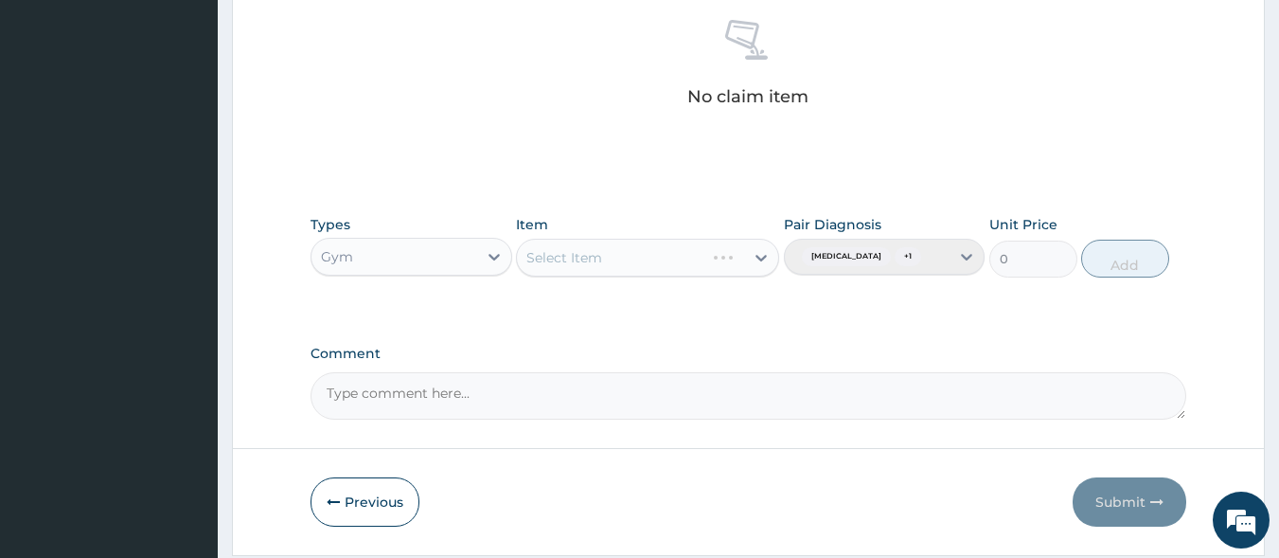
click at [743, 260] on div "Select Item" at bounding box center [647, 258] width 263 height 38
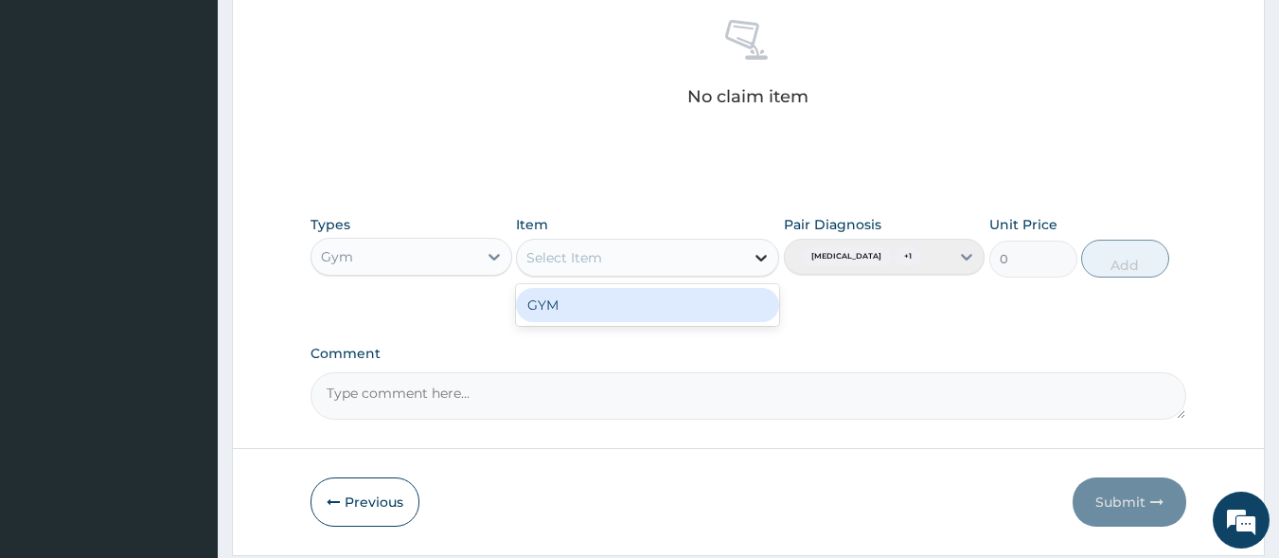
click at [761, 255] on icon at bounding box center [761, 257] width 19 height 19
click at [701, 295] on div "GYM" at bounding box center [647, 305] width 263 height 34
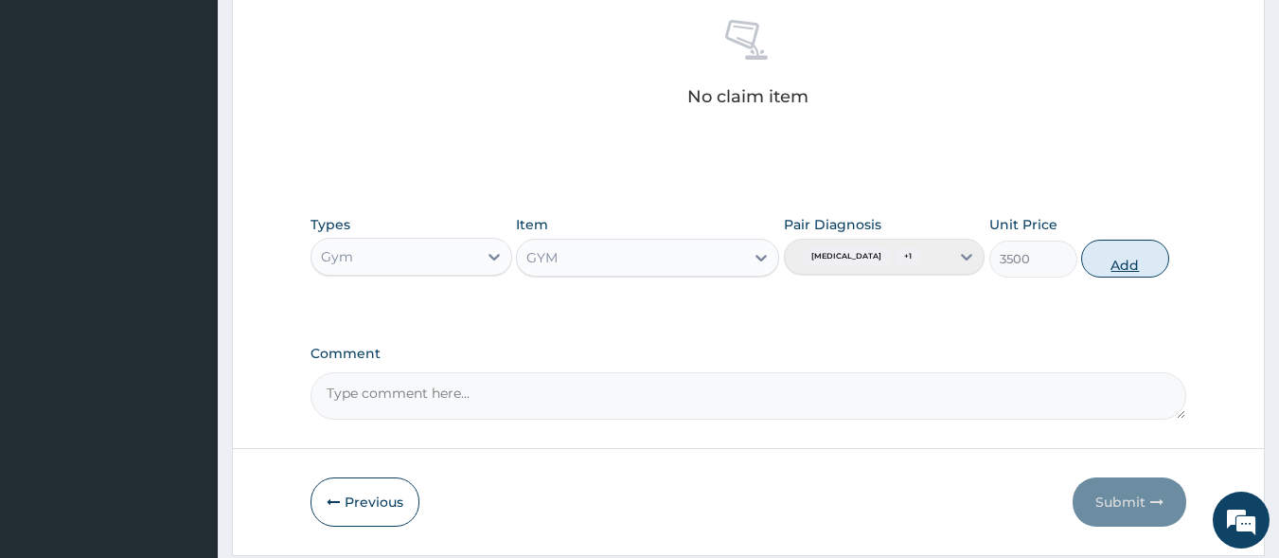
click at [1135, 277] on button "Add" at bounding box center [1126, 259] width 88 height 38
type input "0"
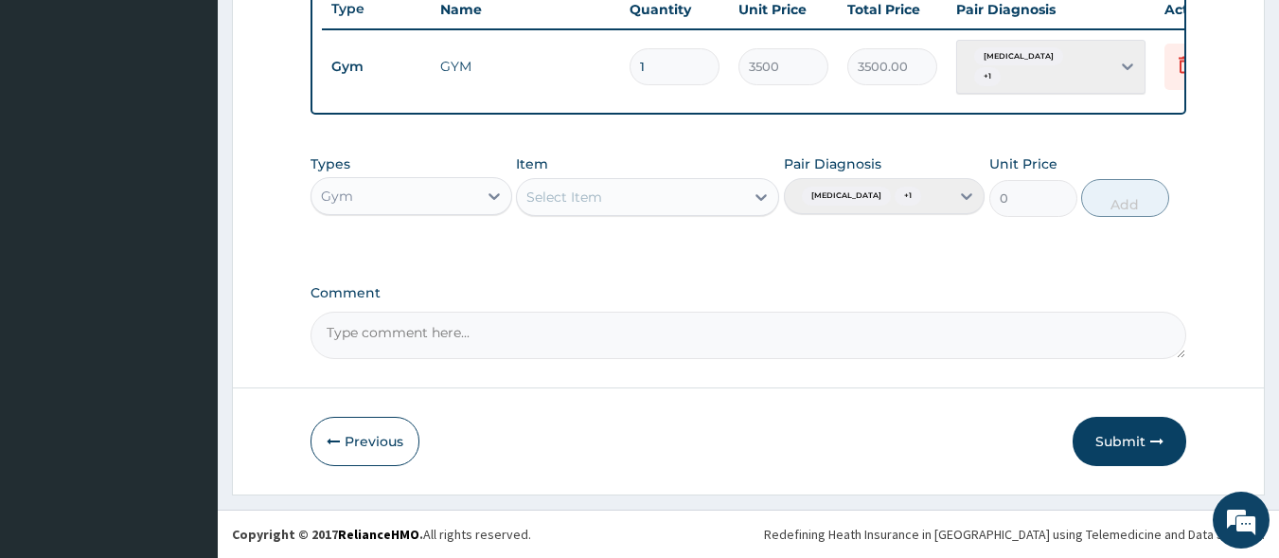
scroll to position [756, 0]
click at [1123, 452] on button "Submit" at bounding box center [1130, 441] width 114 height 49
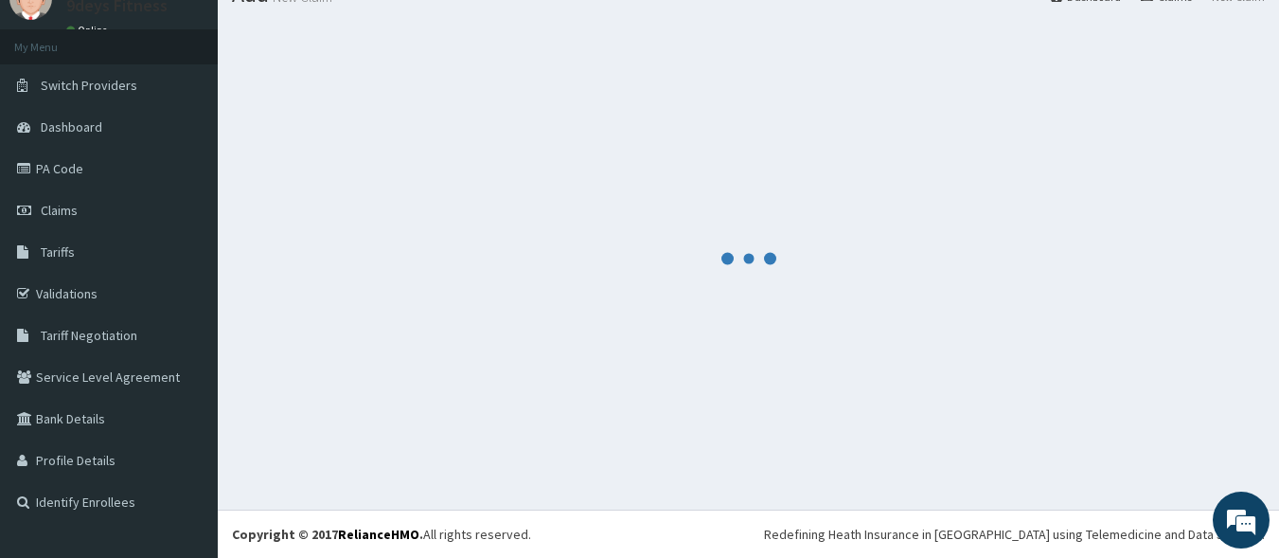
scroll to position [80, 0]
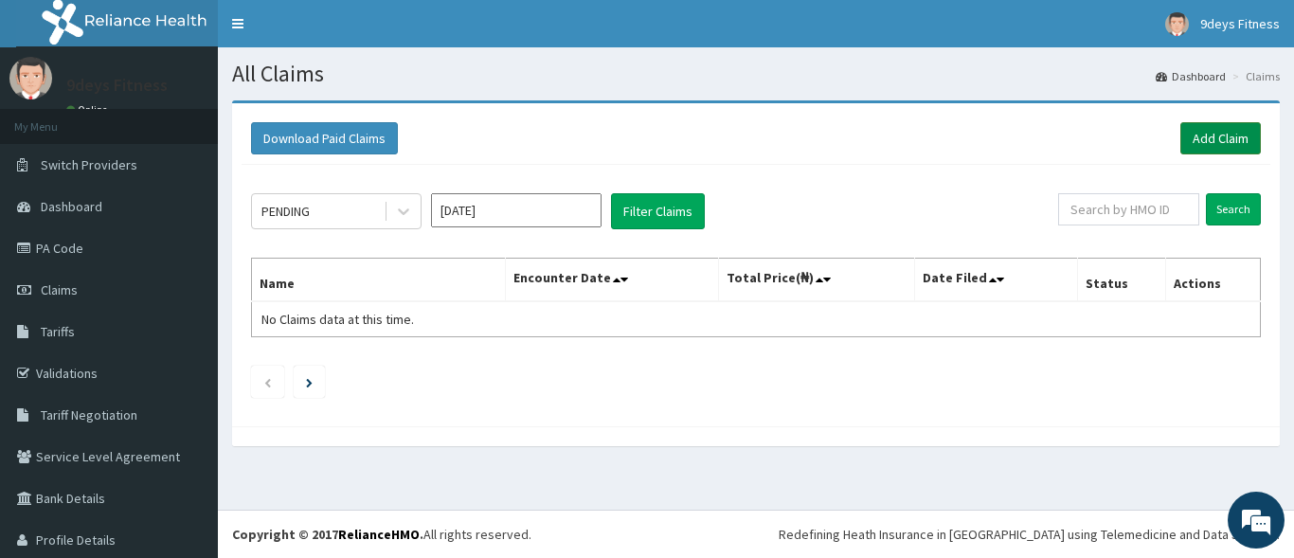
click at [1187, 127] on link "Add Claim" at bounding box center [1220, 138] width 81 height 32
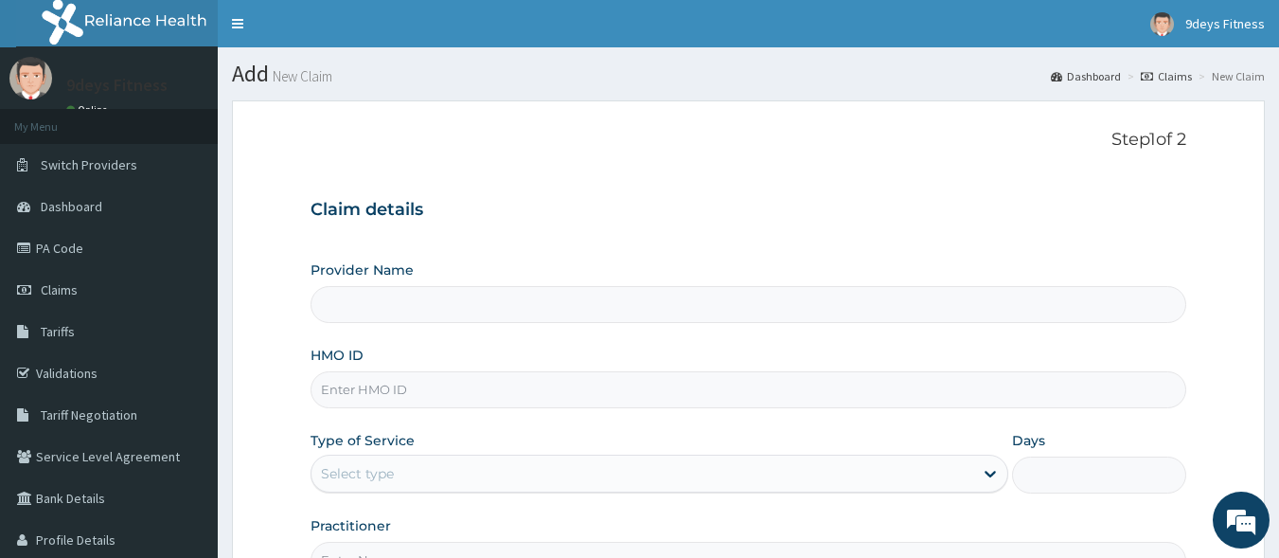
click at [360, 374] on input "HMO ID" at bounding box center [749, 389] width 877 height 37
type input "9deys Fitness"
type input "1"
drag, startPoint x: 325, startPoint y: 412, endPoint x: 275, endPoint y: 188, distance: 229.1
click at [275, 188] on form "Step 1 of 2 Claim details Provider Name 9deys Fitness HMO ID Type of Service Ou…" at bounding box center [748, 407] width 1033 height 615
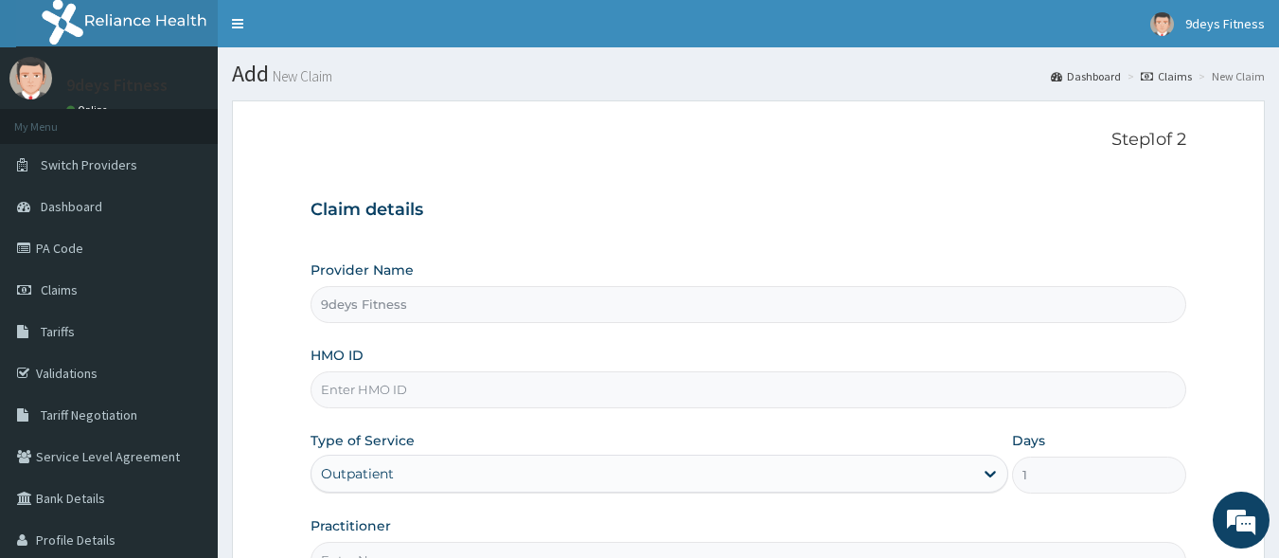
paste input "shC/10016/e"
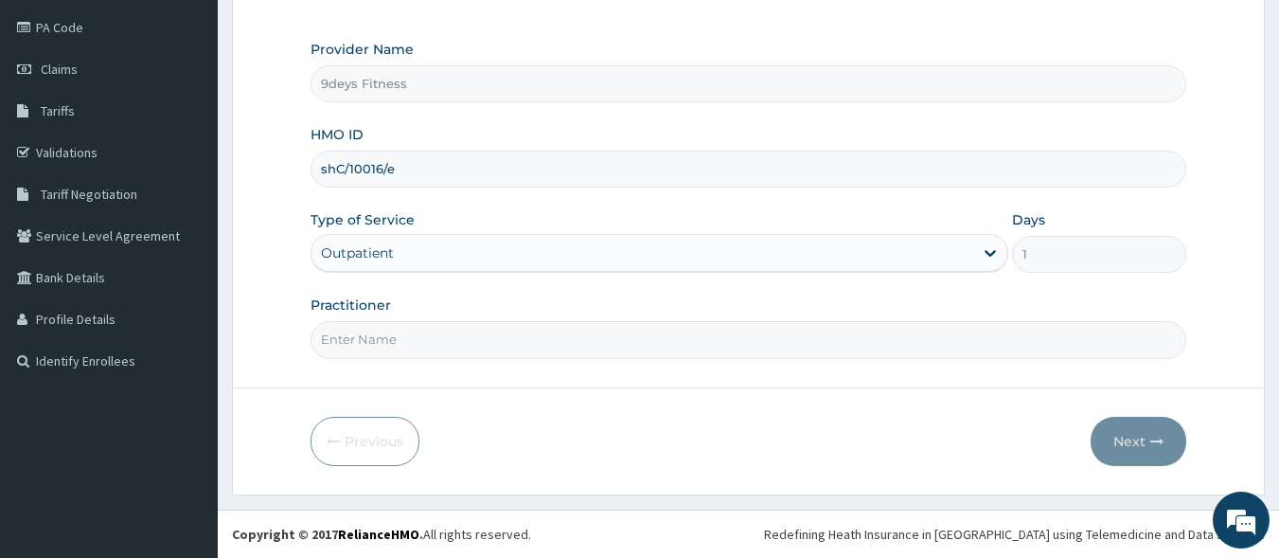
type input "shC/10016/e"
click at [368, 338] on input "Practitioner" at bounding box center [749, 339] width 877 height 37
type input "mr [PERSON_NAME]"
click at [1135, 432] on button "Next" at bounding box center [1139, 441] width 96 height 49
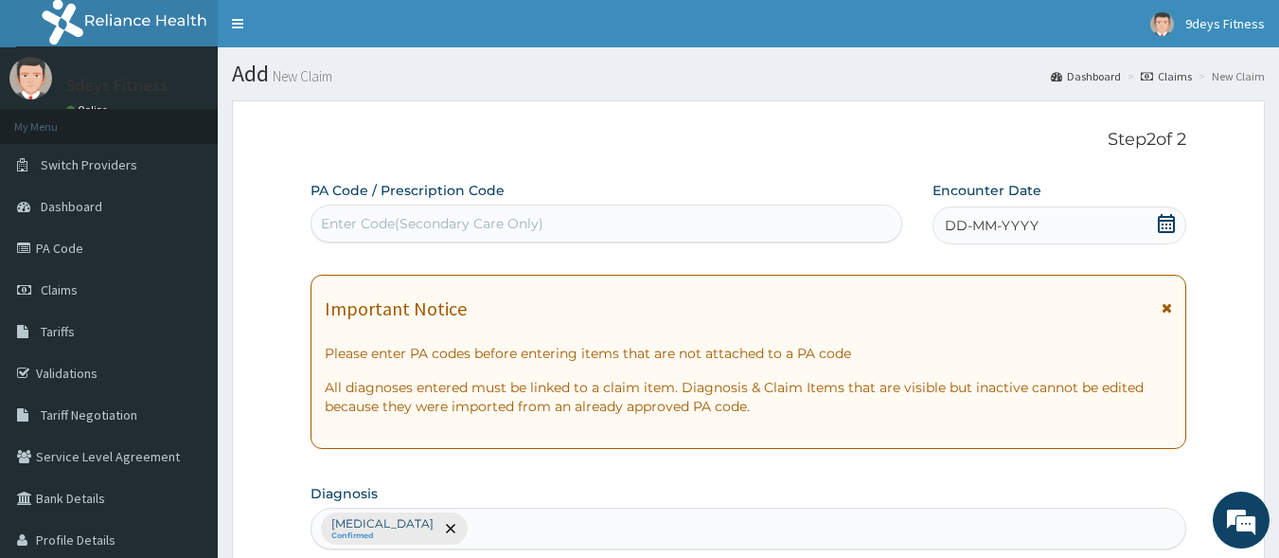
click at [588, 214] on div "Enter Code(Secondary Care Only)" at bounding box center [607, 223] width 591 height 30
paste input "PA/DFD721"
type input "PA/DFD721"
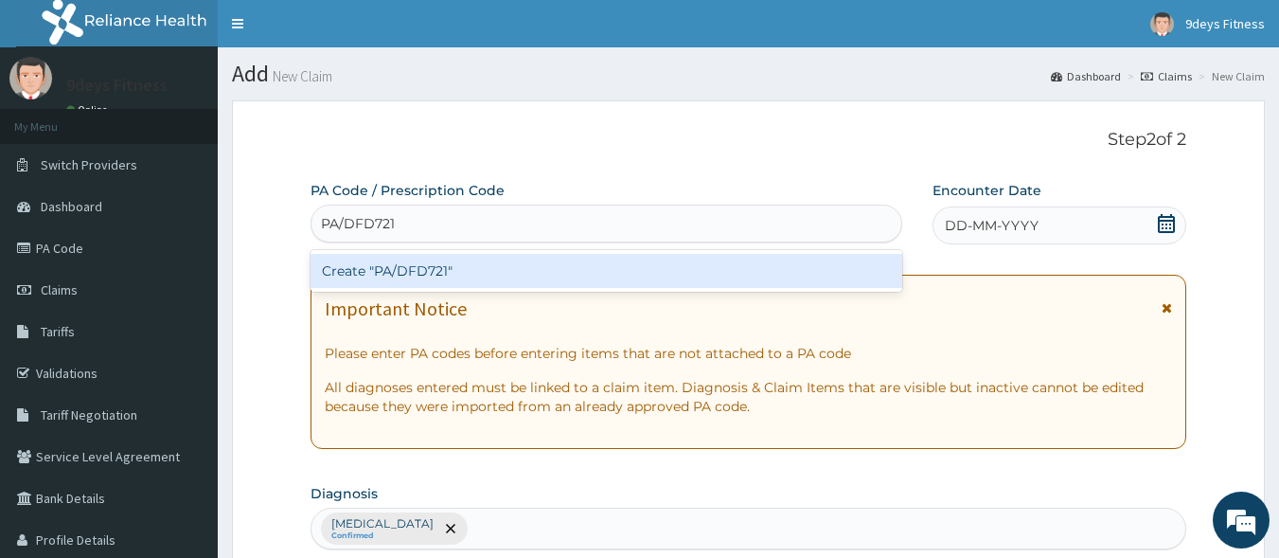
click at [559, 257] on div "Create "PA/DFD721"" at bounding box center [607, 271] width 593 height 34
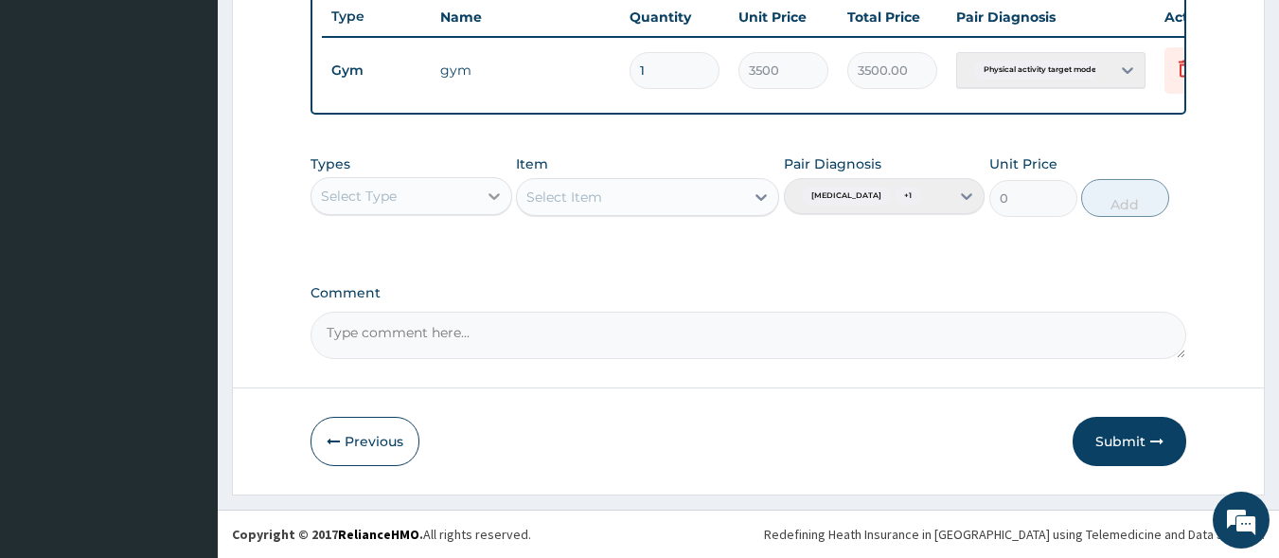
scroll to position [747, 0]
click at [1122, 441] on button "Submit" at bounding box center [1130, 441] width 114 height 49
click at [1127, 438] on button "Submit" at bounding box center [1130, 441] width 114 height 49
click at [1177, 57] on icon at bounding box center [1185, 68] width 23 height 23
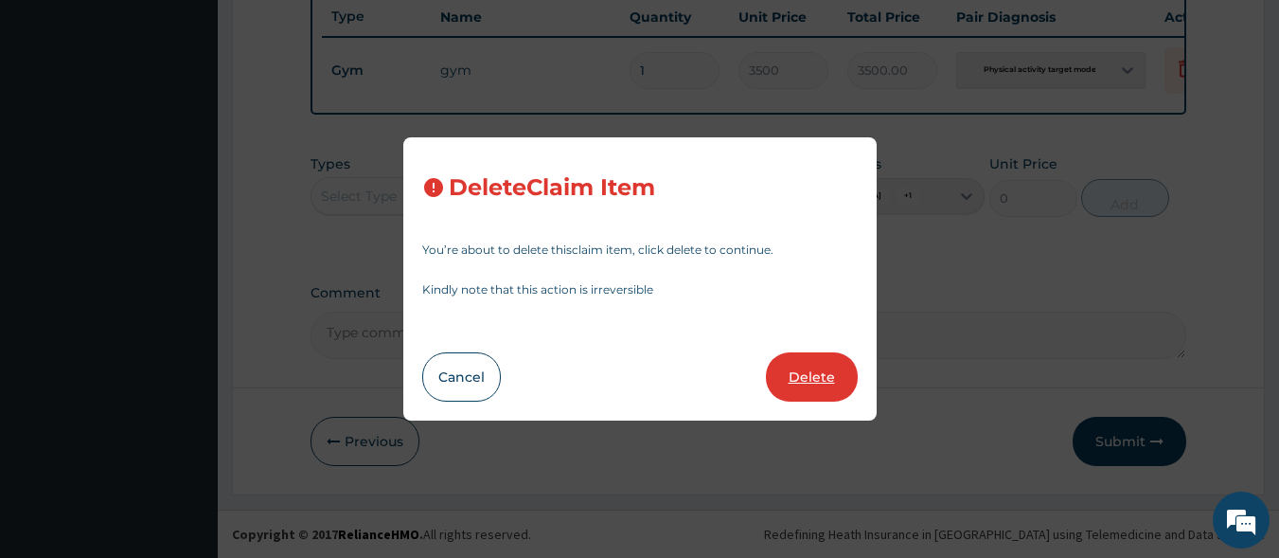
click at [825, 374] on button "Delete" at bounding box center [812, 376] width 92 height 49
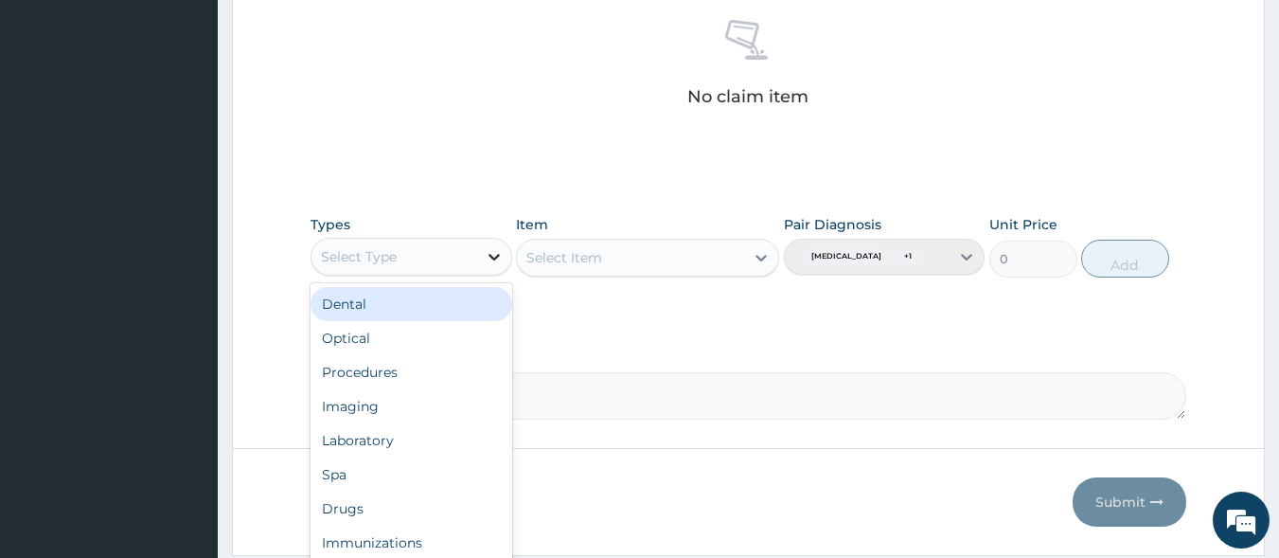
click at [496, 254] on icon at bounding box center [494, 256] width 19 height 19
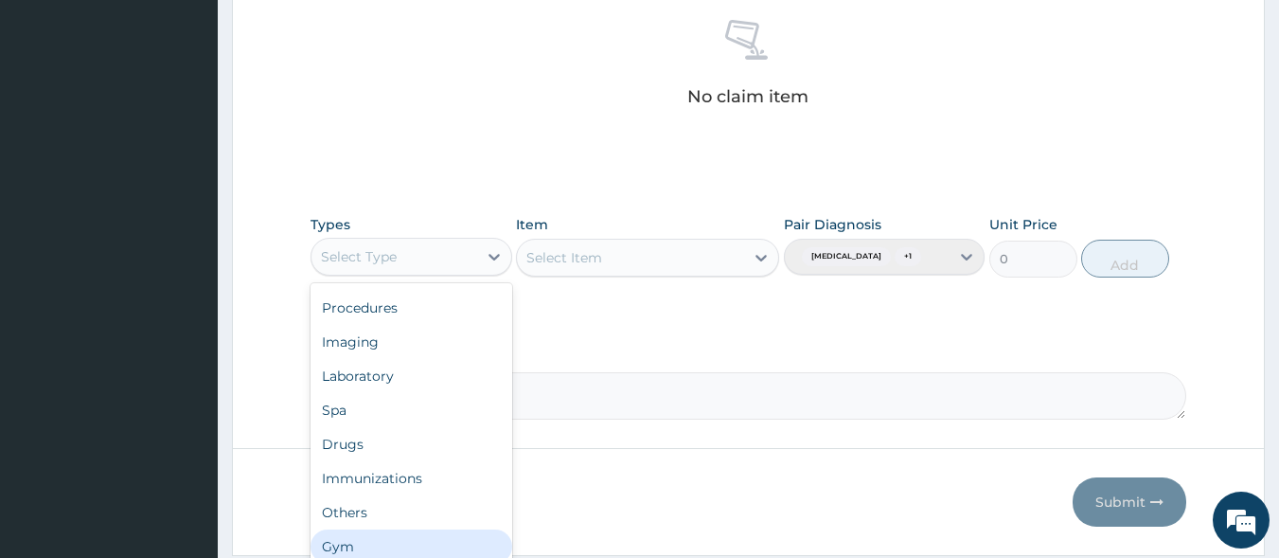
click at [349, 540] on div "Gym" at bounding box center [412, 546] width 202 height 34
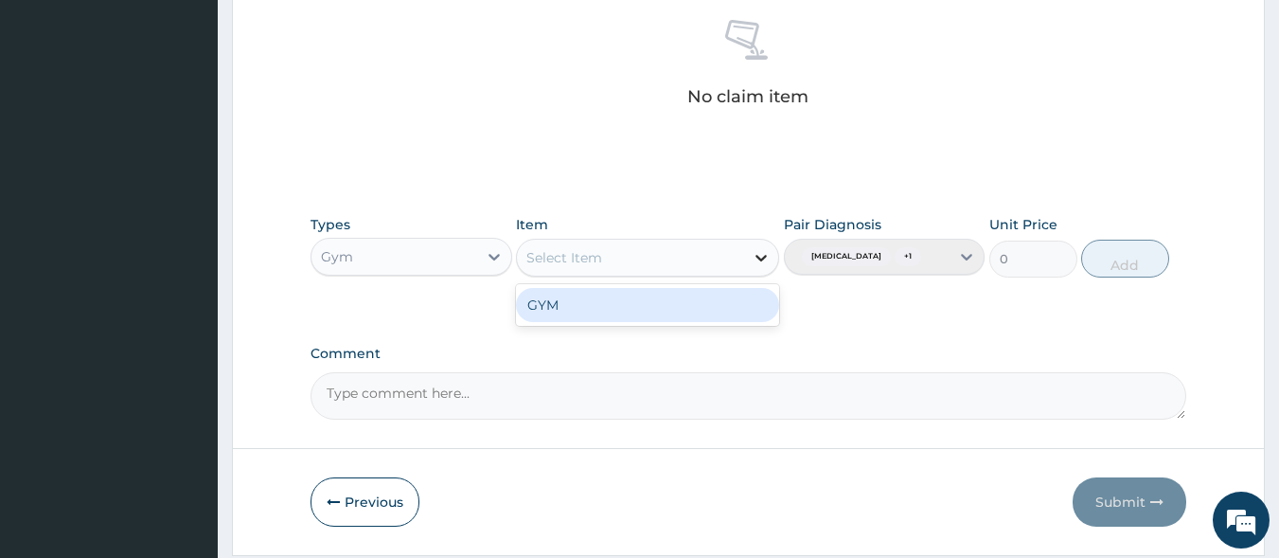
click at [766, 259] on icon at bounding box center [761, 257] width 19 height 19
click at [577, 295] on div "GYM" at bounding box center [647, 305] width 263 height 34
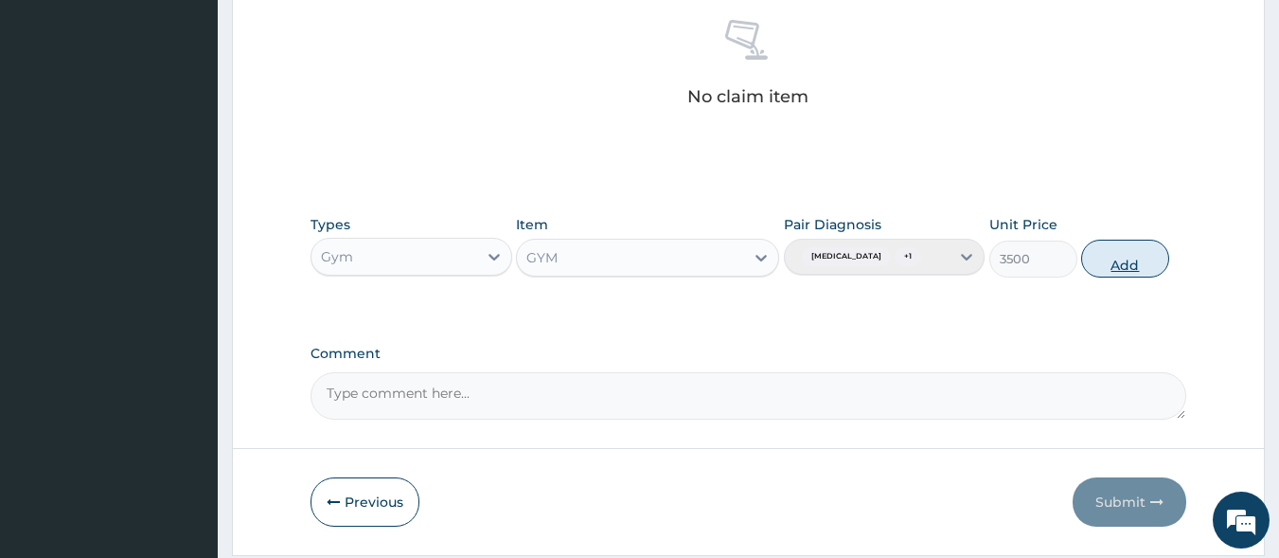
click at [1146, 273] on button "Add" at bounding box center [1126, 259] width 88 height 38
type input "0"
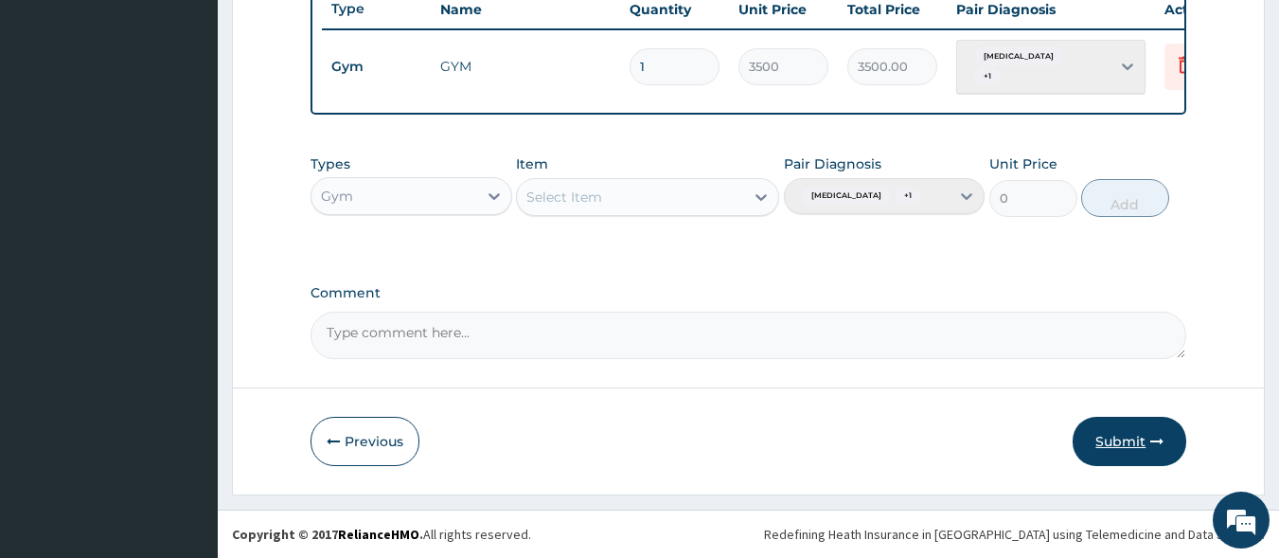
click at [1128, 442] on button "Submit" at bounding box center [1130, 441] width 114 height 49
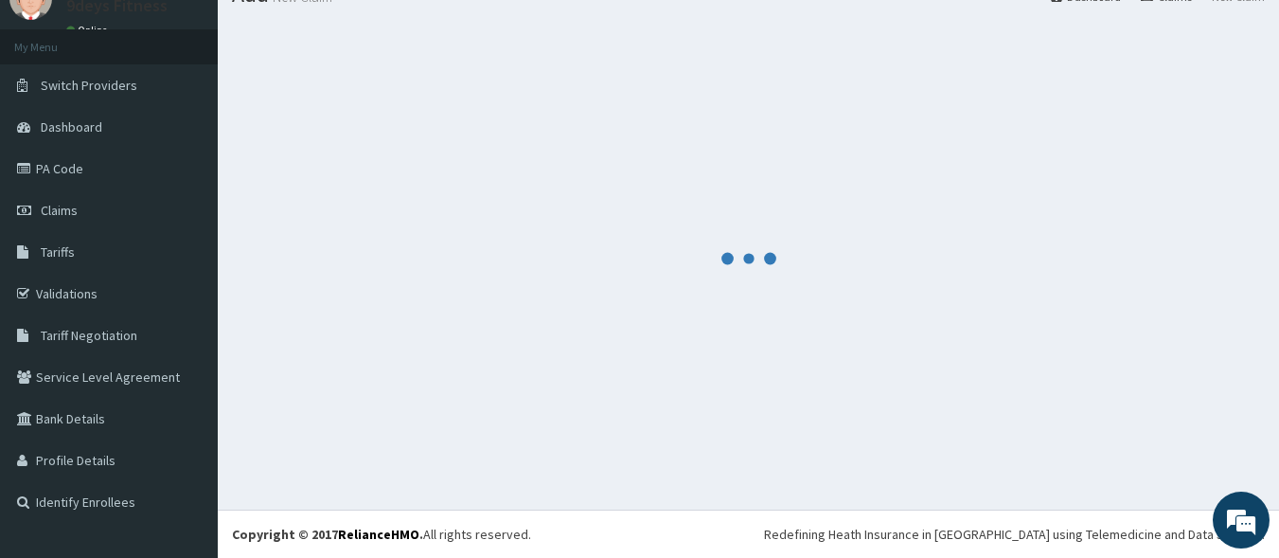
scroll to position [80, 0]
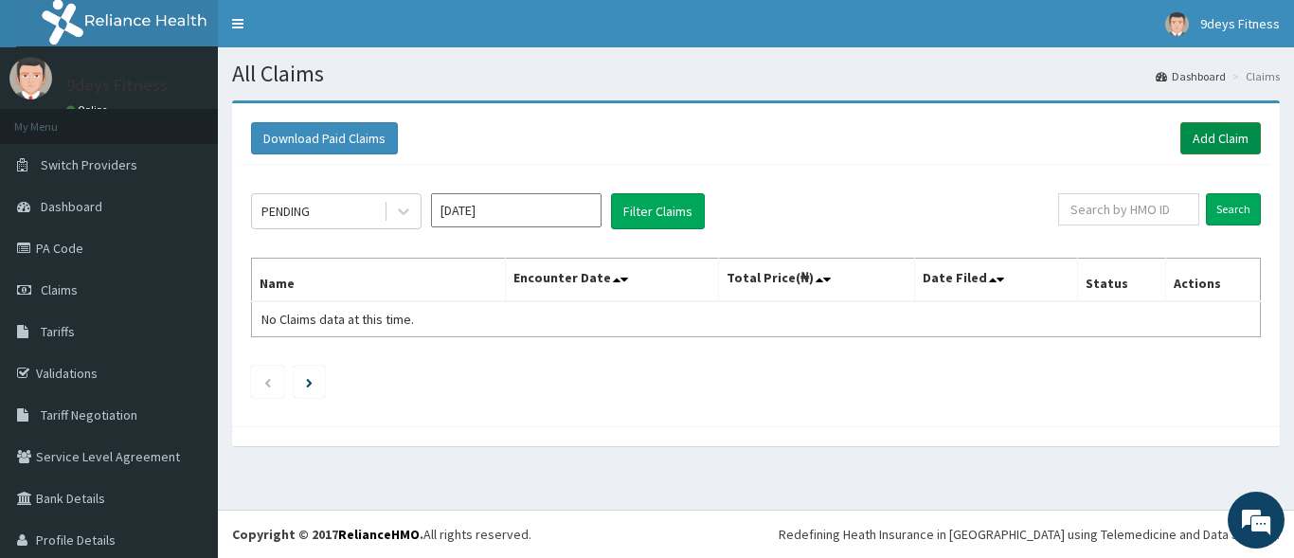
click at [1215, 139] on link "Add Claim" at bounding box center [1220, 138] width 81 height 32
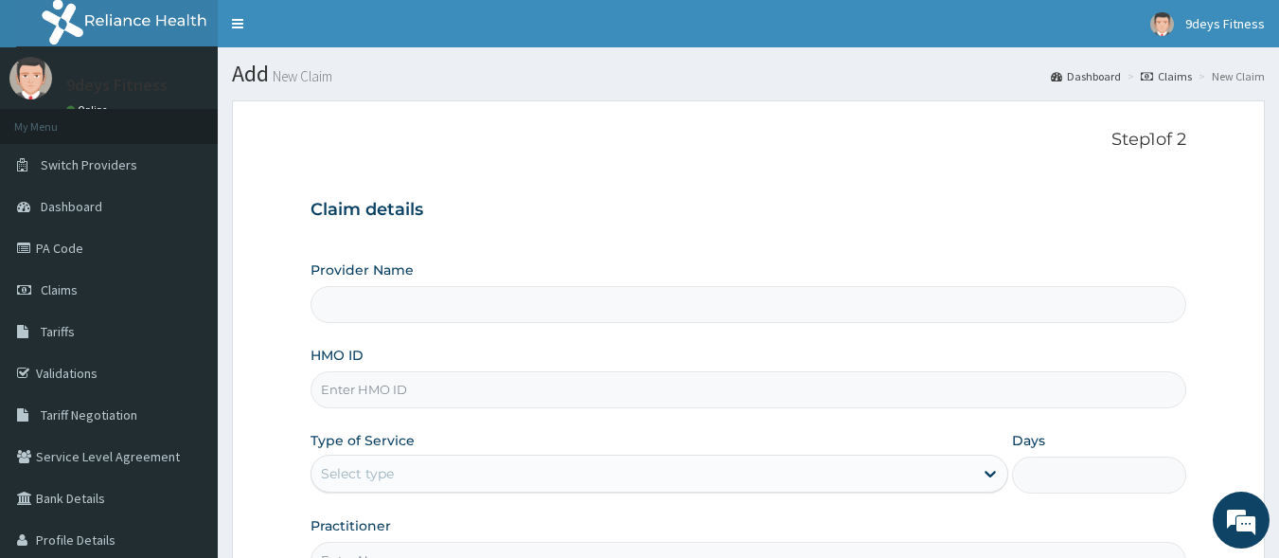
click at [366, 396] on input "HMO ID" at bounding box center [749, 389] width 877 height 37
paste input "shC/10016/C"
type input "shC/10016/C"
type input "9deys Fitness"
type input "1"
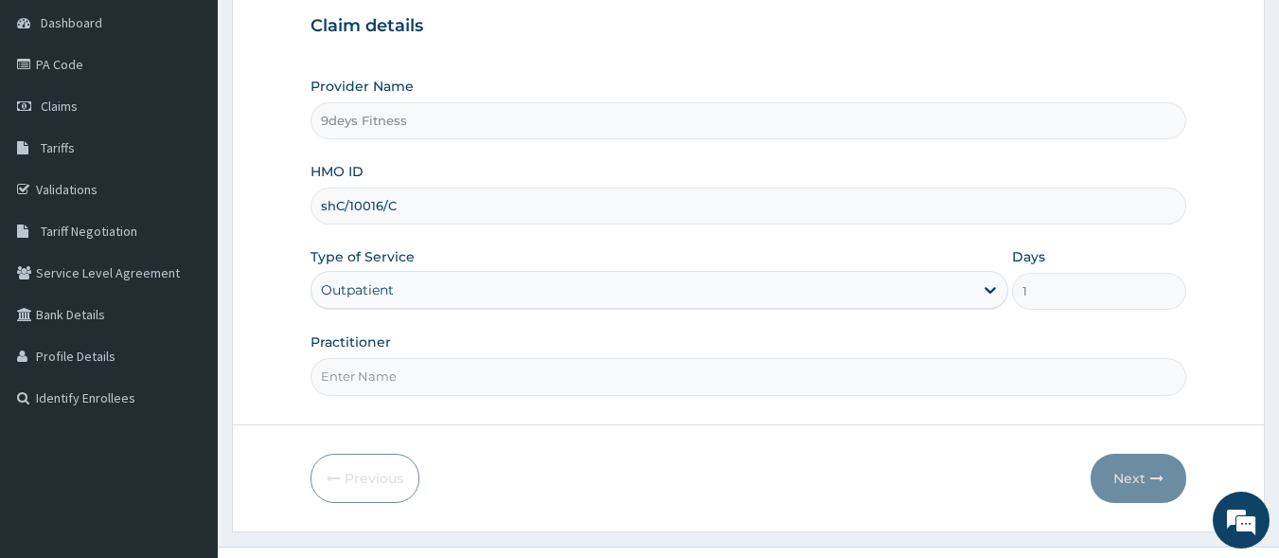
scroll to position [221, 0]
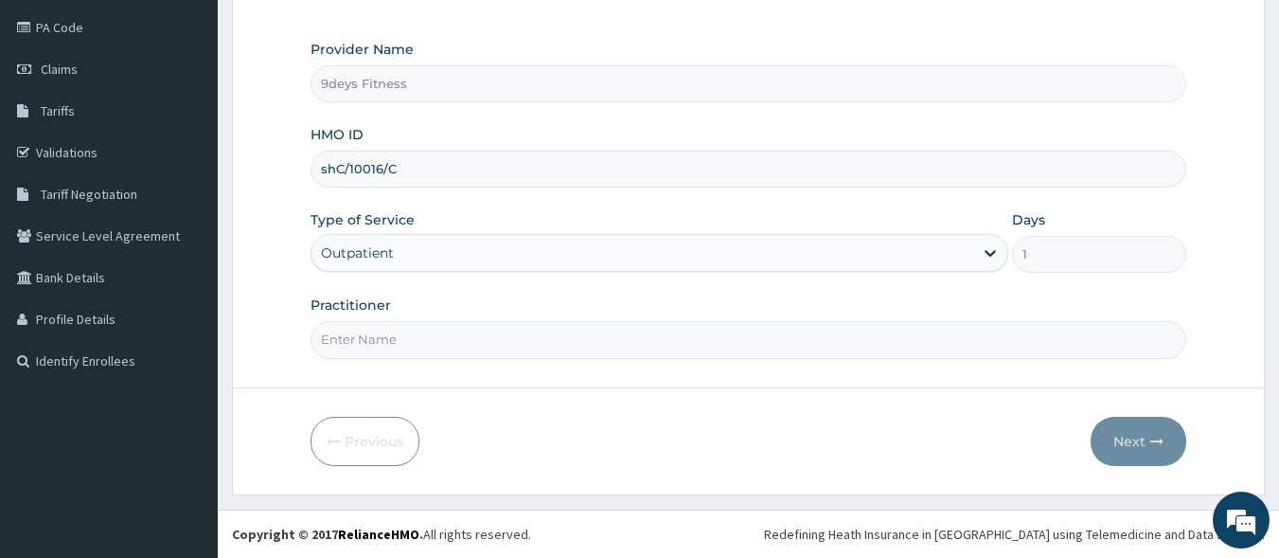
type input "shC/10016/C"
click at [447, 336] on input "Practitioner" at bounding box center [749, 339] width 877 height 37
type input "mr [PERSON_NAME]"
click at [1113, 438] on button "Next" at bounding box center [1139, 441] width 96 height 49
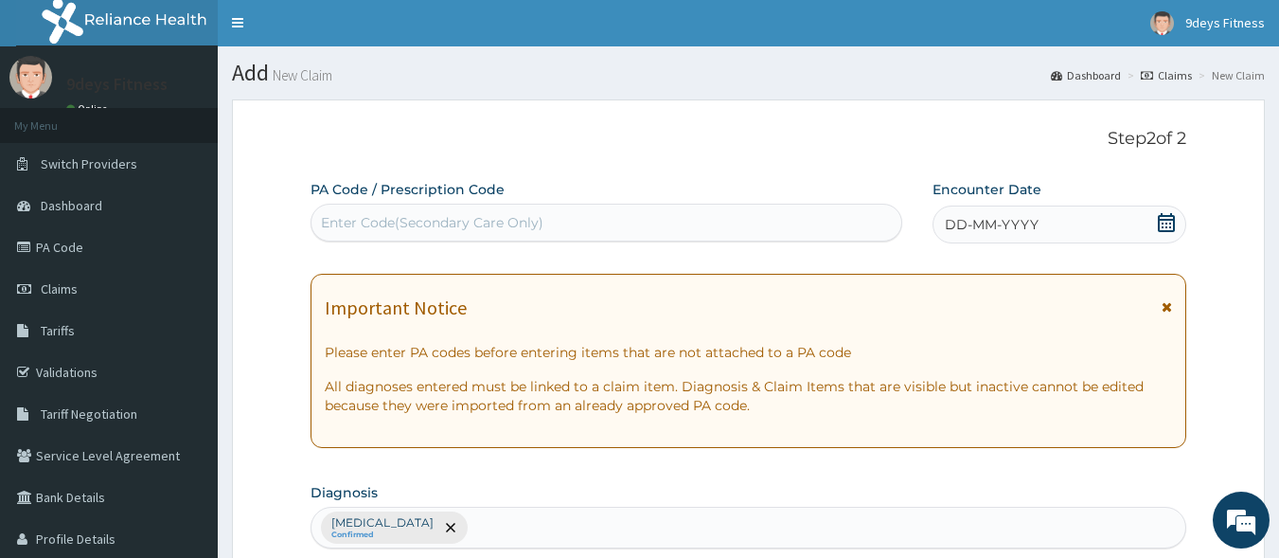
scroll to position [0, 0]
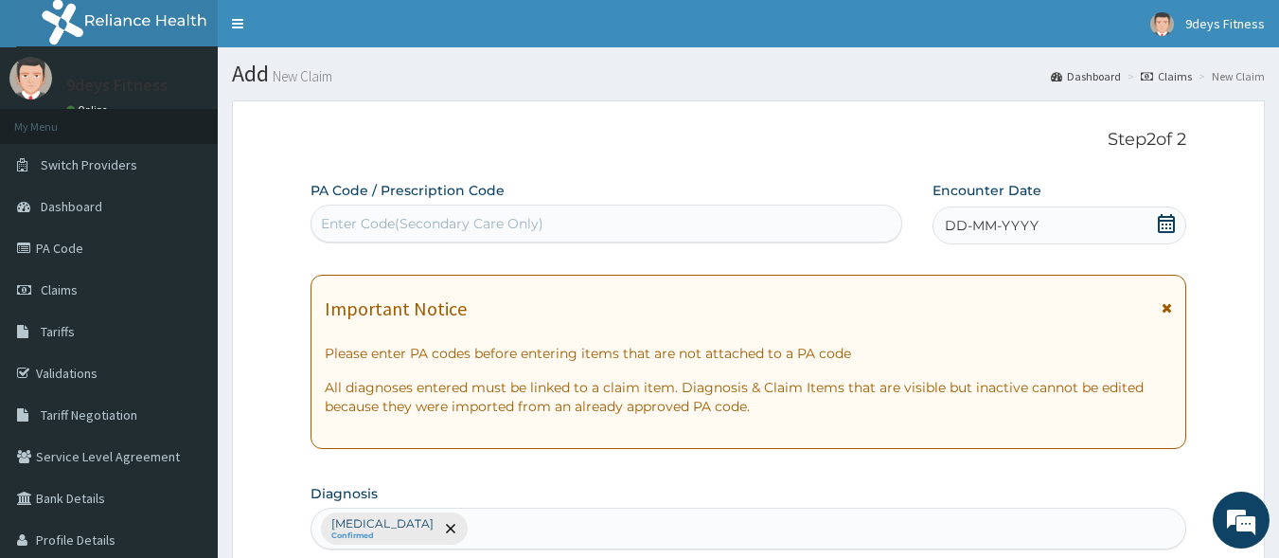
click at [394, 215] on div "Enter Code(Secondary Care Only)" at bounding box center [432, 223] width 223 height 19
paste input "PA/F92E5C"
type input "PA/F92E5C"
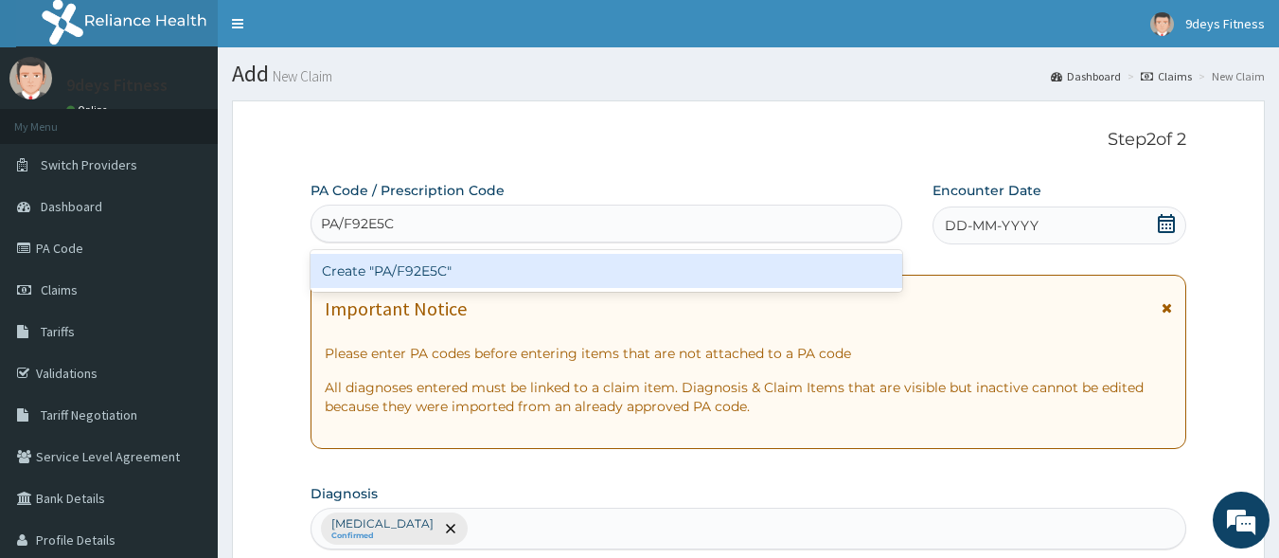
click at [408, 268] on div "Create "PA/F92E5C"" at bounding box center [607, 271] width 593 height 34
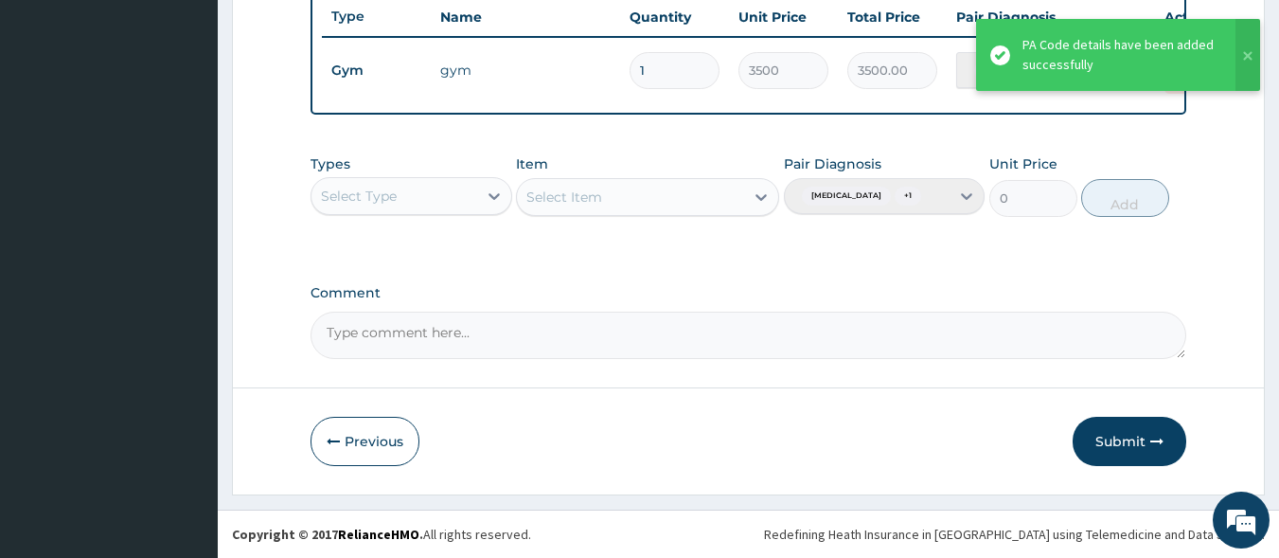
scroll to position [747, 0]
click at [1149, 431] on button "Submit" at bounding box center [1130, 441] width 114 height 49
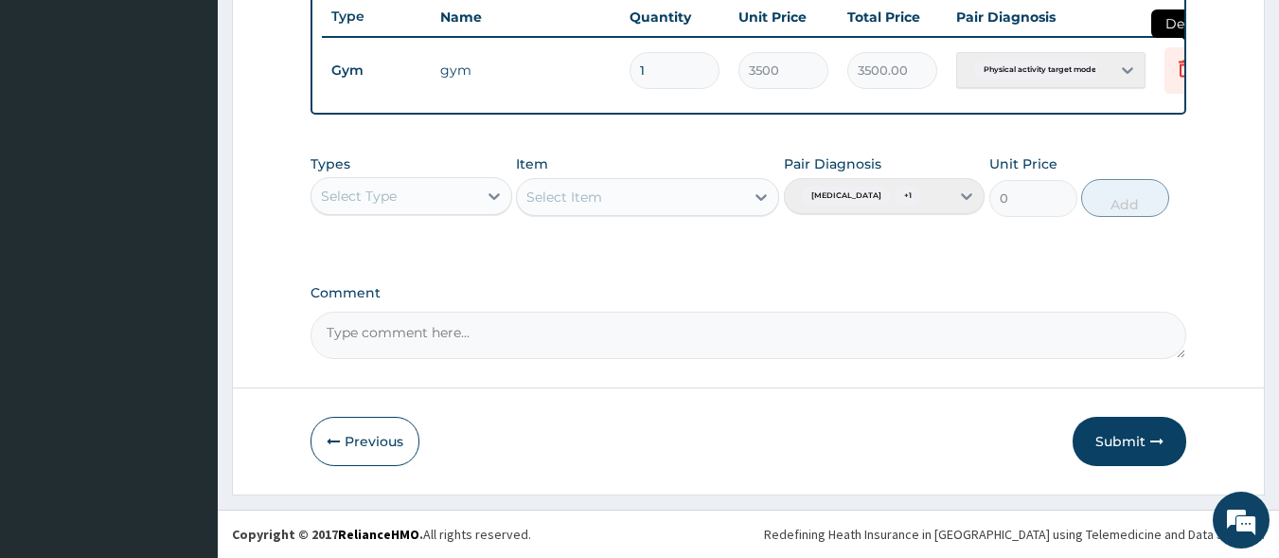
click at [1180, 57] on icon at bounding box center [1185, 68] width 23 height 23
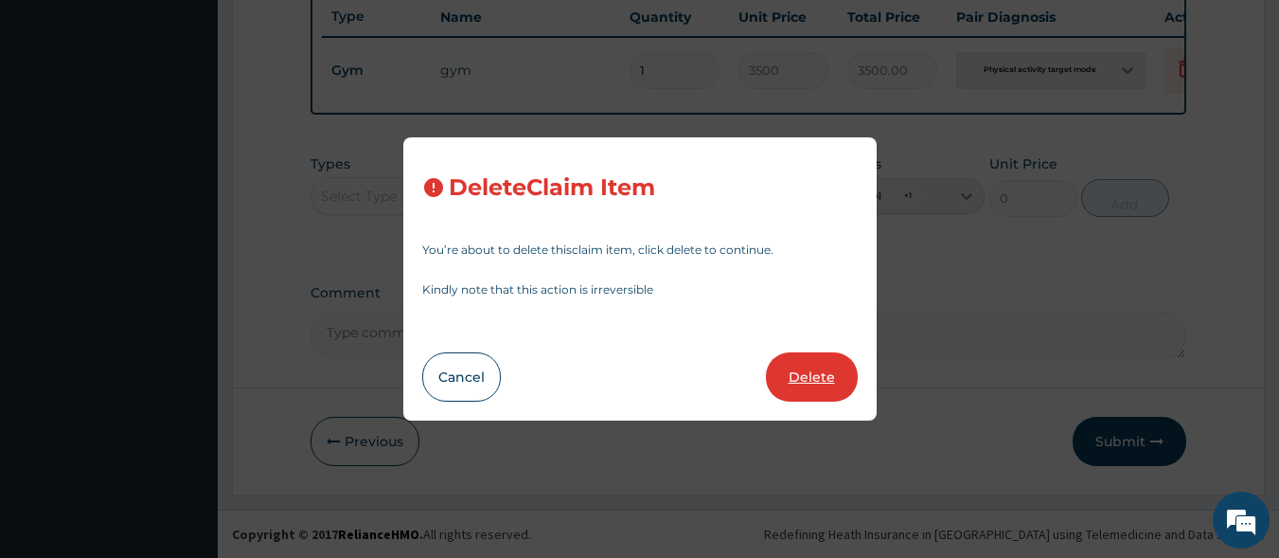
click at [843, 378] on button "Delete" at bounding box center [812, 376] width 92 height 49
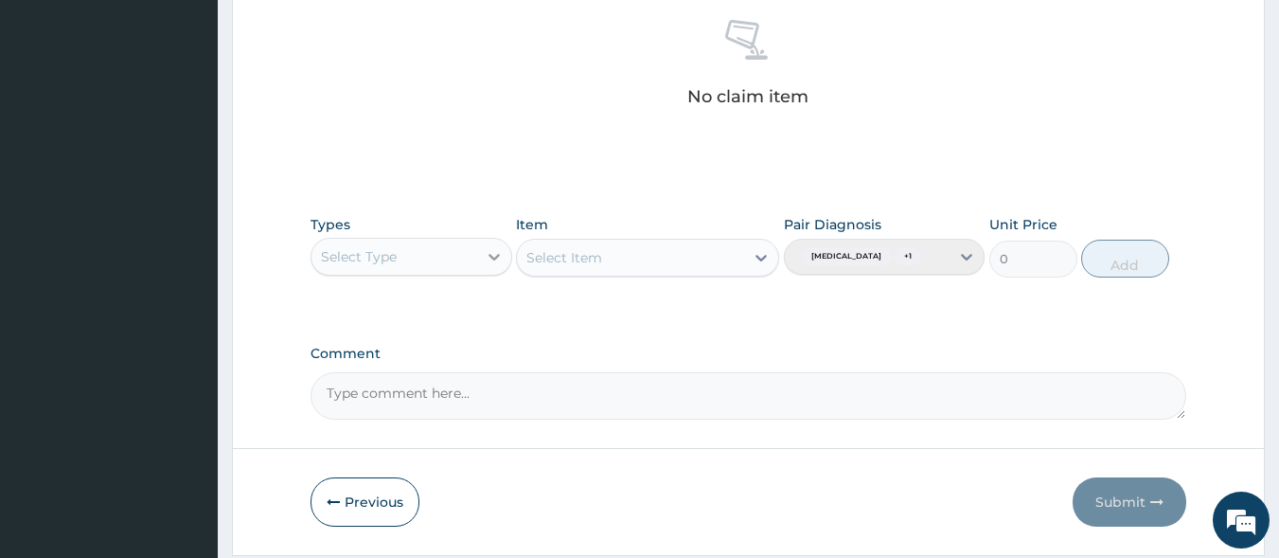
click at [504, 253] on div at bounding box center [494, 257] width 34 height 34
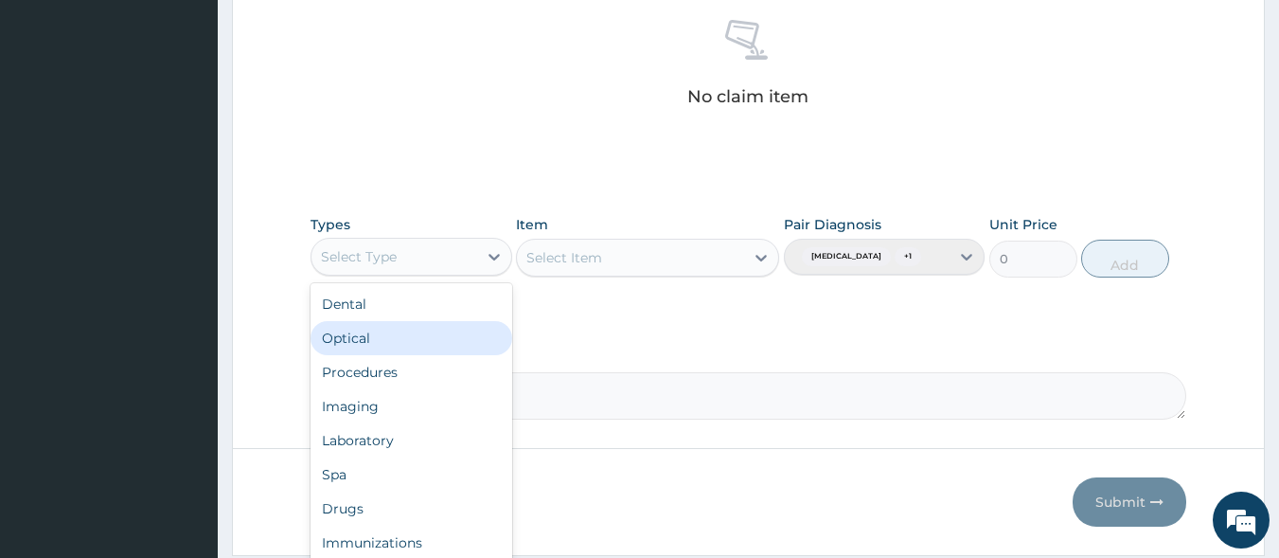
scroll to position [64, 0]
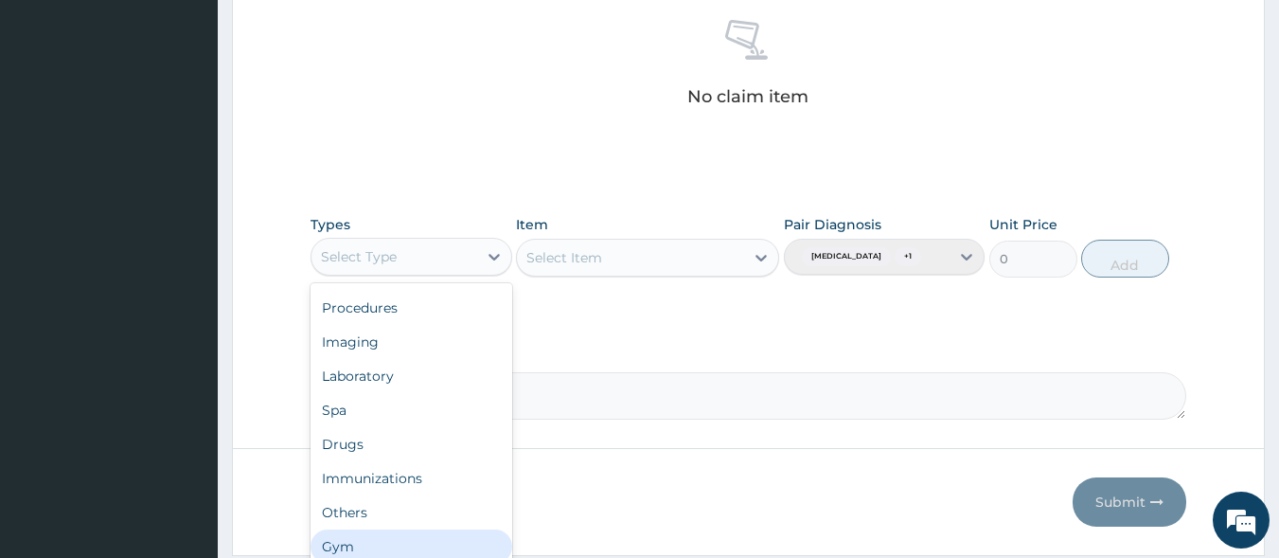
click at [370, 540] on div "Gym" at bounding box center [412, 546] width 202 height 34
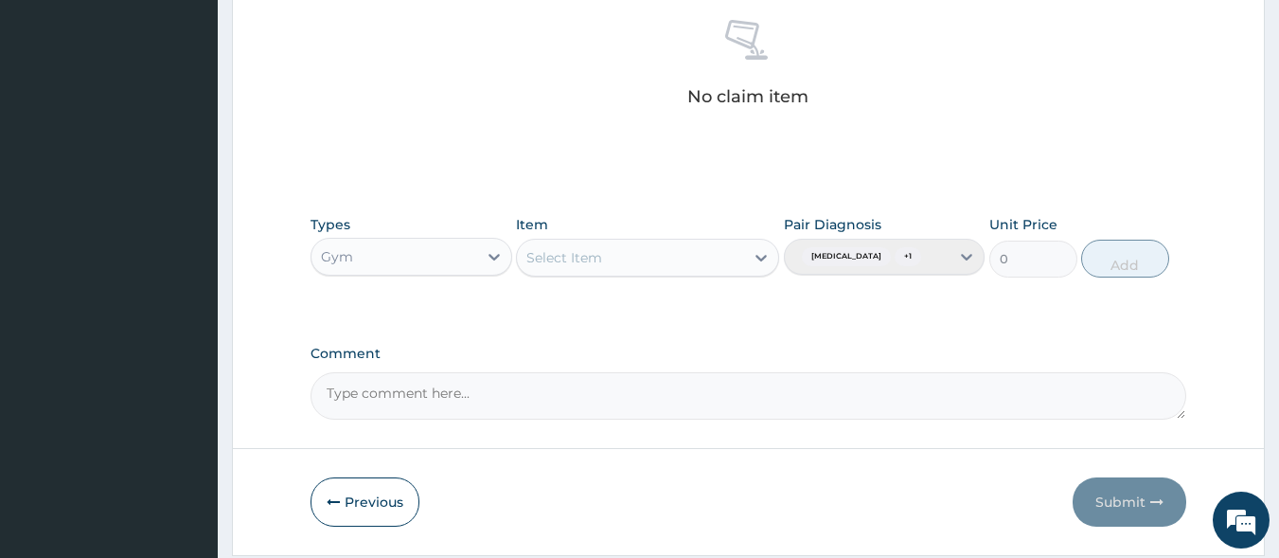
click at [738, 258] on div "Select Item" at bounding box center [630, 257] width 227 height 30
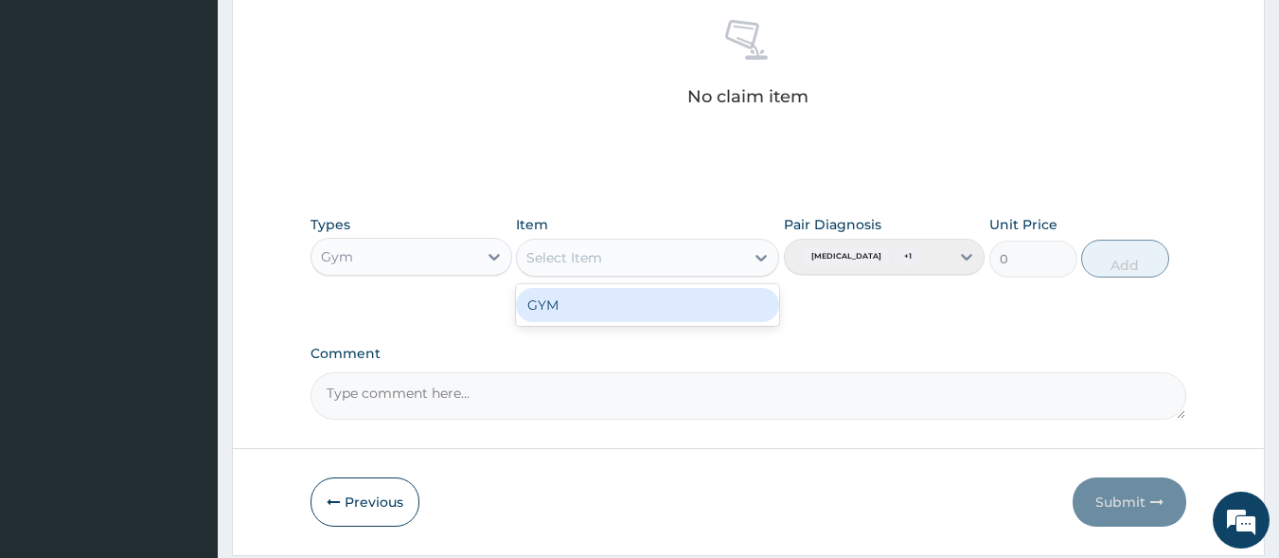
click at [553, 308] on div "GYM" at bounding box center [647, 305] width 263 height 34
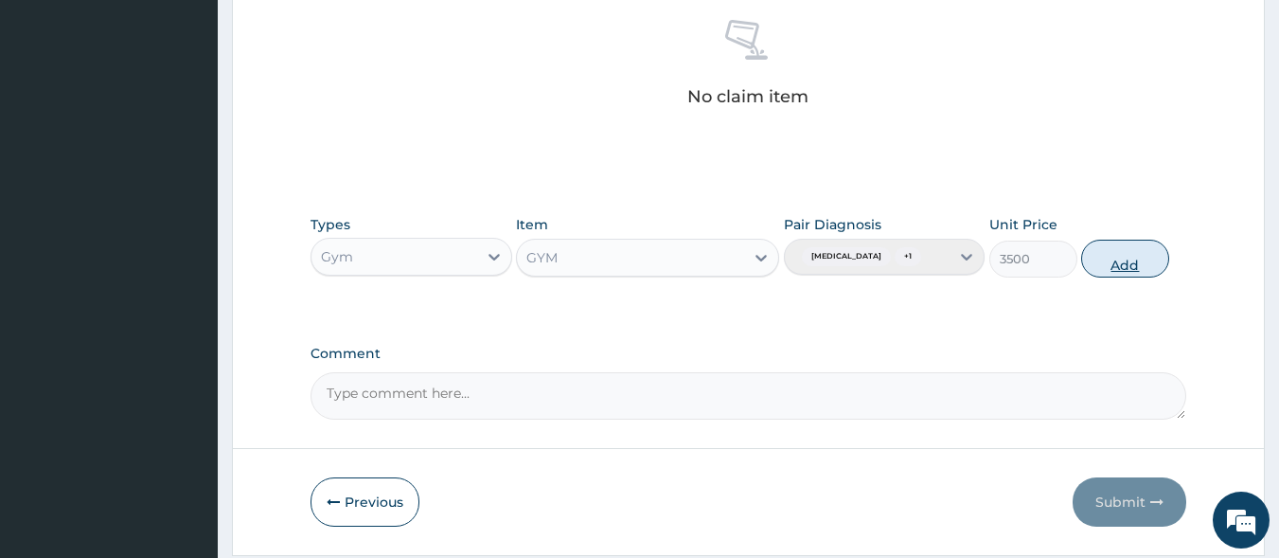
click at [1132, 273] on button "Add" at bounding box center [1126, 259] width 88 height 38
type input "0"
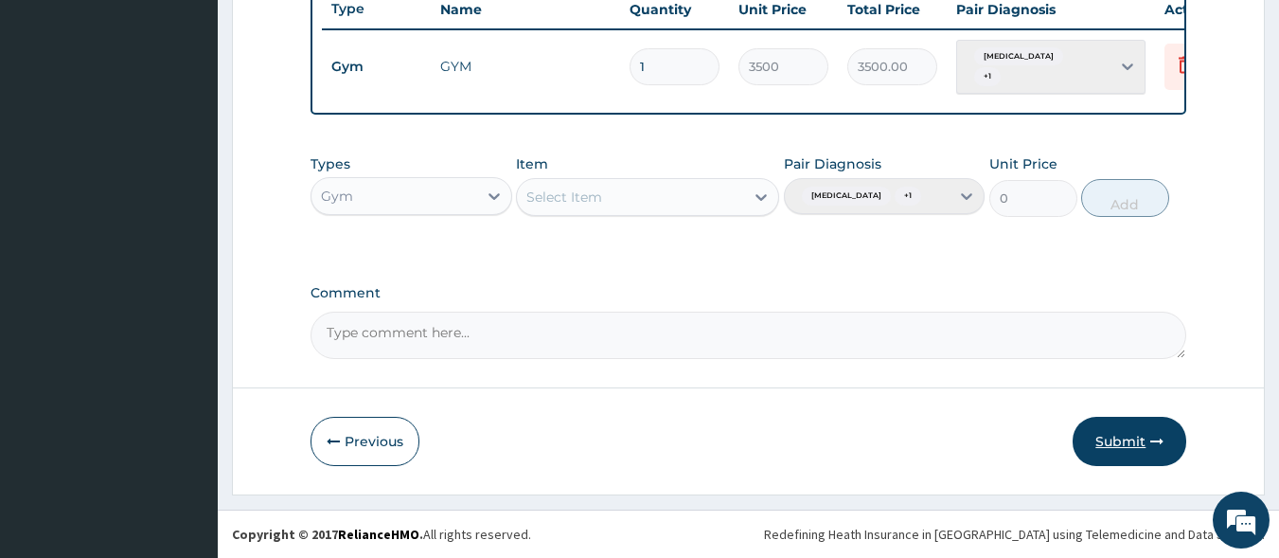
click at [1120, 449] on button "Submit" at bounding box center [1130, 441] width 114 height 49
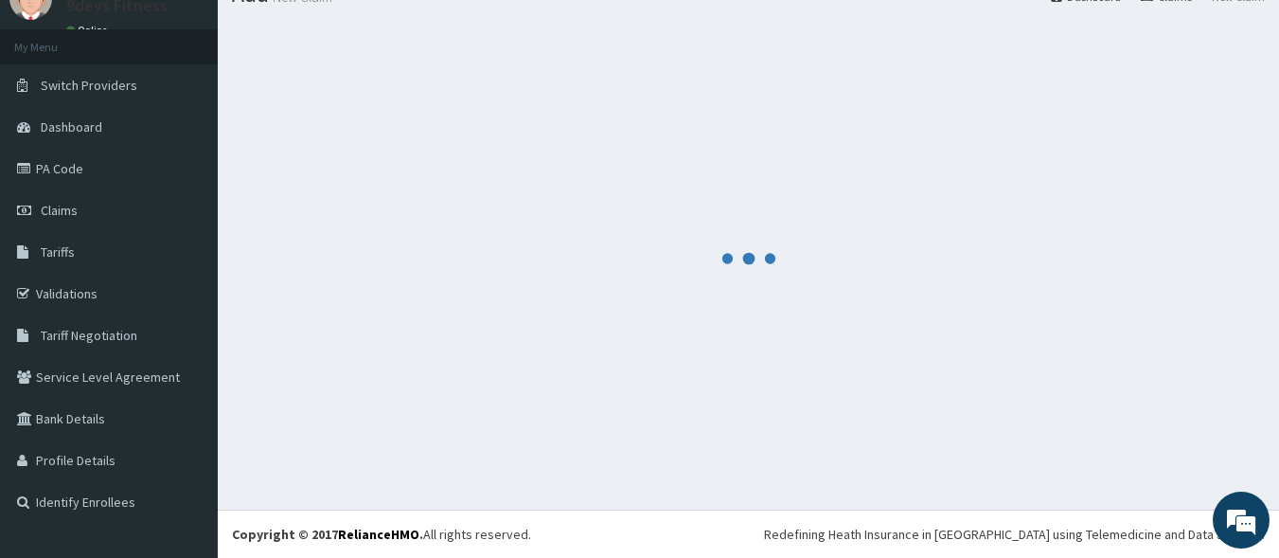
scroll to position [80, 0]
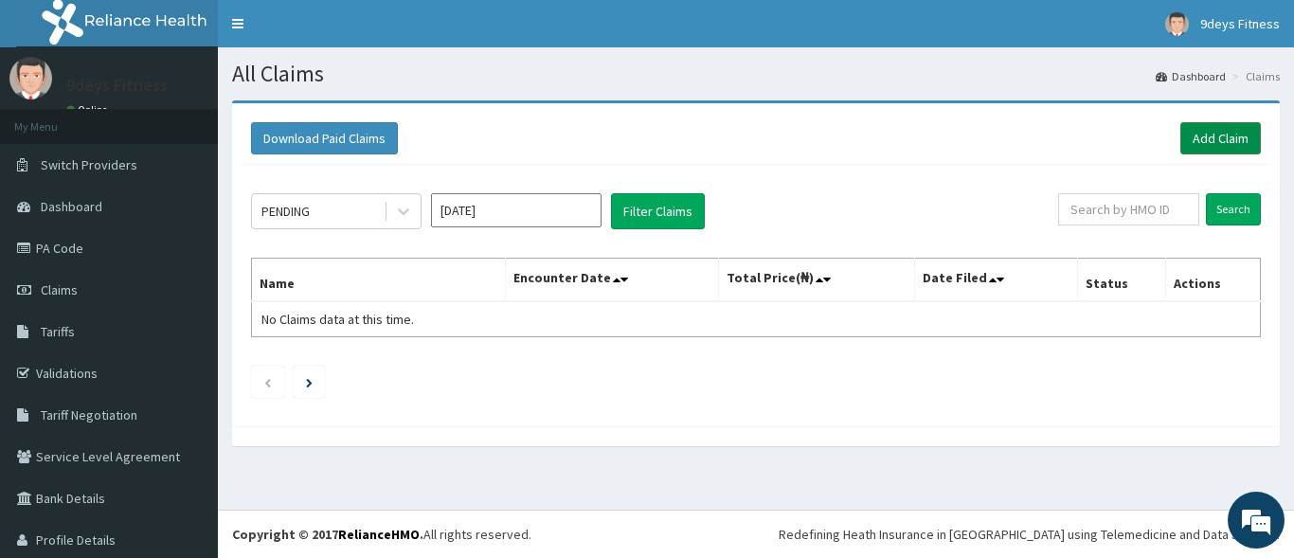
click at [1201, 133] on link "Add Claim" at bounding box center [1220, 138] width 81 height 32
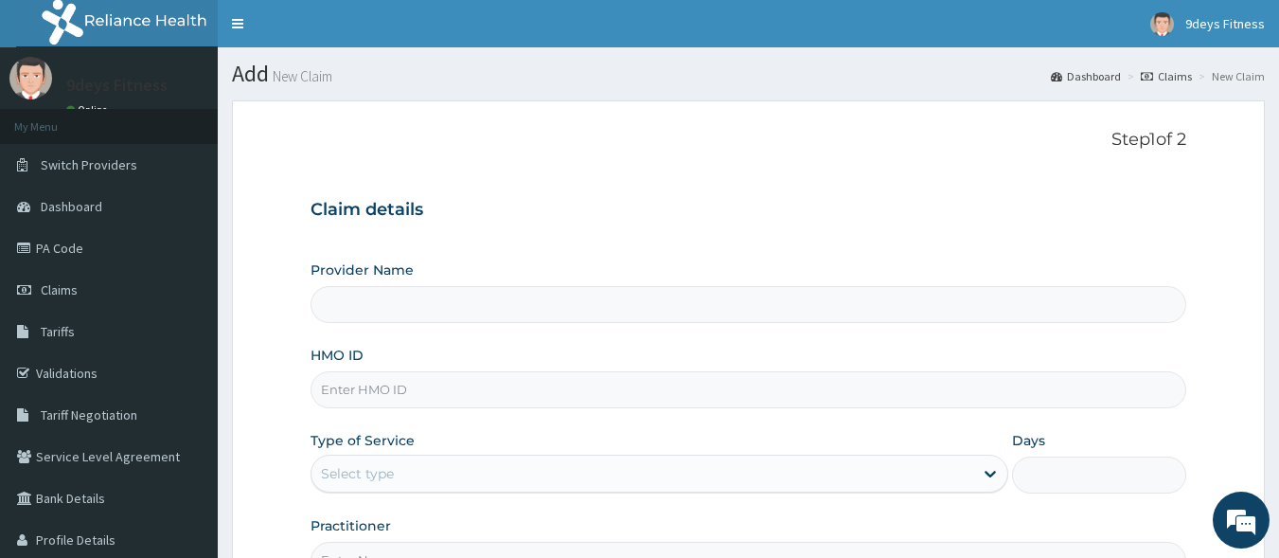
click at [427, 382] on input "HMO ID" at bounding box center [749, 389] width 877 height 37
paste input "NTD/10124/A"
type input "NTD/10124/A"
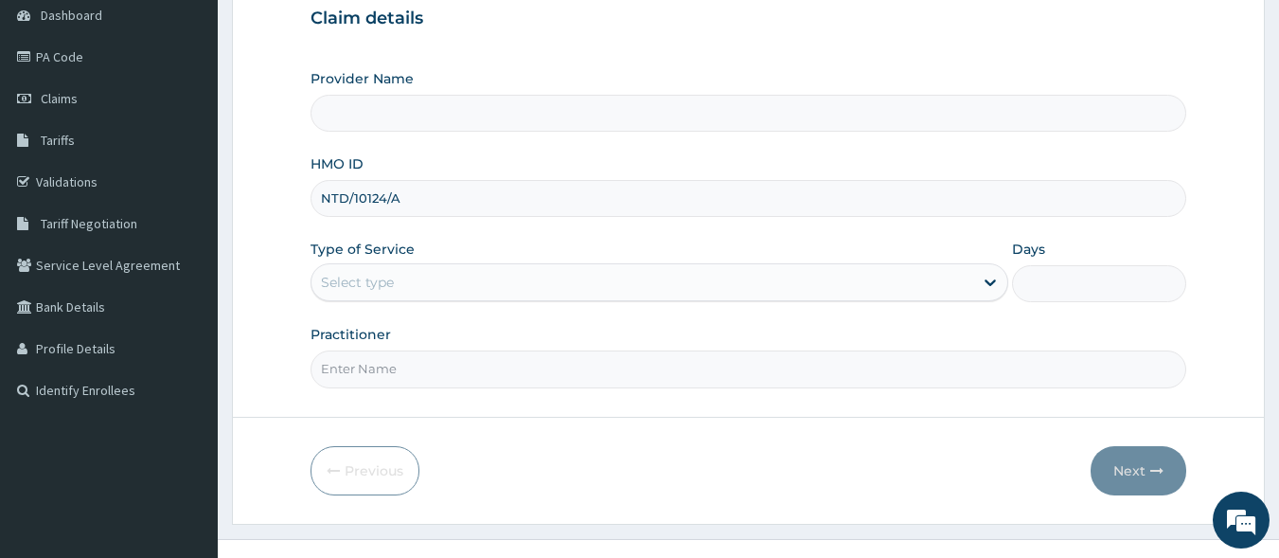
scroll to position [221, 0]
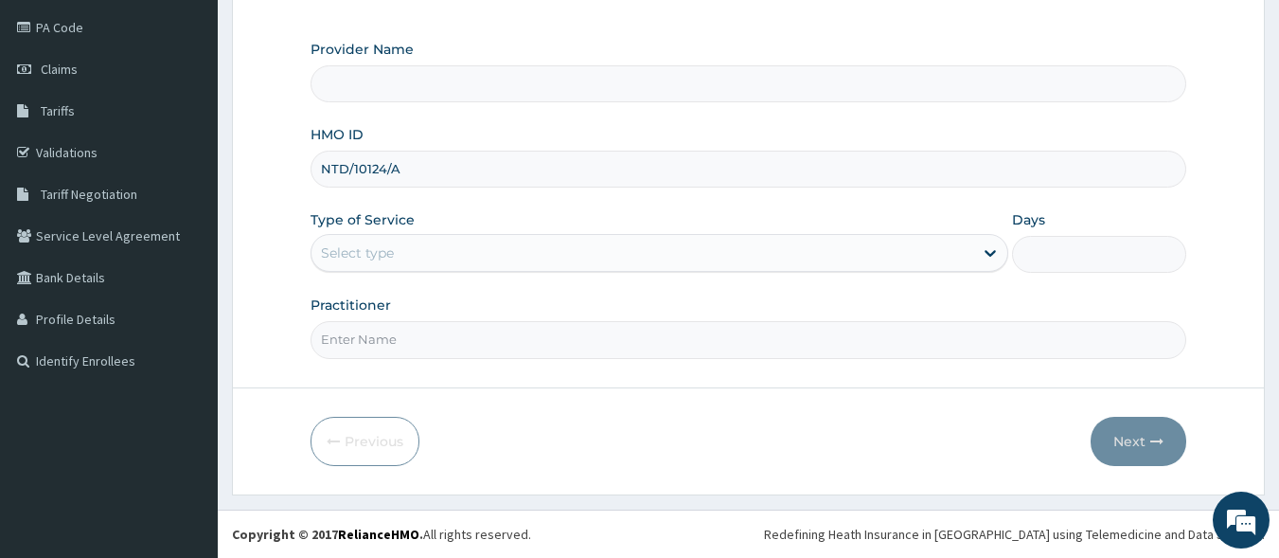
type input "9deys Fitness"
type input "1"
type input "NTD/10124/A"
click at [426, 343] on input "Practitioner" at bounding box center [749, 339] width 877 height 37
type input "mr ninedeys"
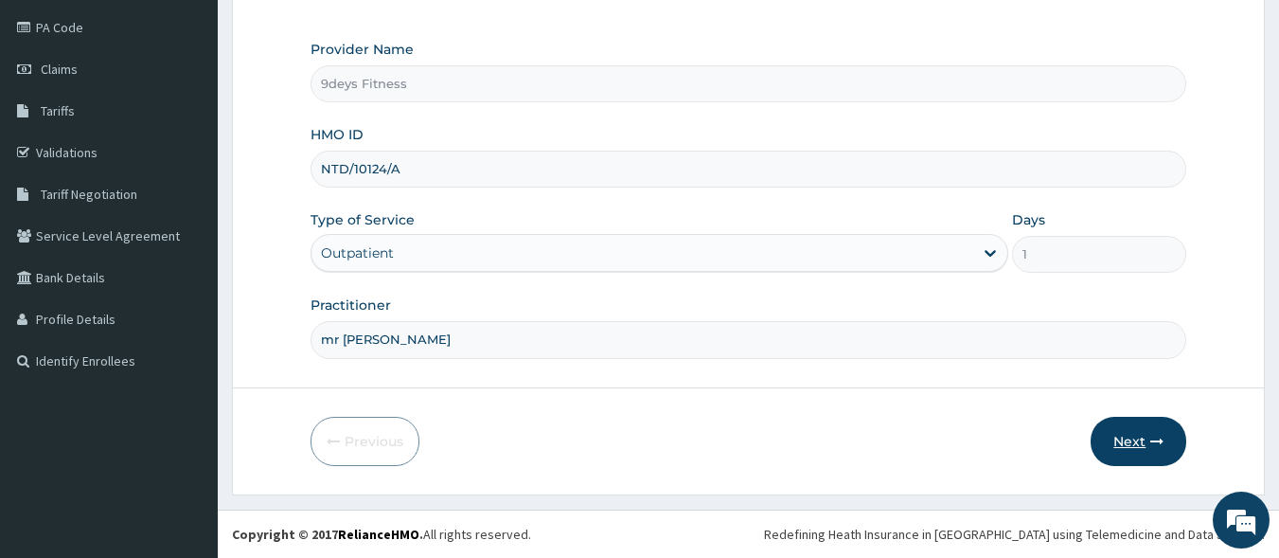
click at [1128, 441] on button "Next" at bounding box center [1139, 441] width 96 height 49
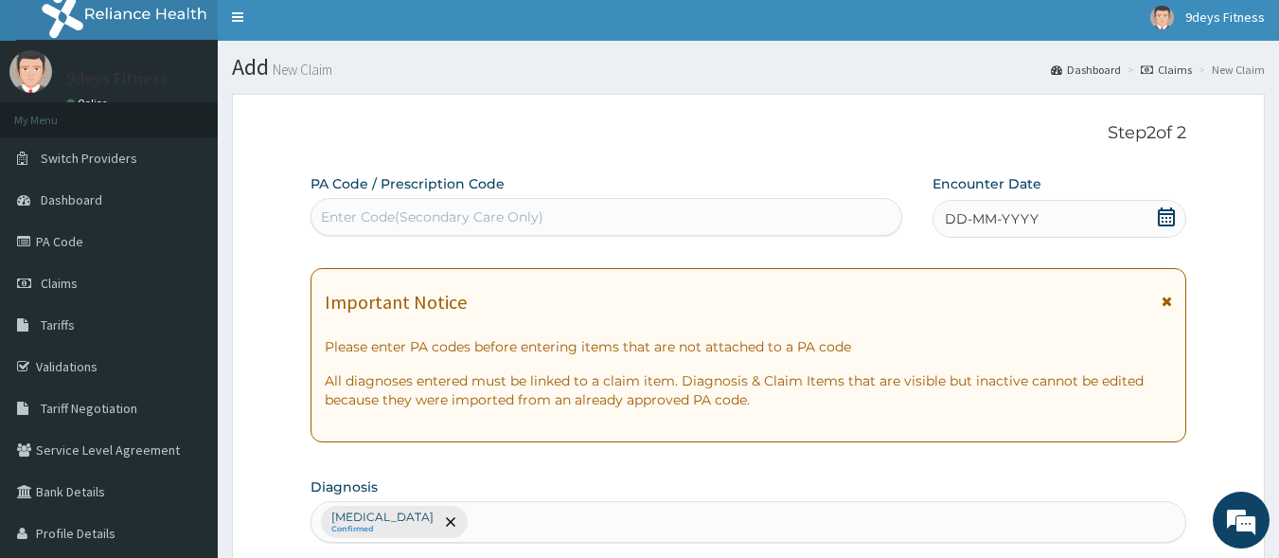
scroll to position [0, 0]
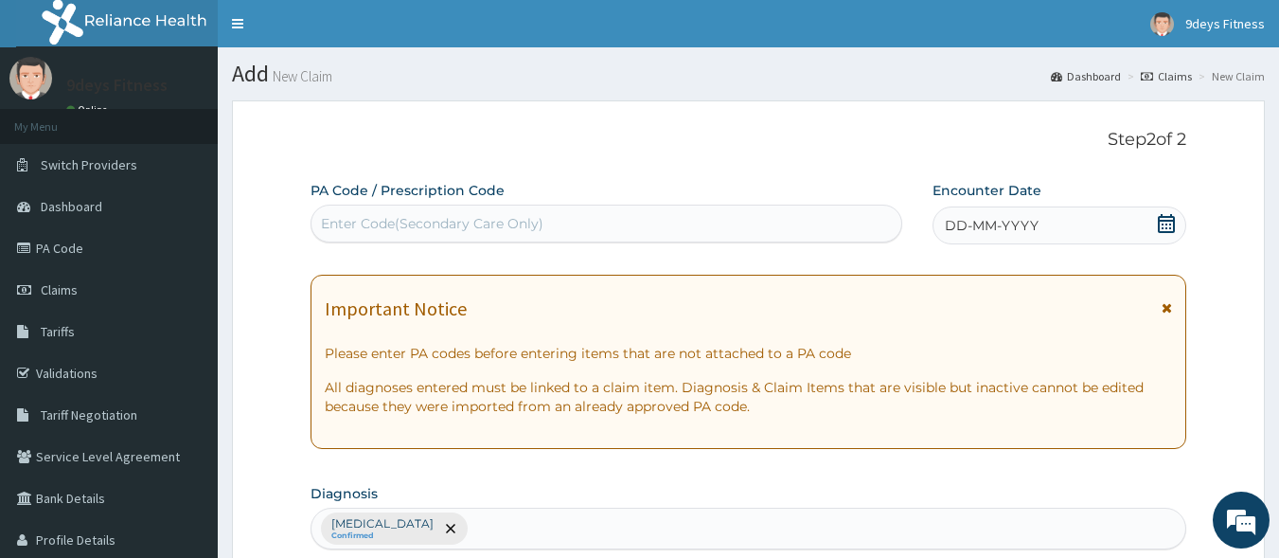
click at [593, 213] on div "Enter Code(Secondary Care Only)" at bounding box center [607, 223] width 591 height 30
paste input "PA/BFC505"
type input "PA/BFC505"
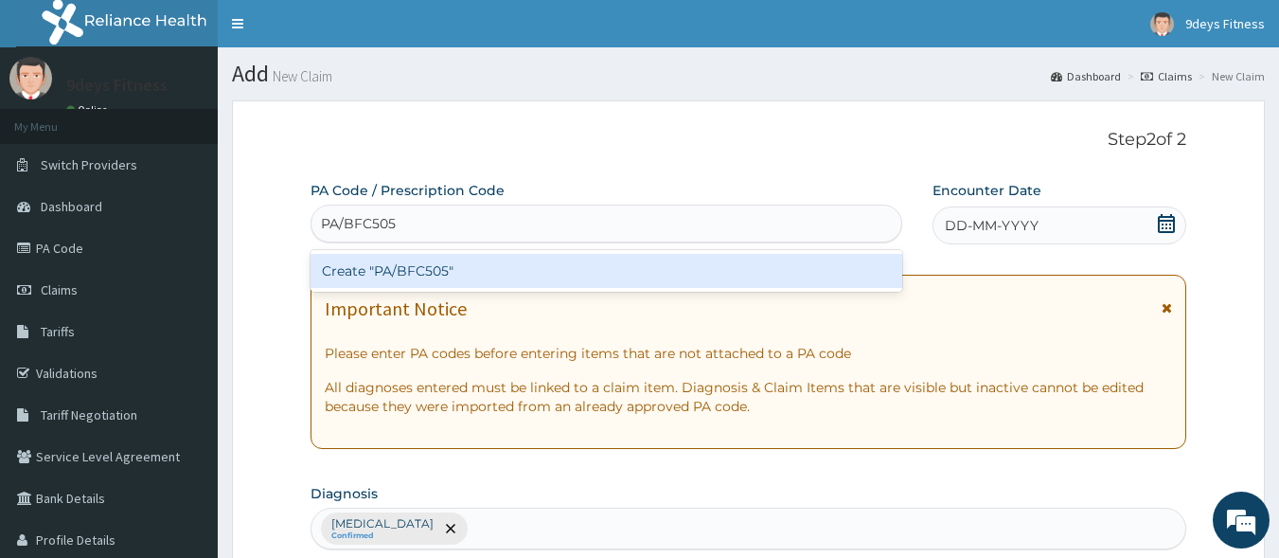
click at [496, 266] on div "Create "PA/BFC505"" at bounding box center [607, 271] width 593 height 34
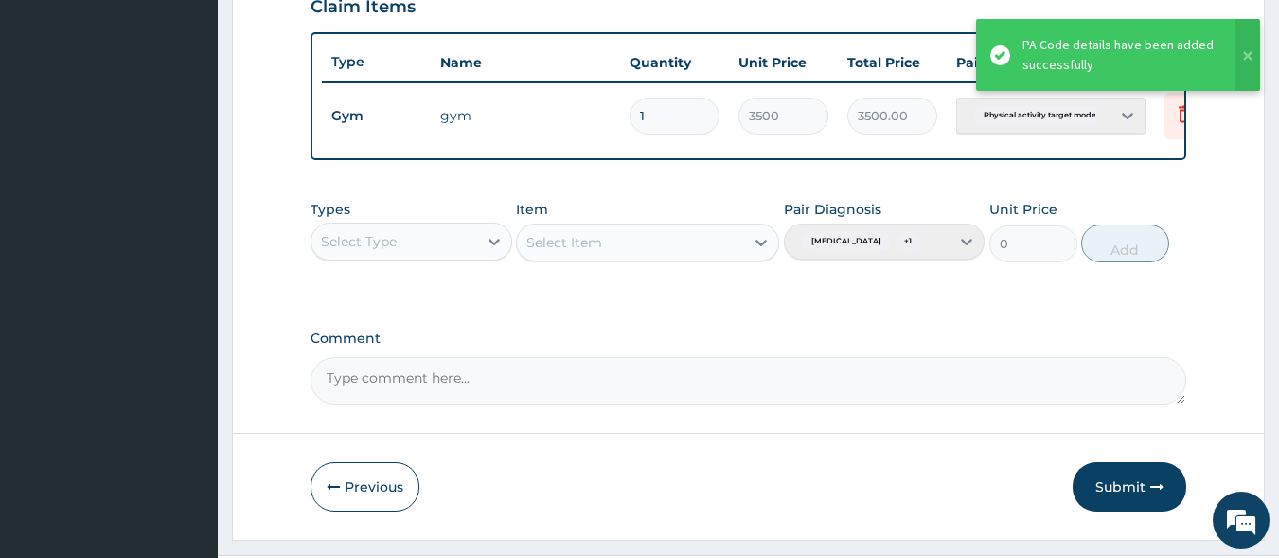
scroll to position [692, 0]
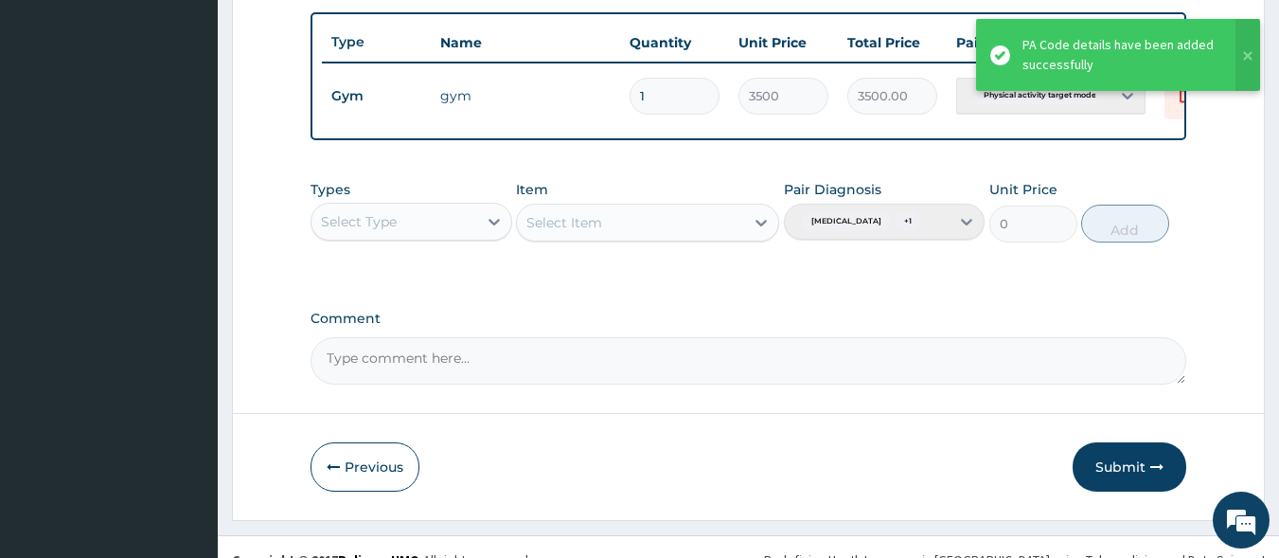
click at [1182, 103] on icon at bounding box center [1185, 93] width 23 height 23
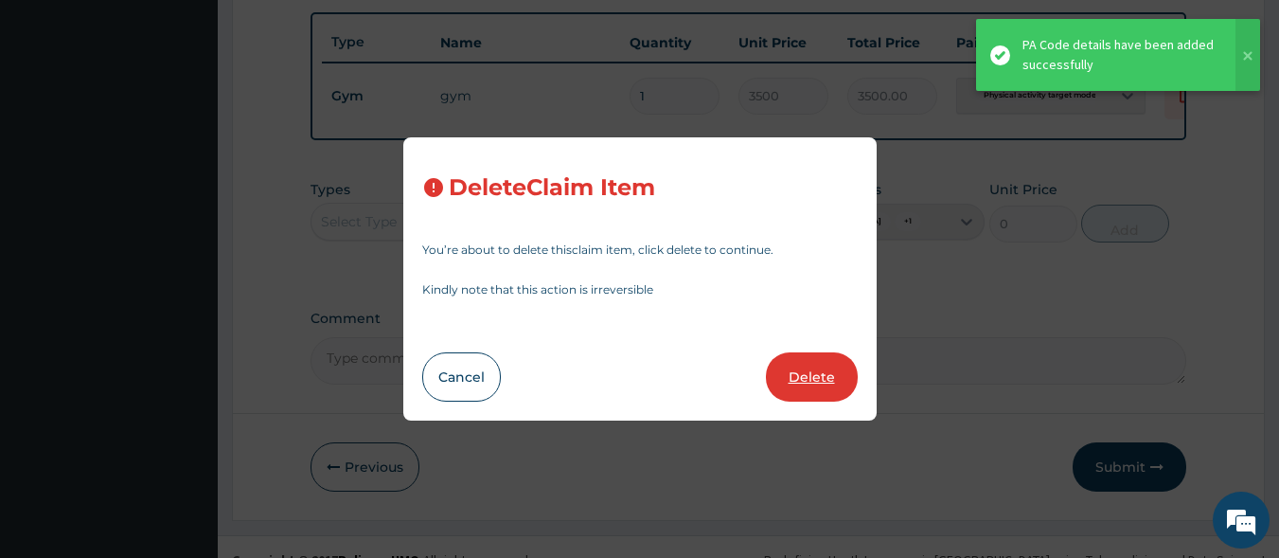
click at [825, 375] on button "Delete" at bounding box center [812, 376] width 92 height 49
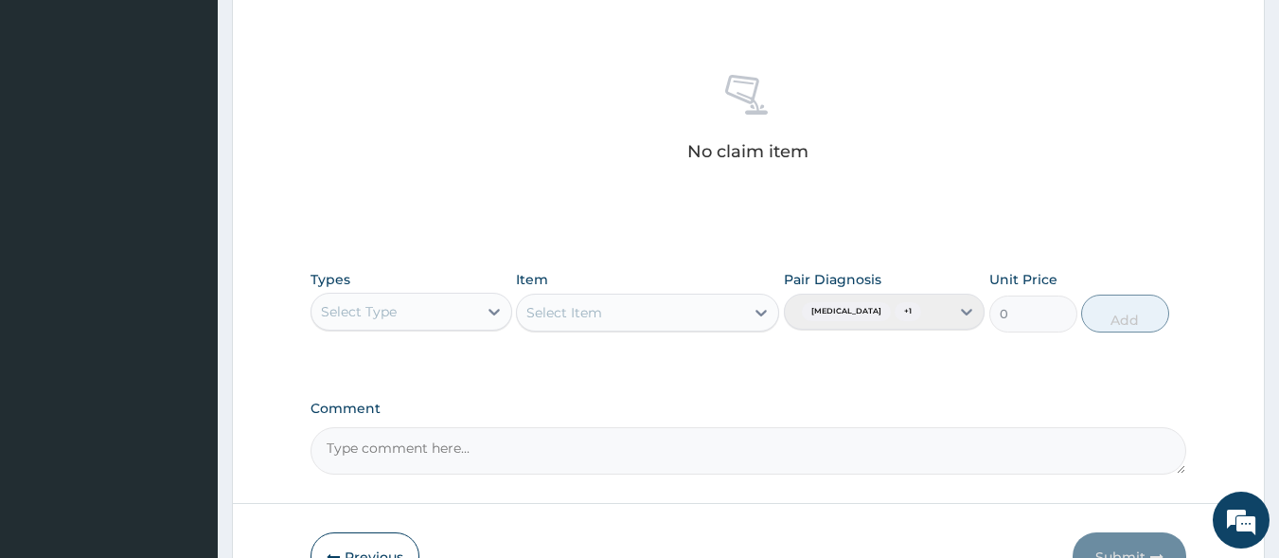
click at [436, 300] on div "Select Type" at bounding box center [395, 311] width 166 height 30
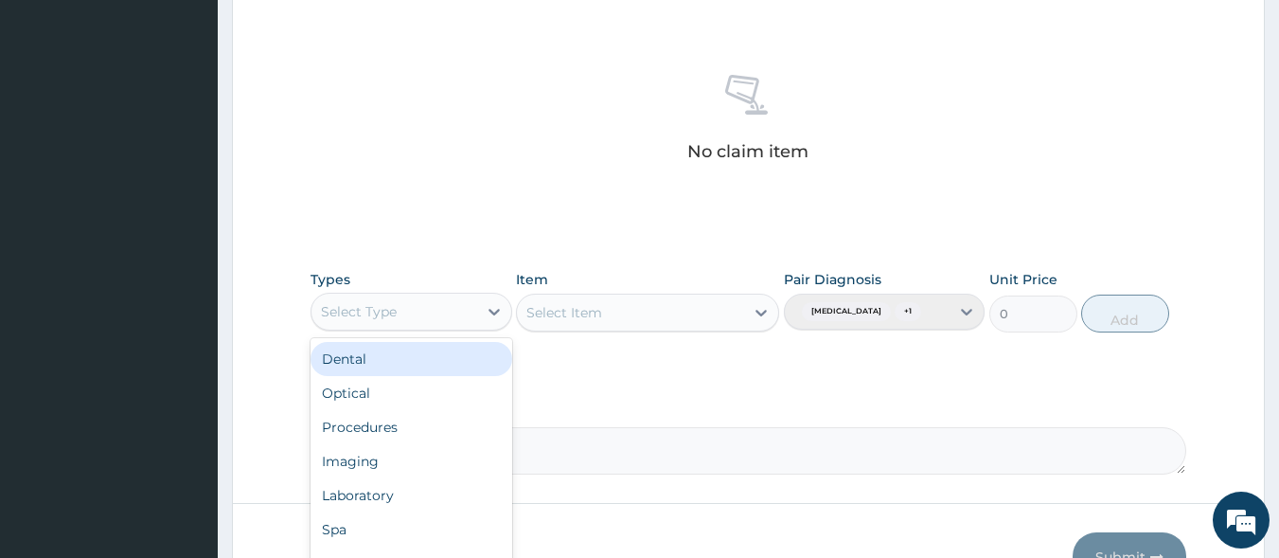
scroll to position [64, 0]
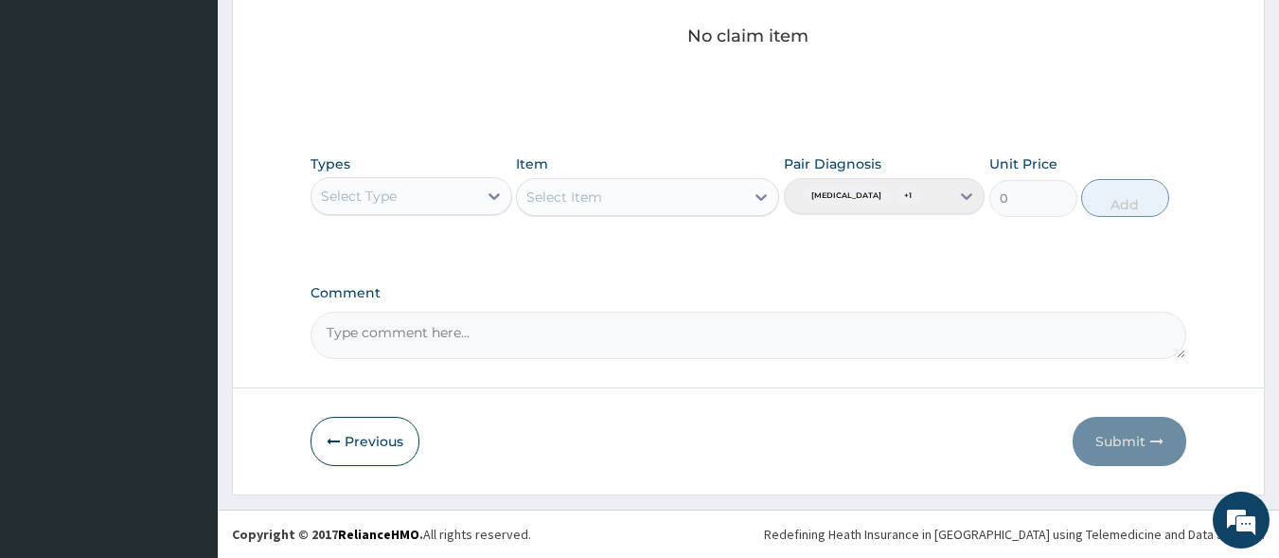
scroll to position [823, 0]
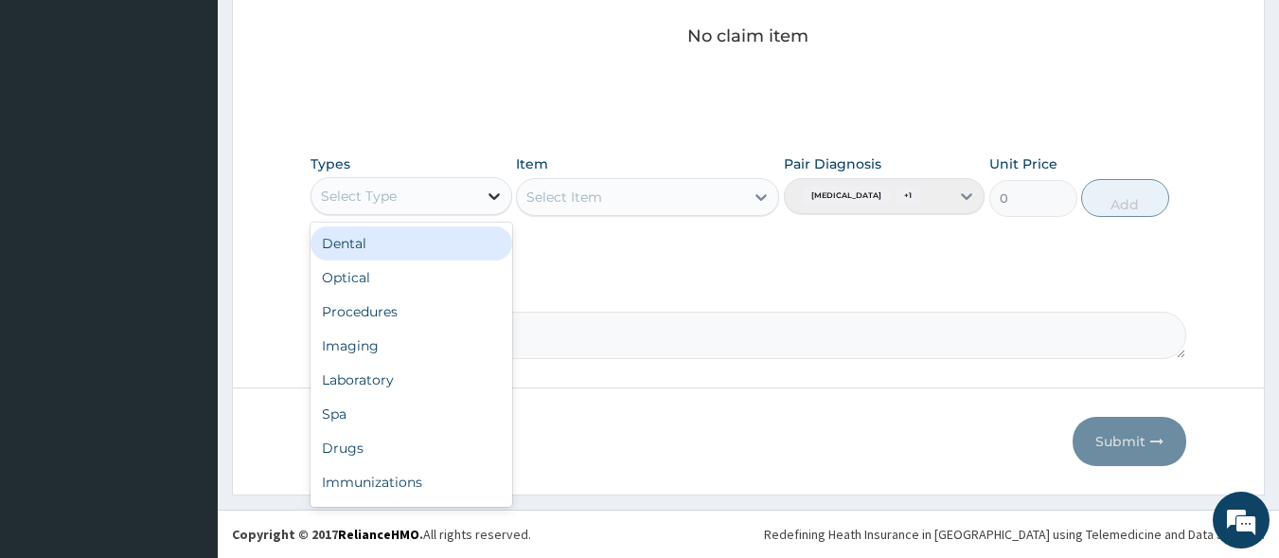
click at [486, 187] on icon at bounding box center [494, 196] width 19 height 19
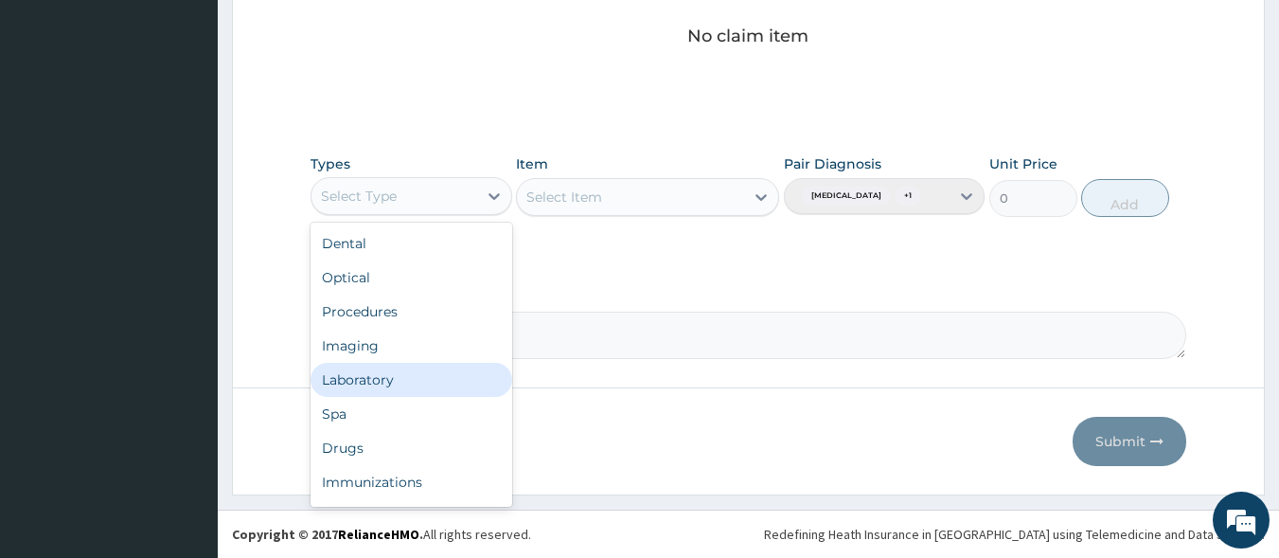
scroll to position [64, 0]
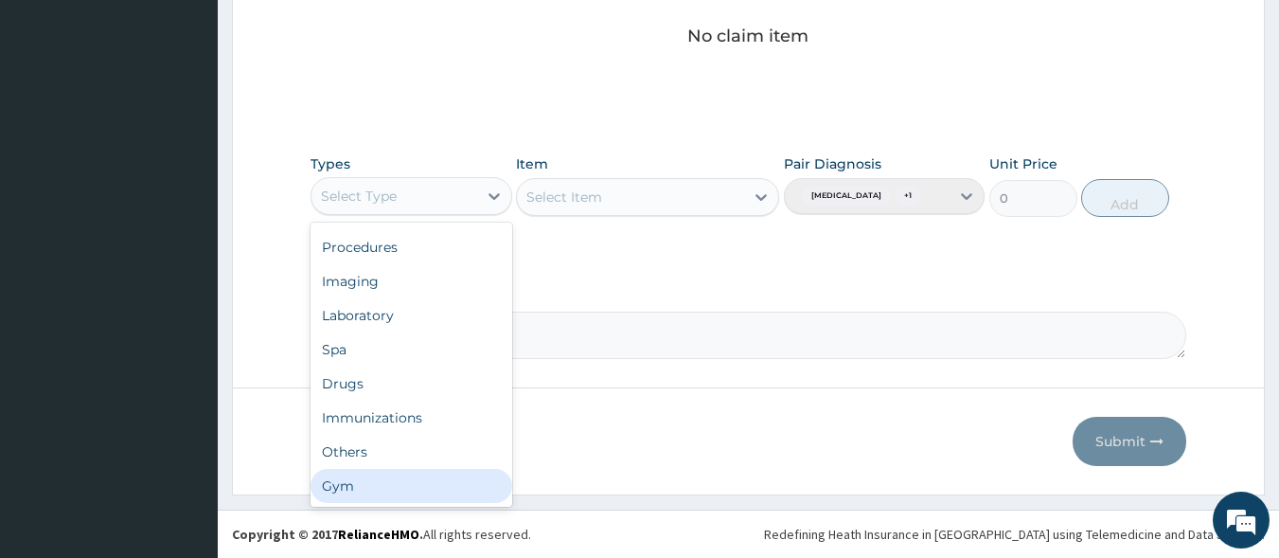
click at [357, 469] on div "Gym" at bounding box center [412, 486] width 202 height 34
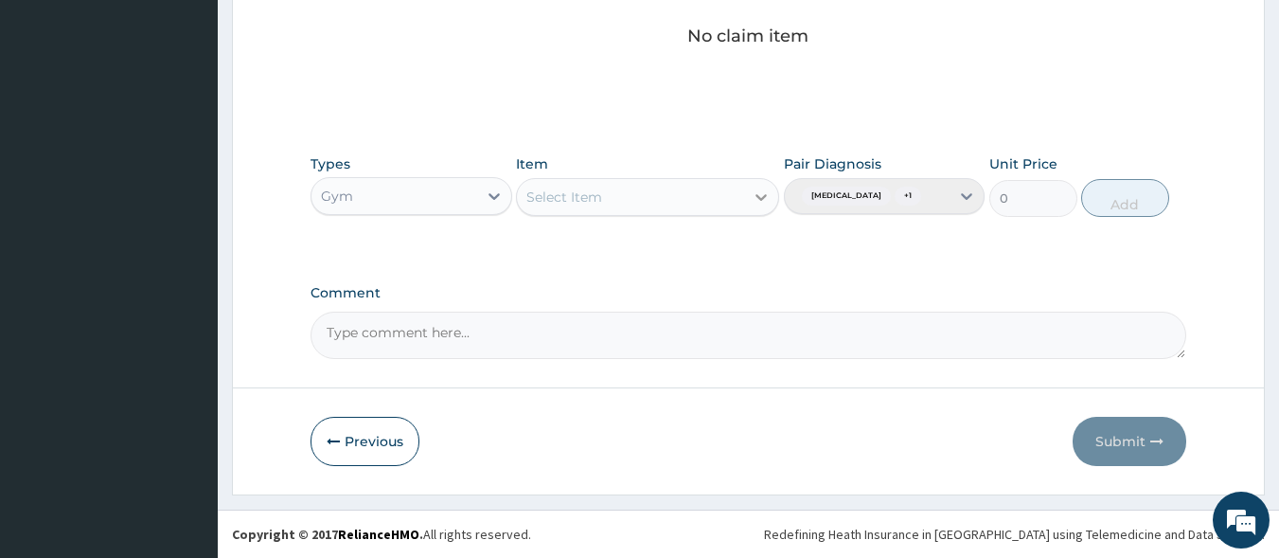
click at [764, 188] on icon at bounding box center [761, 197] width 19 height 19
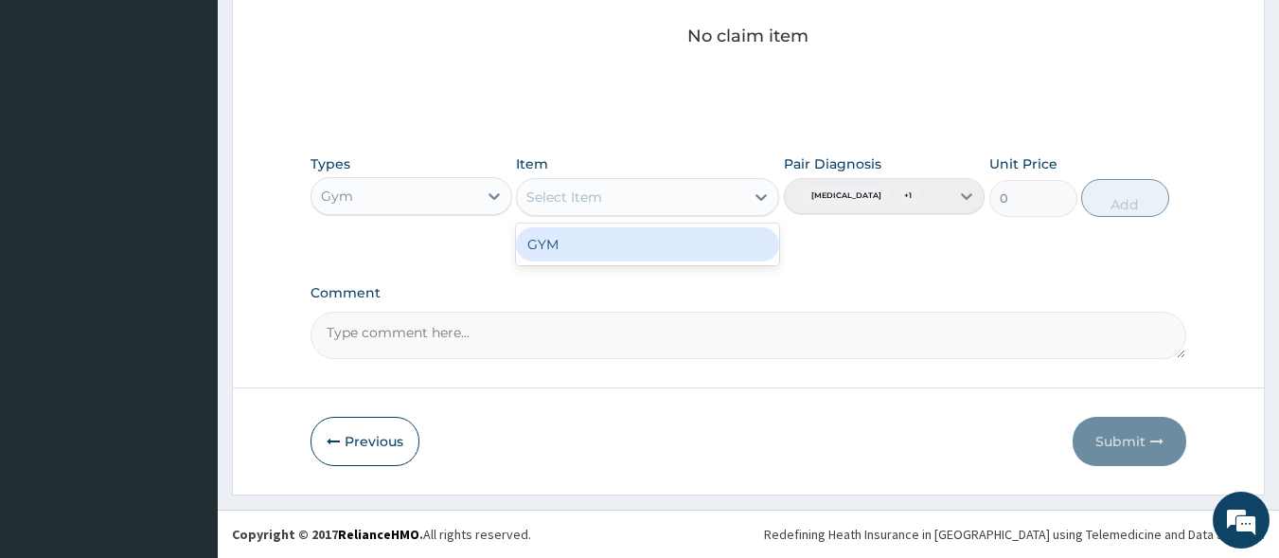
click at [710, 231] on div "GYM" at bounding box center [647, 244] width 263 height 34
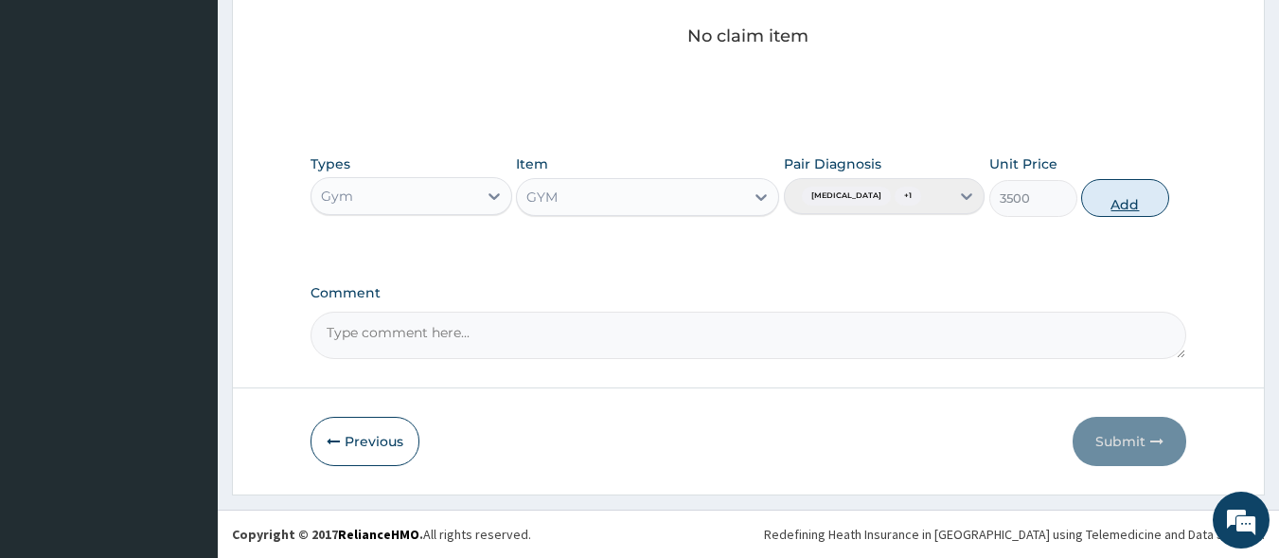
click at [1117, 200] on button "Add" at bounding box center [1126, 198] width 88 height 38
type input "0"
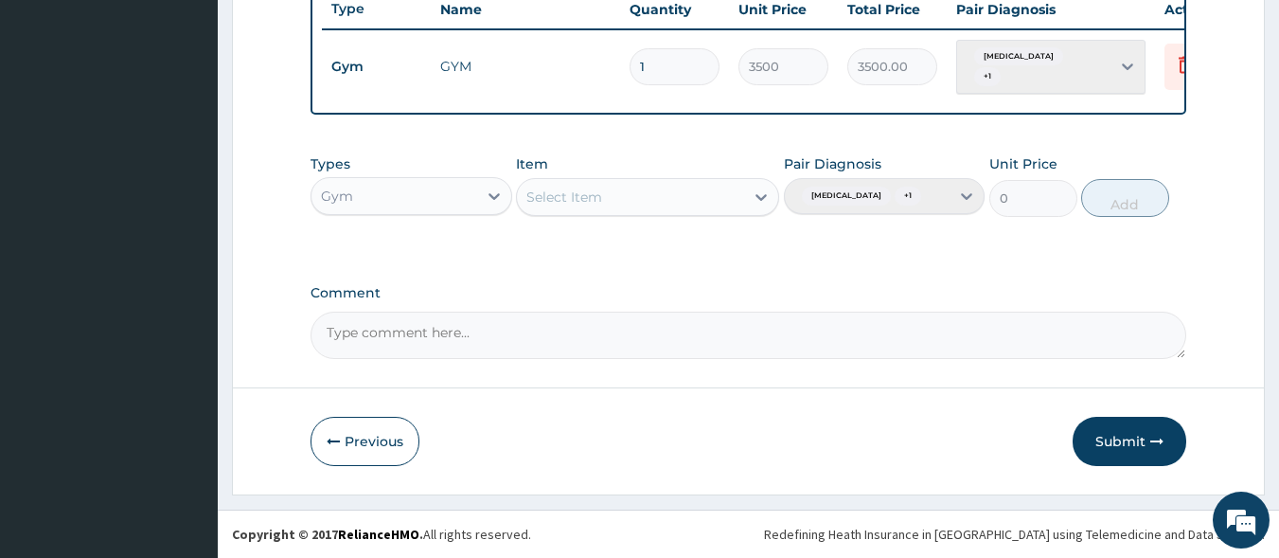
scroll to position [756, 0]
click at [1150, 441] on button "Submit" at bounding box center [1130, 441] width 114 height 49
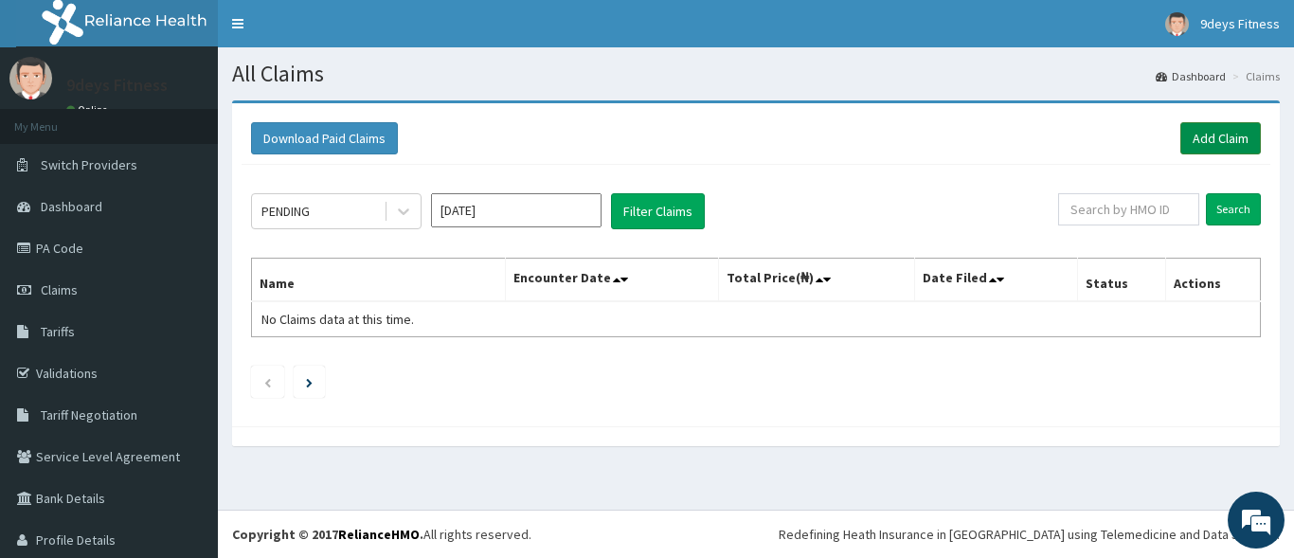
click at [1206, 137] on link "Add Claim" at bounding box center [1220, 138] width 81 height 32
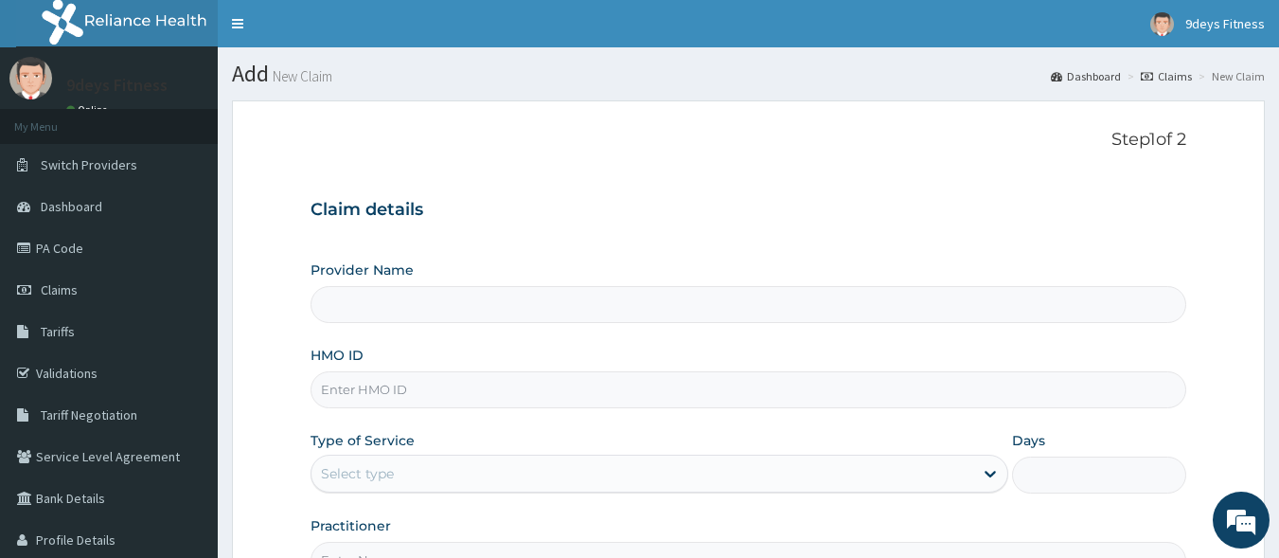
click at [397, 395] on input "HMO ID" at bounding box center [749, 389] width 877 height 37
paste input "Vdn/10015/a"
type input "Vdn/10015/a"
type input "9deys Fitness"
type input "1"
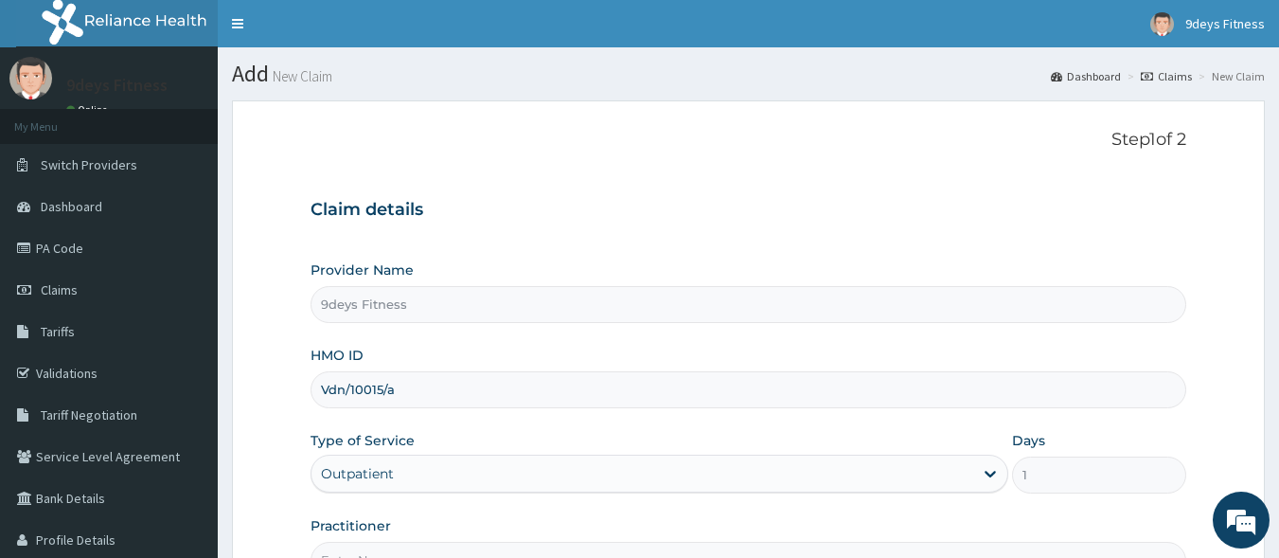
scroll to position [221, 0]
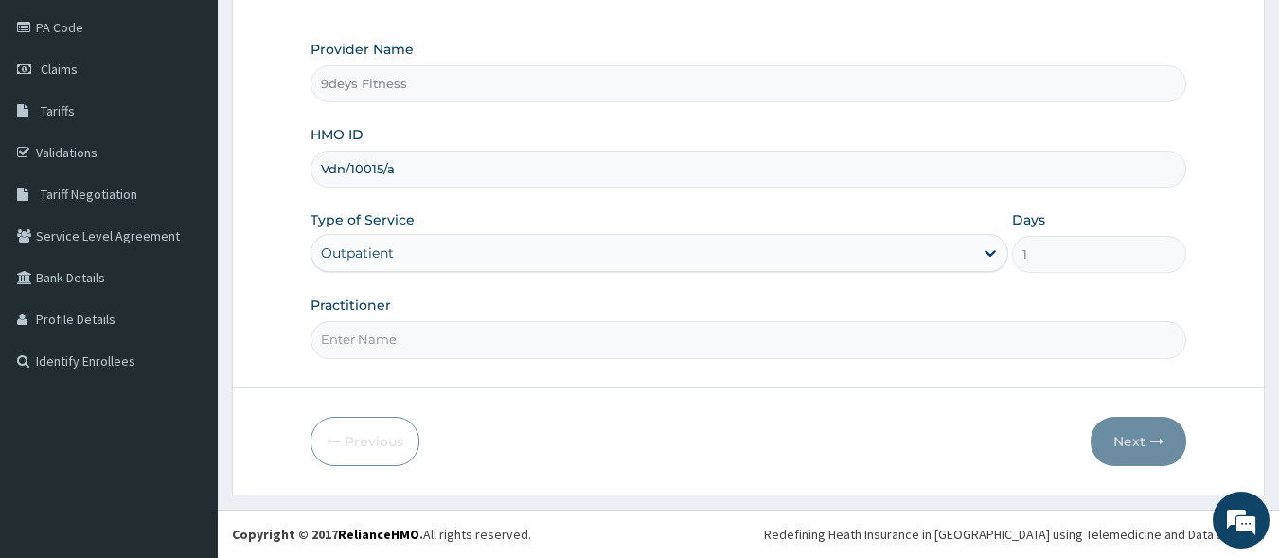
type input "Vdn/10015/a"
click at [400, 337] on input "Practitioner" at bounding box center [749, 339] width 877 height 37
type input "mr [PERSON_NAME]"
click at [1127, 440] on button "Next" at bounding box center [1139, 441] width 96 height 49
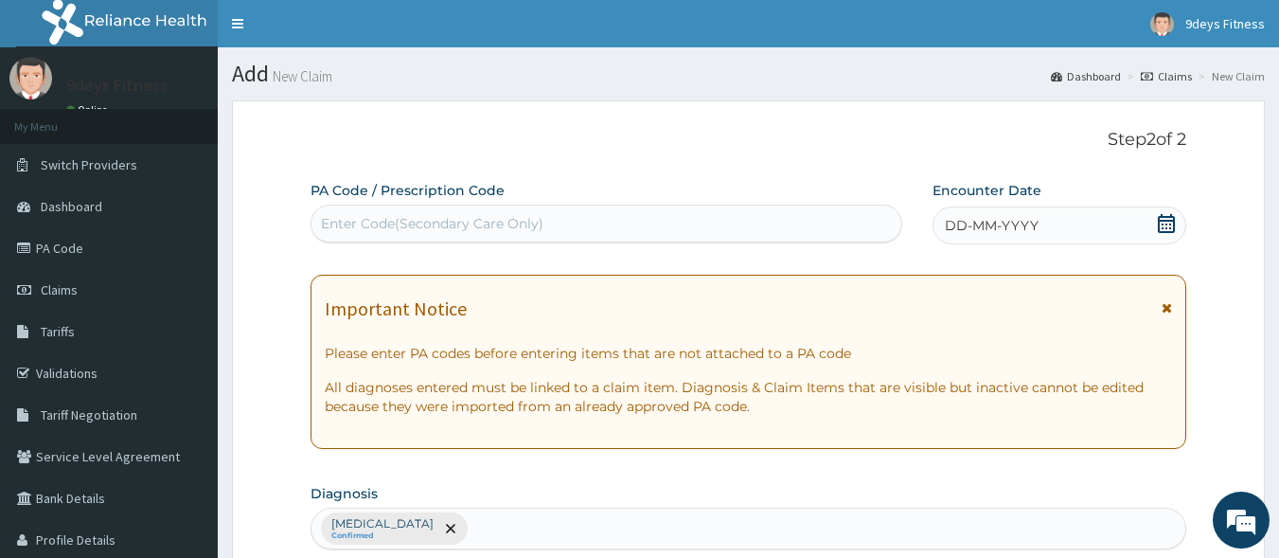
scroll to position [0, 0]
click at [468, 220] on div "Enter Code(Secondary Care Only)" at bounding box center [432, 223] width 223 height 19
paste input "PA/D37C25"
type input "PA/D37C25"
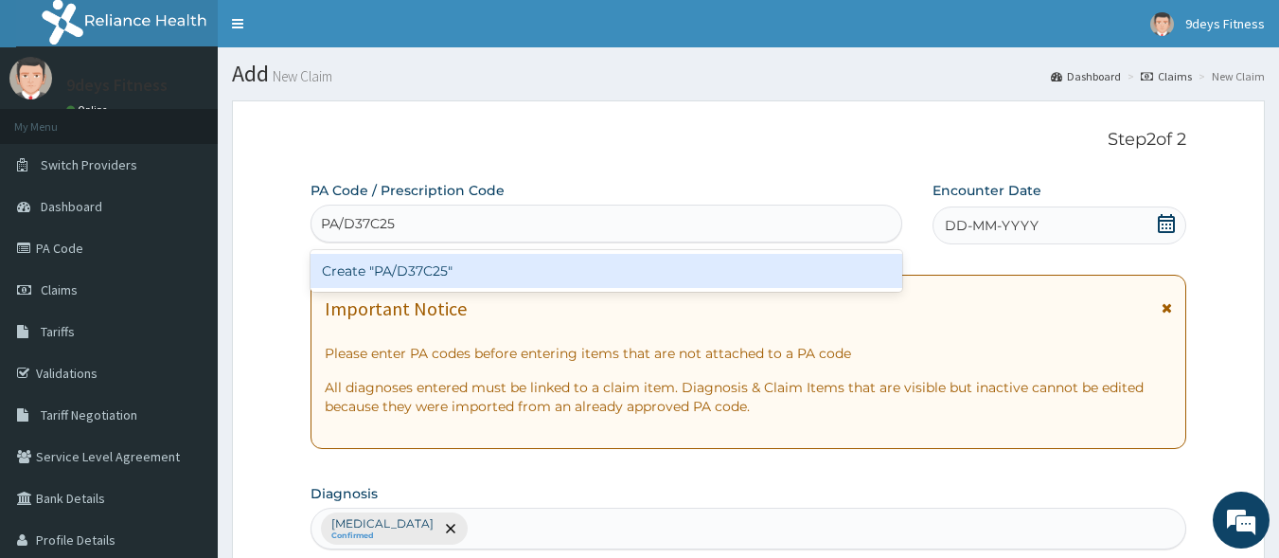
click at [467, 259] on div "Create "PA/D37C25"" at bounding box center [607, 271] width 593 height 34
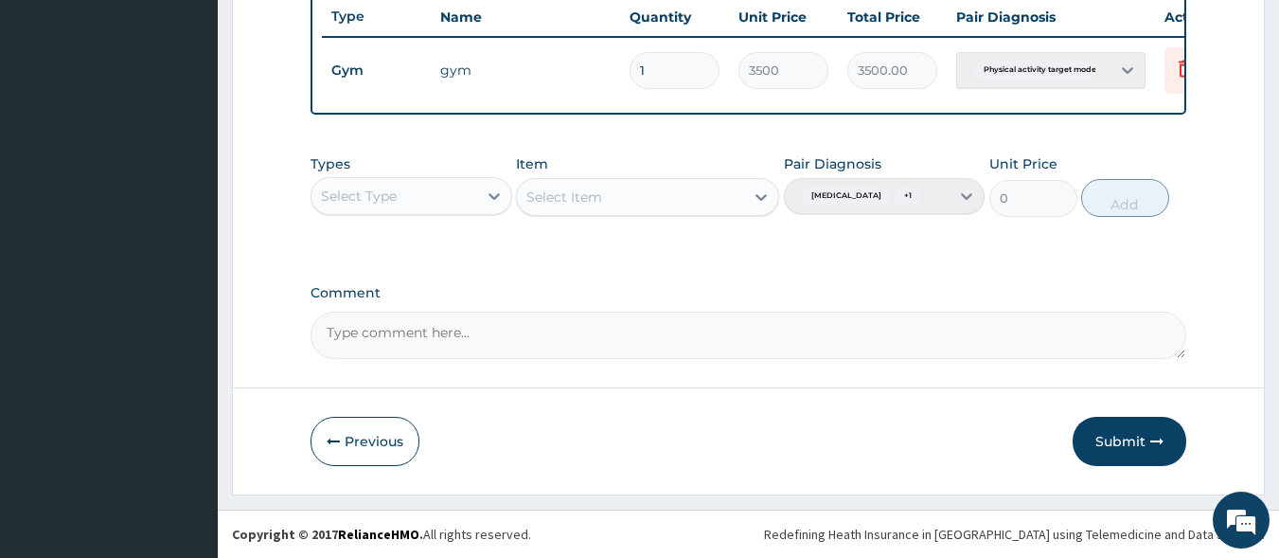
scroll to position [747, 0]
click at [1174, 57] on icon at bounding box center [1185, 68] width 23 height 23
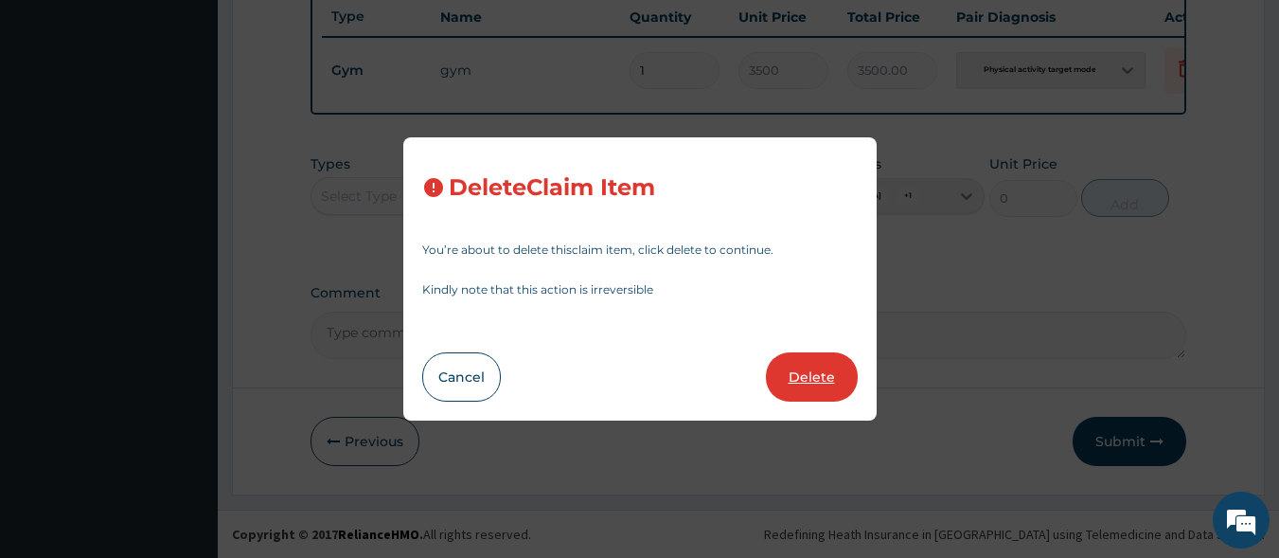
click at [824, 383] on button "Delete" at bounding box center [812, 376] width 92 height 49
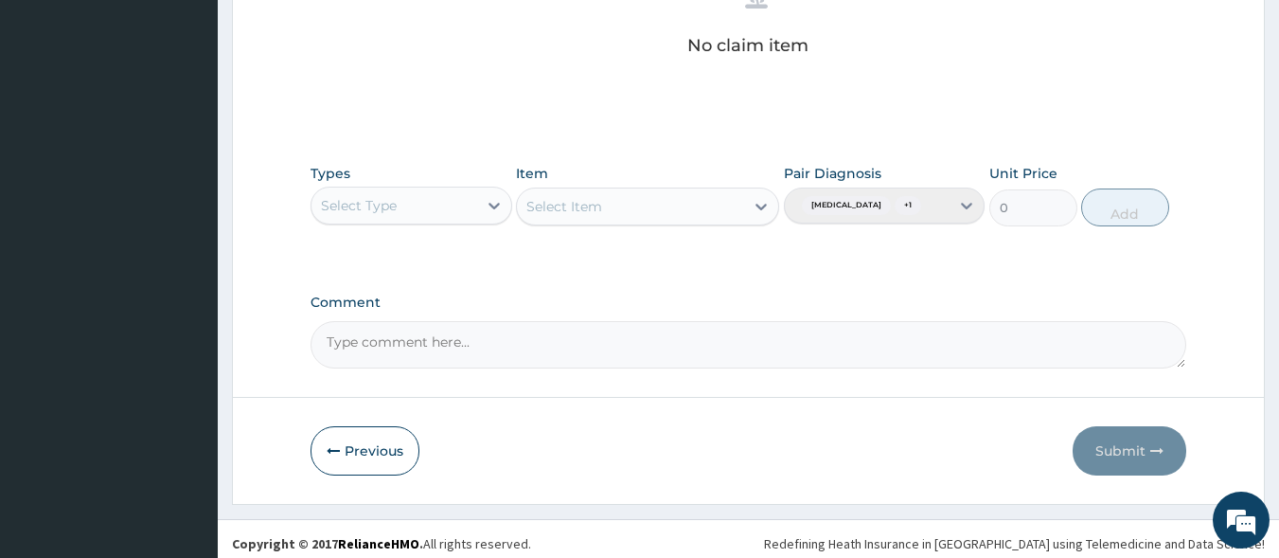
scroll to position [823, 0]
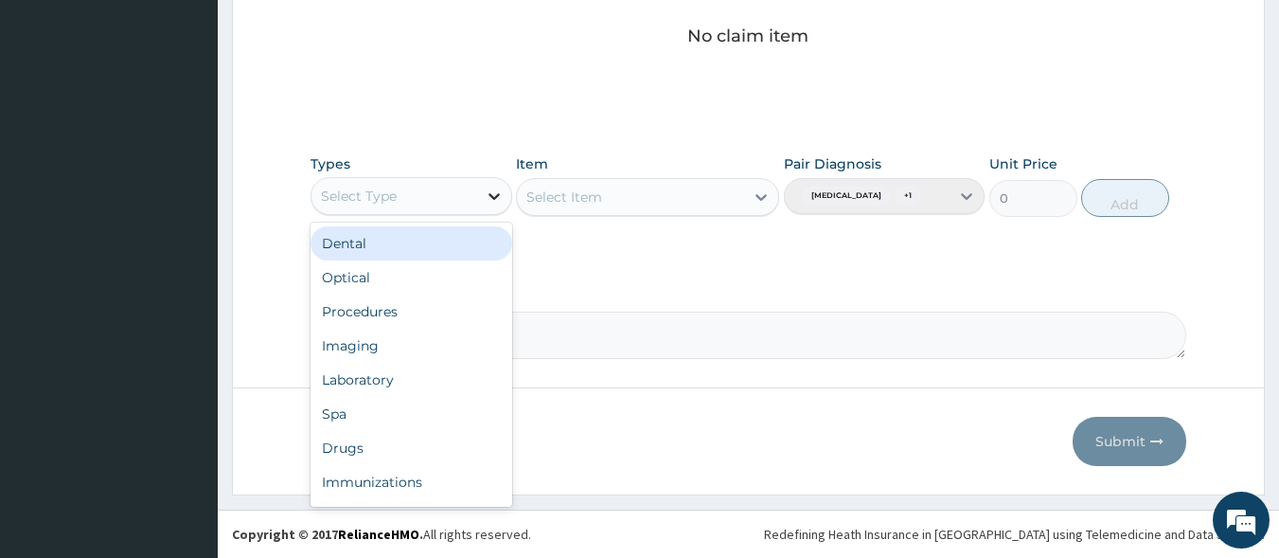
click at [500, 191] on div at bounding box center [494, 196] width 34 height 34
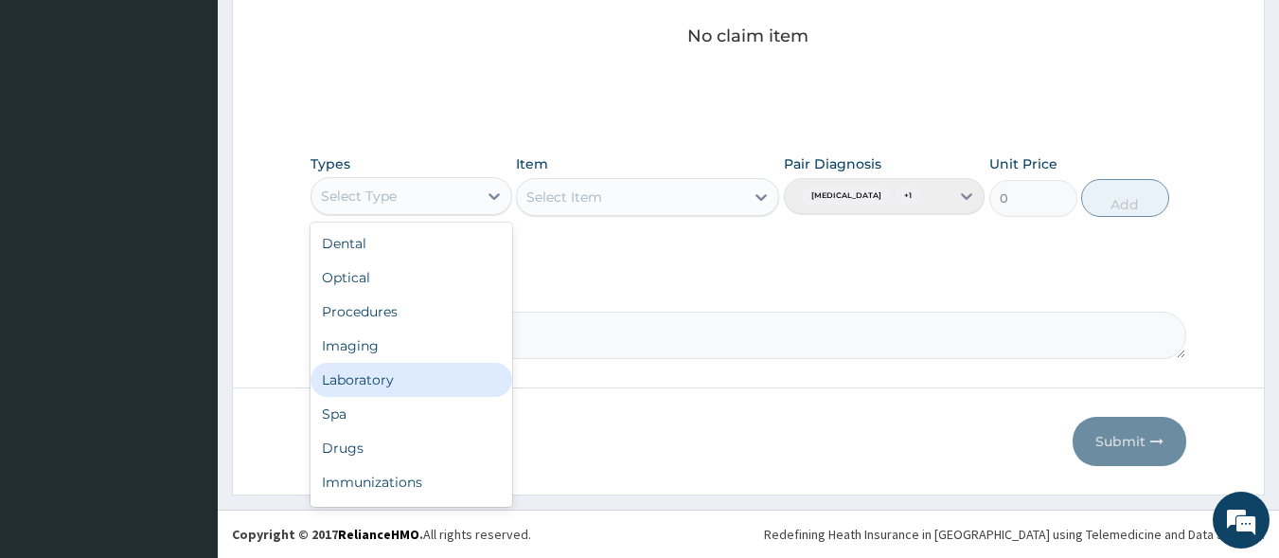
scroll to position [64, 0]
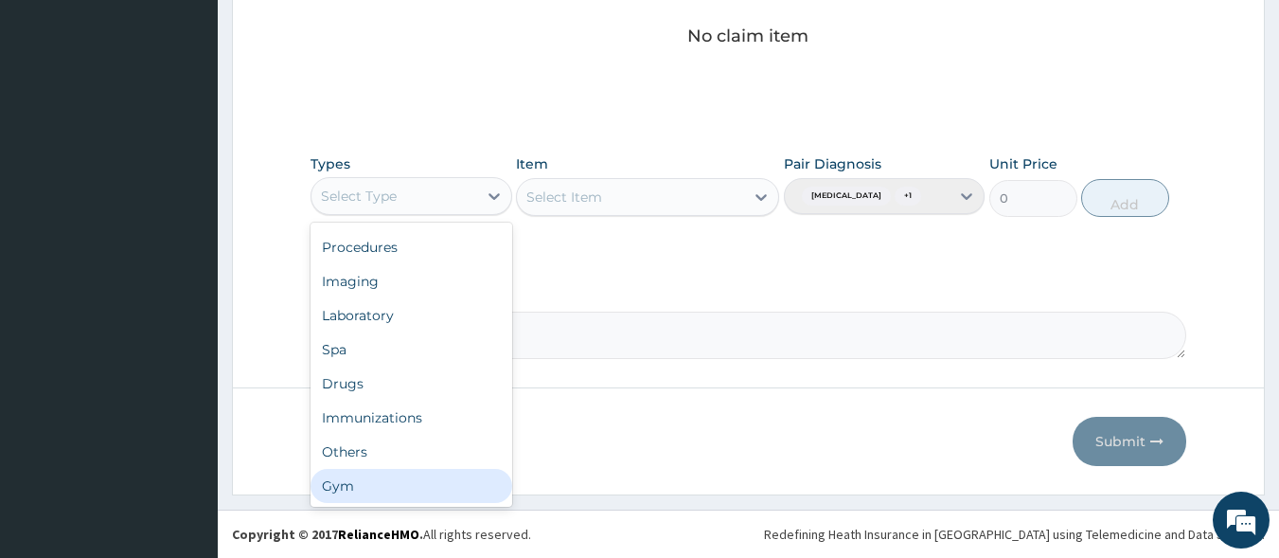
click at [342, 472] on div "Gym" at bounding box center [412, 486] width 202 height 34
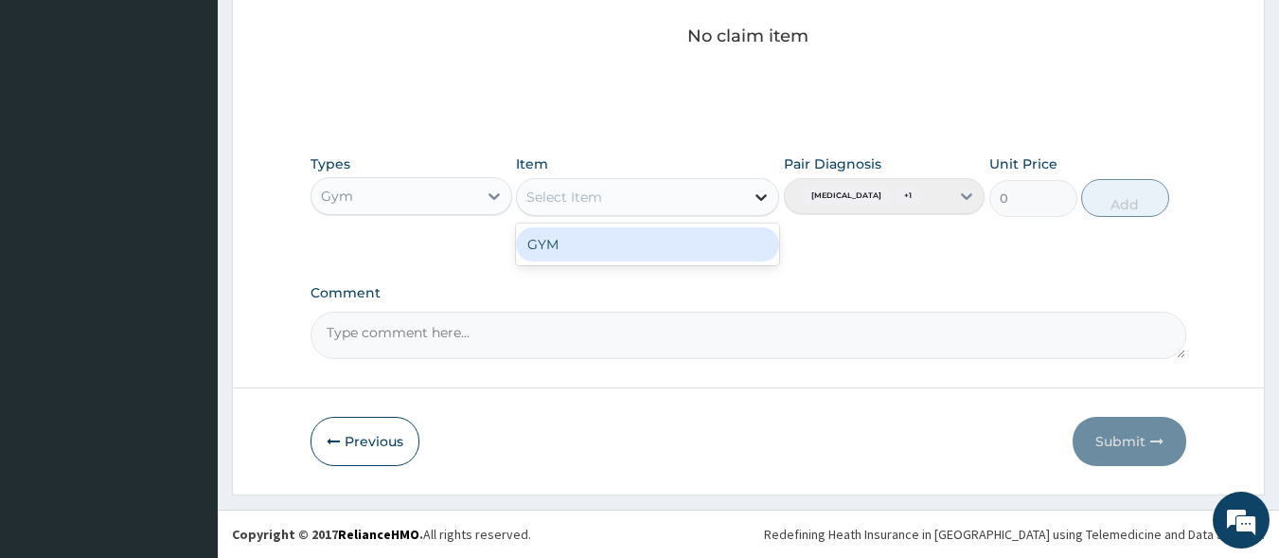
click at [760, 188] on icon at bounding box center [761, 197] width 19 height 19
click at [688, 233] on div "GYM" at bounding box center [647, 244] width 263 height 34
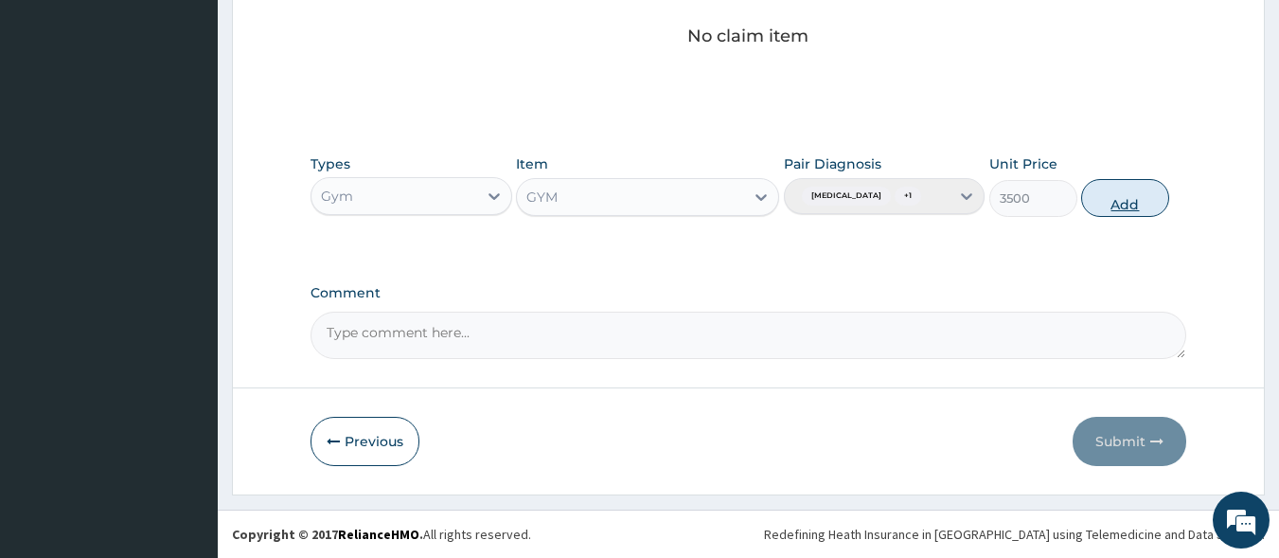
click at [1141, 206] on button "Add" at bounding box center [1126, 198] width 88 height 38
type input "0"
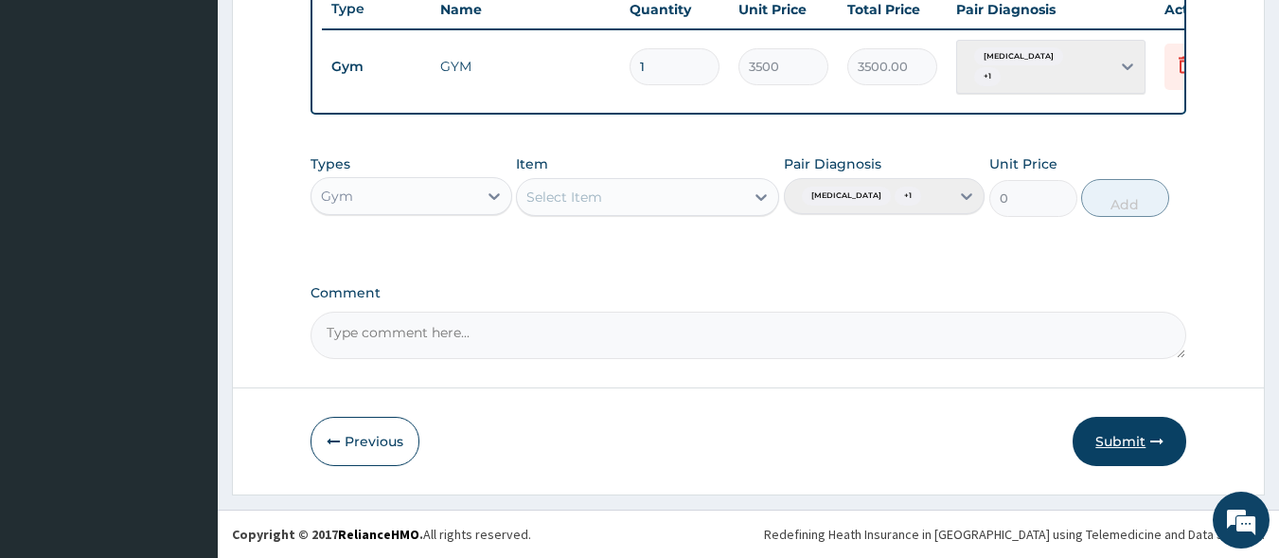
click at [1110, 446] on button "Submit" at bounding box center [1130, 441] width 114 height 49
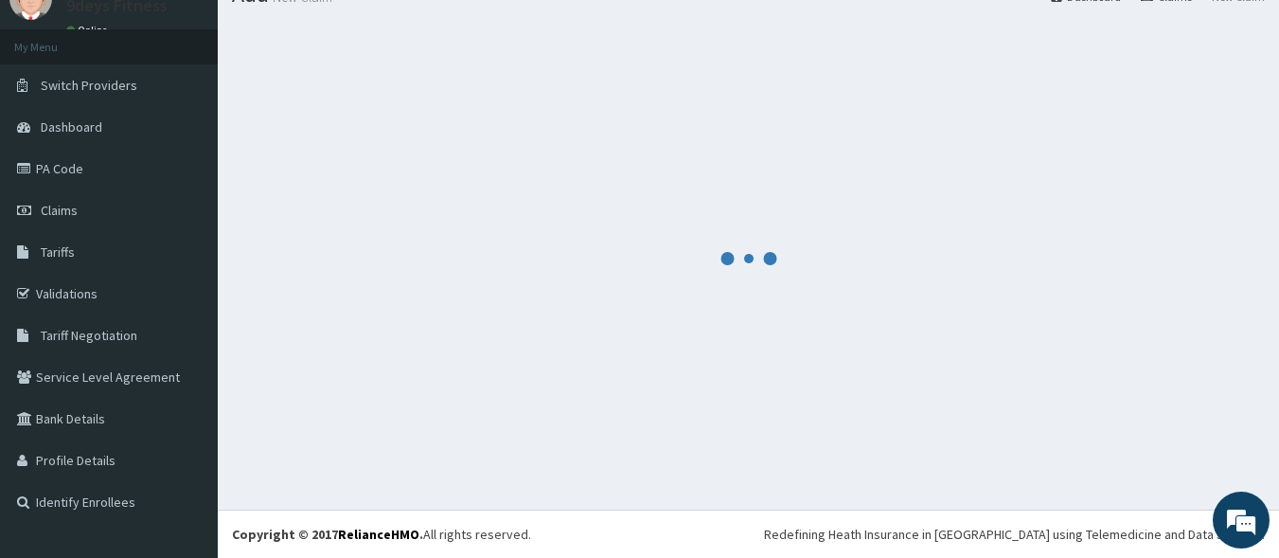
scroll to position [80, 0]
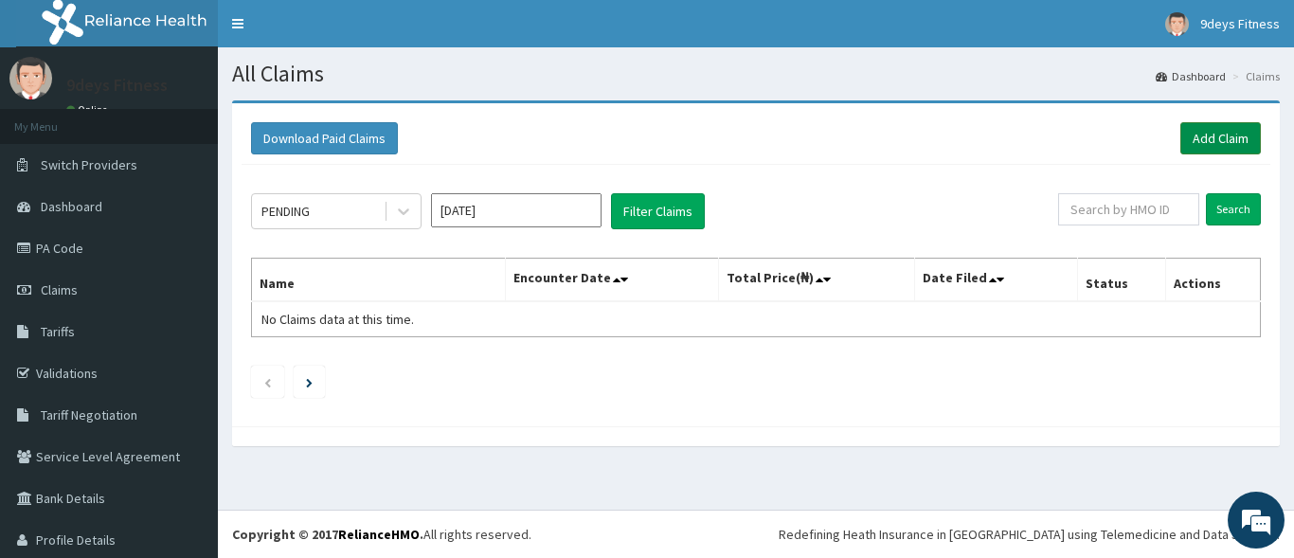
click at [1191, 141] on link "Add Claim" at bounding box center [1220, 138] width 81 height 32
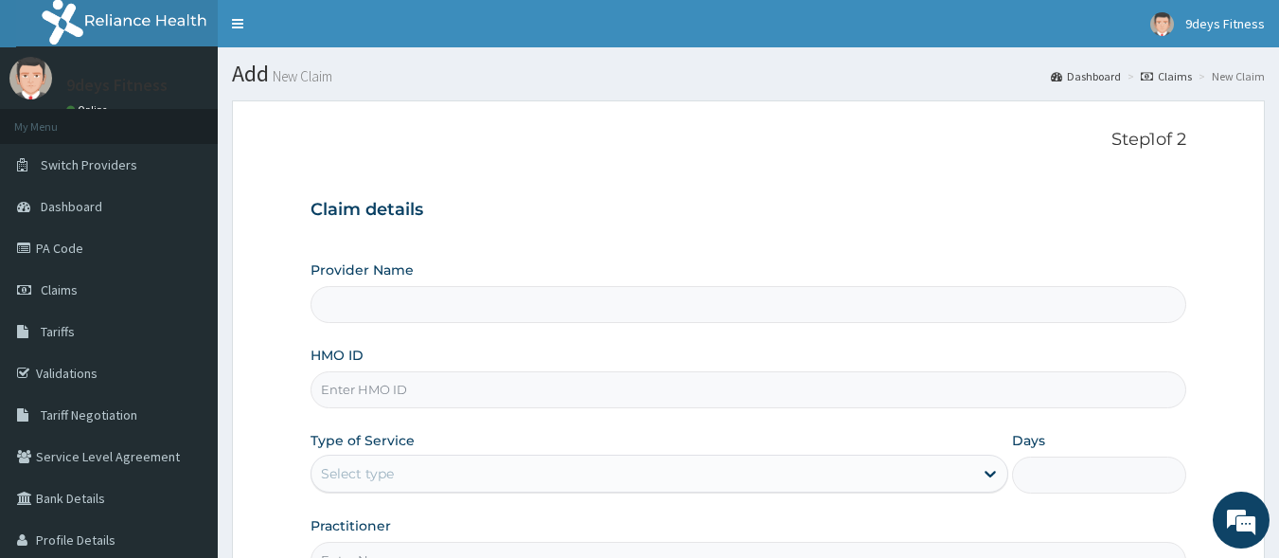
click at [401, 378] on input "HMO ID" at bounding box center [749, 389] width 877 height 37
type input "9deys Fitness"
type input "1"
paste input "ssv/10149/a"
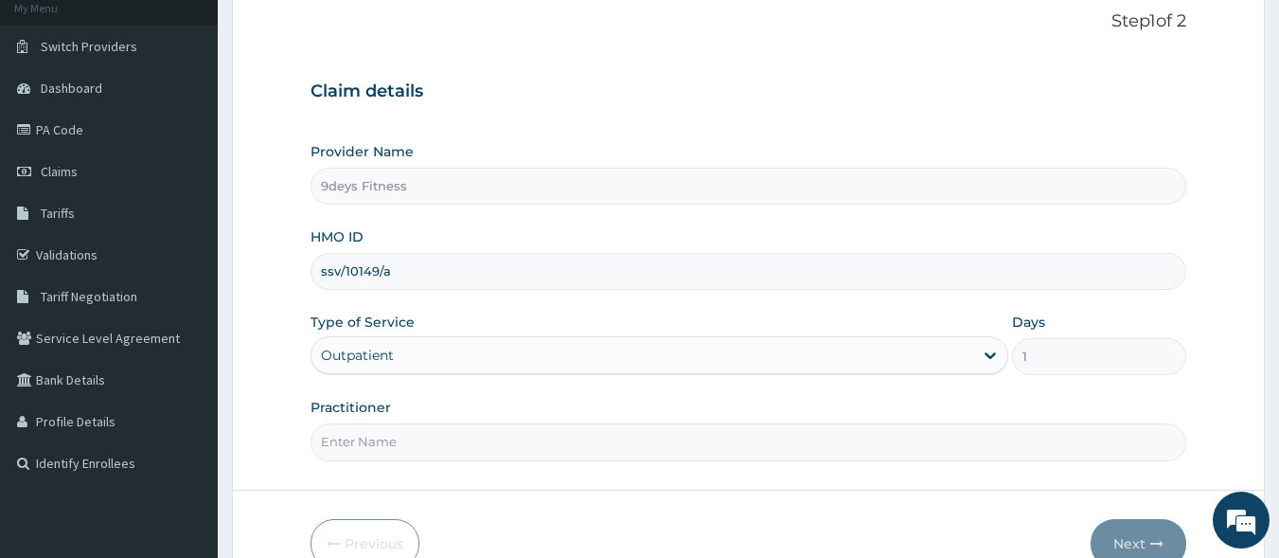
scroll to position [221, 0]
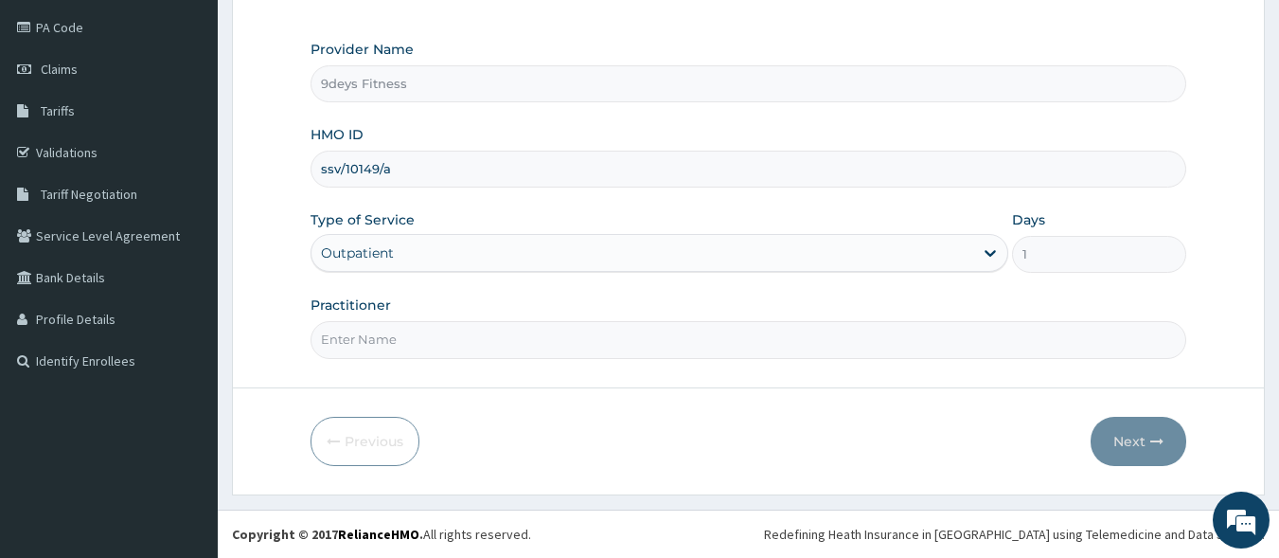
type input "ssv/10149/a"
click at [400, 340] on input "Practitioner" at bounding box center [749, 339] width 877 height 37
type input "mr ninedeys"
click at [1132, 436] on button "Next" at bounding box center [1139, 441] width 96 height 49
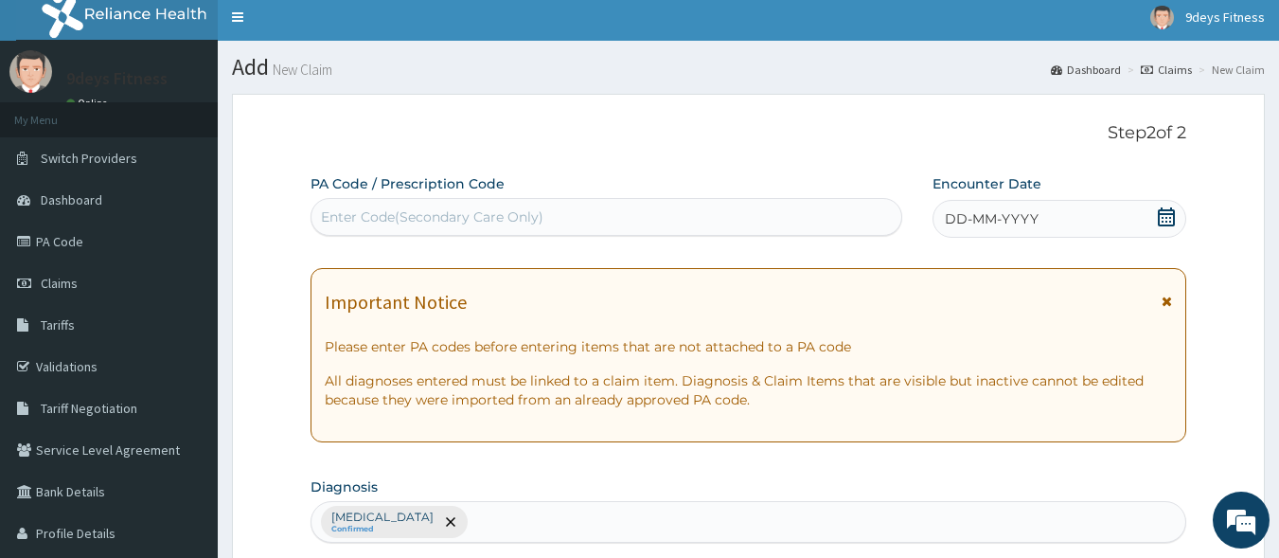
scroll to position [0, 0]
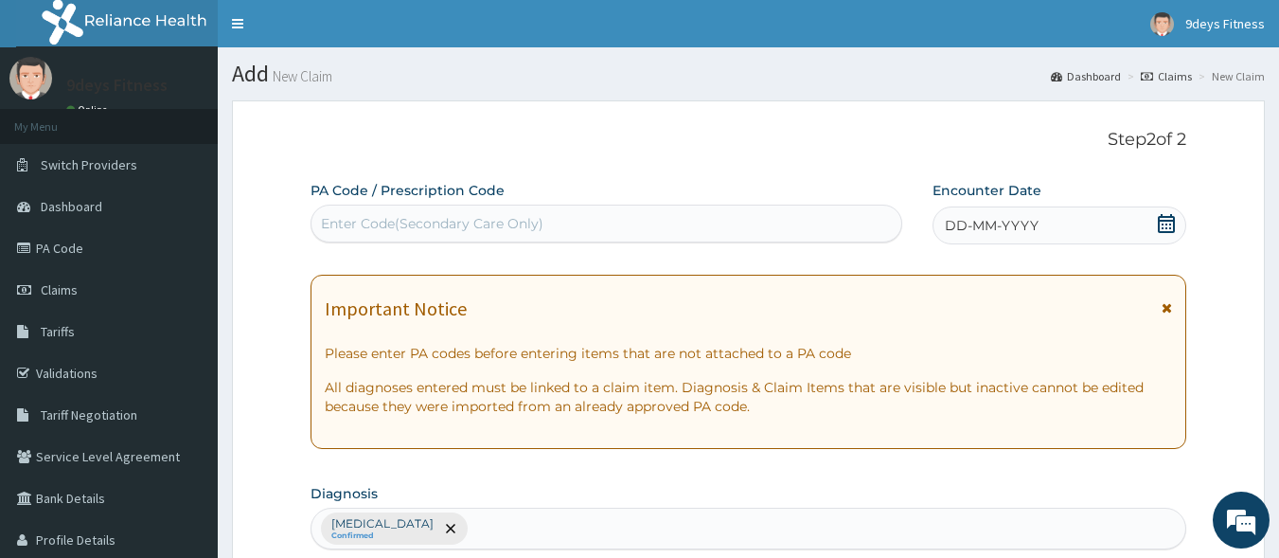
click at [363, 219] on div "Enter Code(Secondary Care Only)" at bounding box center [432, 223] width 223 height 19
paste input "PA/C87882"
type input "PA/C87882"
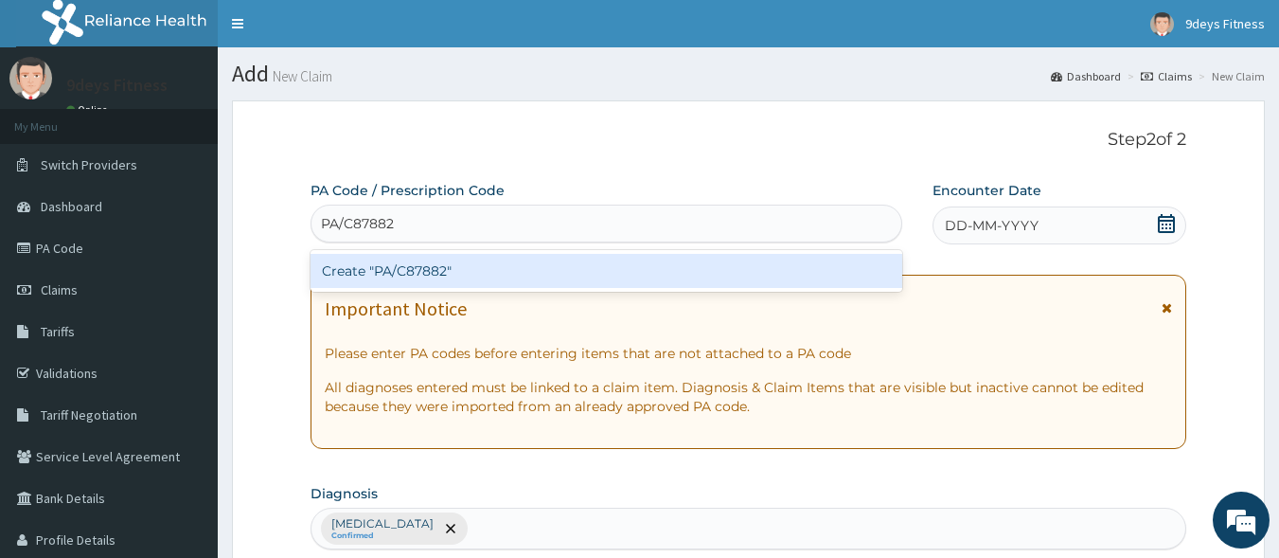
click at [377, 258] on div "Create "PA/C87882"" at bounding box center [607, 271] width 593 height 34
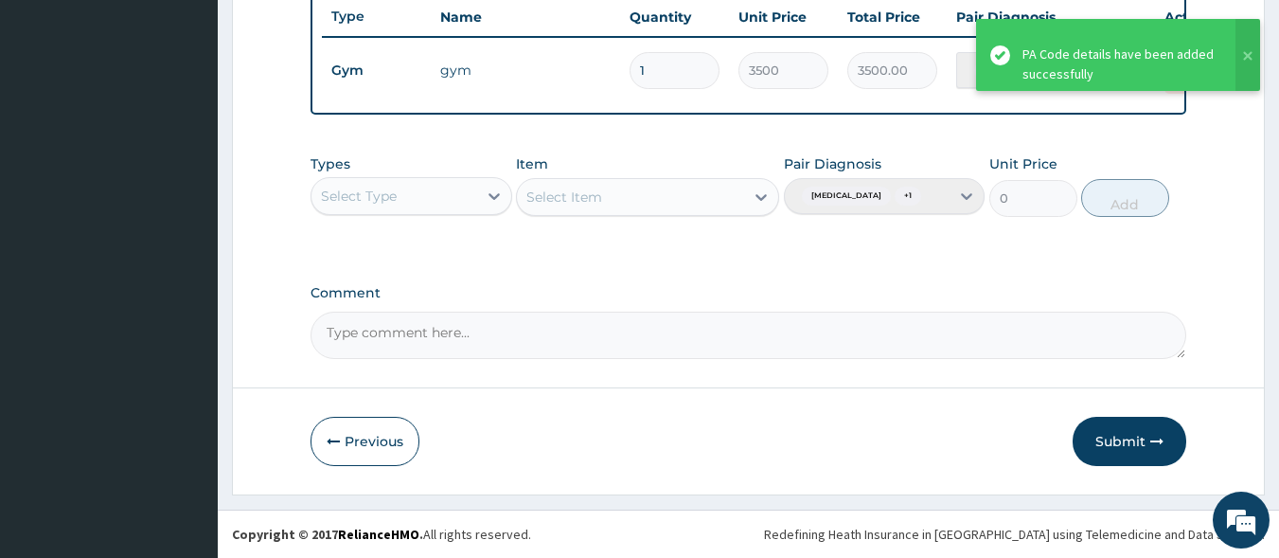
scroll to position [747, 0]
click at [1119, 439] on button "Submit" at bounding box center [1130, 441] width 114 height 49
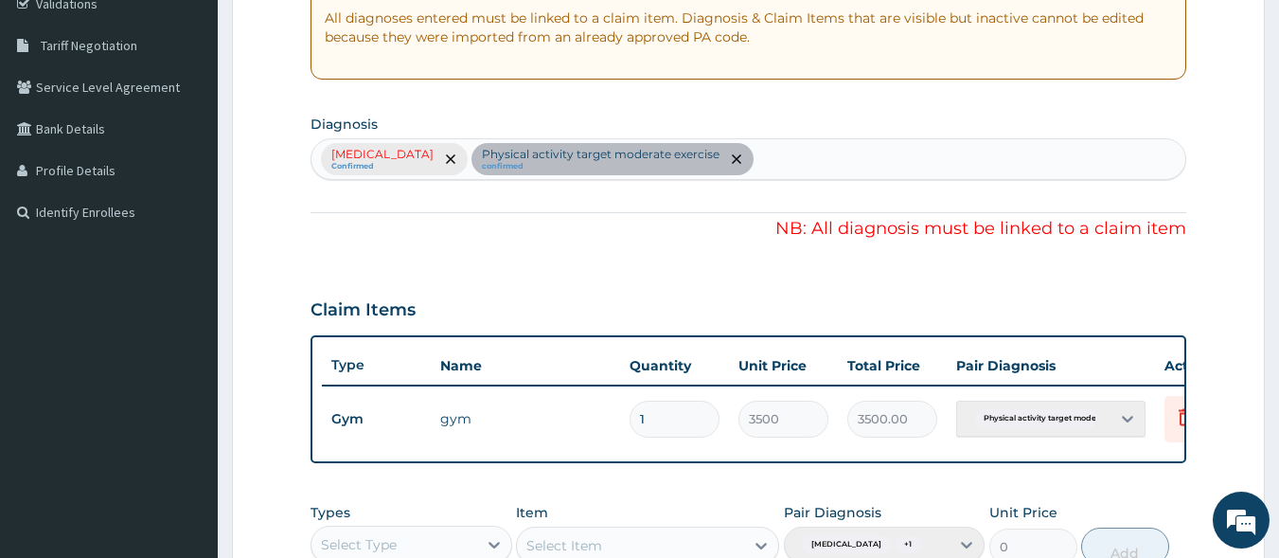
scroll to position [368, 0]
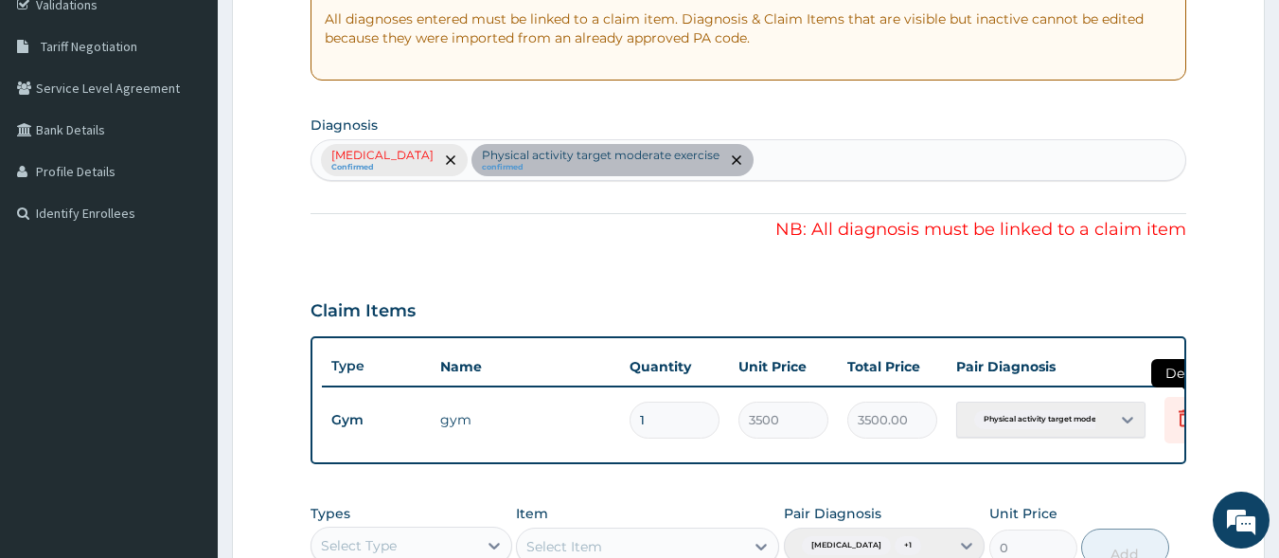
click at [1175, 413] on icon at bounding box center [1185, 417] width 23 height 23
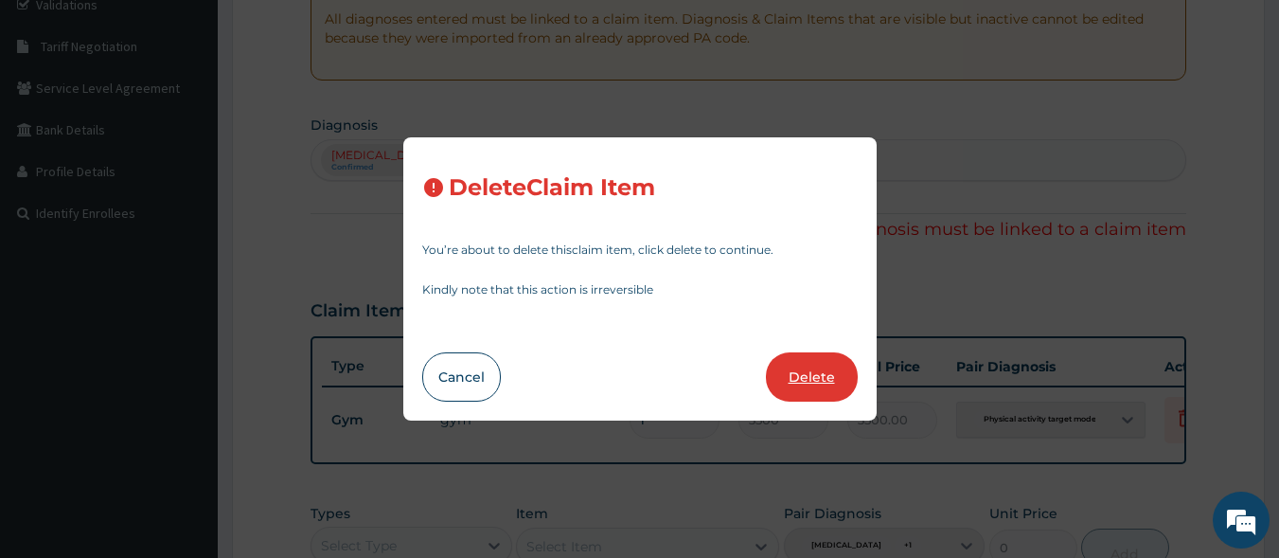
click at [796, 382] on button "Delete" at bounding box center [812, 376] width 92 height 49
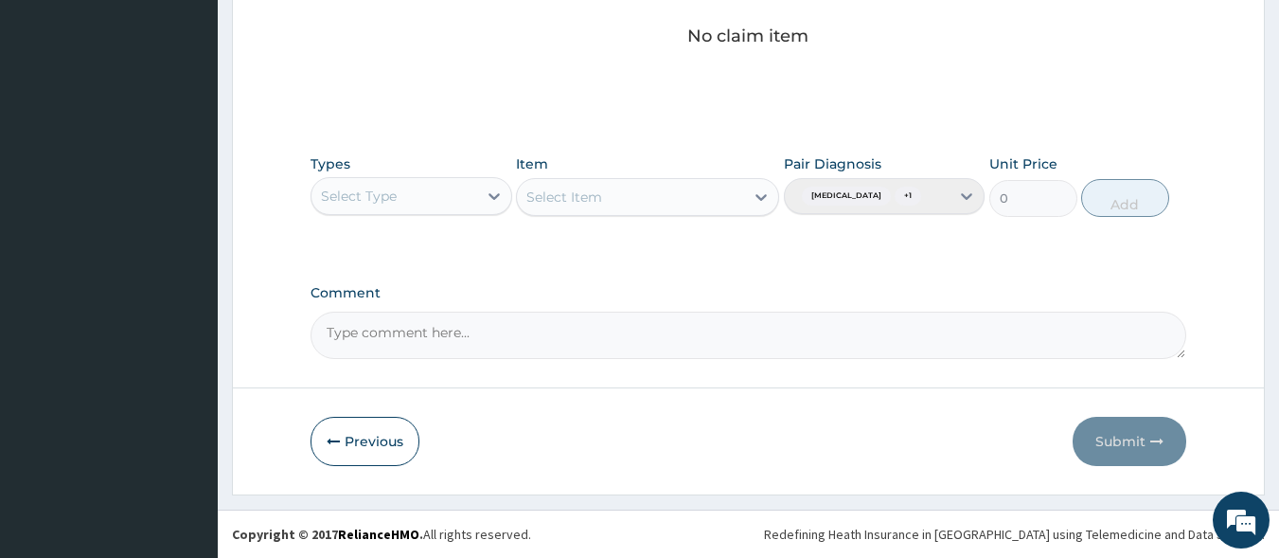
scroll to position [823, 0]
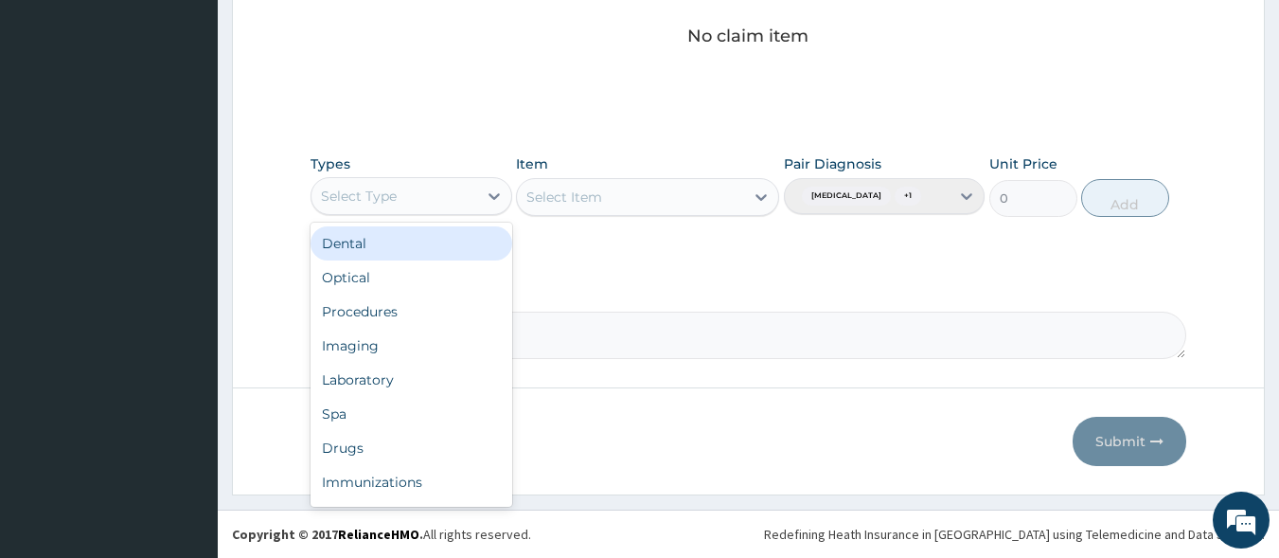
click at [454, 181] on div "Select Type" at bounding box center [395, 196] width 166 height 30
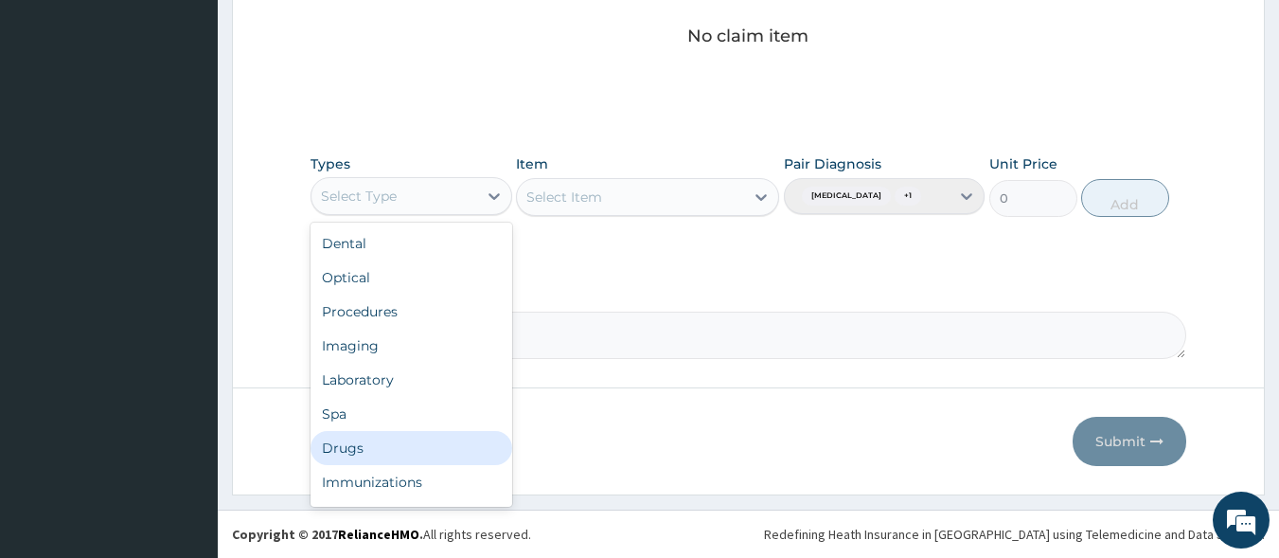
scroll to position [64, 0]
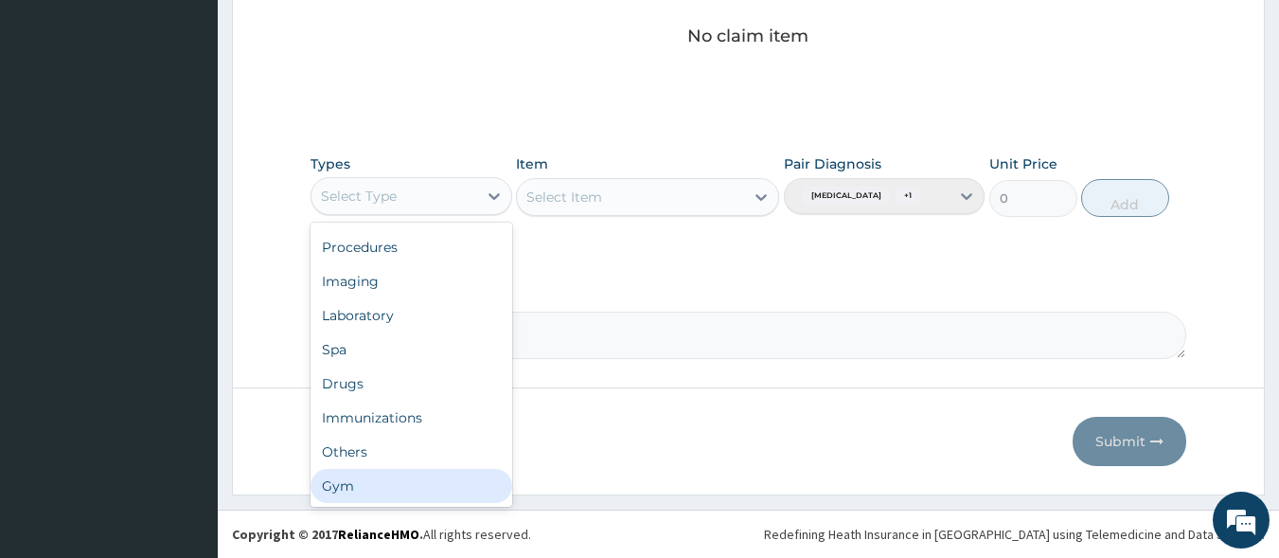
click at [342, 469] on div "Gym" at bounding box center [412, 486] width 202 height 34
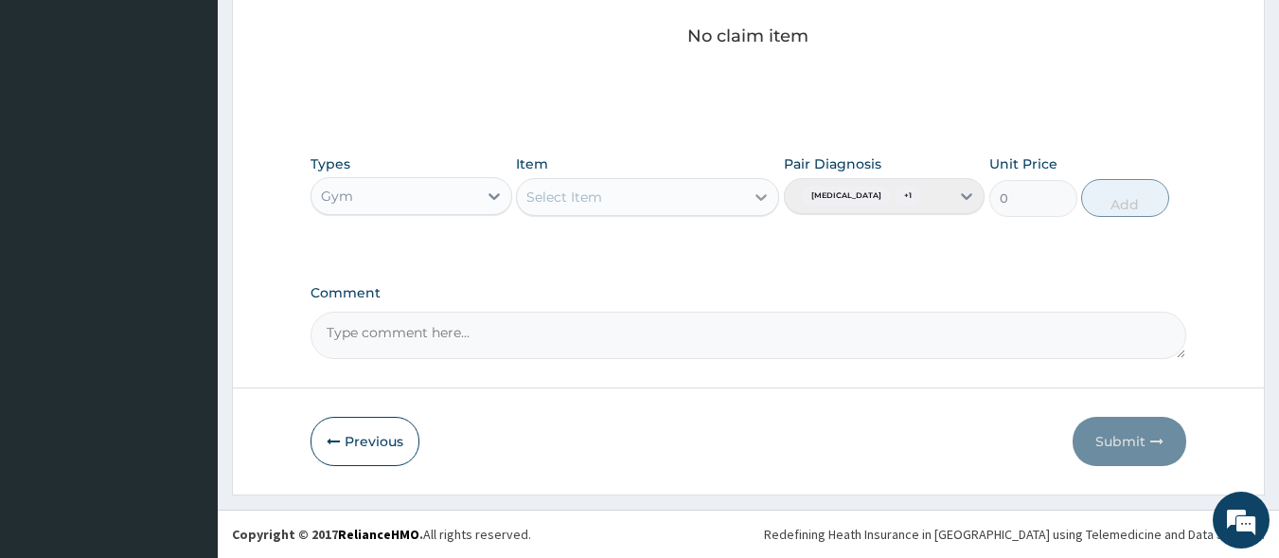
click at [761, 188] on icon at bounding box center [761, 197] width 19 height 19
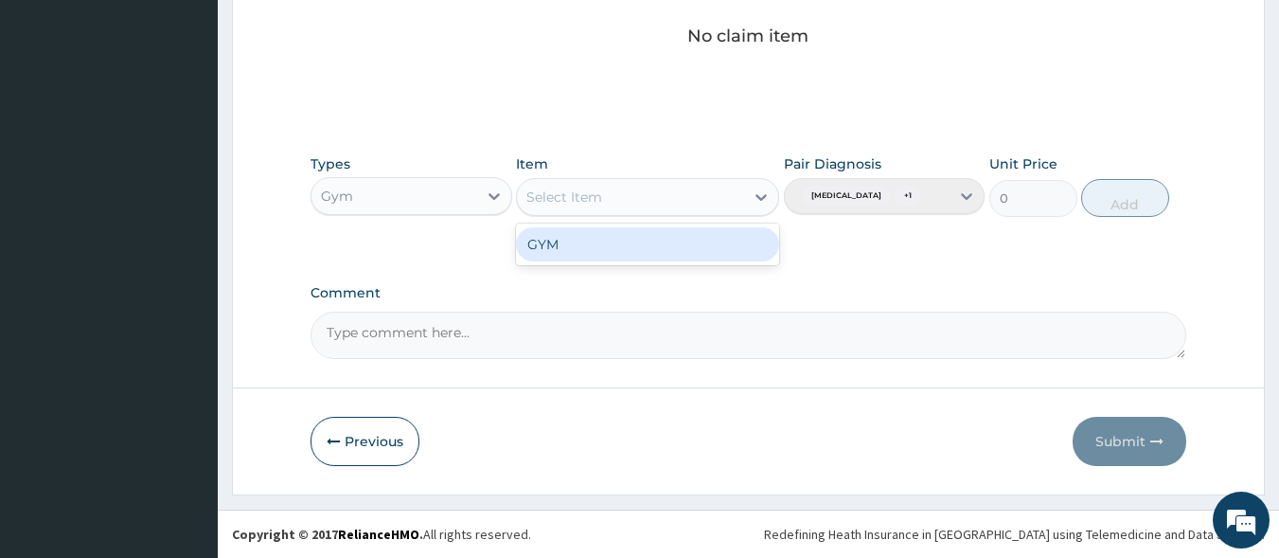
click at [687, 227] on div "GYM" at bounding box center [647, 244] width 263 height 34
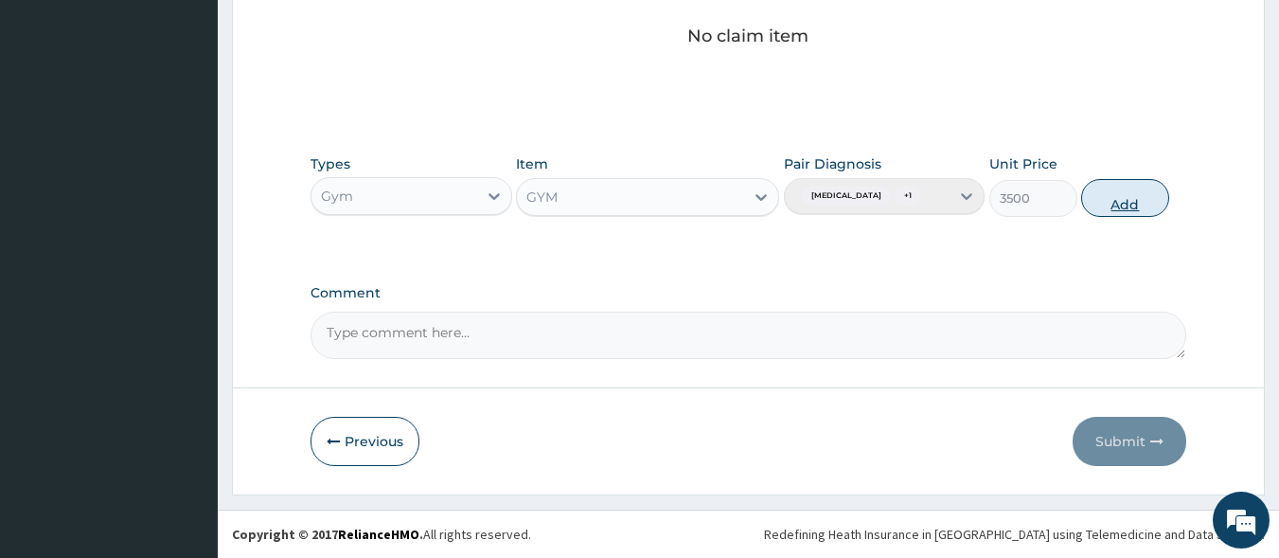
click at [1134, 195] on button "Add" at bounding box center [1126, 198] width 88 height 38
type input "0"
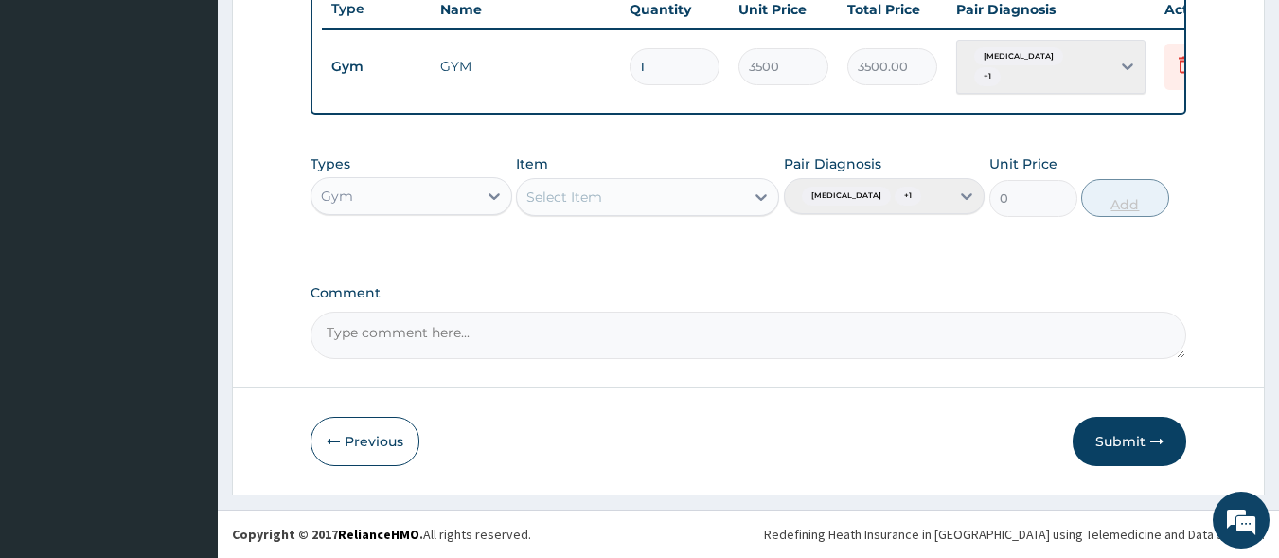
scroll to position [756, 0]
click at [1136, 433] on button "Submit" at bounding box center [1130, 441] width 114 height 49
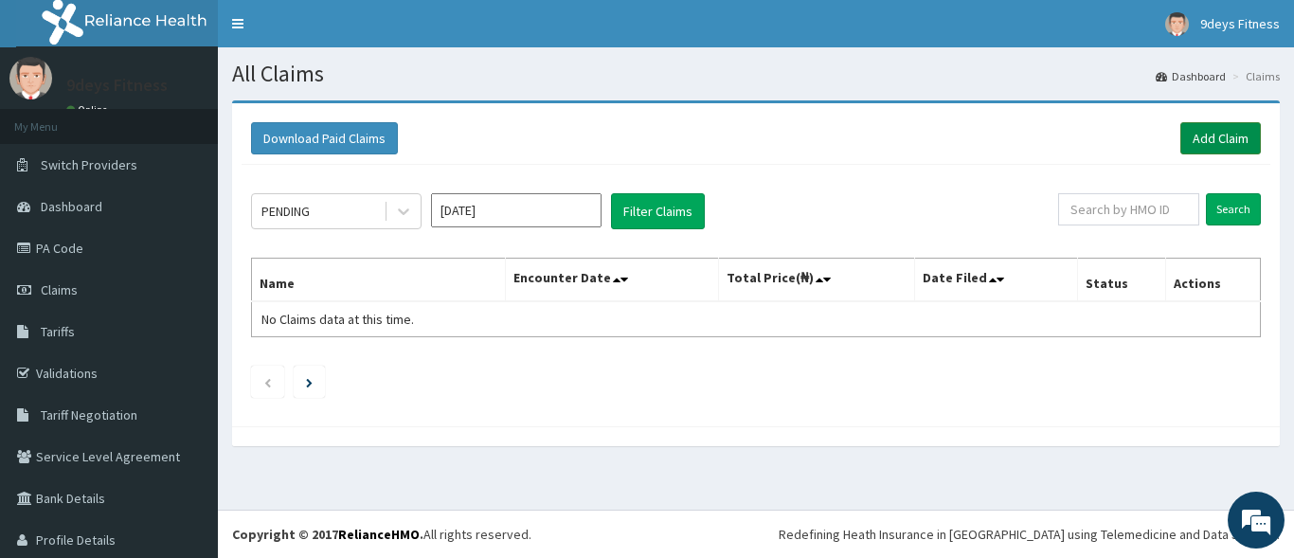
click at [1221, 128] on link "Add Claim" at bounding box center [1220, 138] width 81 height 32
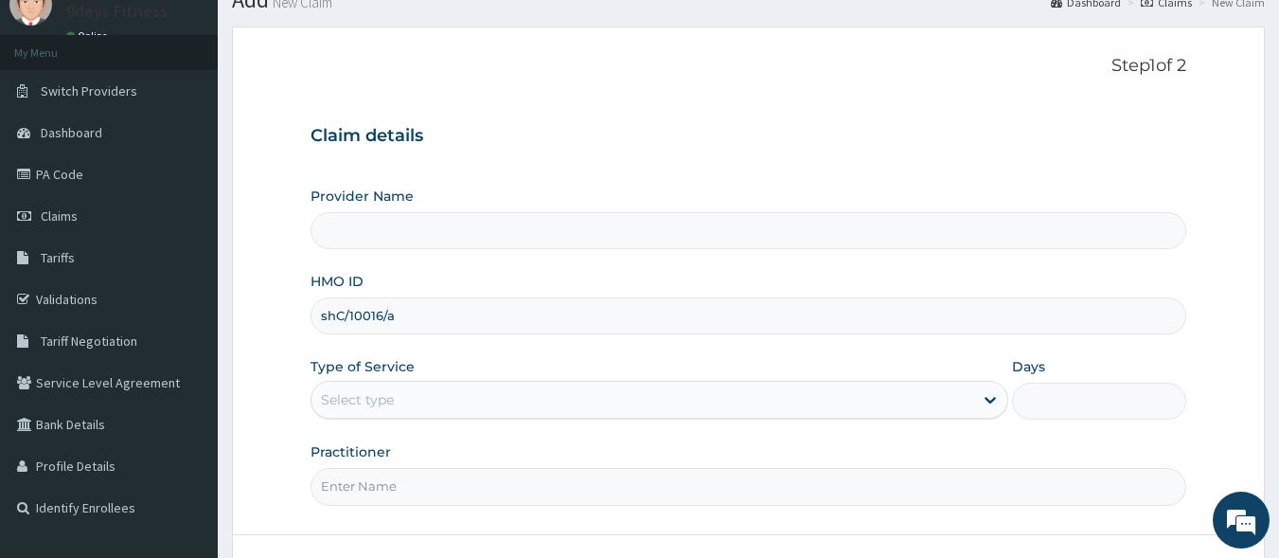
scroll to position [221, 0]
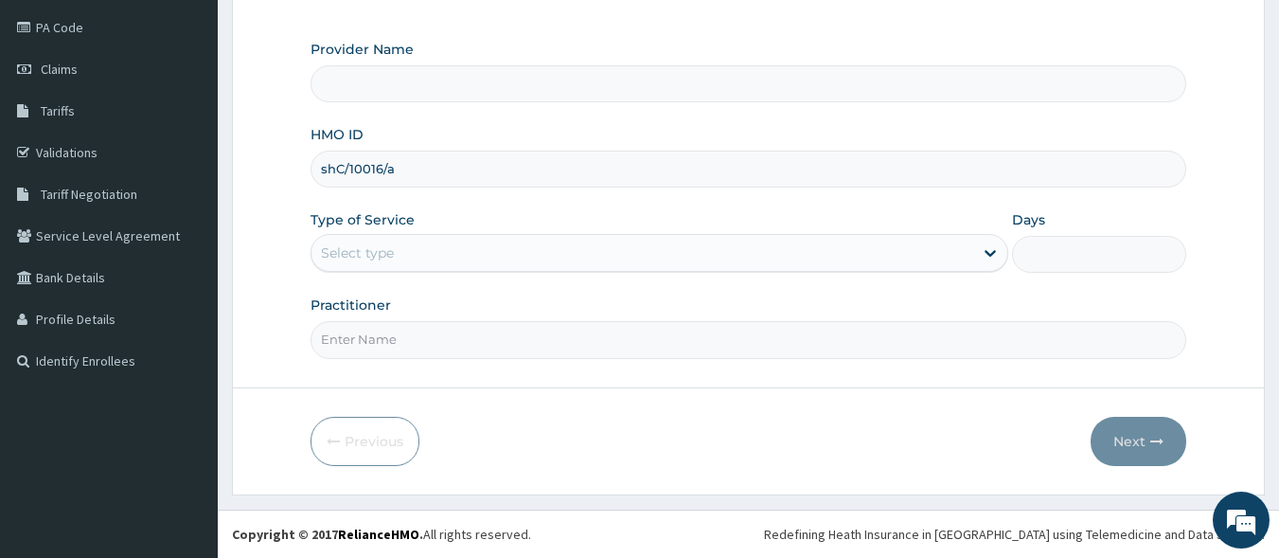
type input "shC/10016/a"
click at [396, 333] on input "Practitioner" at bounding box center [749, 339] width 877 height 37
type input "9deys Fitness"
type input "1"
type input "mr [PERSON_NAME]"
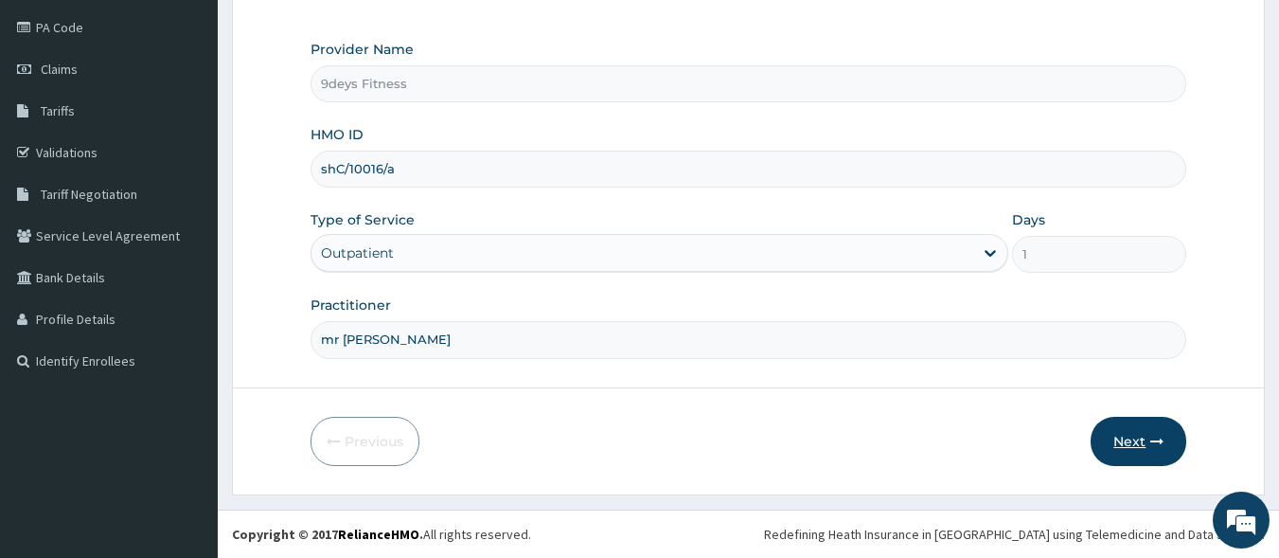
click at [1139, 439] on button "Next" at bounding box center [1139, 441] width 96 height 49
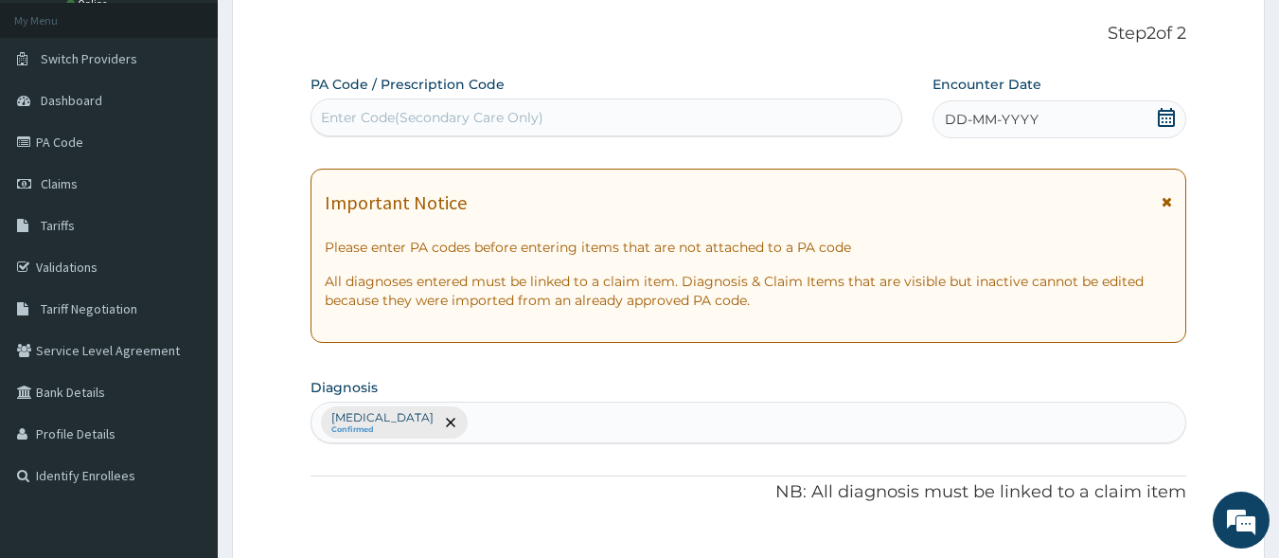
scroll to position [0, 0]
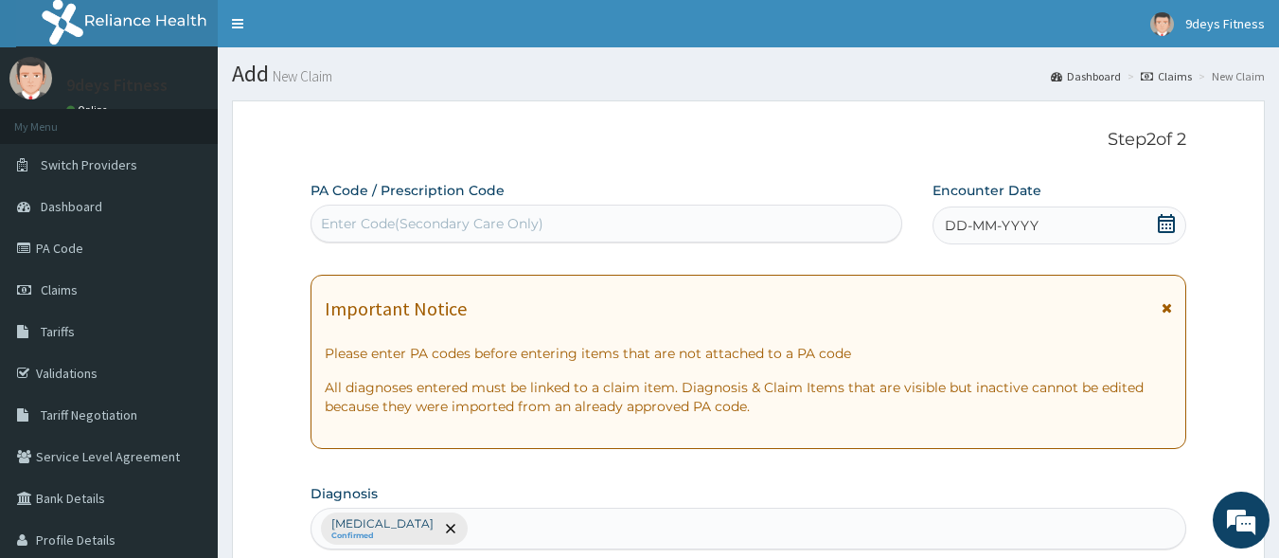
click at [495, 224] on div "Enter Code(Secondary Care Only)" at bounding box center [432, 223] width 223 height 19
paste input "PA/D1A055"
type input "PA/D1A055"
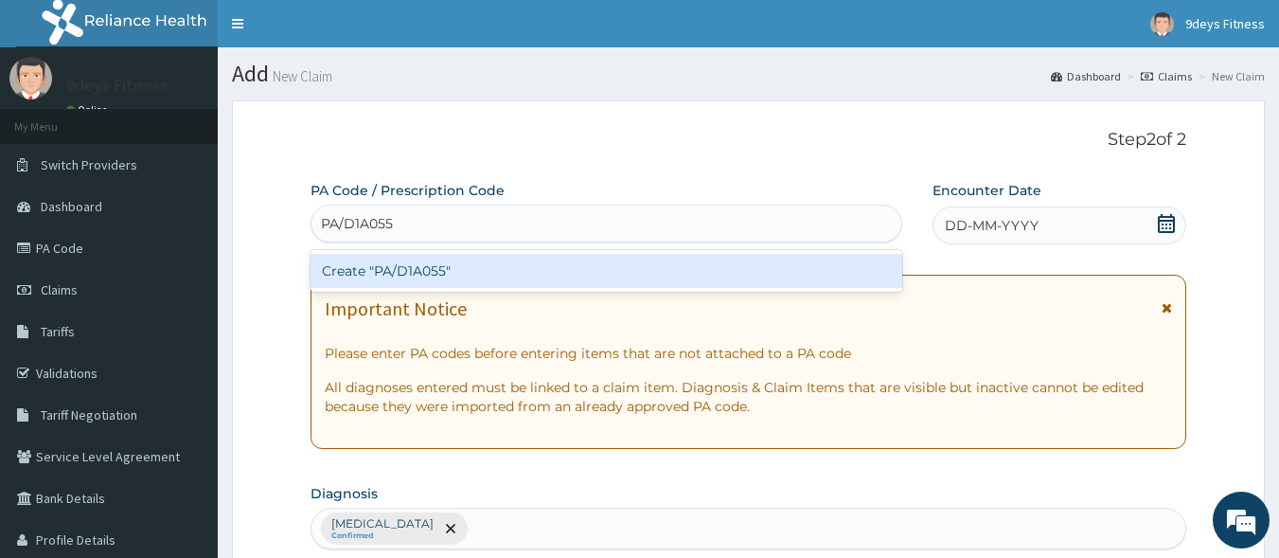
click at [483, 271] on div "Create "PA/D1A055"" at bounding box center [607, 271] width 593 height 34
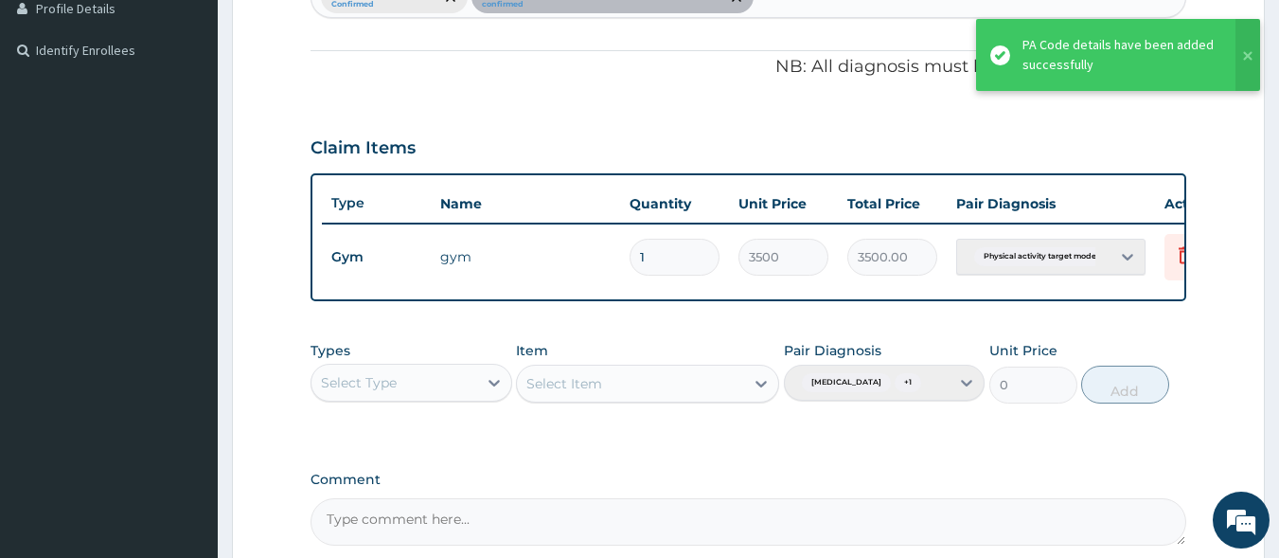
scroll to position [558, 0]
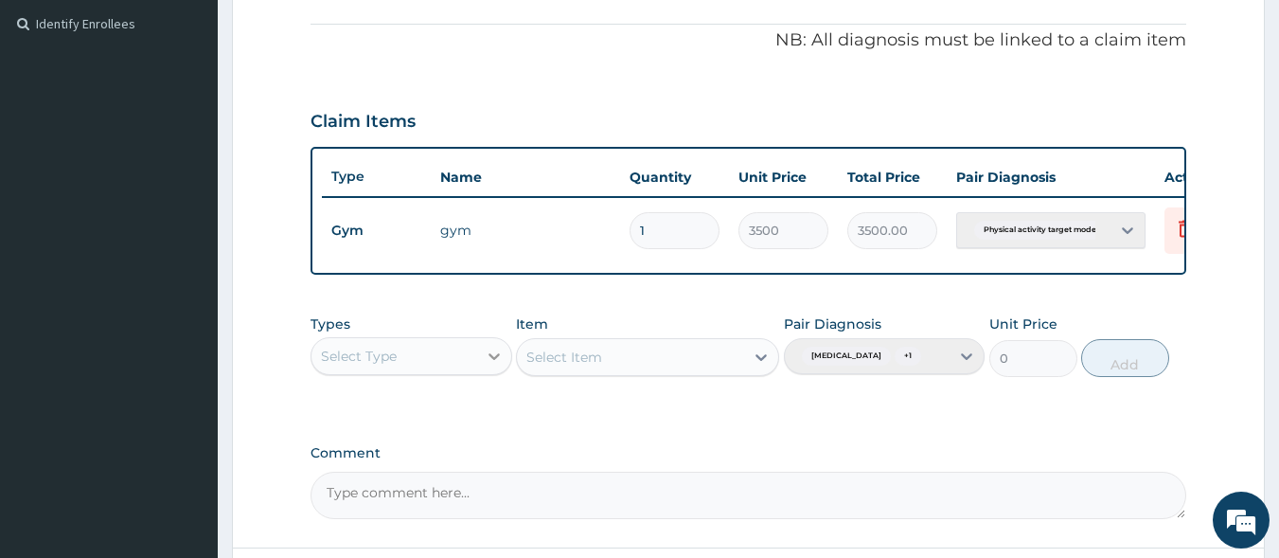
click at [483, 360] on div at bounding box center [494, 356] width 34 height 34
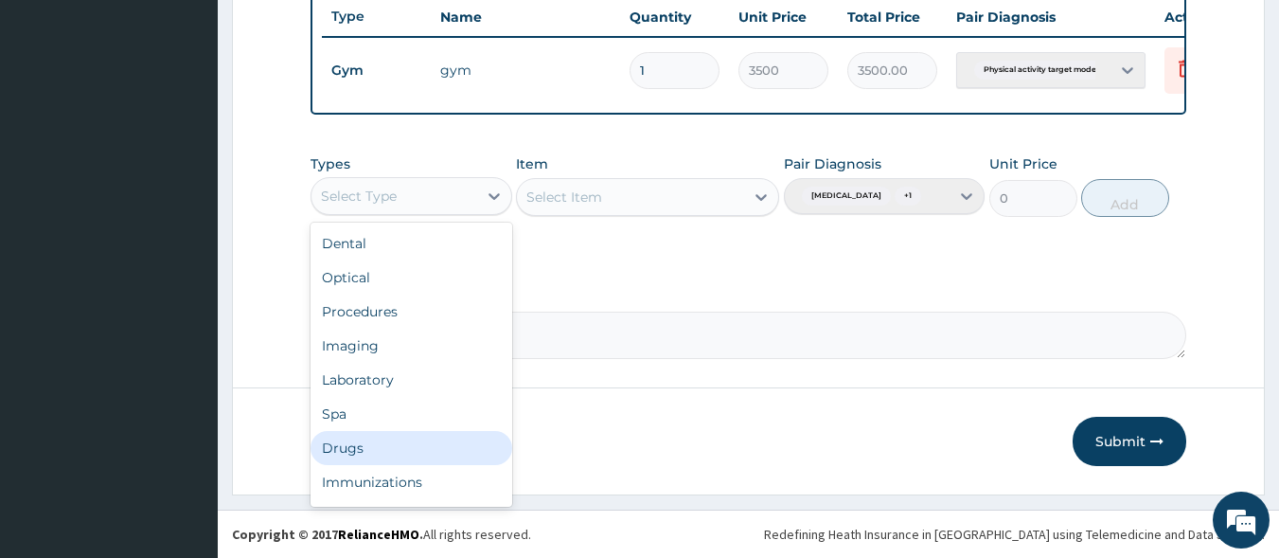
scroll to position [64, 0]
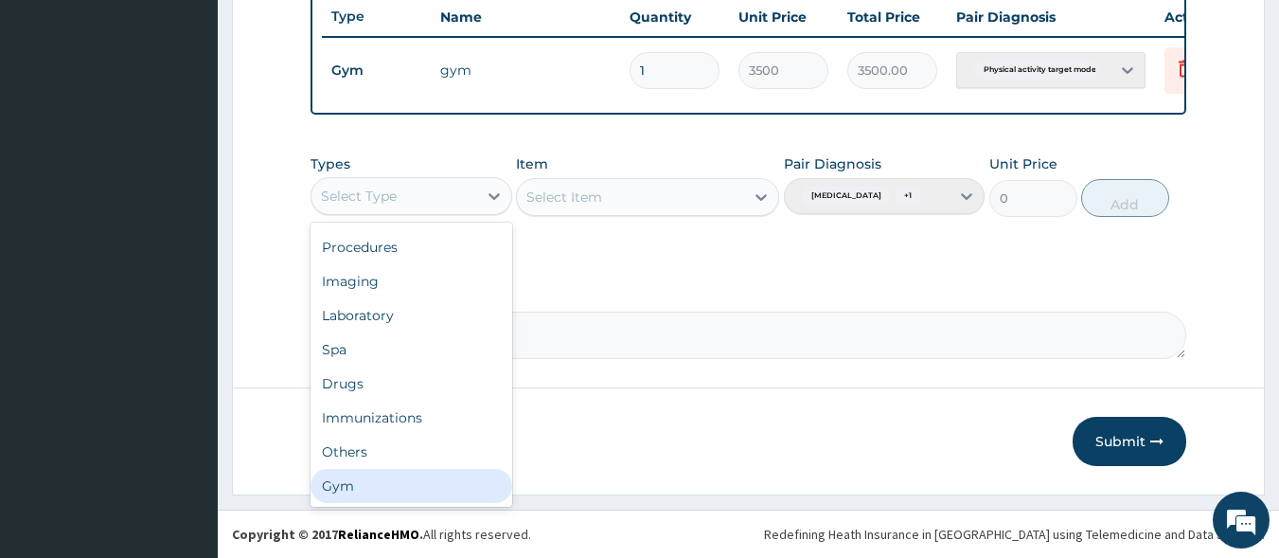
click at [337, 469] on div "Gym" at bounding box center [412, 486] width 202 height 34
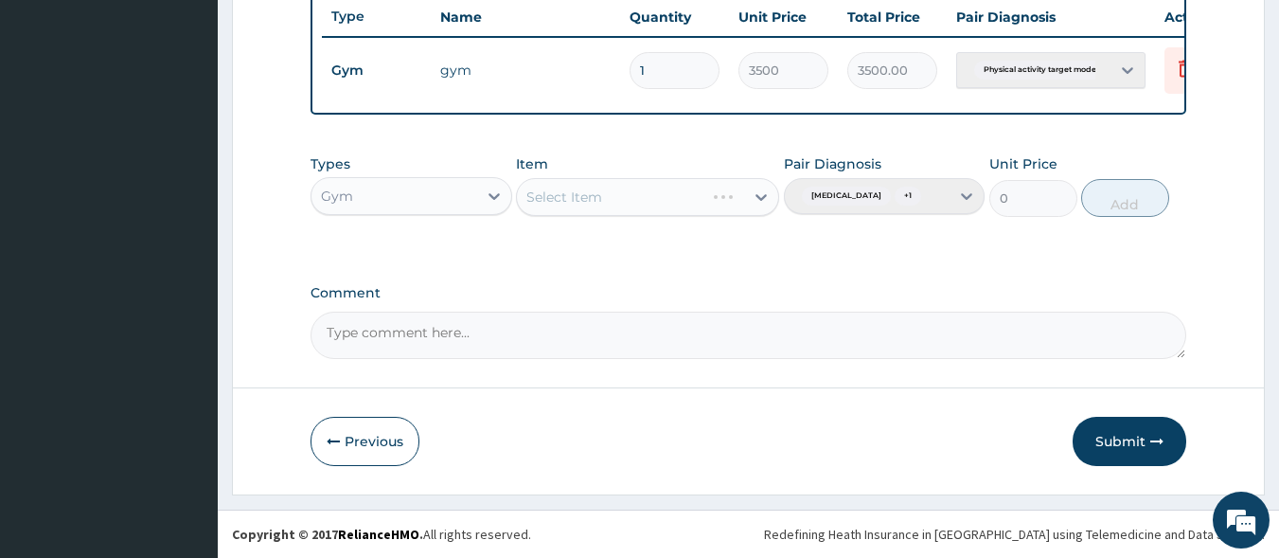
click at [620, 178] on div "Select Item" at bounding box center [647, 197] width 263 height 38
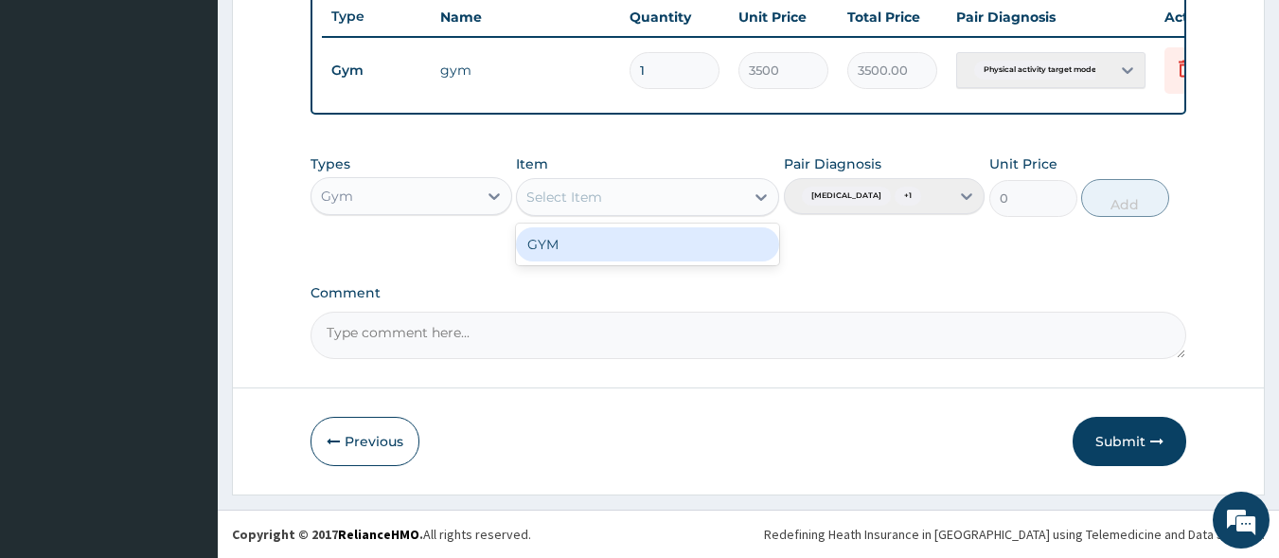
click at [620, 182] on div "Select Item" at bounding box center [630, 197] width 227 height 30
click at [571, 233] on div "GYM" at bounding box center [647, 244] width 263 height 34
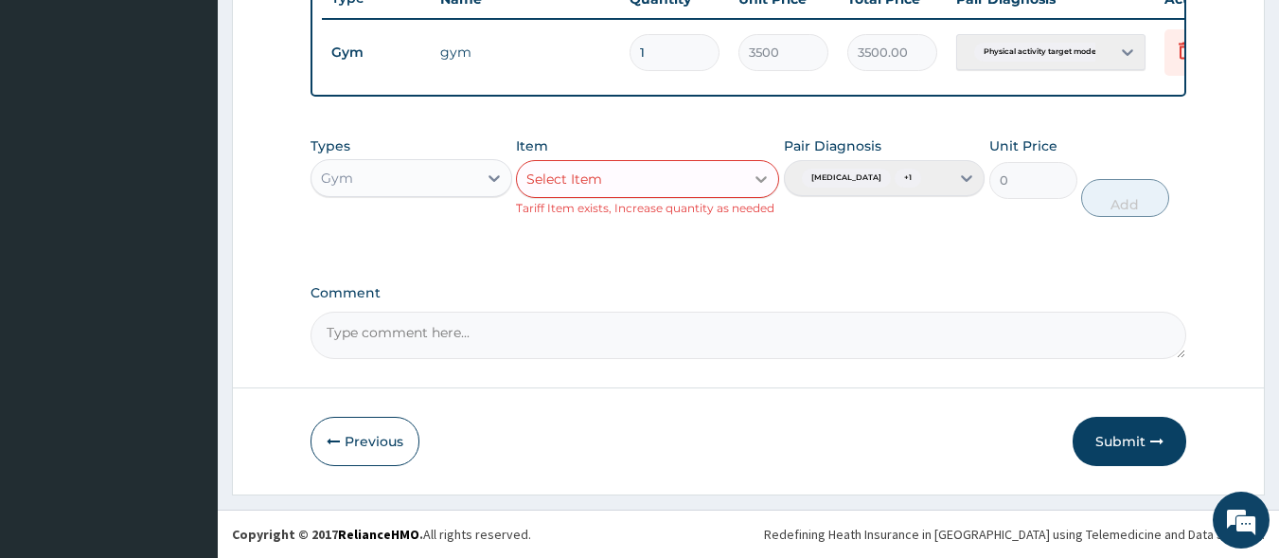
click at [751, 170] on div at bounding box center [761, 179] width 34 height 34
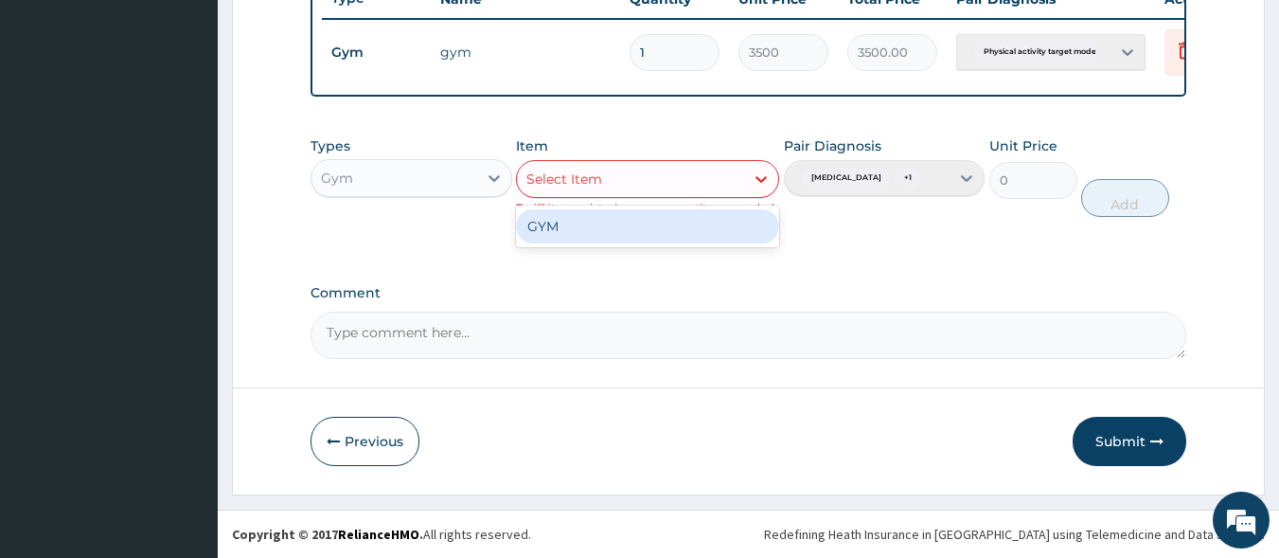
click at [615, 219] on div "GYM" at bounding box center [647, 226] width 263 height 34
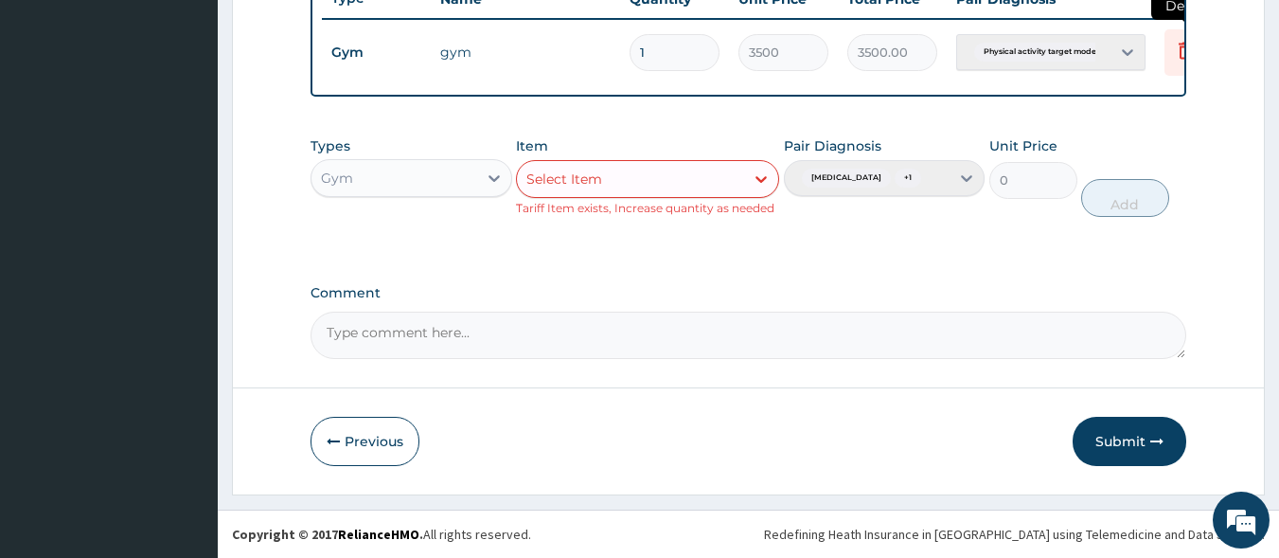
click at [1183, 45] on icon at bounding box center [1185, 50] width 23 height 23
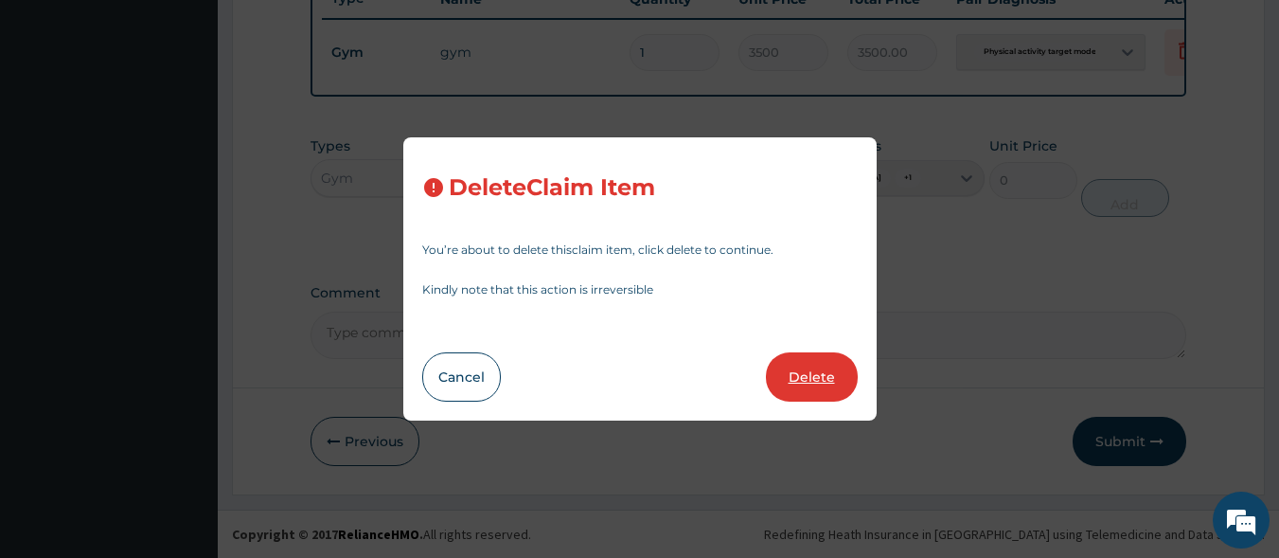
click at [815, 362] on button "Delete" at bounding box center [812, 376] width 92 height 49
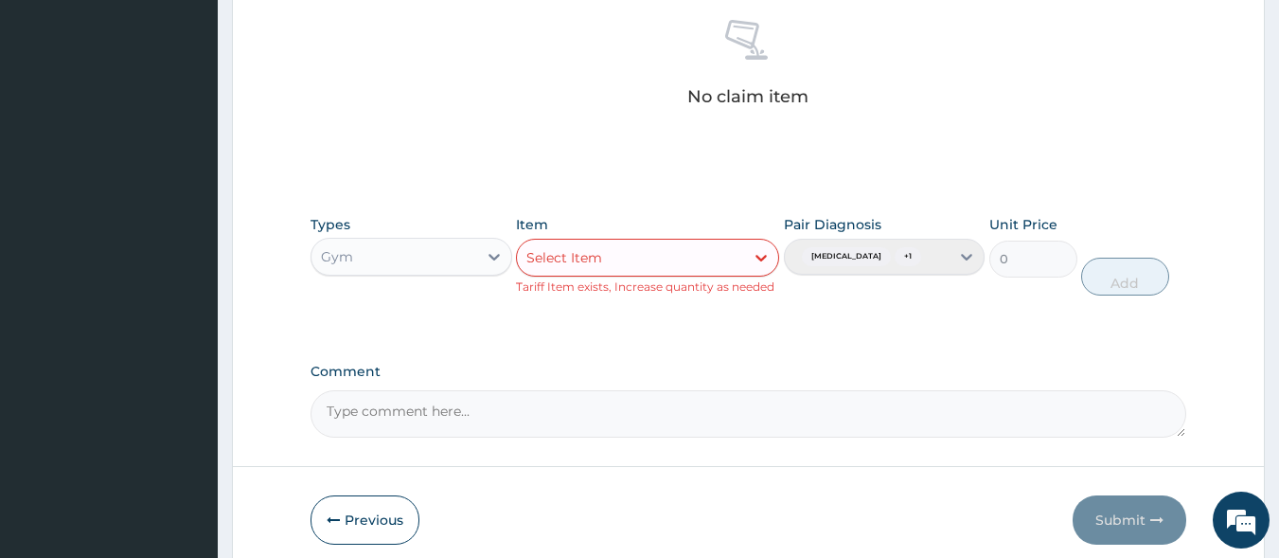
click at [440, 248] on div "Gym" at bounding box center [395, 257] width 166 height 30
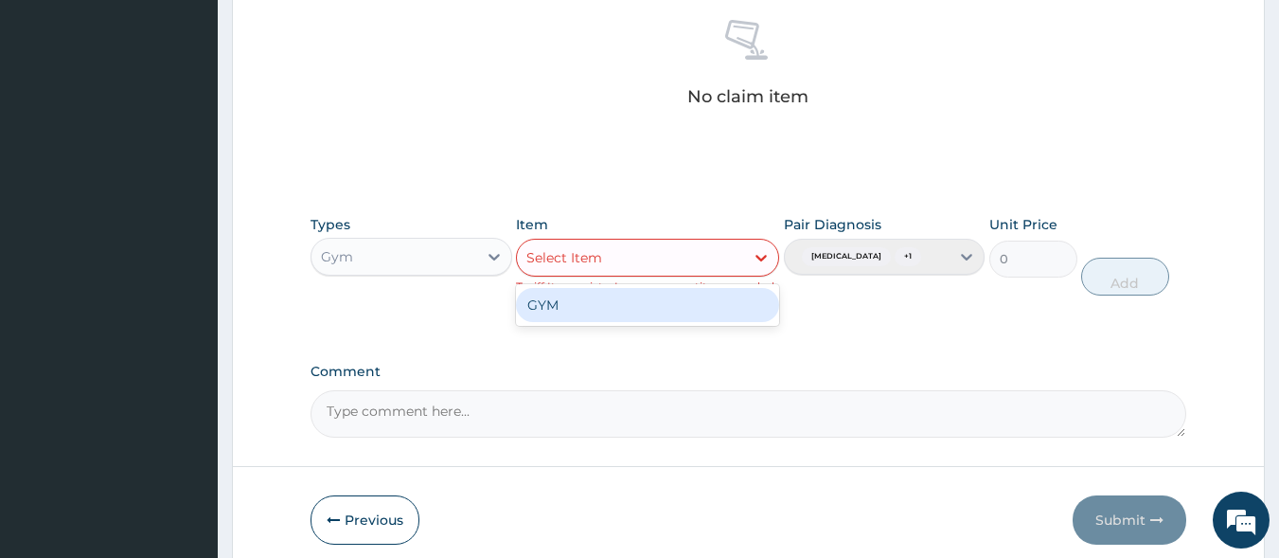
click at [659, 267] on div "Select Item" at bounding box center [630, 257] width 227 height 30
click at [669, 250] on div "Select Item" at bounding box center [630, 257] width 227 height 30
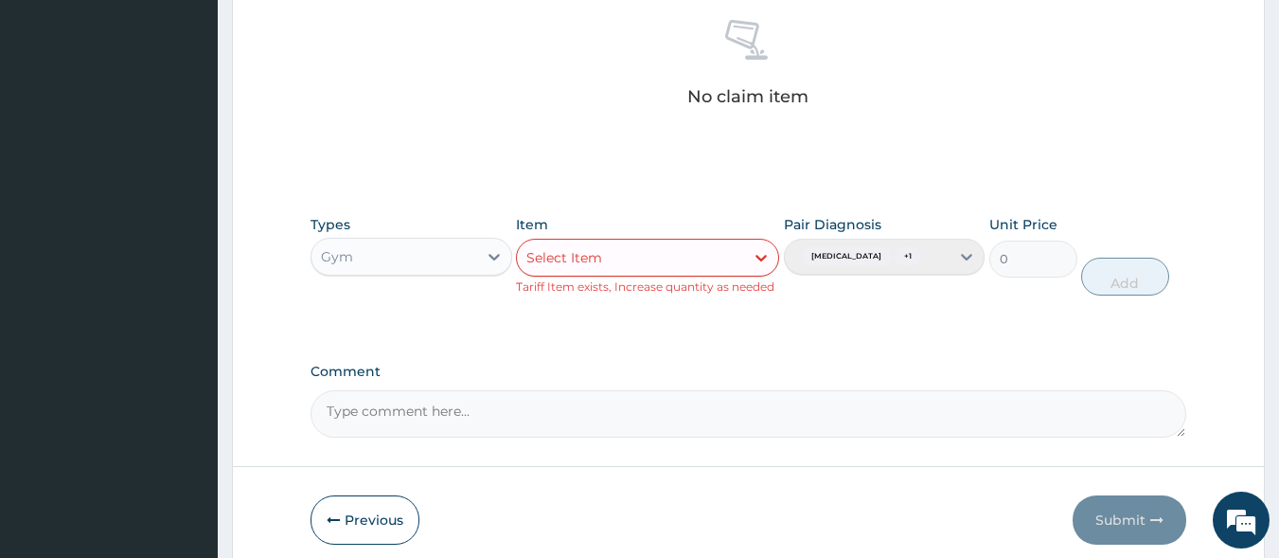
click at [669, 250] on div "Select Item" at bounding box center [630, 257] width 227 height 30
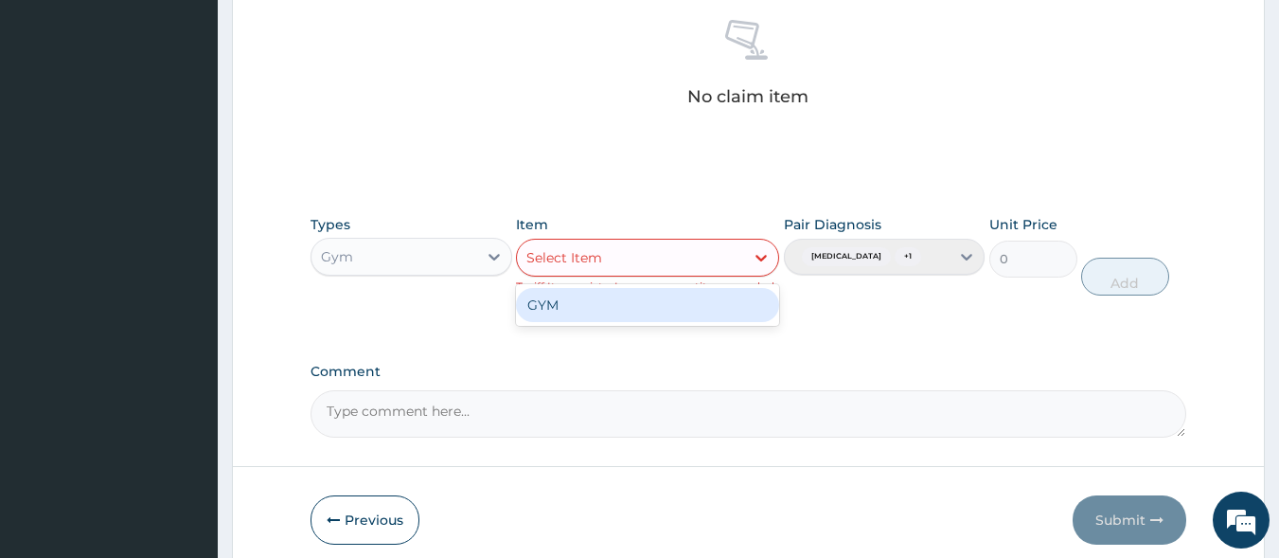
click at [590, 317] on div "GYM" at bounding box center [647, 305] width 263 height 34
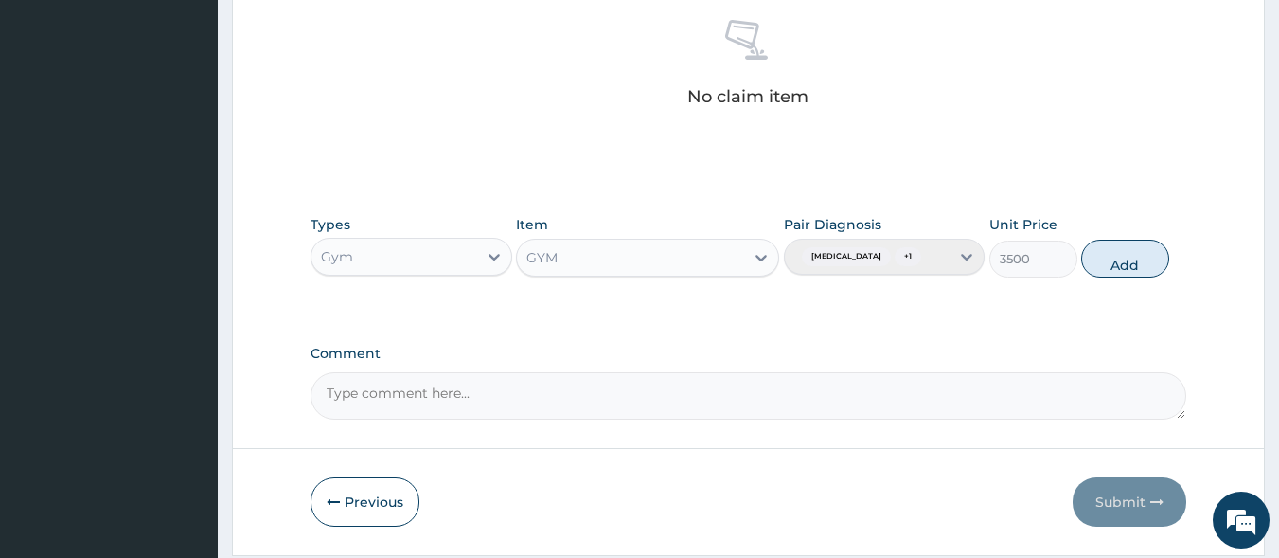
click at [1119, 276] on button "Add" at bounding box center [1126, 259] width 88 height 38
type input "0"
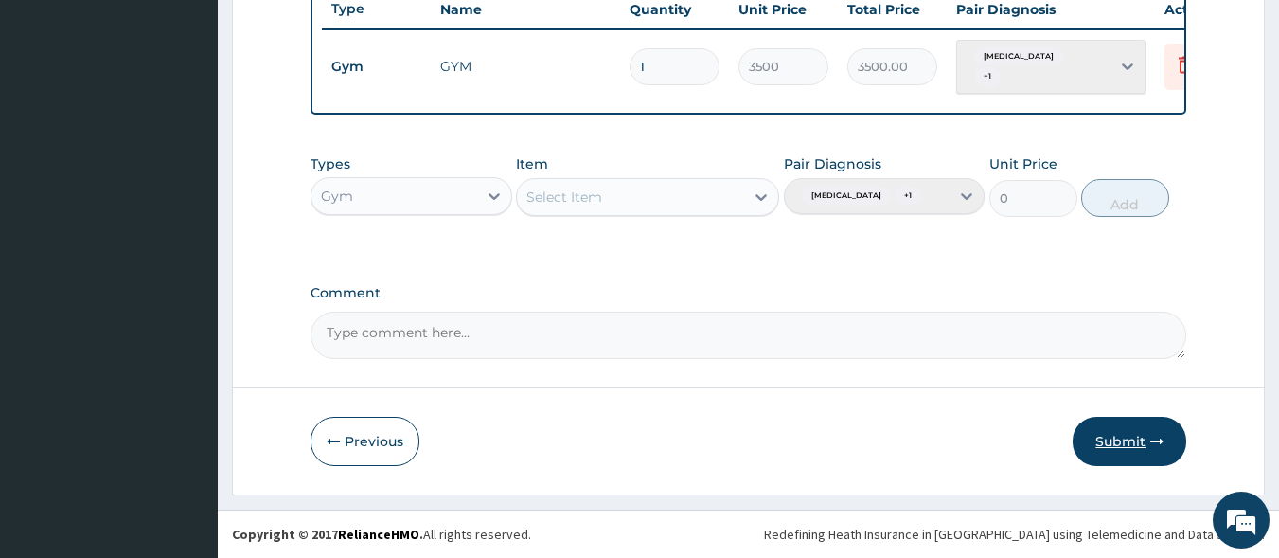
click at [1118, 441] on button "Submit" at bounding box center [1130, 441] width 114 height 49
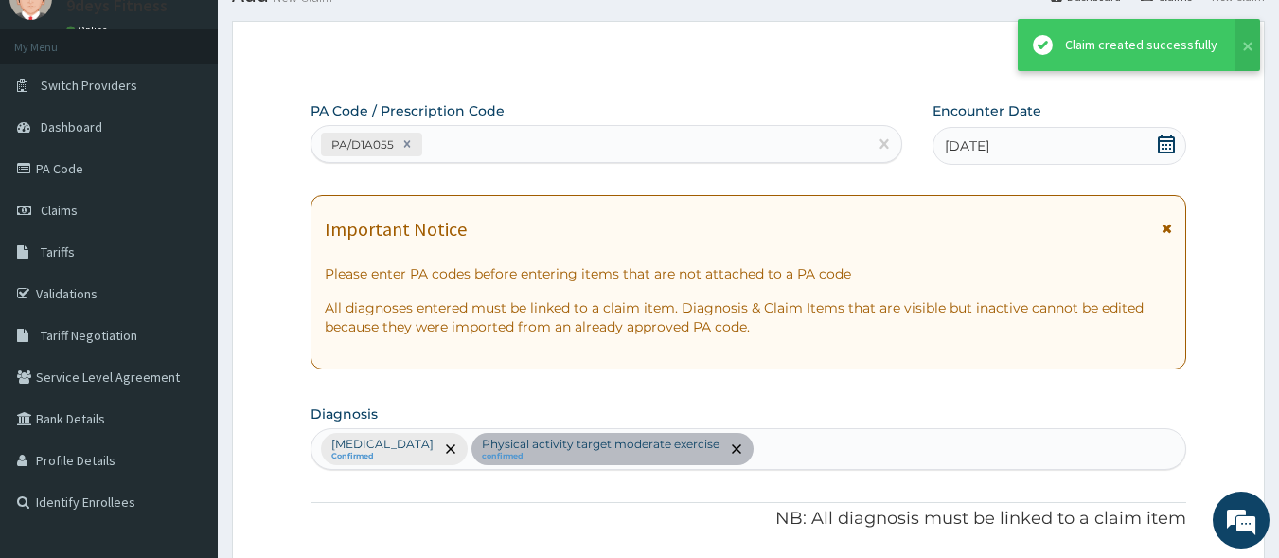
scroll to position [747, 0]
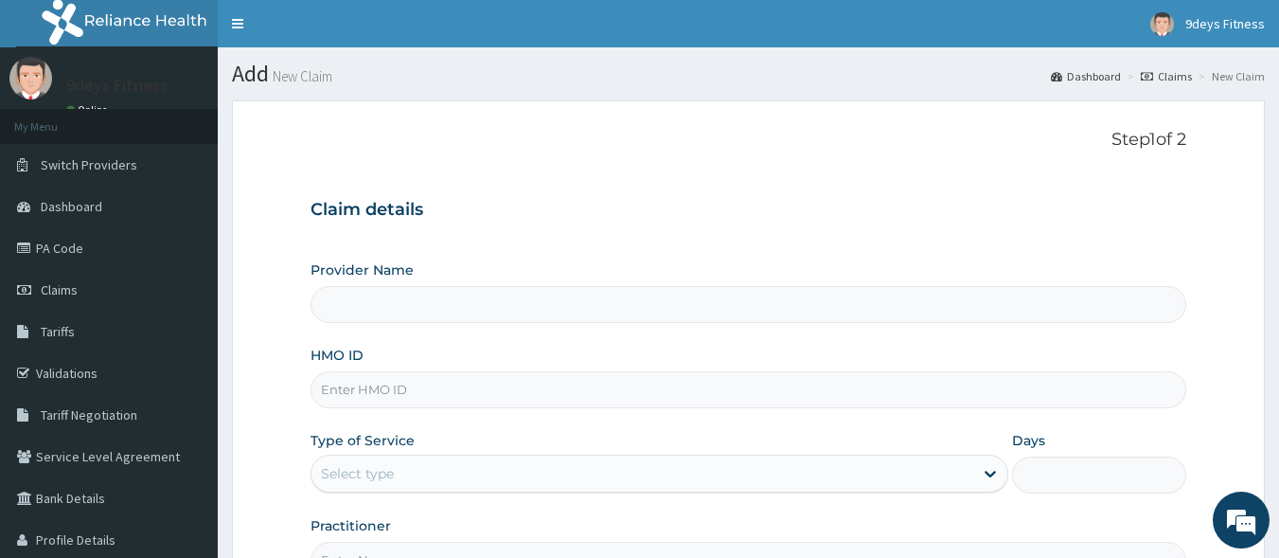
click at [423, 398] on input "HMO ID" at bounding box center [749, 389] width 877 height 37
type input "9deys Fitness"
type input "1"
paste input "shC/10016/d"
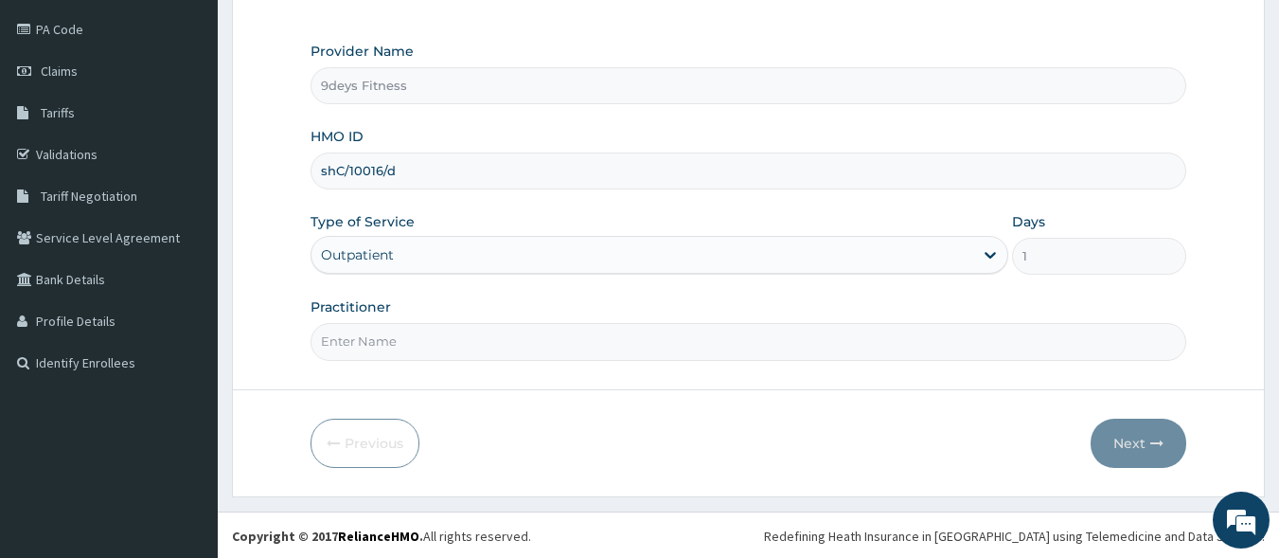
scroll to position [221, 0]
type input "shC/10016/d"
click at [412, 344] on input "Practitioner" at bounding box center [749, 339] width 877 height 37
type input "mr ninedeys"
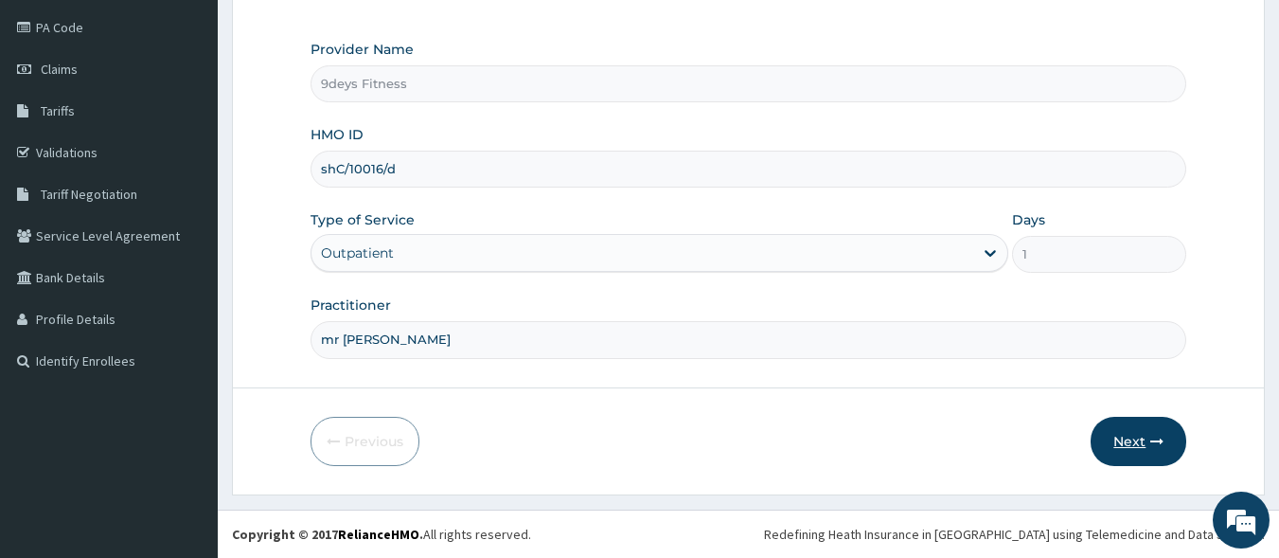
click at [1159, 444] on icon "button" at bounding box center [1157, 441] width 13 height 13
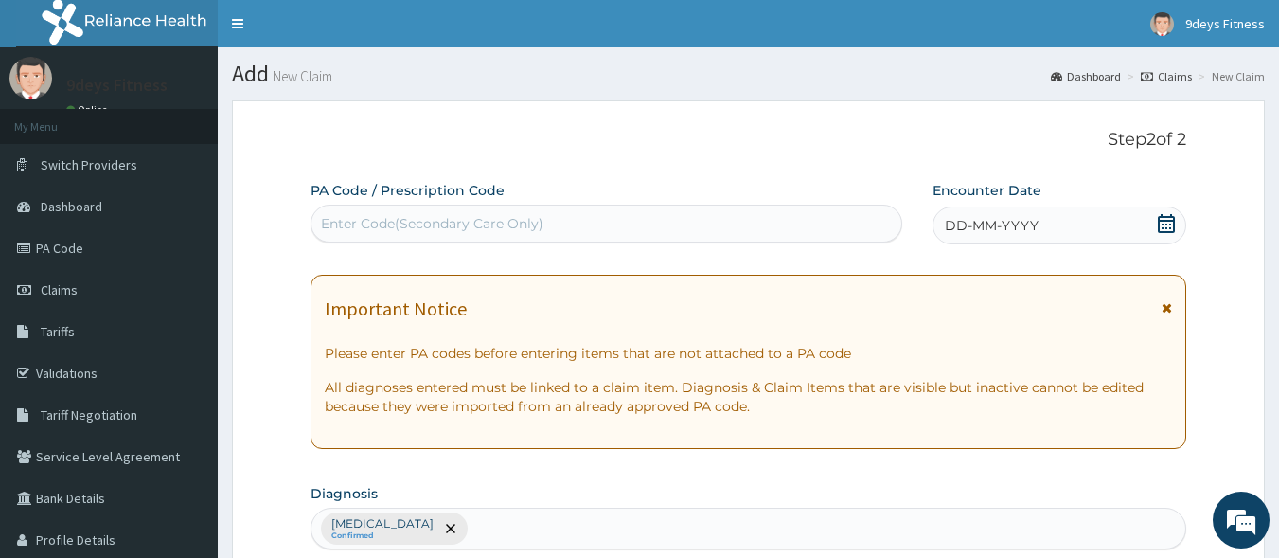
click at [617, 224] on div "Enter Code(Secondary Care Only)" at bounding box center [607, 223] width 591 height 30
paste input "PA/E6945B"
type input "PA/E6945B"
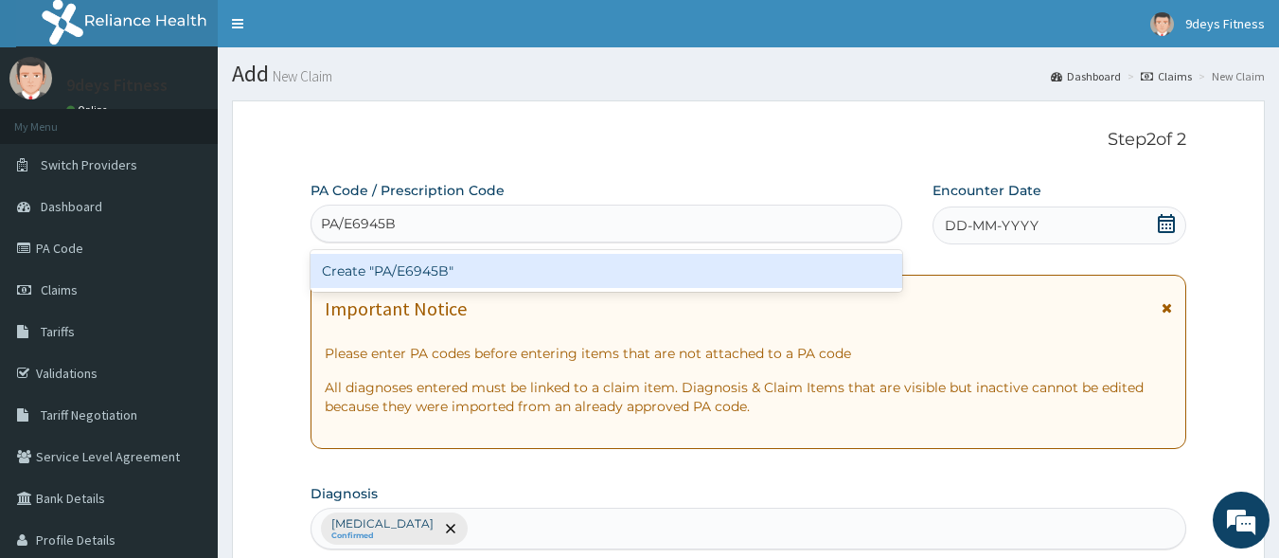
click at [582, 266] on div "Create "PA/E6945B"" at bounding box center [607, 271] width 593 height 34
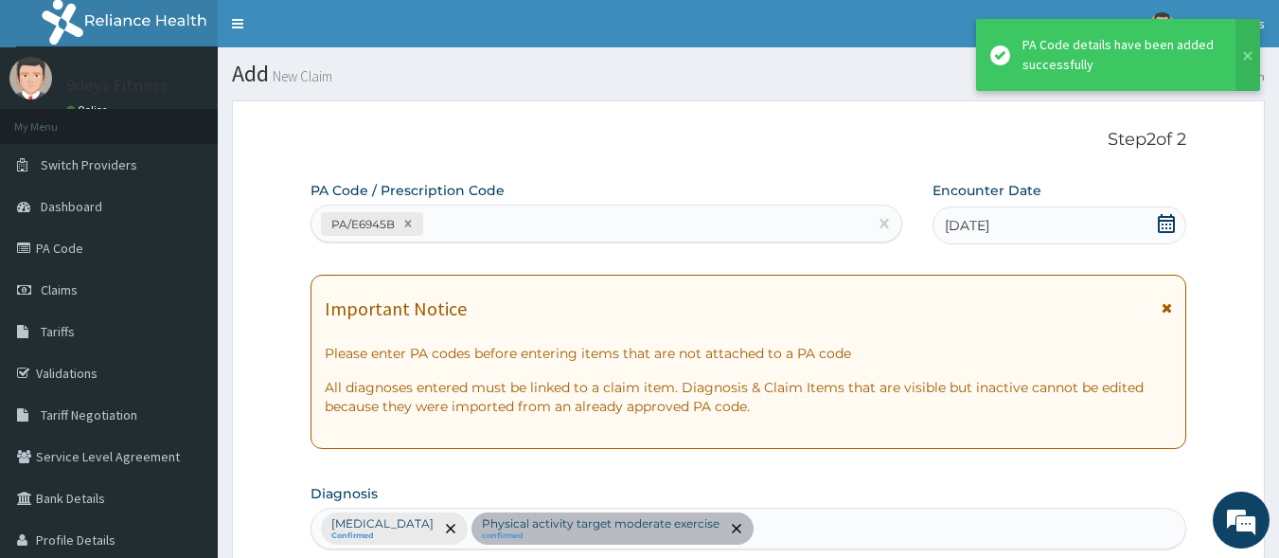
scroll to position [510, 0]
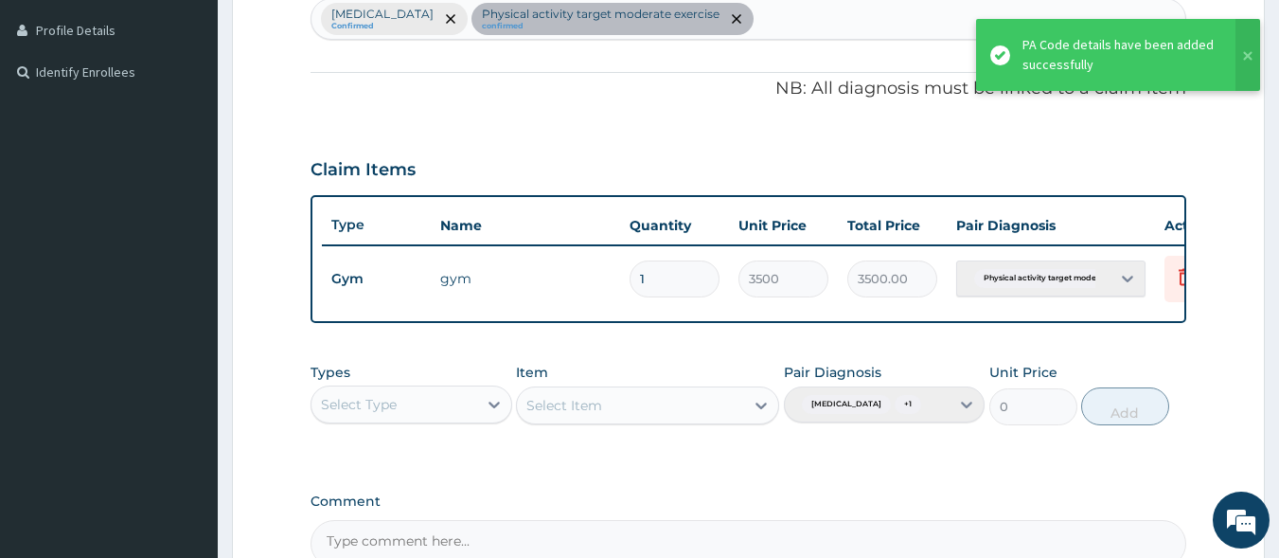
type input "0"
type input "0.00"
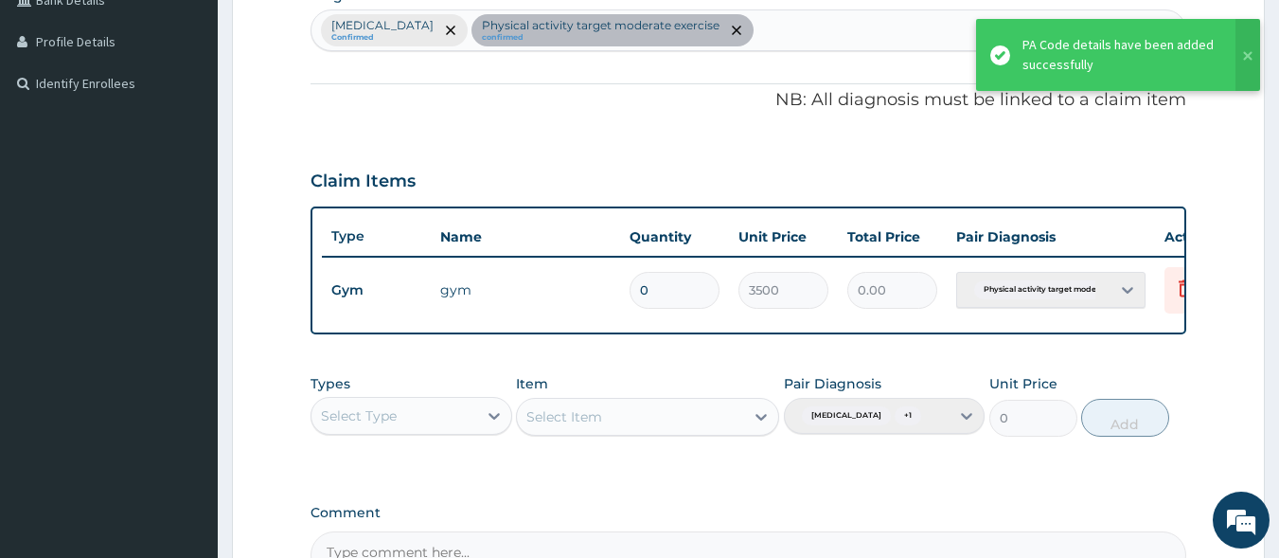
scroll to position [415, 0]
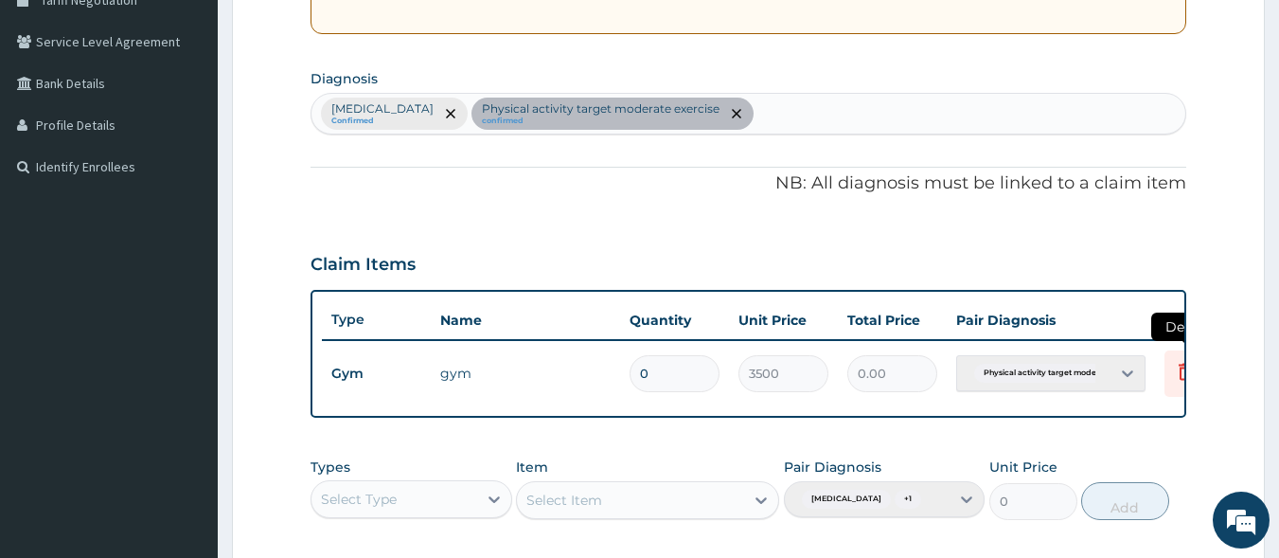
type input "0"
click at [1172, 366] on icon at bounding box center [1186, 373] width 42 height 46
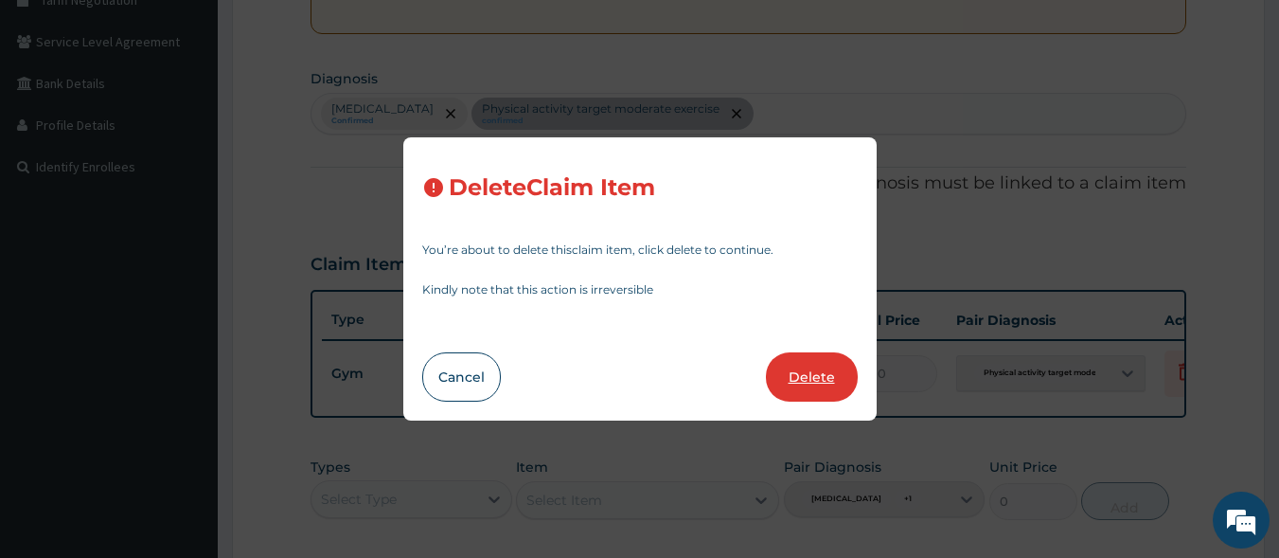
click at [821, 371] on button "Delete" at bounding box center [812, 376] width 92 height 49
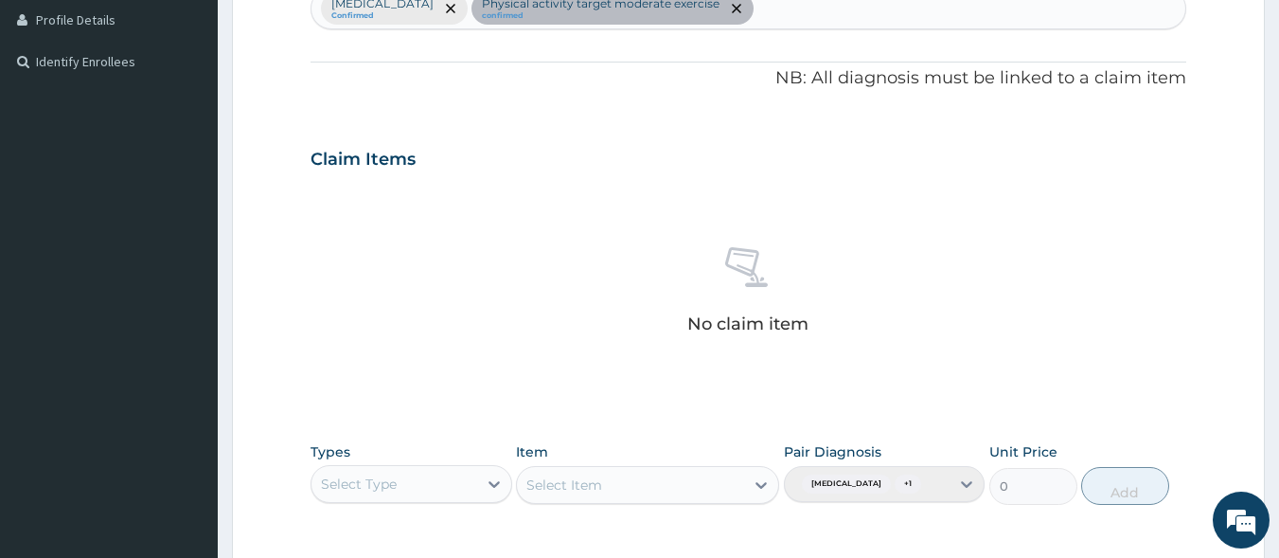
scroll to position [823, 0]
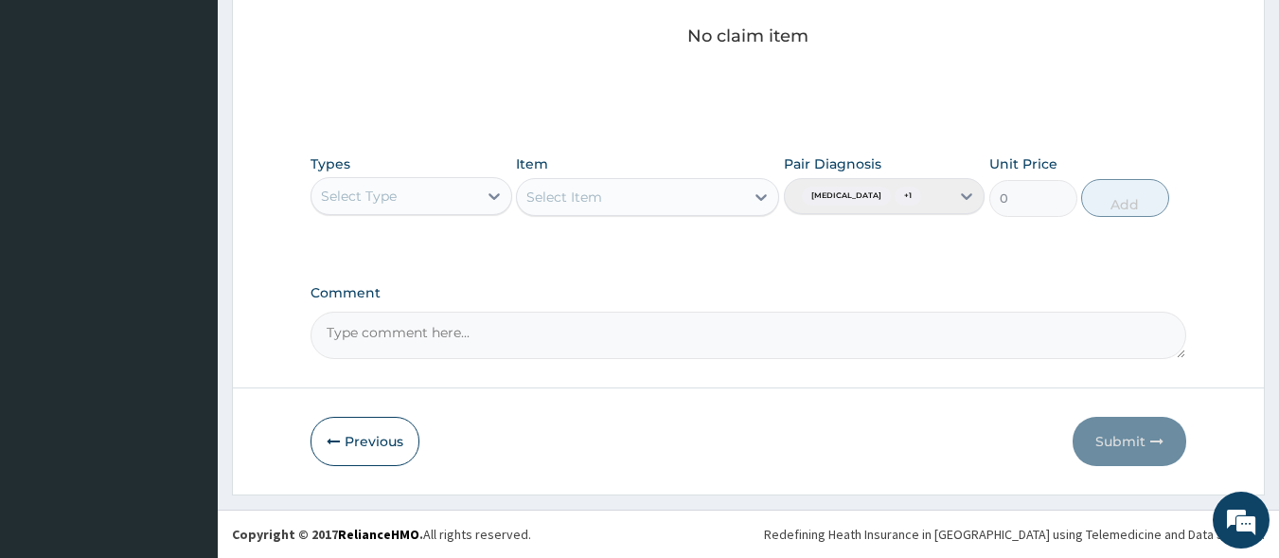
click at [447, 185] on div "Select Type" at bounding box center [395, 196] width 166 height 30
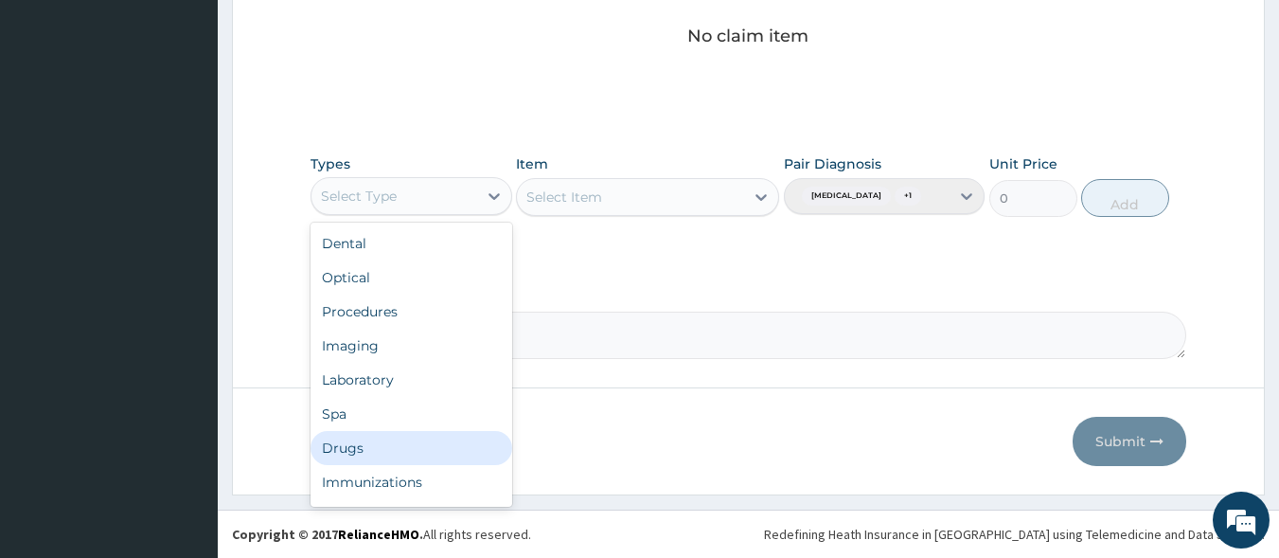
scroll to position [64, 0]
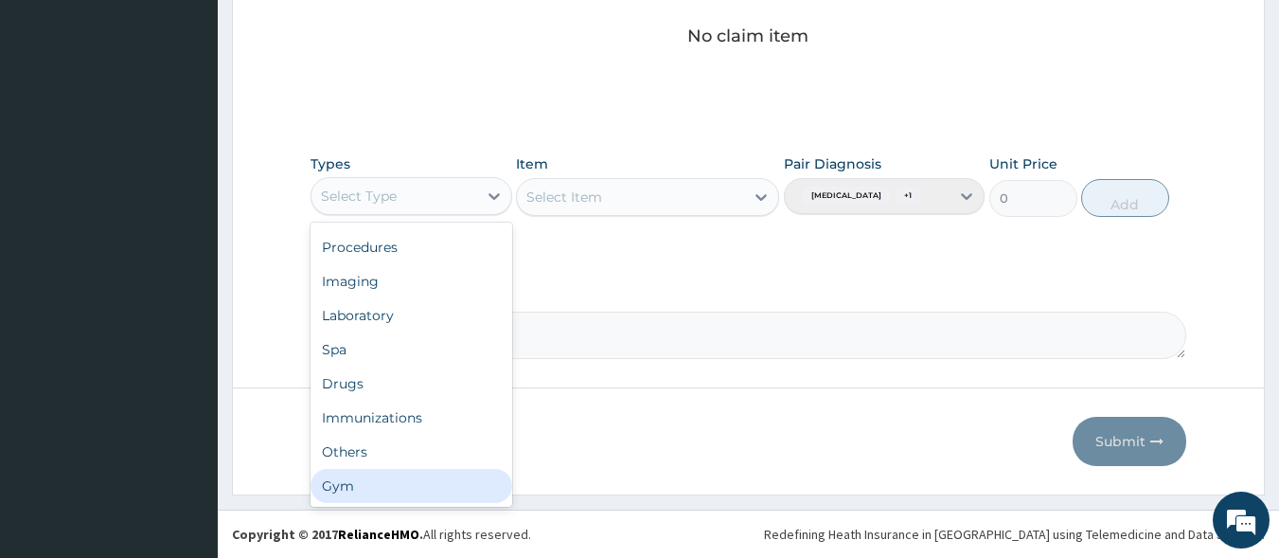
click at [364, 469] on div "Gym" at bounding box center [412, 486] width 202 height 34
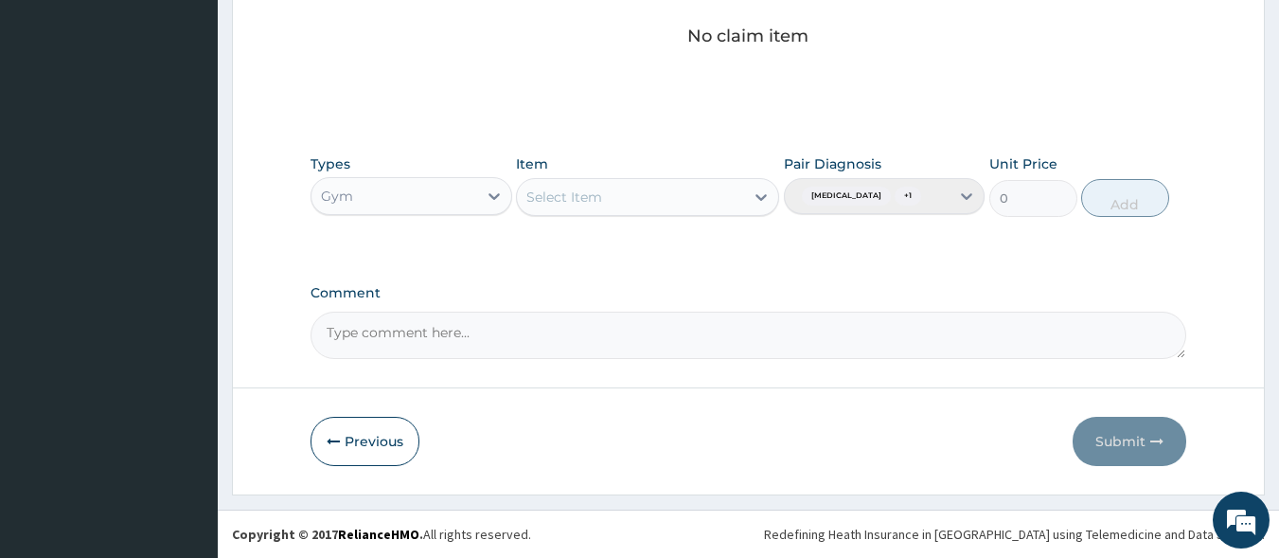
click at [702, 186] on div "Select Item" at bounding box center [630, 197] width 227 height 30
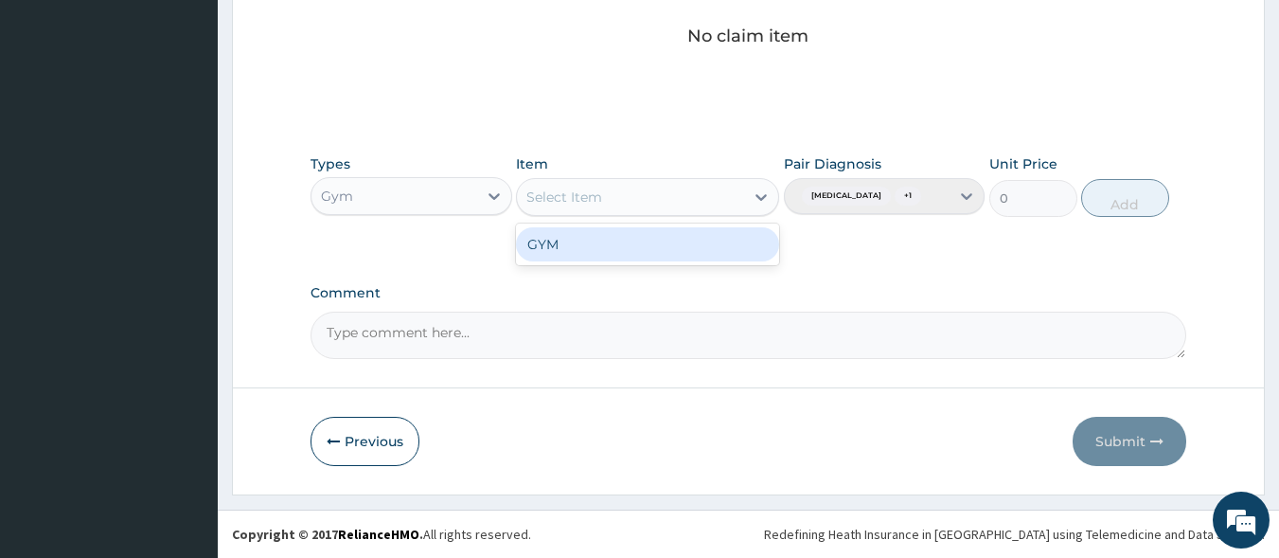
click at [673, 227] on div "GYM" at bounding box center [647, 244] width 263 height 34
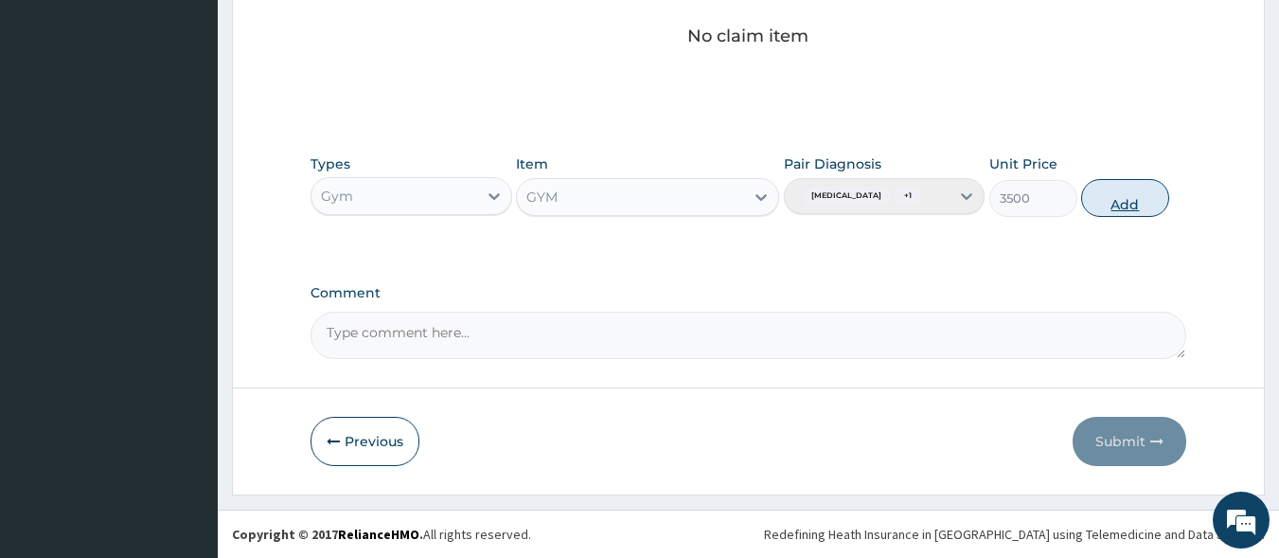
click at [1134, 207] on button "Add" at bounding box center [1126, 198] width 88 height 38
type input "0"
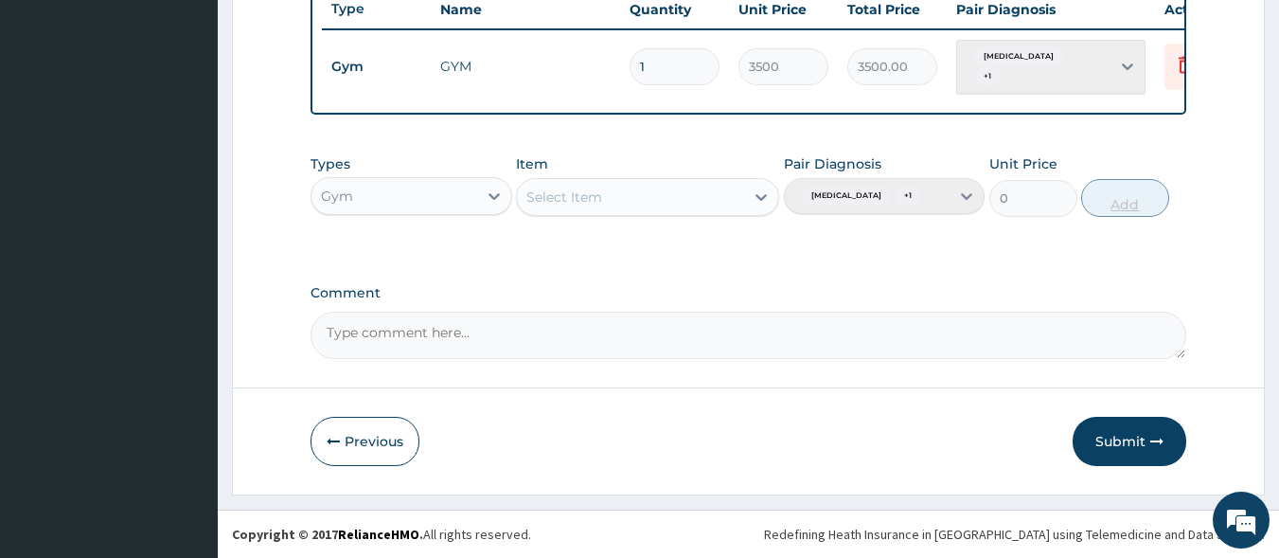
scroll to position [756, 0]
click at [1116, 438] on button "Submit" at bounding box center [1130, 441] width 114 height 49
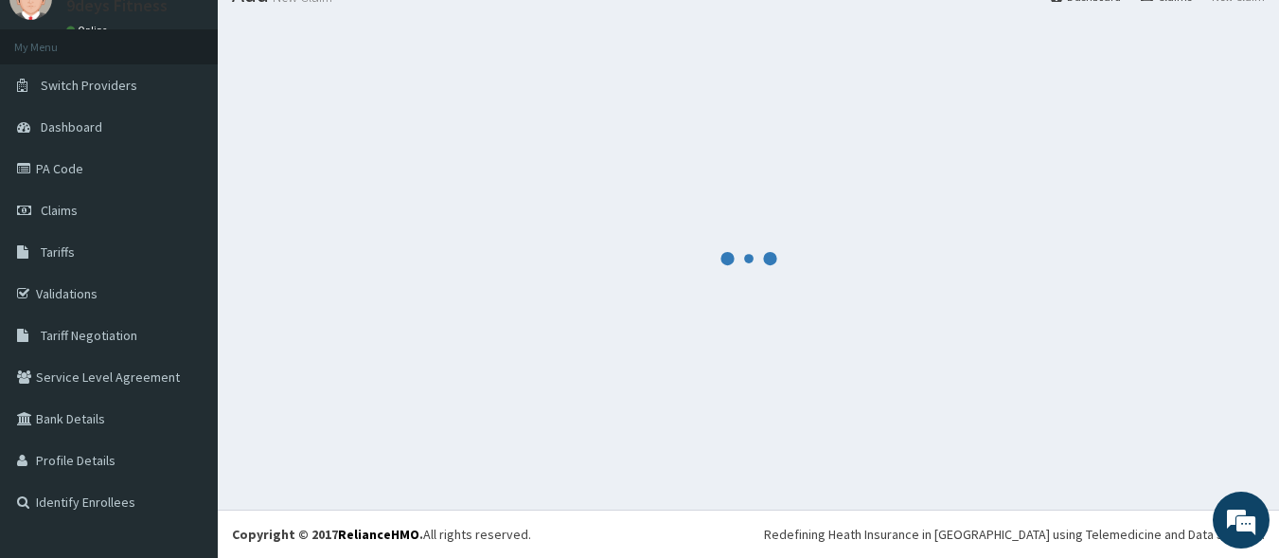
scroll to position [80, 0]
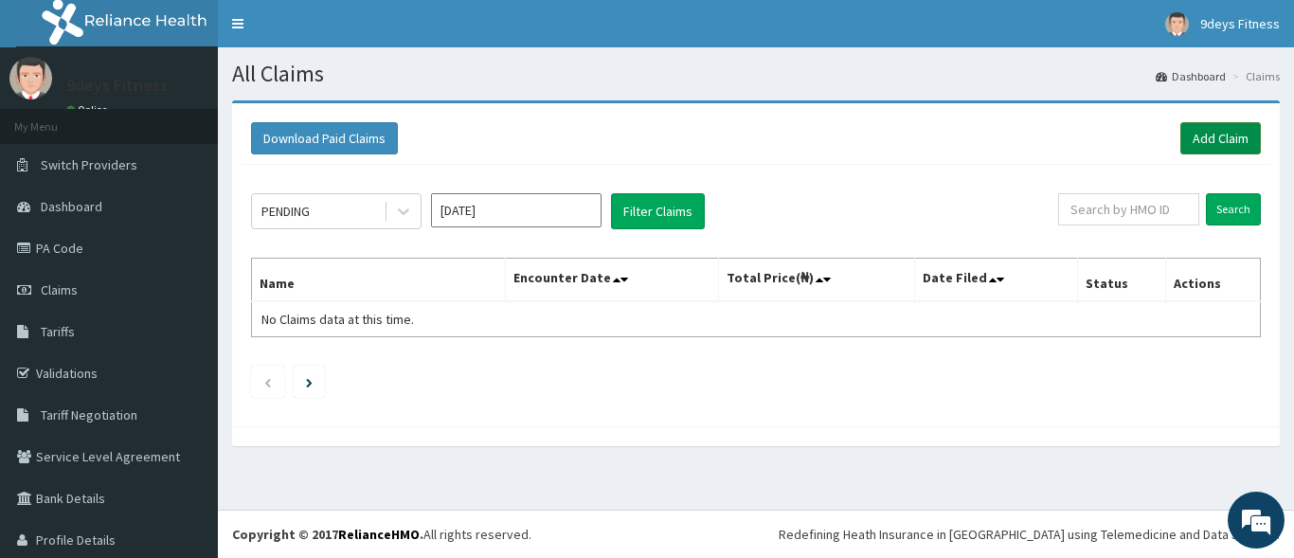
click at [1201, 135] on link "Add Claim" at bounding box center [1220, 138] width 81 height 32
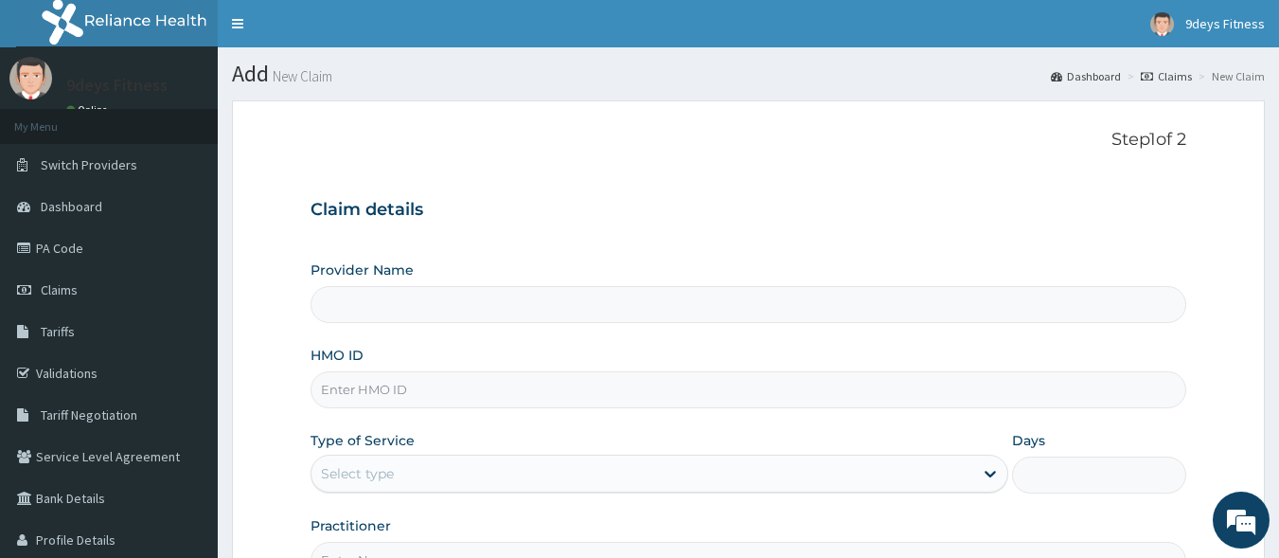
click at [372, 392] on input "HMO ID" at bounding box center [749, 389] width 877 height 37
type input "9deys Fitness"
type input "1"
paste input "shC/10016/a"
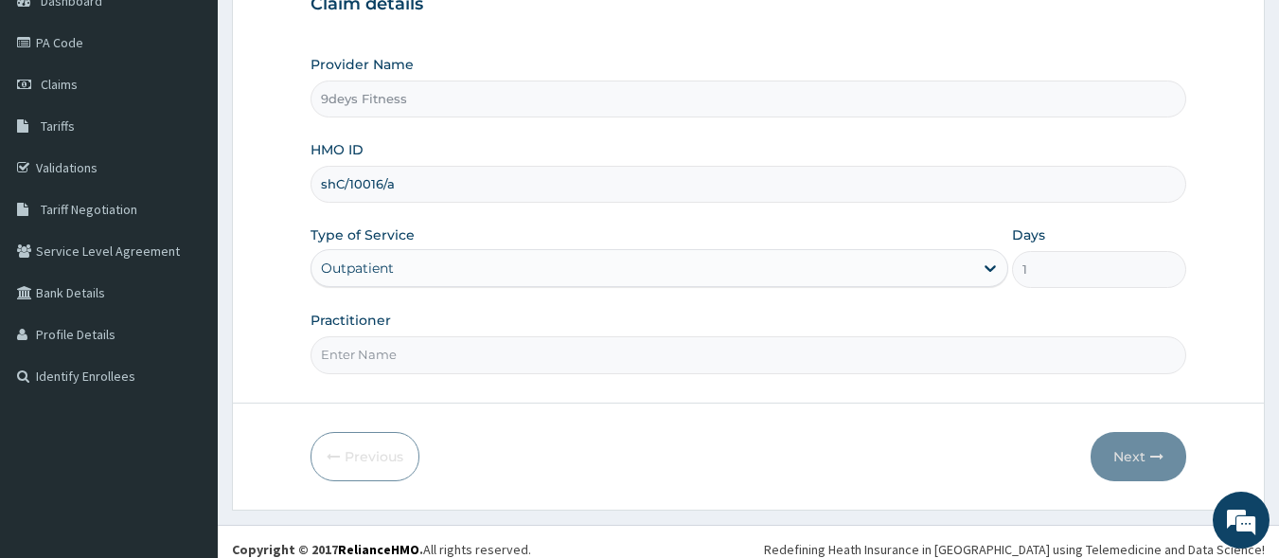
scroll to position [221, 0]
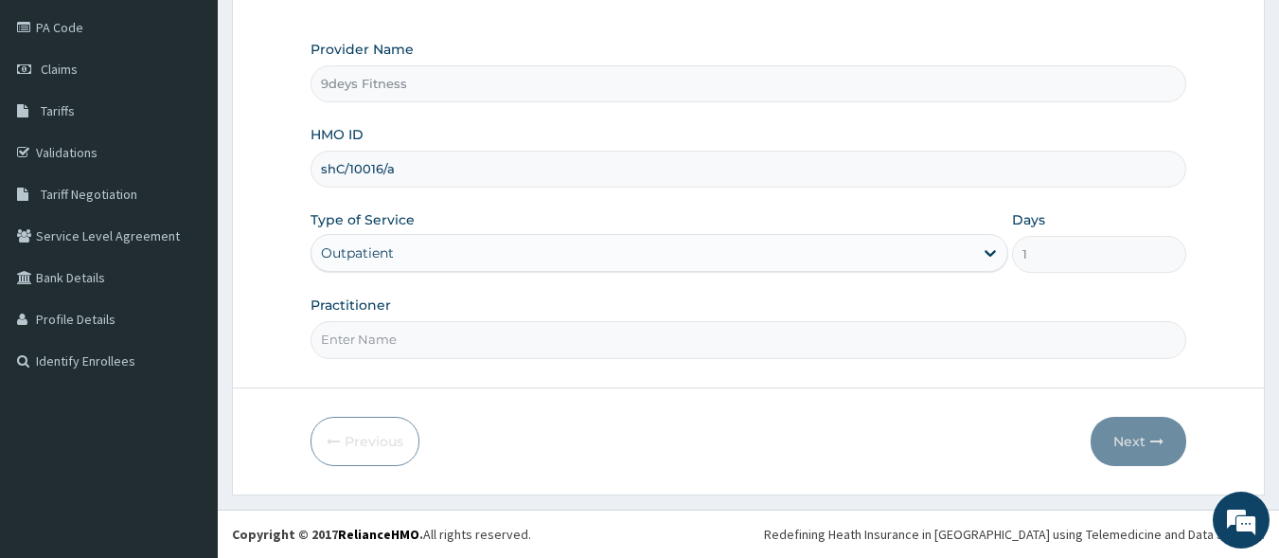
type input "shC/10016/a"
click at [380, 336] on input "Practitioner" at bounding box center [749, 339] width 877 height 37
type input "mr ninedeys"
click at [1127, 438] on button "Next" at bounding box center [1139, 441] width 96 height 49
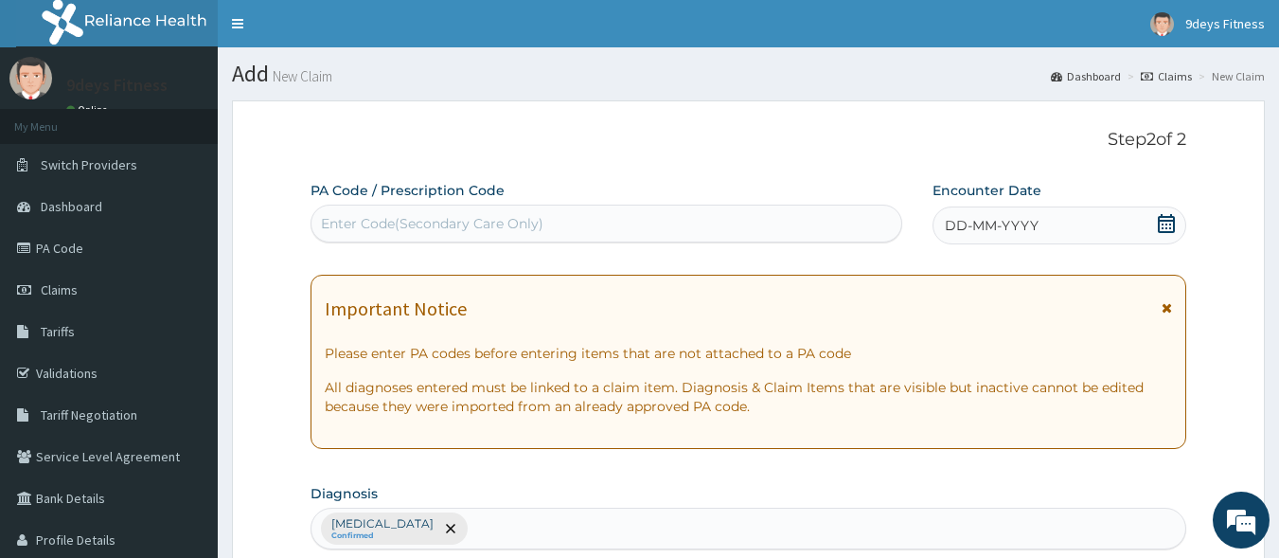
click at [524, 215] on div "Enter Code(Secondary Care Only)" at bounding box center [432, 223] width 223 height 19
paste input "PA/DBB7CB"
type input "PA/DBB7CB"
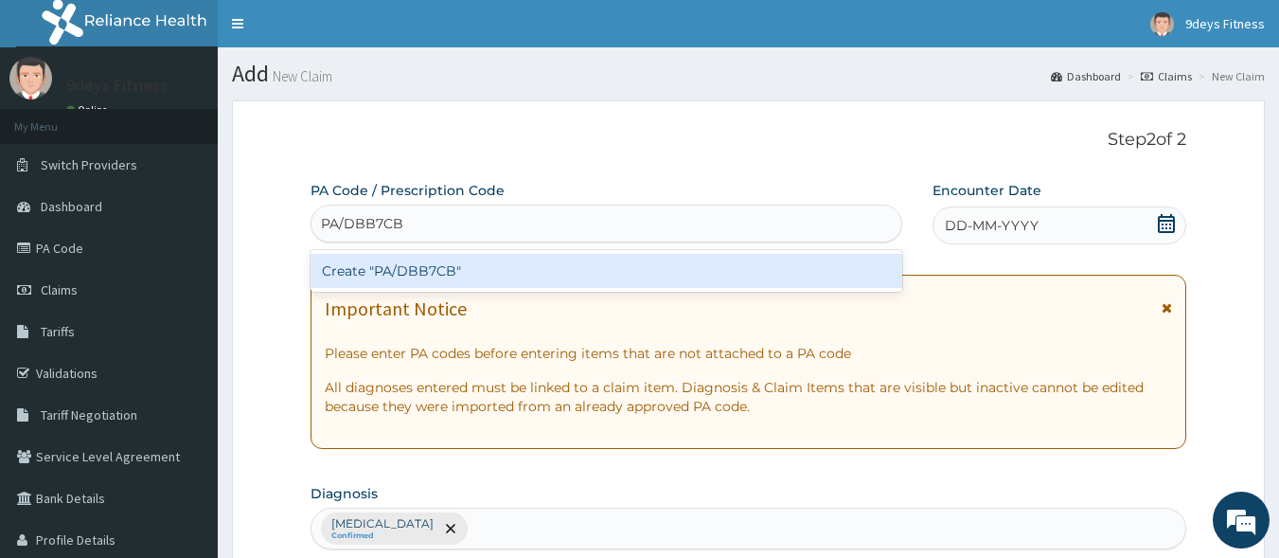
click at [525, 275] on div "Create "PA/DBB7CB"" at bounding box center [607, 271] width 593 height 34
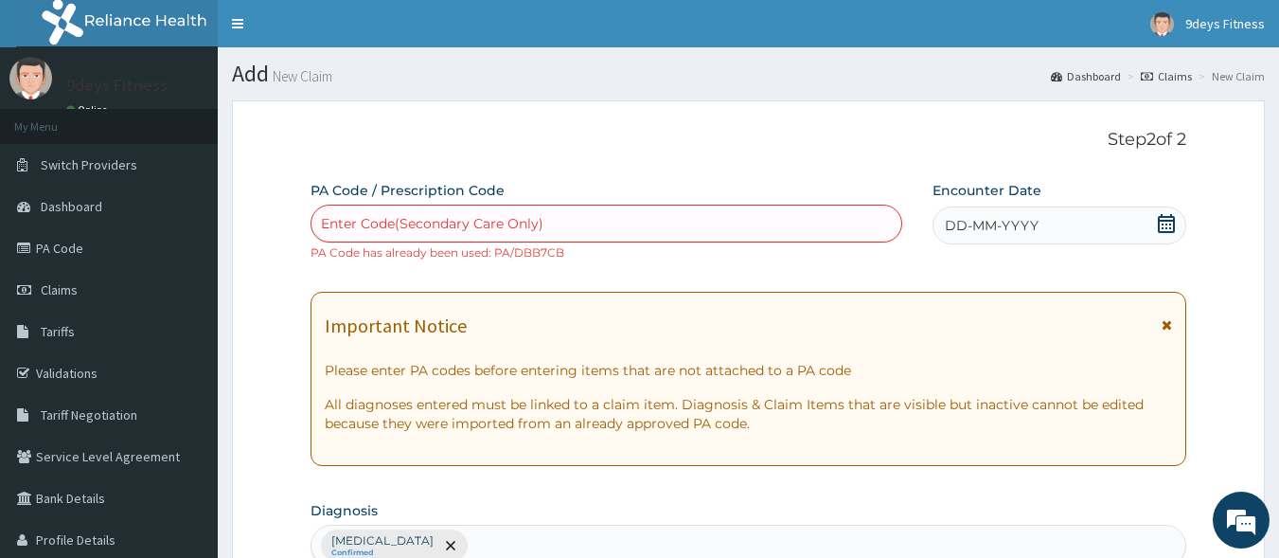
click at [592, 209] on div "Enter Code(Secondary Care Only)" at bounding box center [607, 223] width 591 height 30
click at [592, 224] on div "Enter Code(Secondary Care Only)" at bounding box center [607, 223] width 591 height 30
paste input "PA/DBB7CB"
type input "PA/DBB7CB"
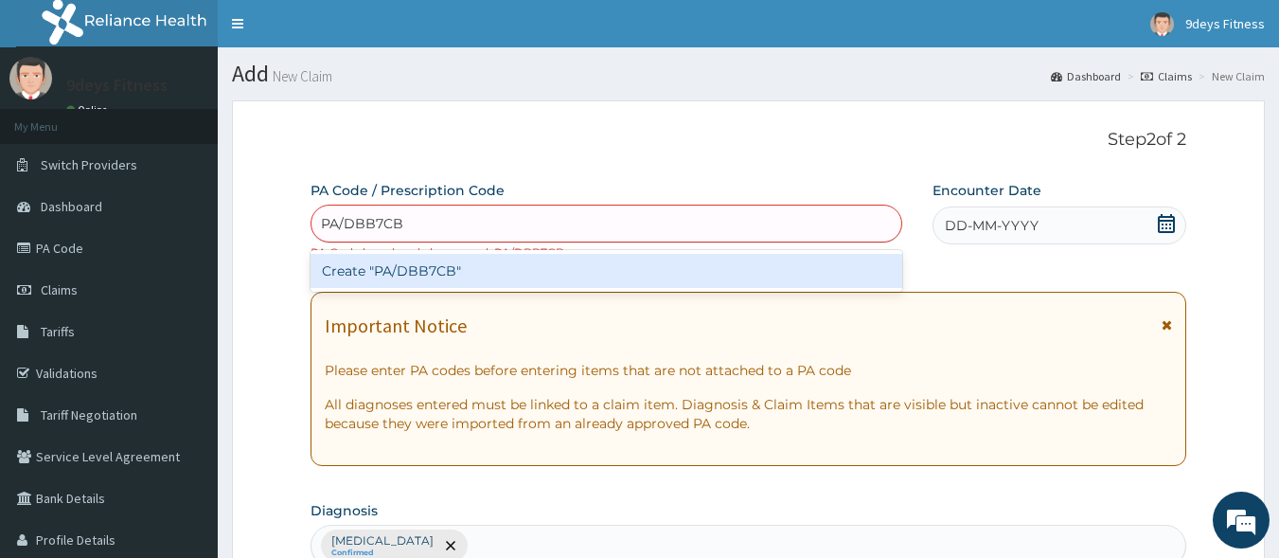
click at [450, 266] on div "Create "PA/DBB7CB"" at bounding box center [607, 271] width 593 height 34
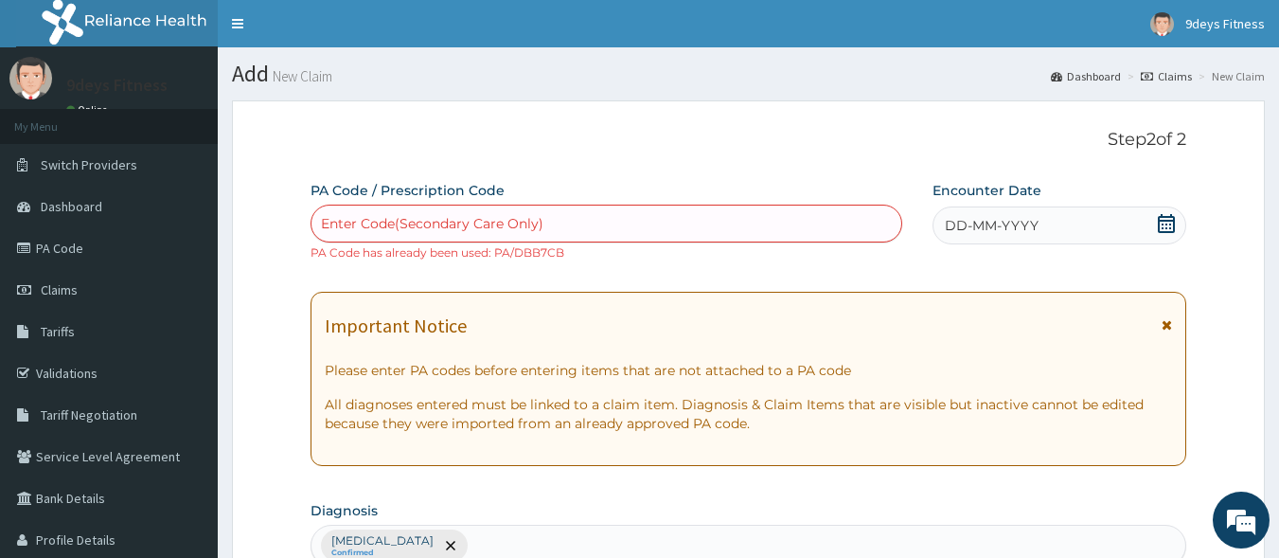
click at [457, 212] on div "Enter Code(Secondary Care Only)" at bounding box center [607, 223] width 591 height 30
paste input "PA/DBB7CB"
type input "PA/DBB7CB"
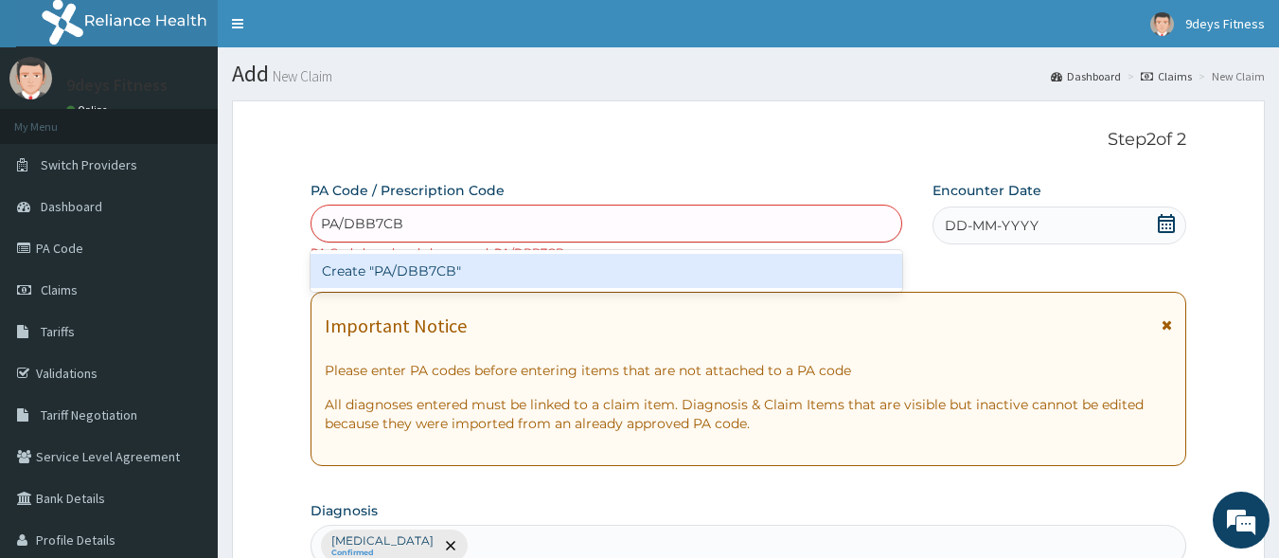
click at [454, 273] on div "Create "PA/DBB7CB"" at bounding box center [607, 271] width 593 height 34
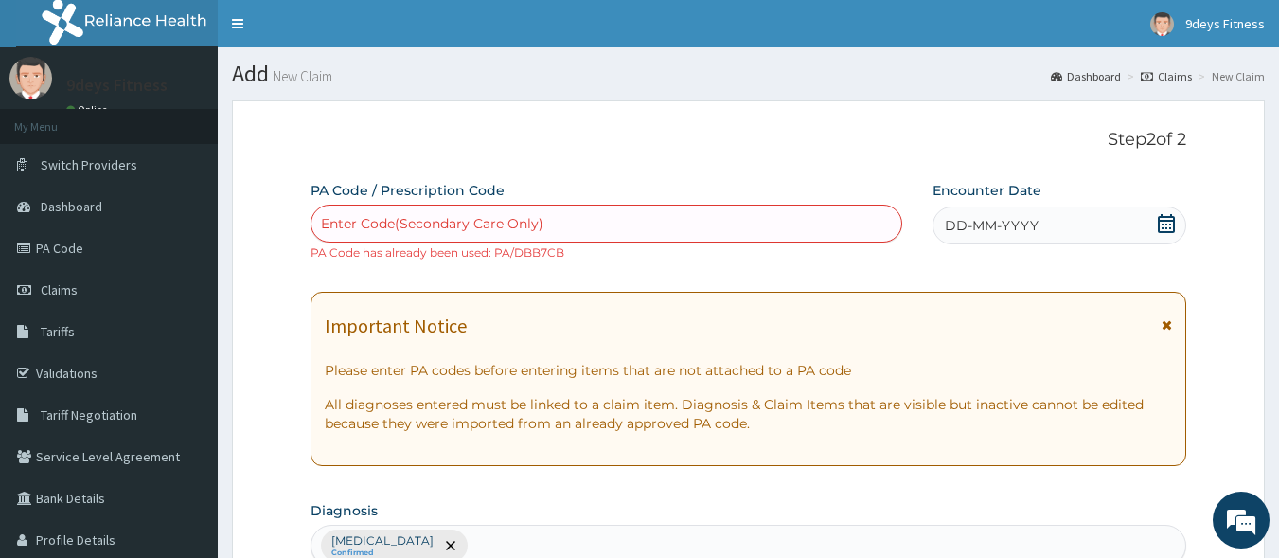
drag, startPoint x: 575, startPoint y: 221, endPoint x: 280, endPoint y: 258, distance: 296.8
click at [351, 223] on div "Enter Code(Secondary Care Only)" at bounding box center [432, 223] width 223 height 19
drag, startPoint x: 351, startPoint y: 223, endPoint x: 292, endPoint y: 238, distance: 61.6
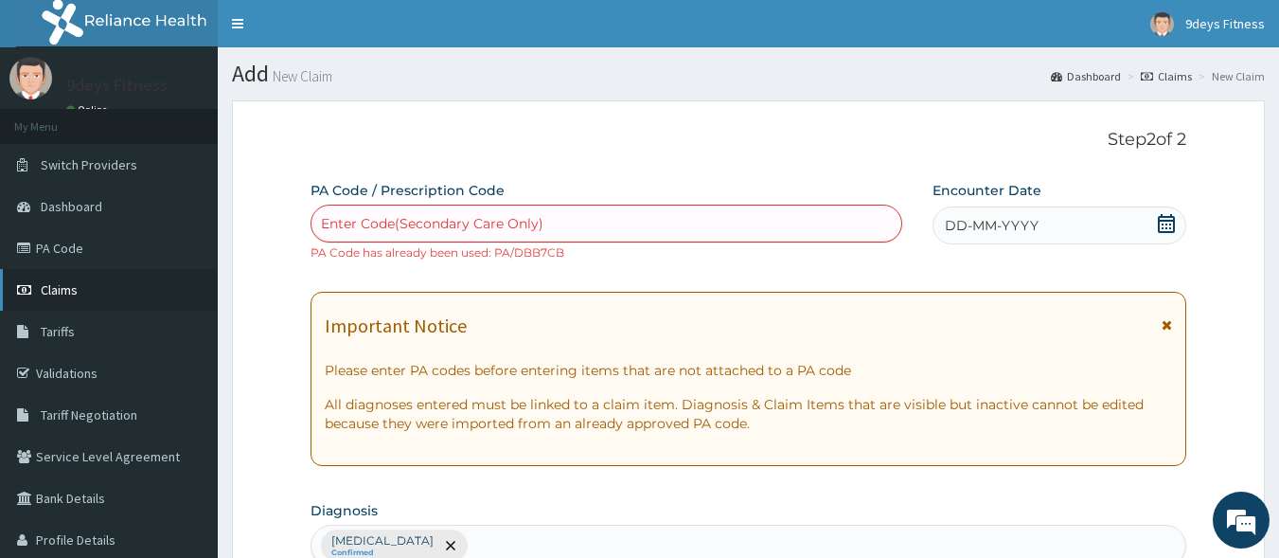
click at [81, 285] on link "Claims" at bounding box center [109, 290] width 218 height 42
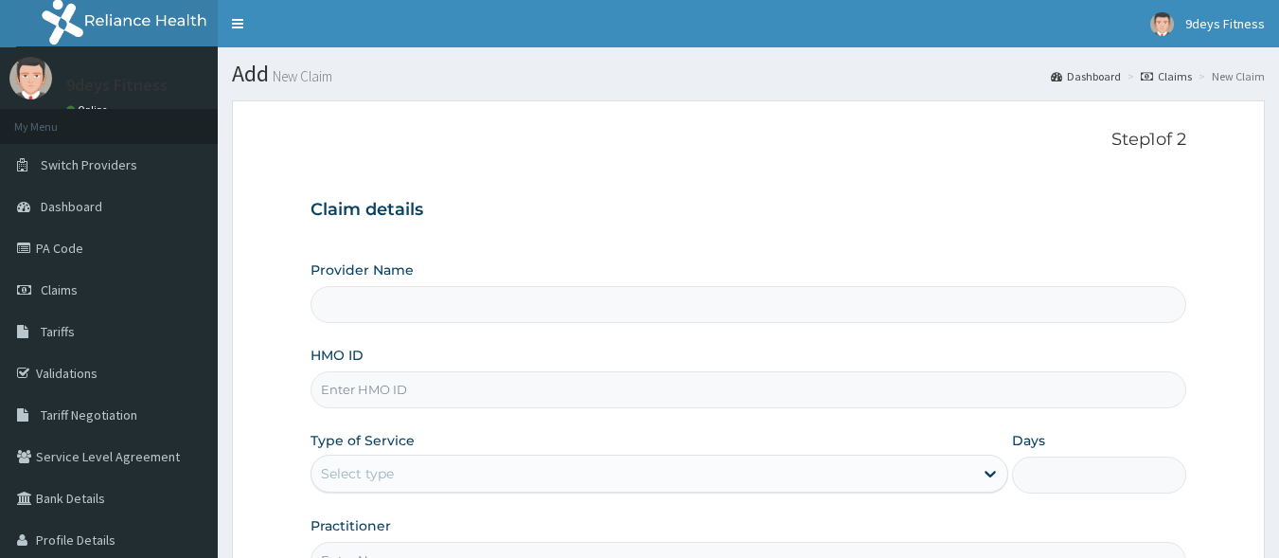
click at [403, 385] on input "HMO ID" at bounding box center [749, 389] width 877 height 37
paste input "ssv/10149/a"
type input "ssv/10149/a"
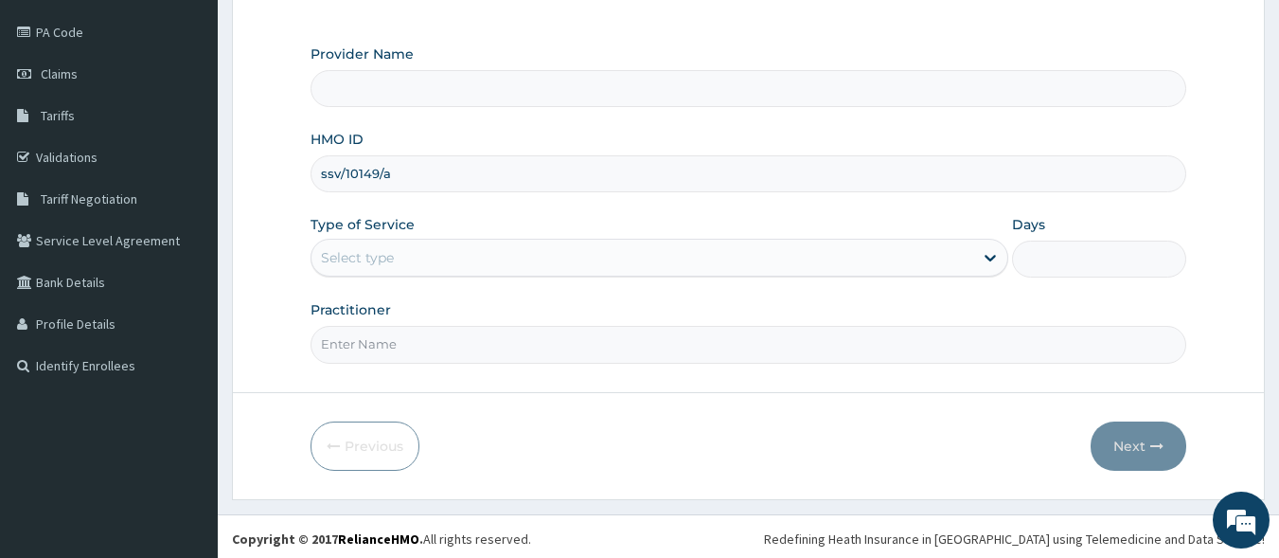
scroll to position [221, 0]
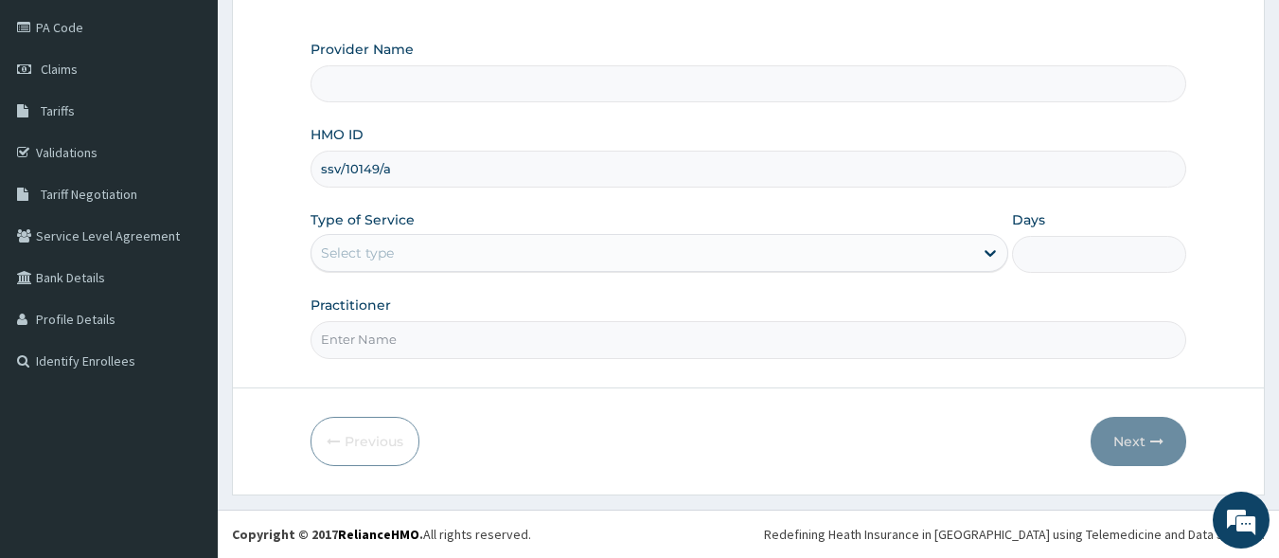
type input "9deys Fitness"
type input "1"
type input "ssv/10149/a"
click at [386, 346] on input "Practitioner" at bounding box center [749, 339] width 877 height 37
type input "mr [PERSON_NAME]"
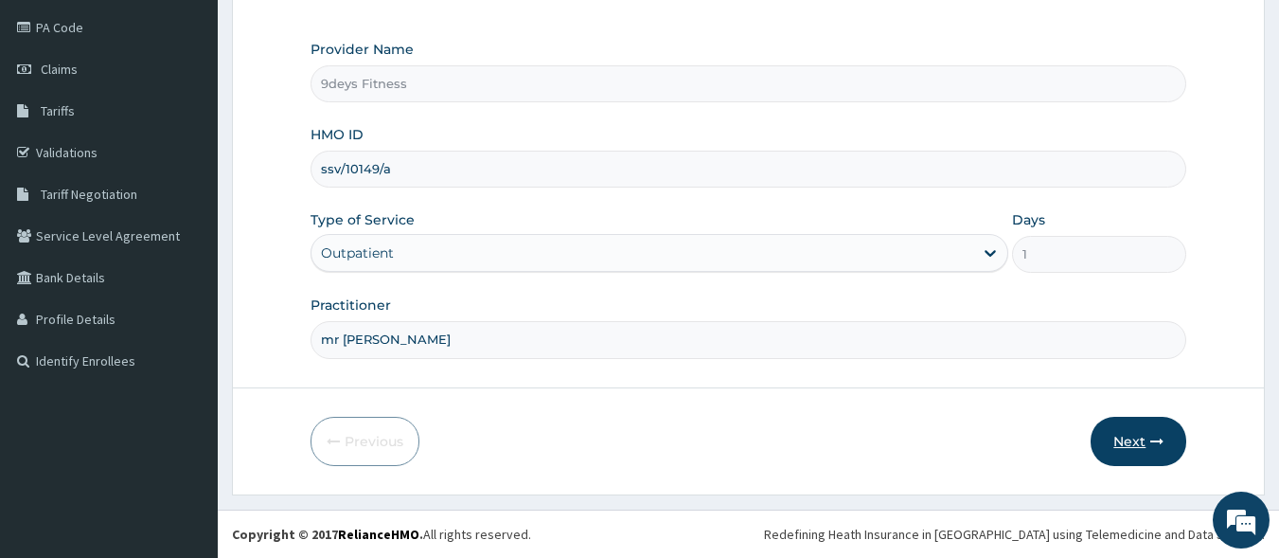
click at [1118, 438] on button "Next" at bounding box center [1139, 441] width 96 height 49
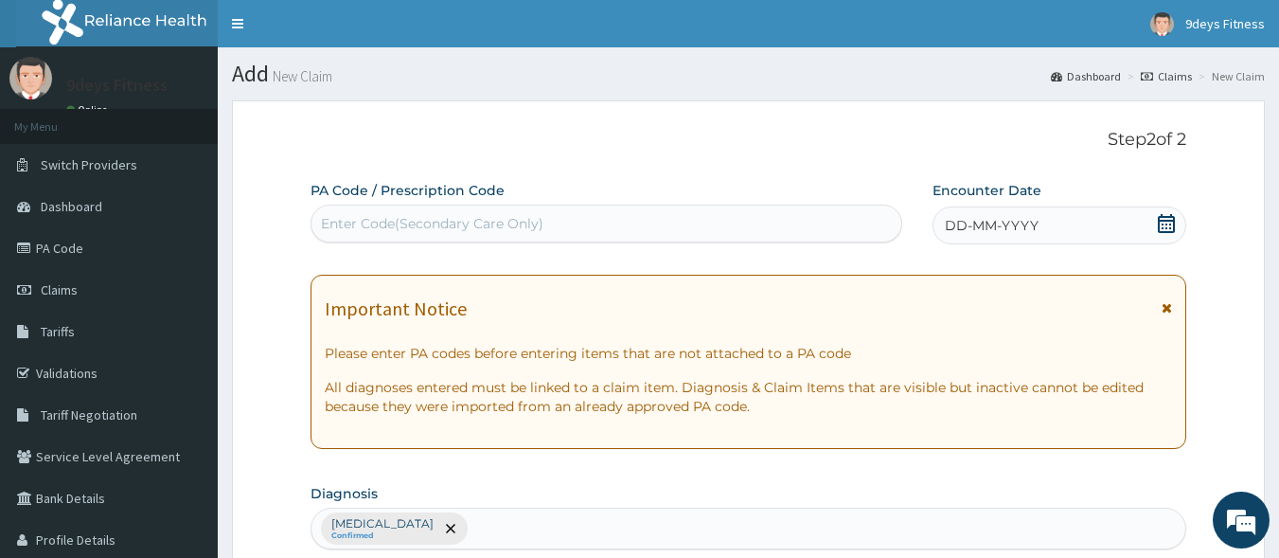
scroll to position [0, 0]
click at [458, 217] on div "Enter Code(Secondary Care Only)" at bounding box center [432, 223] width 223 height 19
paste input "PA/08CBF9"
type input "PA/08CBF9"
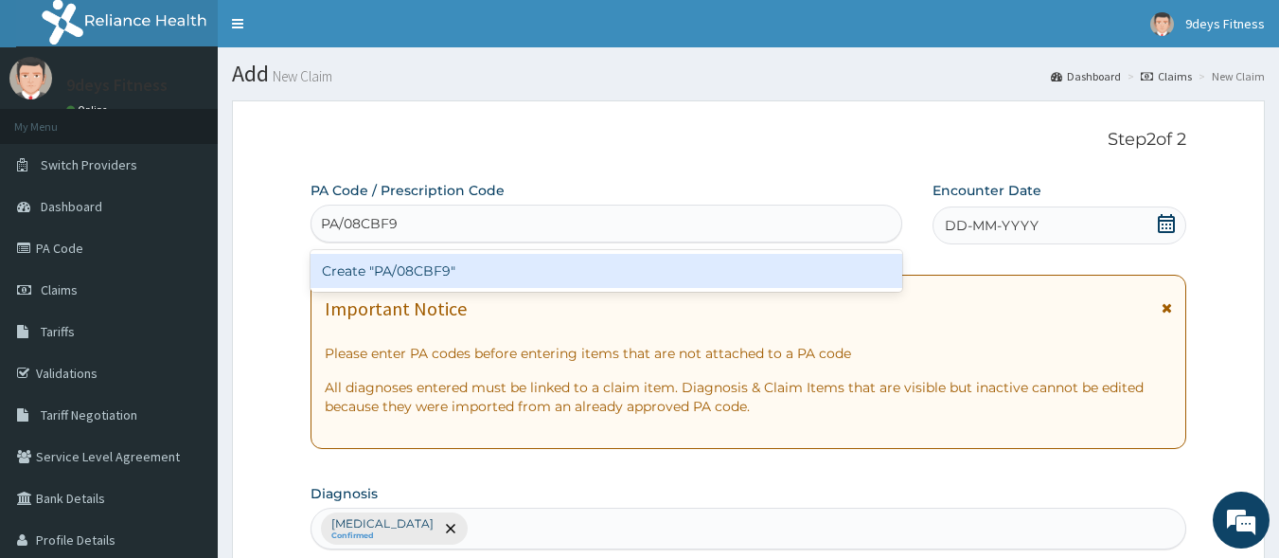
click at [485, 267] on div "Create "PA/08CBF9"" at bounding box center [607, 271] width 593 height 34
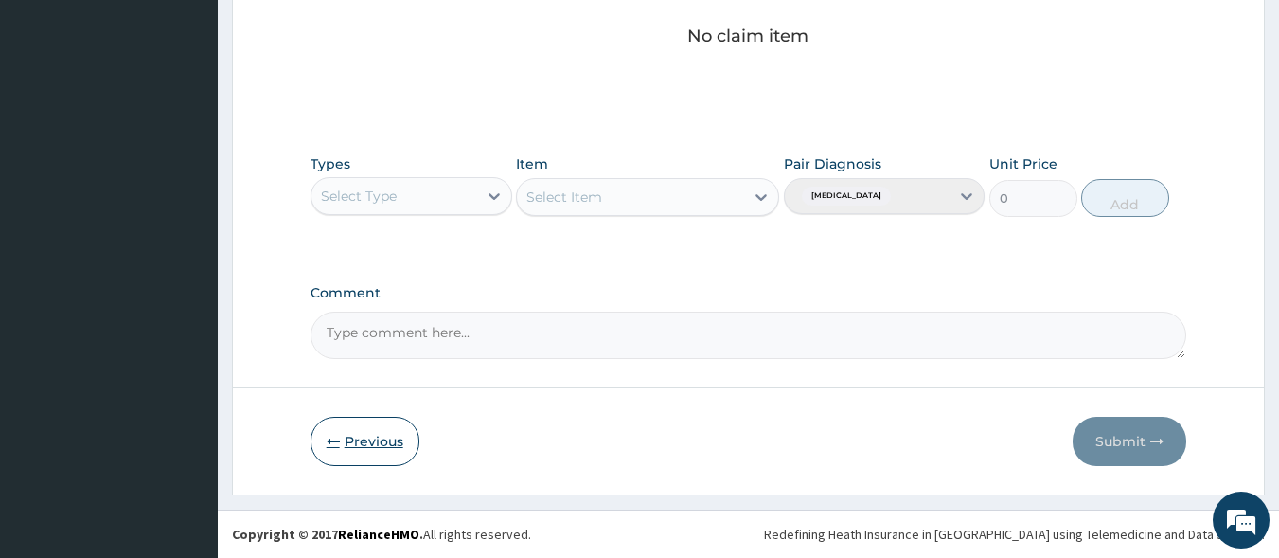
drag, startPoint x: 345, startPoint y: 428, endPoint x: 336, endPoint y: 419, distance: 12.7
click at [344, 428] on button "Previous" at bounding box center [365, 441] width 109 height 49
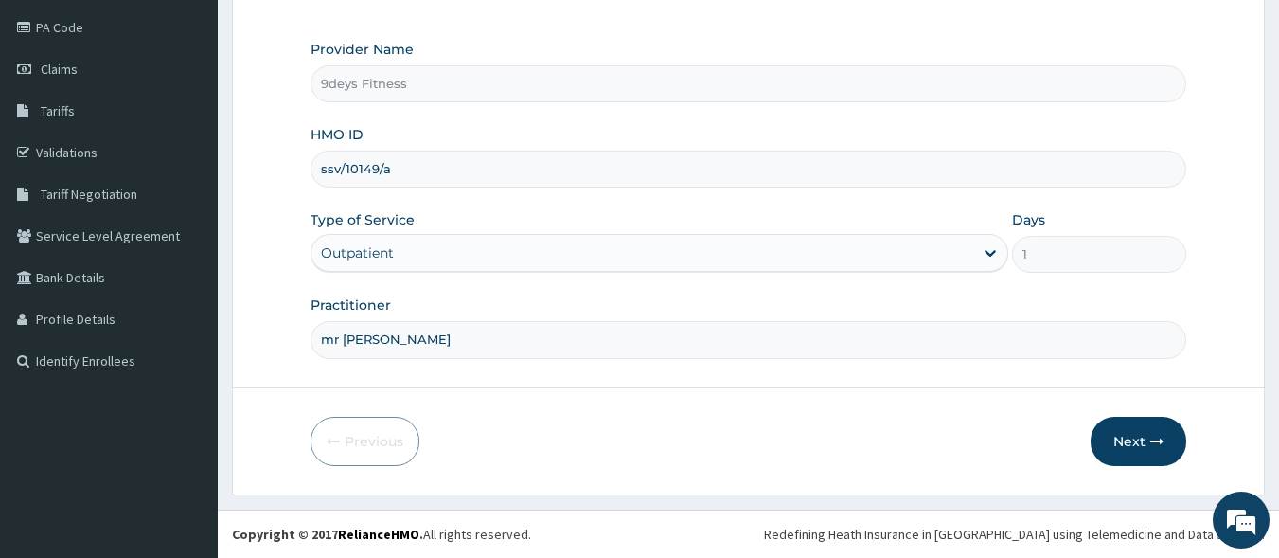
scroll to position [221, 0]
type input "bg"
drag, startPoint x: 428, startPoint y: 179, endPoint x: 231, endPoint y: 172, distance: 197.1
click at [231, 172] on section "Step 1 of 2 Claim details Provider Name 9deys Fitness HMO ID bg Type of Service…" at bounding box center [749, 187] width 1062 height 643
drag, startPoint x: 354, startPoint y: 171, endPoint x: 314, endPoint y: 178, distance: 40.3
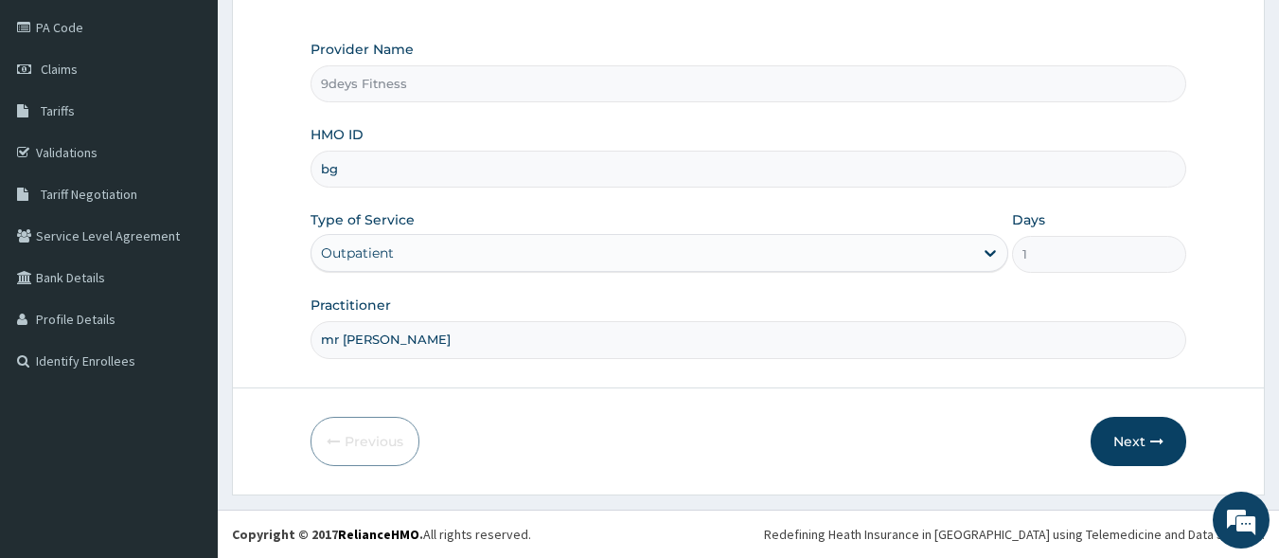
click at [314, 178] on input "bg" at bounding box center [749, 169] width 877 height 37
drag, startPoint x: 401, startPoint y: 171, endPoint x: 317, endPoint y: 195, distance: 86.6
click at [317, 195] on div "Provider Name 9deys Fitness HMO ID gbi/1009/a Type of Service Outpatient Days 1…" at bounding box center [749, 199] width 877 height 318
drag, startPoint x: 1143, startPoint y: 435, endPoint x: 1127, endPoint y: 437, distance: 16.2
click at [1141, 436] on button "Next" at bounding box center [1139, 441] width 96 height 49
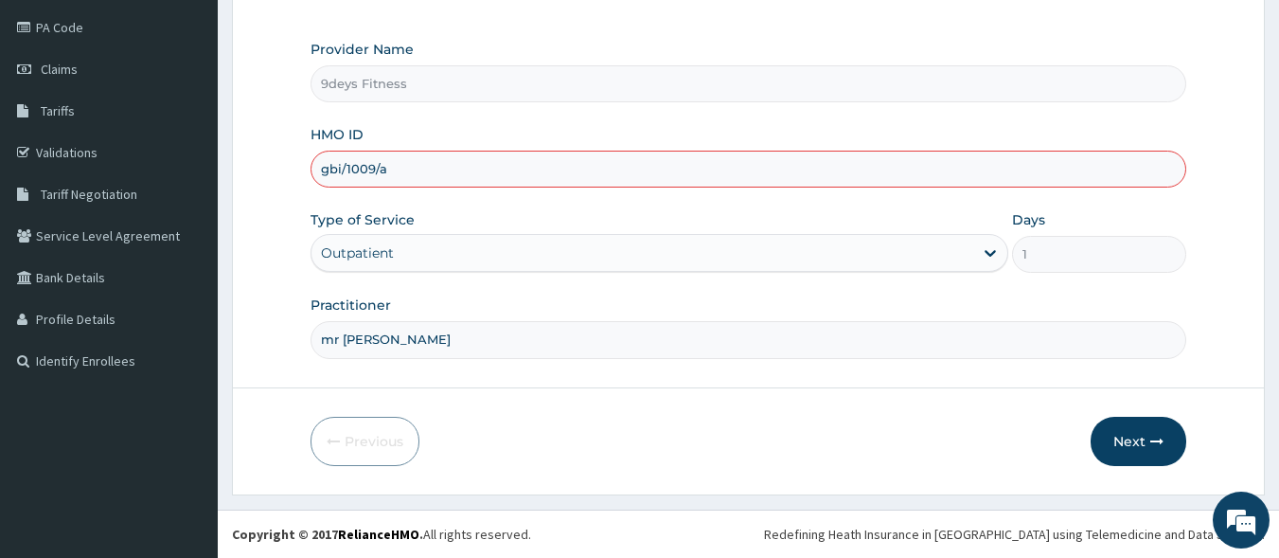
click at [367, 171] on input "gbi/1009/a" at bounding box center [749, 169] width 877 height 37
type input "gbi/10009/a"
click at [1115, 458] on button "Next" at bounding box center [1139, 441] width 96 height 49
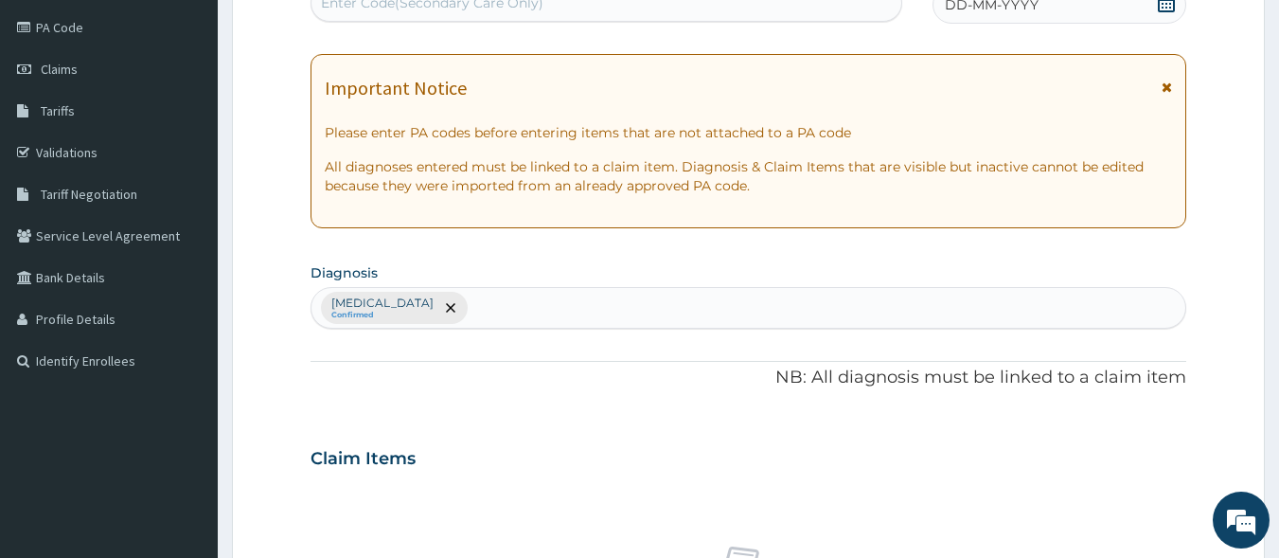
click at [406, 10] on div "Enter Code(Secondary Care Only)" at bounding box center [432, 2] width 223 height 19
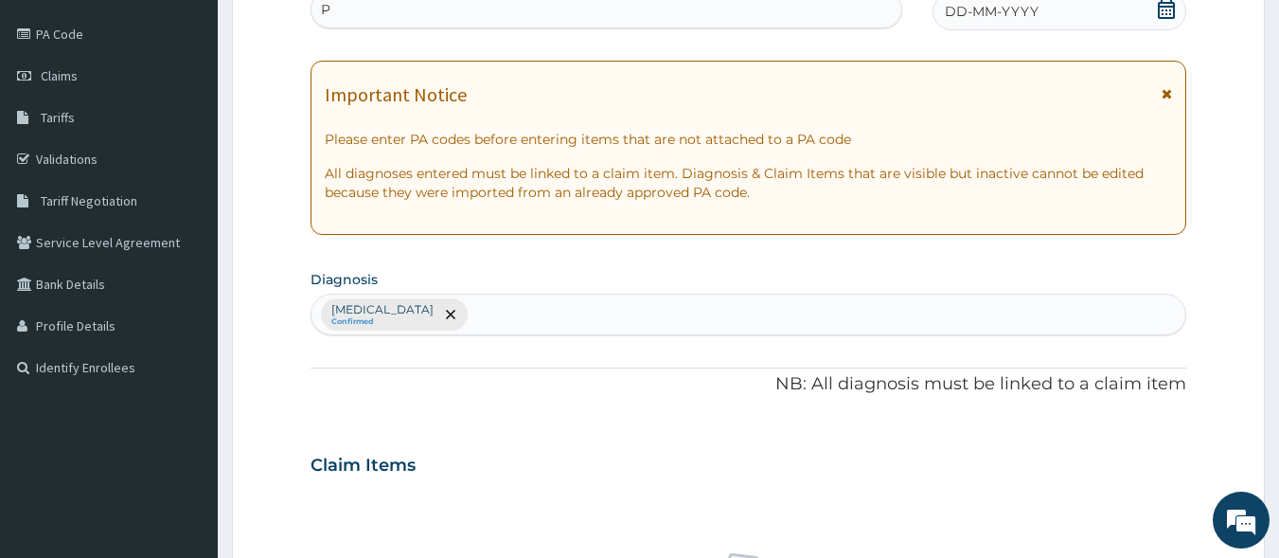
type input "P"
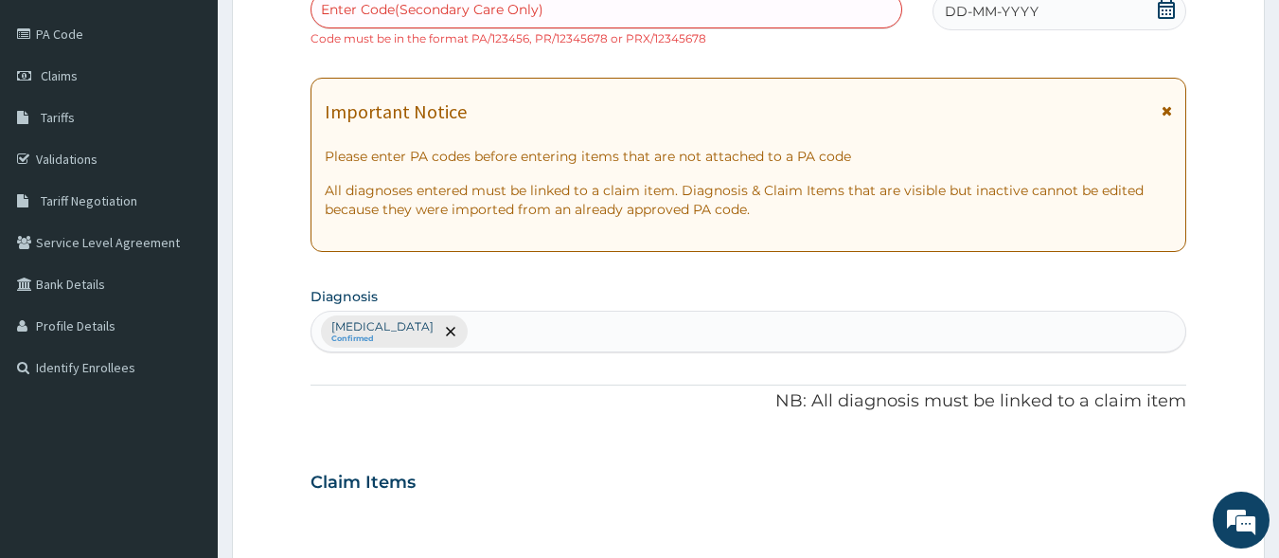
click at [541, 10] on div "Enter Code(Secondary Care Only)" at bounding box center [432, 9] width 223 height 19
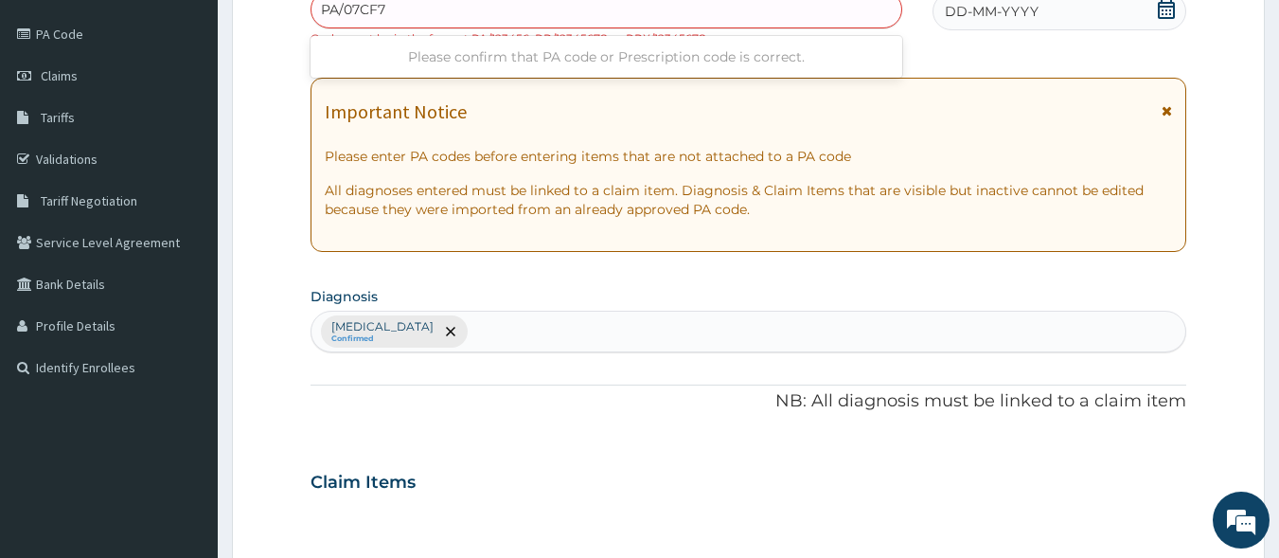
type input "PA/07CF76"
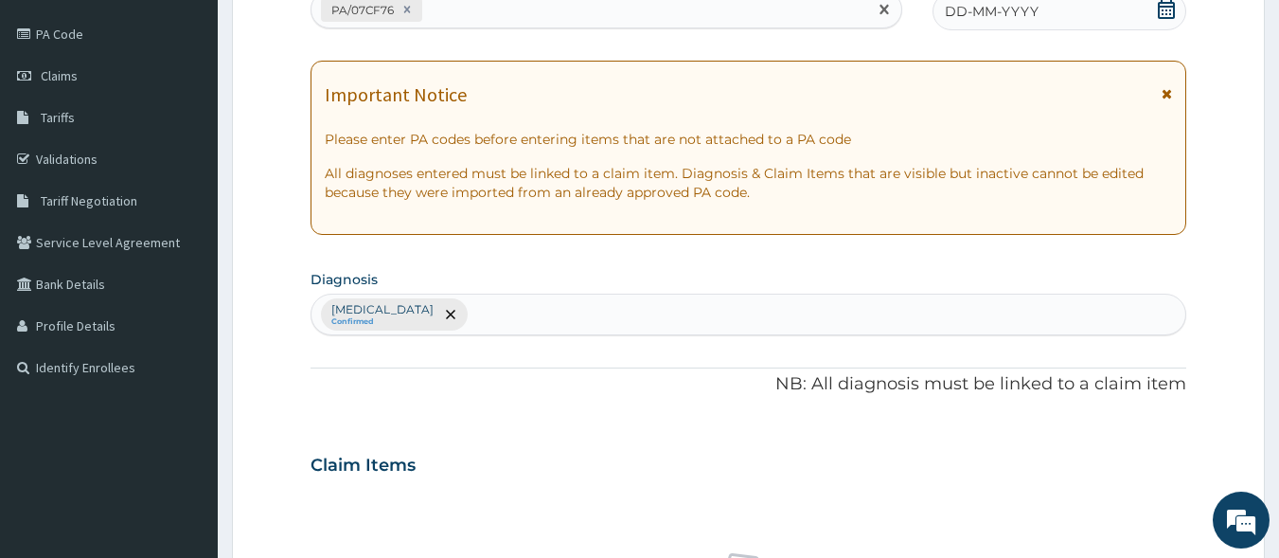
click at [1173, 15] on icon at bounding box center [1166, 9] width 19 height 19
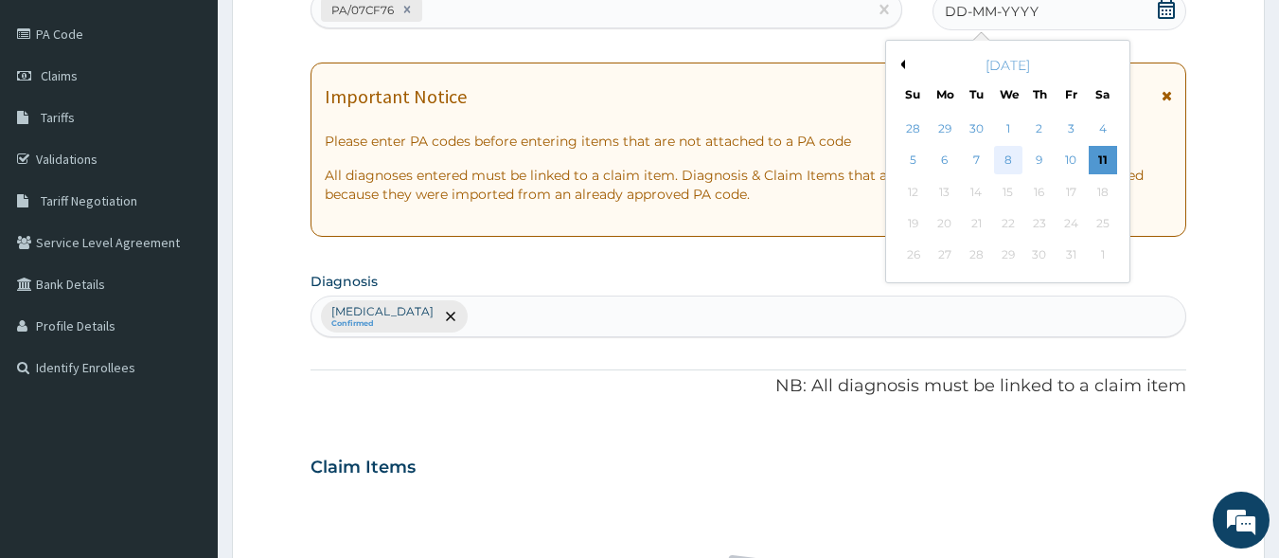
click at [1016, 165] on div "8" at bounding box center [1008, 161] width 28 height 28
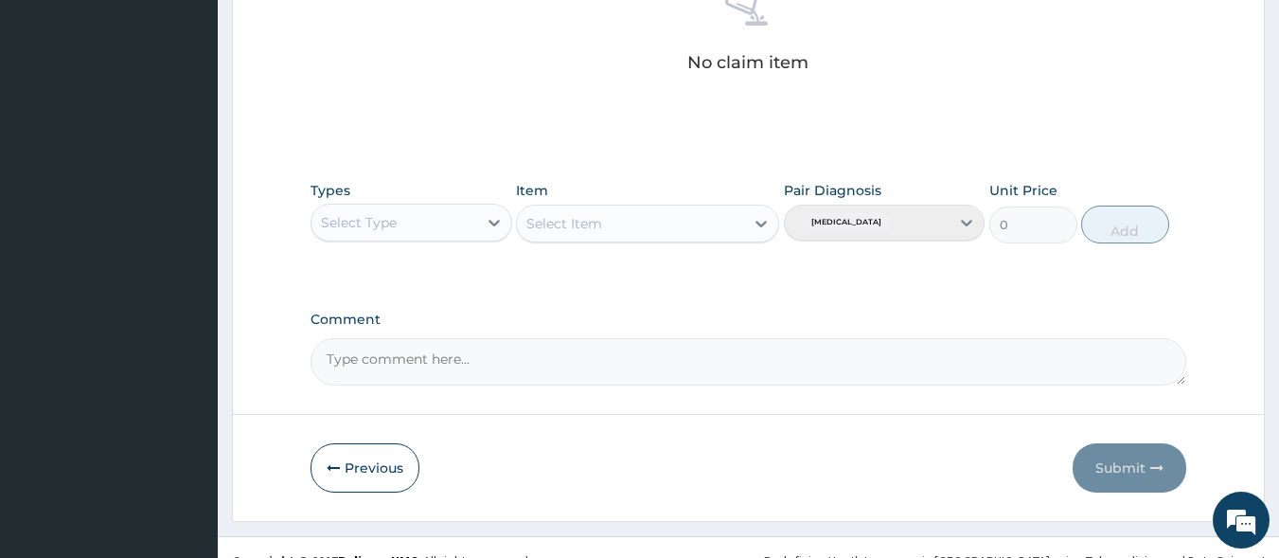
scroll to position [782, 0]
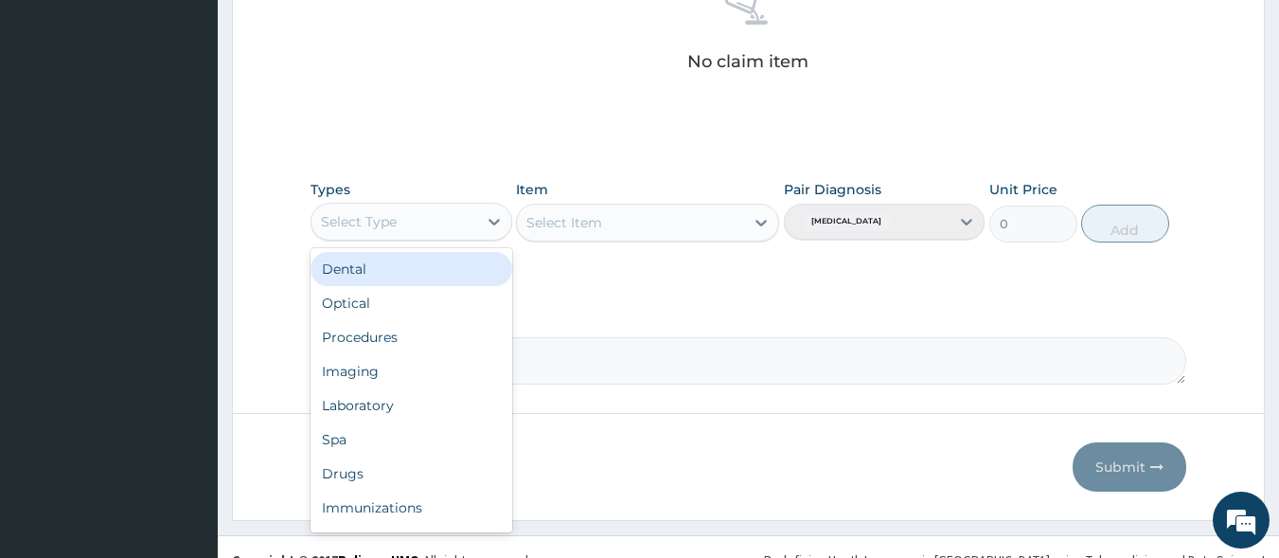
click at [448, 217] on div "Select Type" at bounding box center [395, 221] width 166 height 30
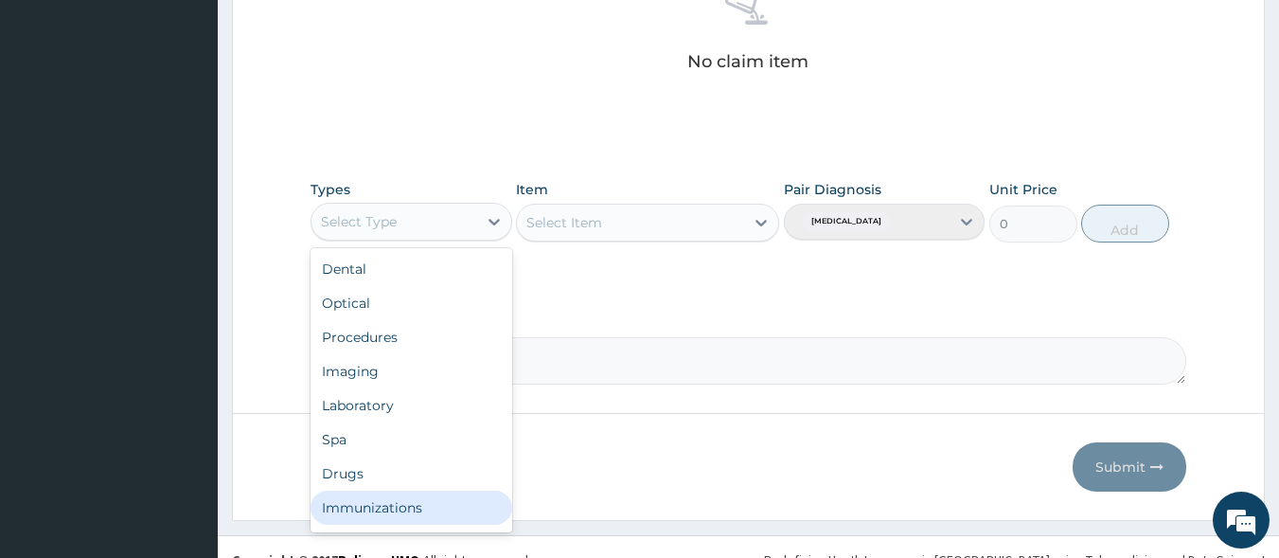
scroll to position [64, 0]
click at [331, 522] on div "Gym" at bounding box center [412, 511] width 202 height 34
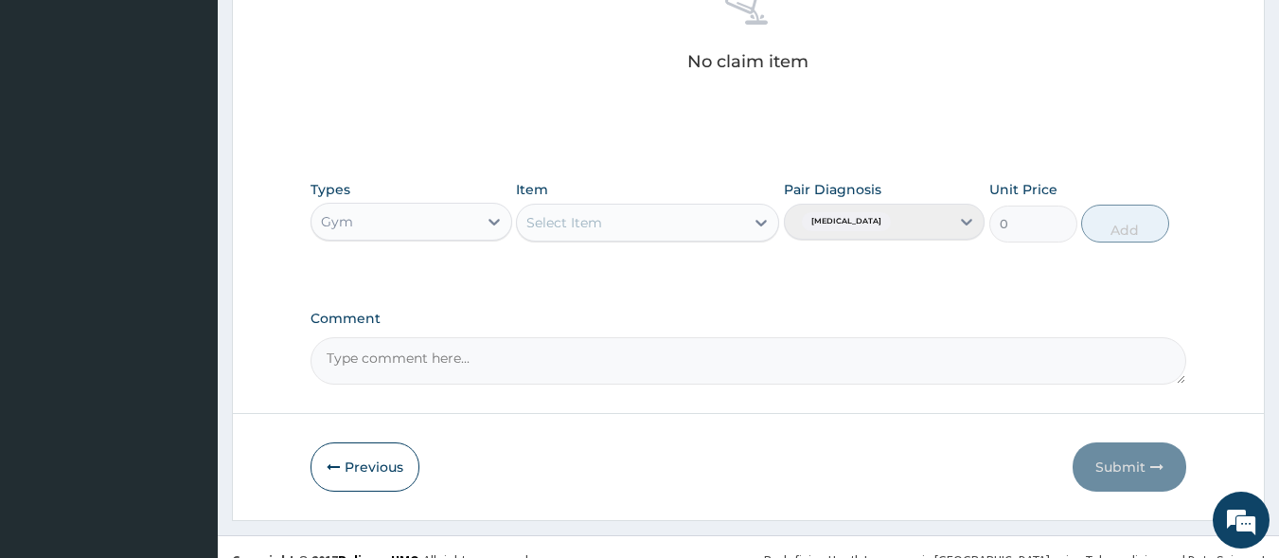
click at [759, 223] on icon at bounding box center [761, 223] width 11 height 7
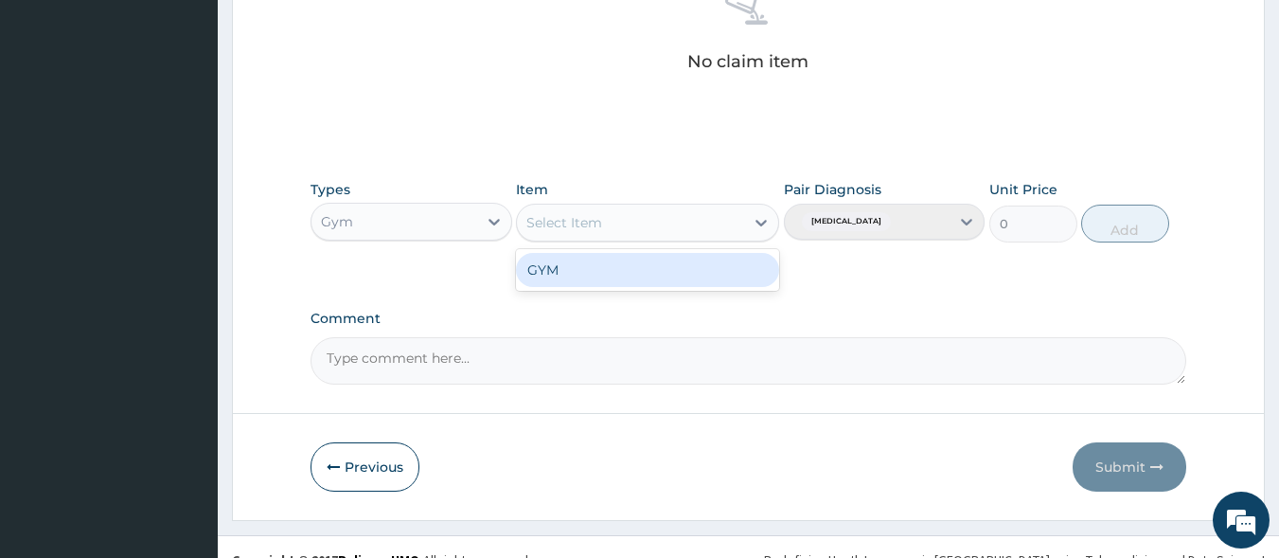
click at [726, 286] on div "GYM" at bounding box center [647, 270] width 263 height 34
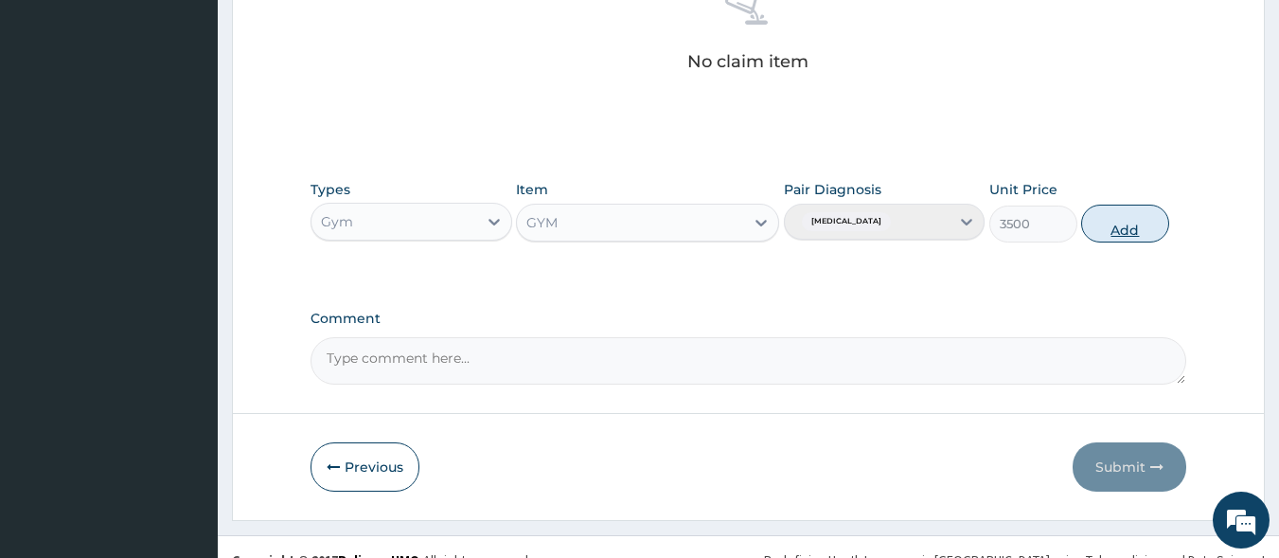
click at [1138, 225] on button "Add" at bounding box center [1126, 224] width 88 height 38
type input "0"
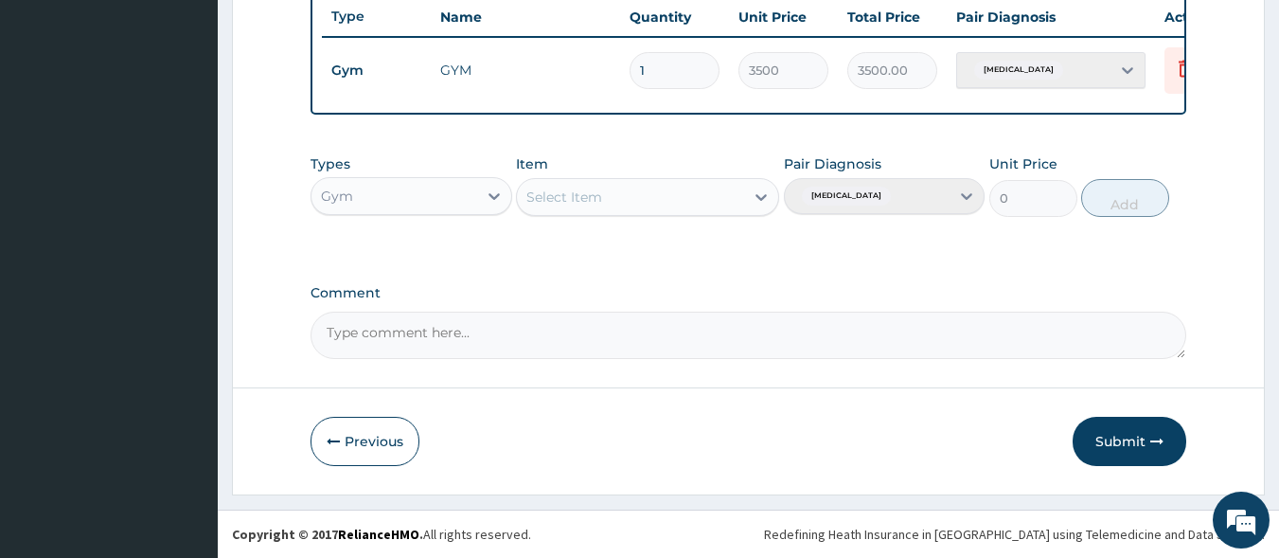
drag, startPoint x: 1136, startPoint y: 438, endPoint x: 1135, endPoint y: 391, distance: 46.4
click at [1136, 436] on button "Submit" at bounding box center [1130, 441] width 114 height 49
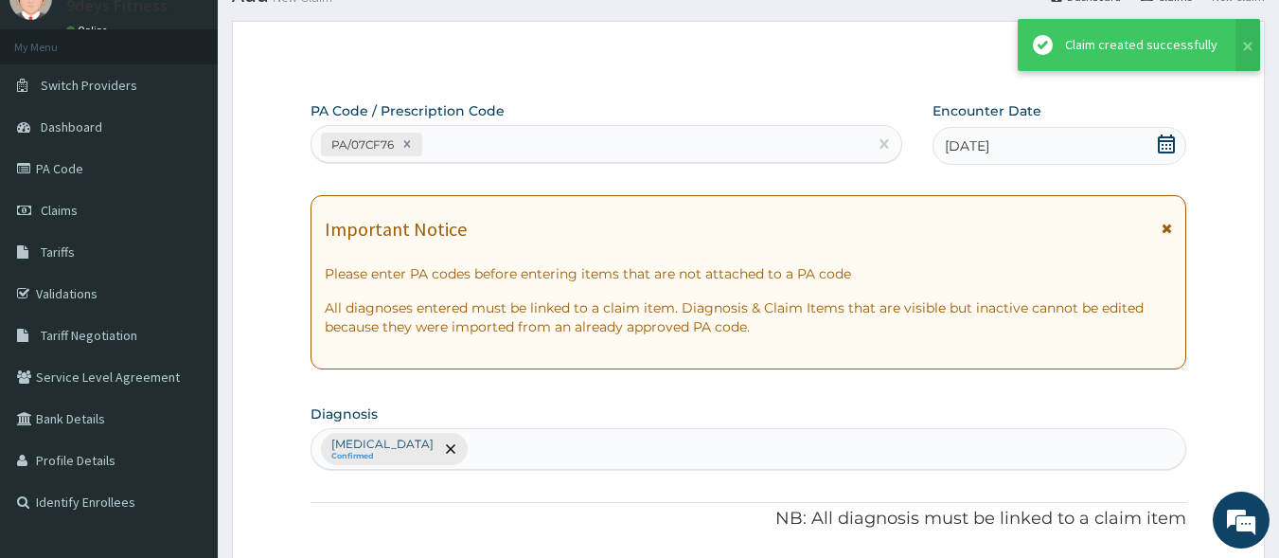
scroll to position [732, 0]
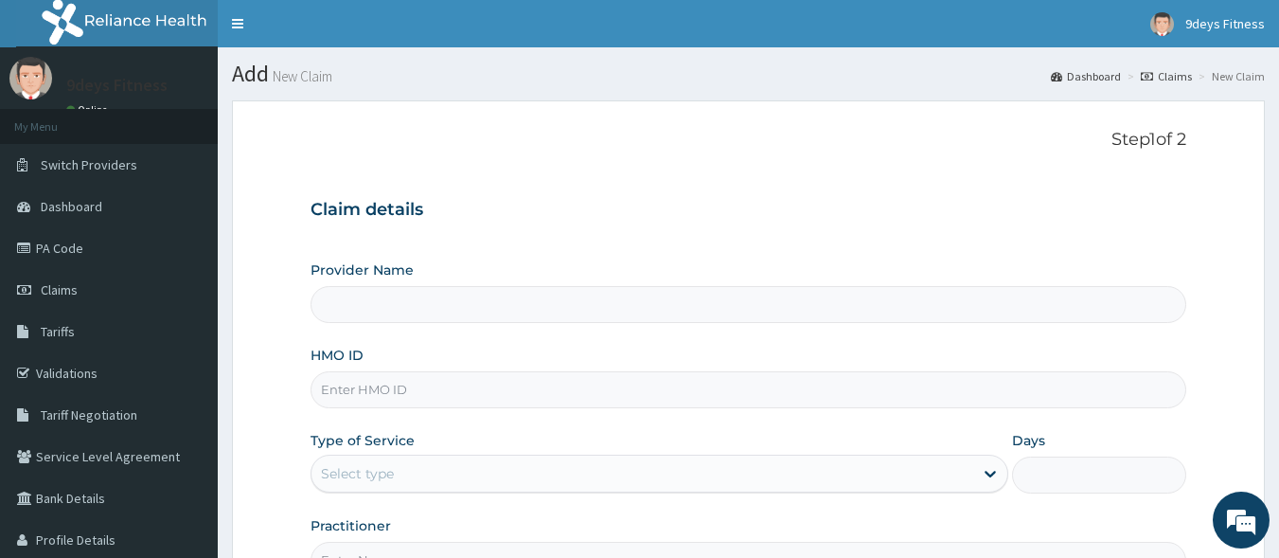
type input "9deys Fitness"
type input "1"
paste input "gbi/1009/a"
type input "gbi/1009/a"
click at [459, 470] on div "Outpatient" at bounding box center [660, 474] width 698 height 38
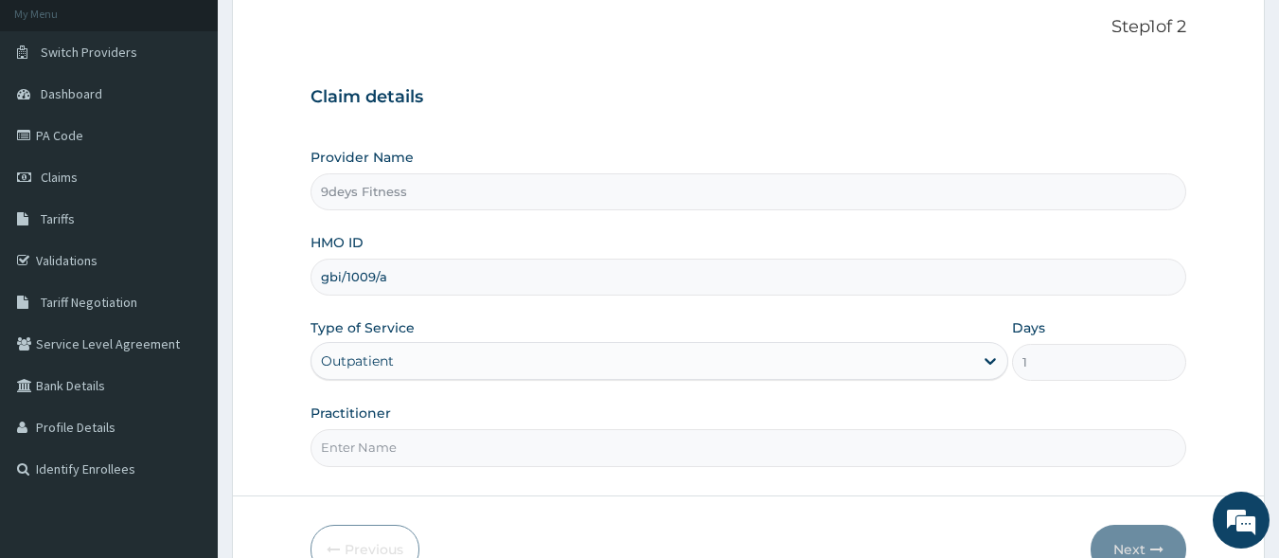
scroll to position [221, 0]
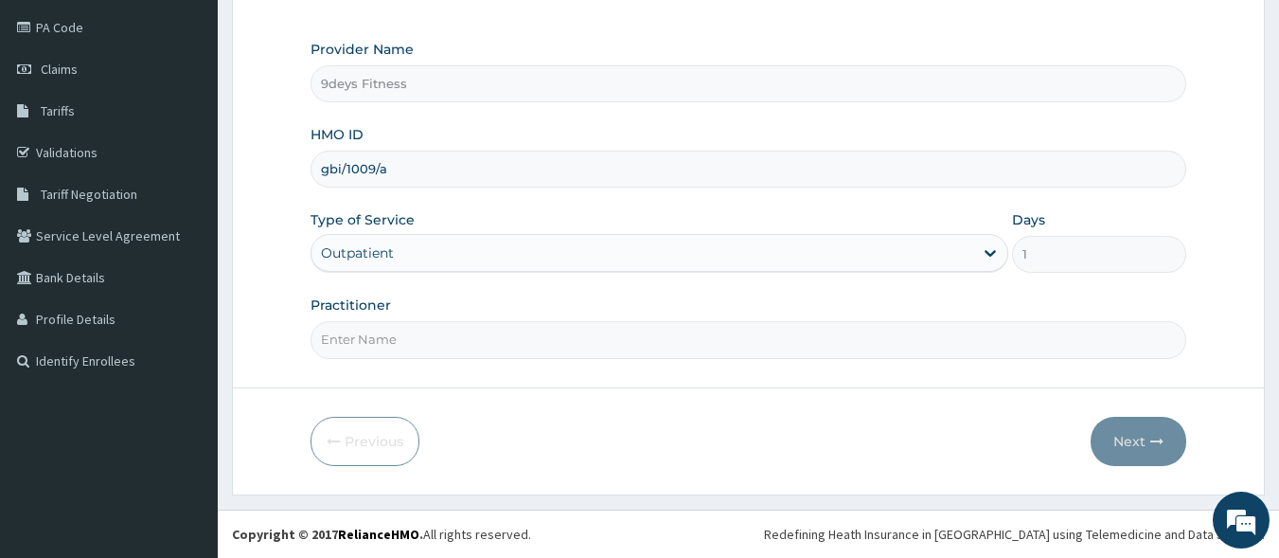
click at [467, 346] on input "Practitioner" at bounding box center [749, 339] width 877 height 37
type input "mr [PERSON_NAME]"
click at [1142, 428] on button "Next" at bounding box center [1139, 441] width 96 height 49
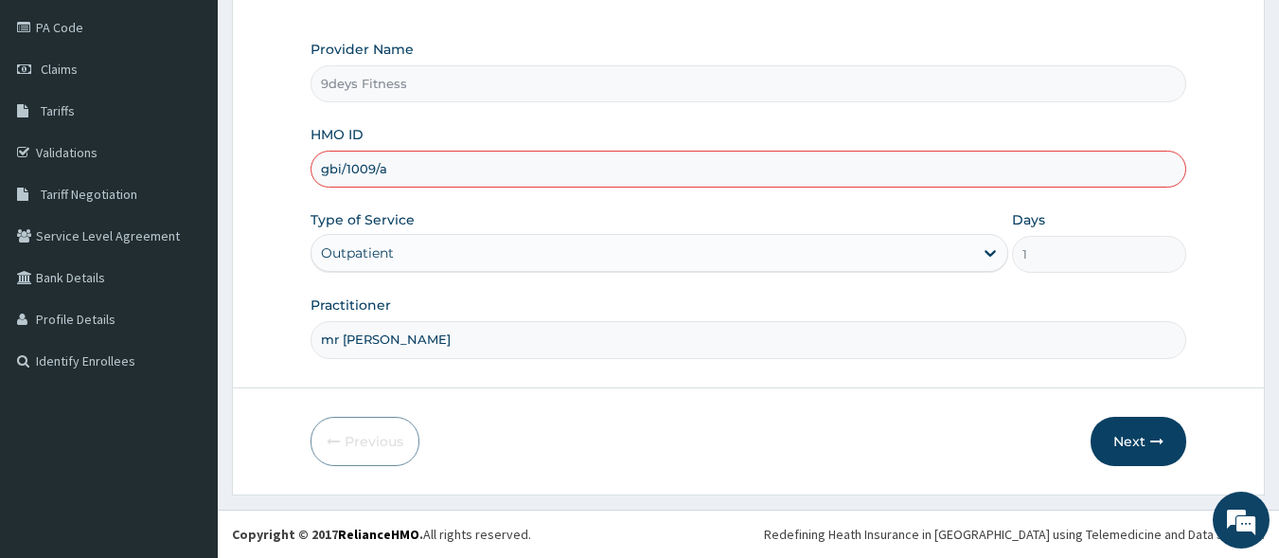
click at [363, 167] on input "gbi/1009/a" at bounding box center [749, 169] width 877 height 37
type input "gbi/10009/a"
click at [1148, 429] on button "Next" at bounding box center [1139, 441] width 96 height 49
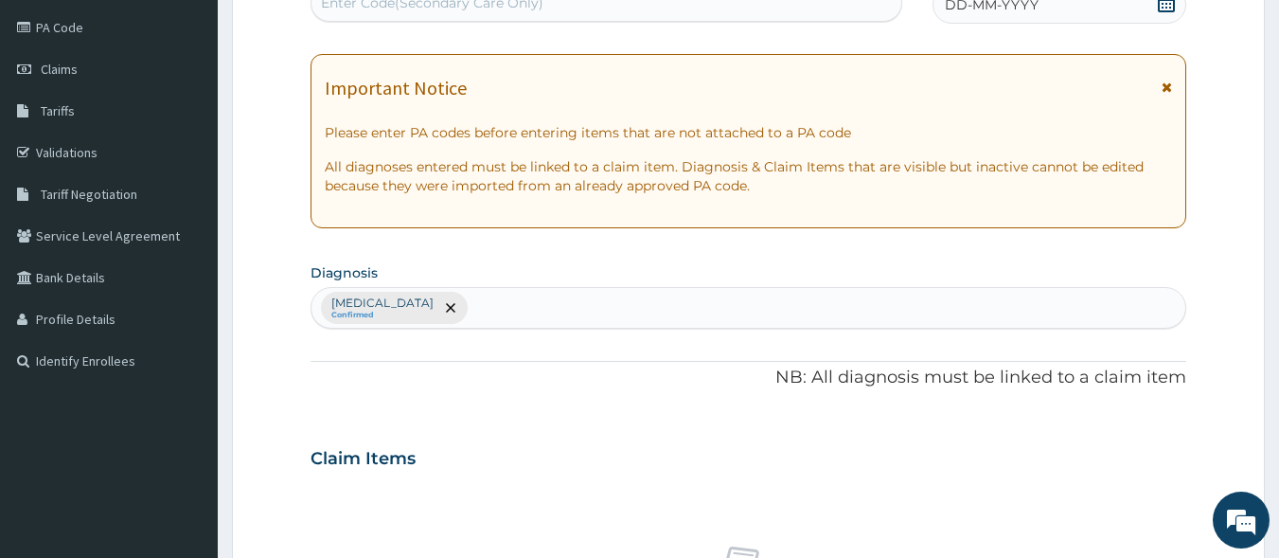
scroll to position [214, 0]
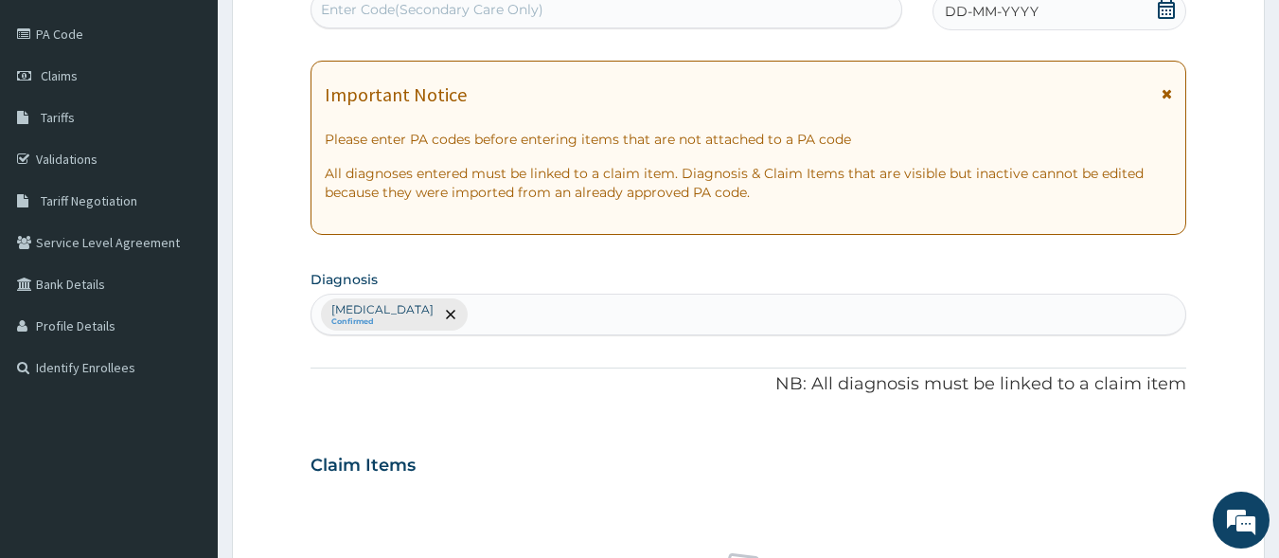
drag, startPoint x: 865, startPoint y: 10, endPoint x: 1021, endPoint y: 52, distance: 161.7
click at [877, 18] on div "Enter Code(Secondary Care Only)" at bounding box center [607, 9] width 591 height 30
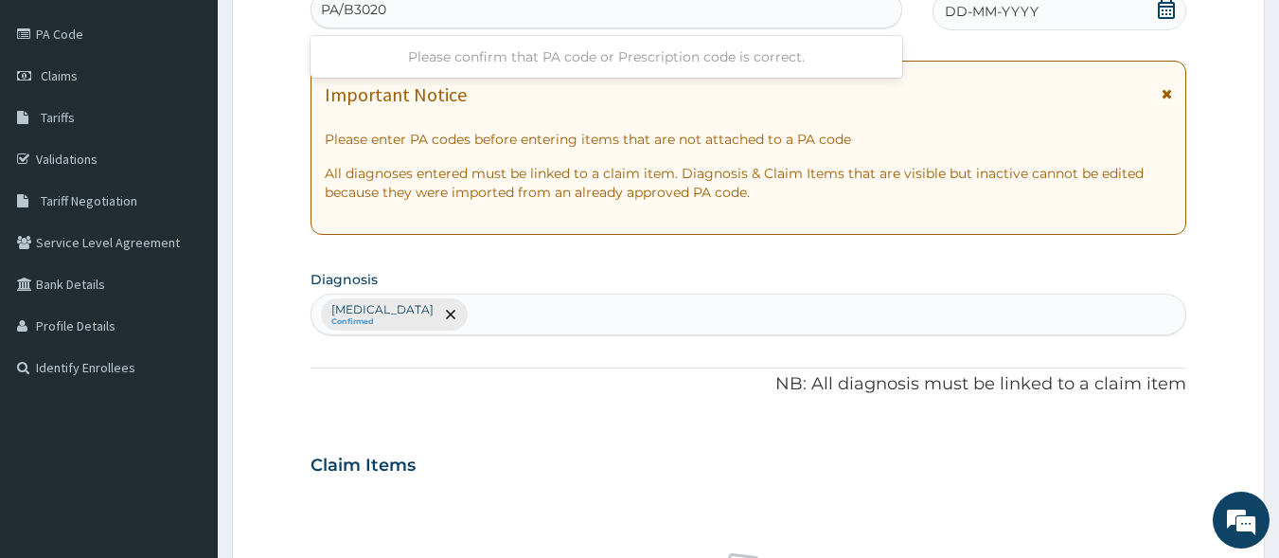
type input "PA/B30206"
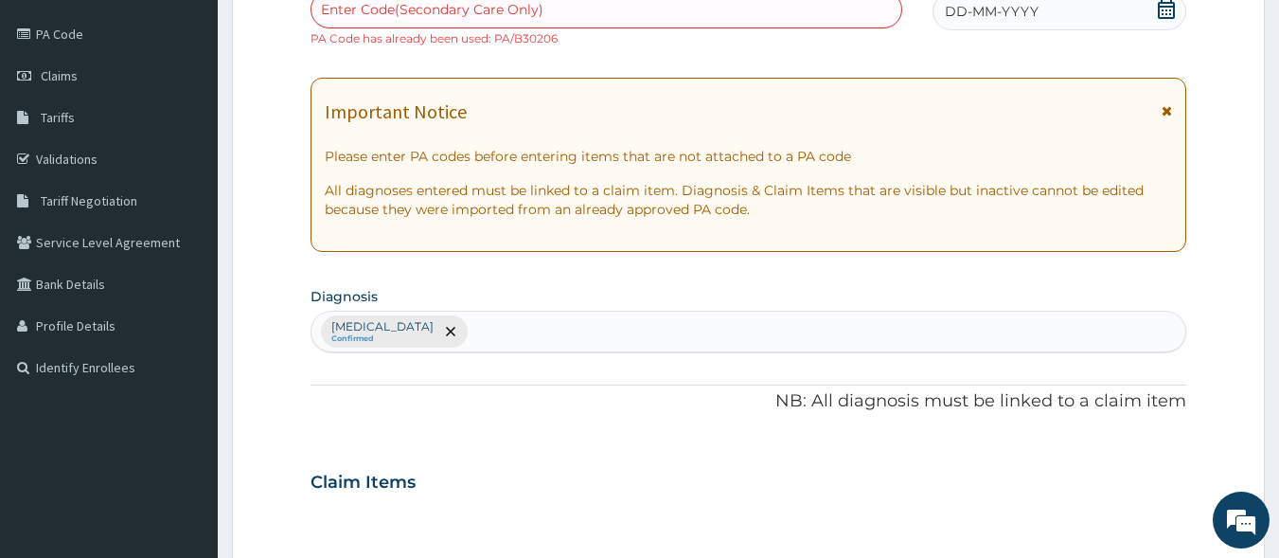
click at [263, 116] on form "Step 2 of 2 PA Code / Prescription Code Enter Code(Secondary Care Only) PA Code…" at bounding box center [748, 495] width 1033 height 1219
